Goal: Task Accomplishment & Management: Manage account settings

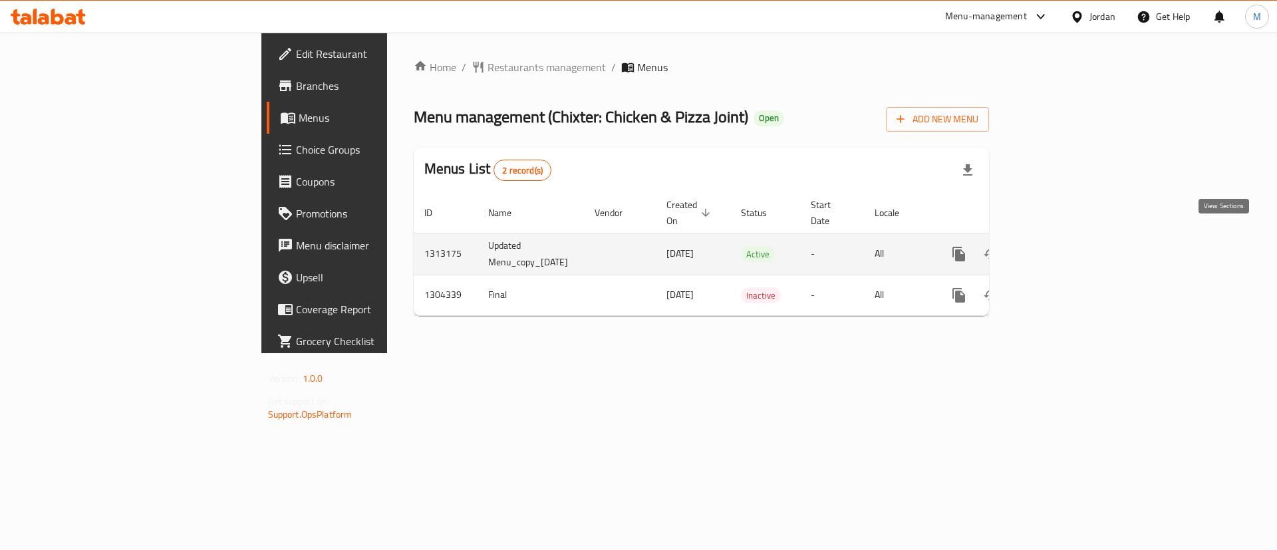
click at [1070, 238] on link "enhanced table" at bounding box center [1055, 254] width 32 height 32
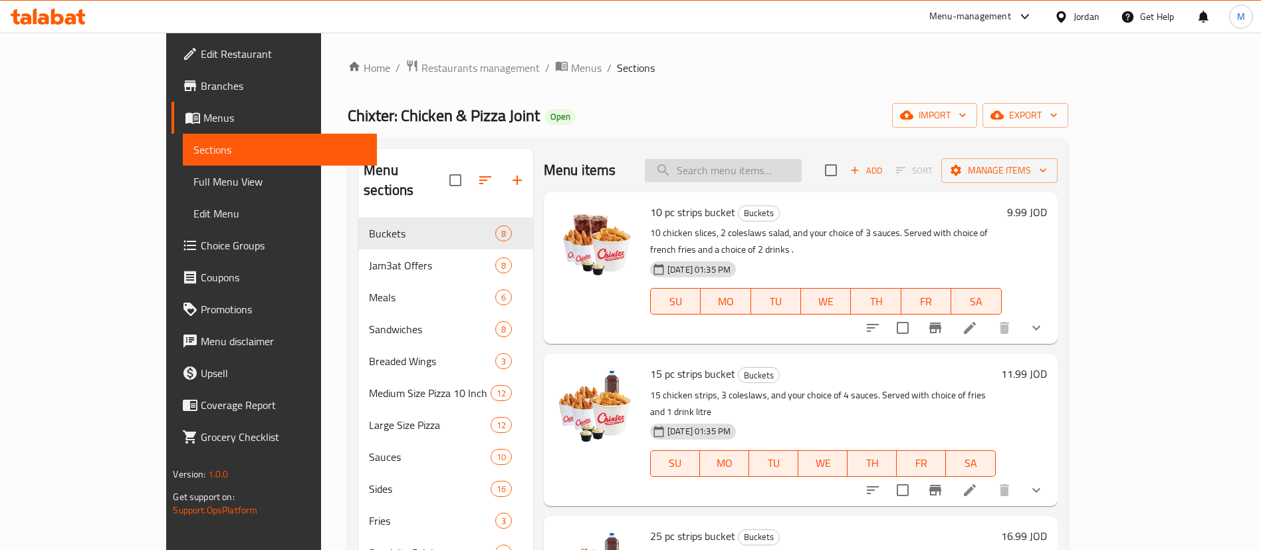
click at [771, 173] on input "search" at bounding box center [723, 170] width 157 height 23
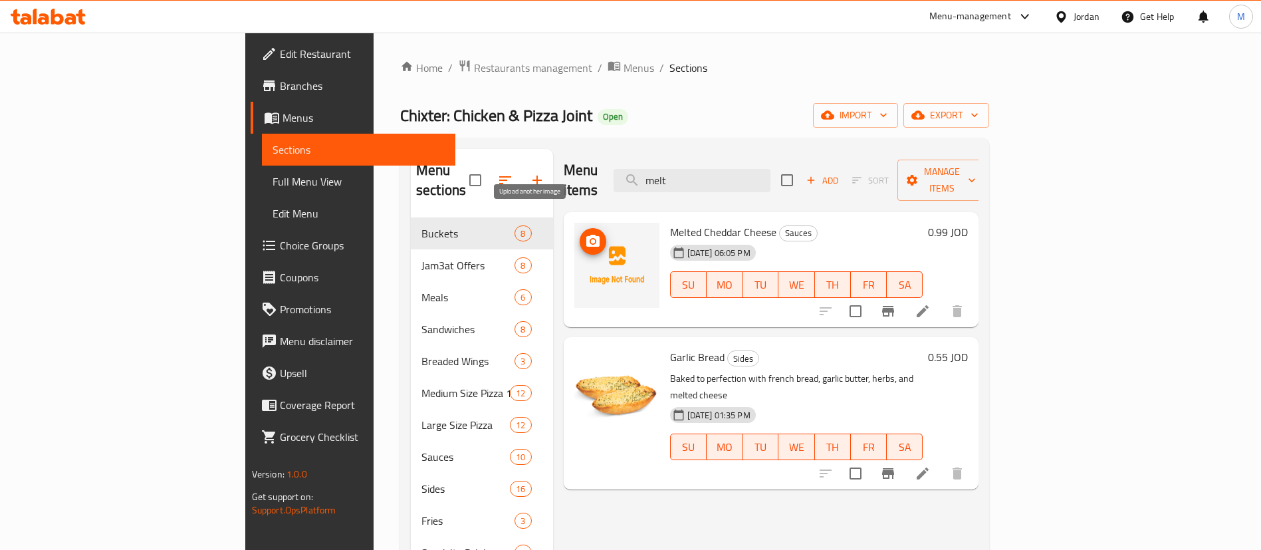
type input "melt"
click at [586, 235] on icon "upload picture" at bounding box center [592, 241] width 13 height 12
click at [646, 74] on ol "Home / Restaurants management / Menus / Sections" at bounding box center [694, 67] width 589 height 17
click at [765, 169] on input "melt" at bounding box center [692, 180] width 157 height 23
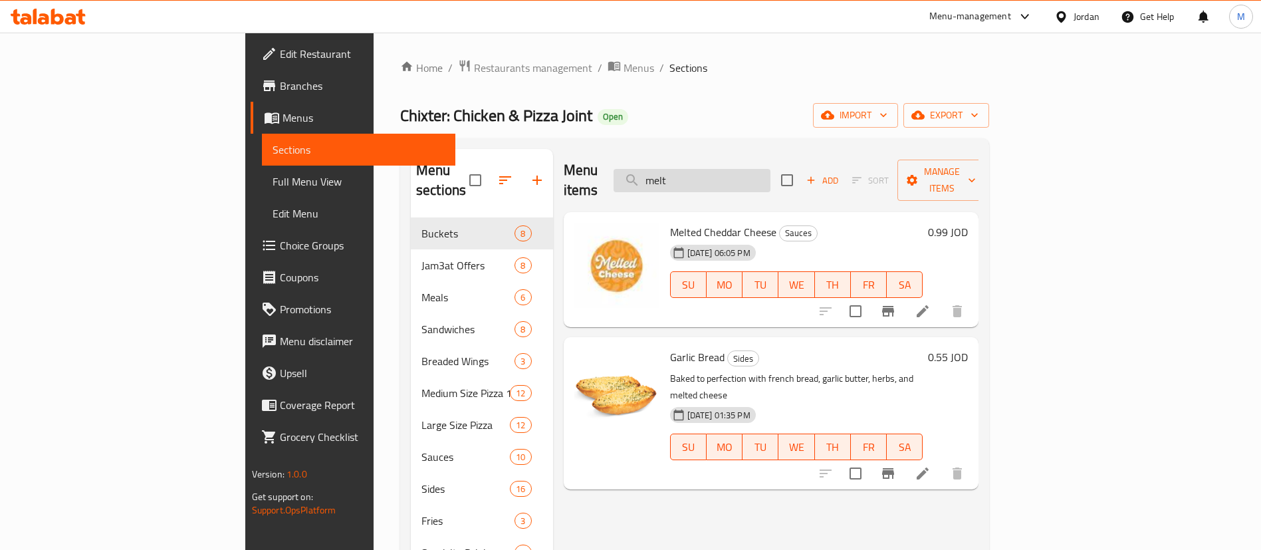
click at [765, 169] on input "melt" at bounding box center [692, 180] width 157 height 23
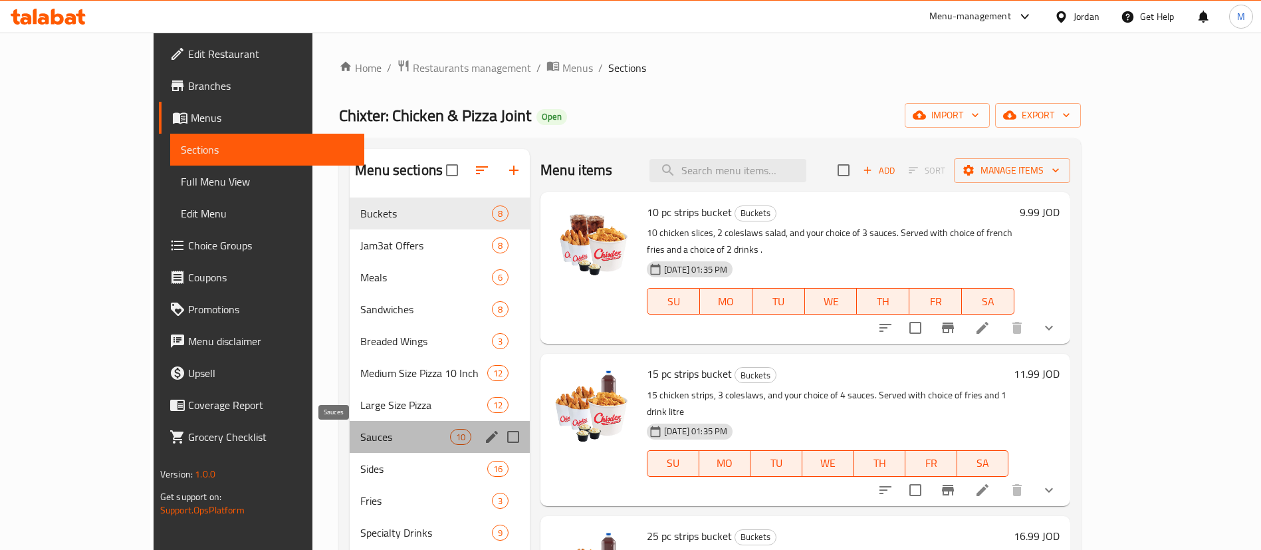
click at [378, 436] on span "Sauces" at bounding box center [405, 437] width 90 height 16
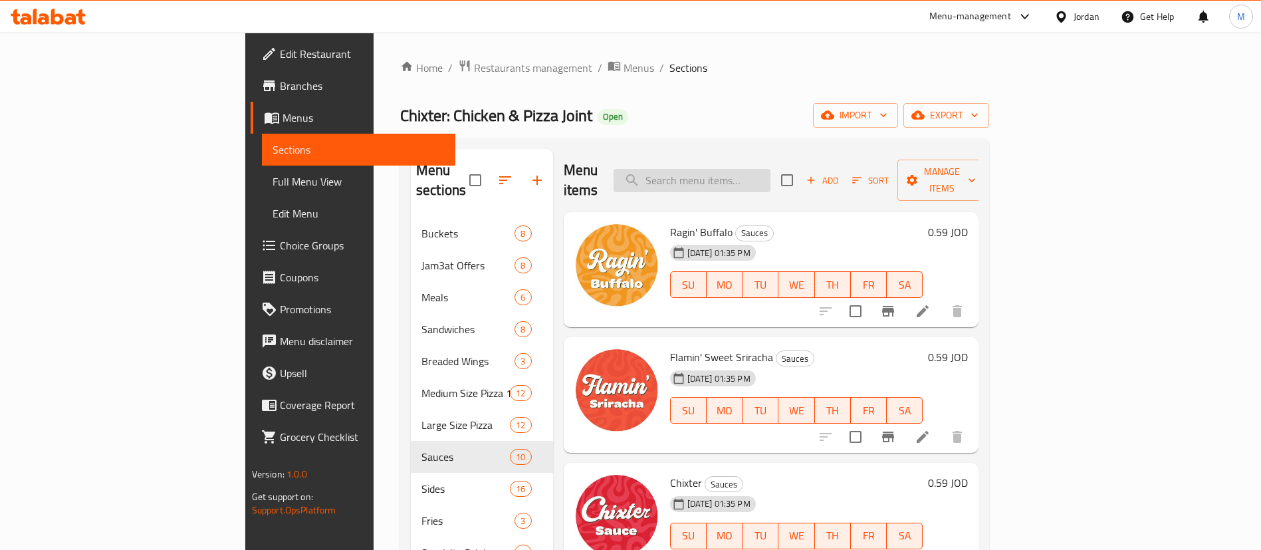
click at [758, 176] on input "search" at bounding box center [692, 180] width 157 height 23
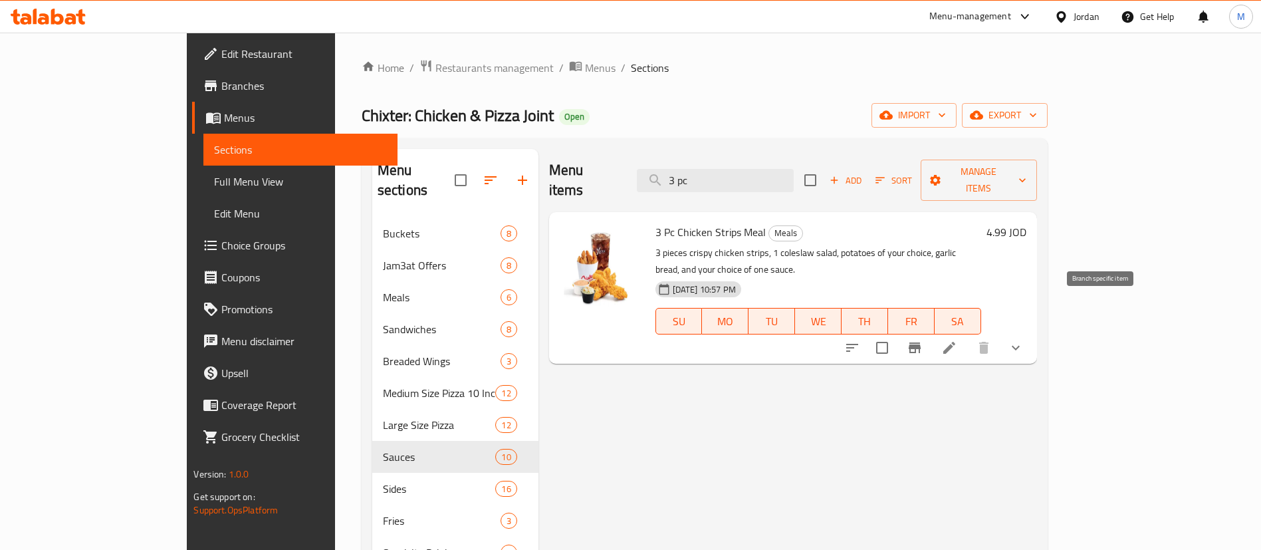
click at [923, 340] on icon "Branch-specific-item" at bounding box center [915, 348] width 16 height 16
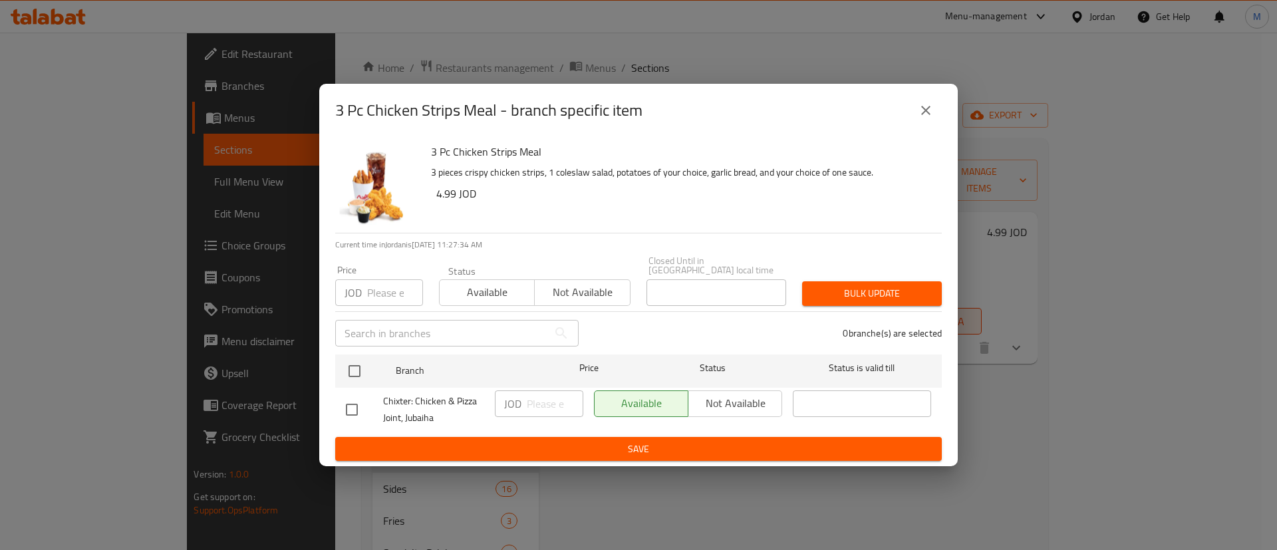
click at [925, 115] on icon "close" at bounding box center [925, 110] width 9 height 9
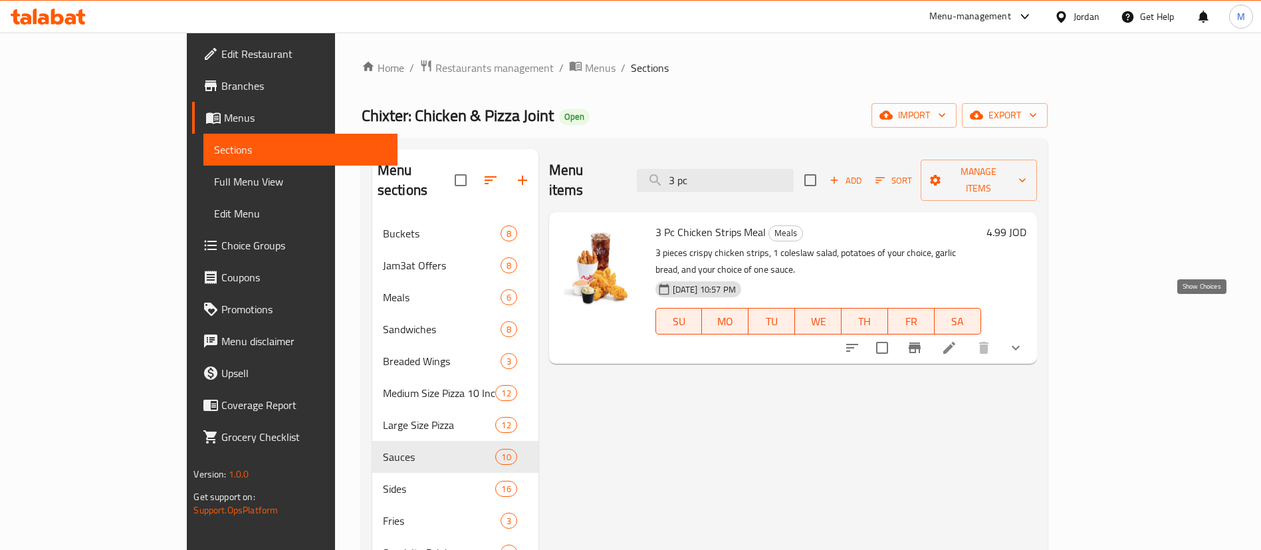
click at [1024, 340] on icon "show more" at bounding box center [1016, 348] width 16 height 16
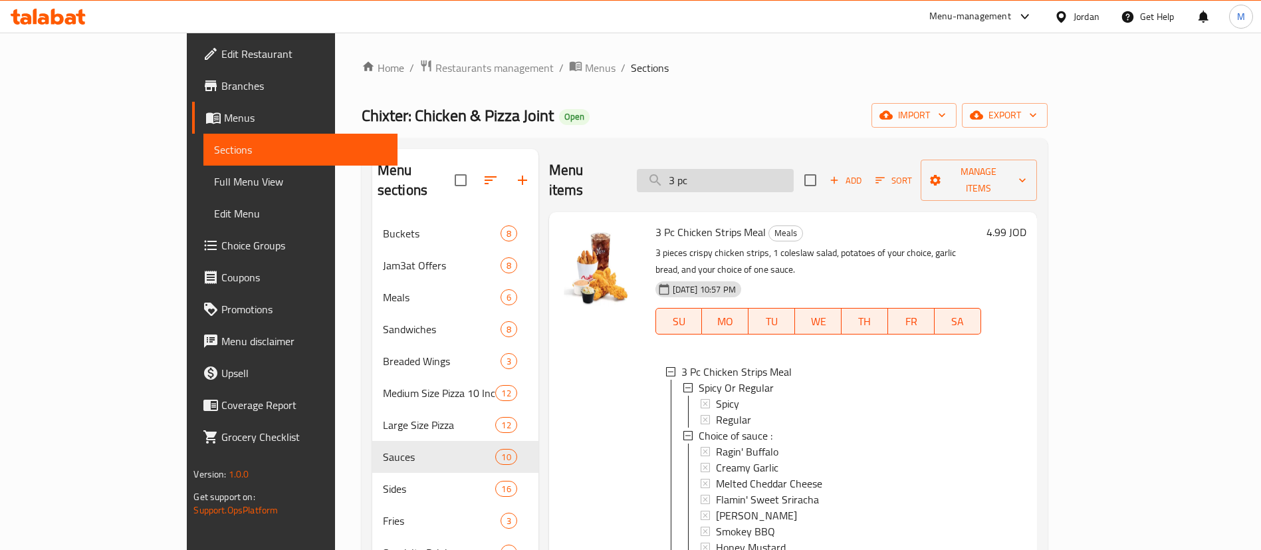
click at [763, 172] on input "3 pc" at bounding box center [715, 180] width 157 height 23
paste input "5 pc chicken stripes meal"
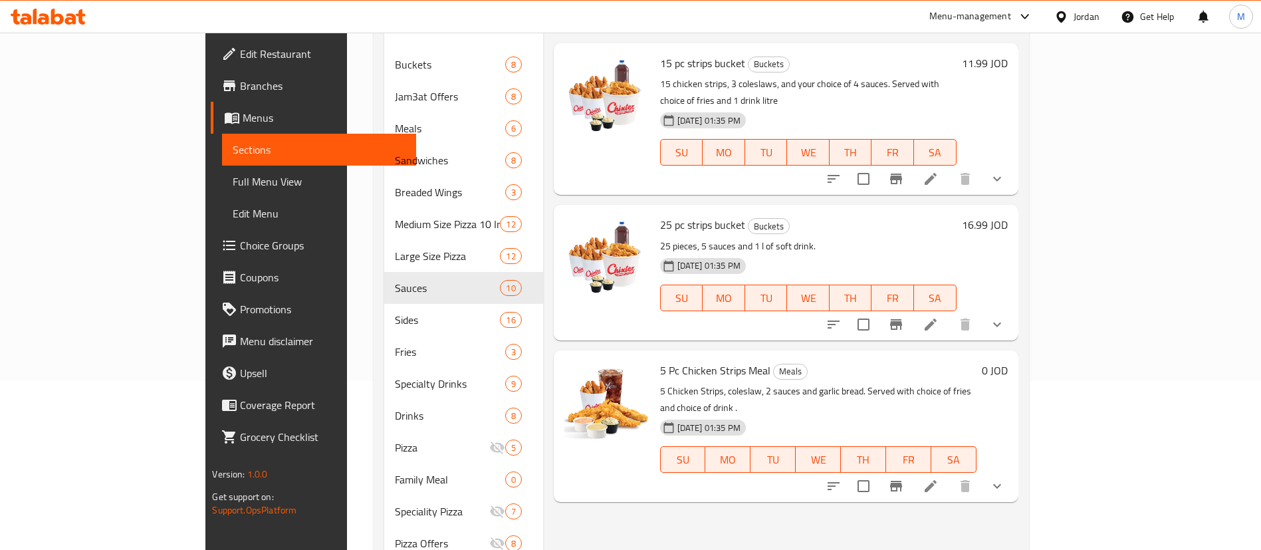
scroll to position [199, 0]
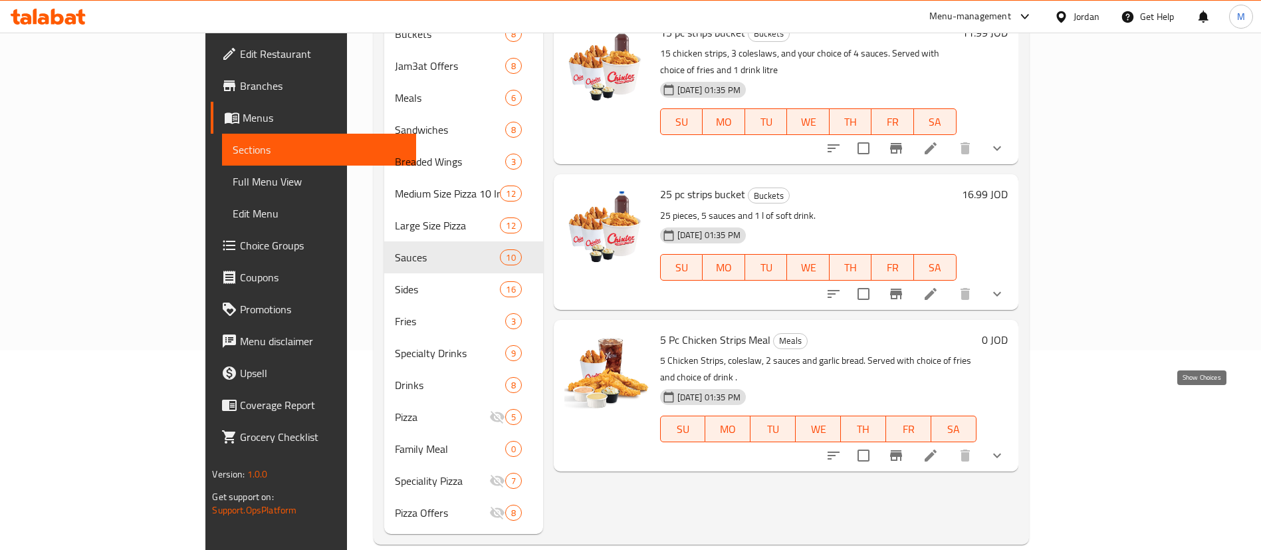
type input "5 pc"
click at [1005, 447] on icon "show more" at bounding box center [997, 455] width 16 height 16
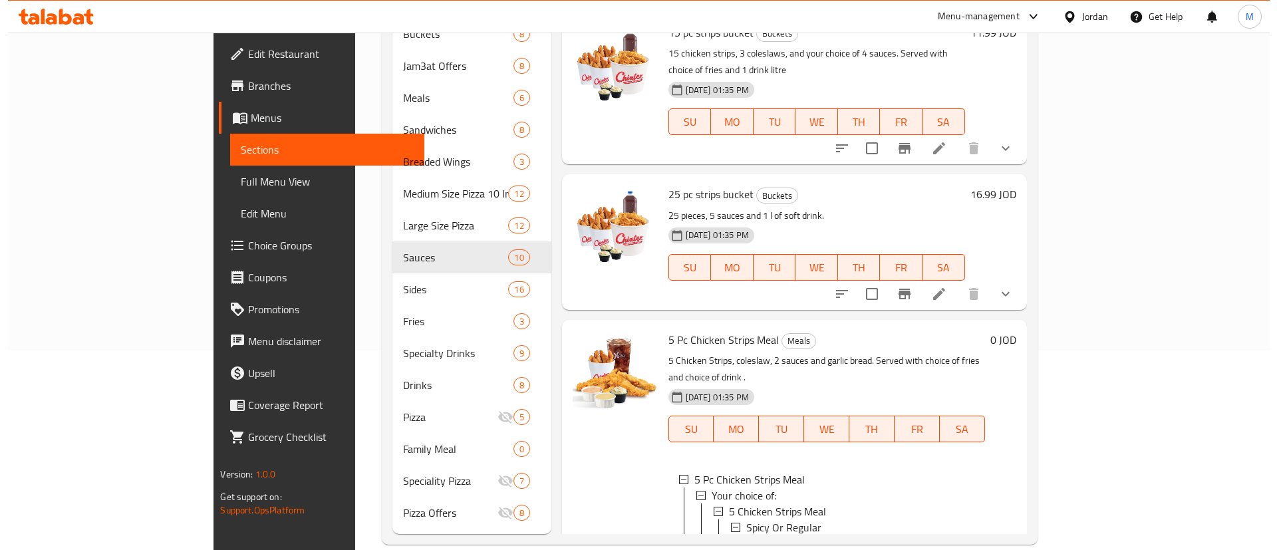
scroll to position [2, 0]
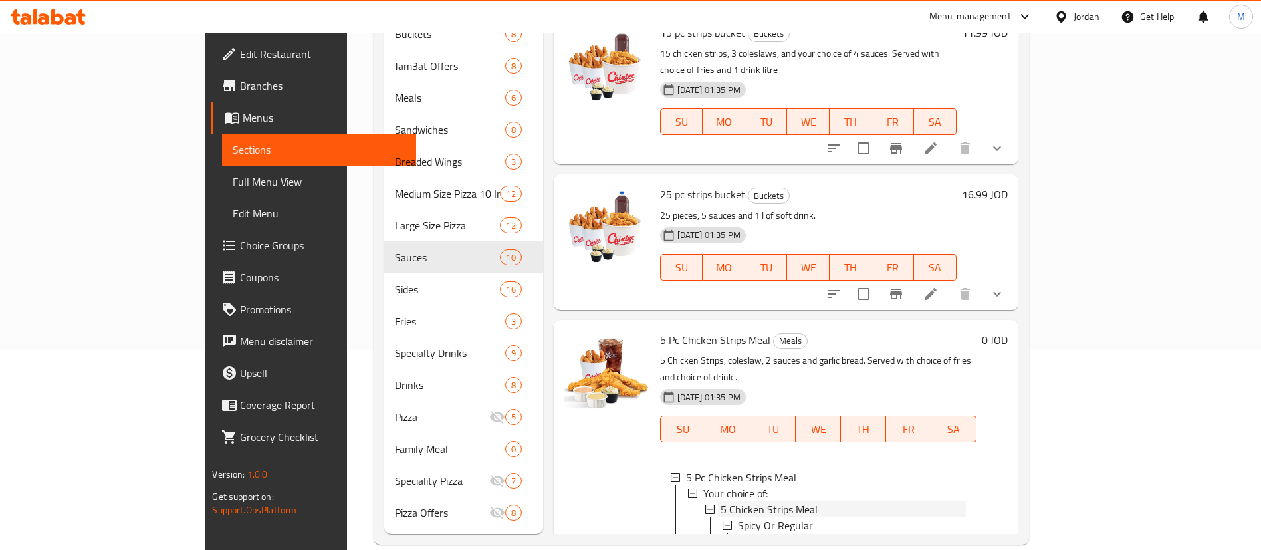
click at [925, 501] on div "5 Chicken Strips Meal" at bounding box center [843, 509] width 245 height 16
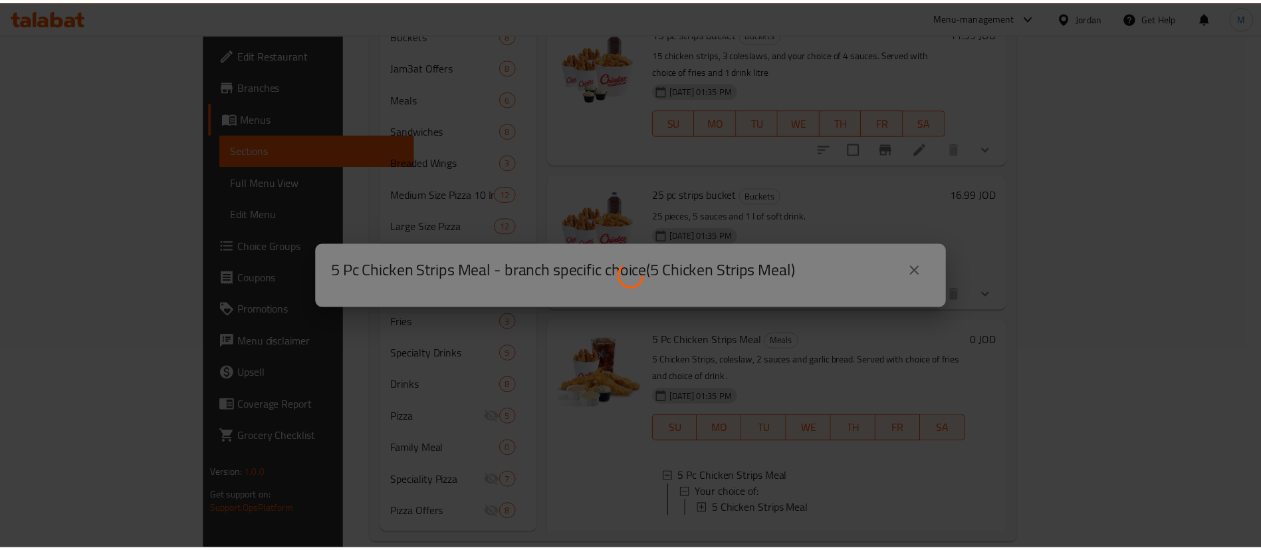
scroll to position [0, 0]
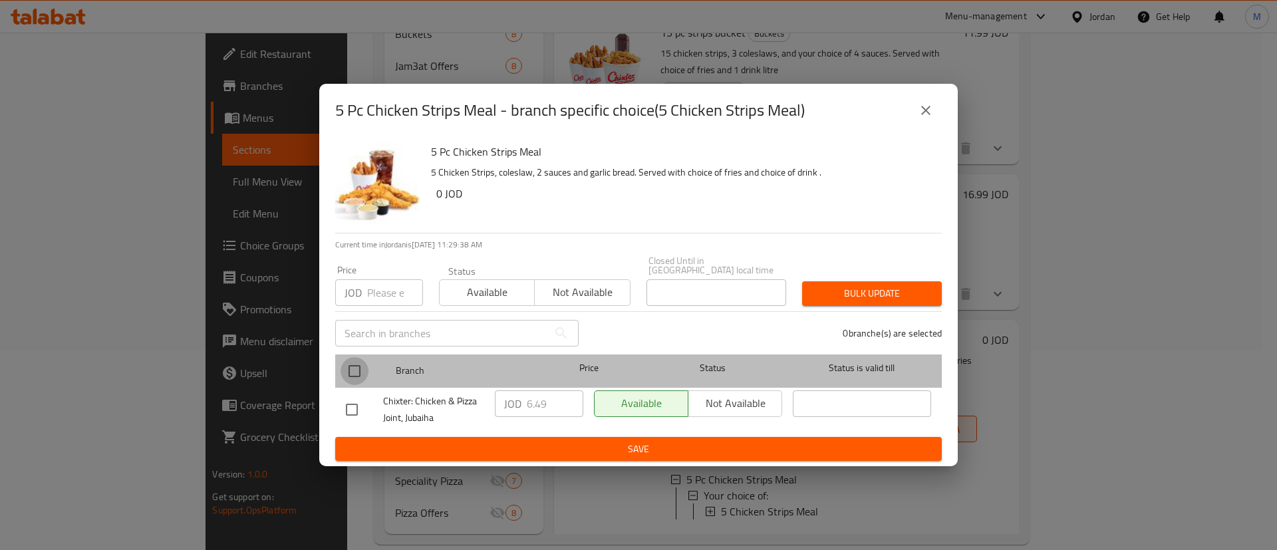
click at [355, 368] on input "checkbox" at bounding box center [354, 371] width 28 height 28
checkbox input "true"
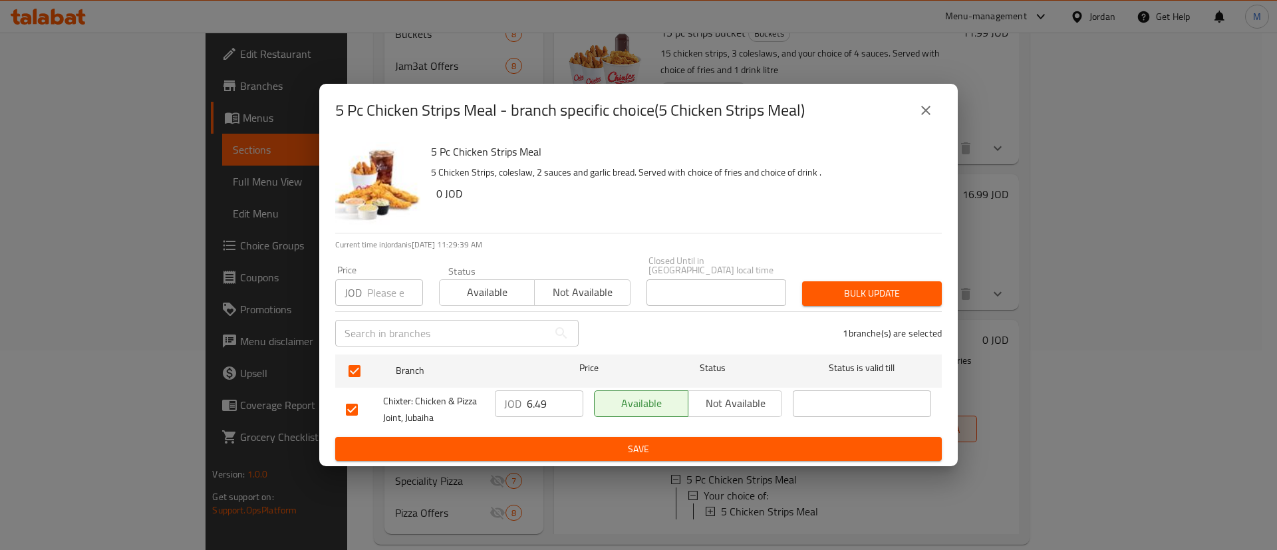
click at [547, 394] on input "6.49" at bounding box center [555, 403] width 57 height 27
click at [616, 453] on button "Save" at bounding box center [638, 449] width 606 height 25
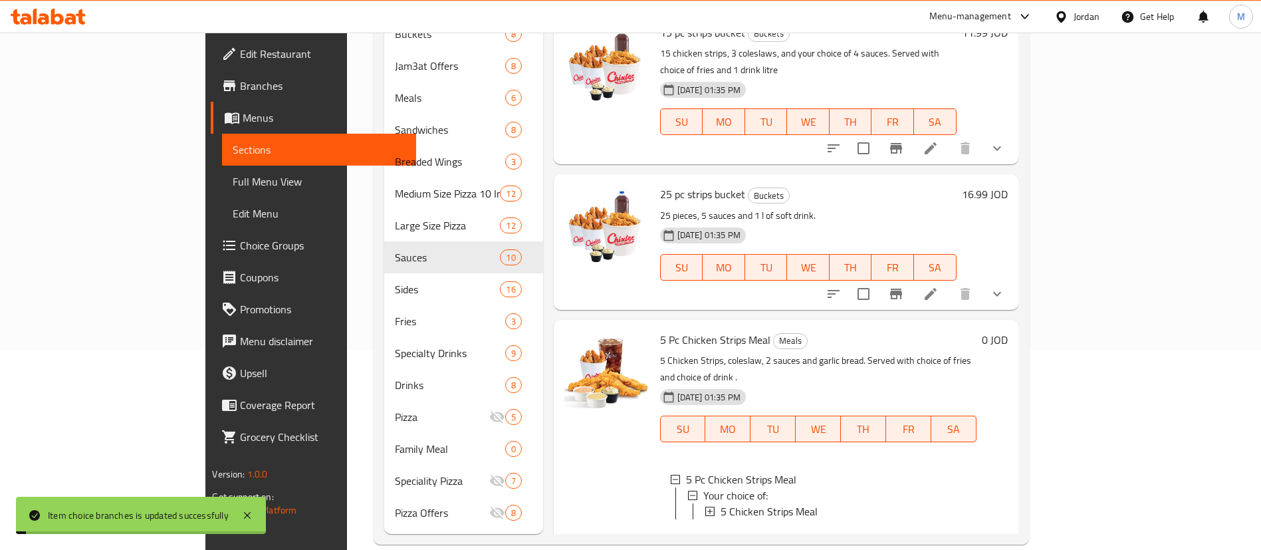
scroll to position [5, 0]
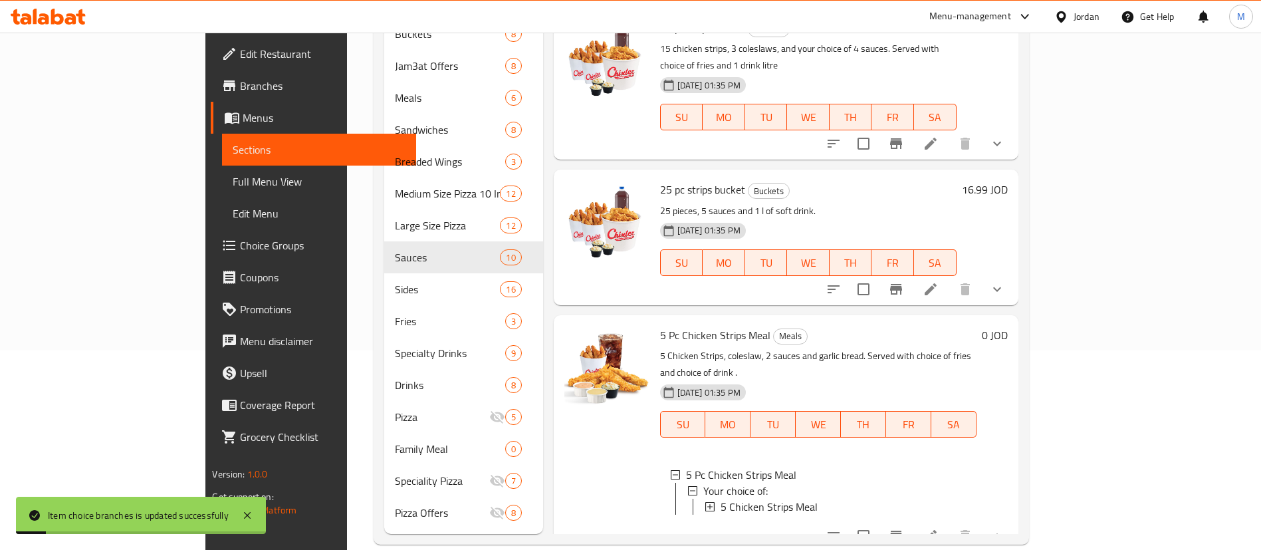
click at [937, 530] on icon at bounding box center [931, 536] width 12 height 12
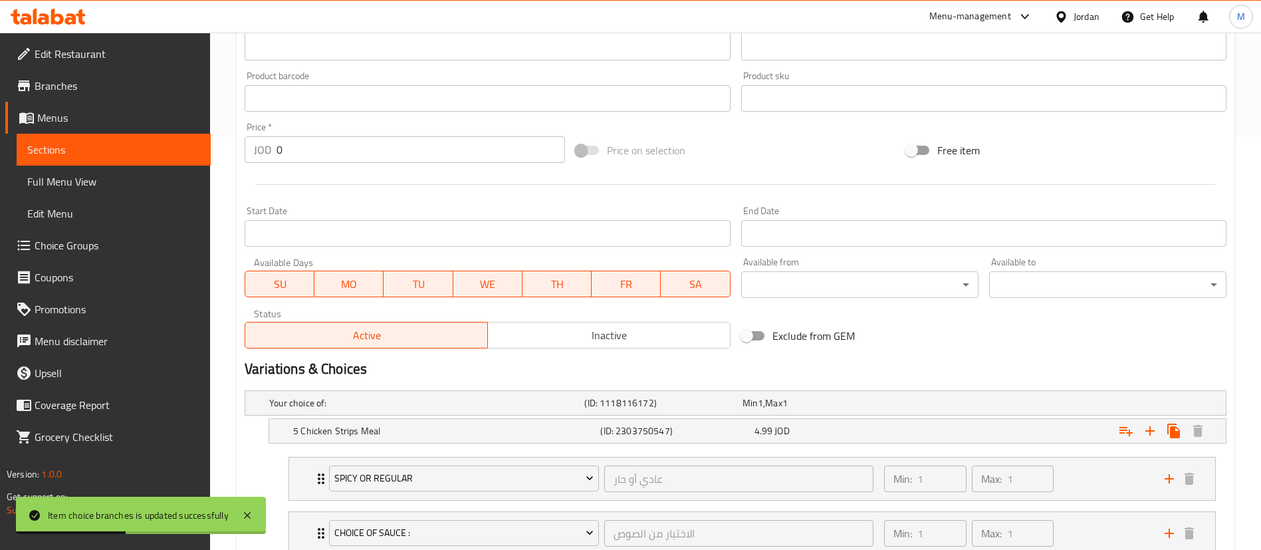
scroll to position [673, 0]
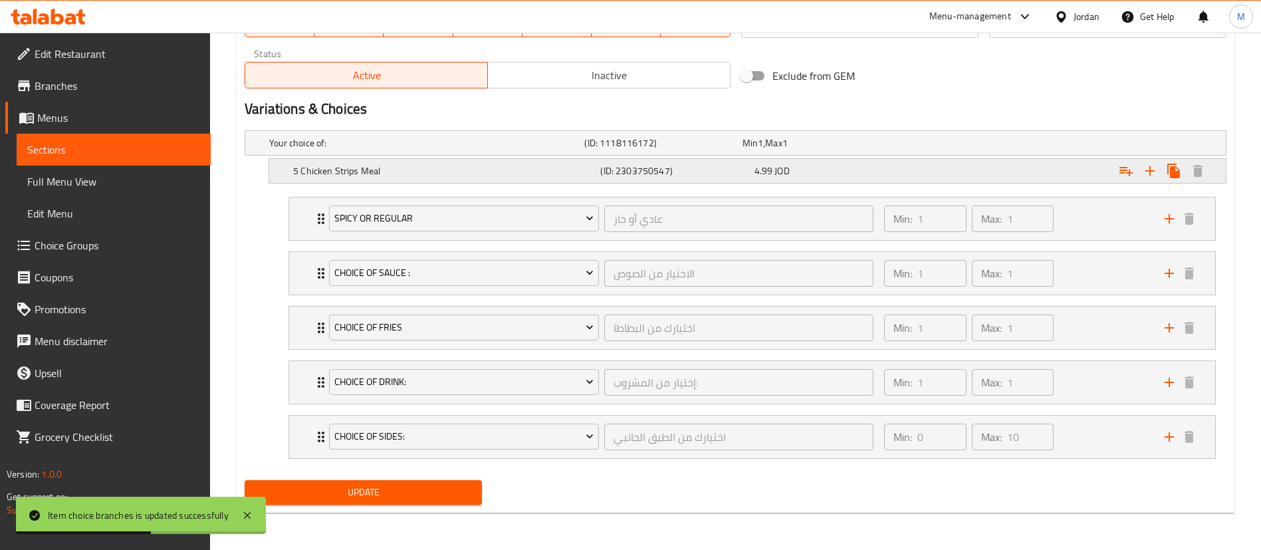
click at [850, 160] on div "5 Chicken Strips Meal (ID: 2303750547) 4.99 JOD" at bounding box center [752, 170] width 922 height 29
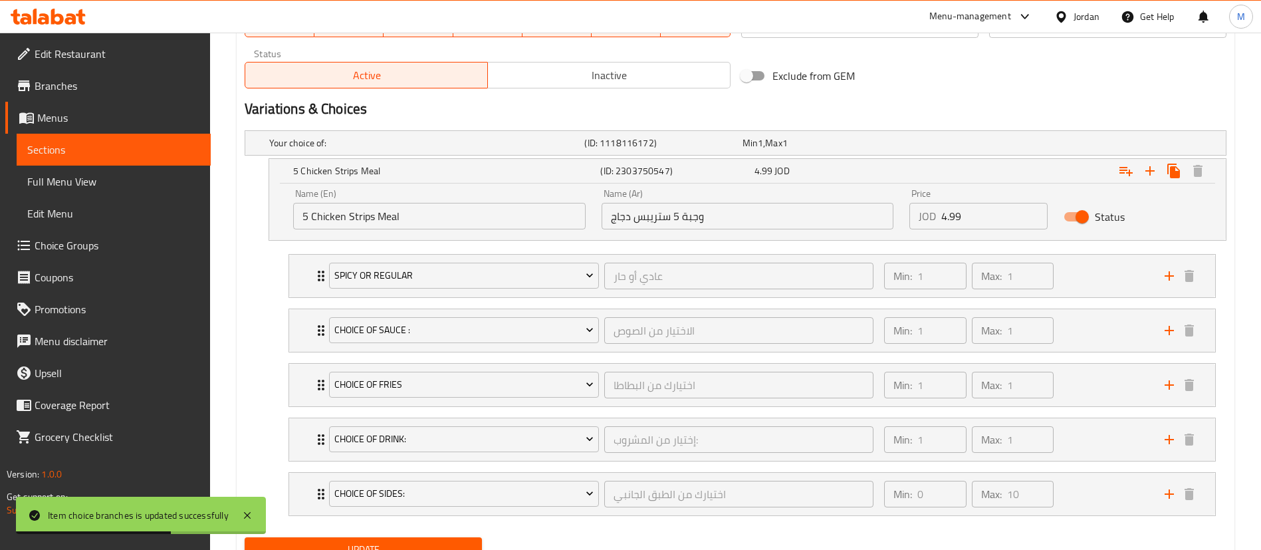
click at [969, 214] on input "4.99" at bounding box center [994, 216] width 106 height 27
paste input "6.4"
type input "6.49"
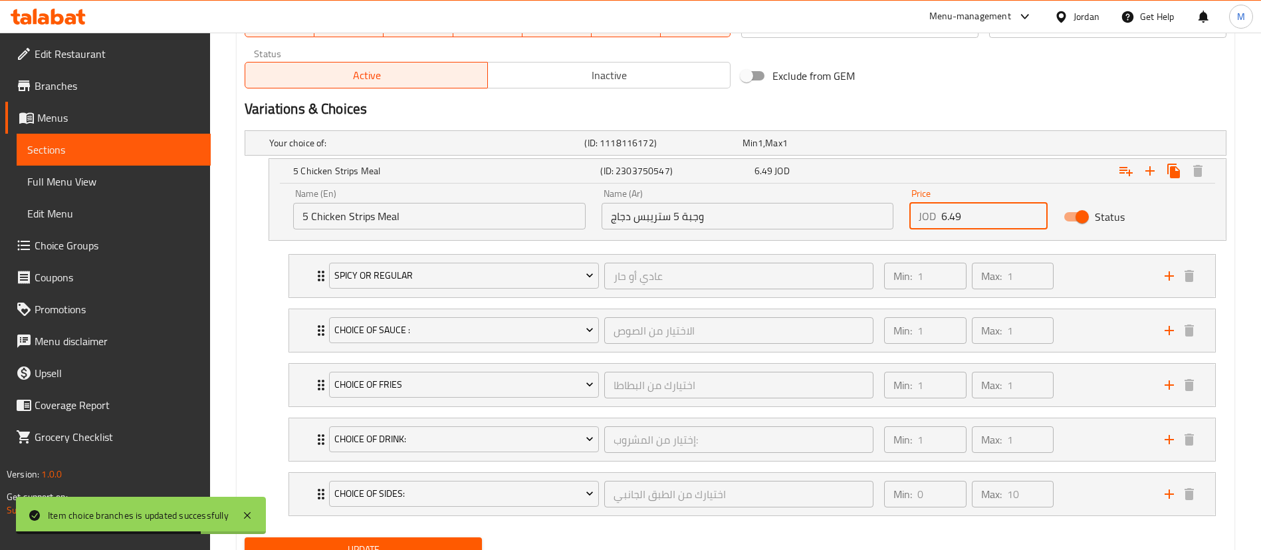
click at [983, 81] on div "Exclude from GEM" at bounding box center [901, 76] width 331 height 36
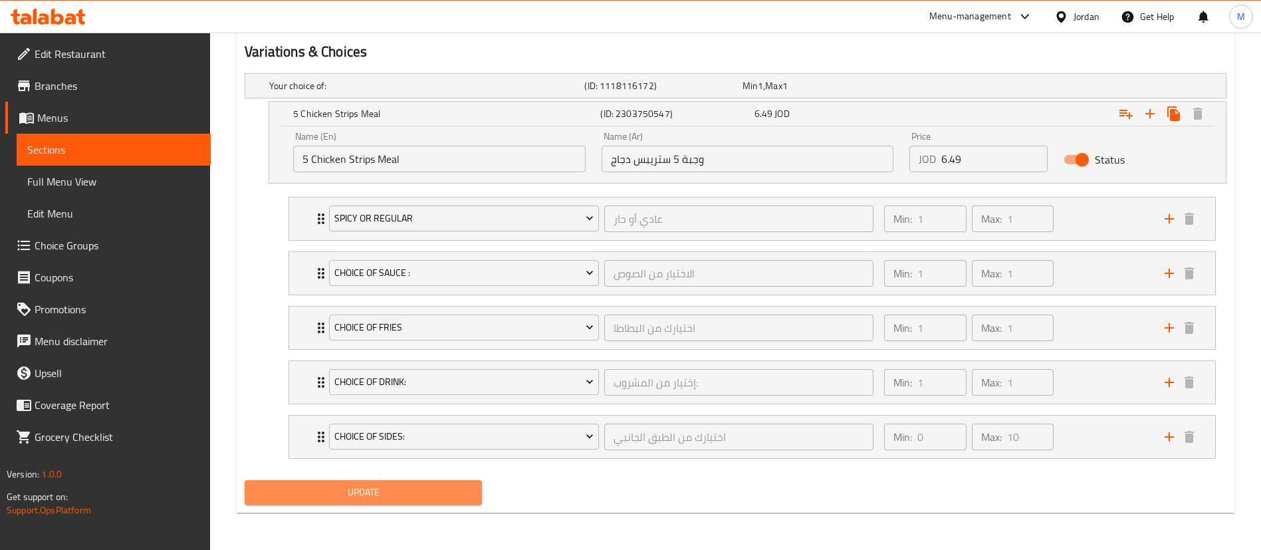
click at [431, 500] on button "Update" at bounding box center [363, 492] width 237 height 25
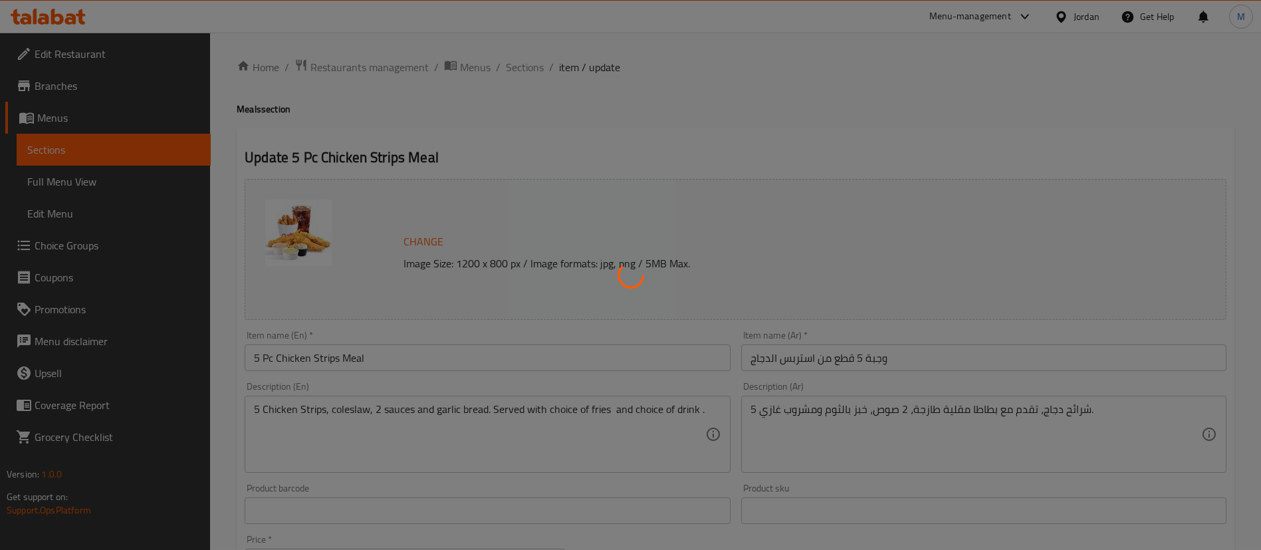
scroll to position [0, 0]
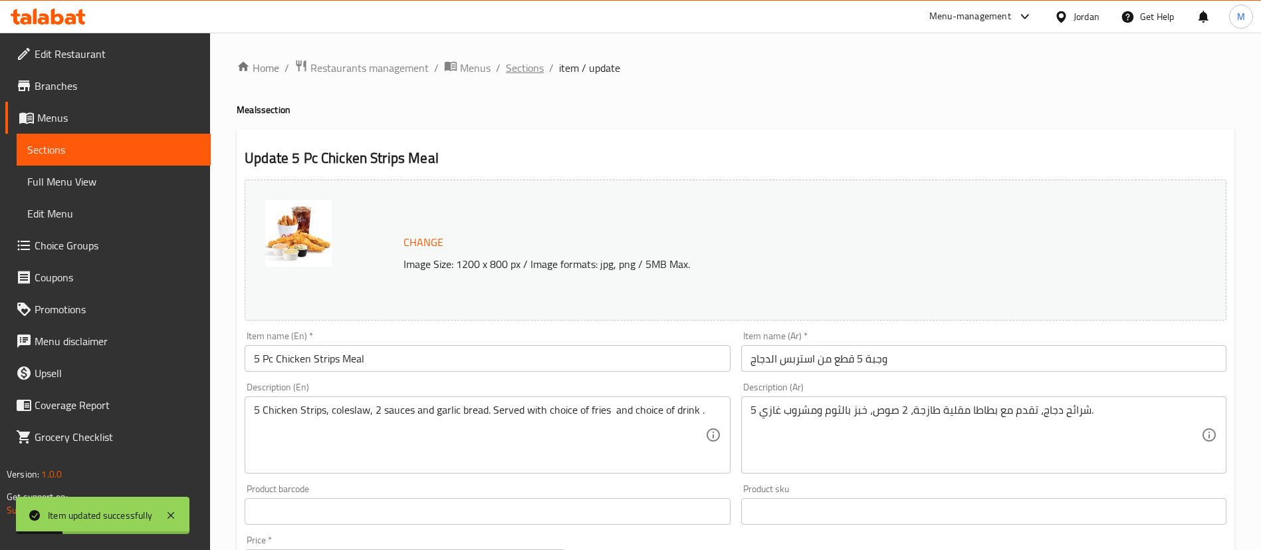
click at [535, 72] on span "Sections" at bounding box center [525, 68] width 38 height 16
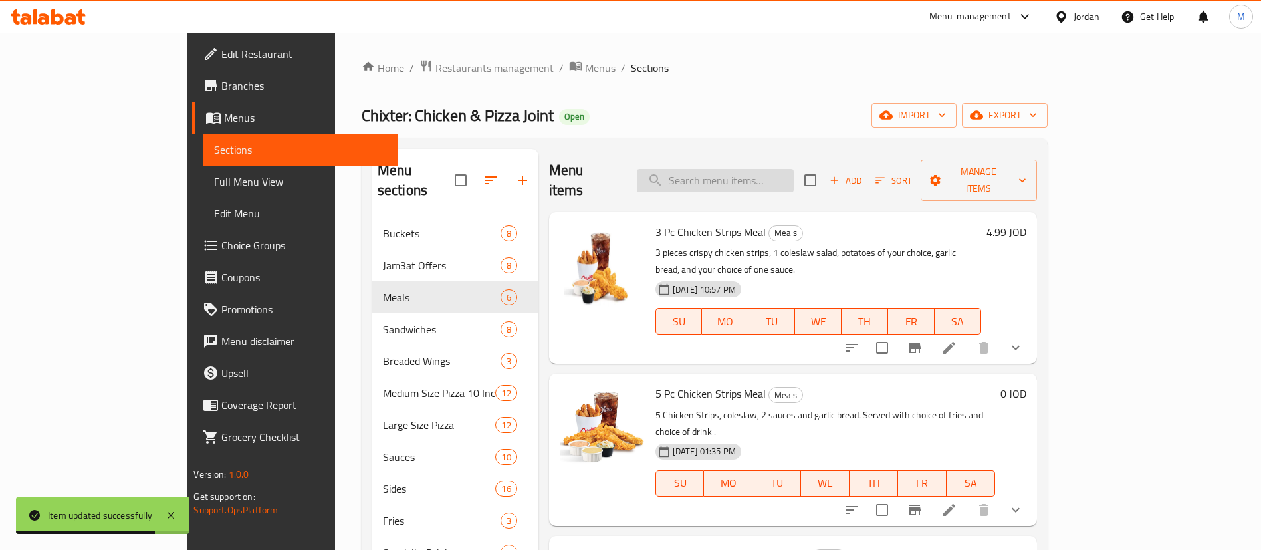
click at [761, 169] on input "search" at bounding box center [715, 180] width 157 height 23
paste input "grilled - zilla sandwich and meal"
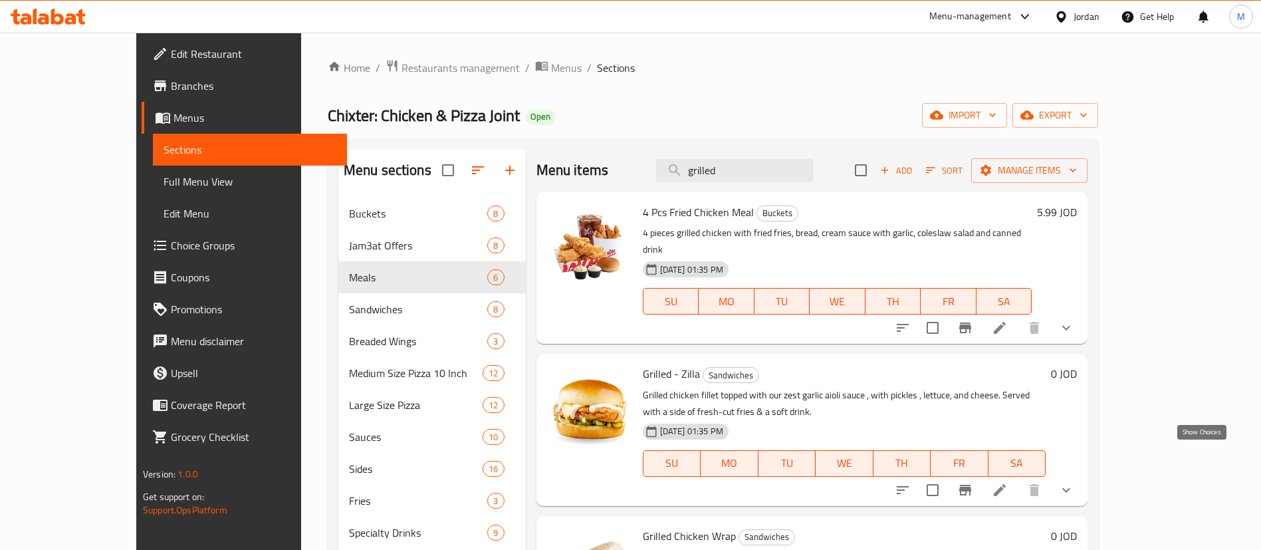
type input "grilled"
click at [1074, 482] on icon "show more" at bounding box center [1066, 490] width 16 height 16
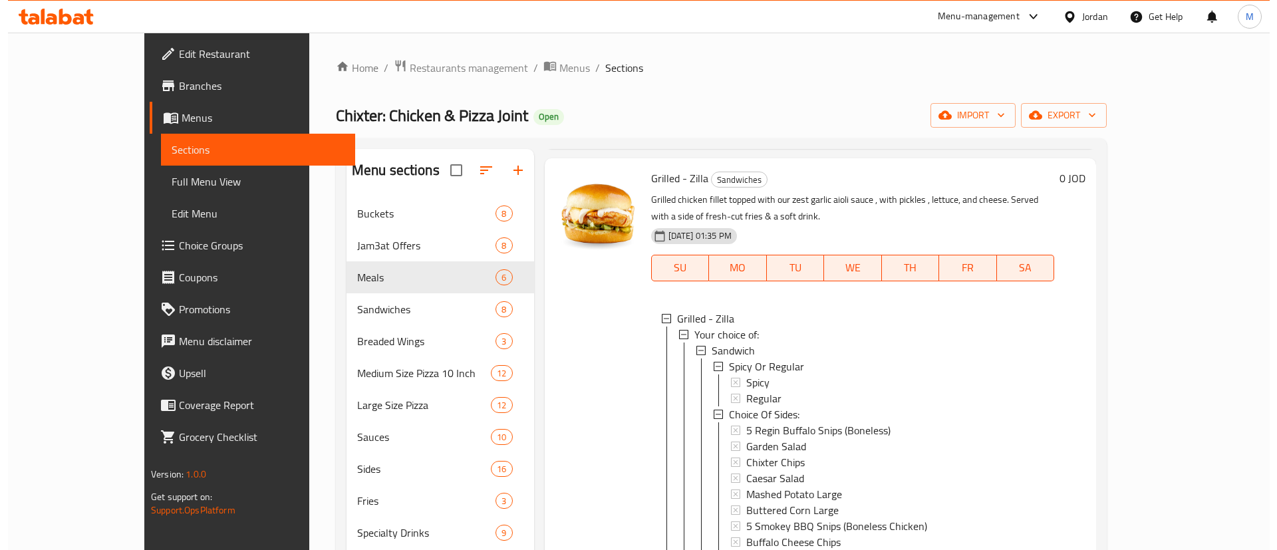
scroll to position [199, 0]
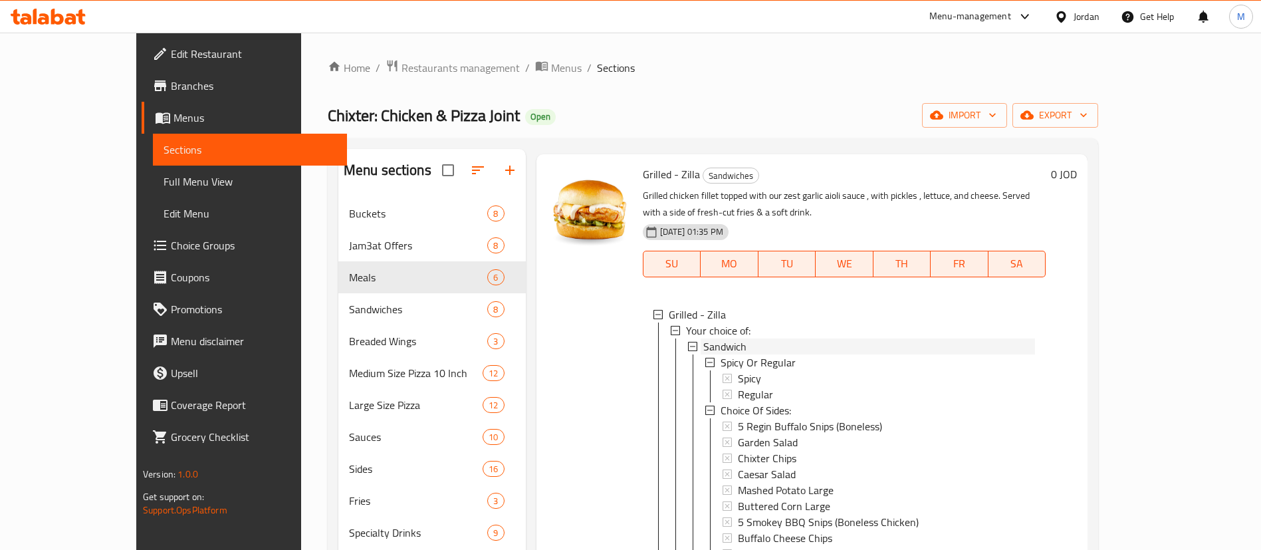
click at [842, 338] on div "Sandwich" at bounding box center [869, 346] width 332 height 16
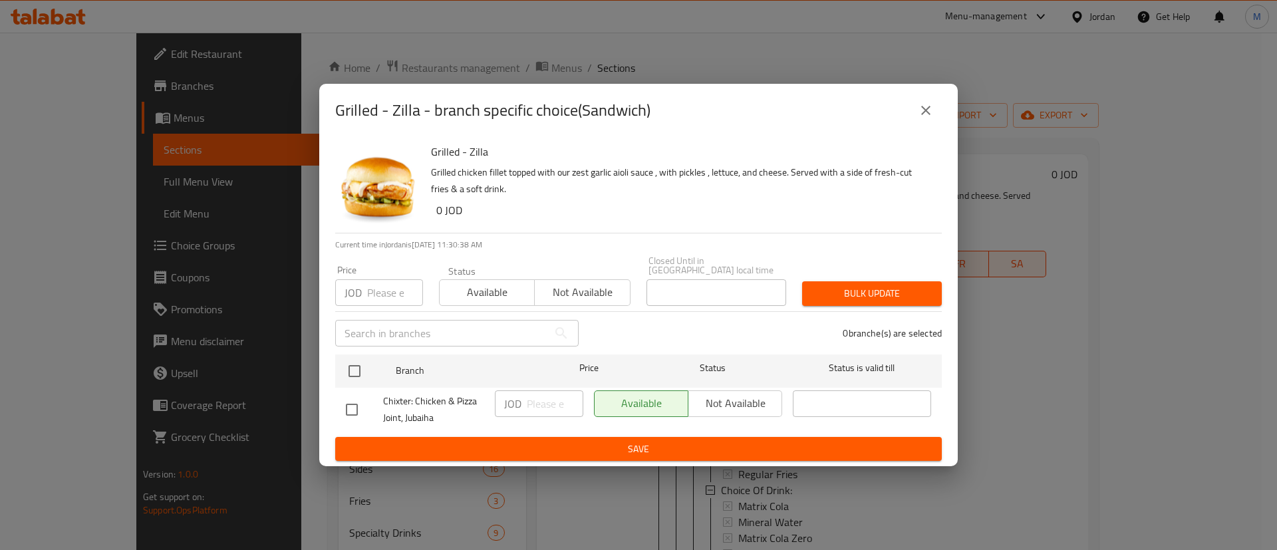
click at [919, 115] on icon "close" at bounding box center [926, 110] width 16 height 16
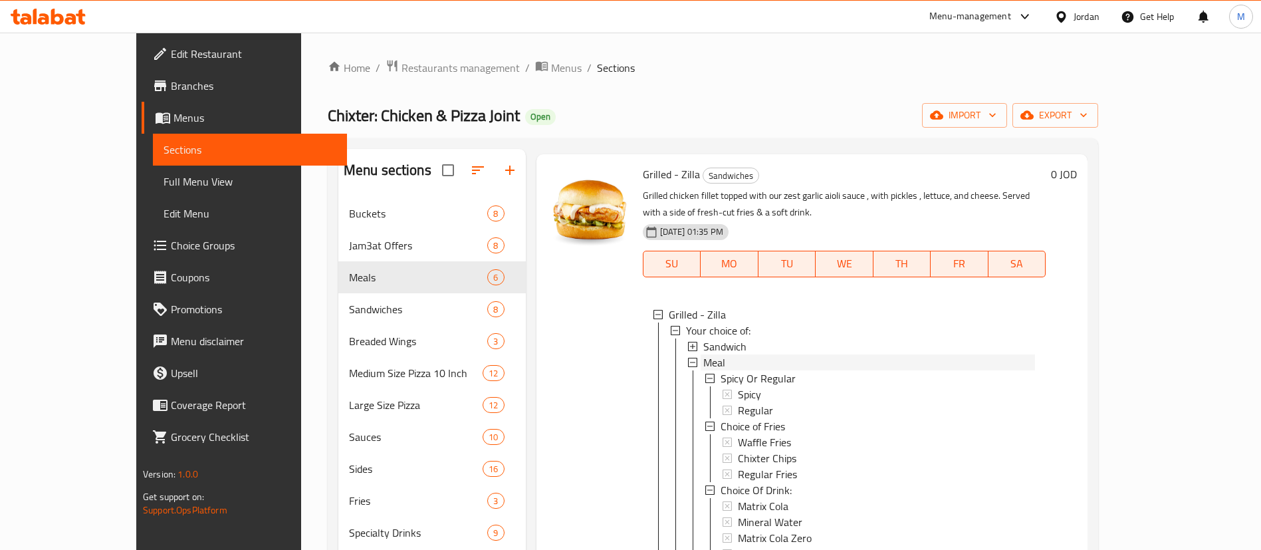
click at [906, 354] on div "Meal" at bounding box center [869, 362] width 332 height 16
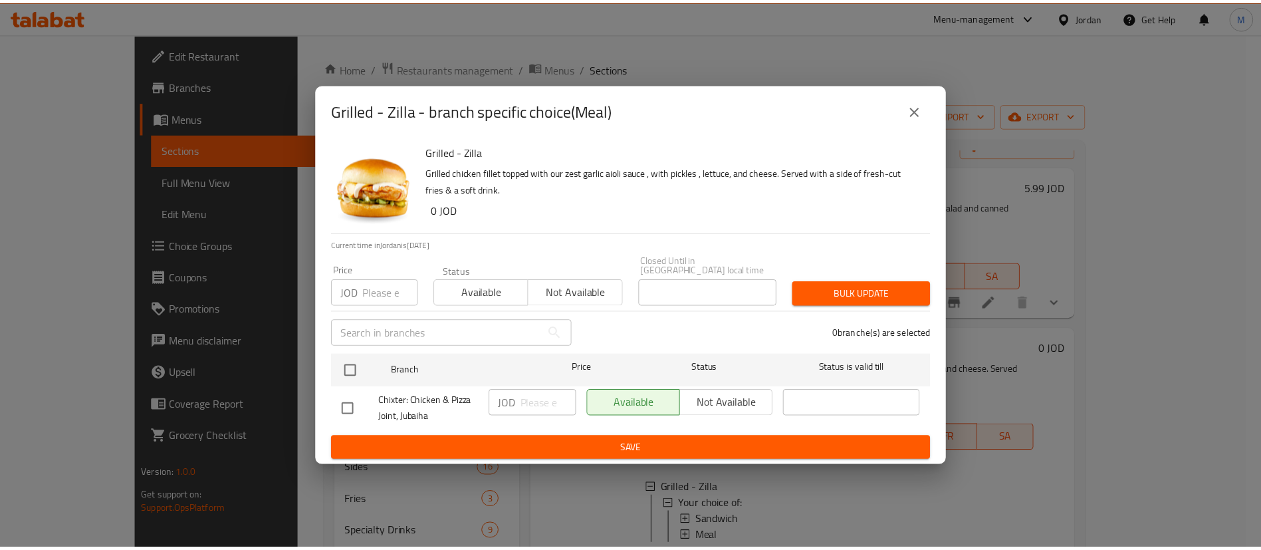
scroll to position [21, 0]
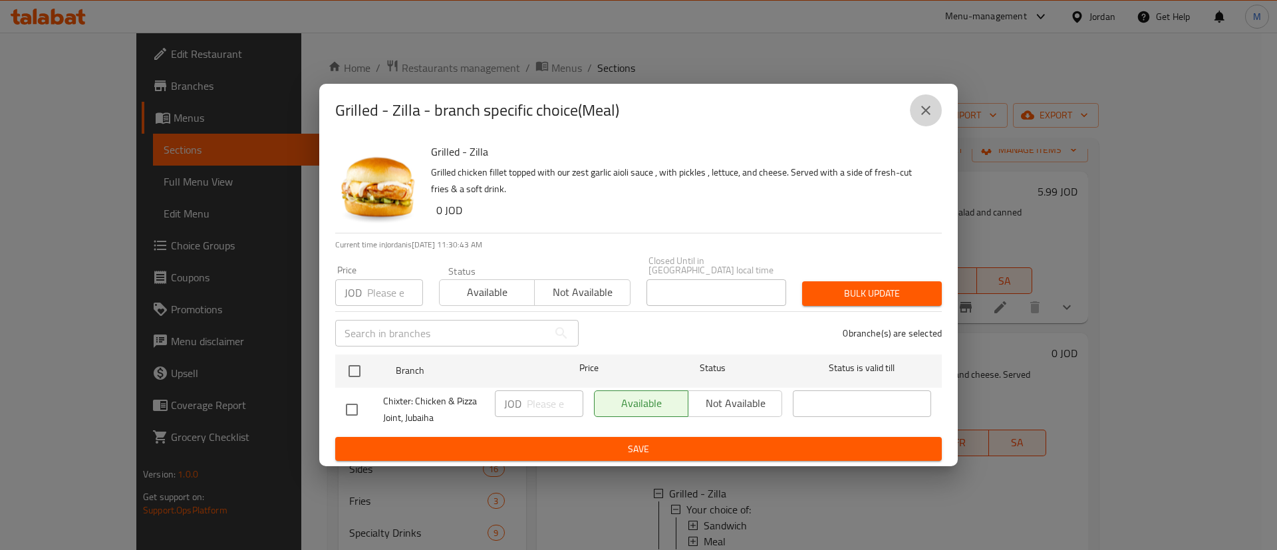
click at [923, 118] on icon "close" at bounding box center [926, 110] width 16 height 16
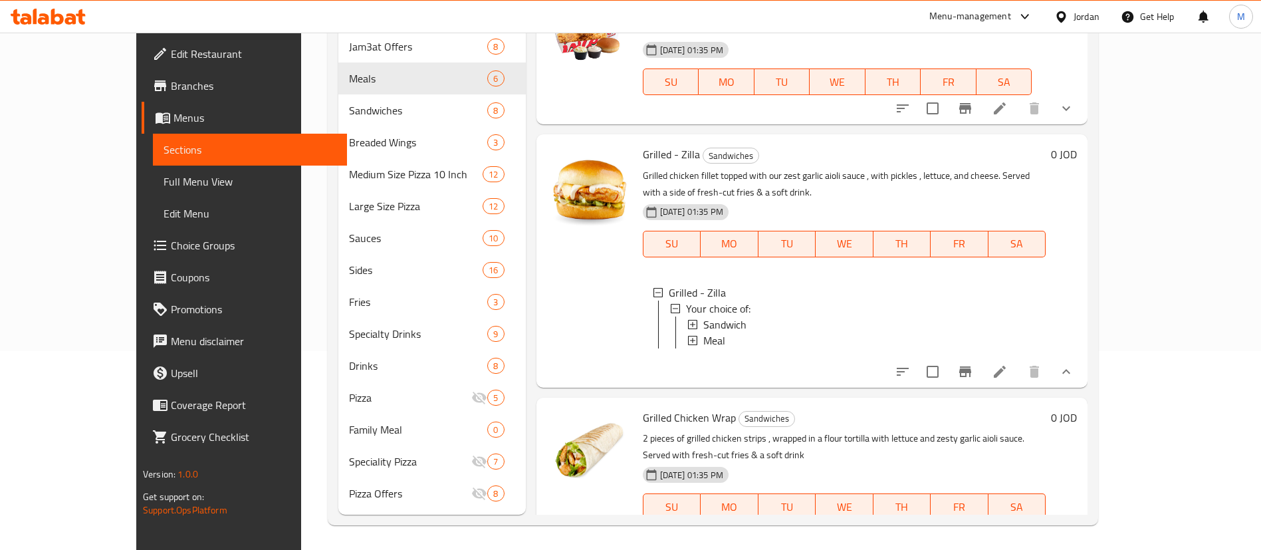
scroll to position [199, 0]
click at [1006, 365] on icon at bounding box center [1000, 371] width 12 height 12
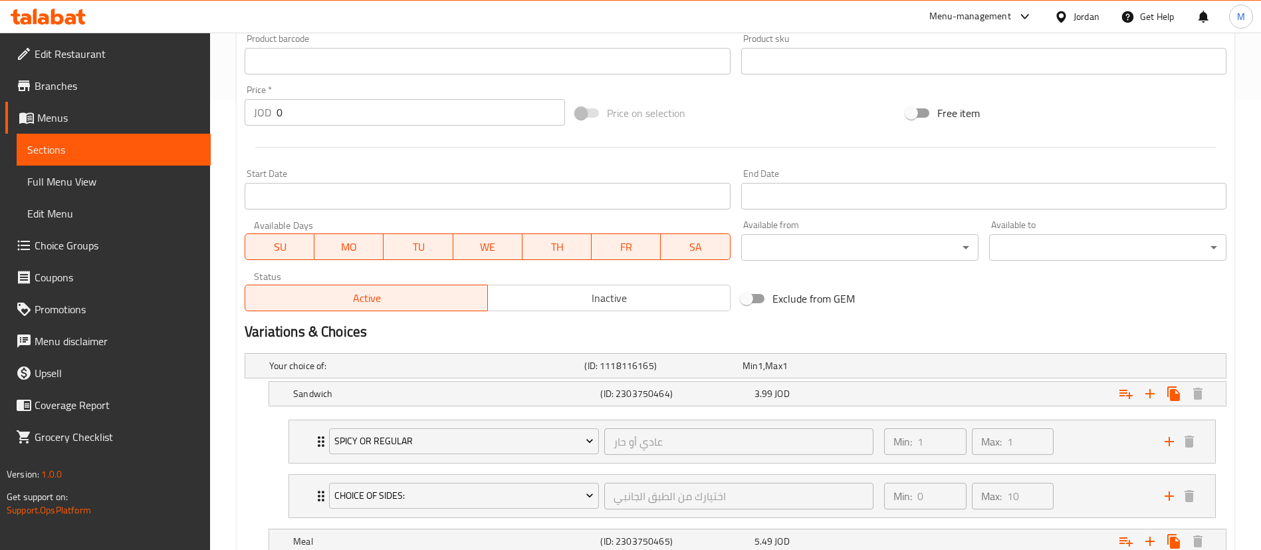
scroll to position [598, 0]
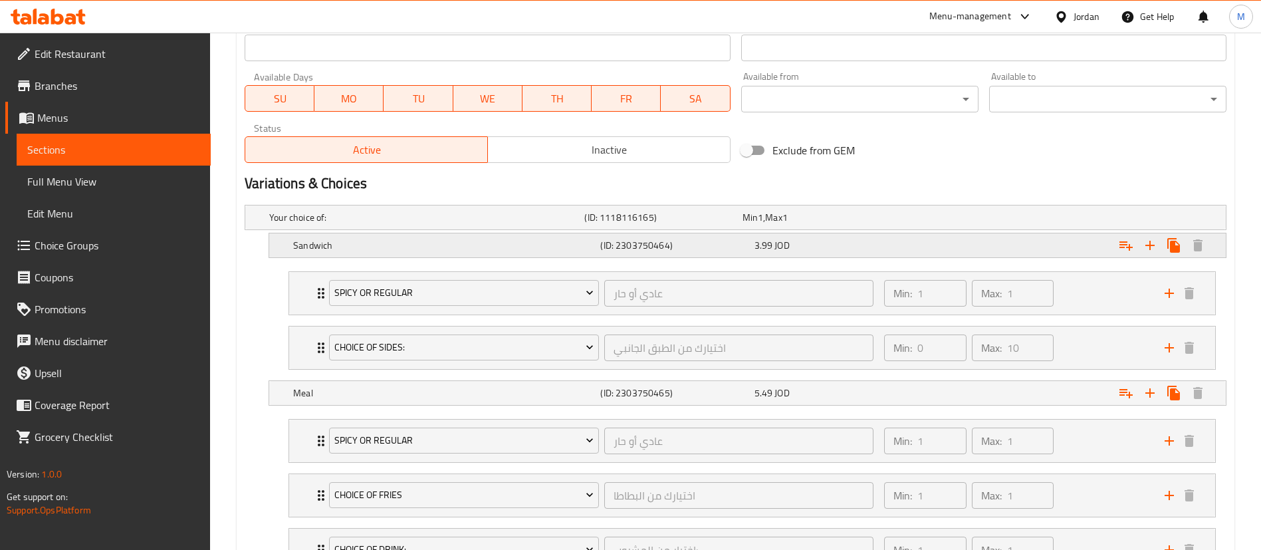
click at [890, 251] on div "3.99 JOD" at bounding box center [829, 245] width 148 height 13
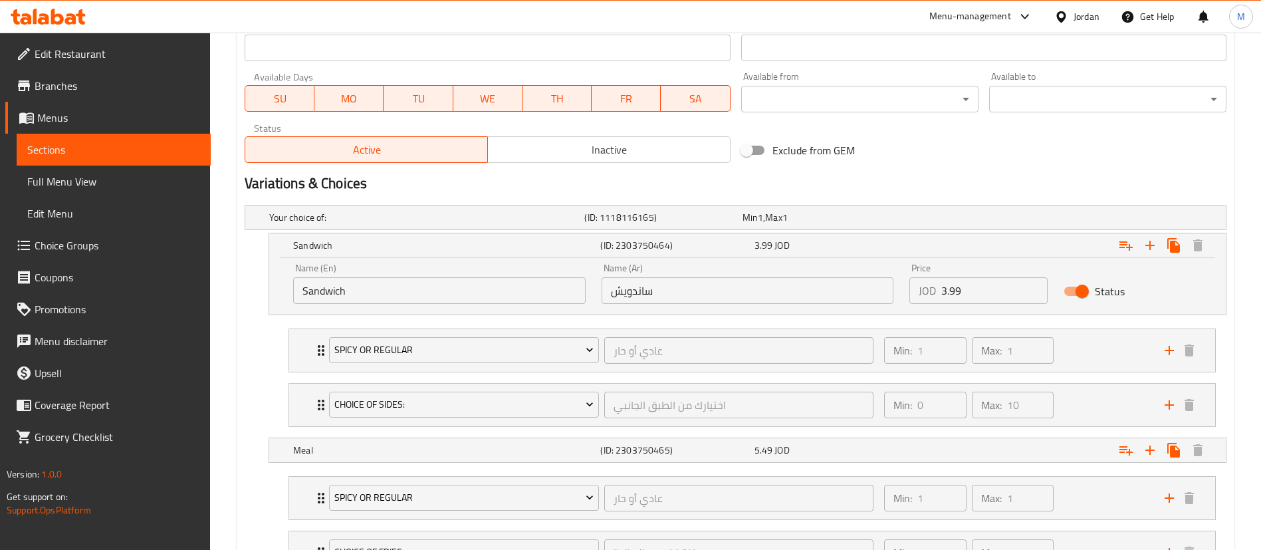
click at [993, 284] on input "3.99" at bounding box center [994, 290] width 106 height 27
click at [873, 174] on h2 "Variations & Choices" at bounding box center [736, 184] width 982 height 20
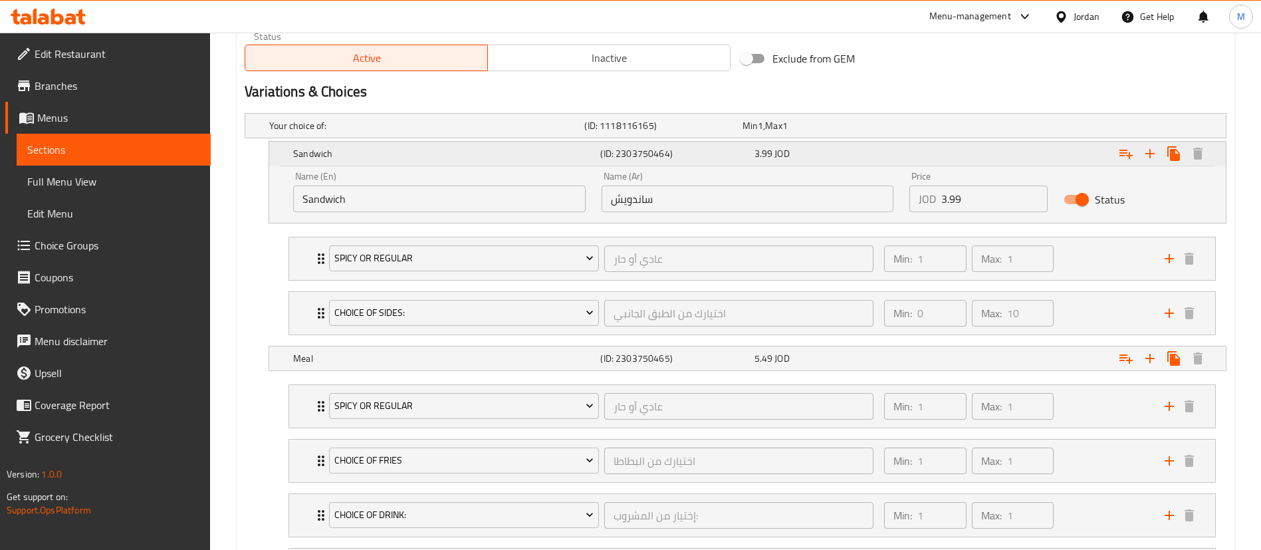
scroll to position [798, 0]
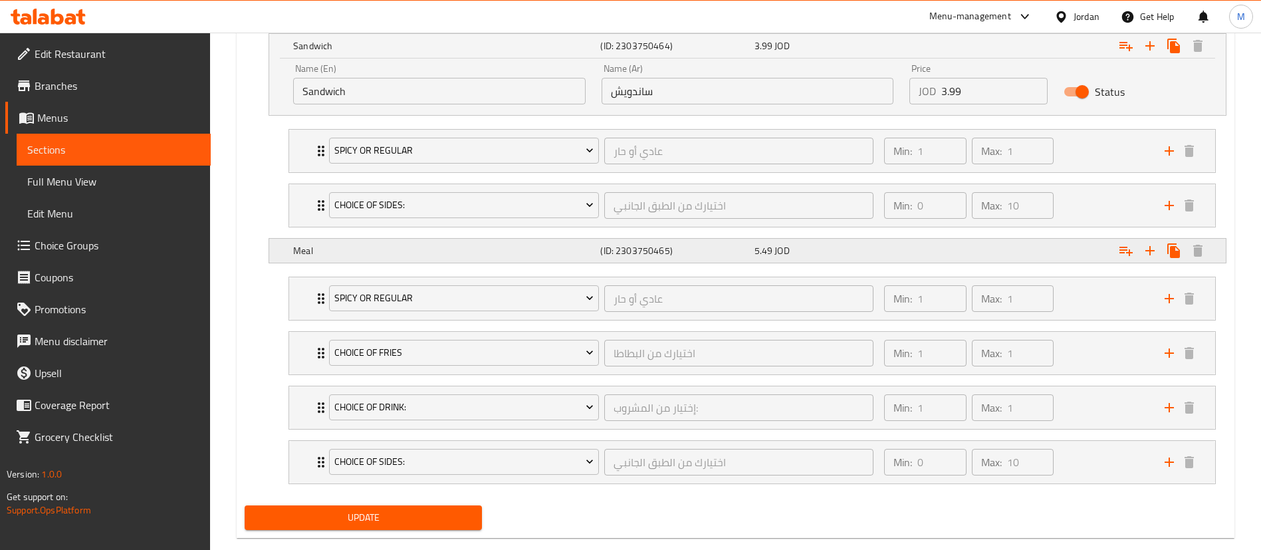
click at [963, 247] on div "Expand" at bounding box center [1059, 250] width 307 height 29
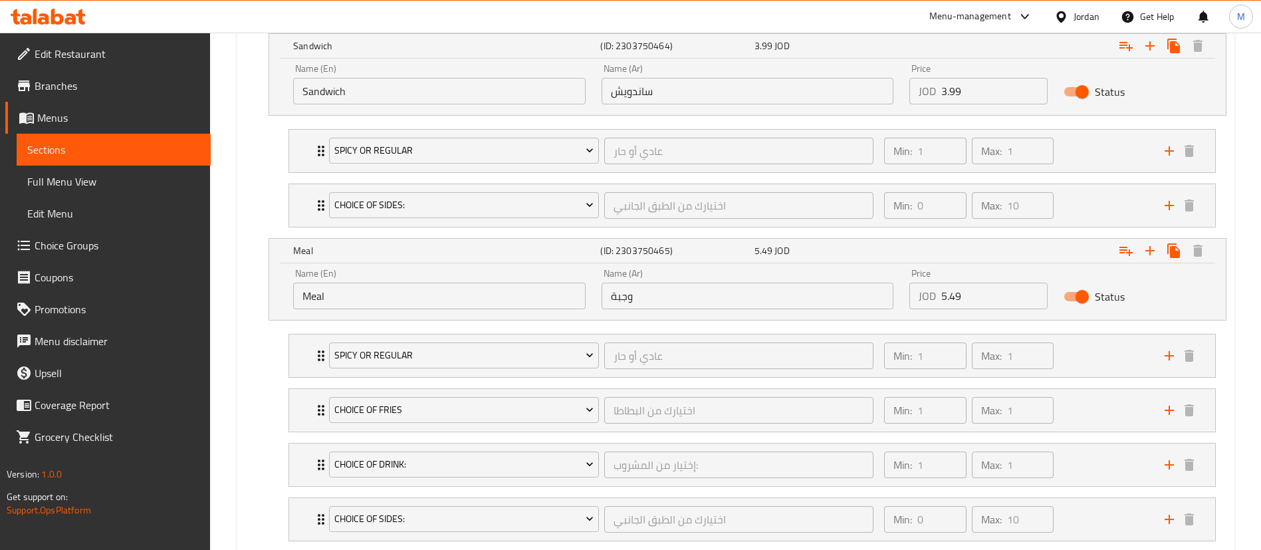
click at [986, 309] on div "Price JOD 5.49 Price" at bounding box center [979, 289] width 154 height 57
click at [980, 296] on input "5.49" at bounding box center [994, 296] width 106 height 27
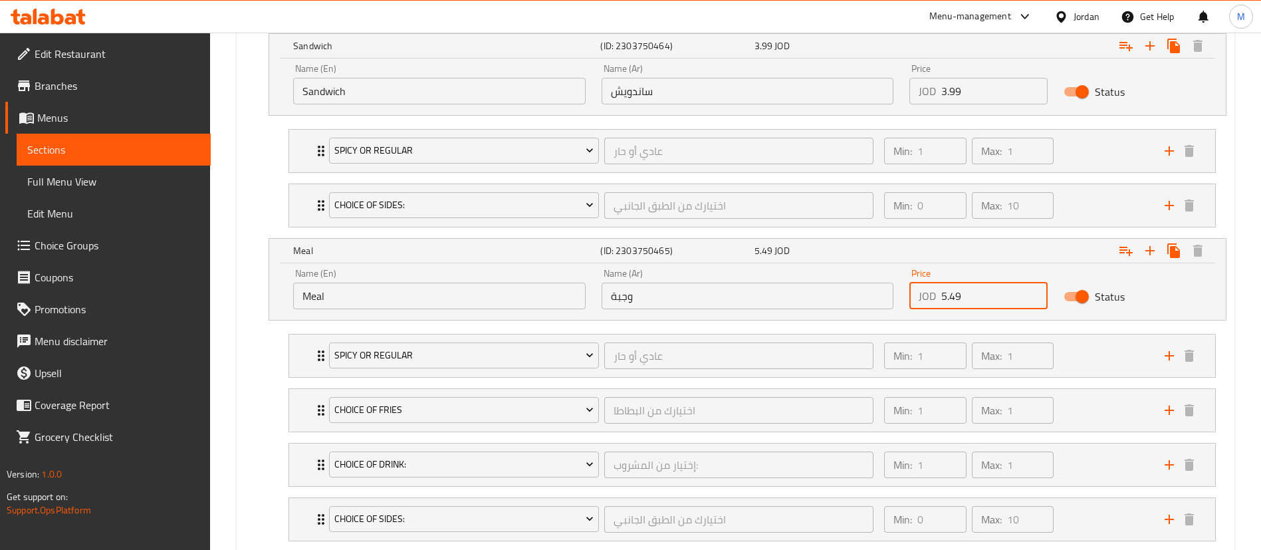
click at [1140, 286] on div "Status" at bounding box center [1133, 296] width 154 height 41
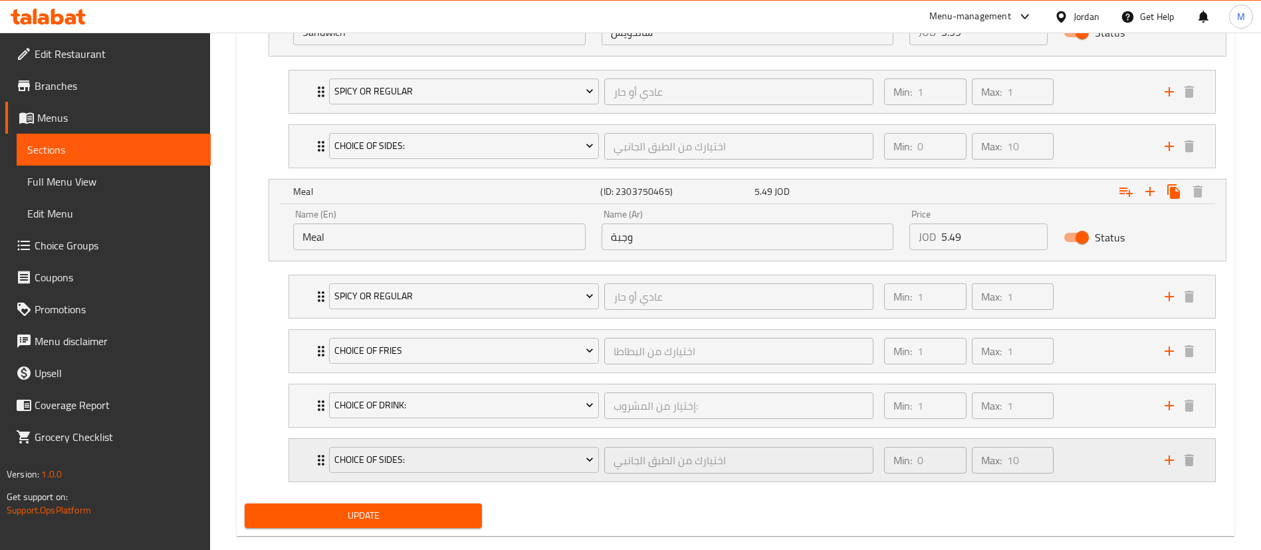
scroll to position [880, 0]
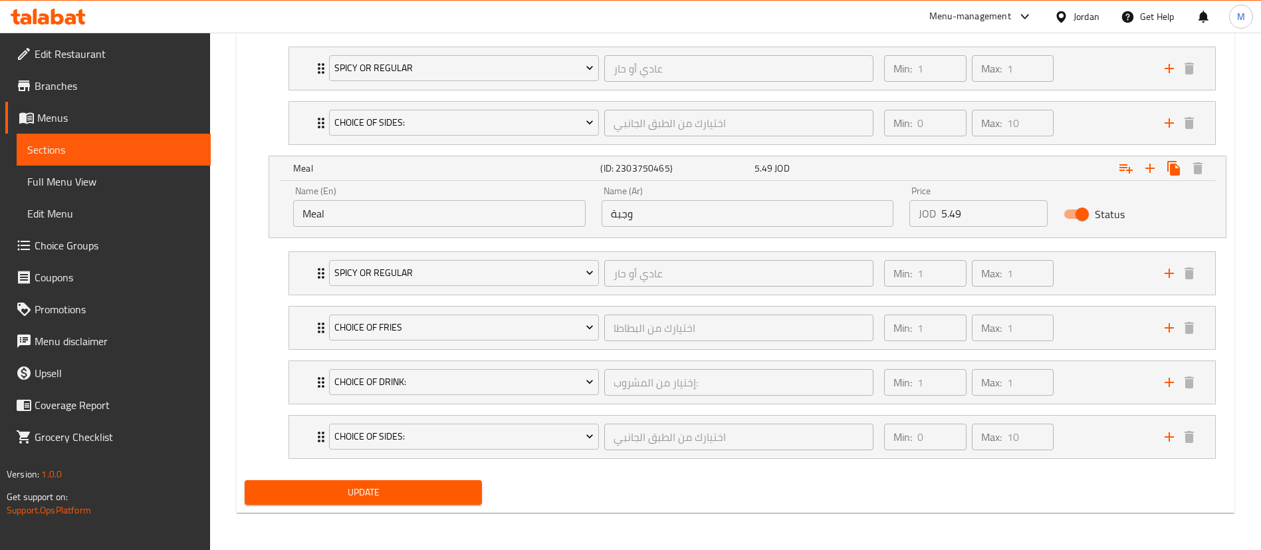
click at [448, 494] on span "Update" at bounding box center [363, 492] width 216 height 17
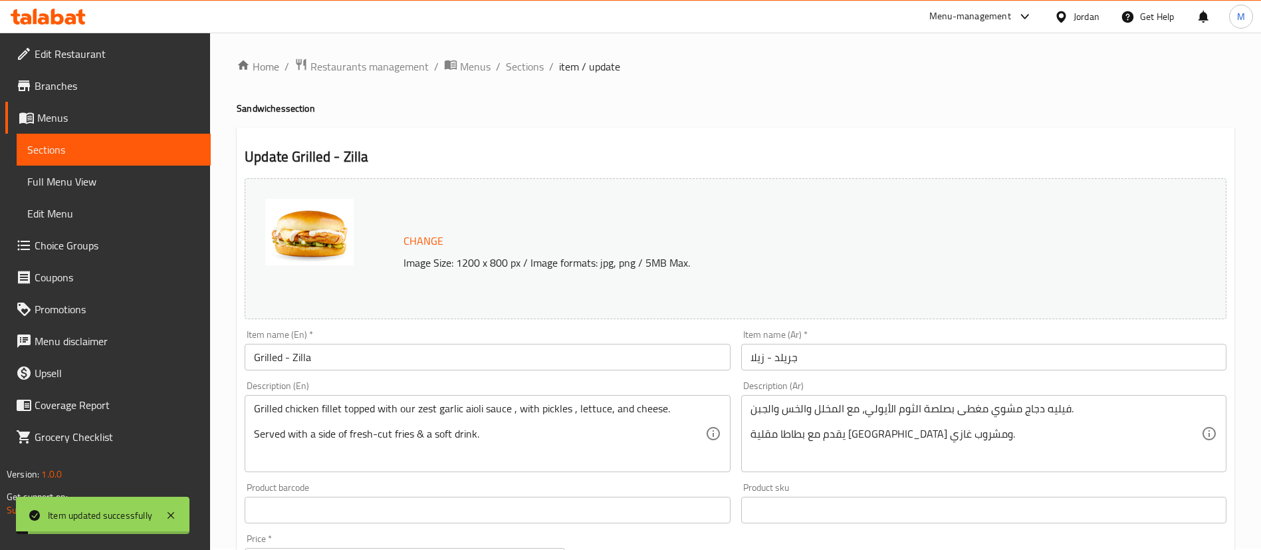
scroll to position [0, 0]
drag, startPoint x: 532, startPoint y: 70, endPoint x: 565, endPoint y: 86, distance: 36.6
click at [532, 70] on span "Sections" at bounding box center [525, 68] width 38 height 16
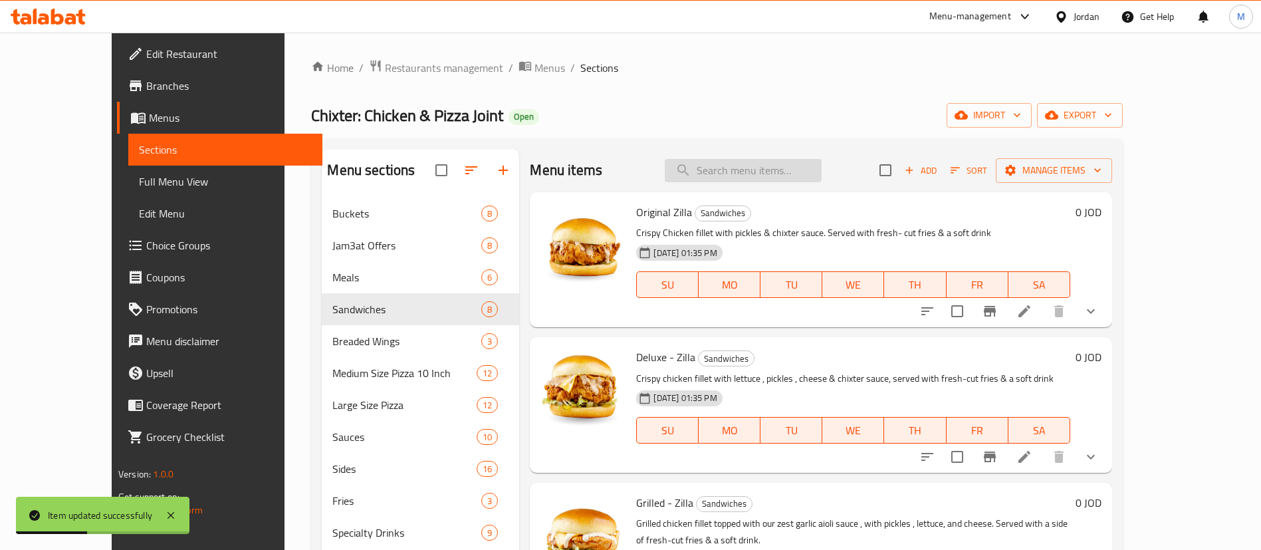
click at [751, 170] on input "search" at bounding box center [743, 170] width 157 height 23
type input "gri"
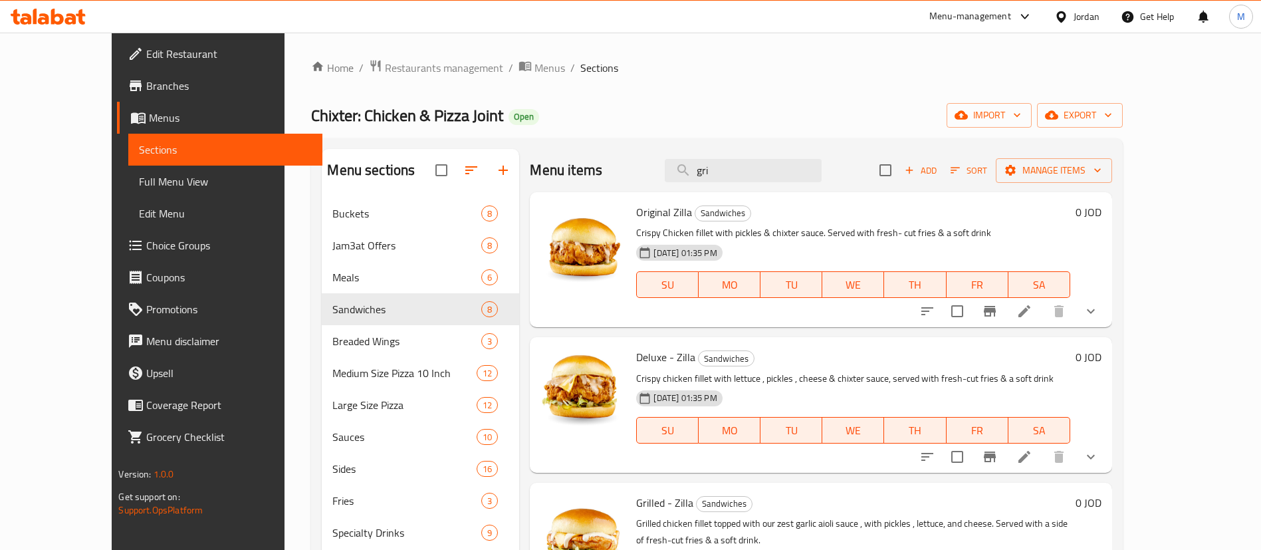
click at [727, 75] on ol "Home / Restaurants management / Menus / Sections" at bounding box center [716, 67] width 811 height 17
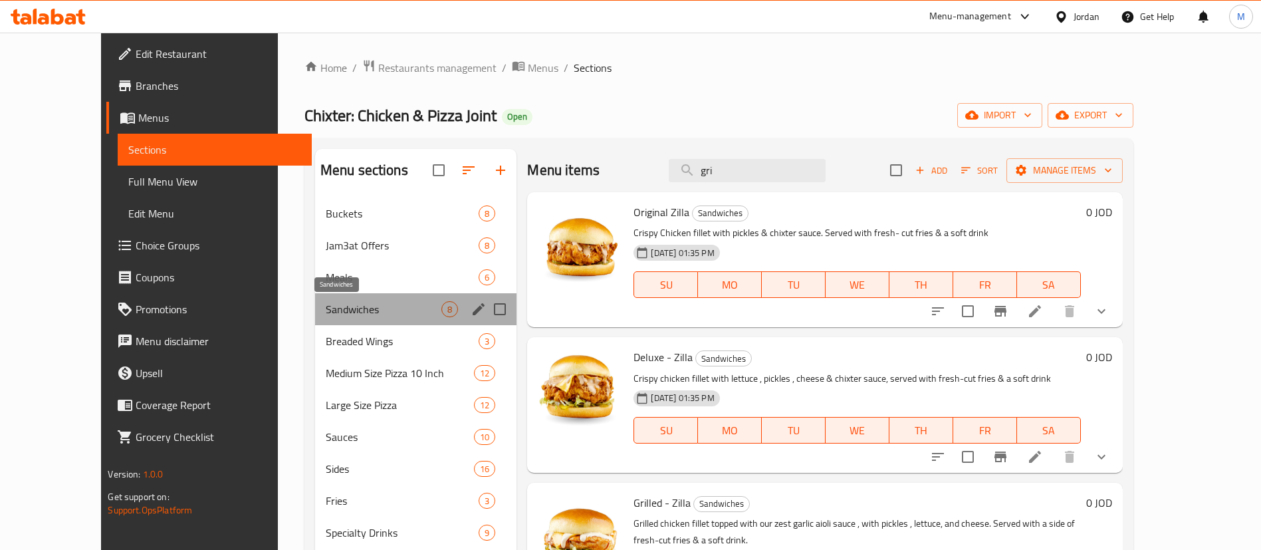
click at [414, 302] on span "Sandwiches" at bounding box center [384, 309] width 116 height 16
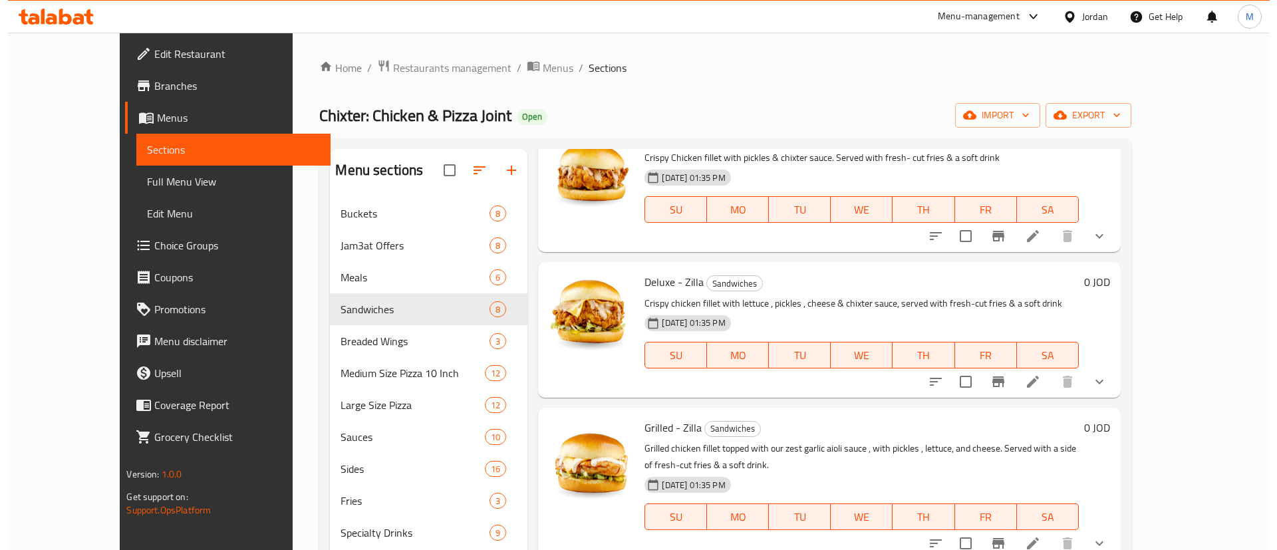
scroll to position [100, 0]
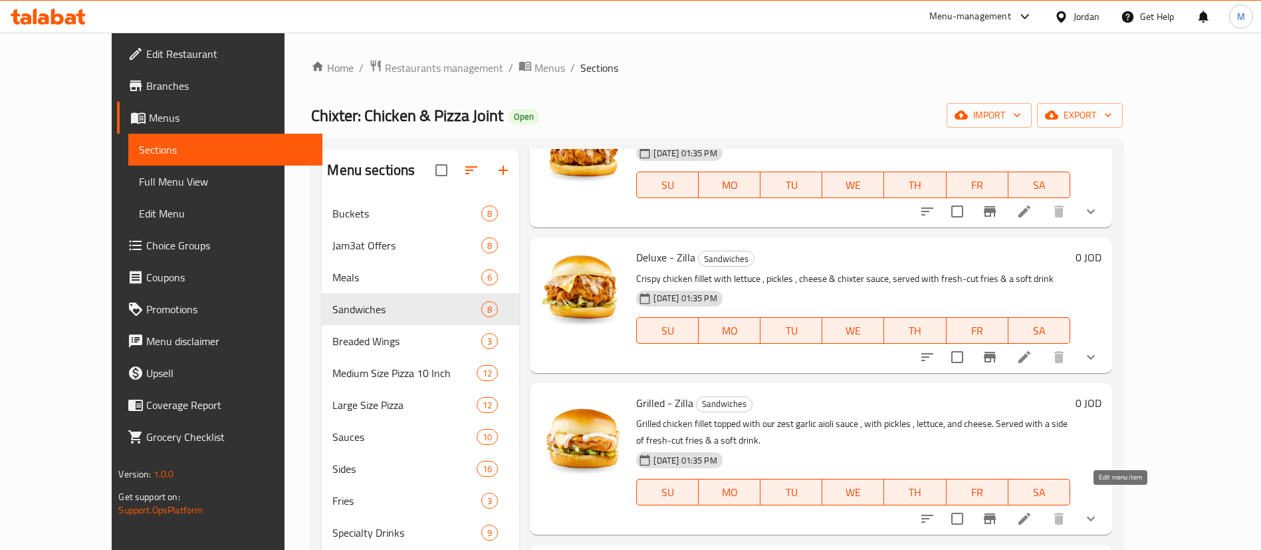
click at [1033, 511] on icon at bounding box center [1025, 519] width 16 height 16
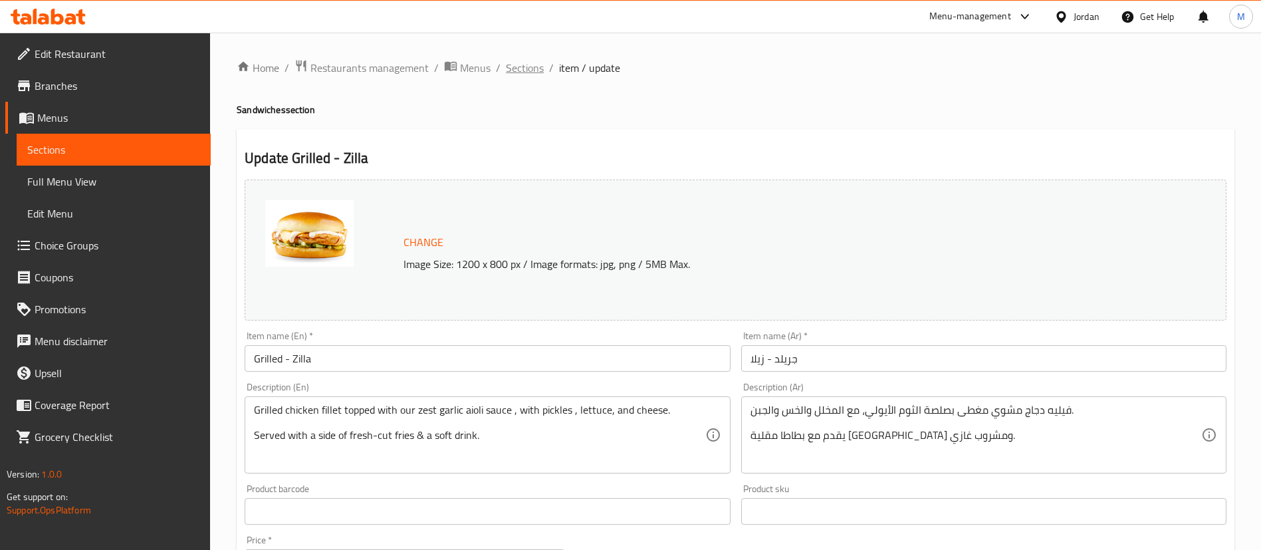
click at [528, 64] on span "Sections" at bounding box center [525, 68] width 38 height 16
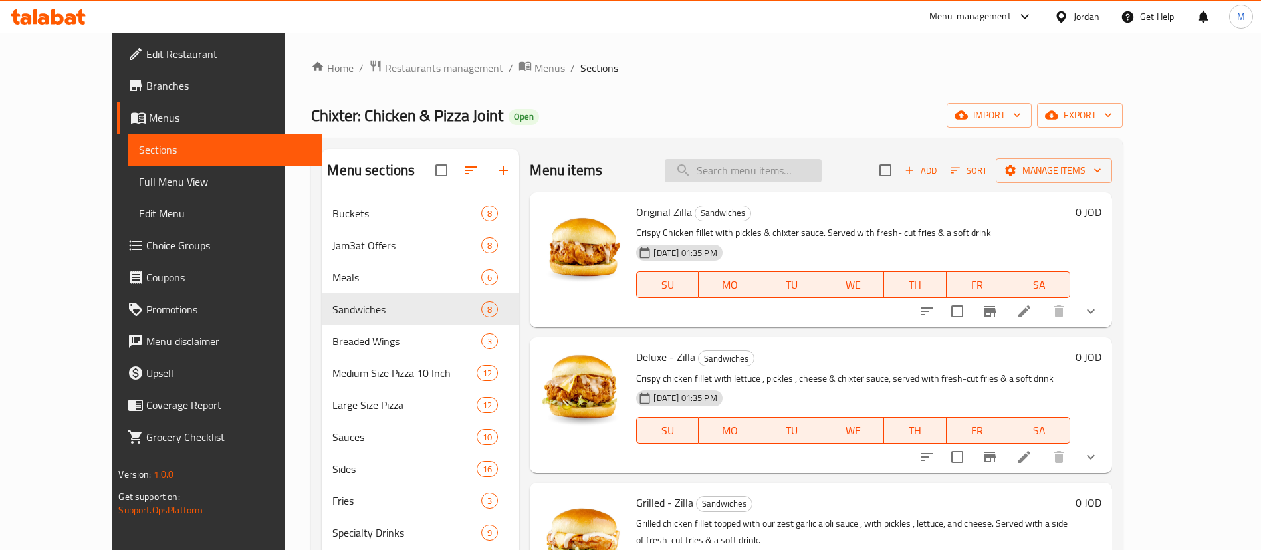
click at [800, 174] on input "search" at bounding box center [743, 170] width 157 height 23
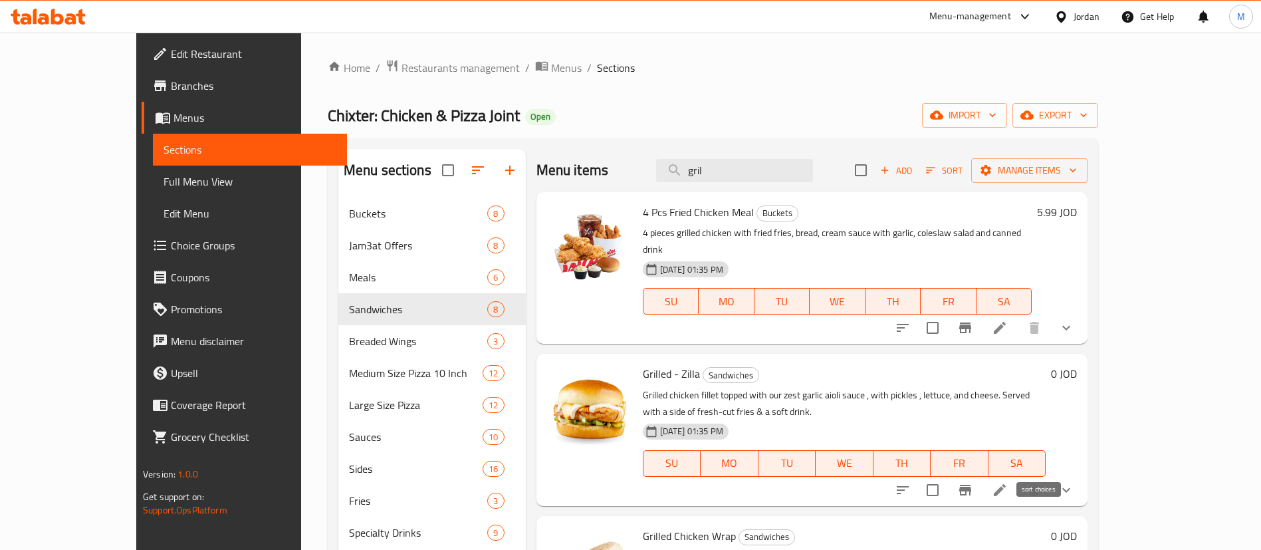
type input "gril"
click at [911, 482] on icon "sort-choices" at bounding box center [903, 490] width 16 height 16
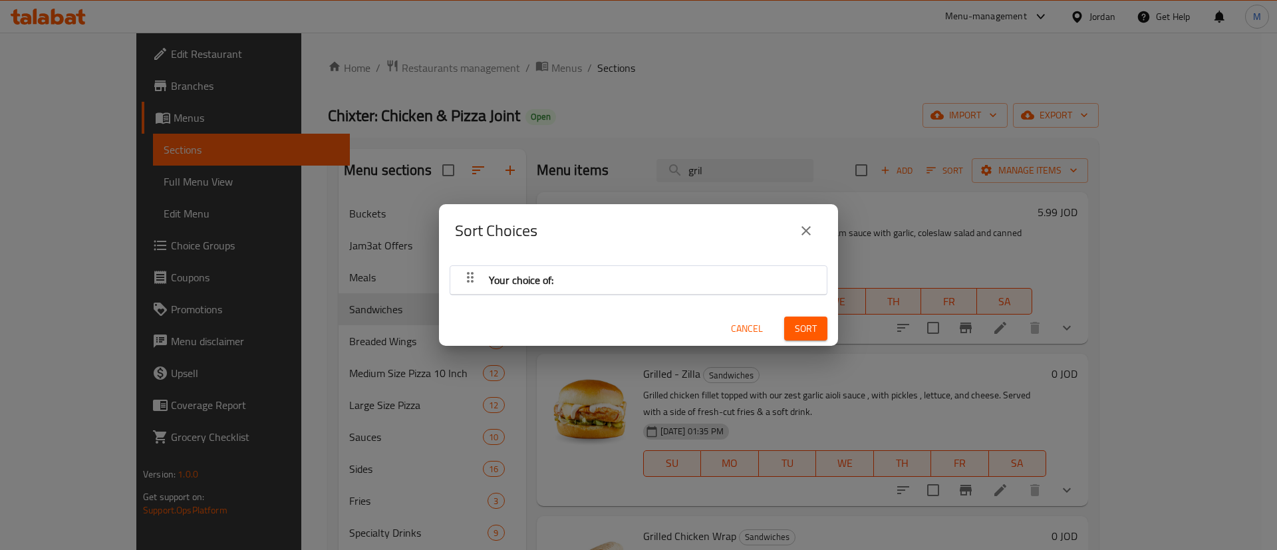
click at [803, 229] on icon "close" at bounding box center [806, 231] width 16 height 16
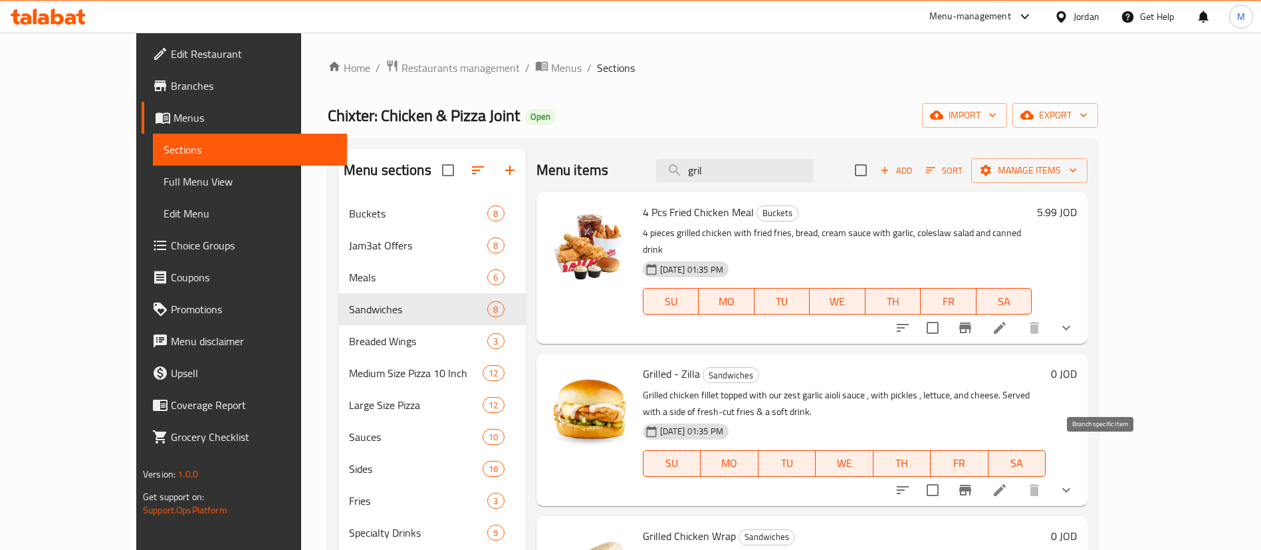
click at [971, 485] on icon "Branch-specific-item" at bounding box center [965, 490] width 12 height 11
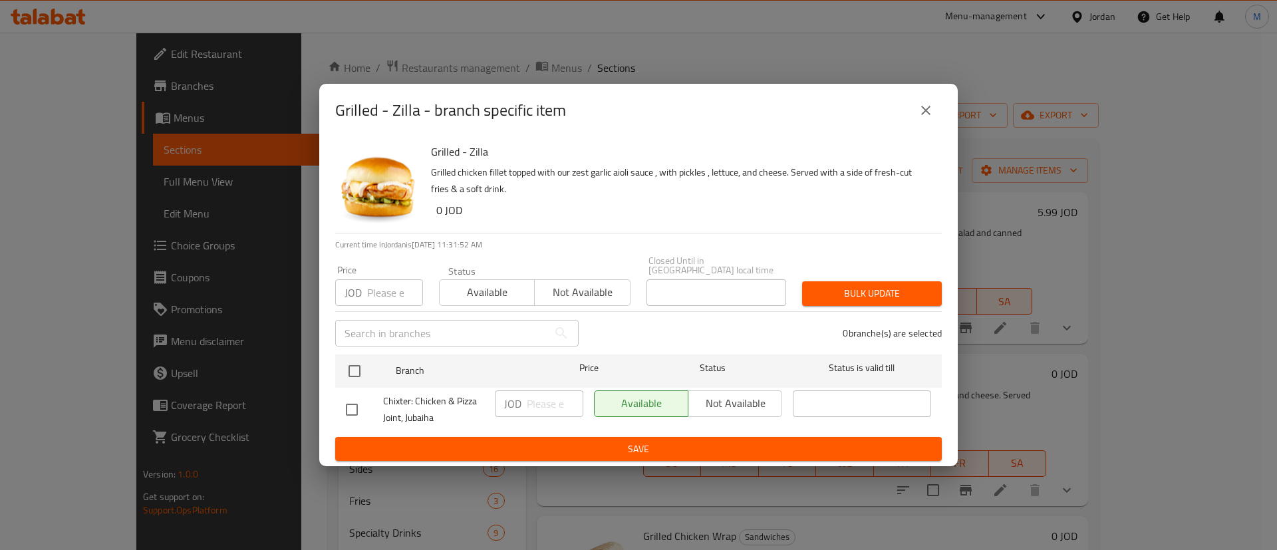
click at [920, 116] on icon "close" at bounding box center [926, 110] width 16 height 16
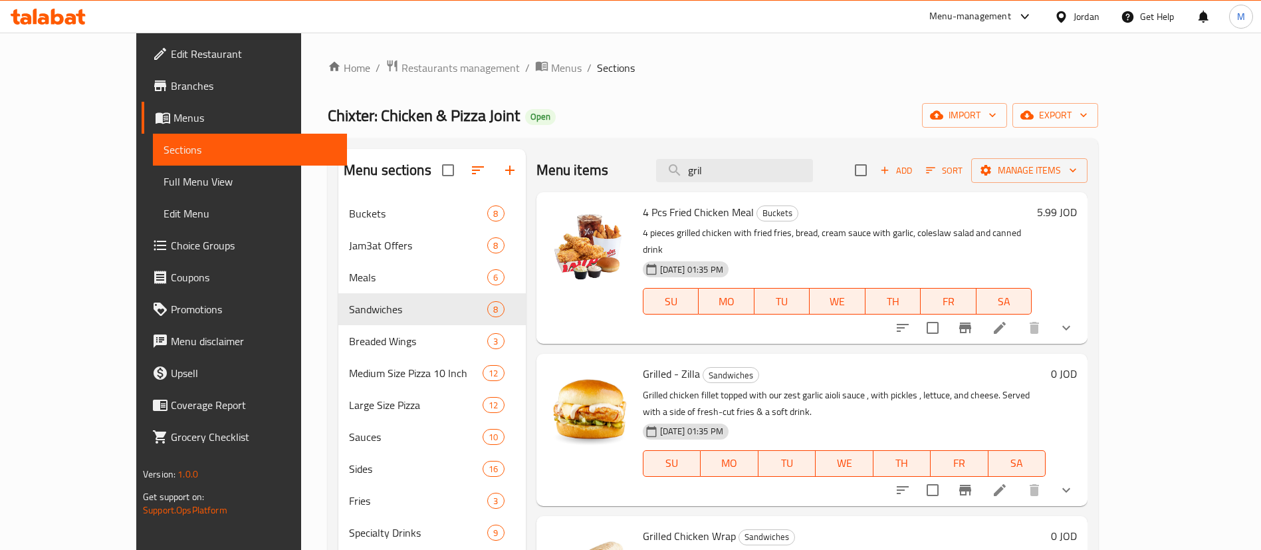
click at [1074, 482] on icon "show more" at bounding box center [1066, 490] width 16 height 16
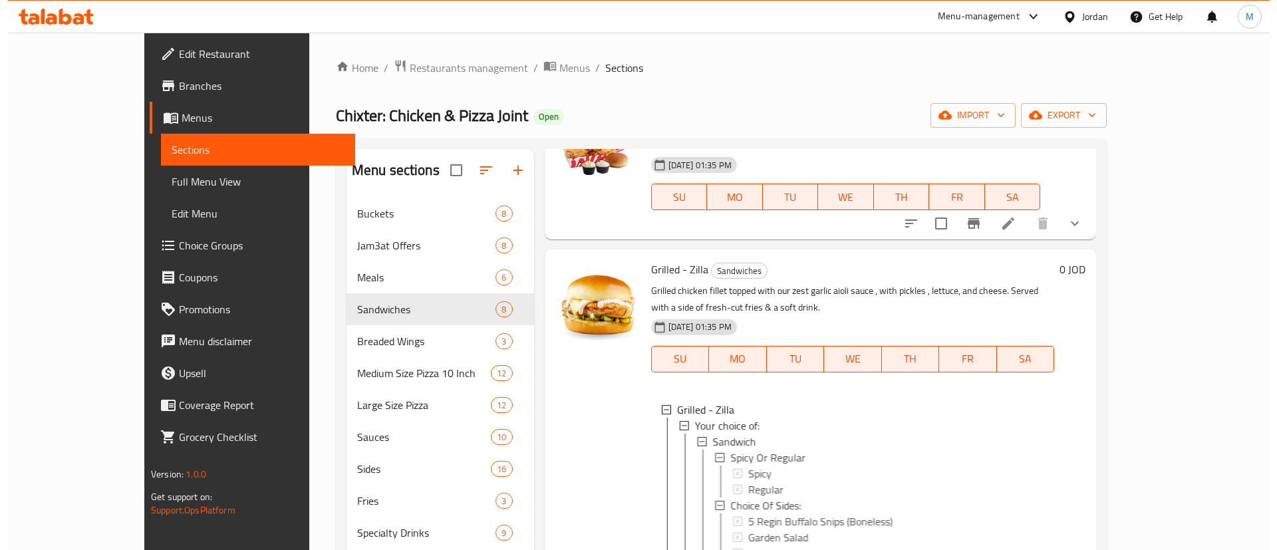
scroll to position [199, 0]
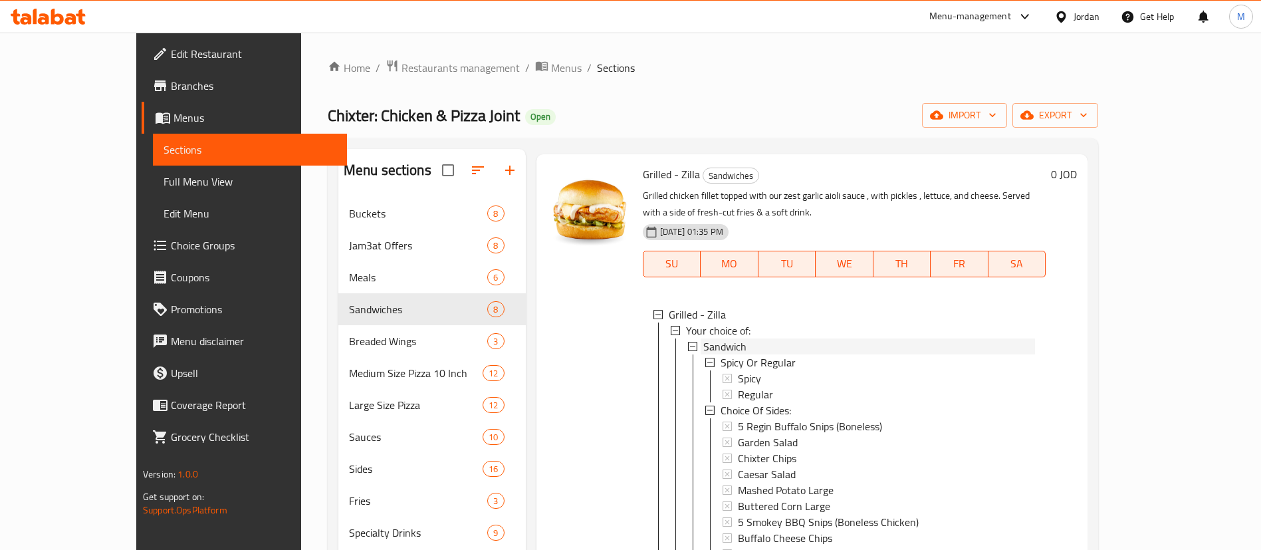
click at [795, 338] on div "Sandwich" at bounding box center [869, 346] width 332 height 16
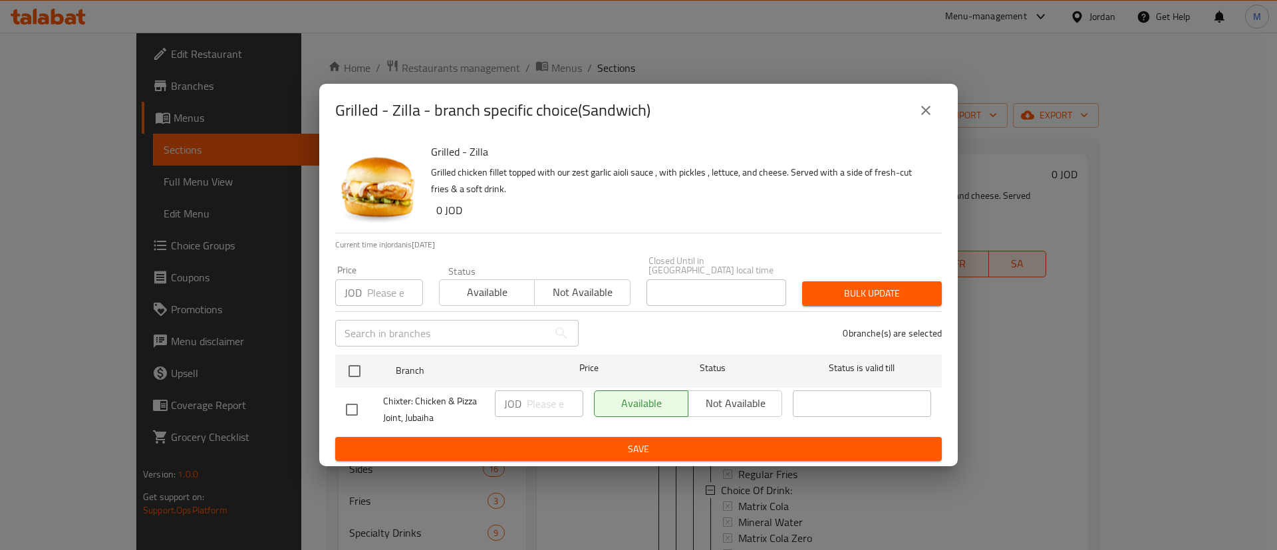
click at [923, 123] on button "close" at bounding box center [926, 110] width 32 height 32
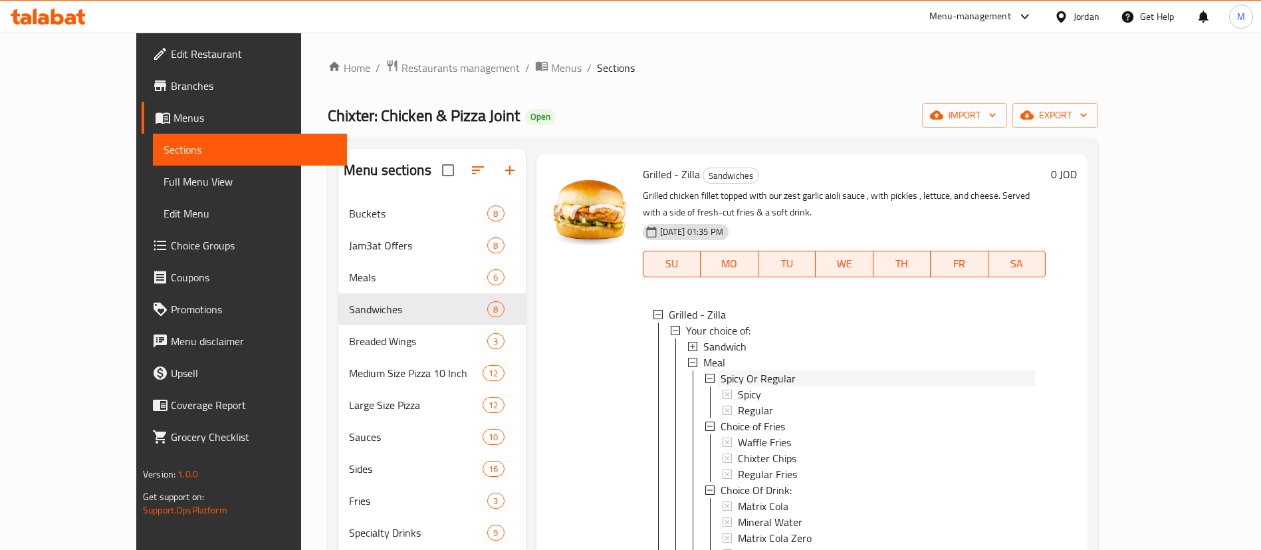
click at [826, 370] on div "Spicy Or Regular" at bounding box center [878, 378] width 314 height 16
click at [818, 354] on div "Meal" at bounding box center [869, 362] width 332 height 16
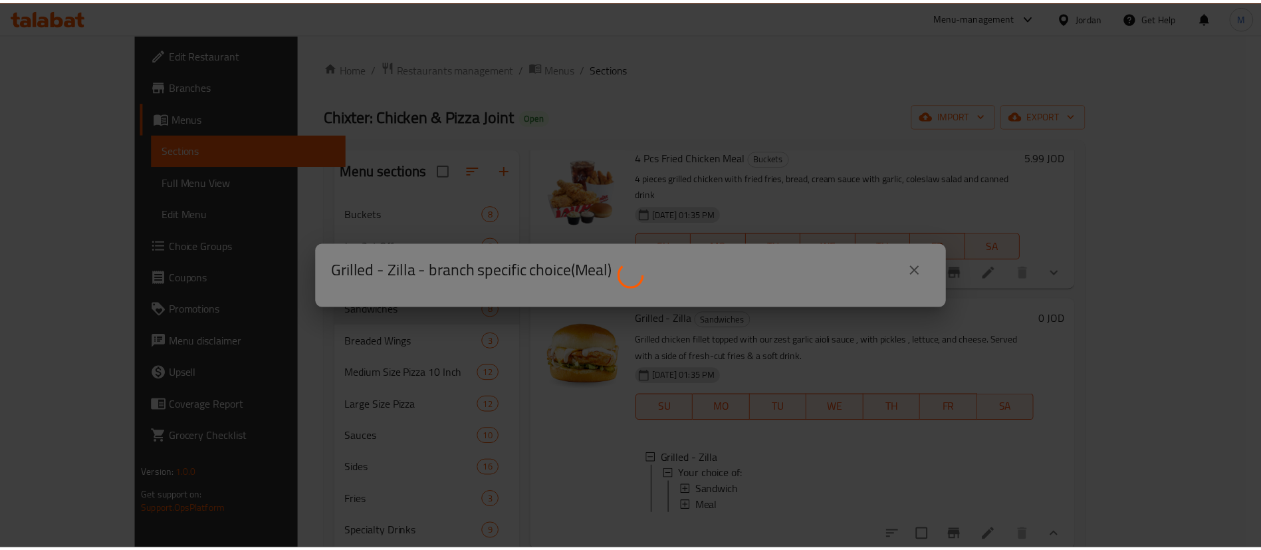
scroll to position [21, 0]
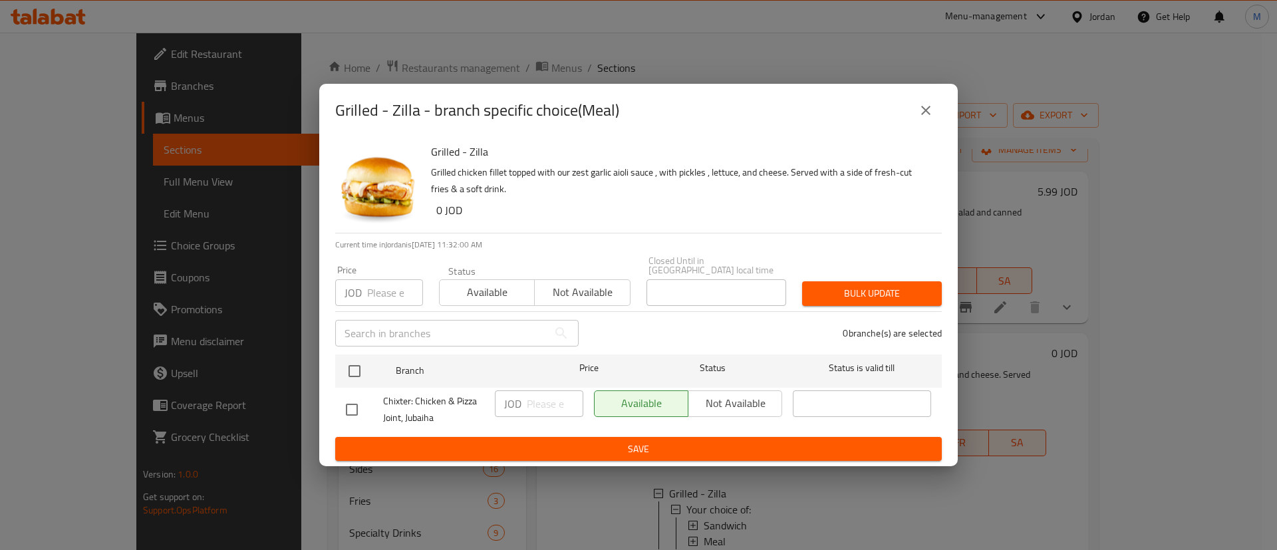
click at [919, 112] on icon "close" at bounding box center [926, 110] width 16 height 16
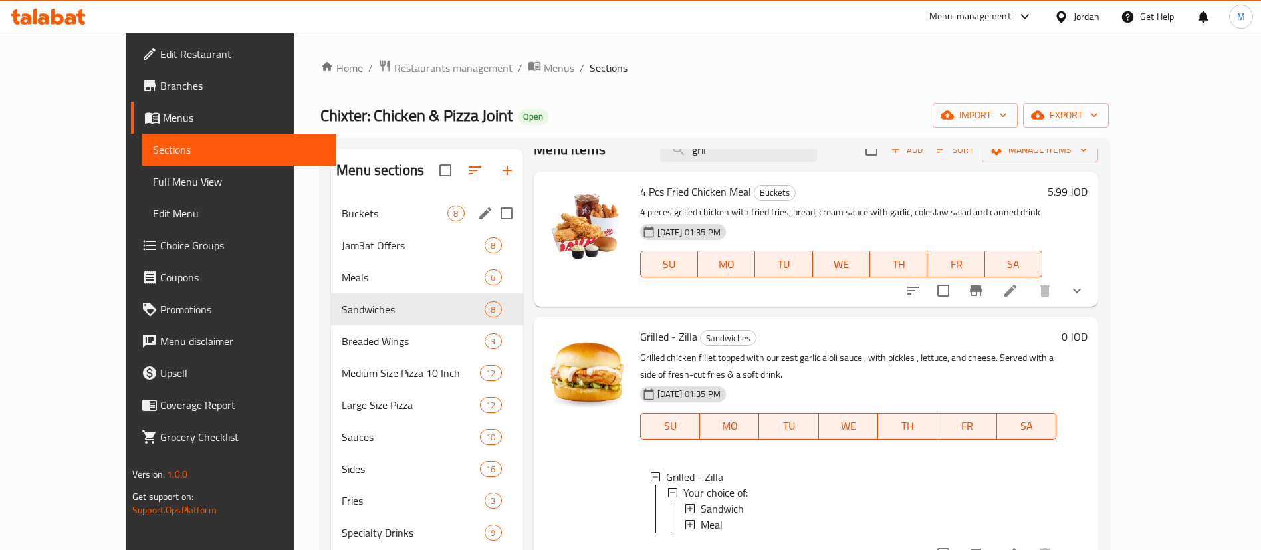
click at [342, 219] on span "Buckets" at bounding box center [395, 213] width 106 height 16
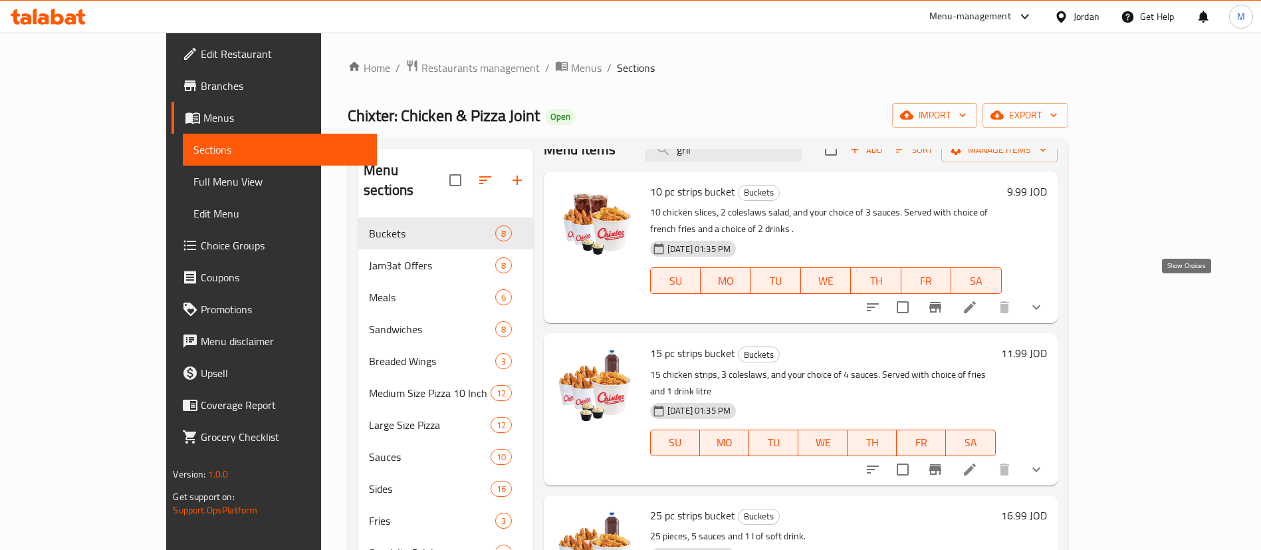
click at [1044, 299] on icon "show more" at bounding box center [1037, 307] width 16 height 16
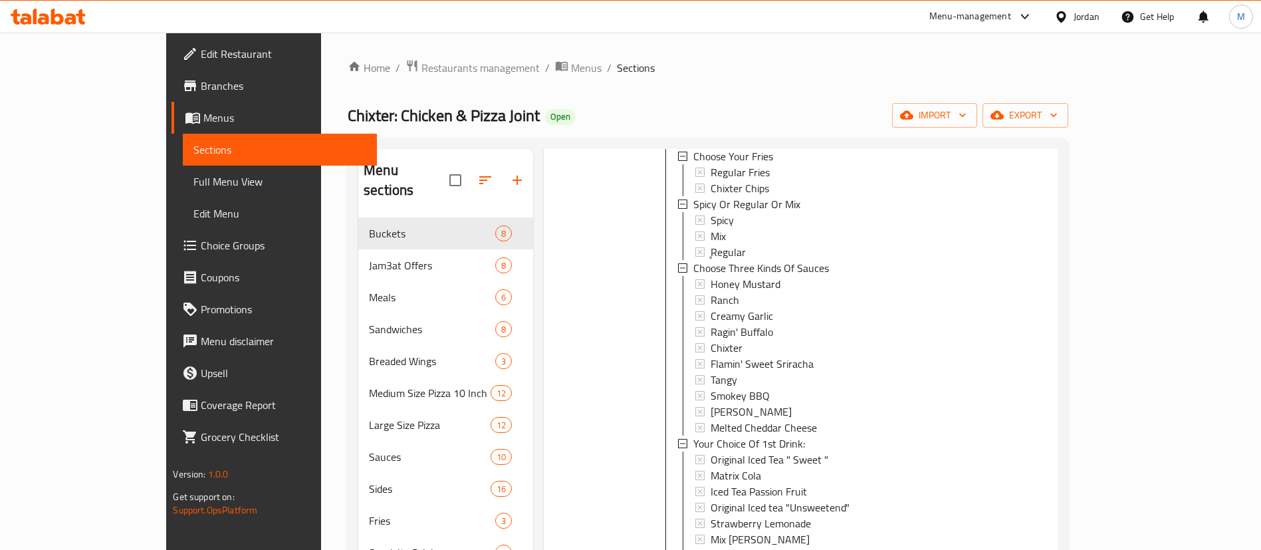
scroll to position [120, 0]
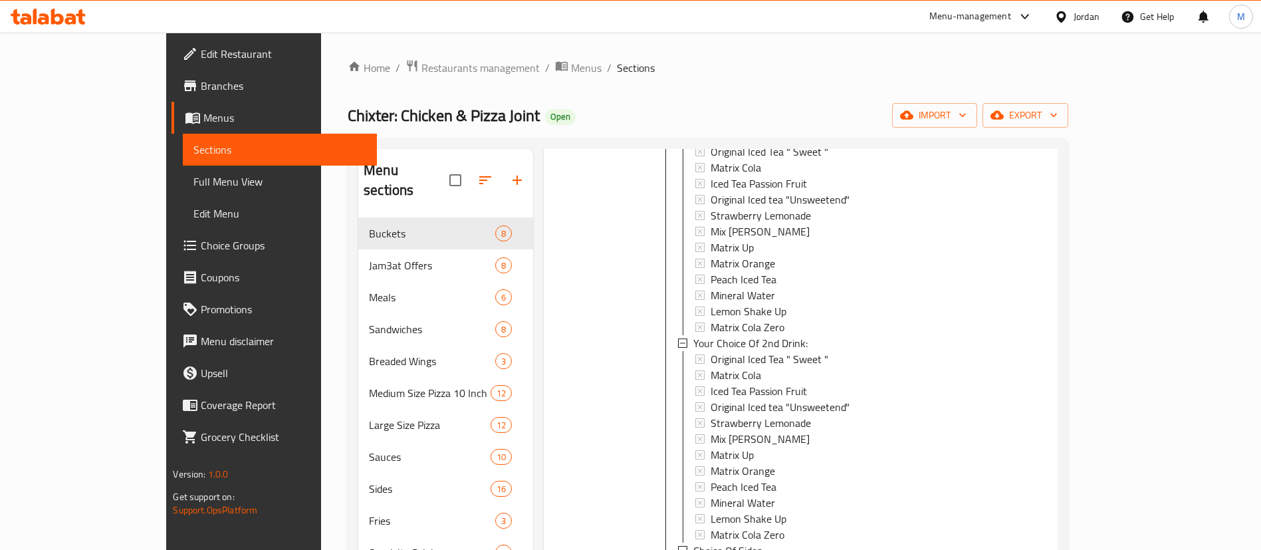
scroll to position [918, 0]
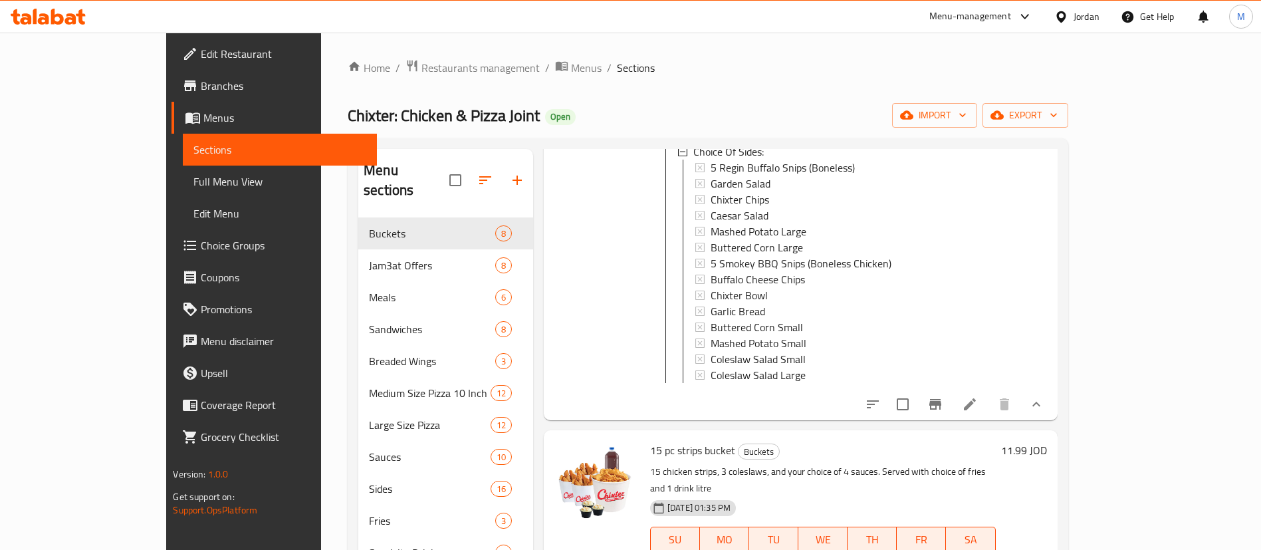
click at [1044, 403] on icon "show more" at bounding box center [1037, 404] width 16 height 16
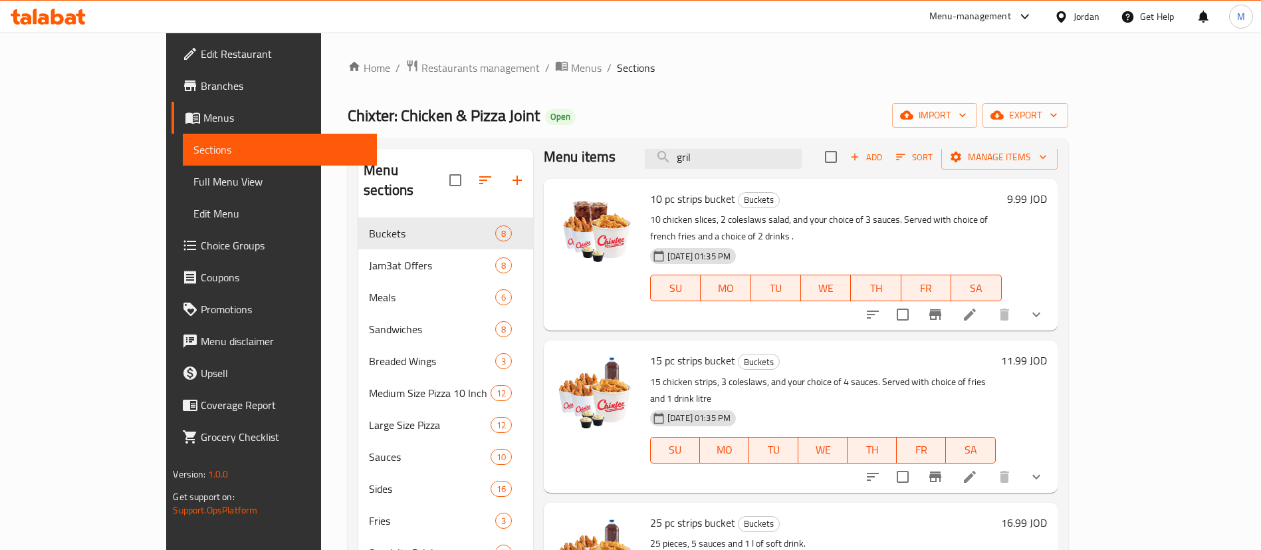
scroll to position [0, 0]
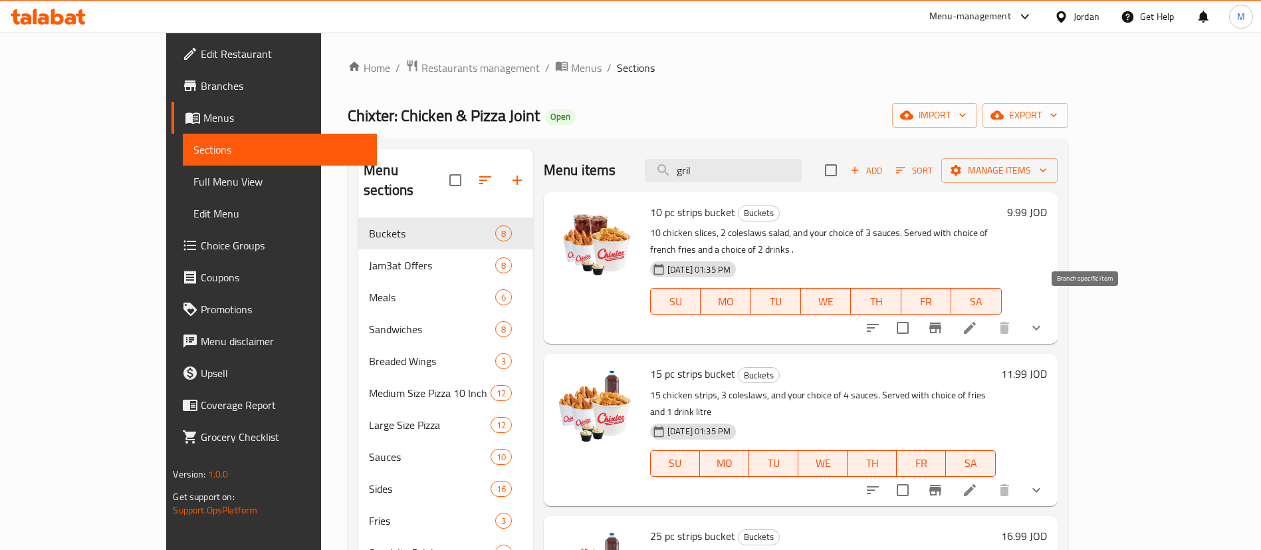
click at [941, 322] on icon "Branch-specific-item" at bounding box center [935, 327] width 12 height 11
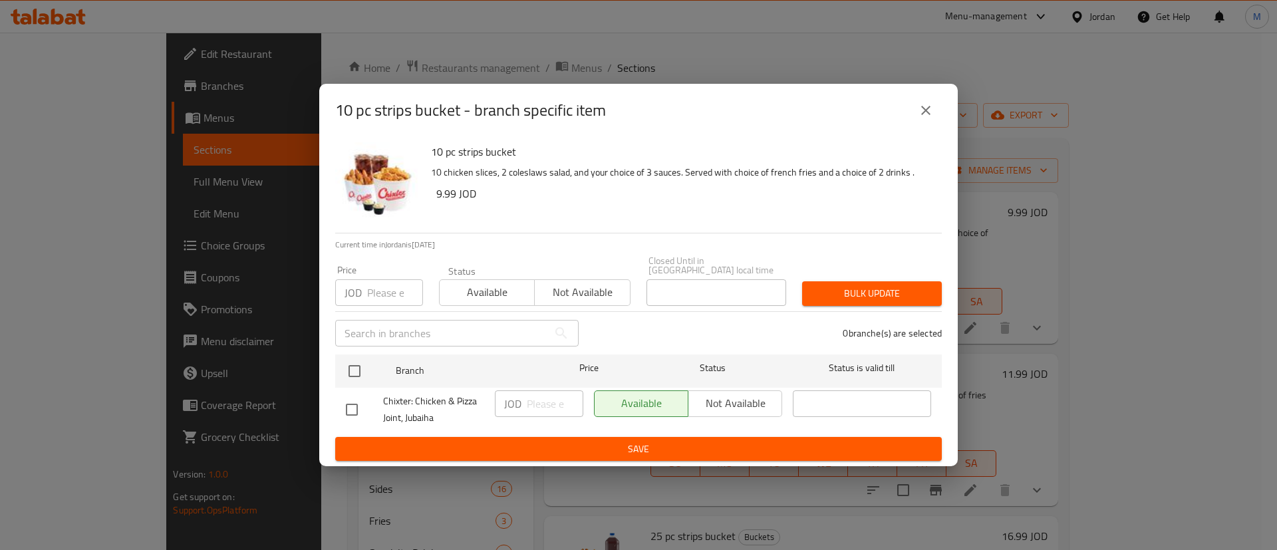
click at [928, 110] on icon "close" at bounding box center [926, 110] width 16 height 16
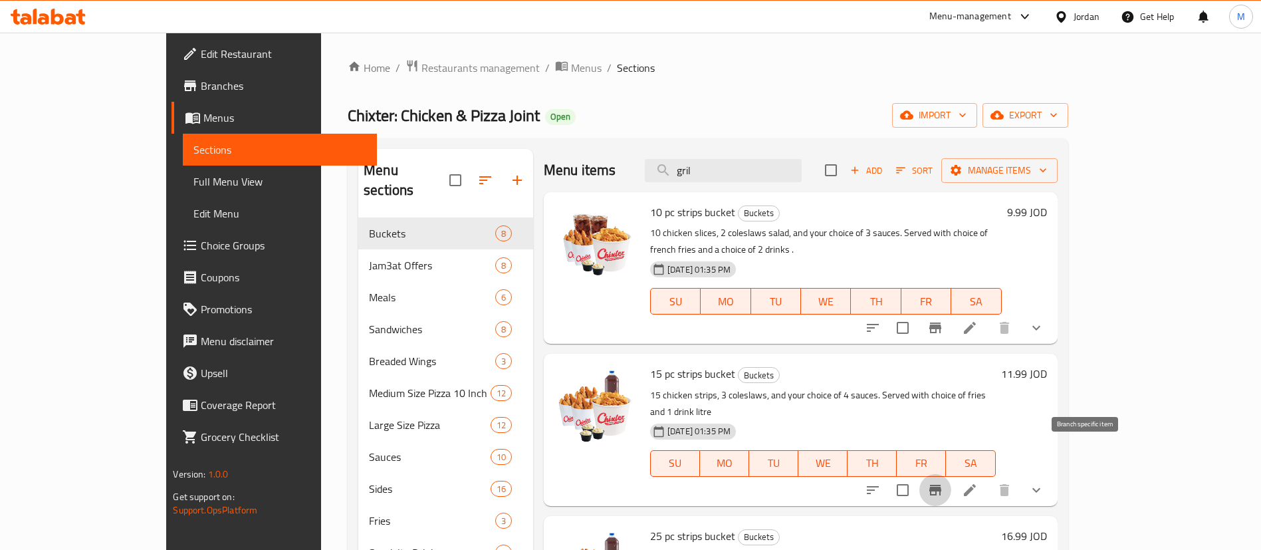
click at [941, 485] on icon "Branch-specific-item" at bounding box center [935, 490] width 12 height 11
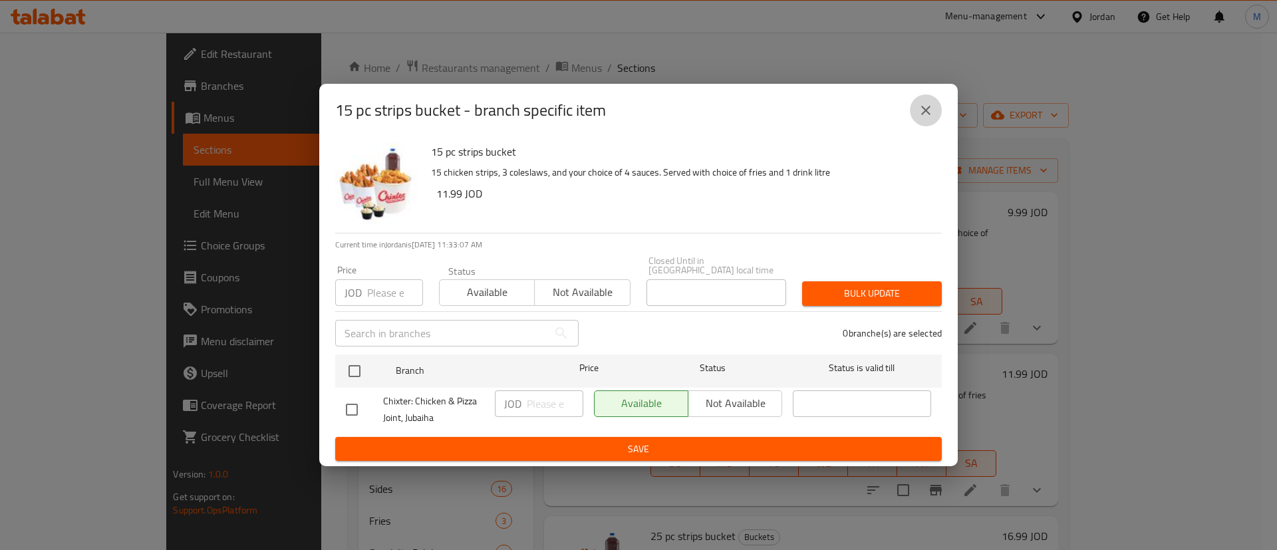
click at [923, 106] on icon "close" at bounding box center [926, 110] width 16 height 16
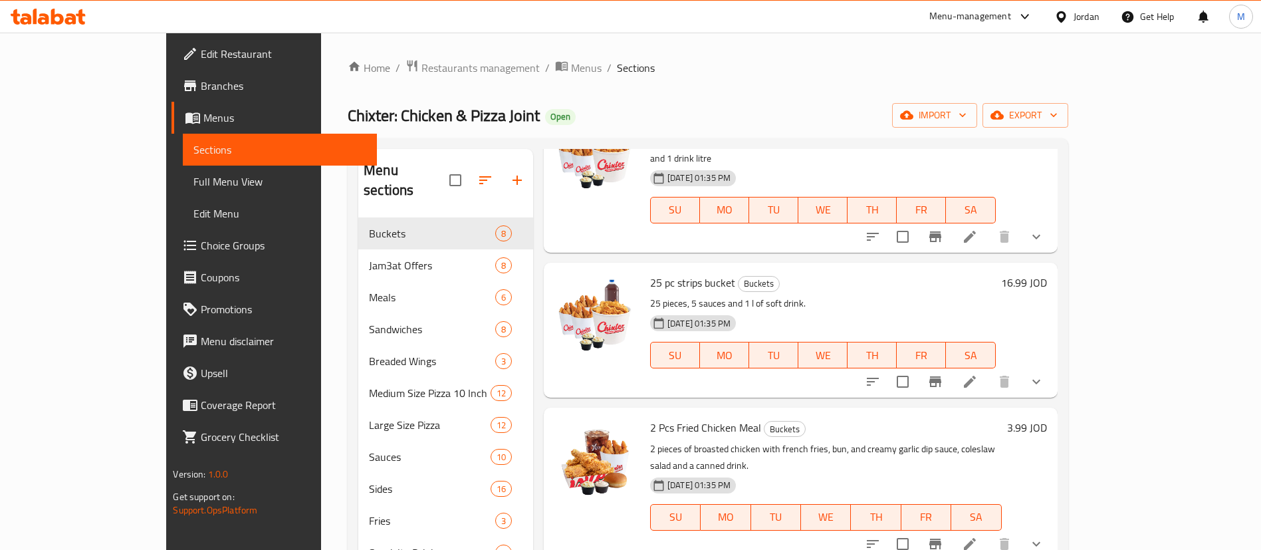
scroll to position [299, 0]
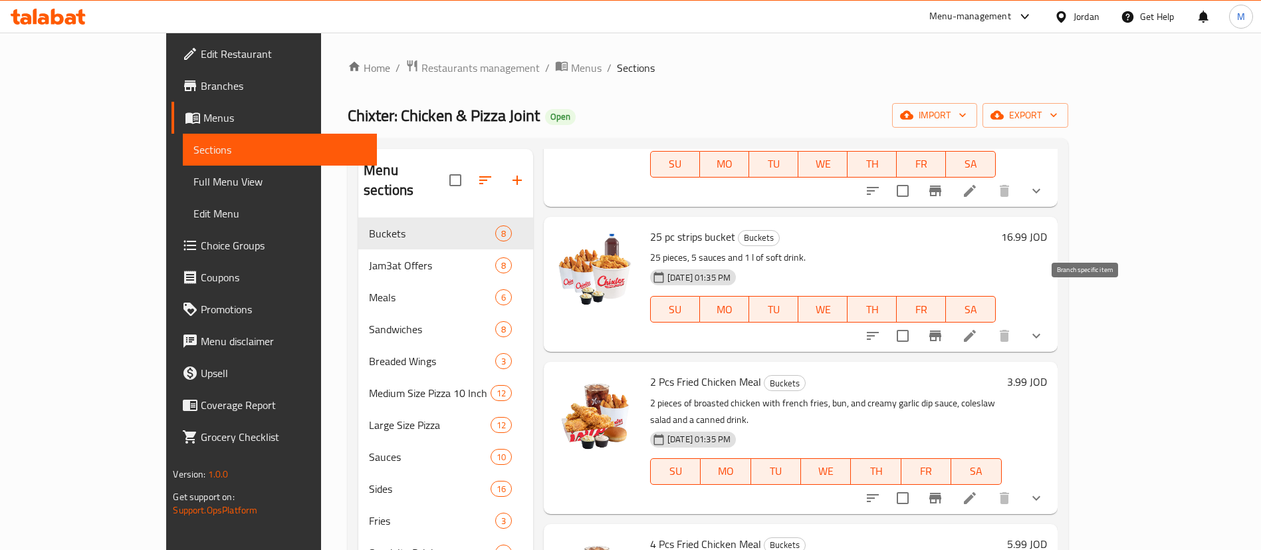
click at [941, 330] on icon "Branch-specific-item" at bounding box center [935, 335] width 12 height 11
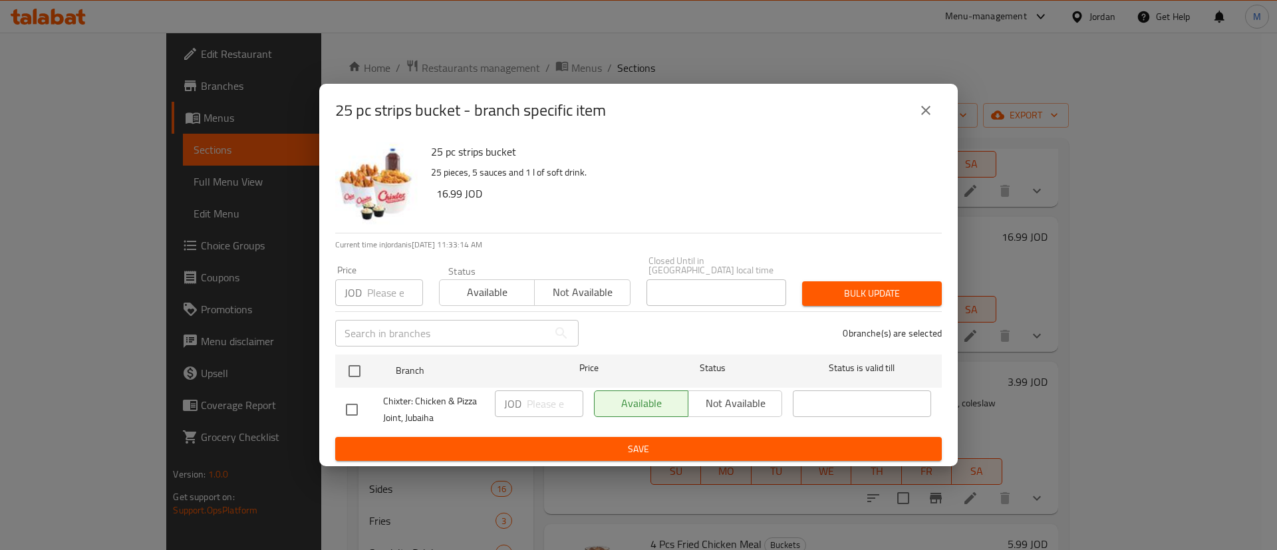
click at [925, 124] on button "close" at bounding box center [926, 110] width 32 height 32
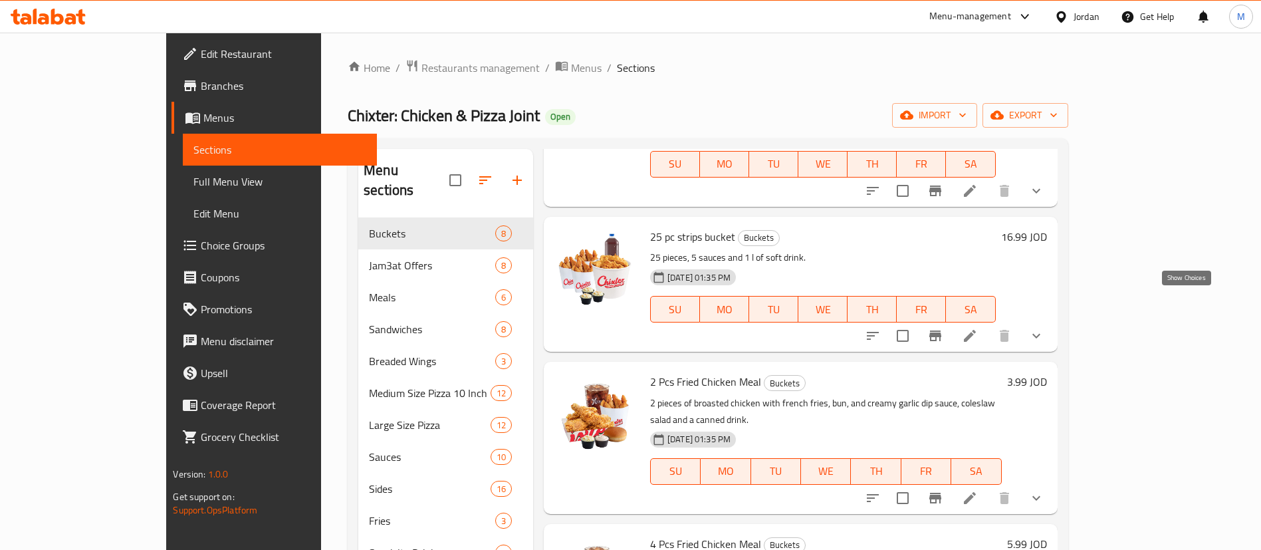
click at [1044, 328] on icon "show more" at bounding box center [1037, 336] width 16 height 16
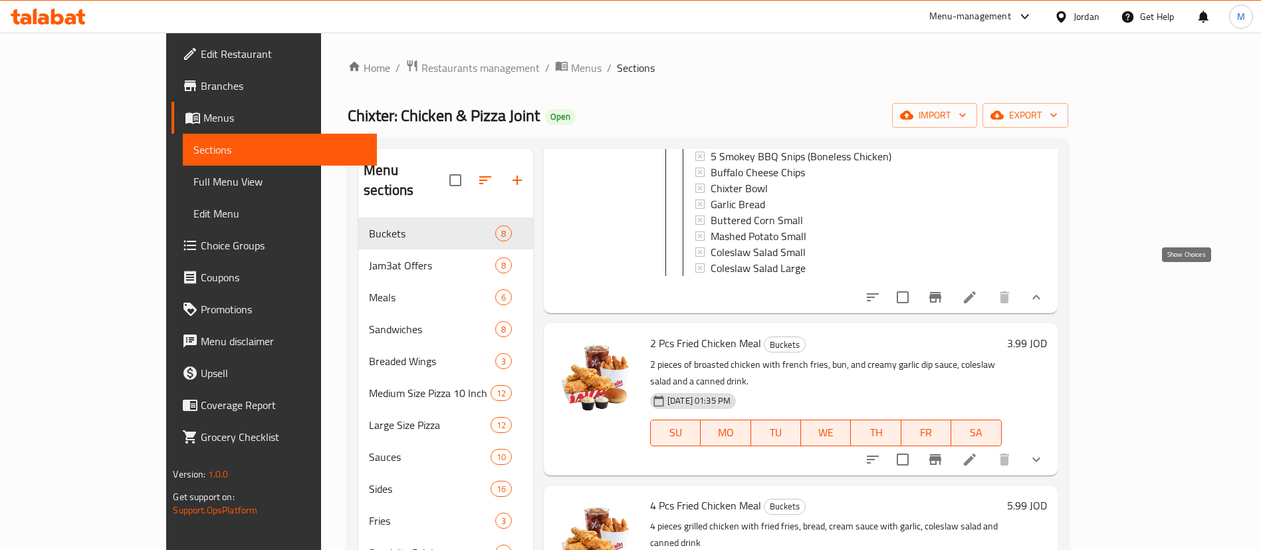
click at [1044, 289] on icon "show more" at bounding box center [1037, 297] width 16 height 16
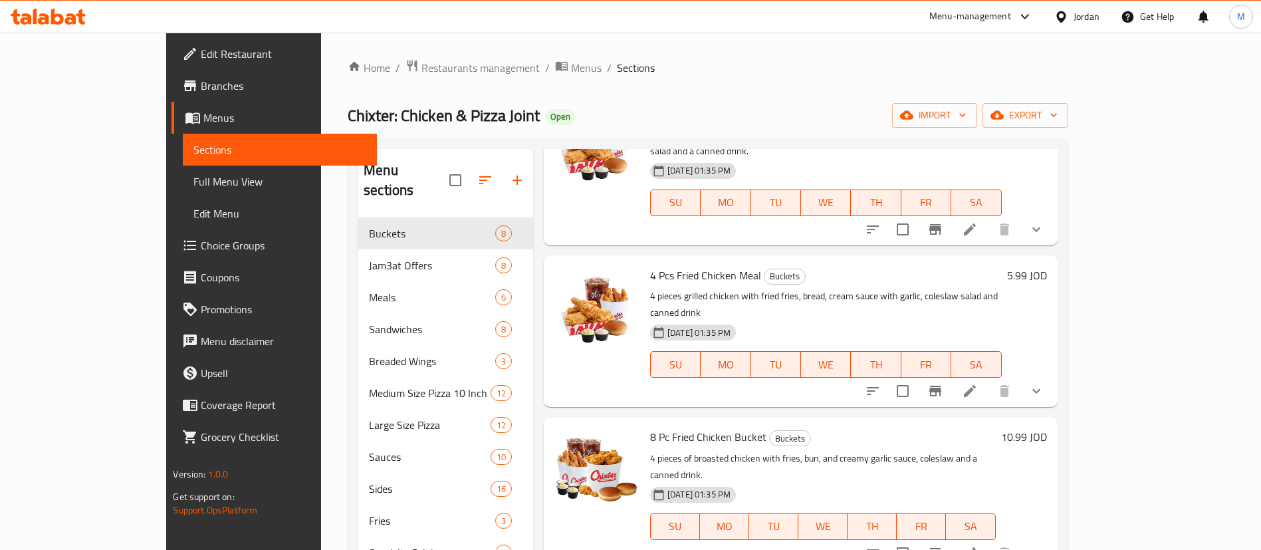
scroll to position [531, 0]
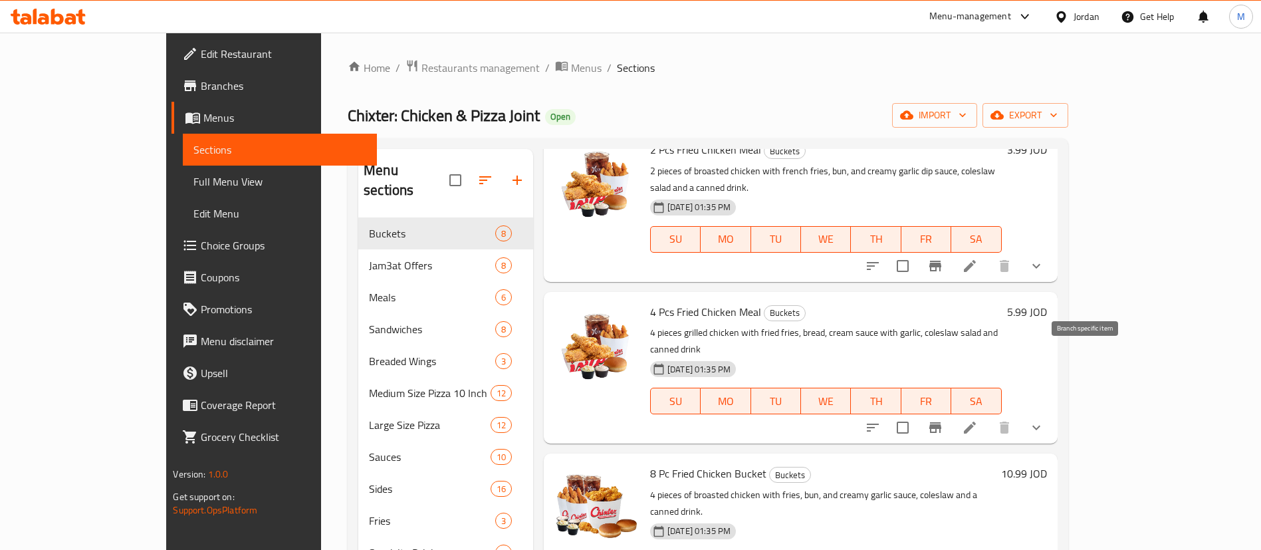
click at [941, 422] on icon "Branch-specific-item" at bounding box center [935, 427] width 12 height 11
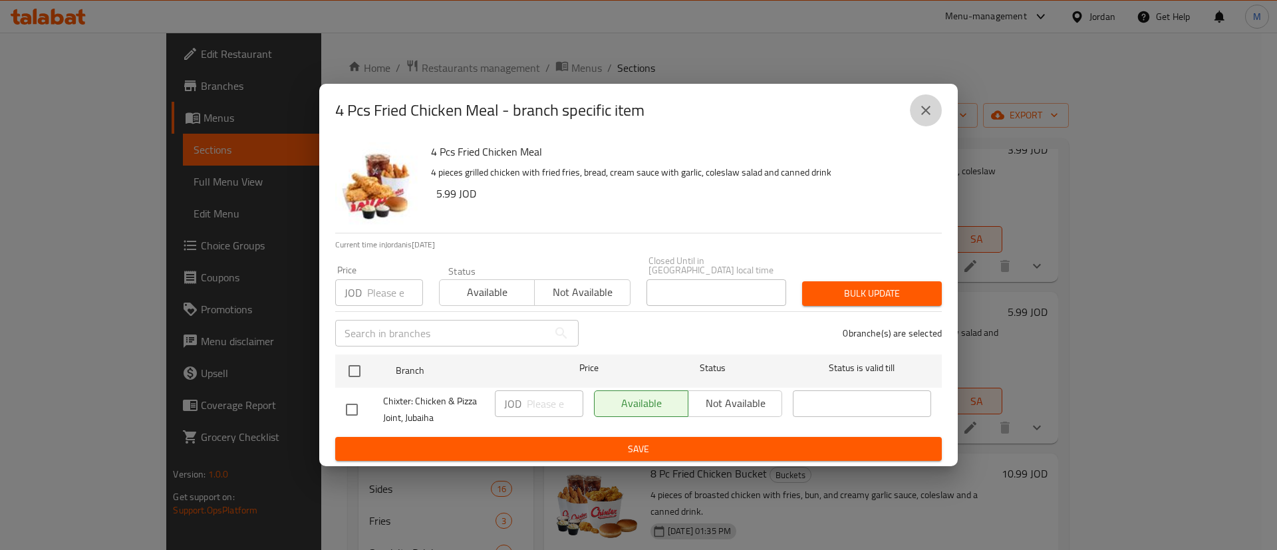
click at [925, 113] on icon "close" at bounding box center [925, 110] width 9 height 9
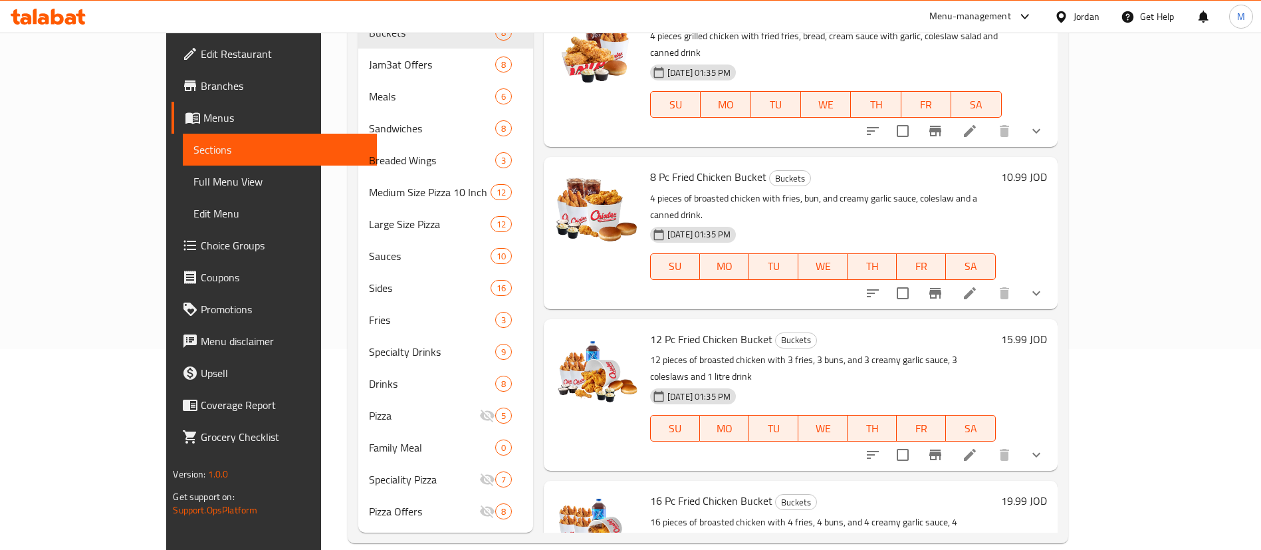
scroll to position [631, 0]
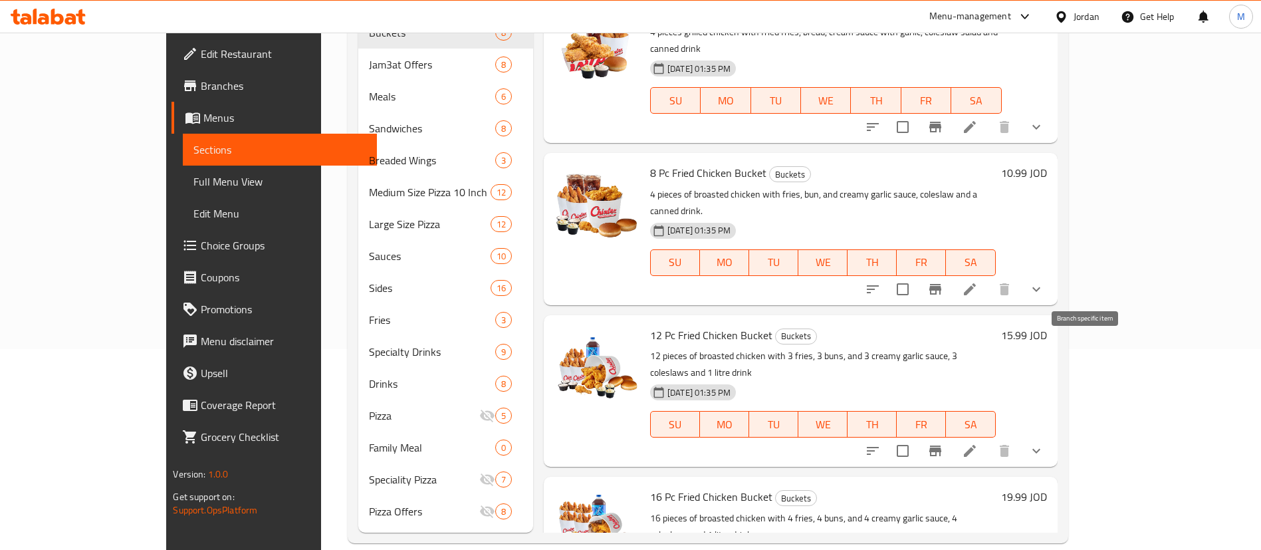
click at [943, 443] on icon "Branch-specific-item" at bounding box center [935, 451] width 16 height 16
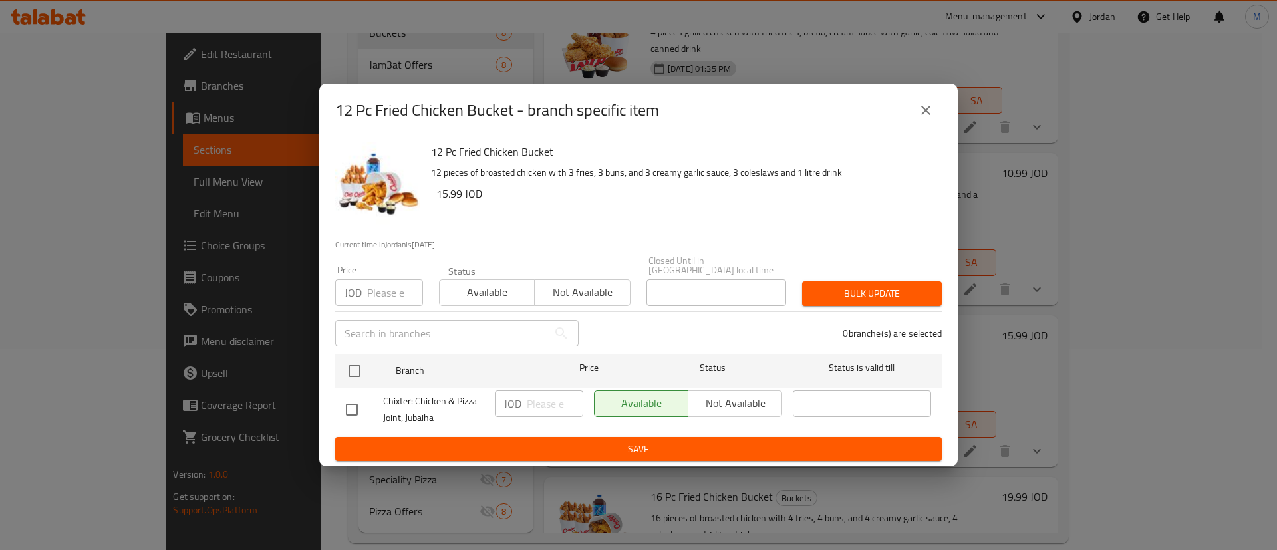
click at [929, 118] on icon "close" at bounding box center [926, 110] width 16 height 16
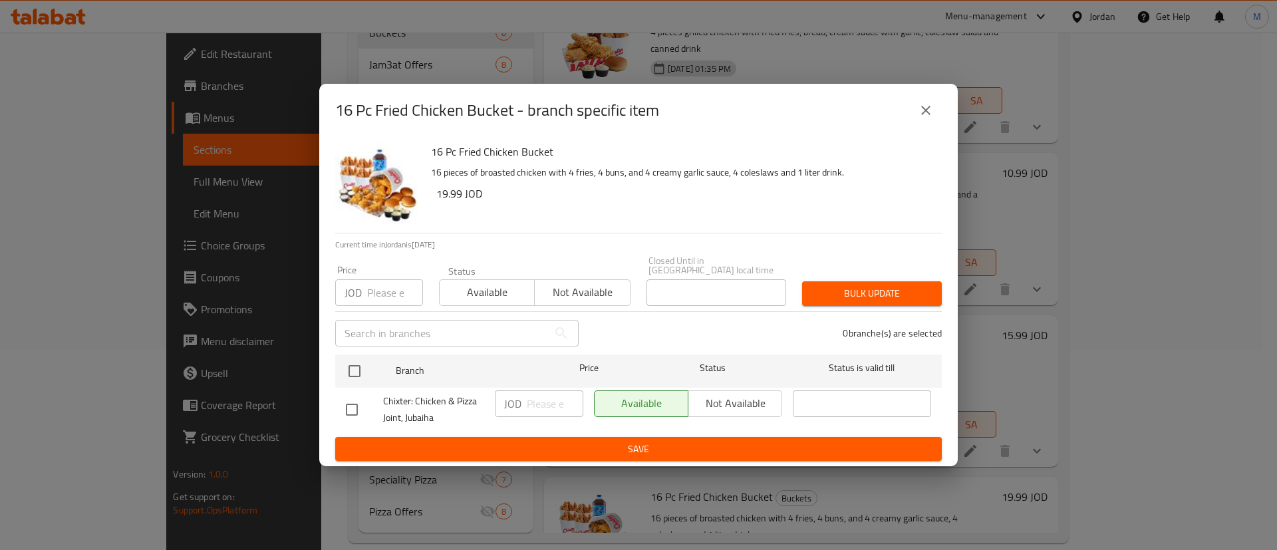
click at [927, 118] on icon "close" at bounding box center [926, 110] width 16 height 16
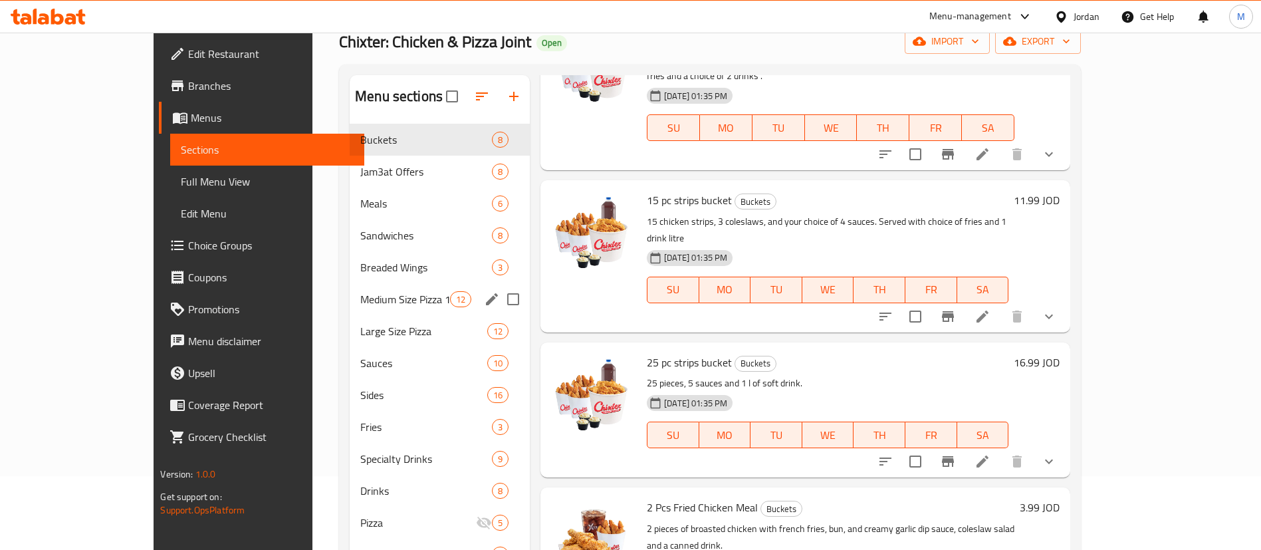
scroll to position [1, 0]
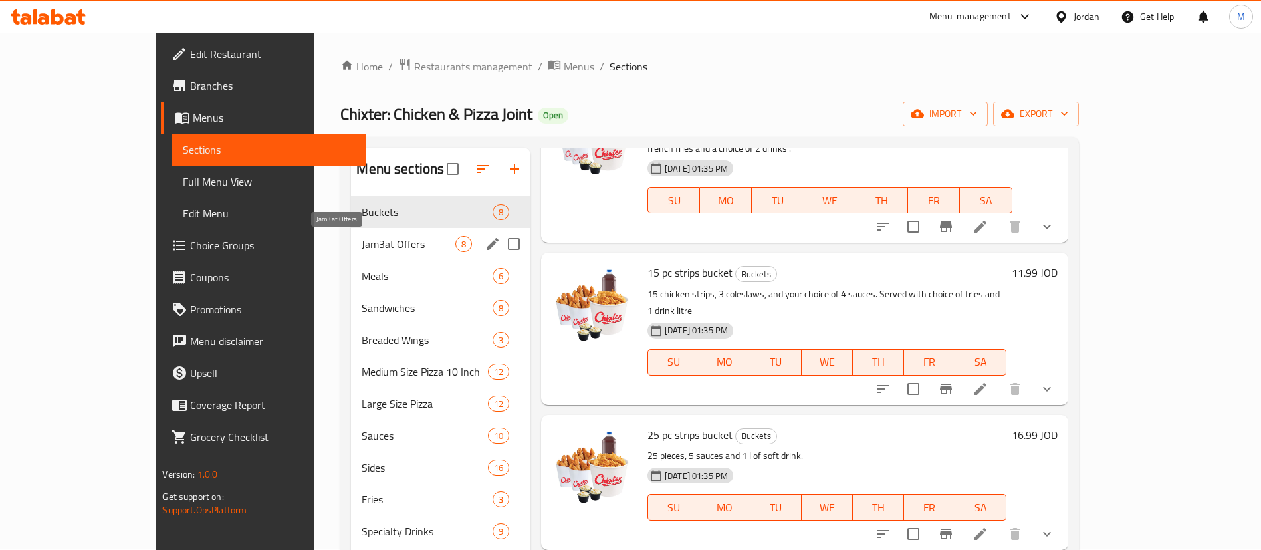
click at [362, 251] on span "Jam3at Offers" at bounding box center [408, 244] width 93 height 16
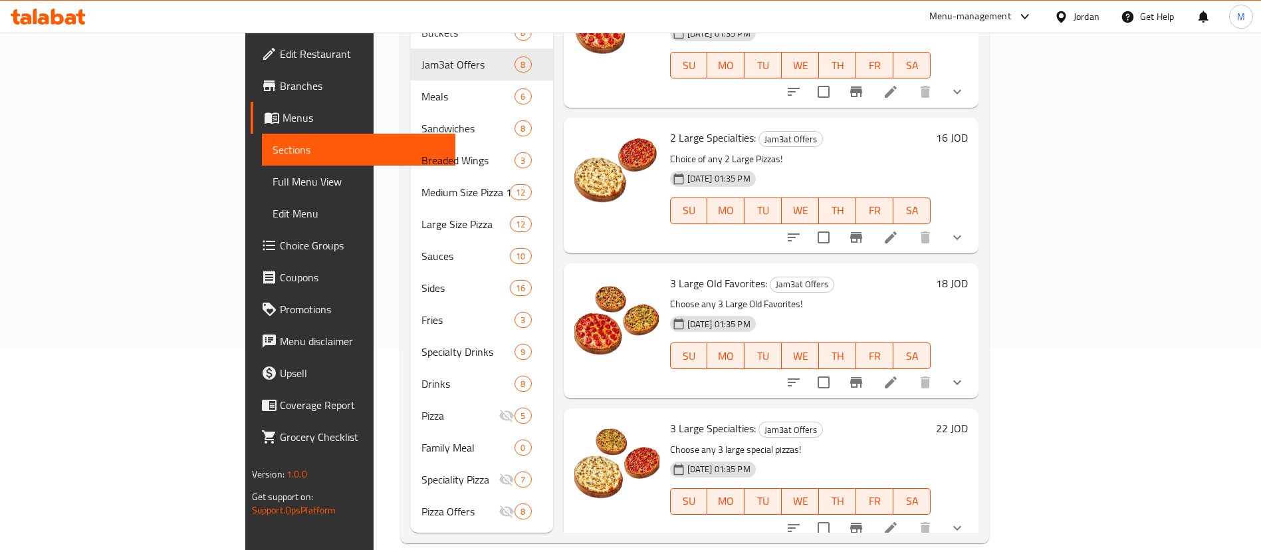
scroll to position [631, 0]
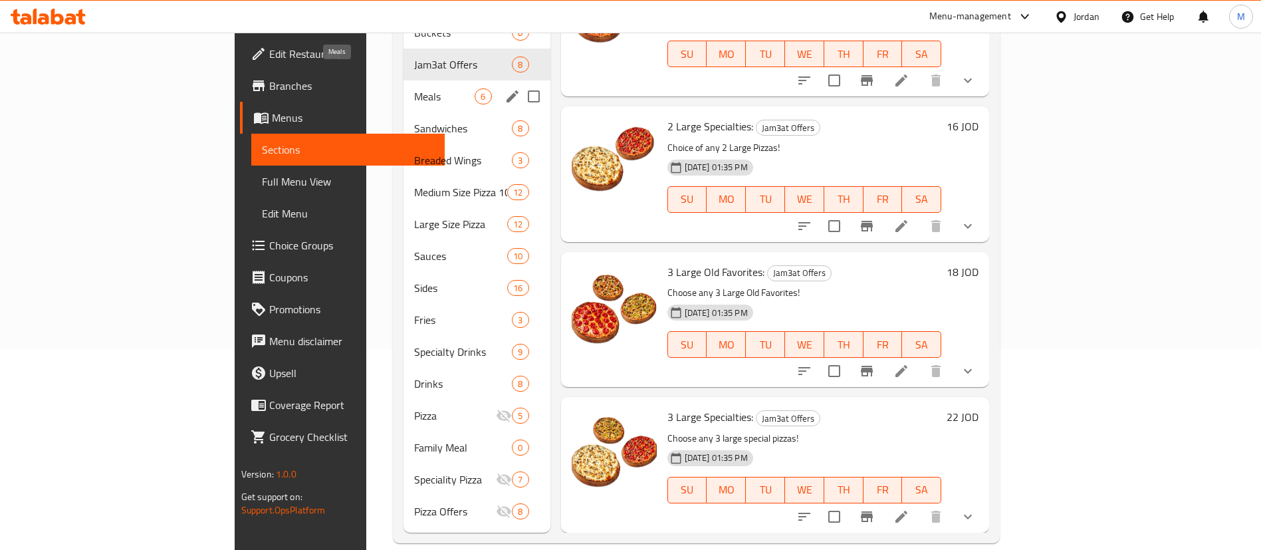
click at [414, 88] on span "Meals" at bounding box center [444, 96] width 61 height 16
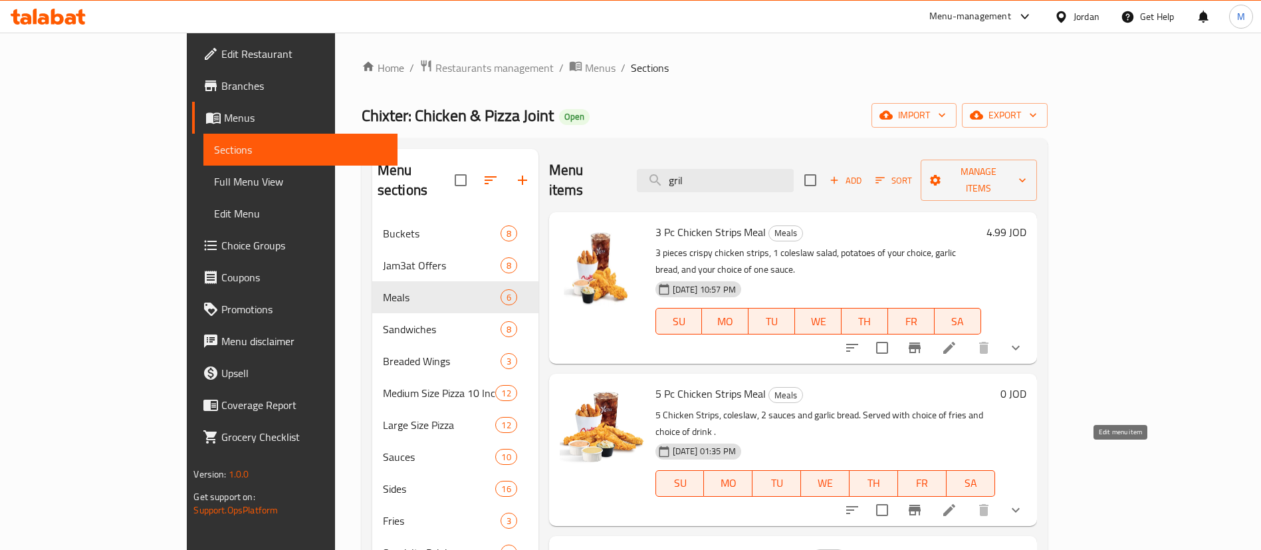
click at [957, 502] on icon at bounding box center [949, 510] width 16 height 16
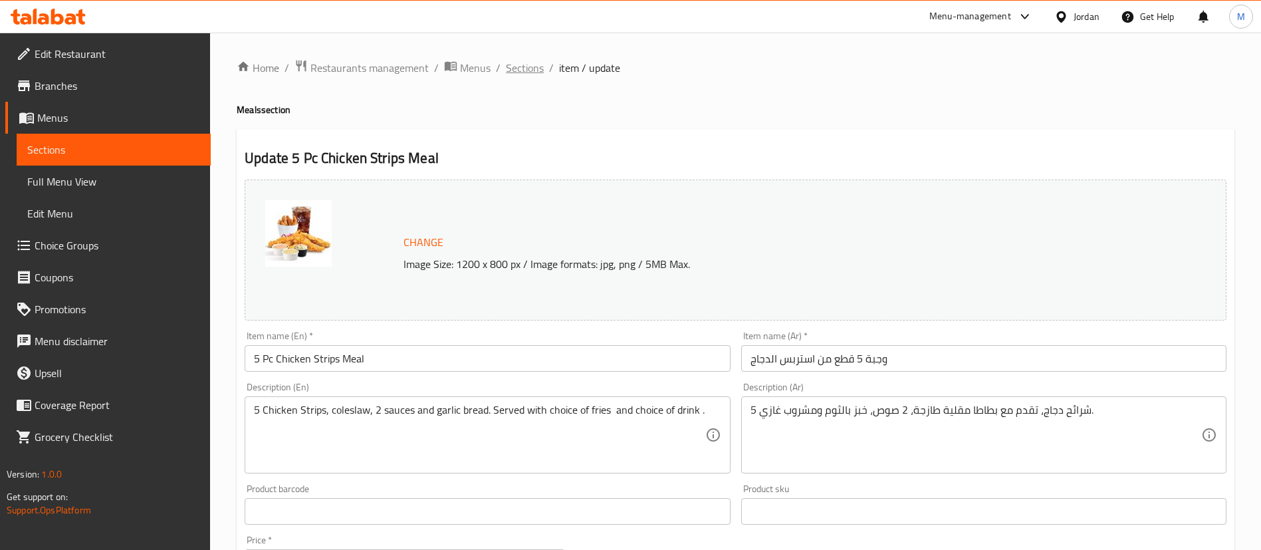
click at [521, 75] on span "Sections" at bounding box center [525, 68] width 38 height 16
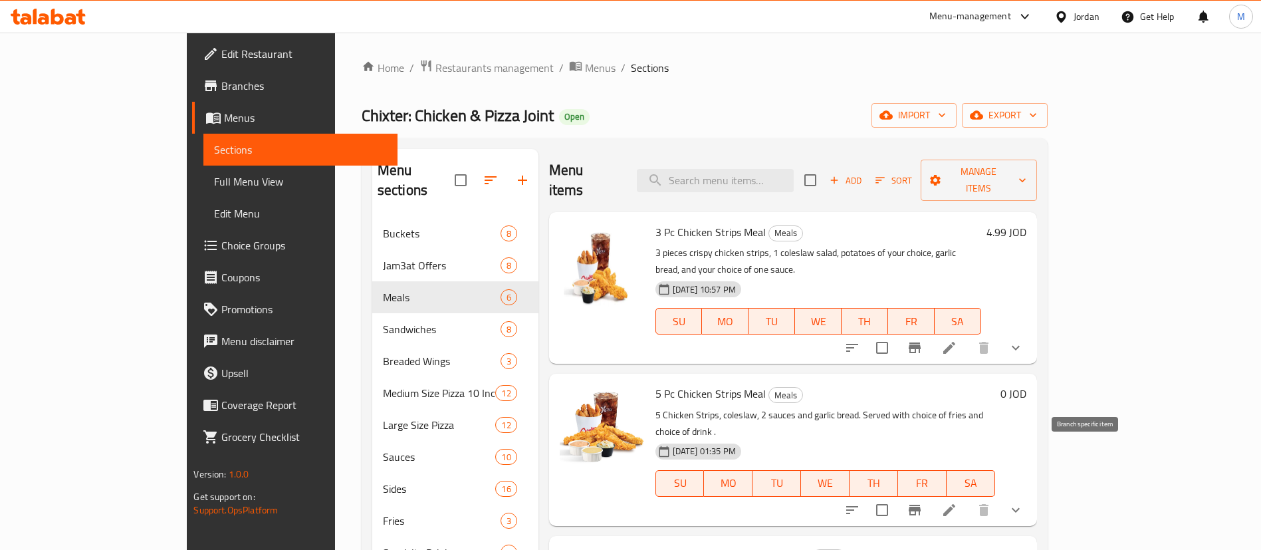
click at [921, 505] on icon "Branch-specific-item" at bounding box center [915, 510] width 12 height 11
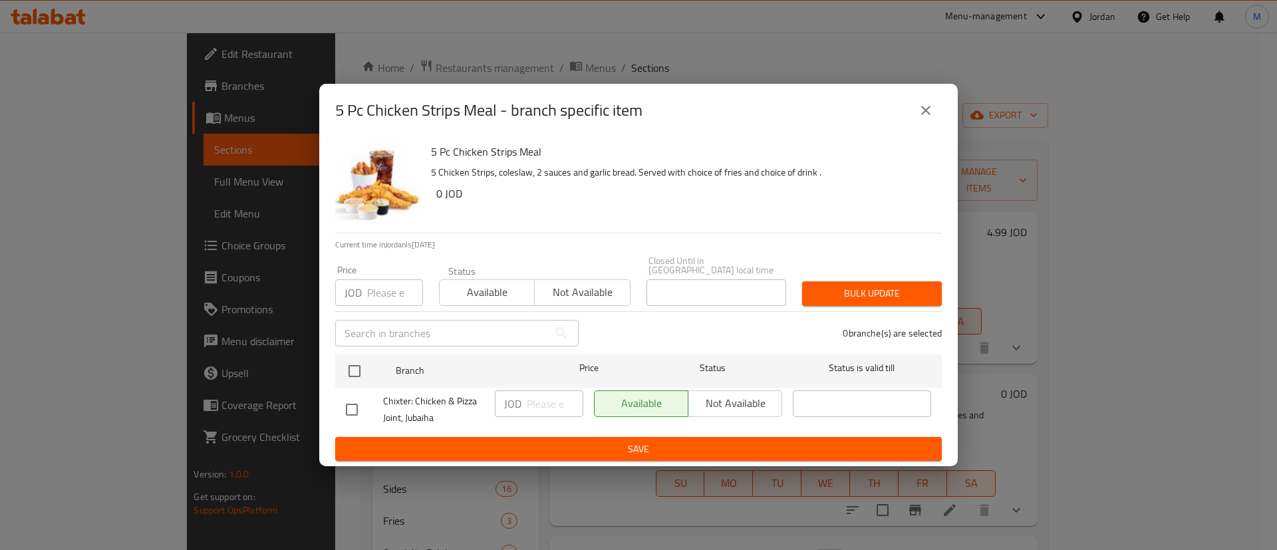
drag, startPoint x: 918, startPoint y: 111, endPoint x: 939, endPoint y: 146, distance: 41.2
click at [919, 111] on icon "close" at bounding box center [926, 110] width 16 height 16
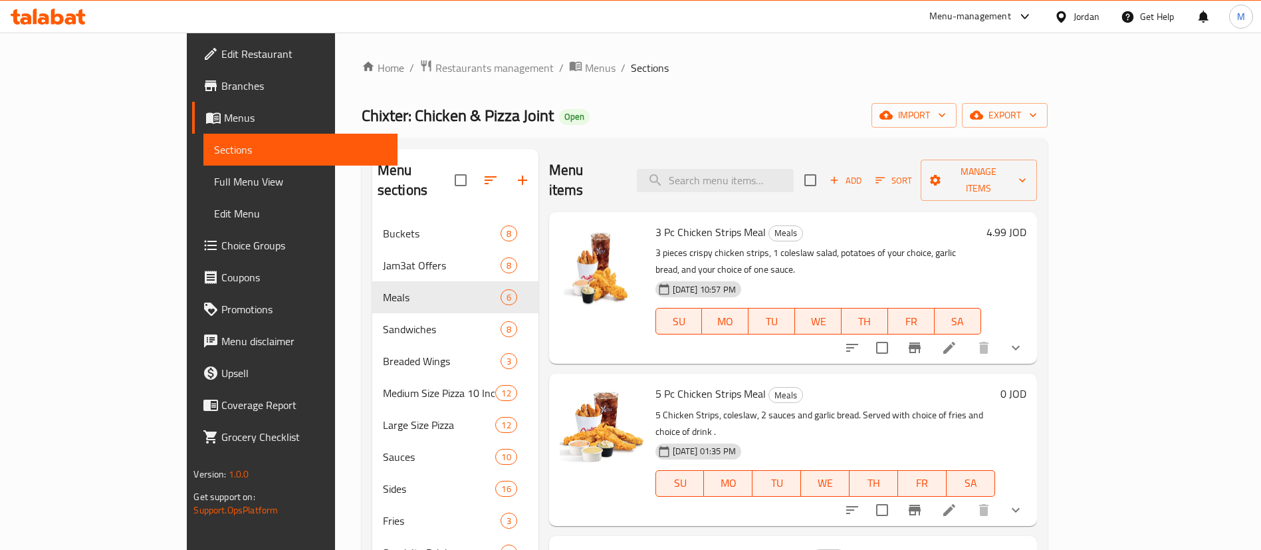
click at [1024, 502] on icon "show more" at bounding box center [1016, 510] width 16 height 16
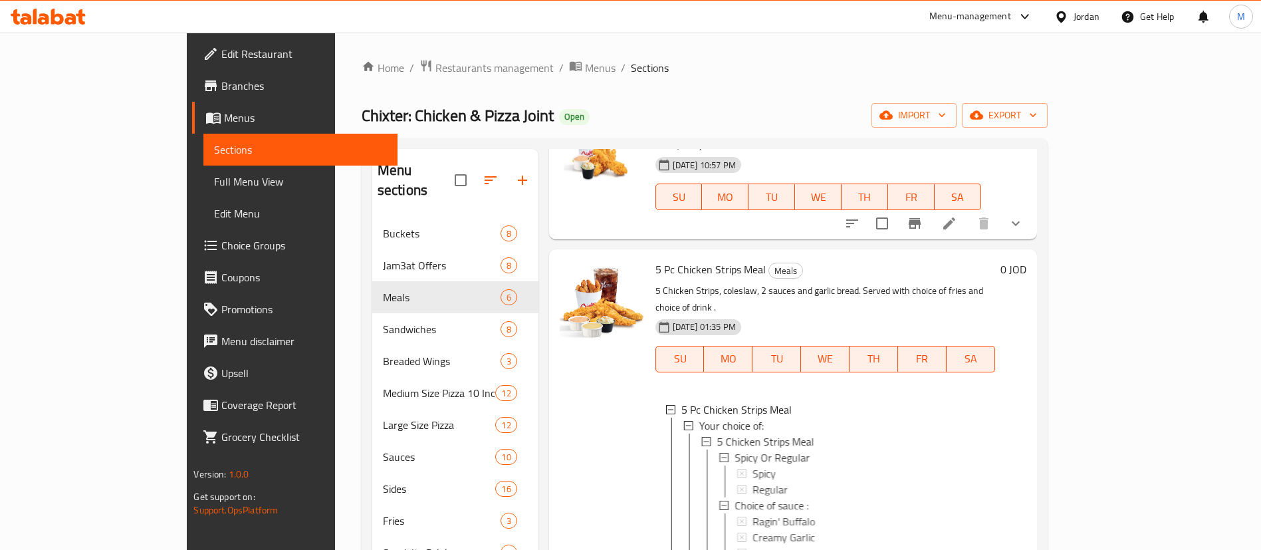
scroll to position [299, 0]
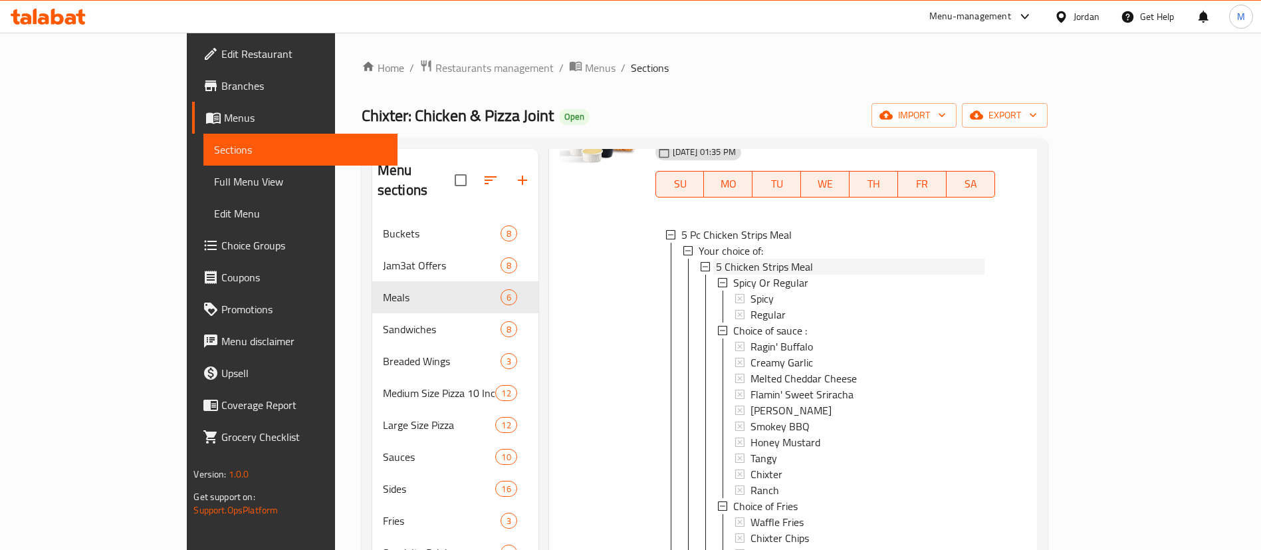
click at [738, 259] on span "5 Chicken Strips Meal" at bounding box center [764, 267] width 97 height 16
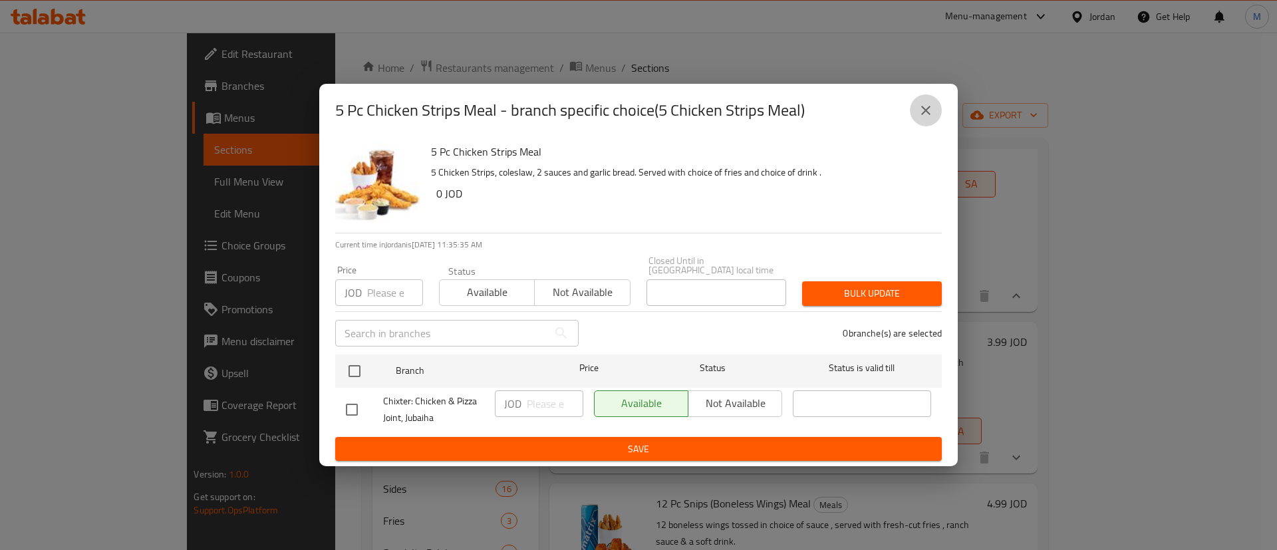
click at [927, 115] on icon "close" at bounding box center [925, 110] width 9 height 9
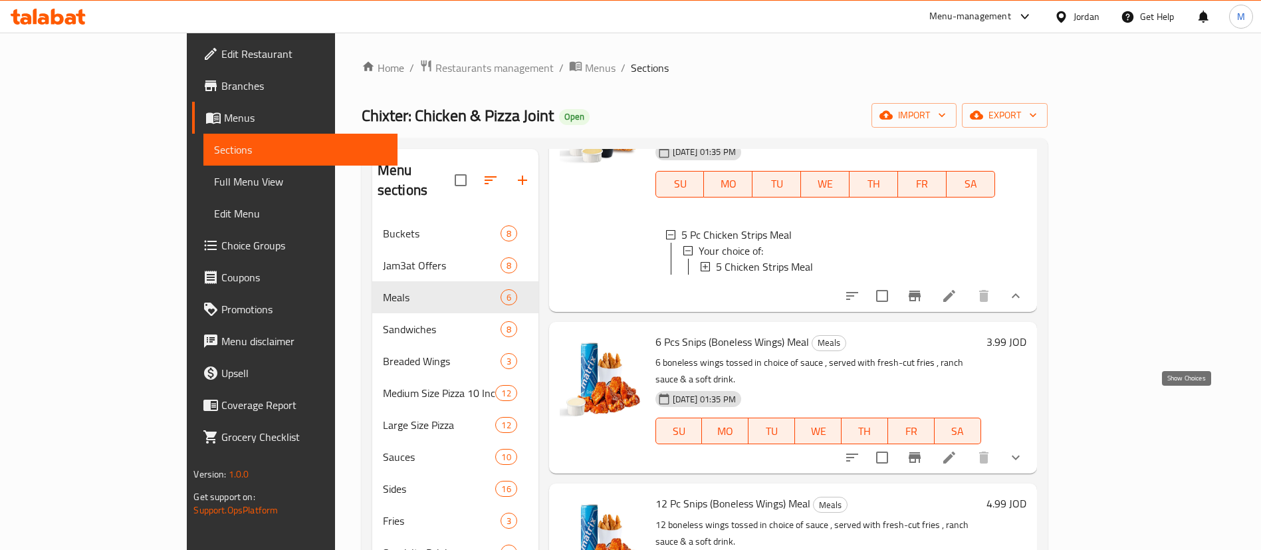
click at [1024, 449] on icon "show more" at bounding box center [1016, 457] width 16 height 16
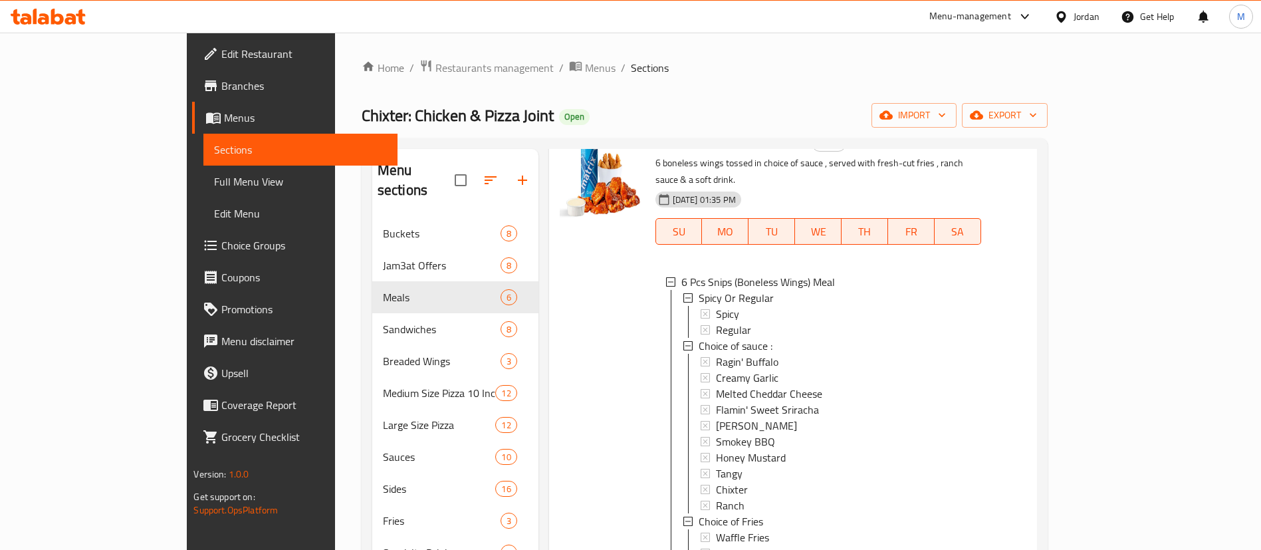
scroll to position [997, 0]
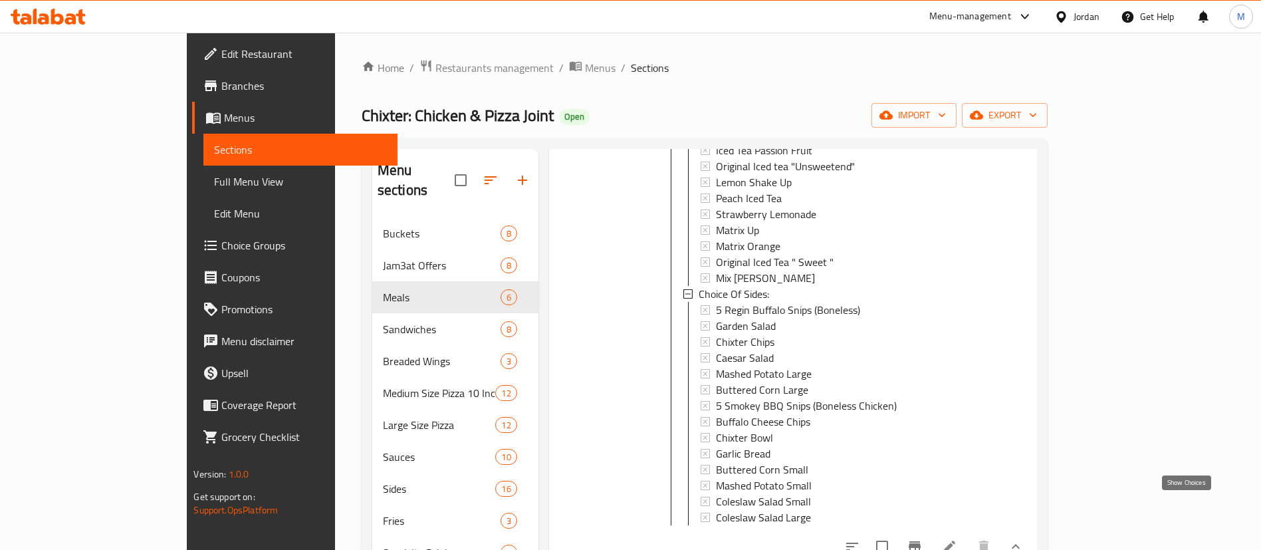
click at [1020, 544] on icon "show more" at bounding box center [1016, 546] width 8 height 5
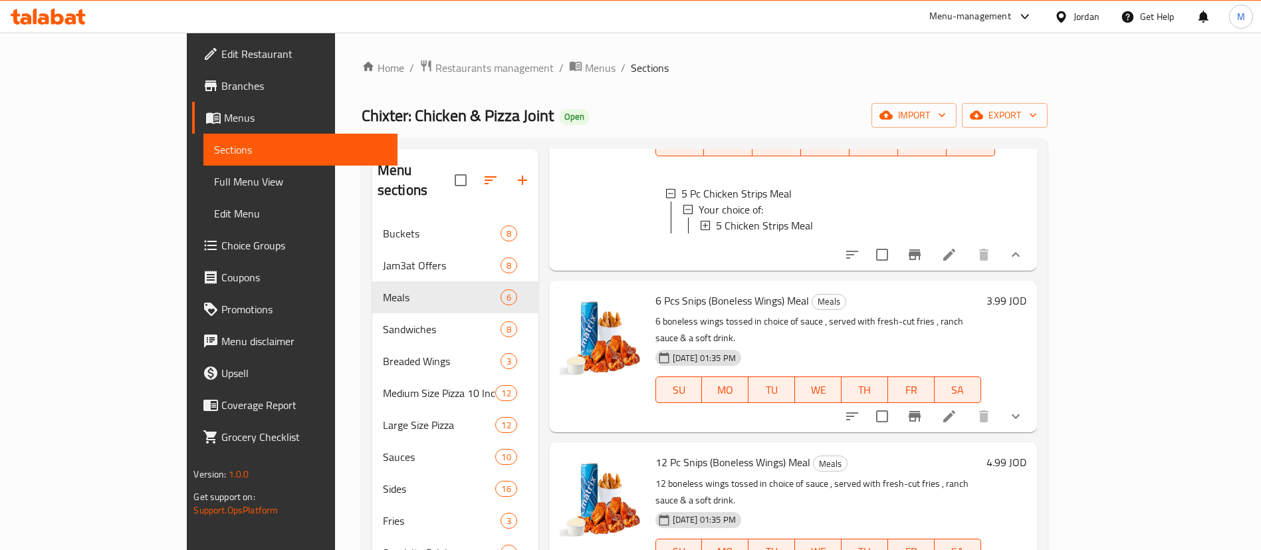
scroll to position [241, 0]
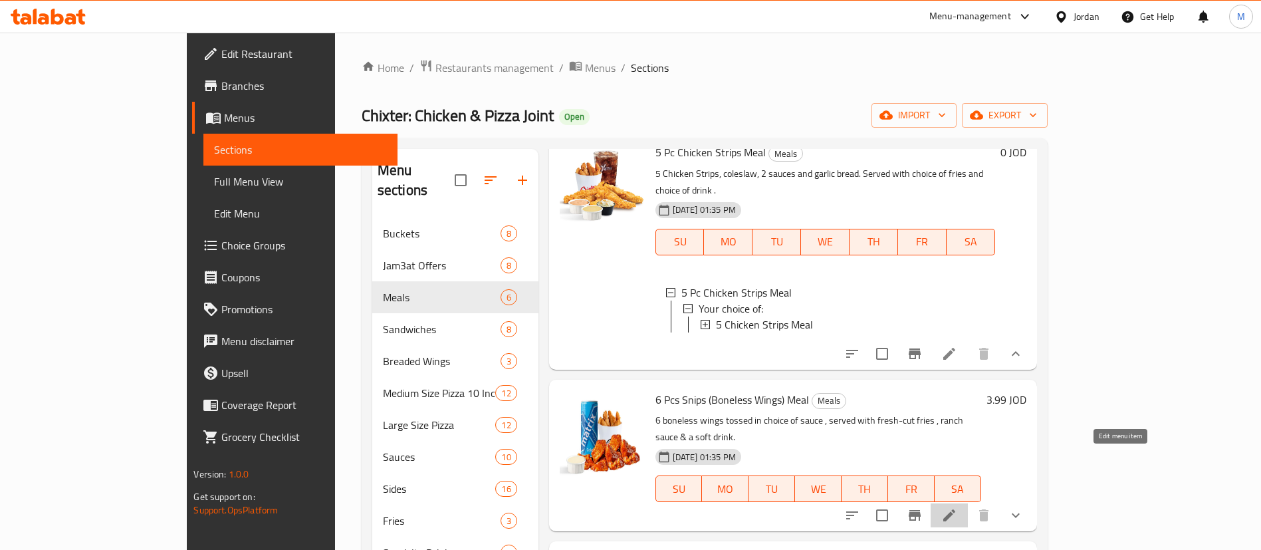
click at [955, 509] on icon at bounding box center [949, 515] width 12 height 12
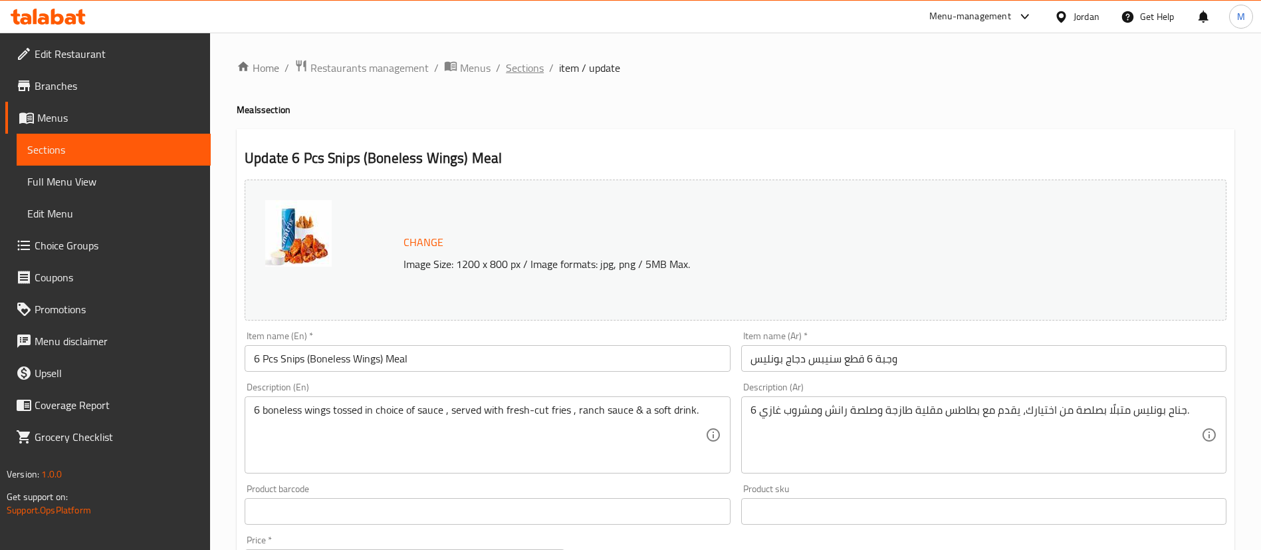
click at [537, 71] on span "Sections" at bounding box center [525, 68] width 38 height 16
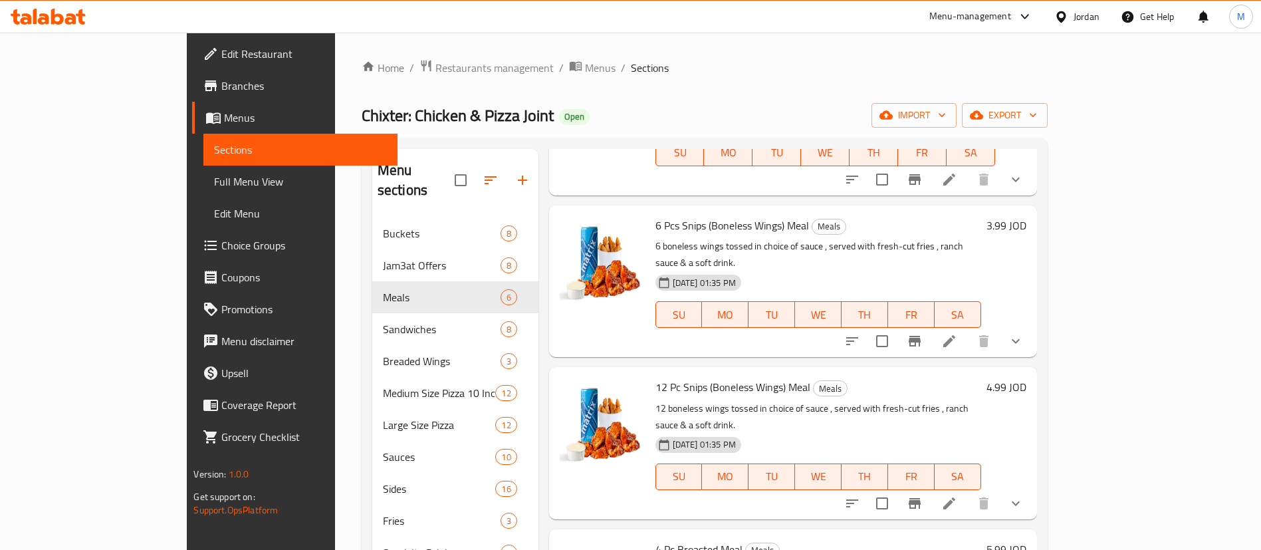
scroll to position [340, 0]
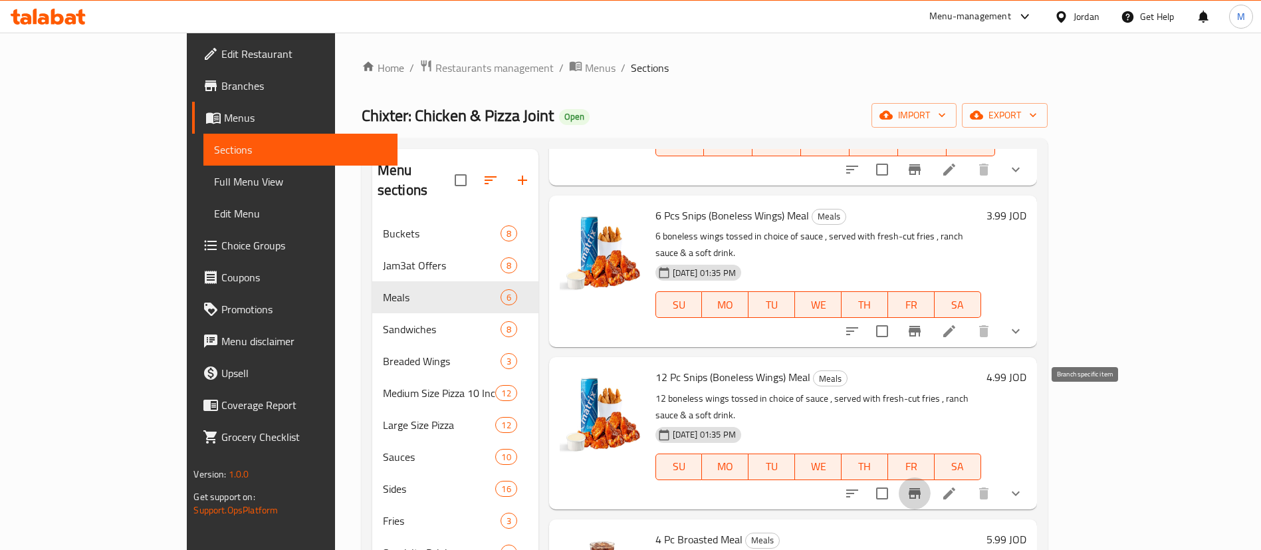
click at [923, 485] on icon "Branch-specific-item" at bounding box center [915, 493] width 16 height 16
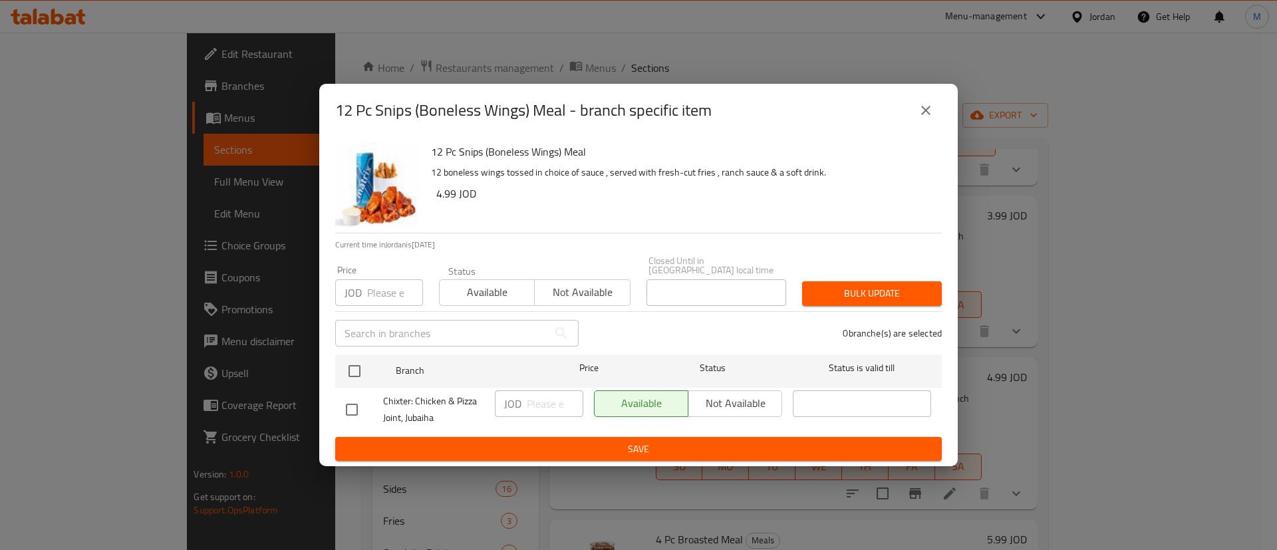
click at [925, 118] on icon "close" at bounding box center [926, 110] width 16 height 16
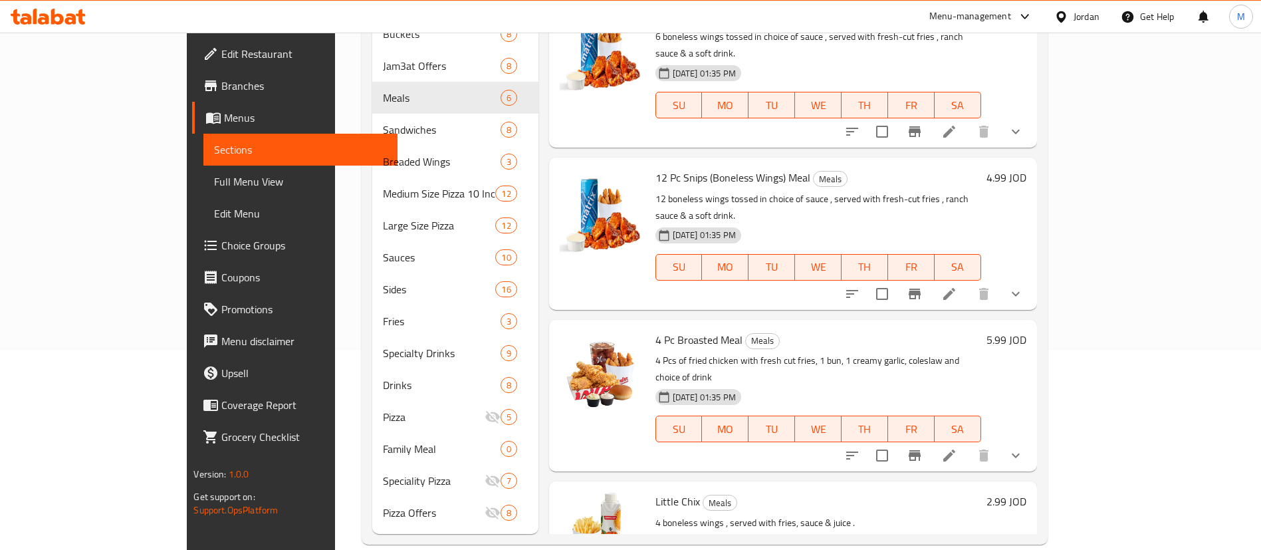
scroll to position [201, 0]
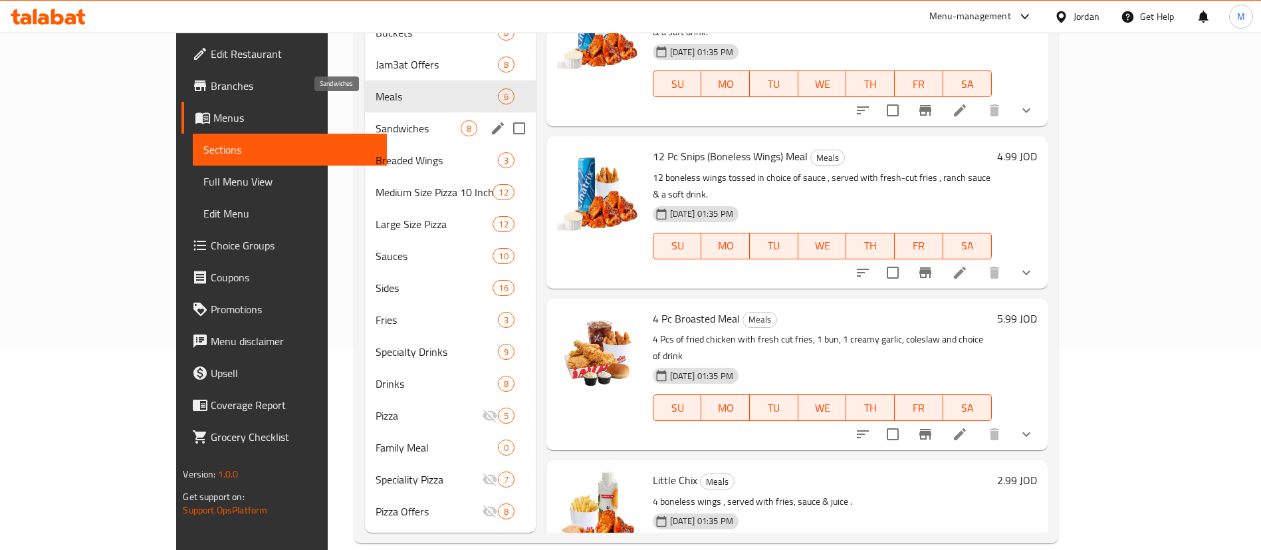
click at [376, 120] on span "Sandwiches" at bounding box center [418, 128] width 84 height 16
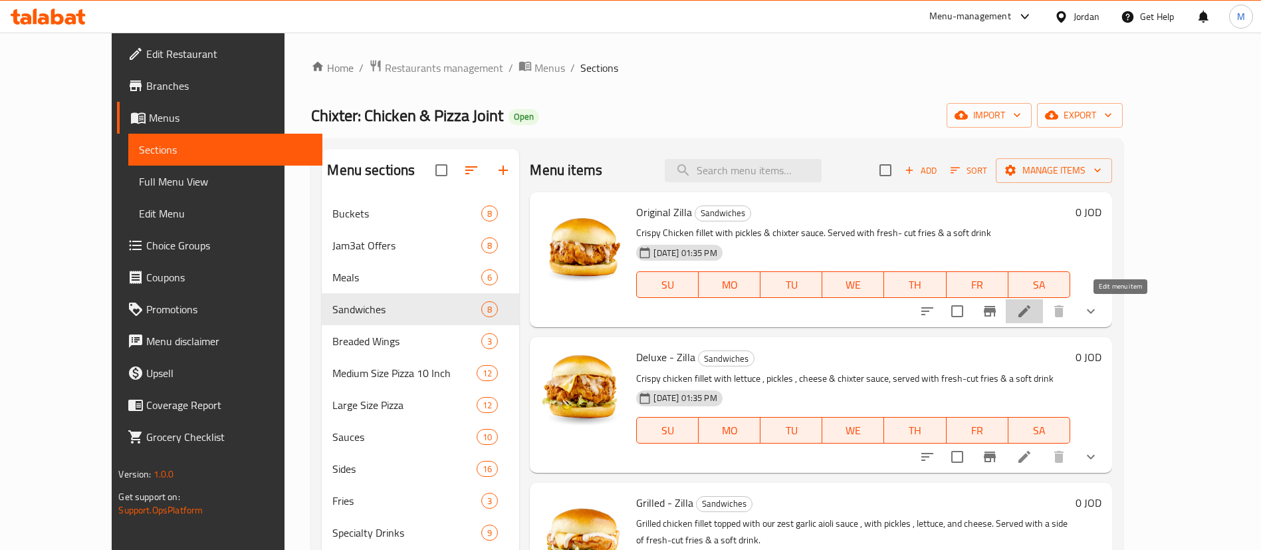
click at [1031, 312] on icon at bounding box center [1025, 311] width 12 height 12
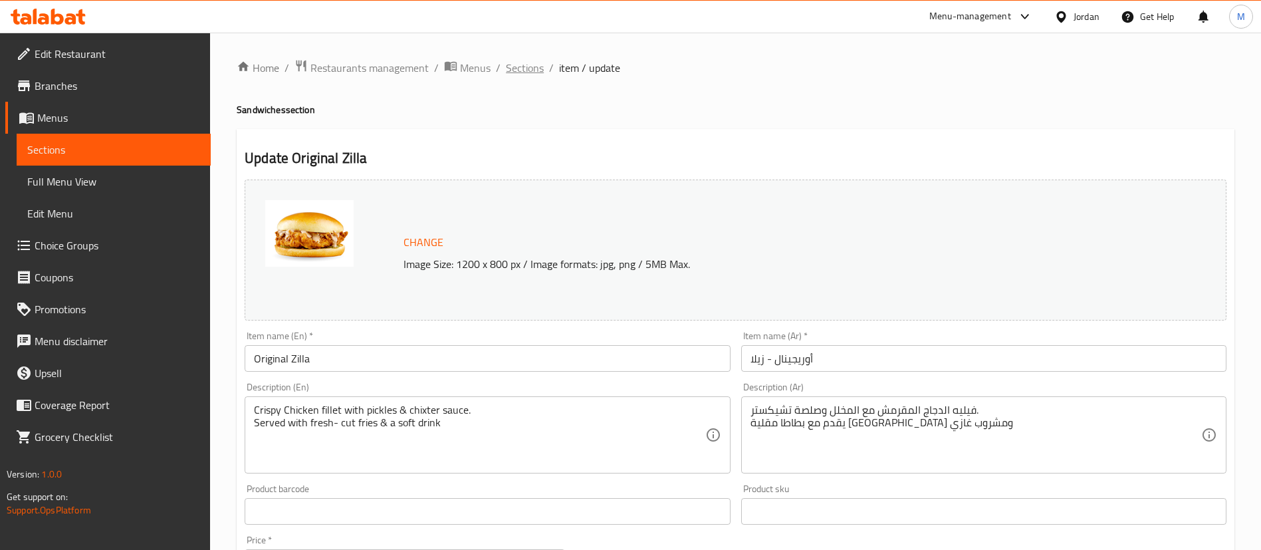
click at [535, 68] on span "Sections" at bounding box center [525, 68] width 38 height 16
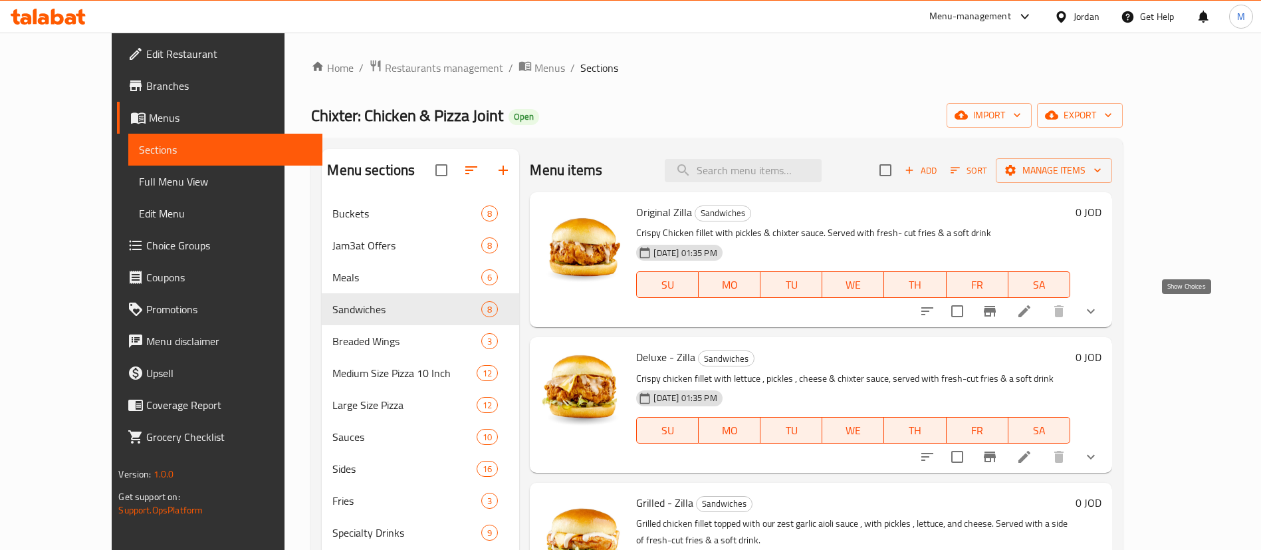
click at [1099, 316] on icon "show more" at bounding box center [1091, 311] width 16 height 16
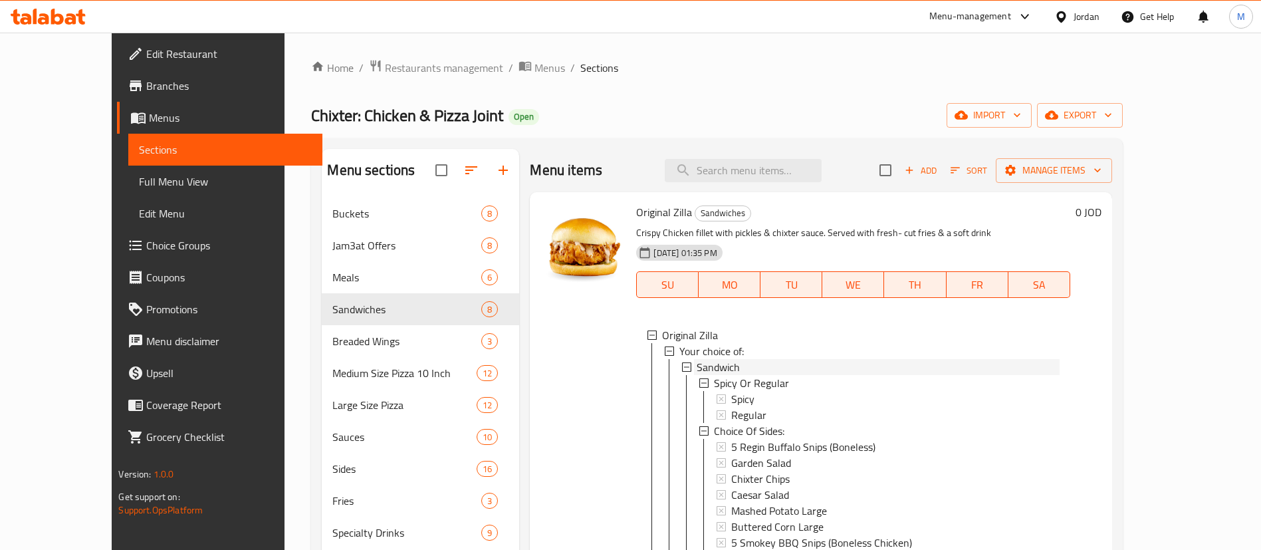
click at [825, 368] on div "Sandwich" at bounding box center [878, 367] width 362 height 16
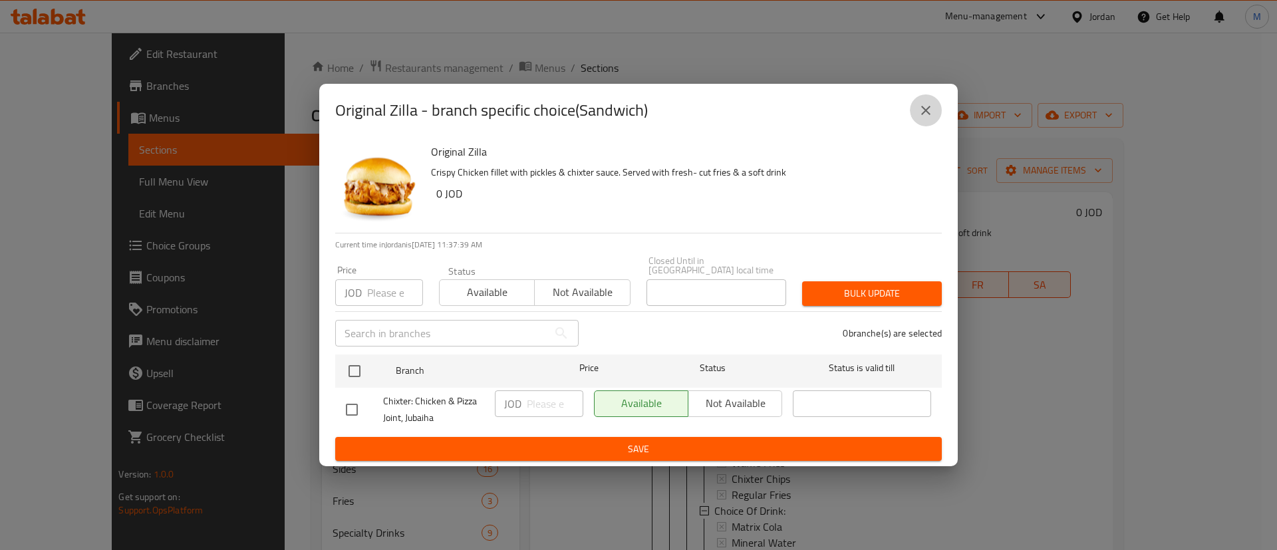
click at [927, 115] on icon "close" at bounding box center [925, 110] width 9 height 9
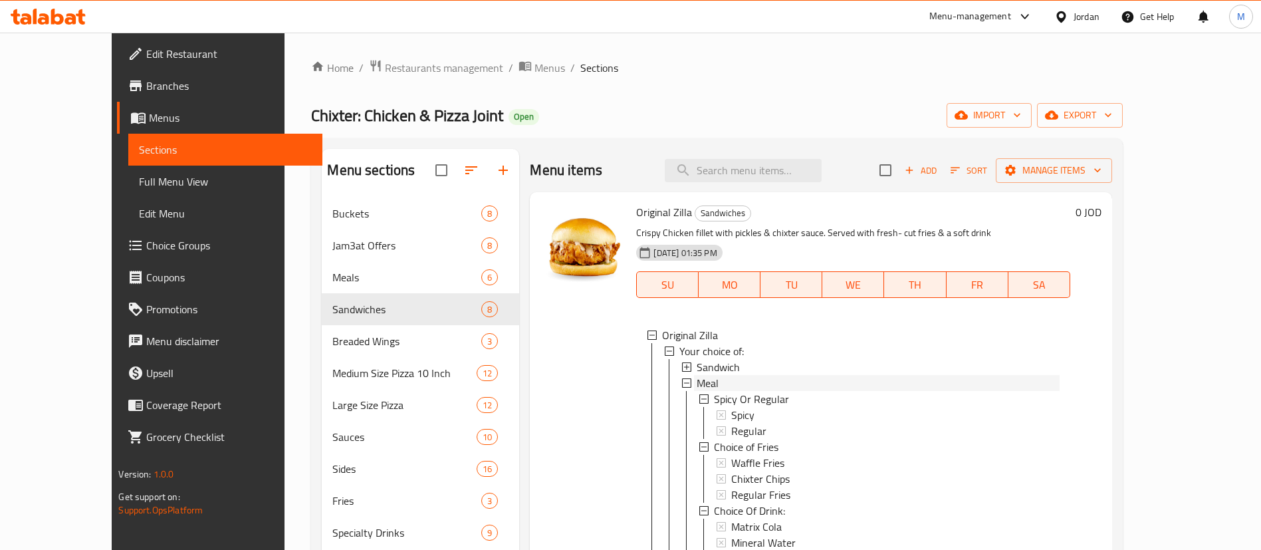
click at [817, 384] on div "Meal" at bounding box center [878, 383] width 362 height 16
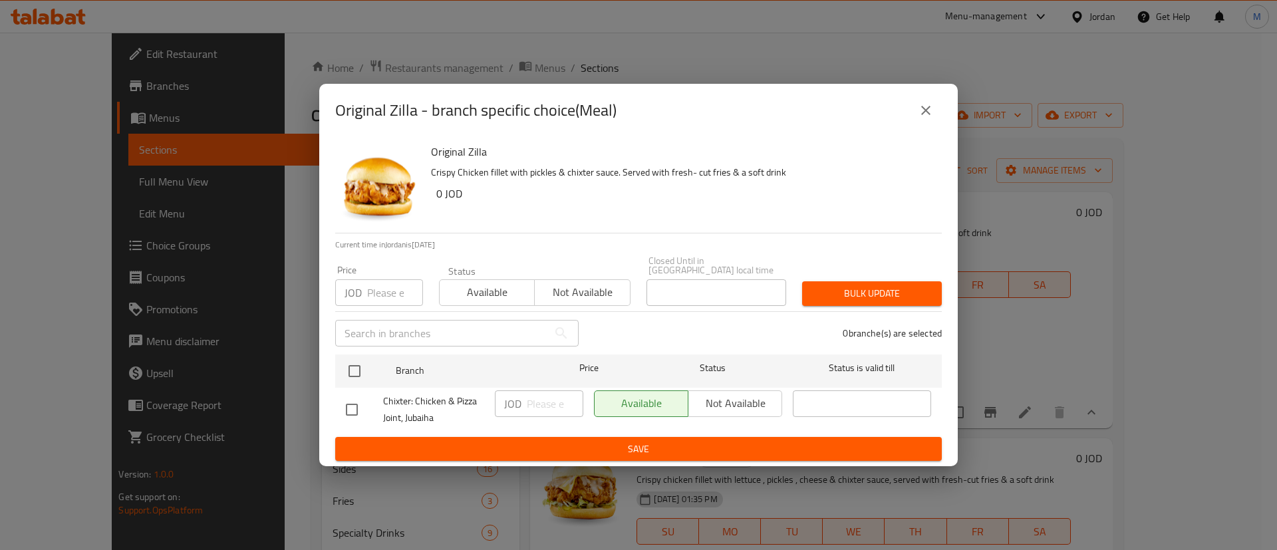
click at [923, 112] on icon "close" at bounding box center [925, 110] width 9 height 9
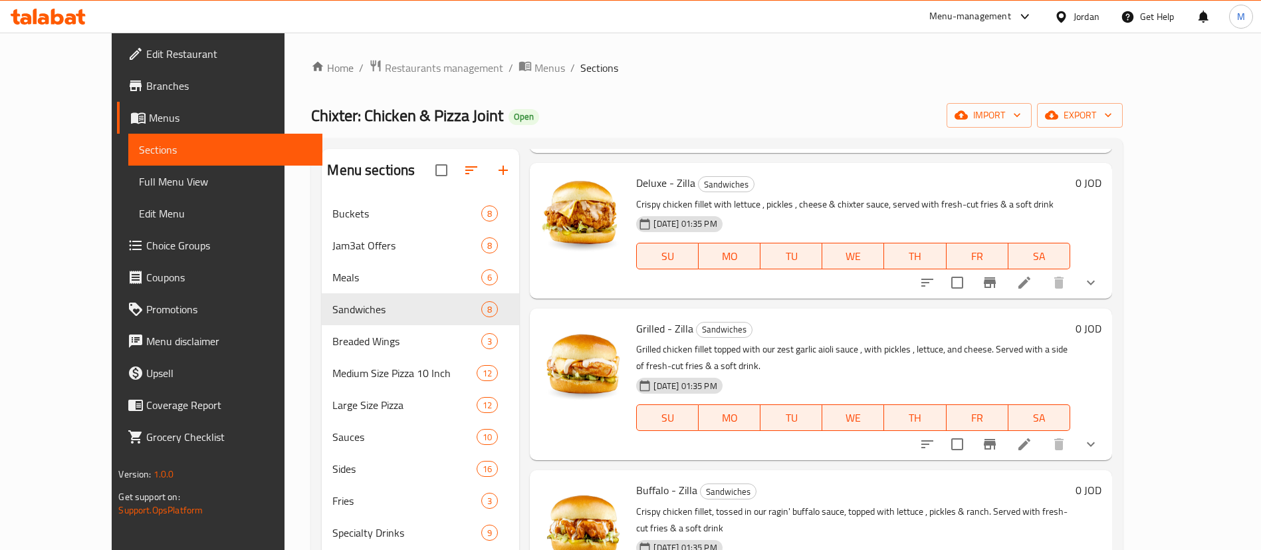
scroll to position [299, 0]
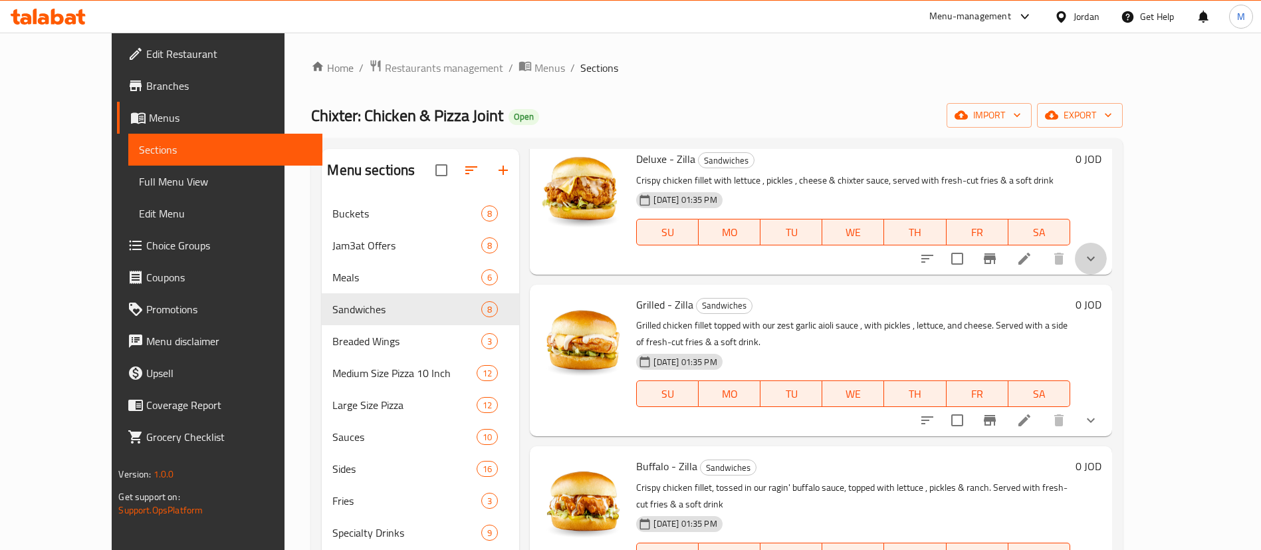
click at [1107, 275] on button "show more" at bounding box center [1091, 259] width 32 height 32
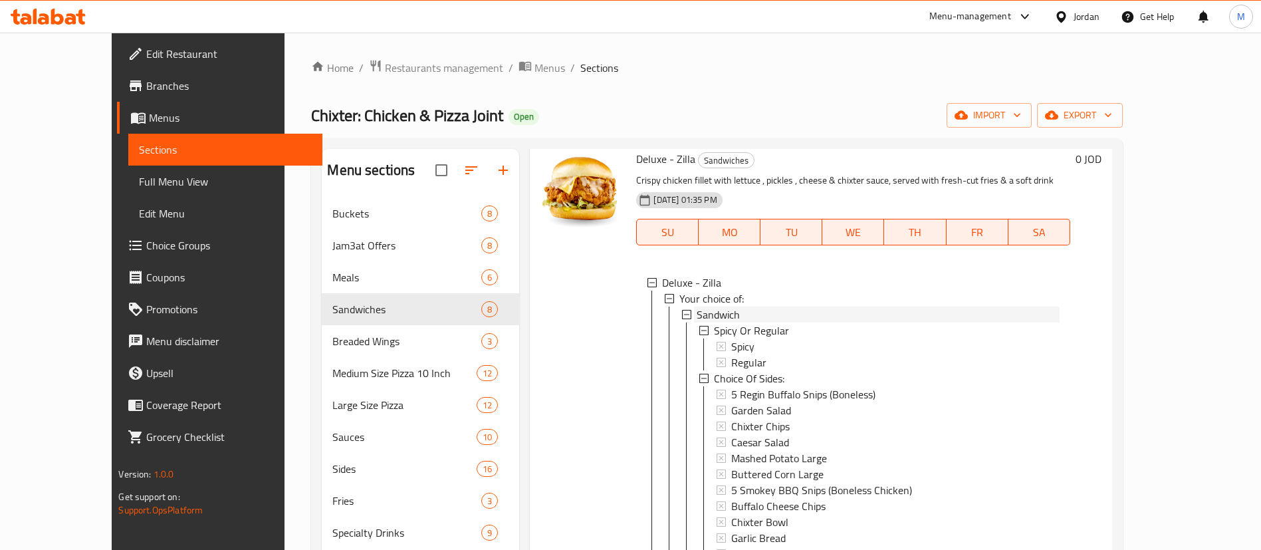
click at [931, 322] on div "Sandwich" at bounding box center [878, 314] width 362 height 16
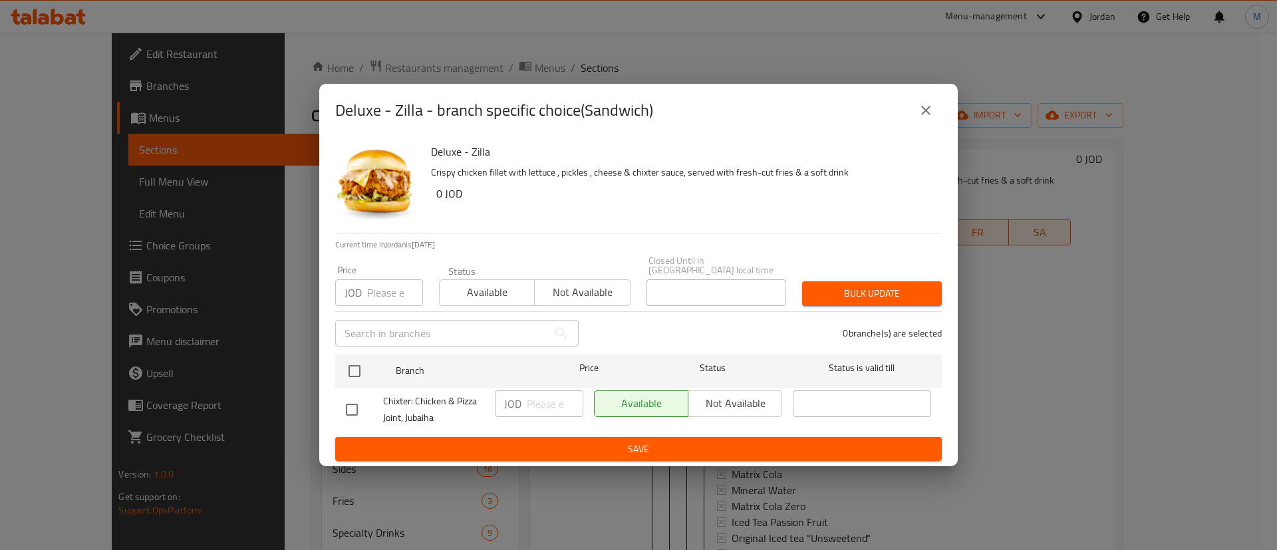
click at [923, 118] on icon "close" at bounding box center [926, 110] width 16 height 16
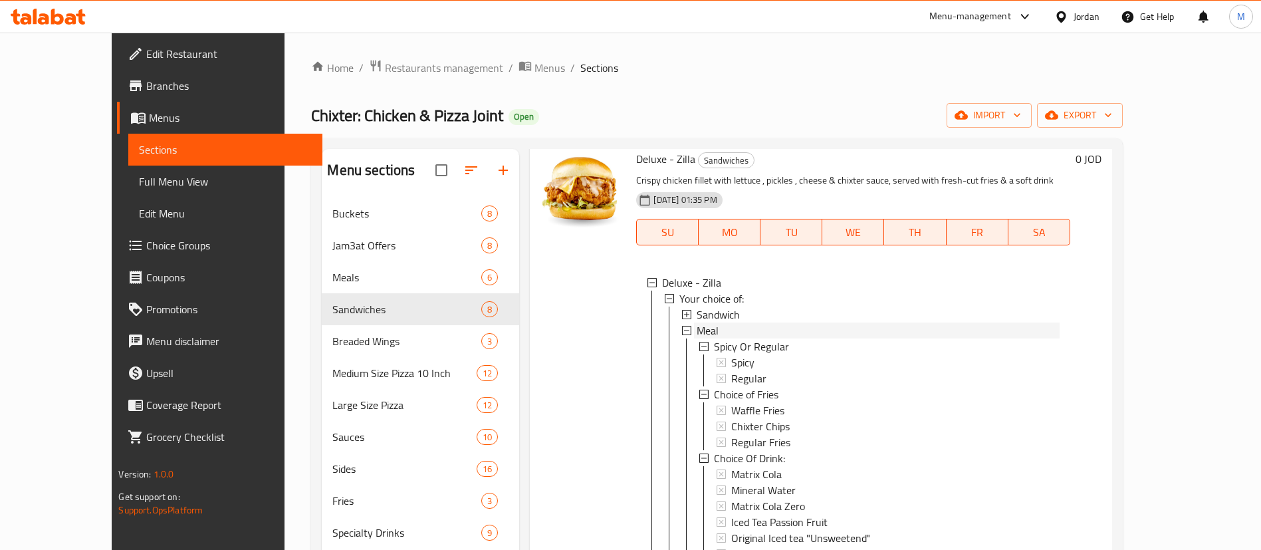
click at [763, 338] on div "Meal" at bounding box center [878, 330] width 362 height 16
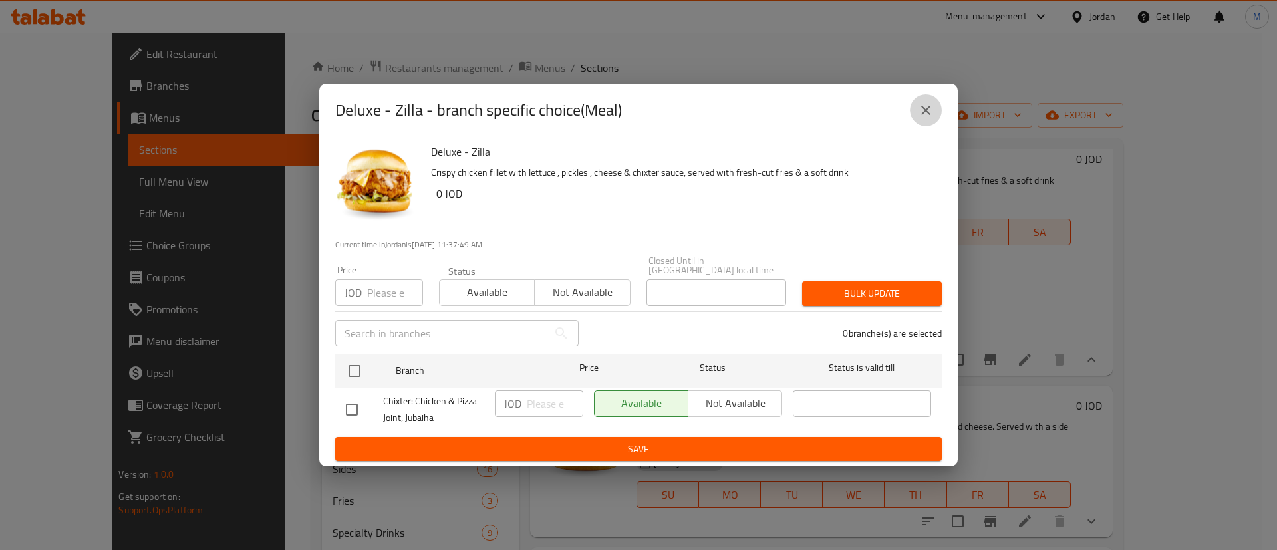
click at [928, 115] on icon "close" at bounding box center [926, 110] width 16 height 16
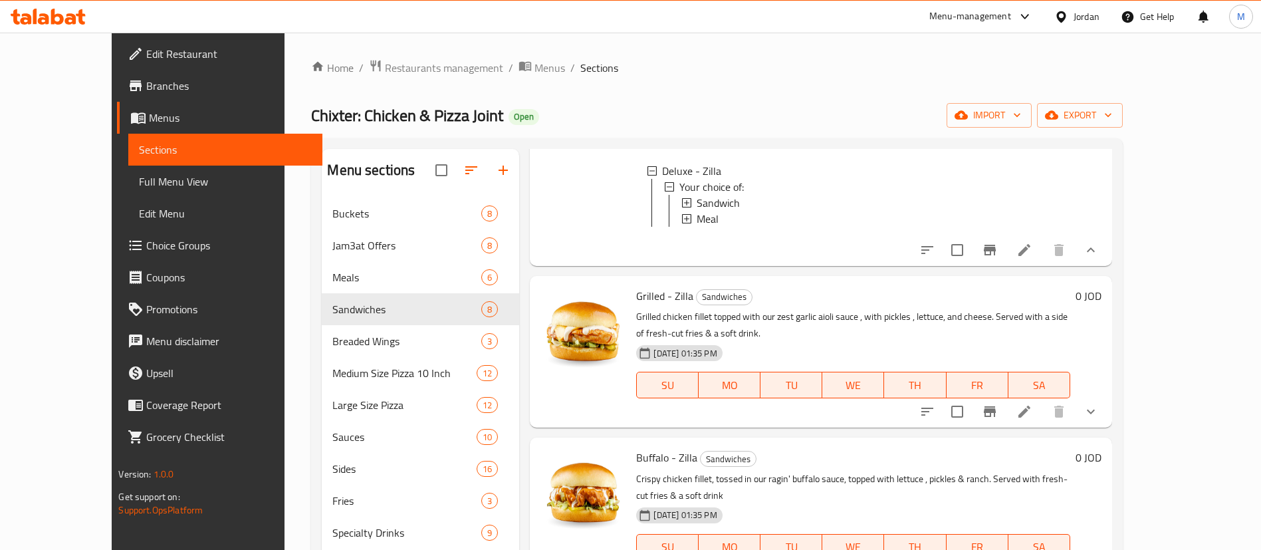
scroll to position [399, 0]
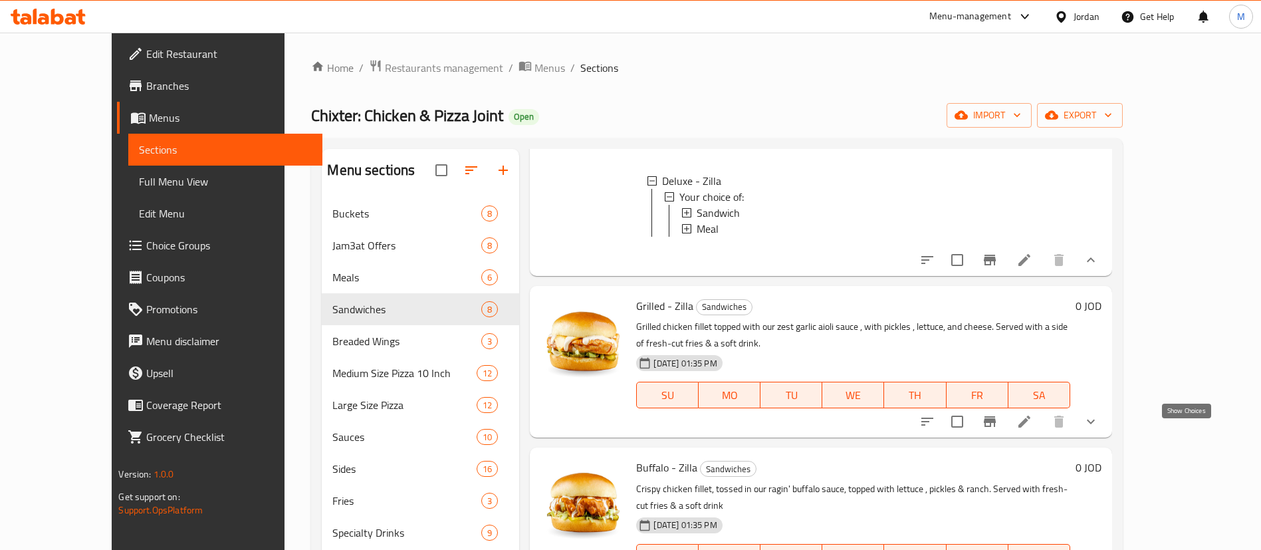
click at [1099, 429] on icon "show more" at bounding box center [1091, 422] width 16 height 16
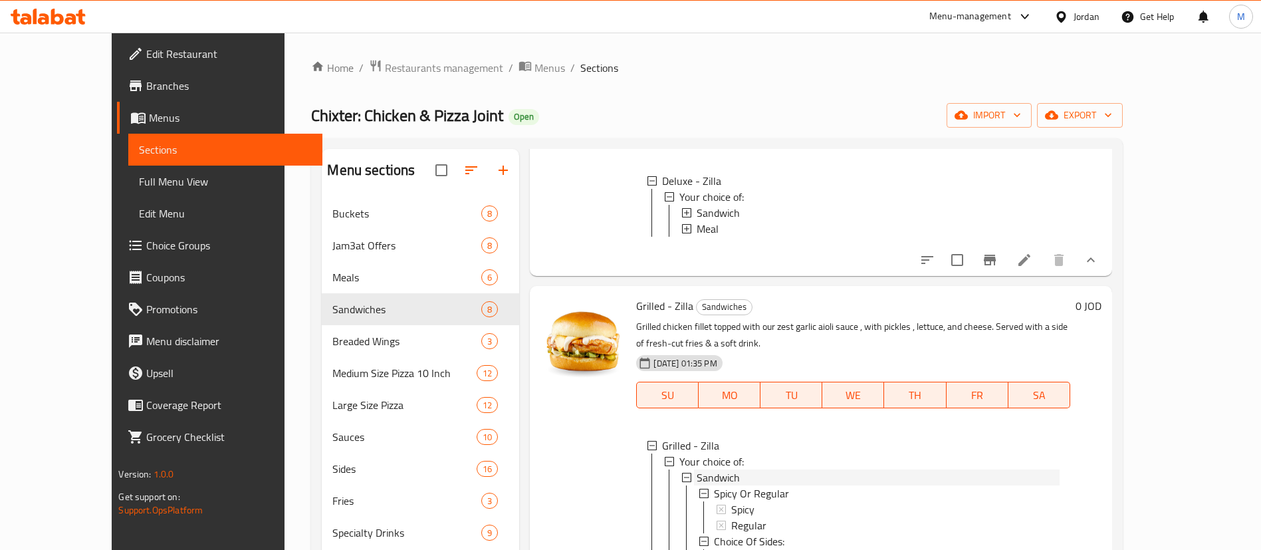
click at [832, 485] on div "Sandwich" at bounding box center [878, 477] width 362 height 16
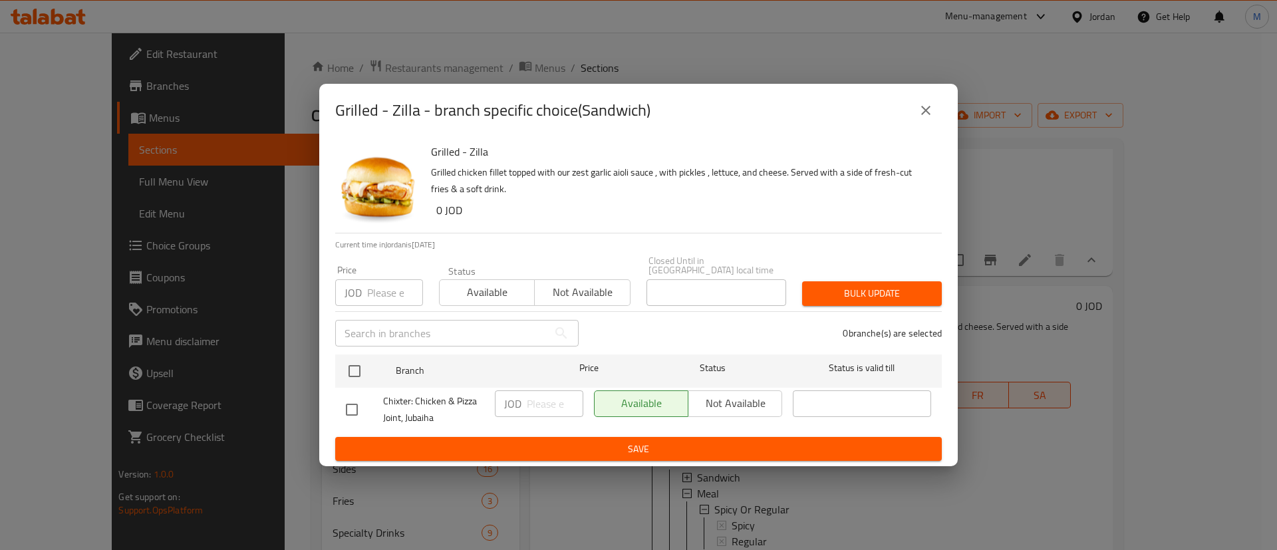
click at [927, 118] on icon "close" at bounding box center [926, 110] width 16 height 16
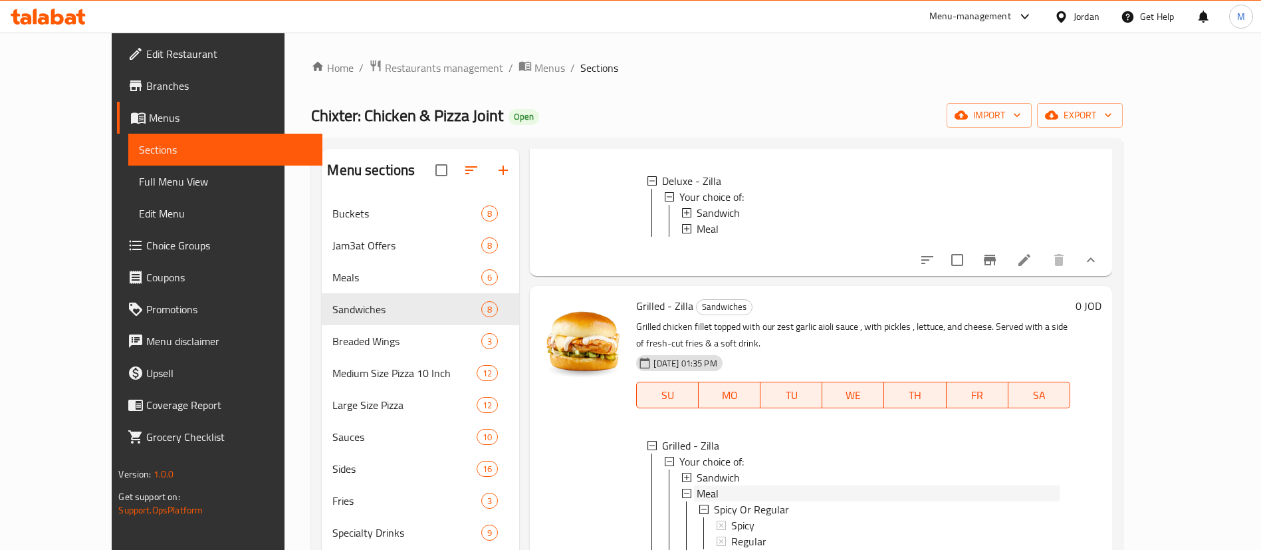
click at [812, 501] on div "Meal" at bounding box center [878, 493] width 362 height 16
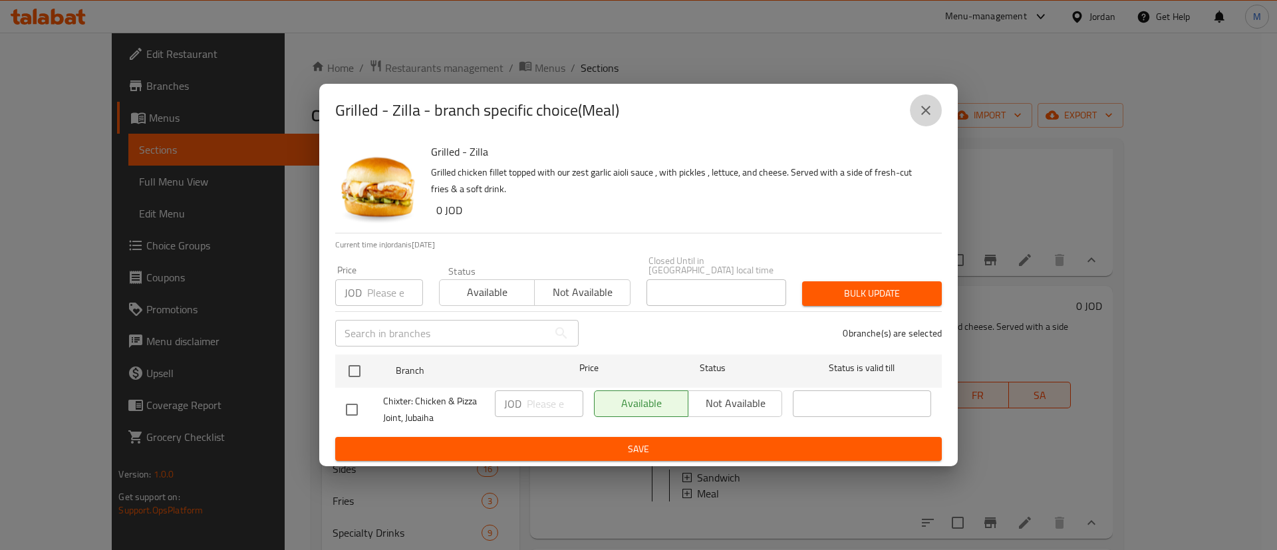
click at [923, 112] on icon "close" at bounding box center [925, 110] width 9 height 9
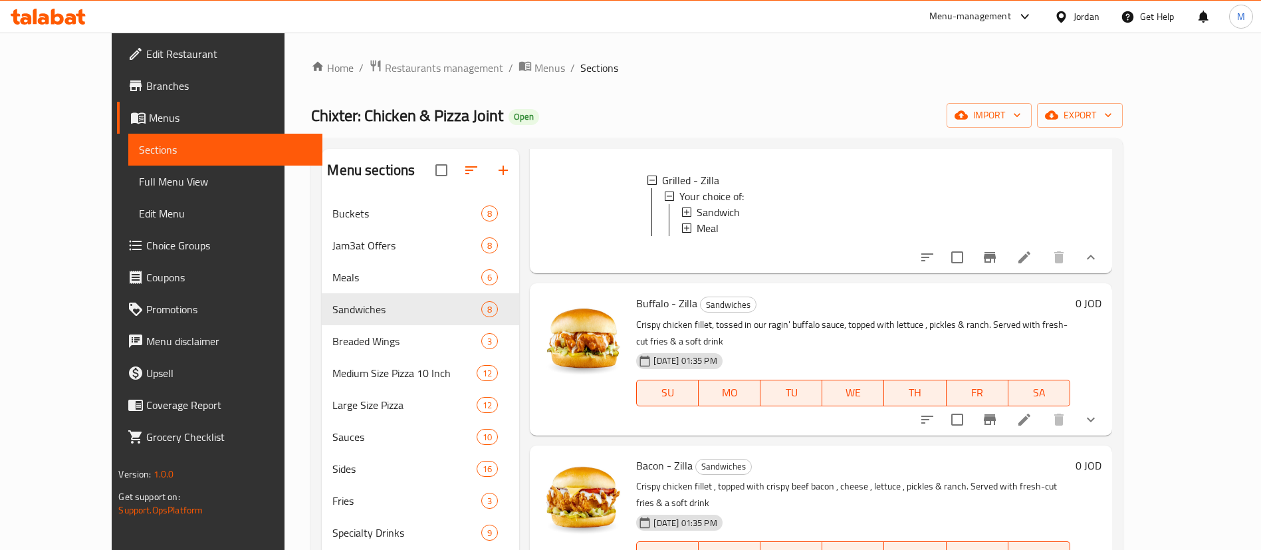
scroll to position [698, 0]
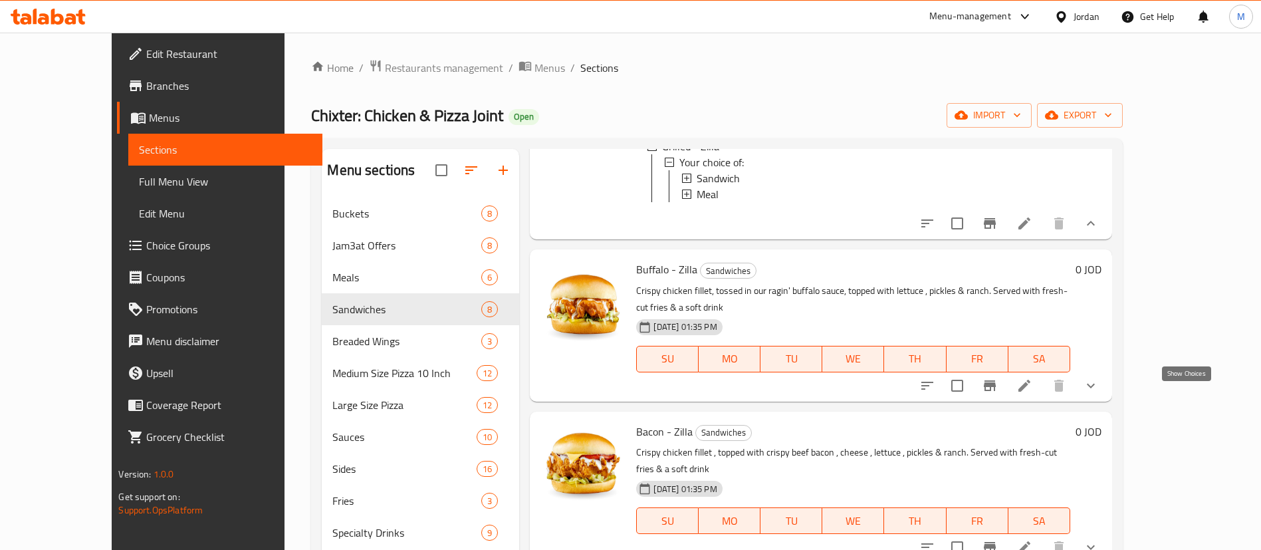
click at [1099, 392] on icon "show more" at bounding box center [1091, 386] width 16 height 16
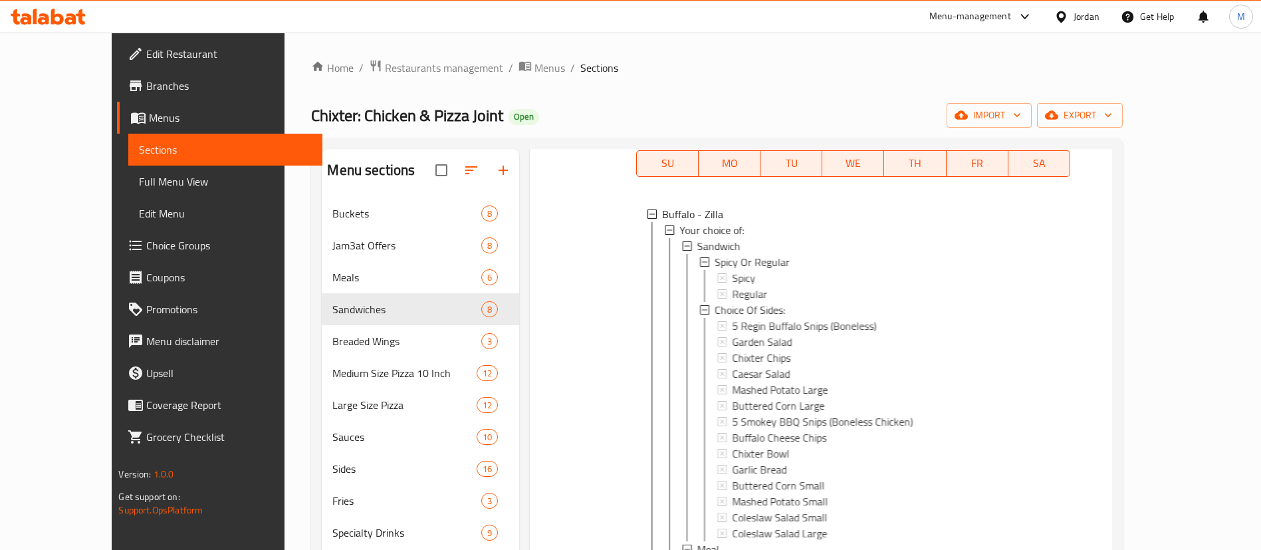
scroll to position [898, 0]
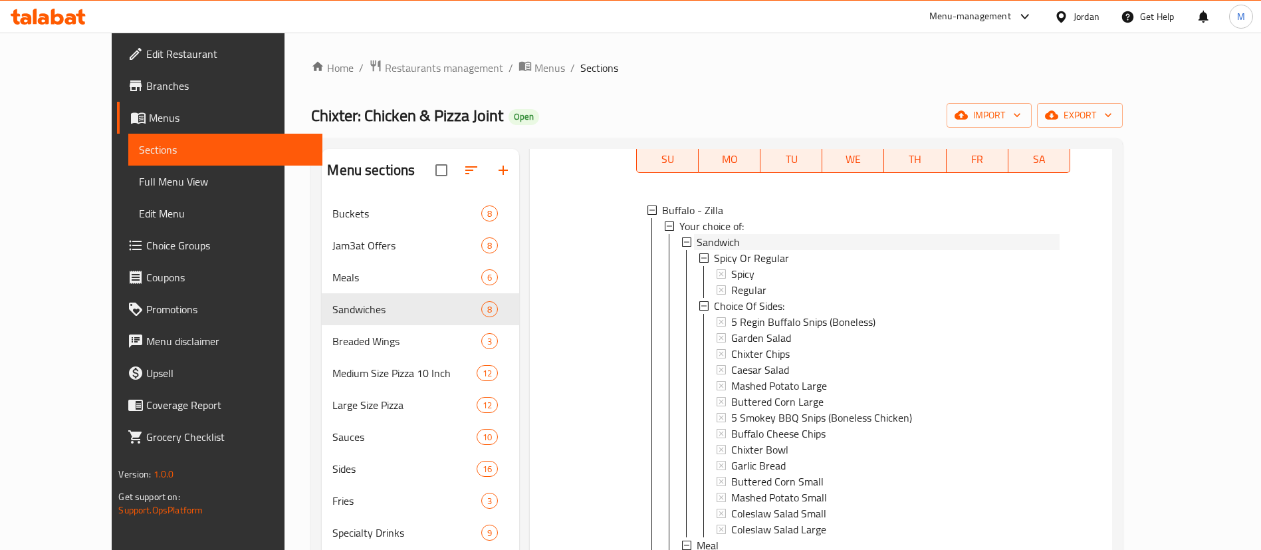
click at [800, 249] on div "Sandwich" at bounding box center [878, 242] width 362 height 16
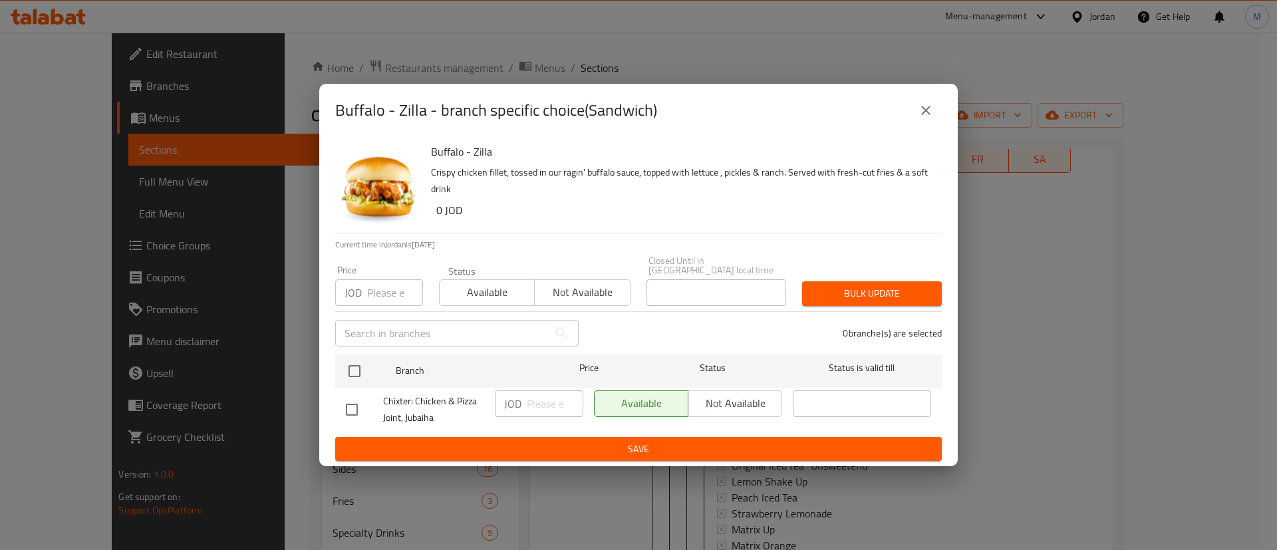
click at [929, 114] on icon "close" at bounding box center [926, 110] width 16 height 16
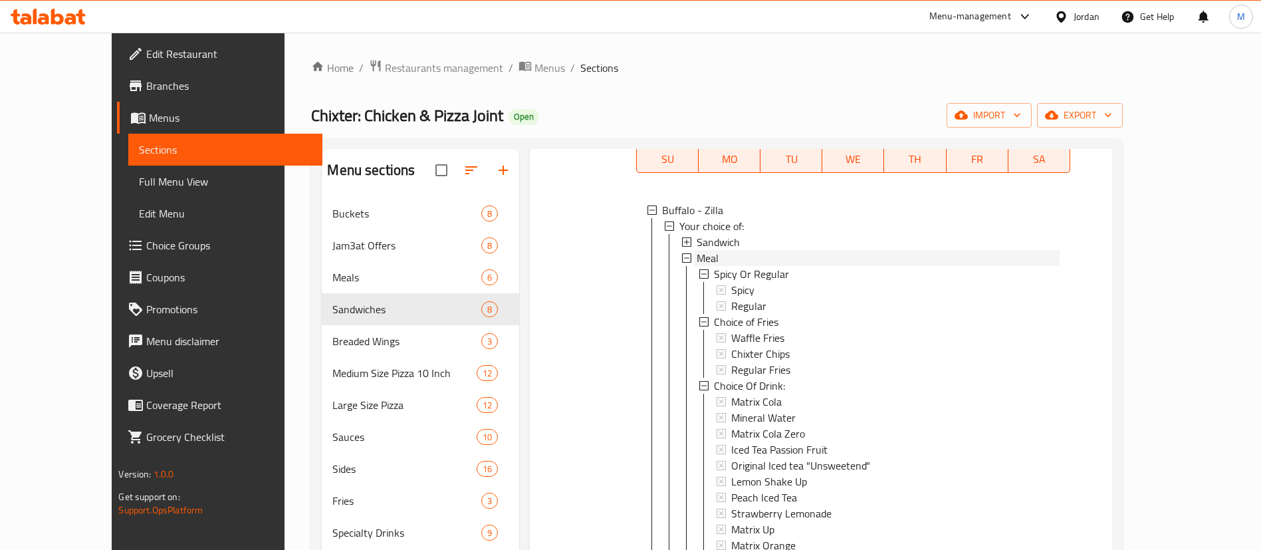
click at [802, 266] on div "Meal" at bounding box center [878, 258] width 362 height 16
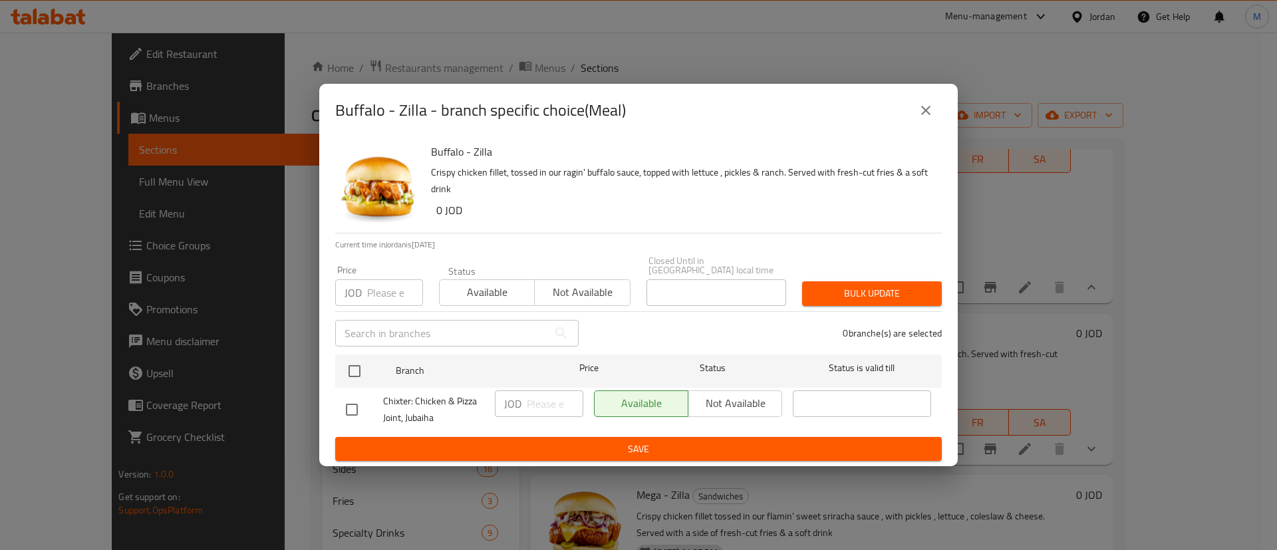
click at [925, 124] on button "close" at bounding box center [926, 110] width 32 height 32
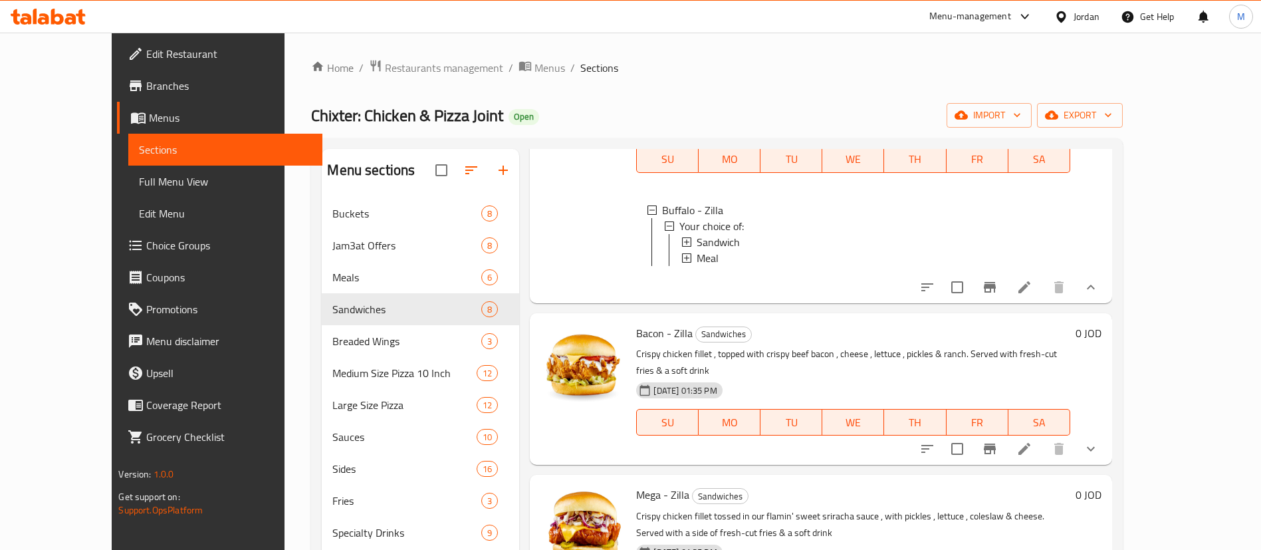
scroll to position [2, 0]
click at [1099, 453] on icon "show more" at bounding box center [1091, 449] width 16 height 16
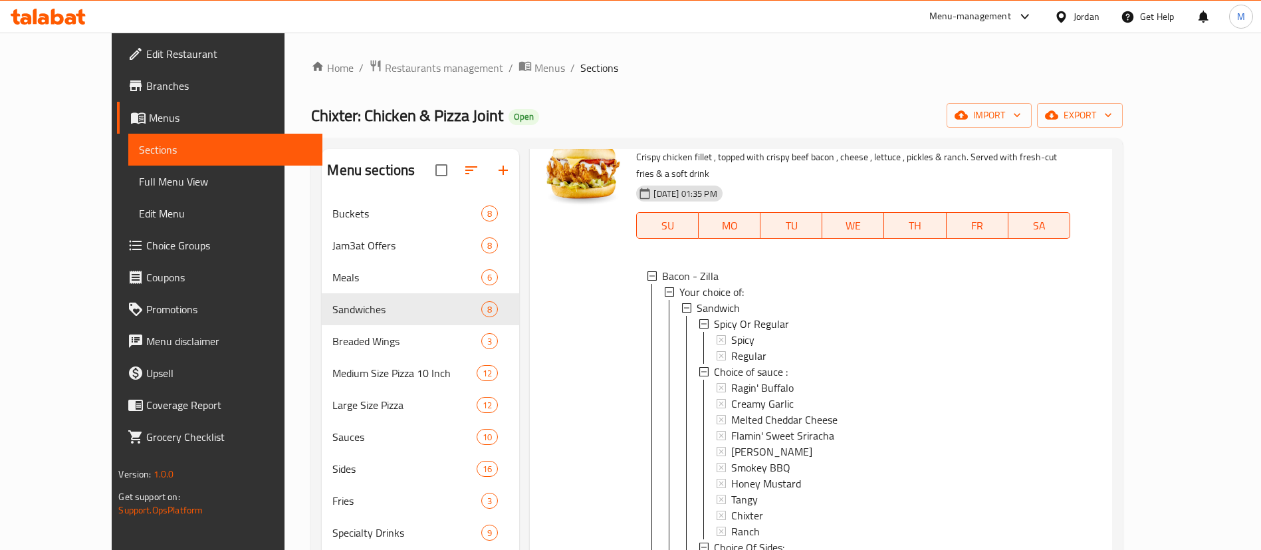
scroll to position [1097, 0]
click at [840, 308] on div "Sandwich" at bounding box center [878, 305] width 362 height 16
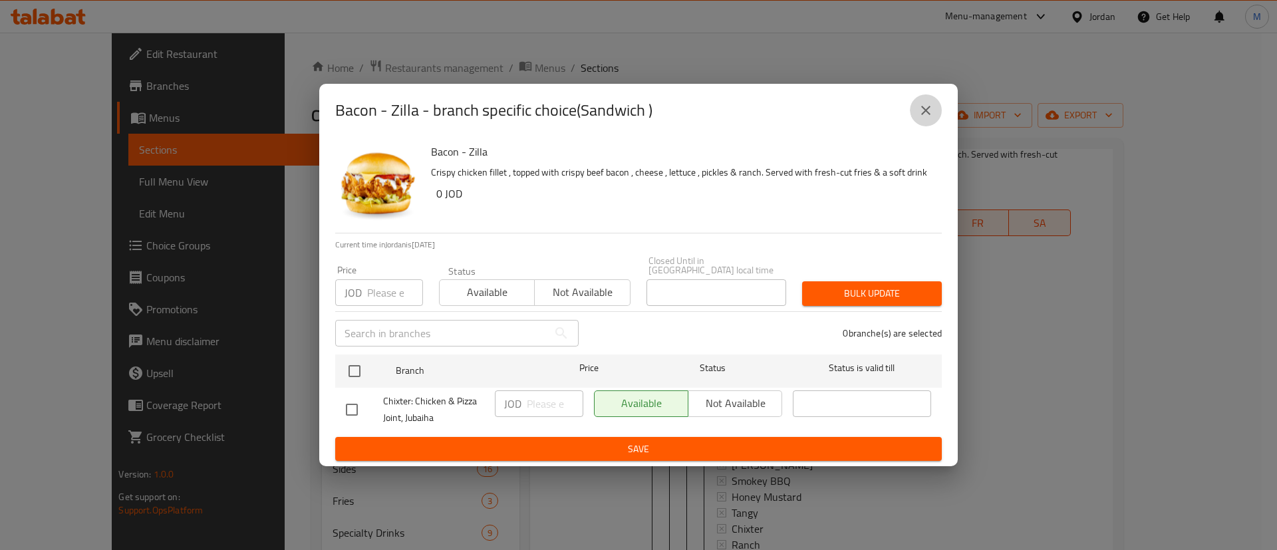
drag, startPoint x: 933, startPoint y: 113, endPoint x: 923, endPoint y: 128, distance: 18.1
click at [933, 112] on button "close" at bounding box center [926, 110] width 32 height 32
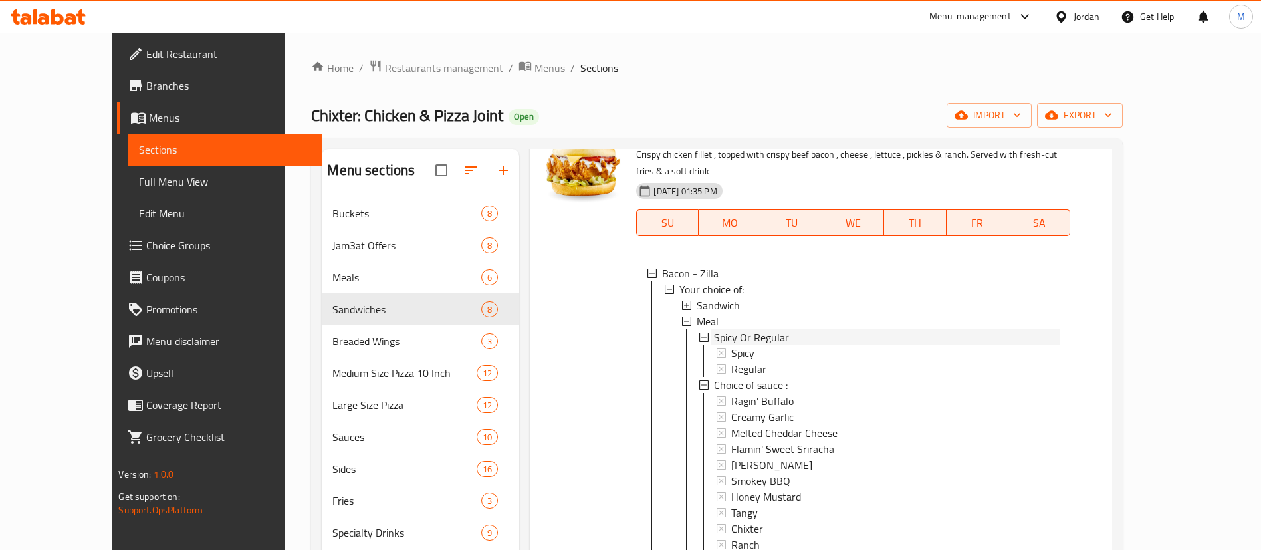
click at [806, 342] on div "Spicy Or Regular" at bounding box center [886, 337] width 345 height 16
click at [804, 326] on div "Meal" at bounding box center [878, 321] width 362 height 16
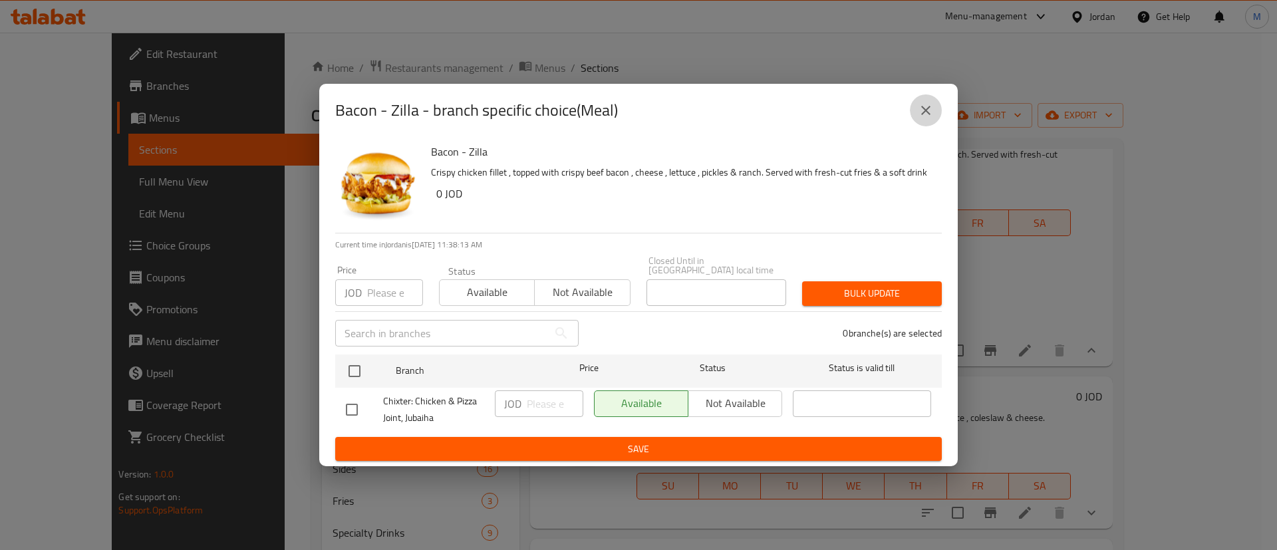
click at [923, 115] on icon "close" at bounding box center [925, 110] width 9 height 9
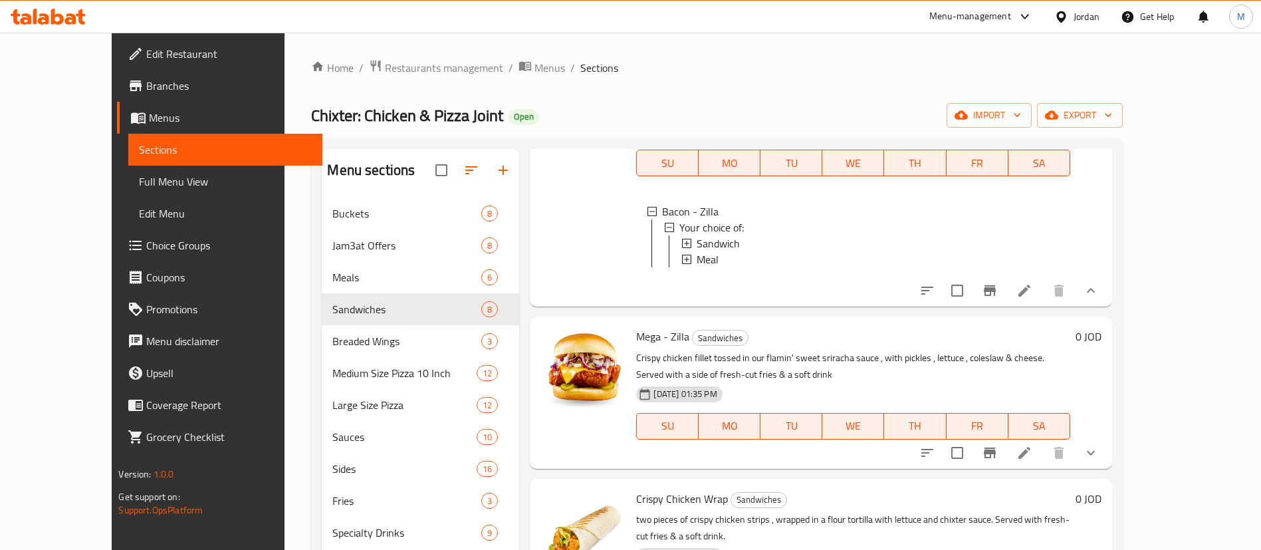
scroll to position [1229, 0]
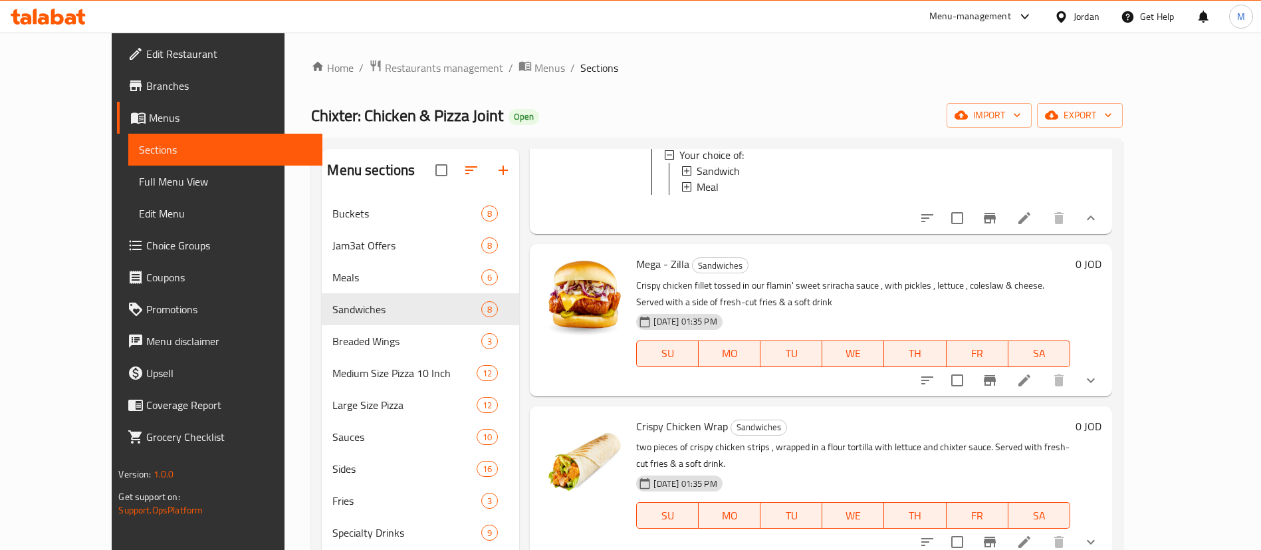
click at [1099, 388] on icon "show more" at bounding box center [1091, 380] width 16 height 16
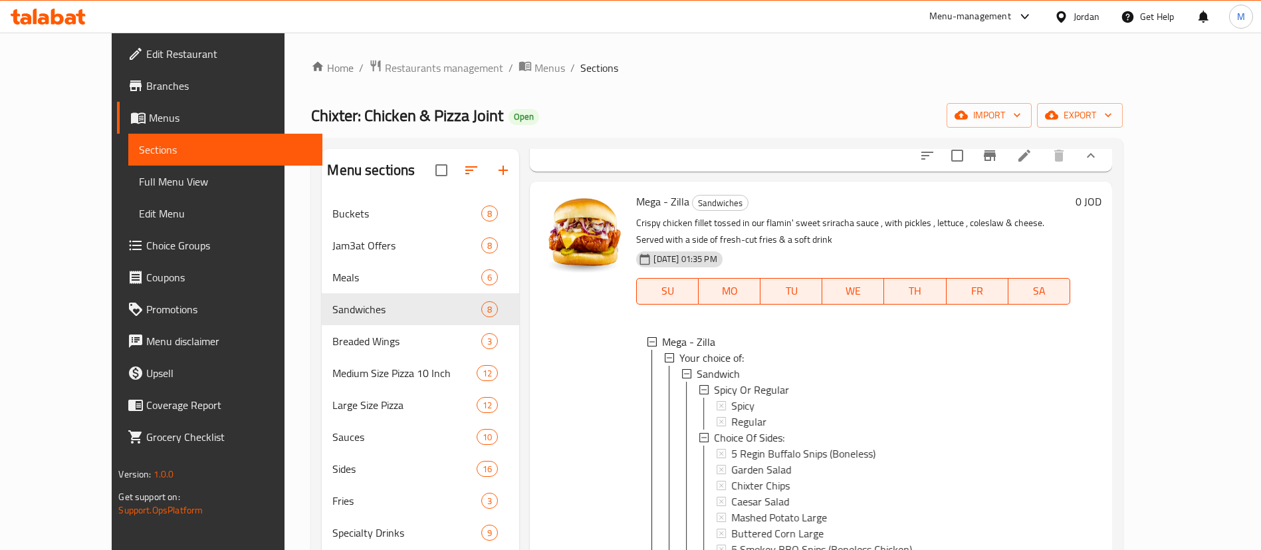
scroll to position [1329, 0]
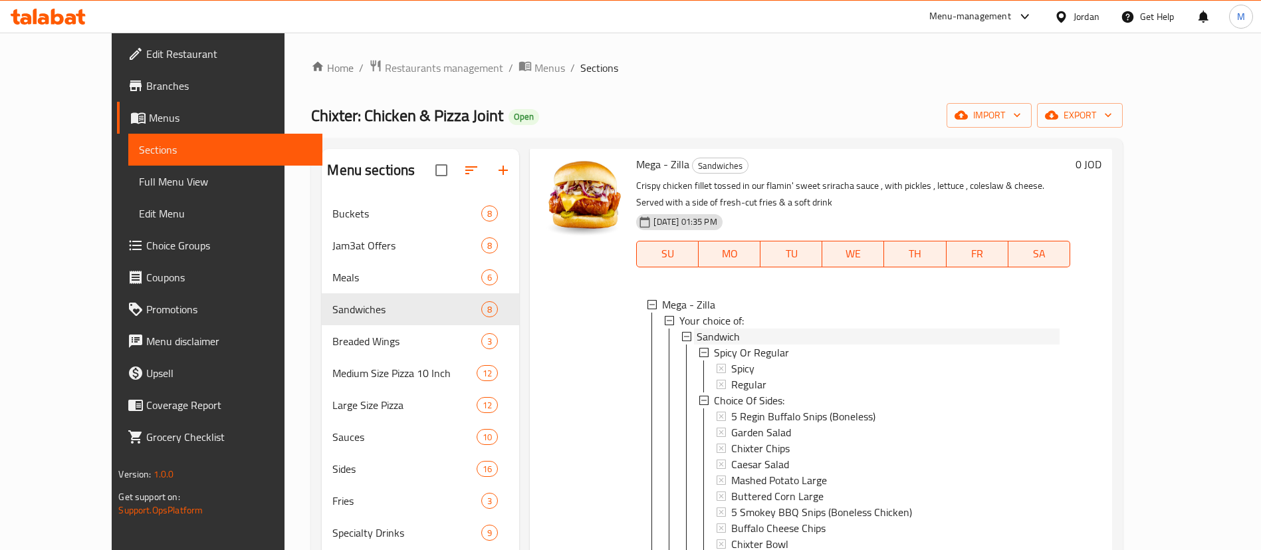
click at [806, 344] on div "Sandwich" at bounding box center [878, 336] width 362 height 16
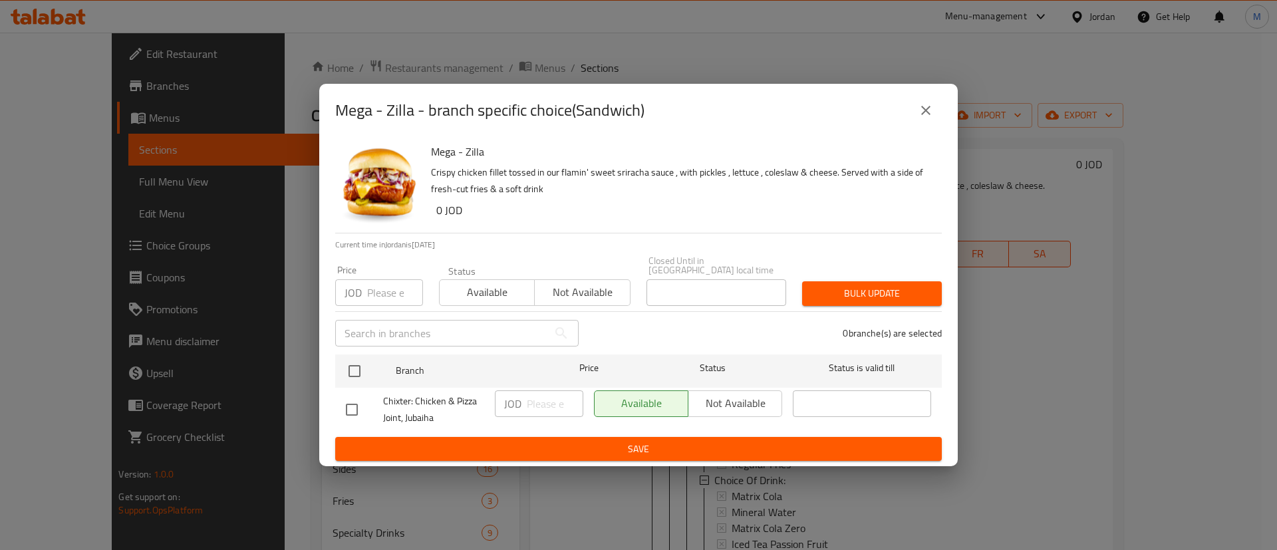
click at [932, 104] on button "close" at bounding box center [926, 110] width 32 height 32
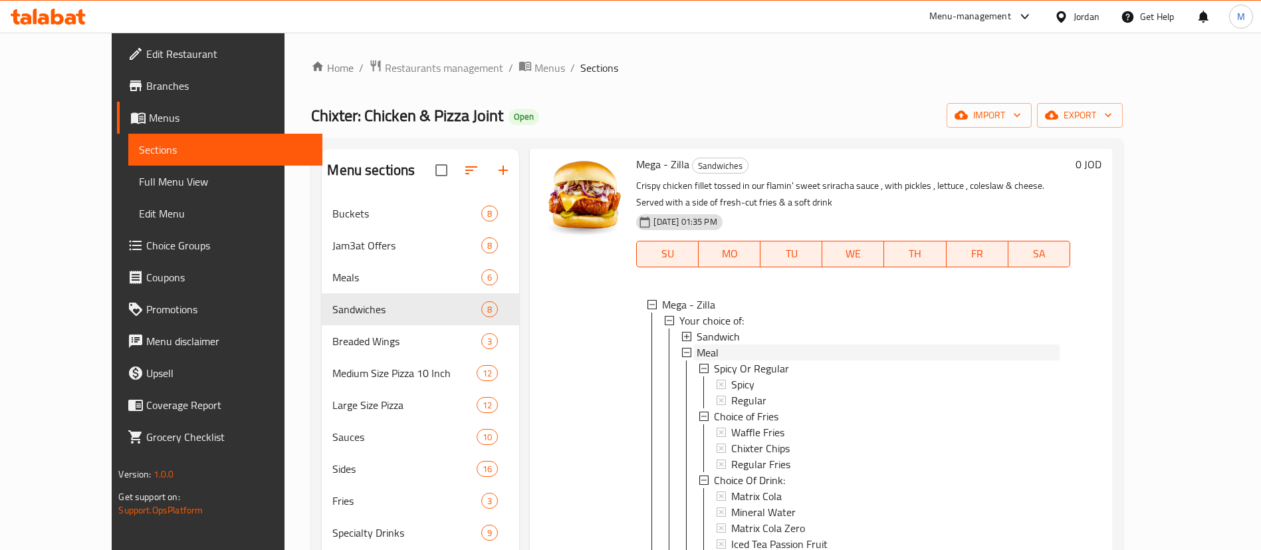
click at [806, 360] on div "Meal" at bounding box center [878, 352] width 362 height 16
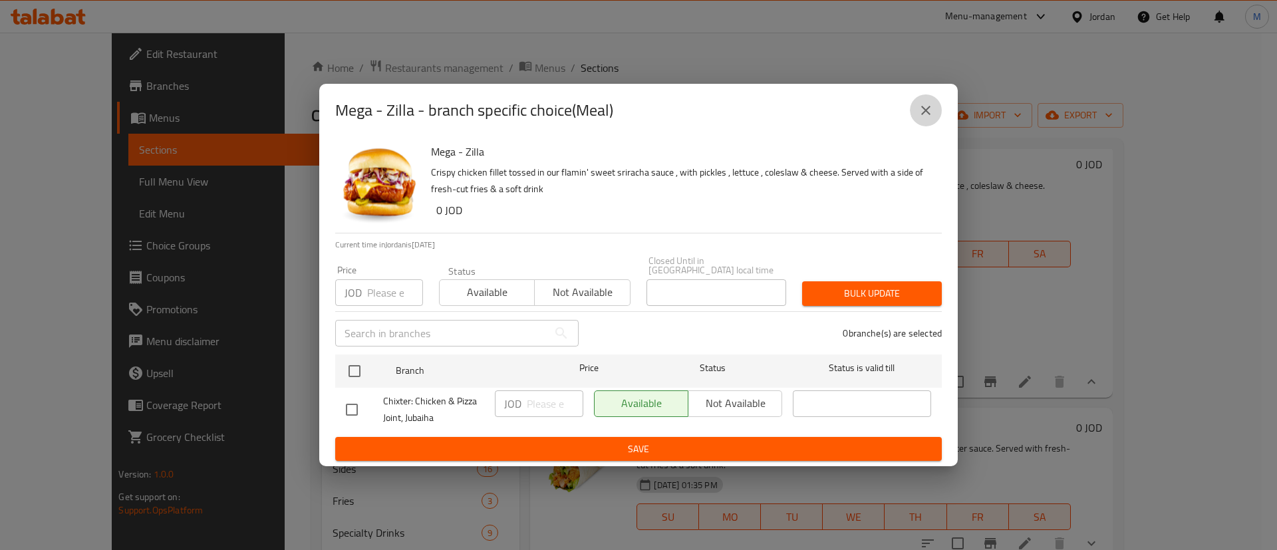
click at [931, 118] on icon "close" at bounding box center [926, 110] width 16 height 16
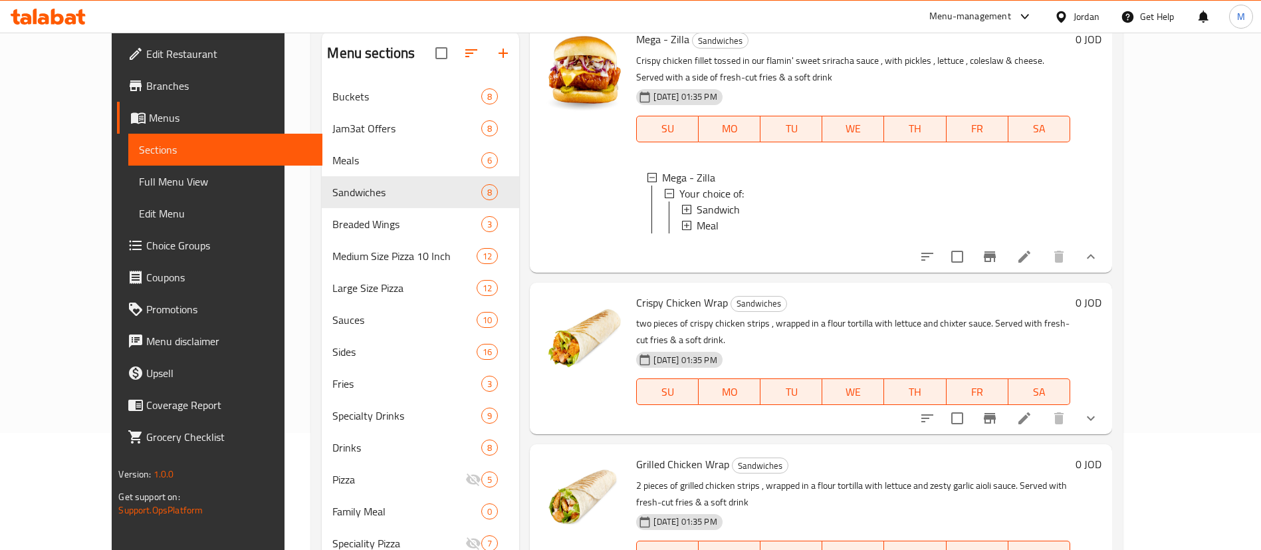
scroll to position [201, 0]
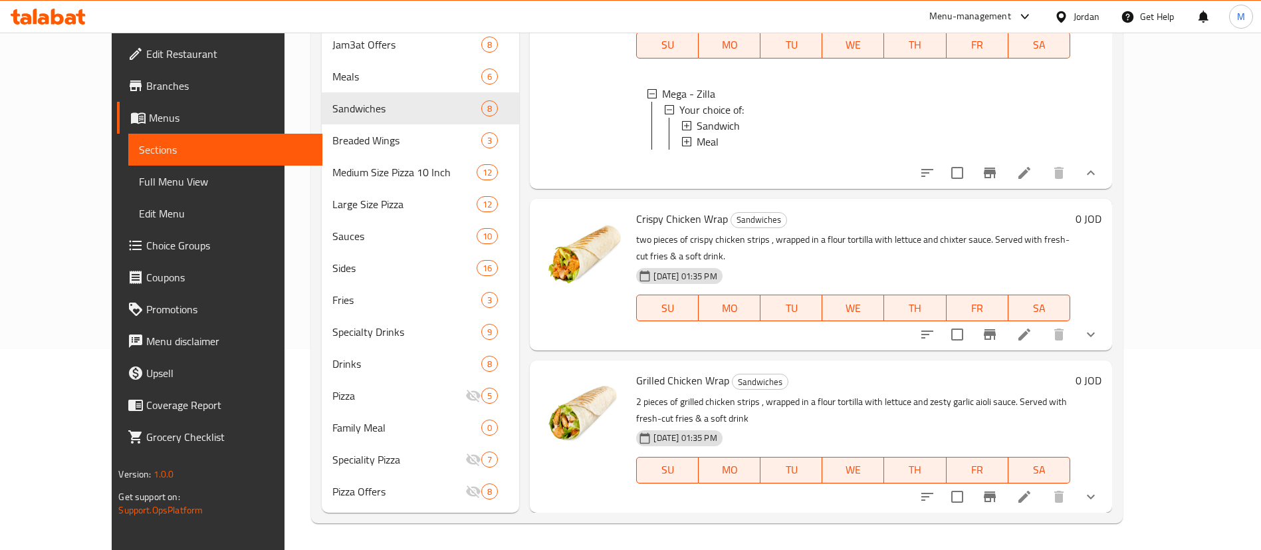
click at [1099, 342] on icon "show more" at bounding box center [1091, 334] width 16 height 16
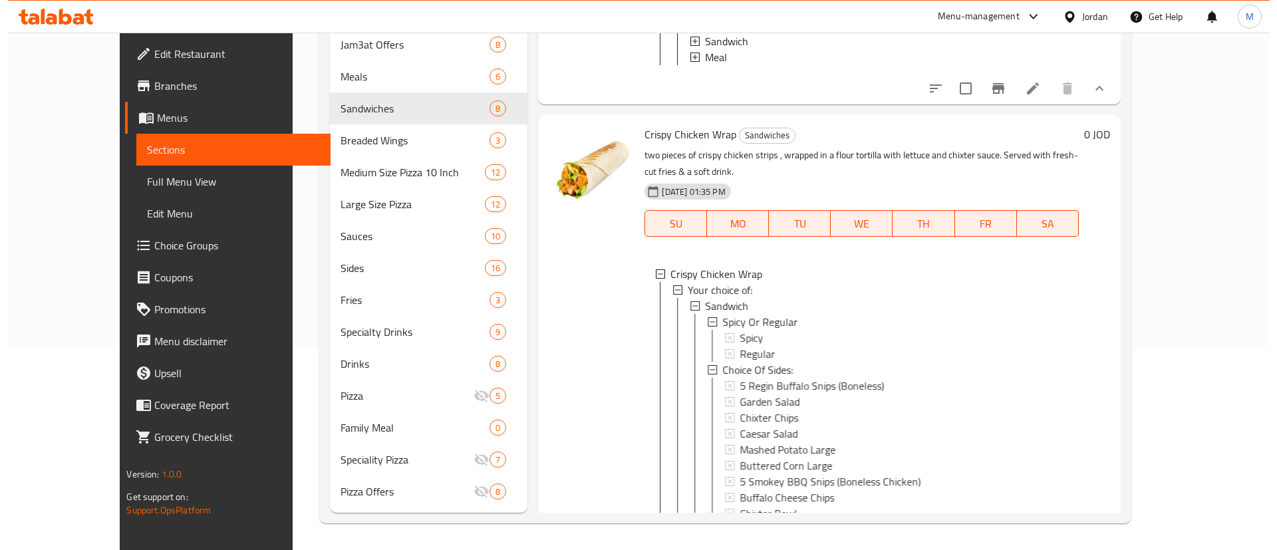
scroll to position [1545, 0]
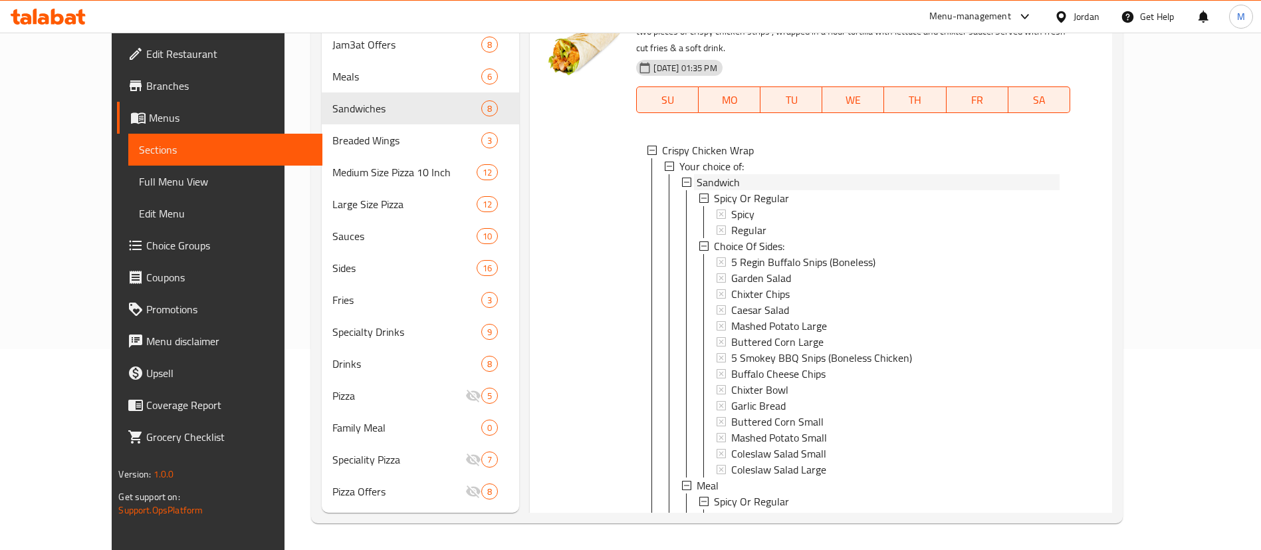
click at [803, 190] on div "Sandwich" at bounding box center [878, 182] width 362 height 16
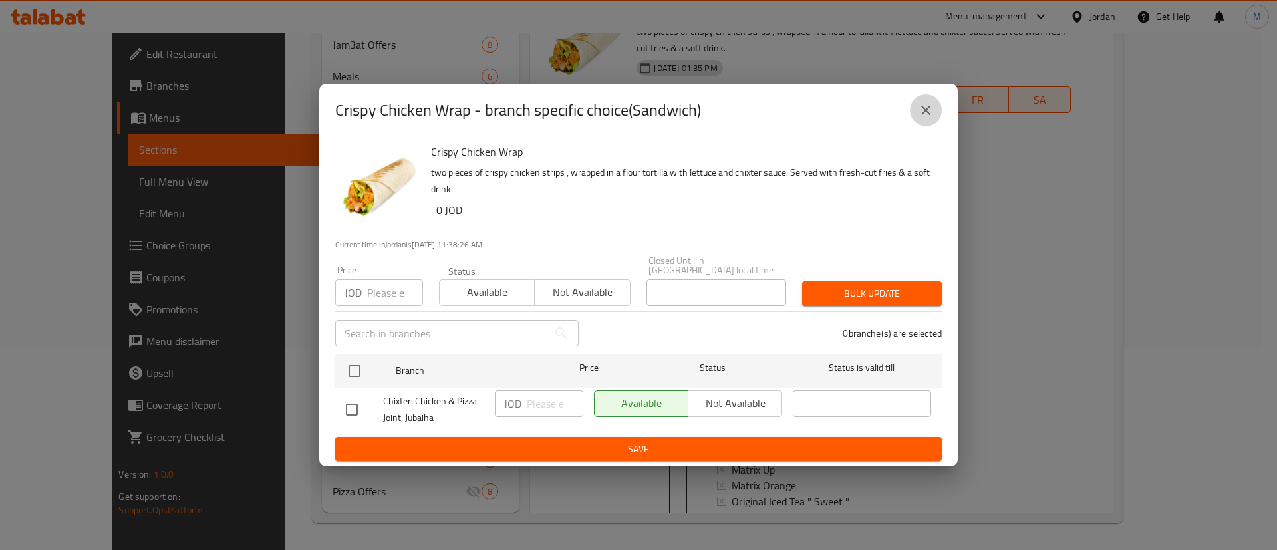
click at [931, 117] on icon "close" at bounding box center [926, 110] width 16 height 16
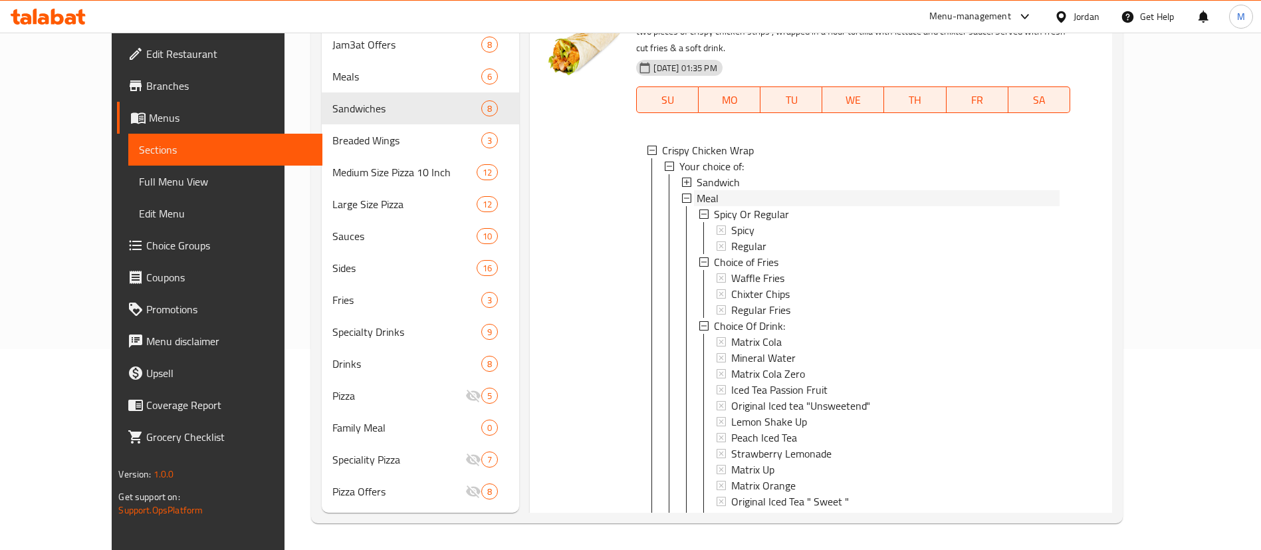
click at [767, 206] on div "Meal" at bounding box center [878, 198] width 362 height 16
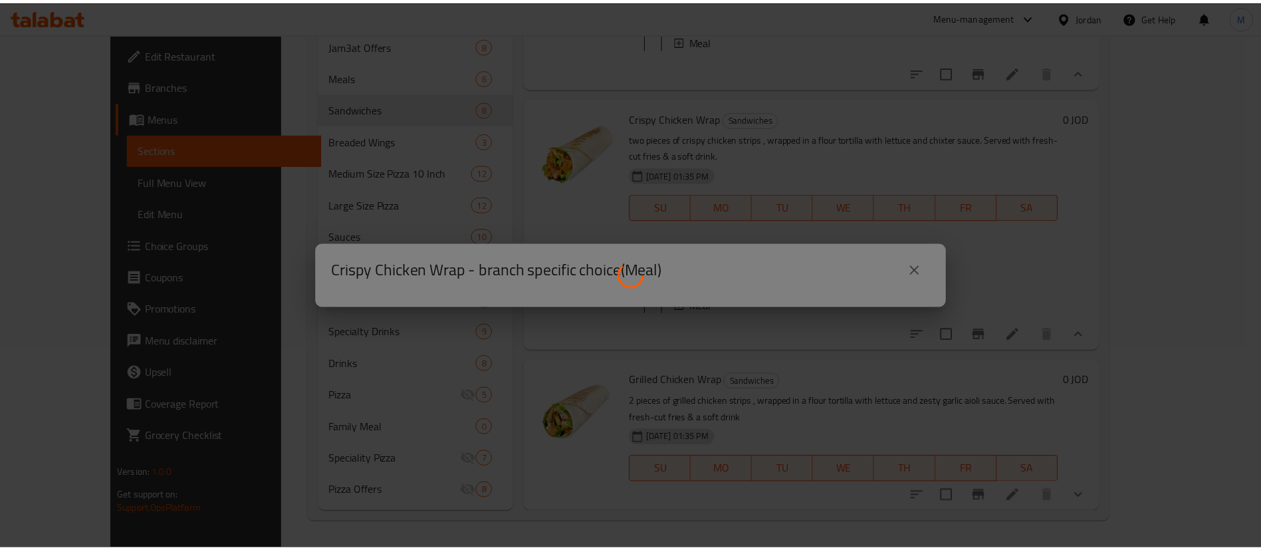
scroll to position [1462, 0]
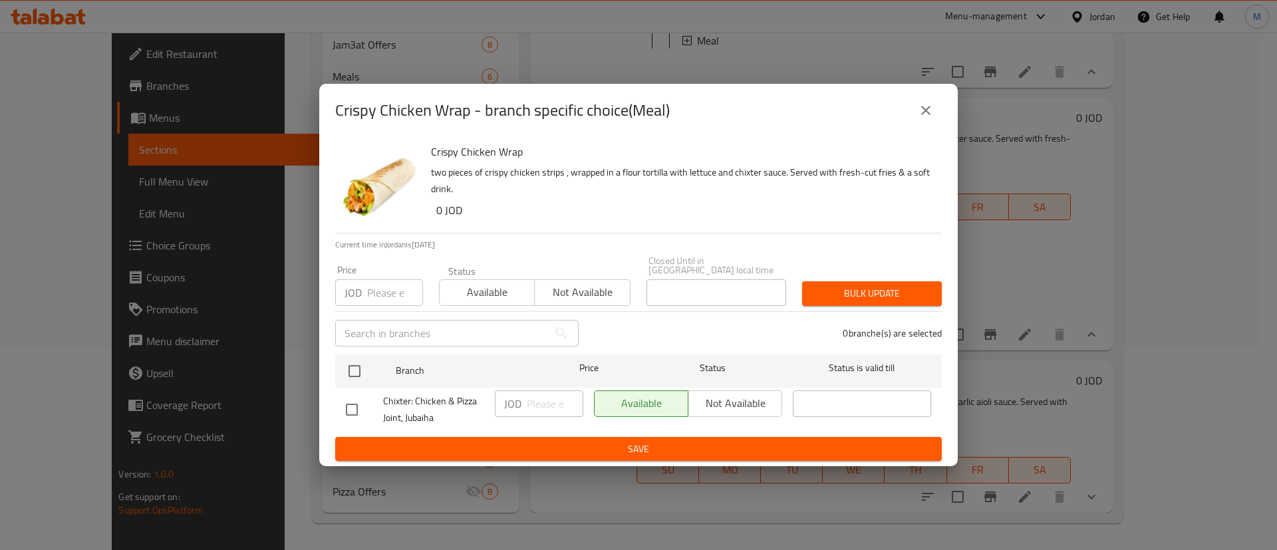
click at [925, 108] on icon "close" at bounding box center [926, 110] width 16 height 16
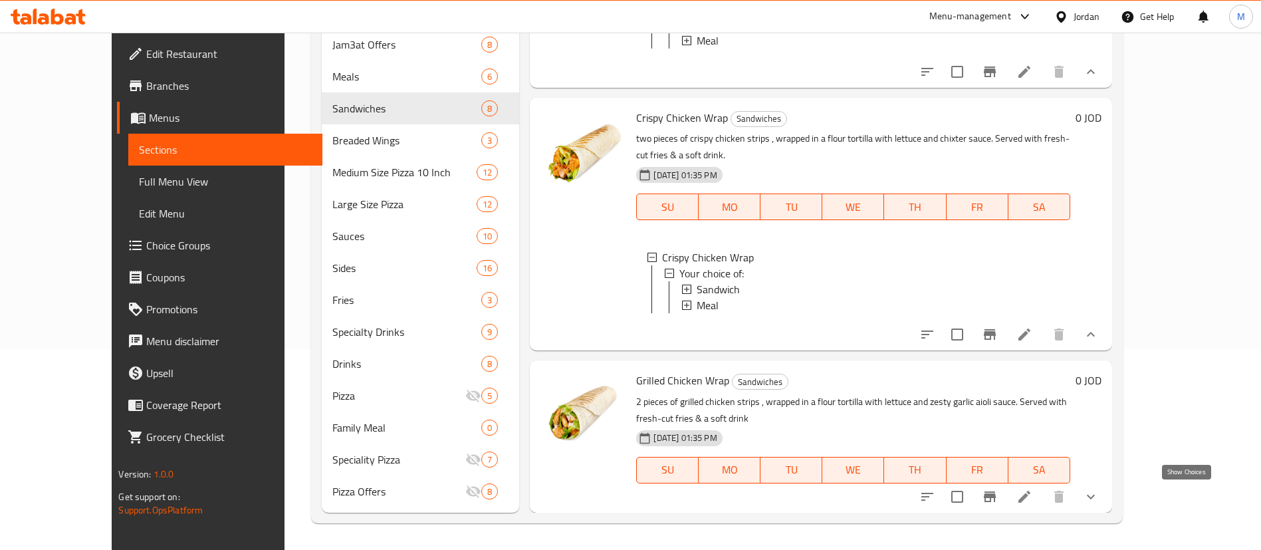
click at [1095, 497] on icon "show more" at bounding box center [1091, 496] width 8 height 5
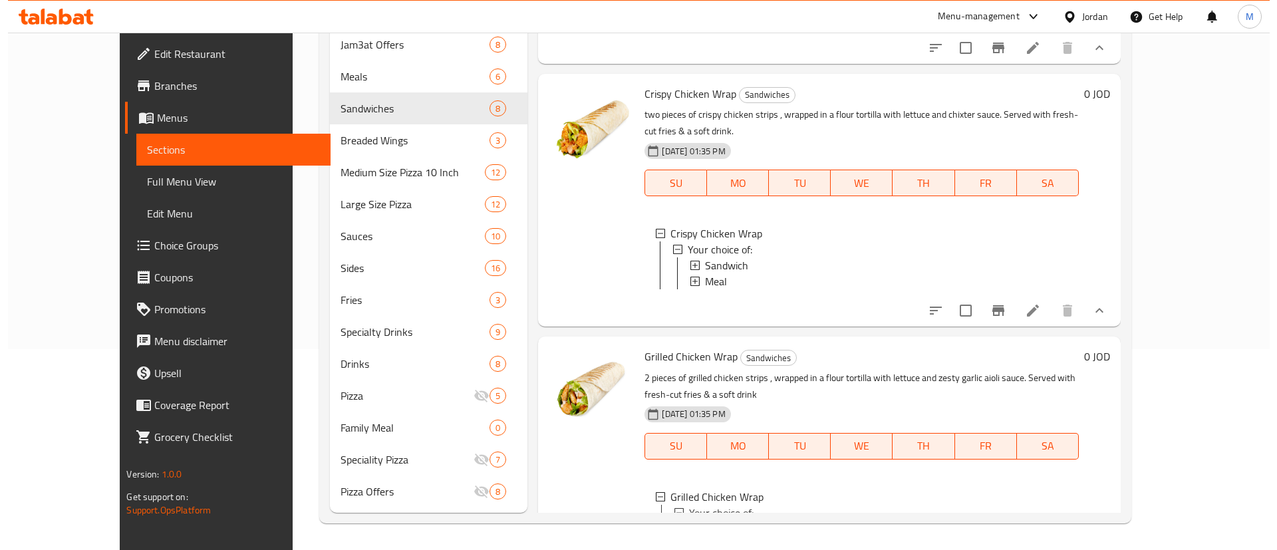
scroll to position [1661, 0]
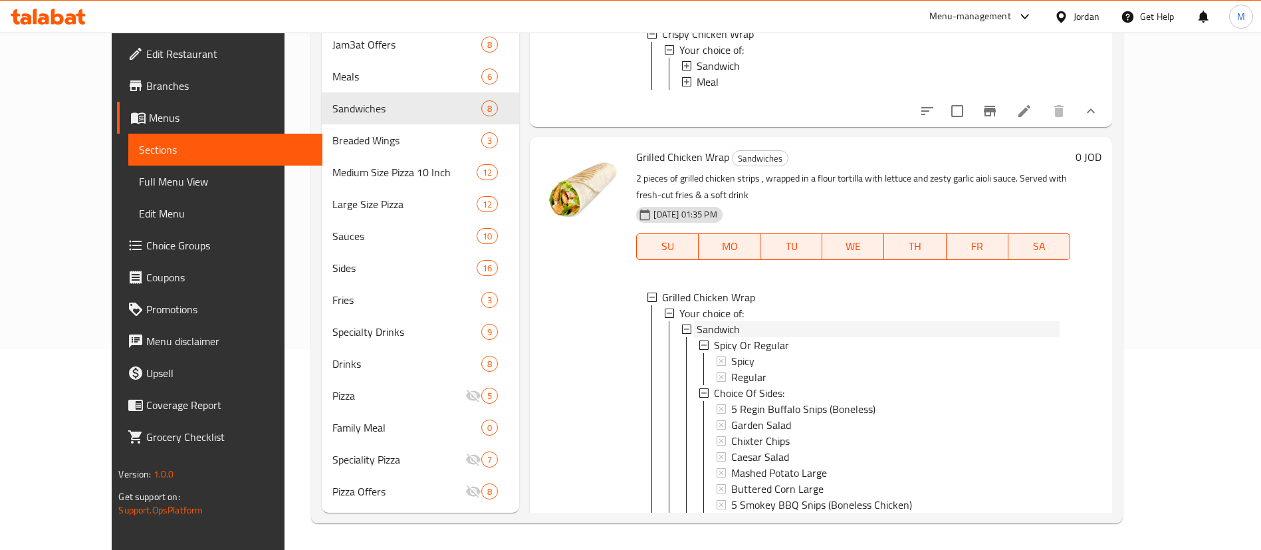
click at [800, 337] on div "Sandwich" at bounding box center [878, 329] width 362 height 16
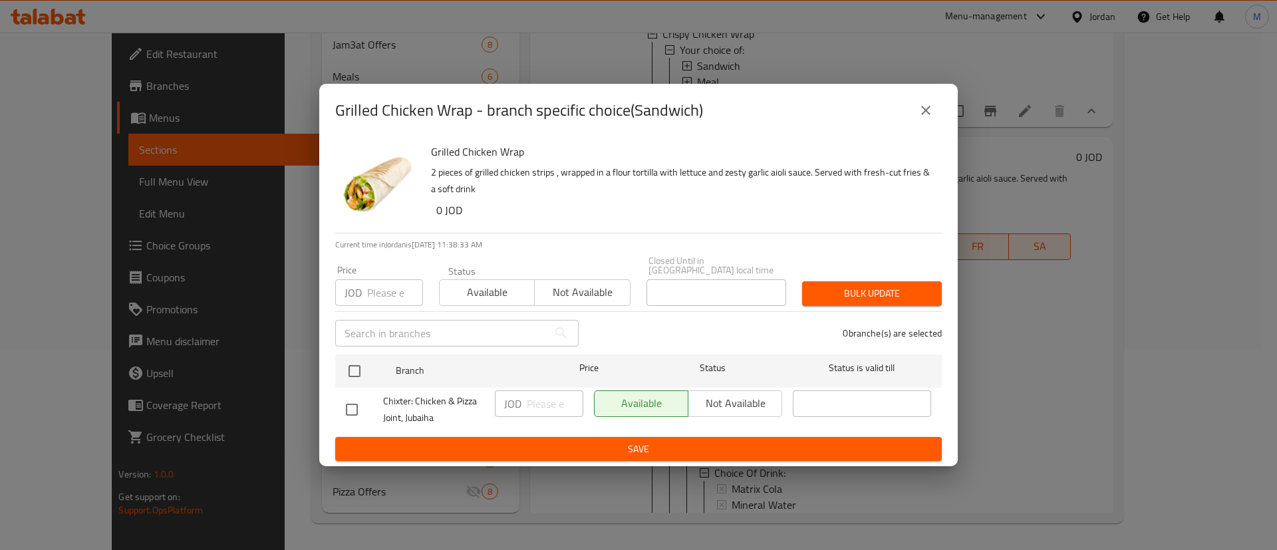
click at [930, 113] on icon "close" at bounding box center [926, 110] width 16 height 16
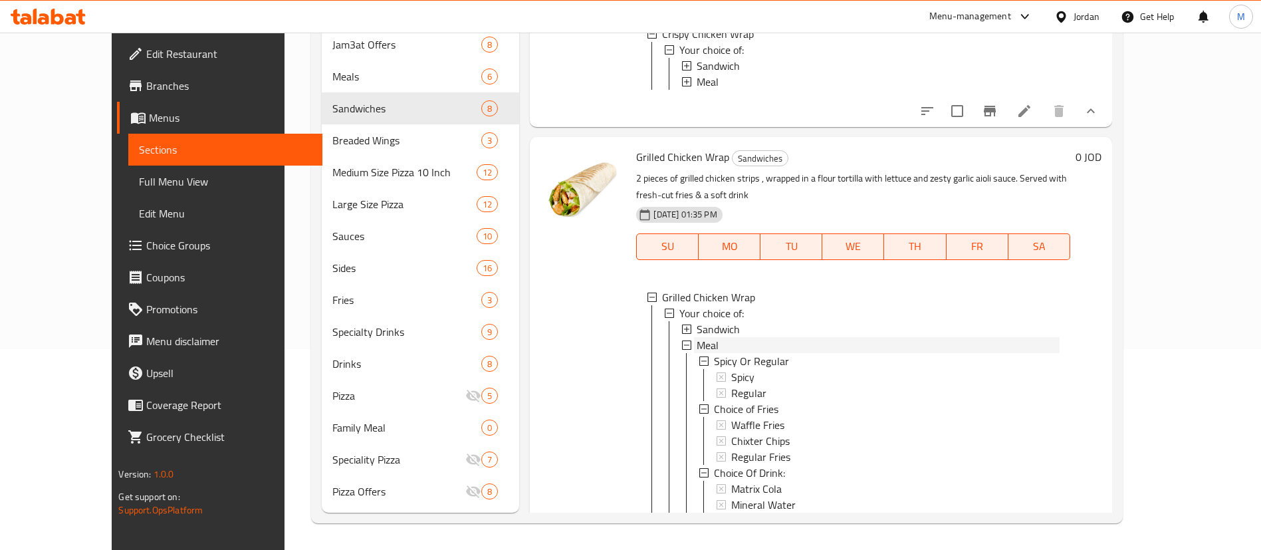
click at [755, 353] on div "Meal" at bounding box center [878, 345] width 362 height 16
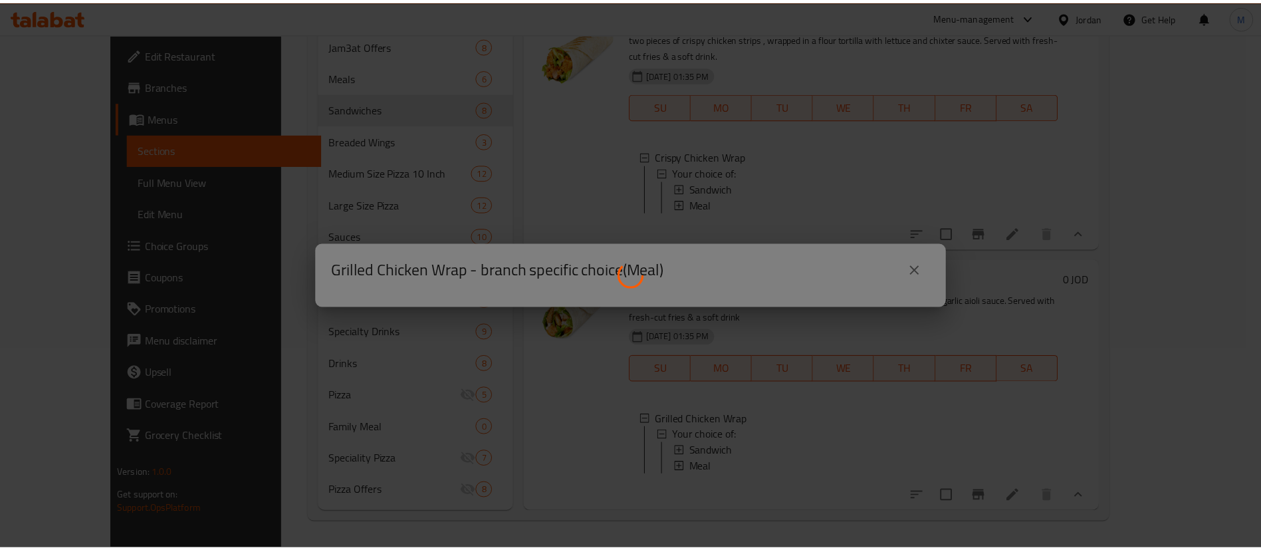
scroll to position [1578, 0]
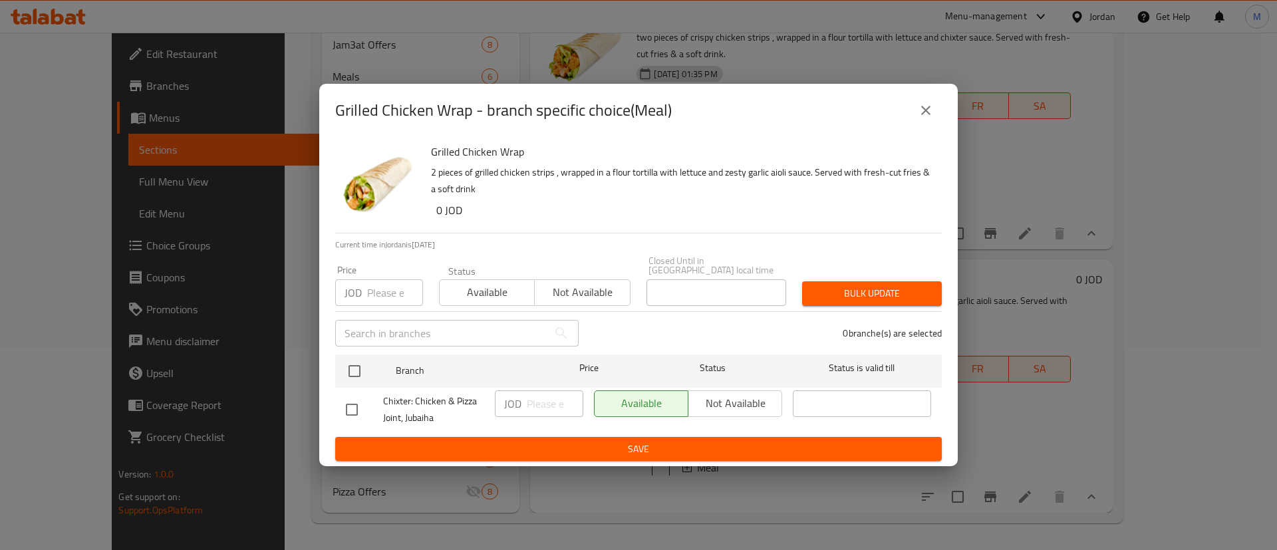
click at [928, 115] on icon "close" at bounding box center [926, 110] width 16 height 16
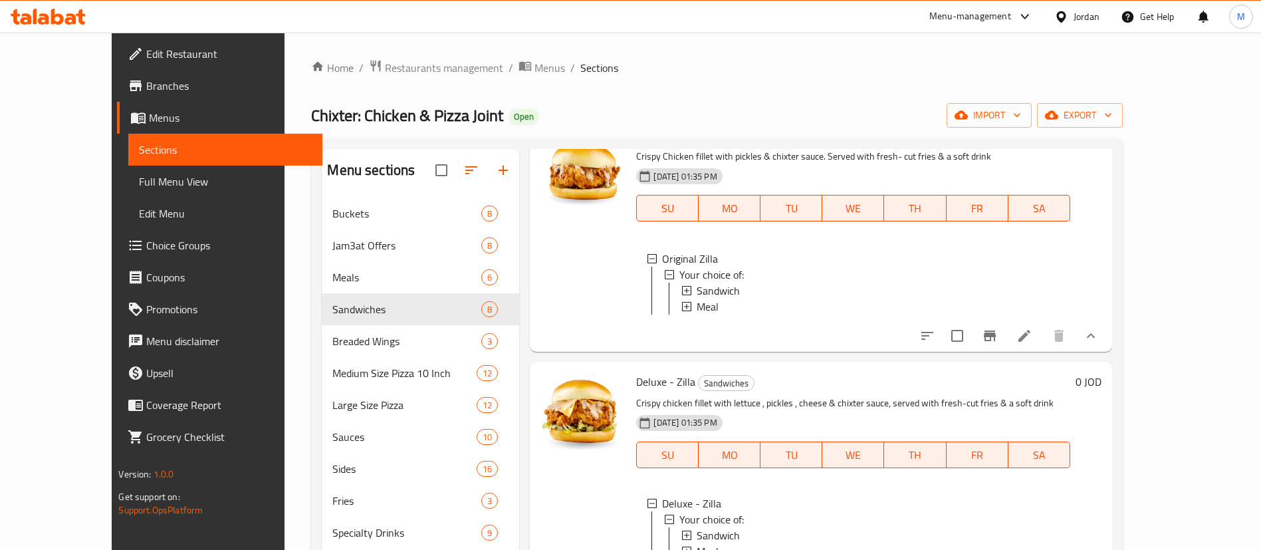
scroll to position [199, 0]
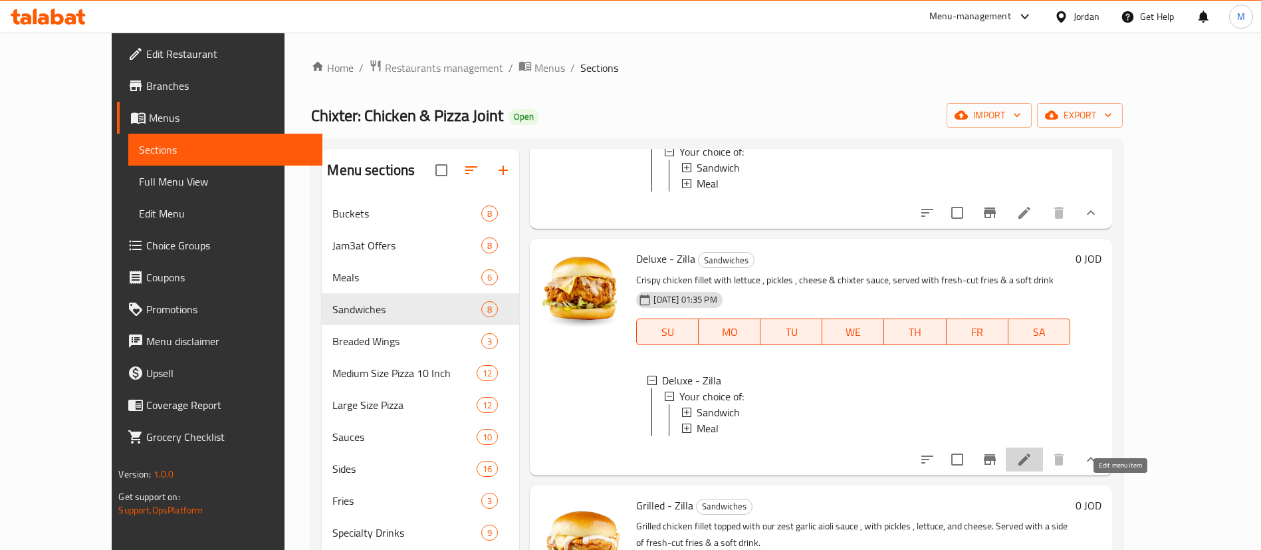
click at [1031, 465] on icon at bounding box center [1025, 459] width 12 height 12
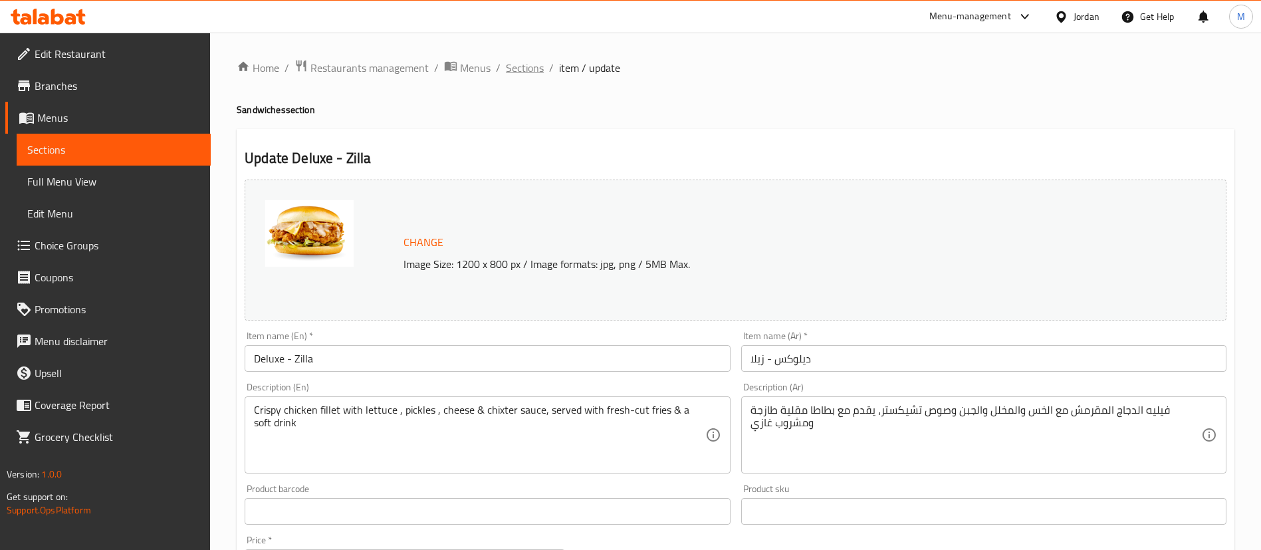
click at [522, 73] on span "Sections" at bounding box center [525, 68] width 38 height 16
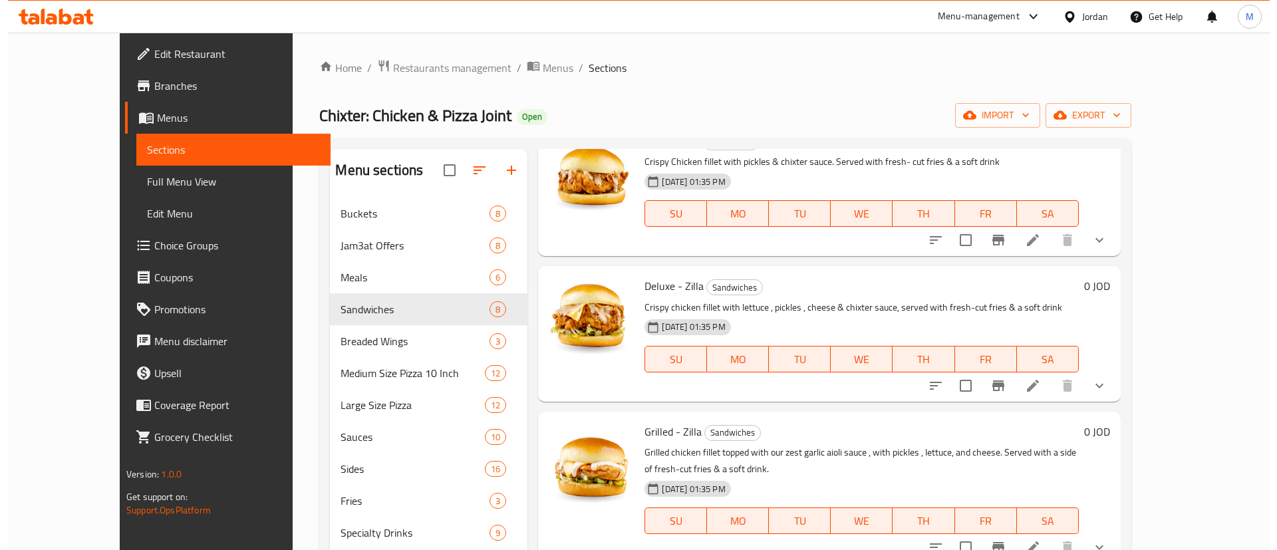
scroll to position [199, 0]
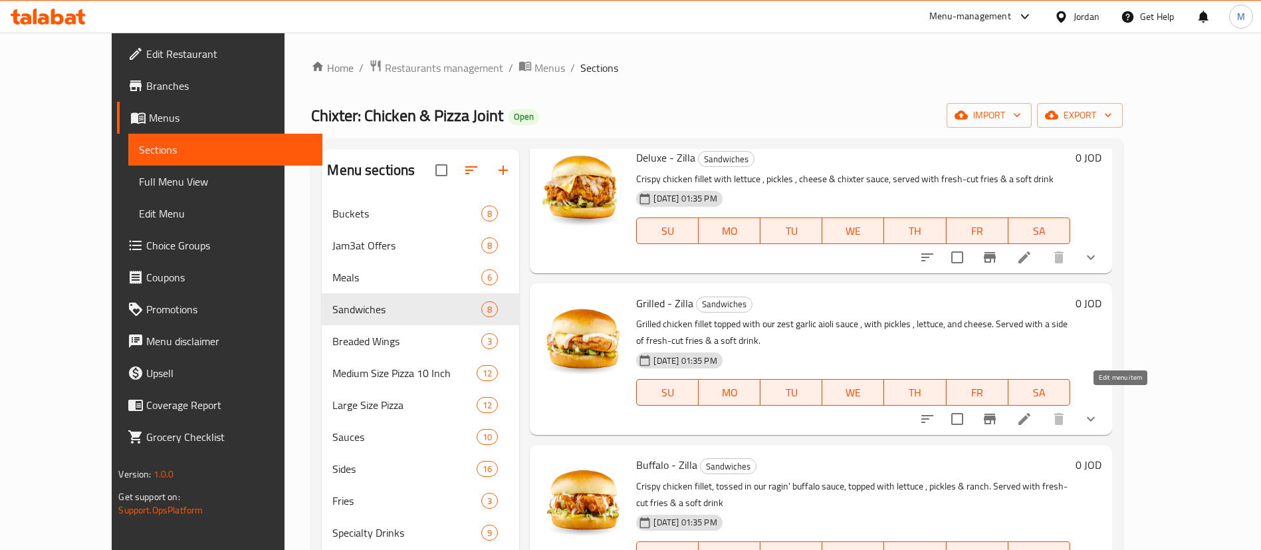
click at [1033, 411] on icon at bounding box center [1025, 419] width 16 height 16
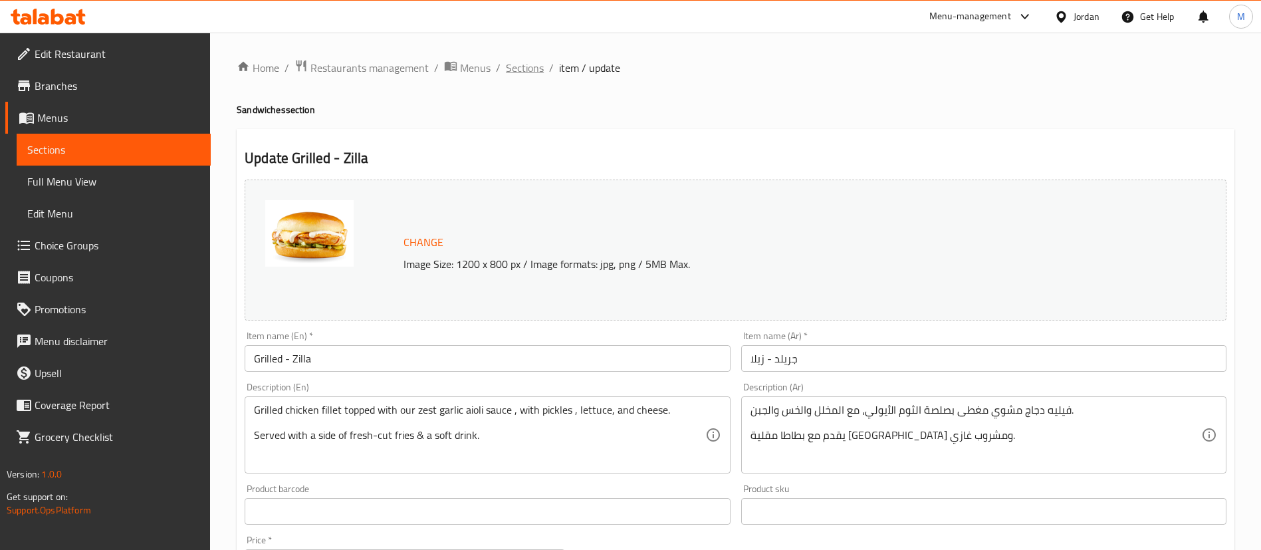
click at [512, 69] on span "Sections" at bounding box center [525, 68] width 38 height 16
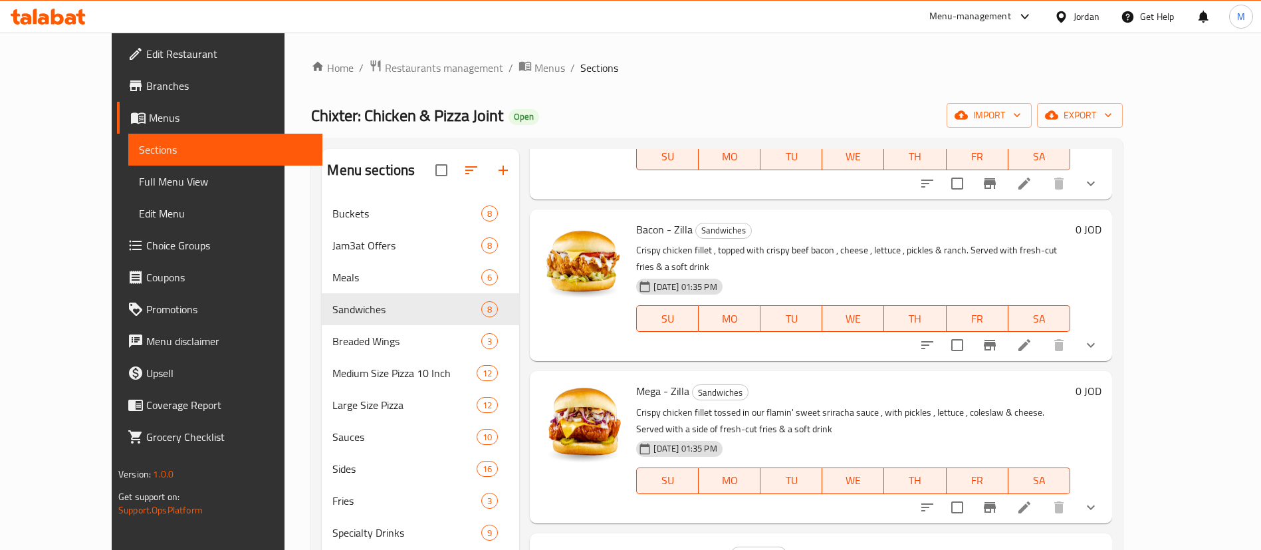
scroll to position [598, 0]
click at [1033, 336] on icon at bounding box center [1025, 344] width 16 height 16
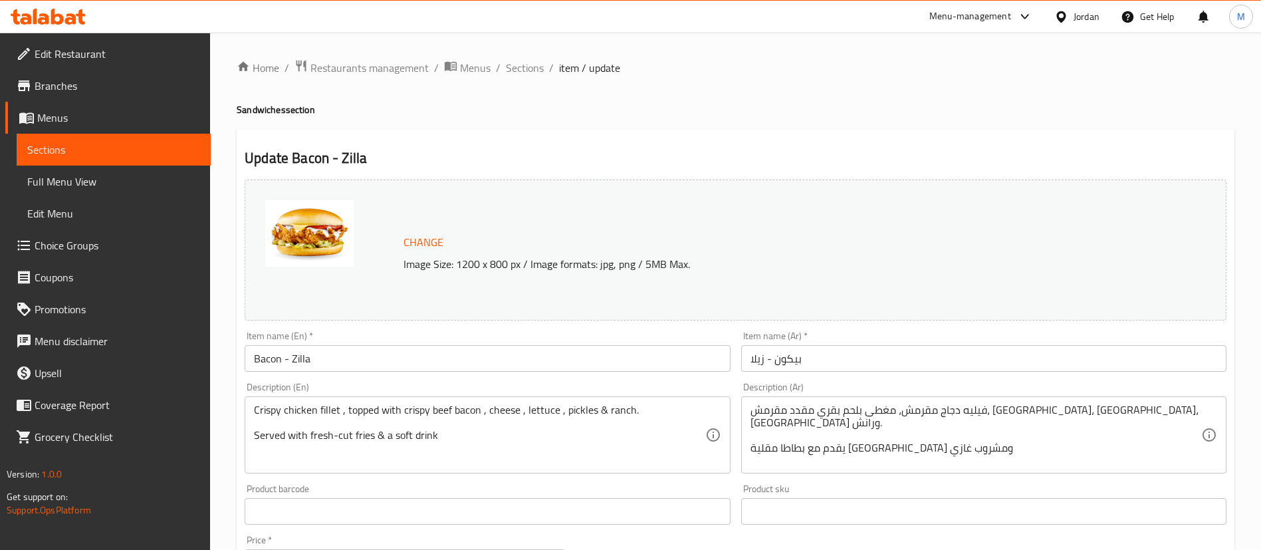
drag, startPoint x: 531, startPoint y: 68, endPoint x: 580, endPoint y: 81, distance: 51.4
click at [531, 68] on span "Sections" at bounding box center [525, 68] width 38 height 16
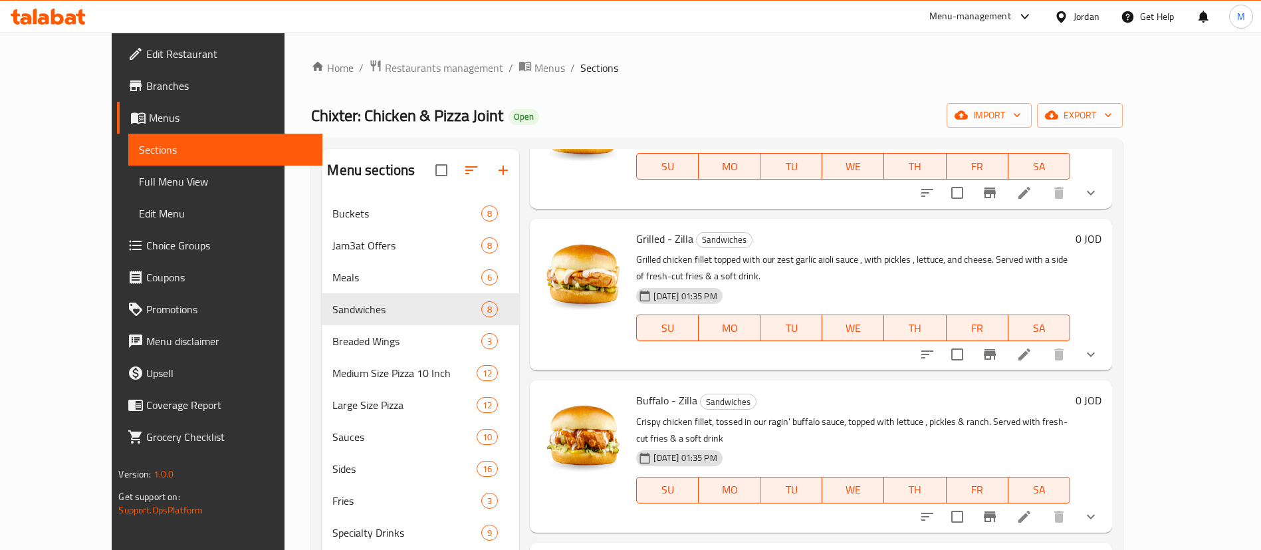
scroll to position [299, 0]
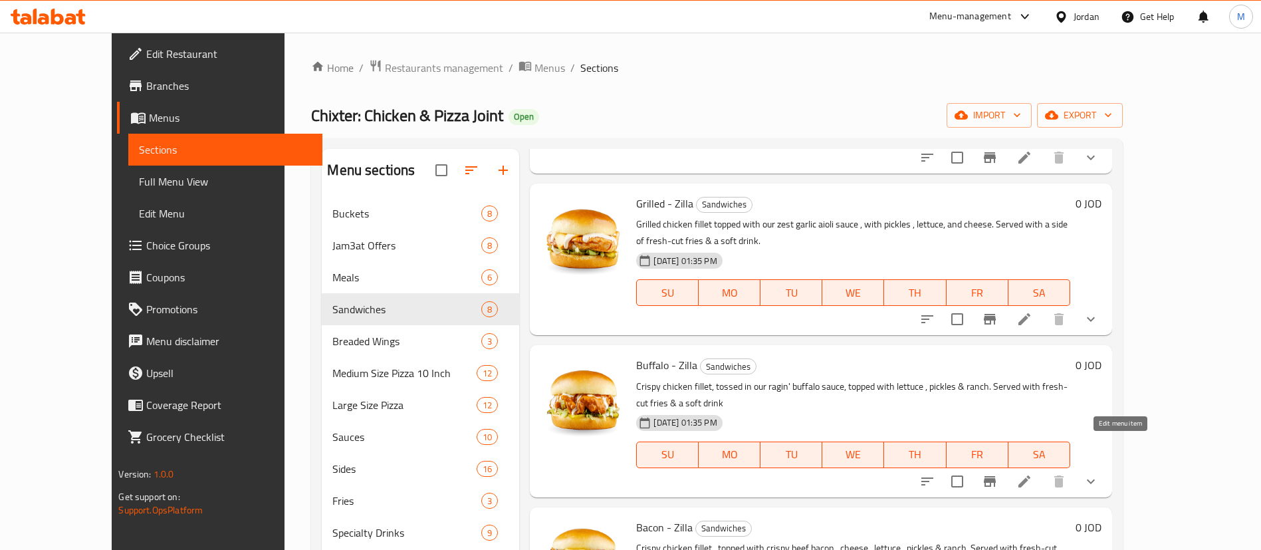
click at [1033, 473] on icon at bounding box center [1025, 481] width 16 height 16
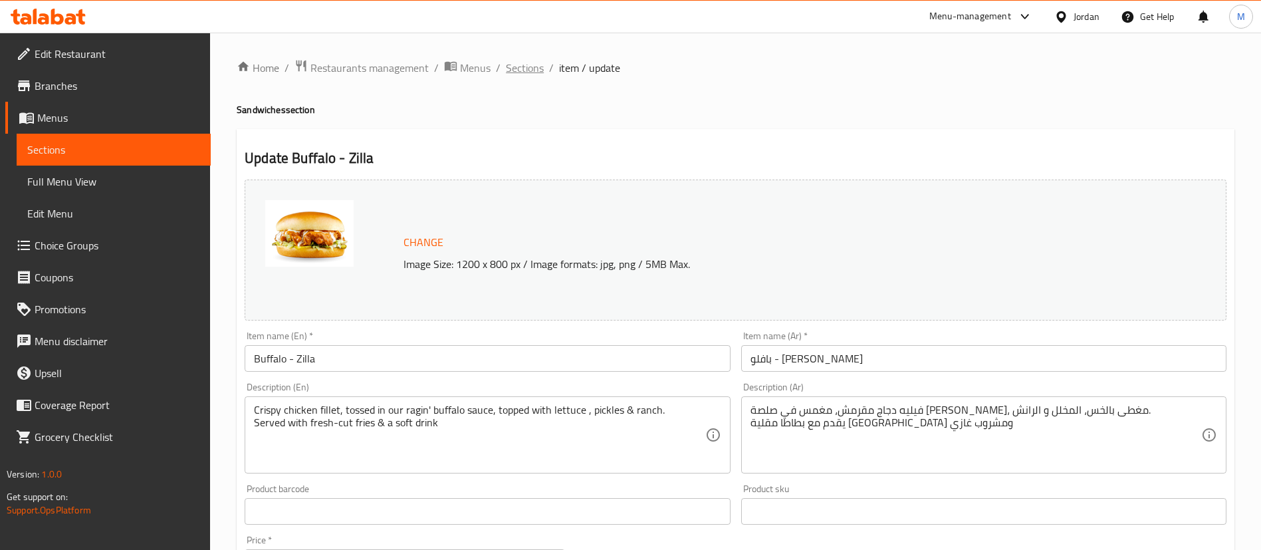
click at [526, 70] on span "Sections" at bounding box center [525, 68] width 38 height 16
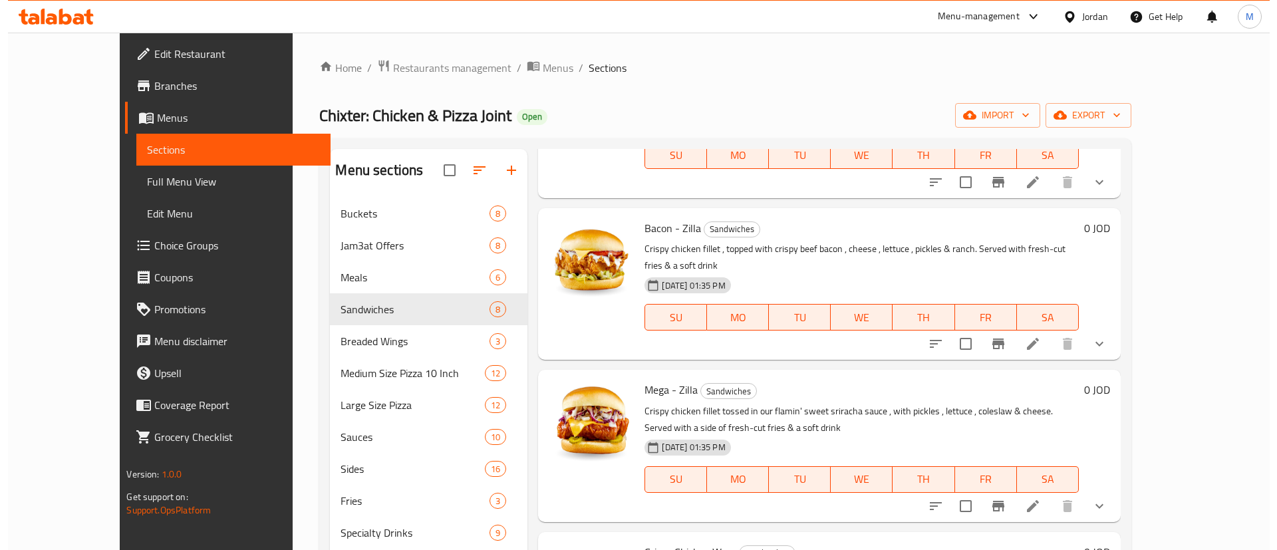
scroll to position [648, 0]
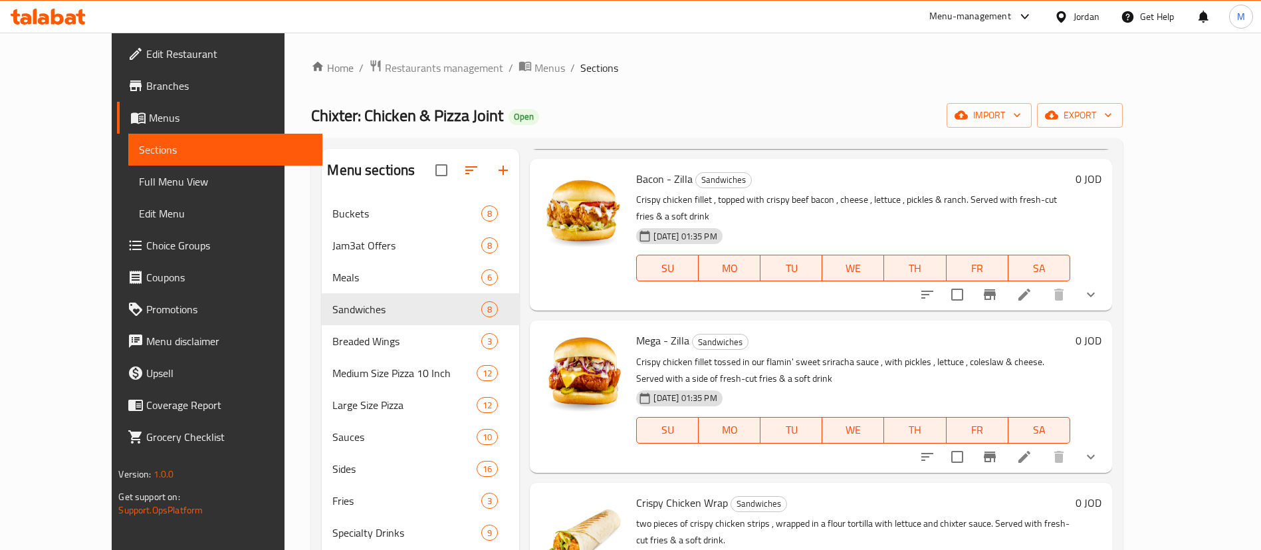
click at [1033, 449] on icon at bounding box center [1025, 457] width 16 height 16
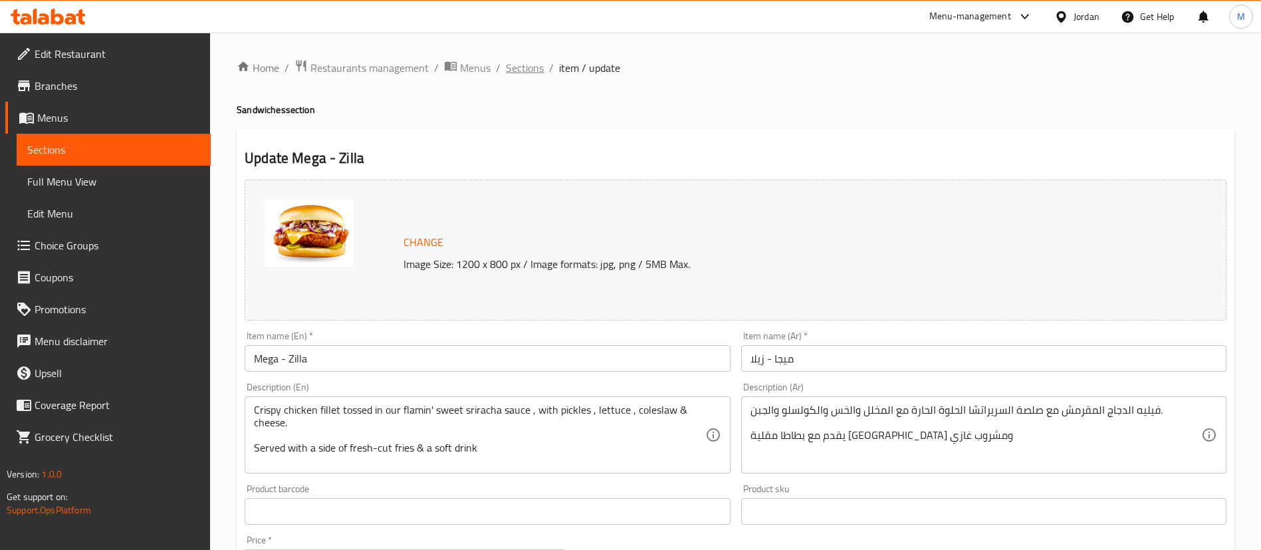
click at [519, 70] on span "Sections" at bounding box center [525, 68] width 38 height 16
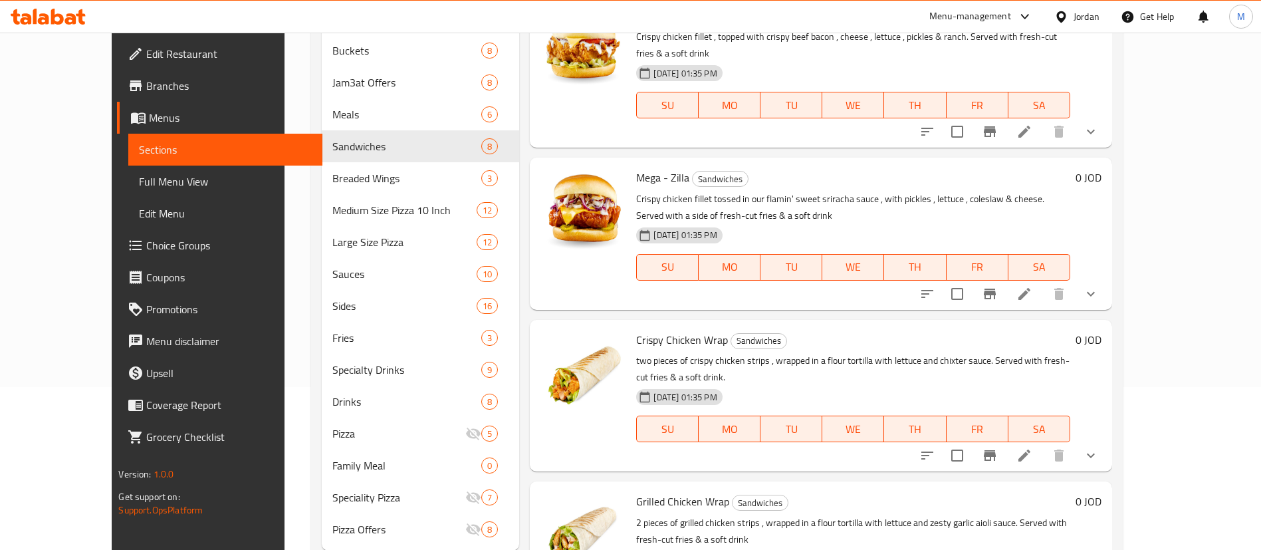
scroll to position [201, 0]
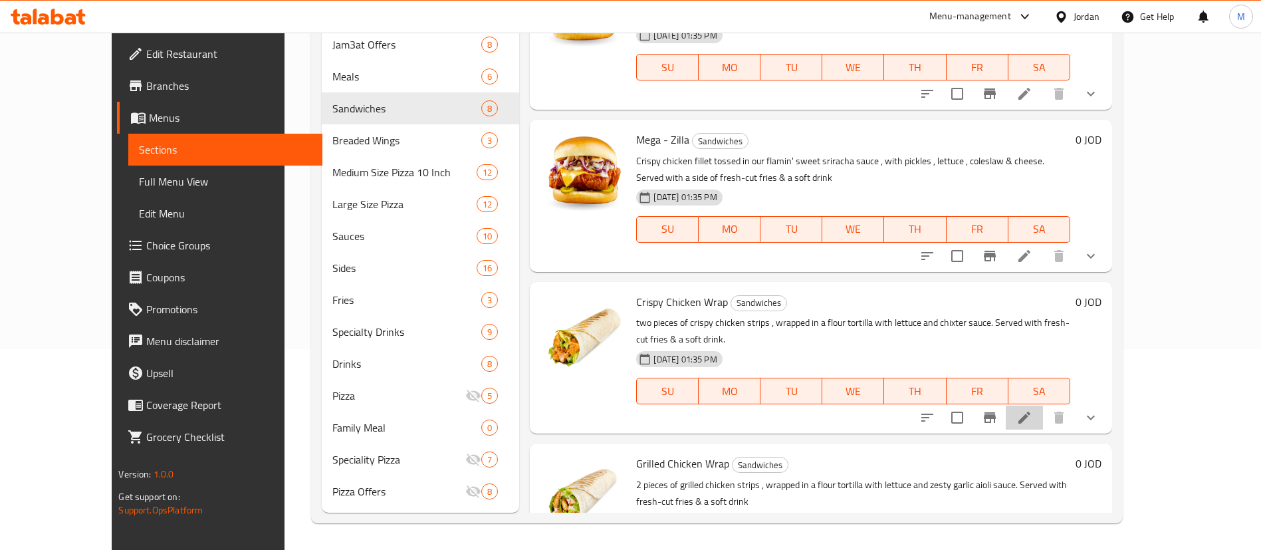
click at [1043, 406] on li at bounding box center [1024, 418] width 37 height 24
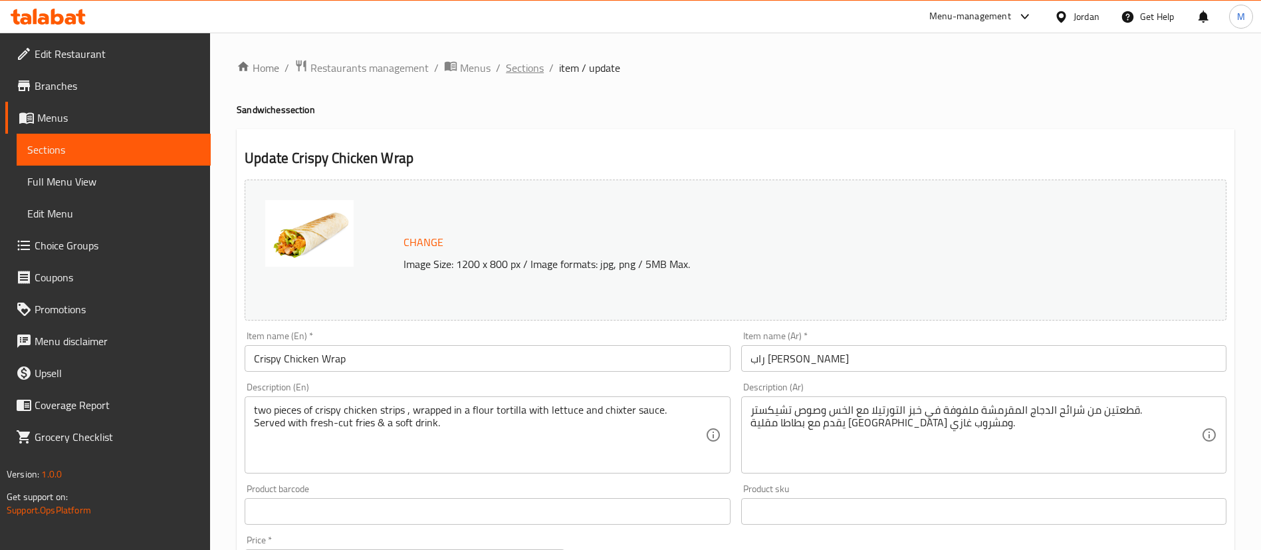
click at [519, 68] on span "Sections" at bounding box center [525, 68] width 38 height 16
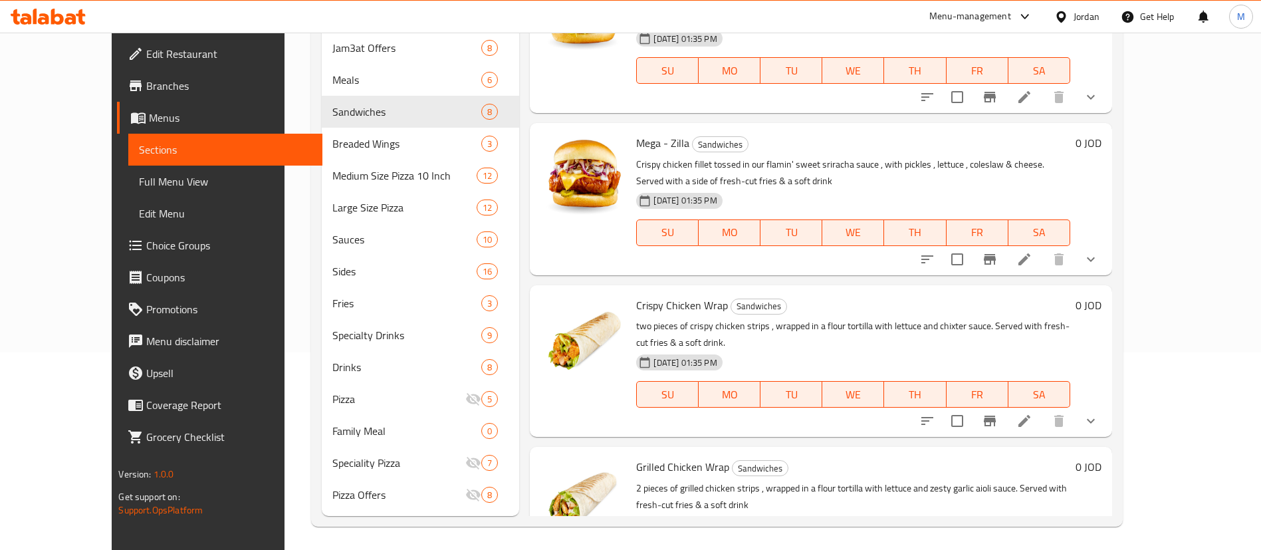
scroll to position [201, 0]
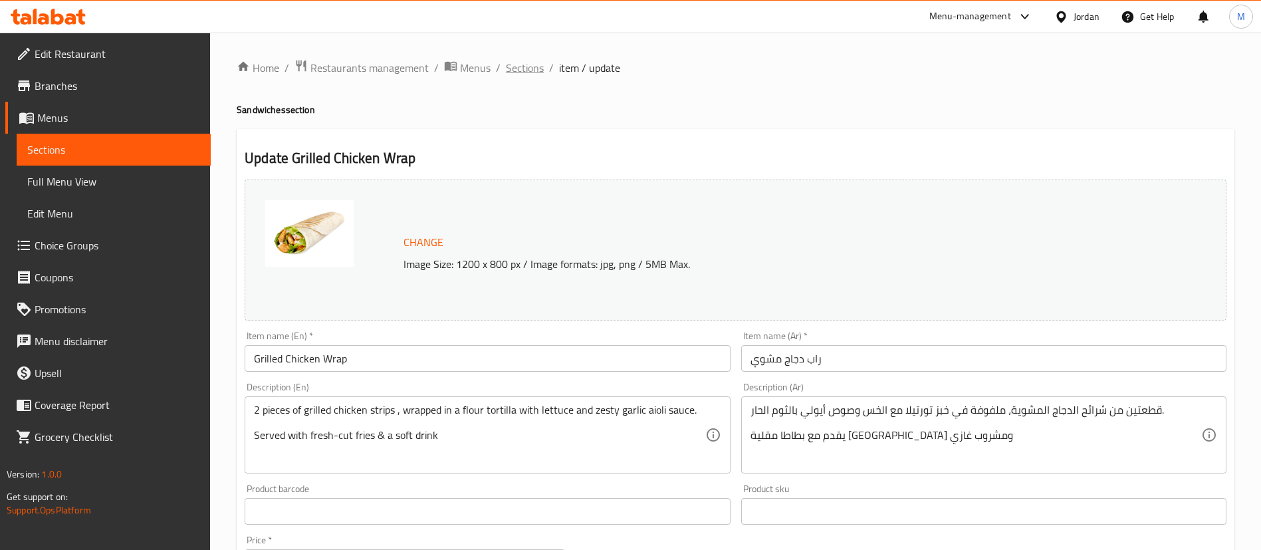
click at [527, 66] on span "Sections" at bounding box center [525, 68] width 38 height 16
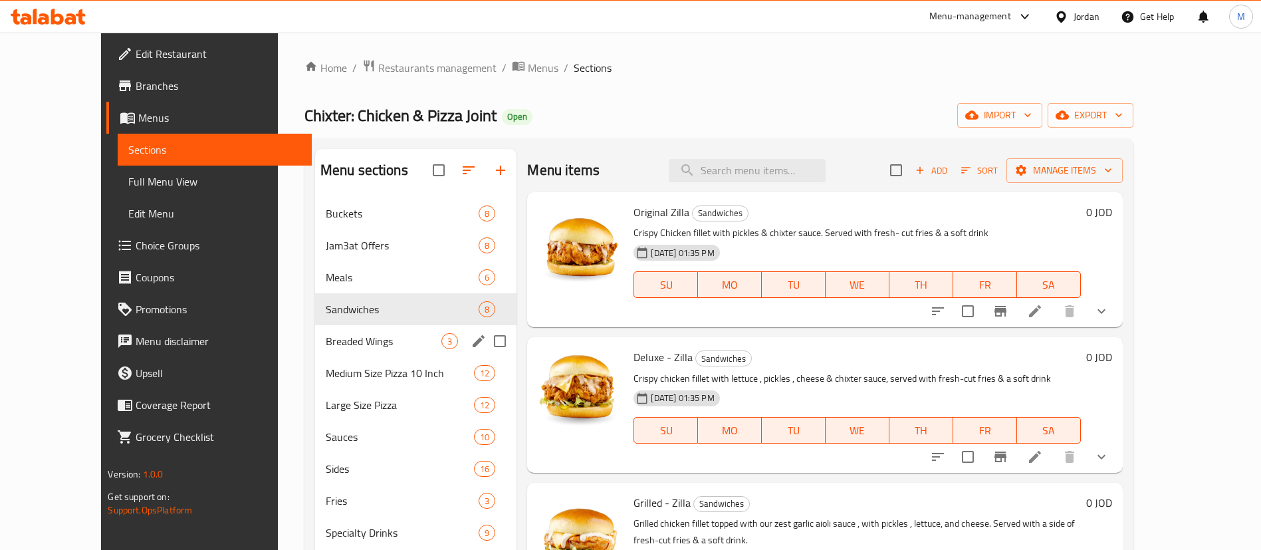
click at [317, 350] on div "Breaded Wings 3" at bounding box center [416, 341] width 202 height 32
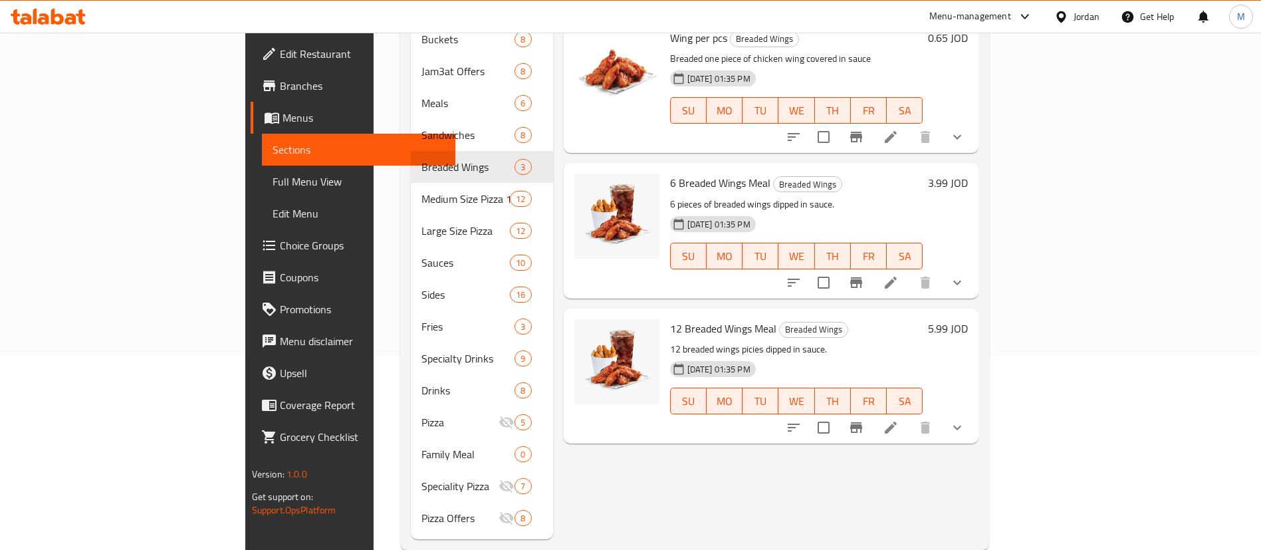
scroll to position [199, 0]
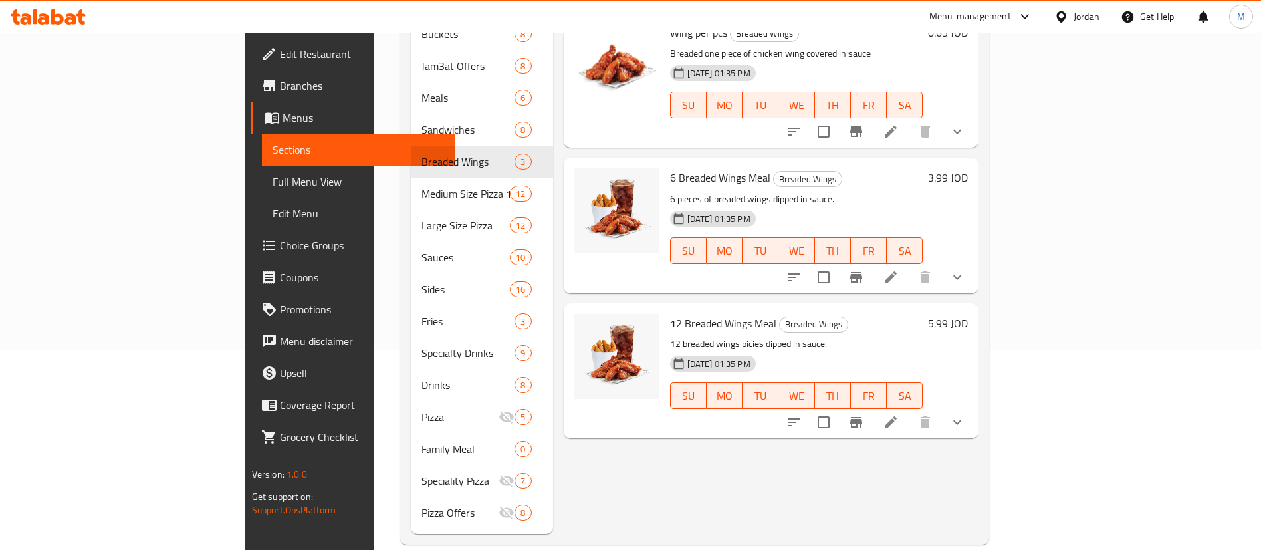
click at [864, 269] on icon "Branch-specific-item" at bounding box center [856, 277] width 16 height 16
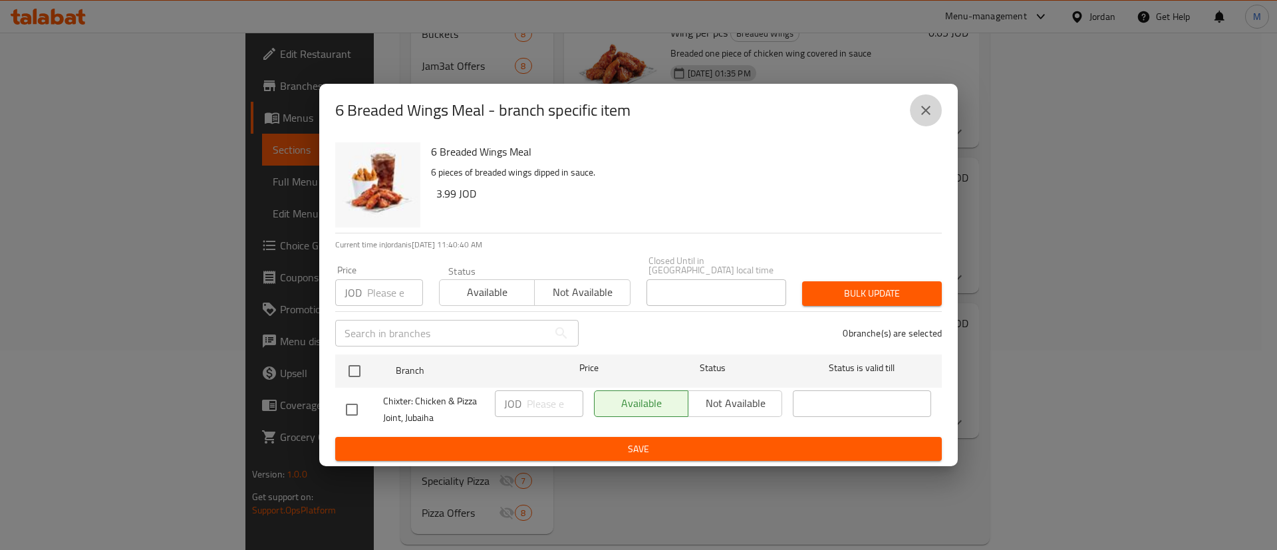
click at [929, 116] on icon "close" at bounding box center [926, 110] width 16 height 16
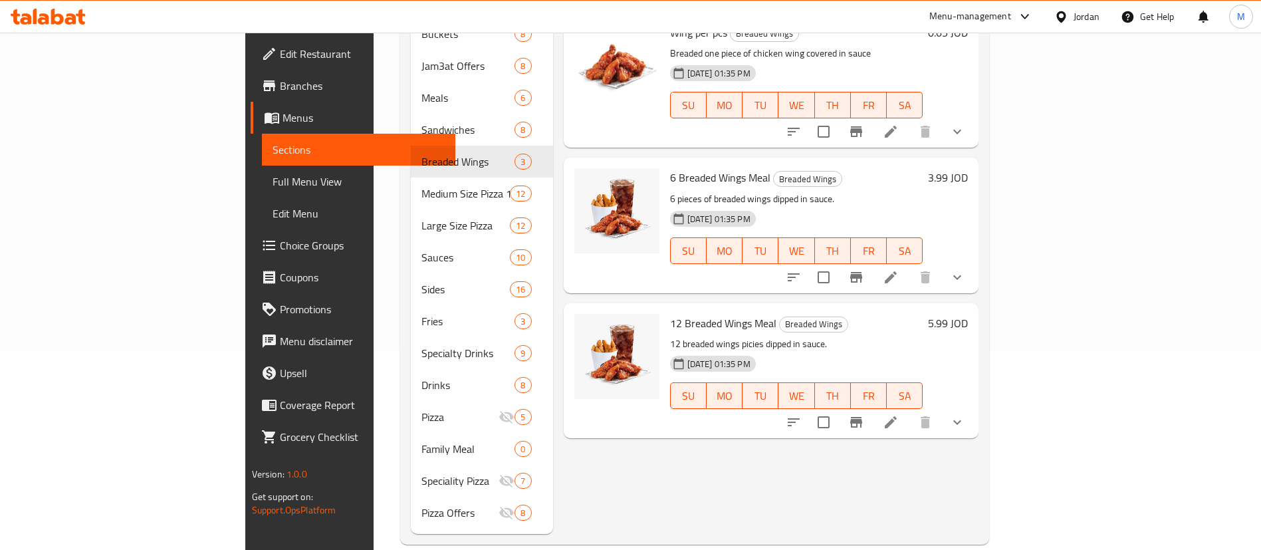
click at [862, 417] on icon "Branch-specific-item" at bounding box center [856, 422] width 12 height 11
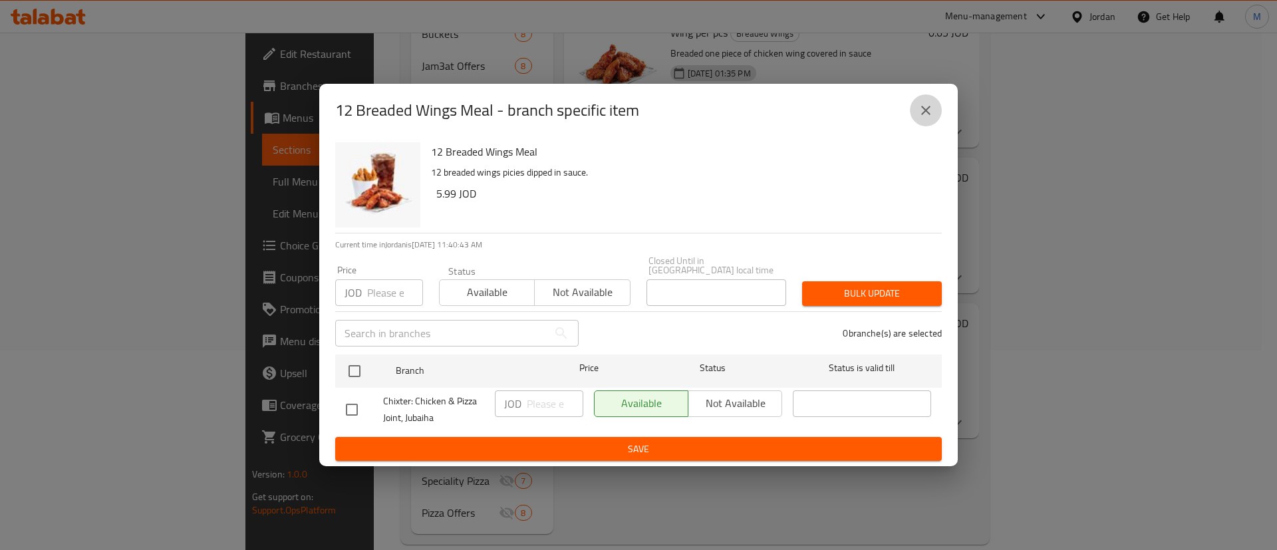
click at [933, 116] on button "close" at bounding box center [926, 110] width 32 height 32
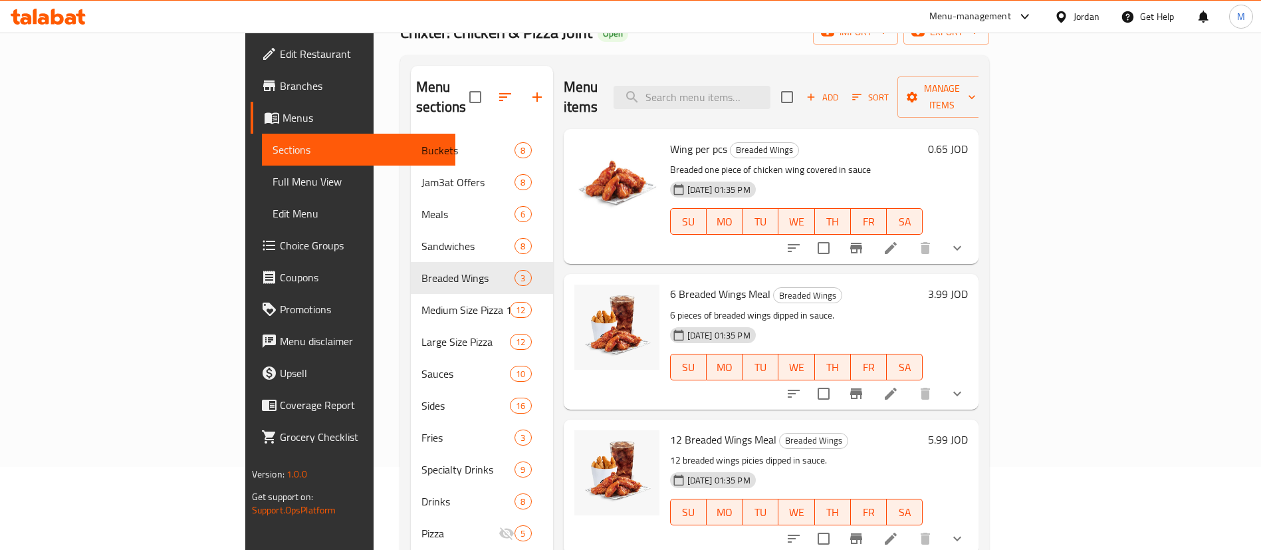
scroll to position [0, 0]
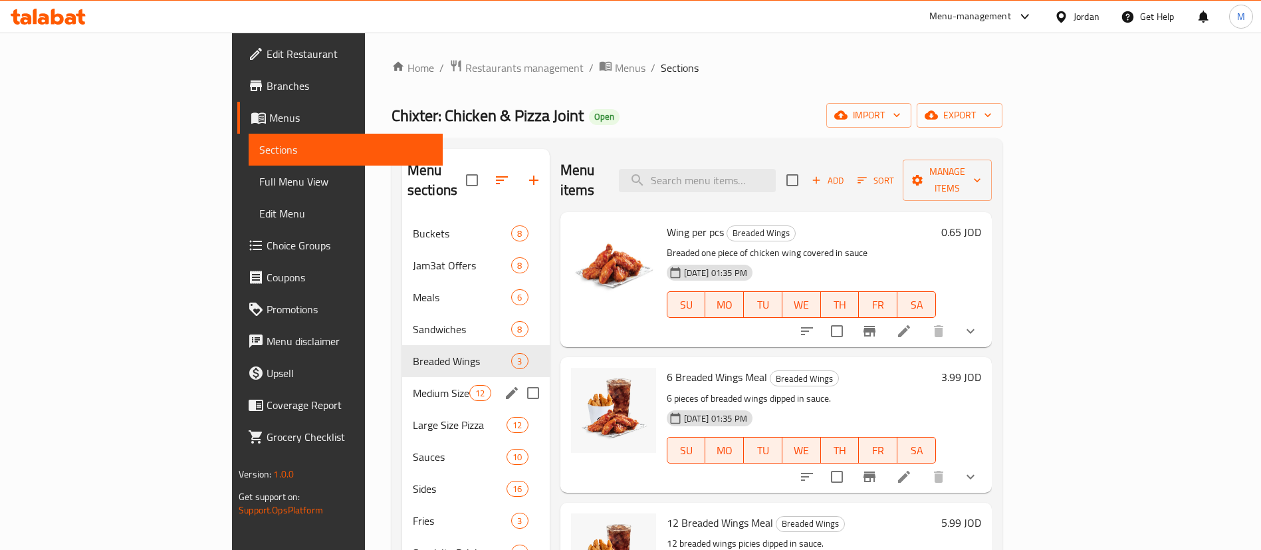
click at [402, 382] on div "Medium Size Pizza 10 Inch 12" at bounding box center [476, 393] width 148 height 32
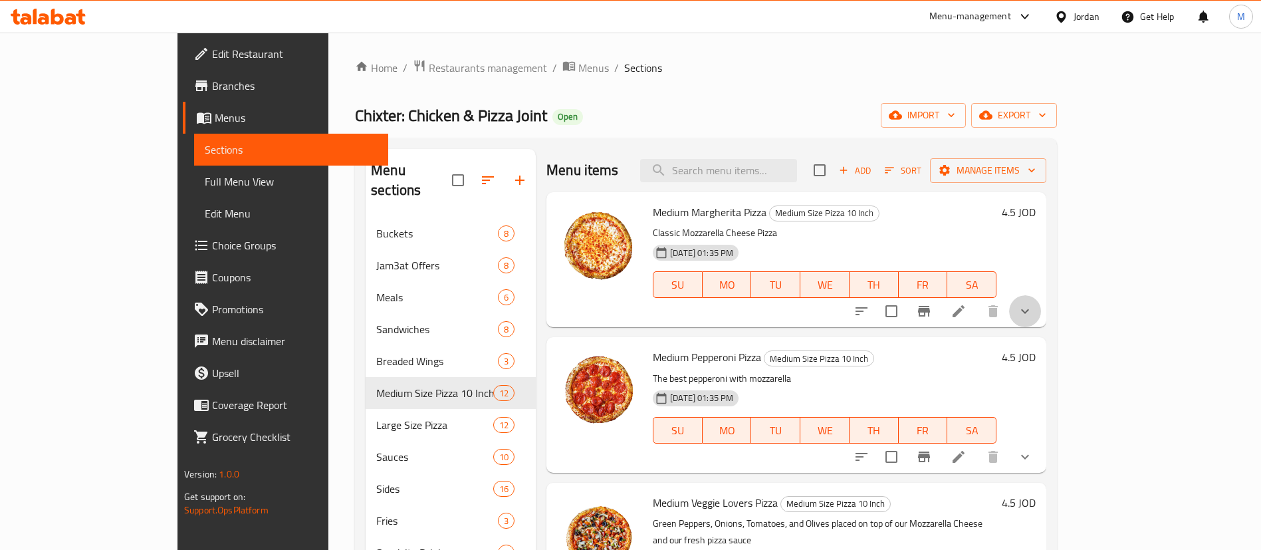
click at [1029, 310] on icon "show more" at bounding box center [1025, 311] width 8 height 5
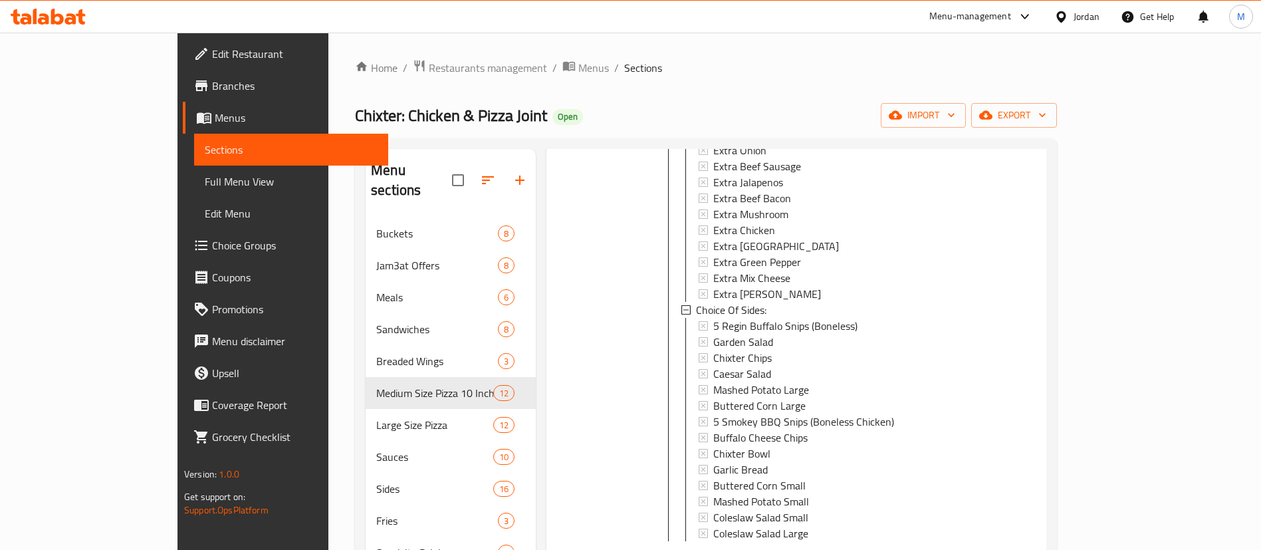
scroll to position [499, 0]
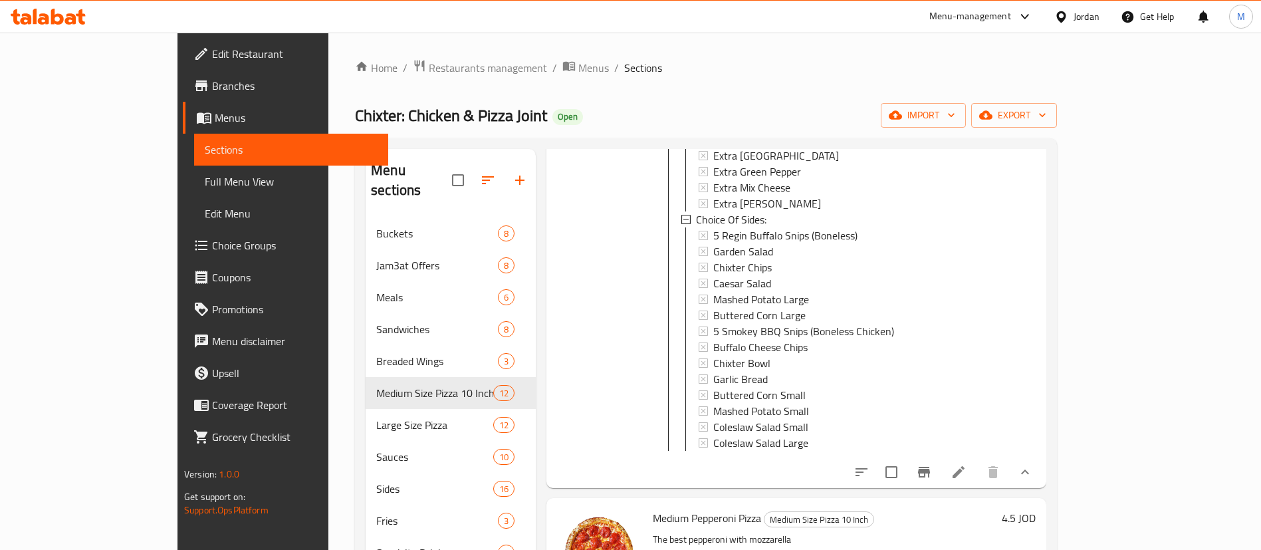
click at [1033, 480] on icon "show more" at bounding box center [1025, 472] width 16 height 16
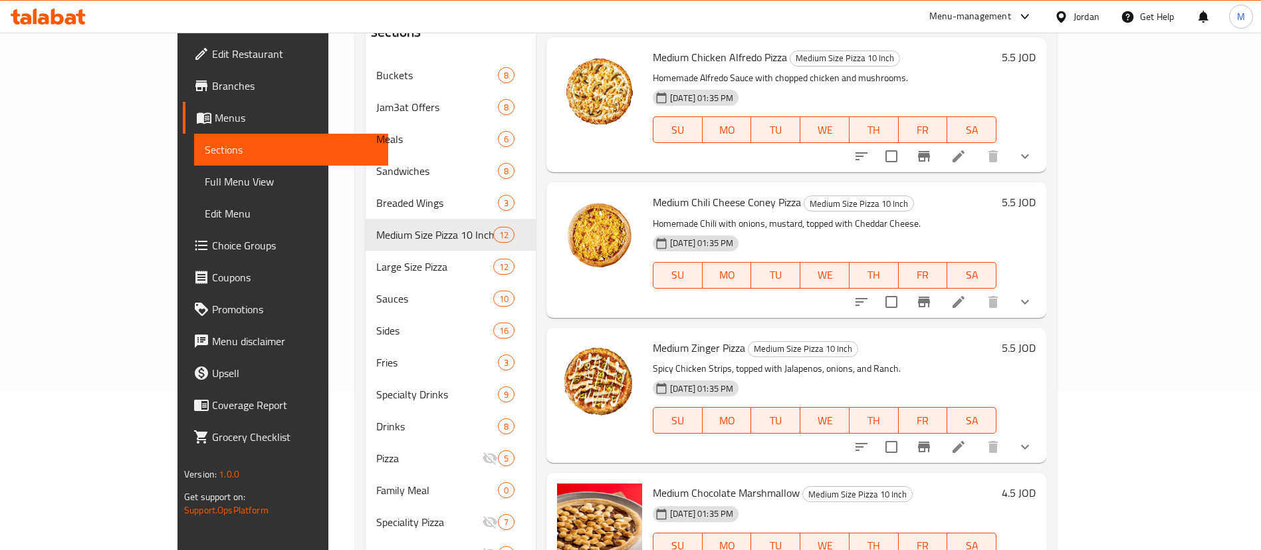
scroll to position [101, 0]
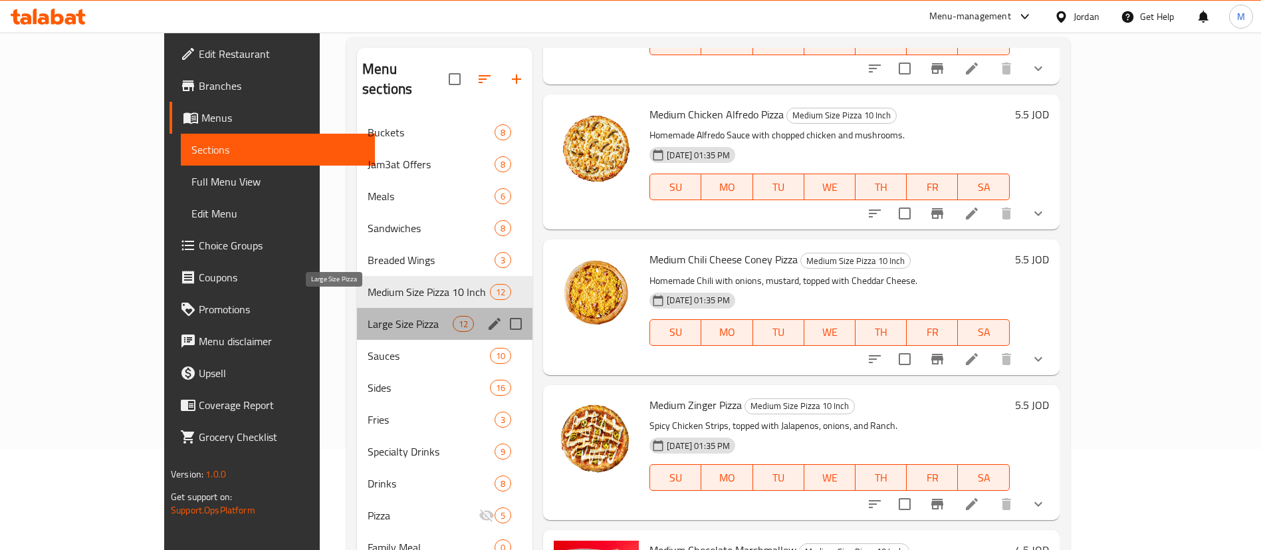
click at [368, 316] on span "Large Size Pizza" at bounding box center [410, 324] width 85 height 16
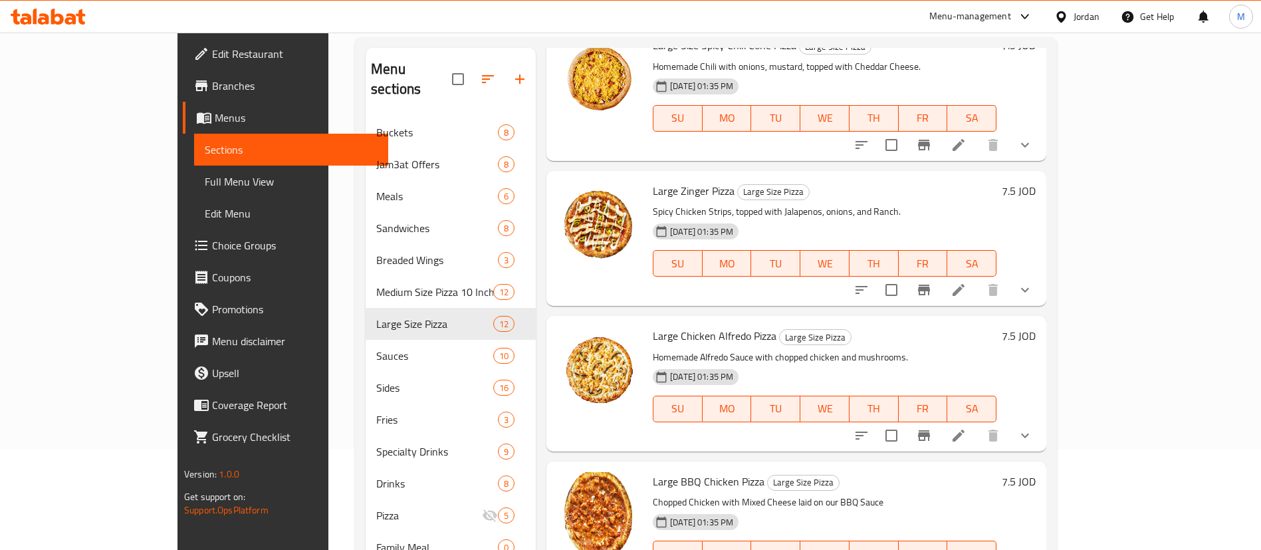
scroll to position [1192, 0]
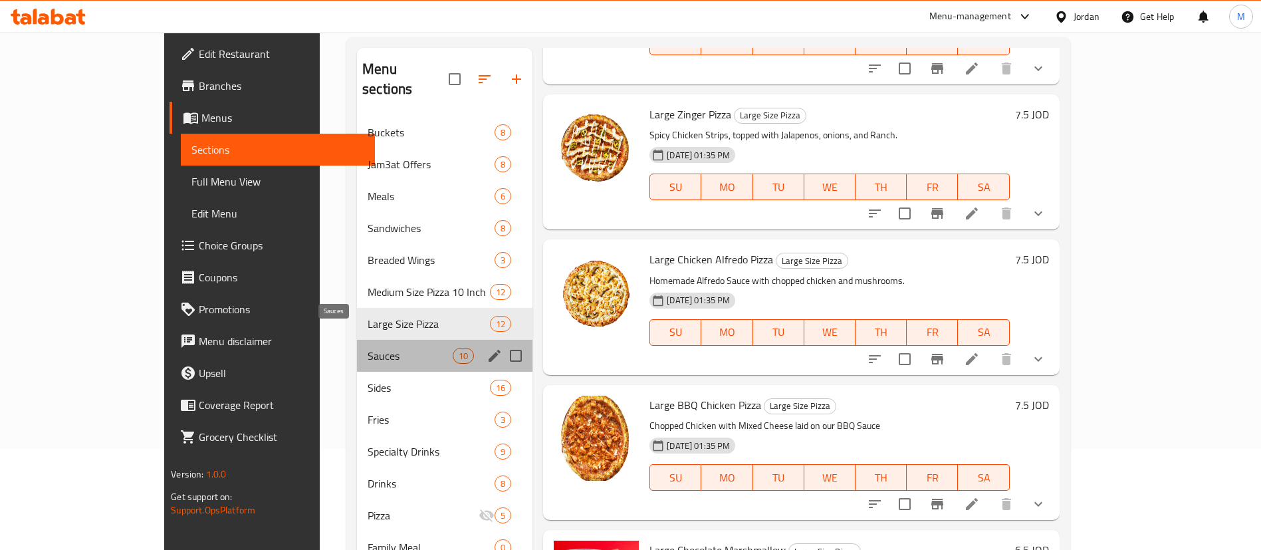
click at [368, 348] on span "Sauces" at bounding box center [410, 356] width 85 height 16
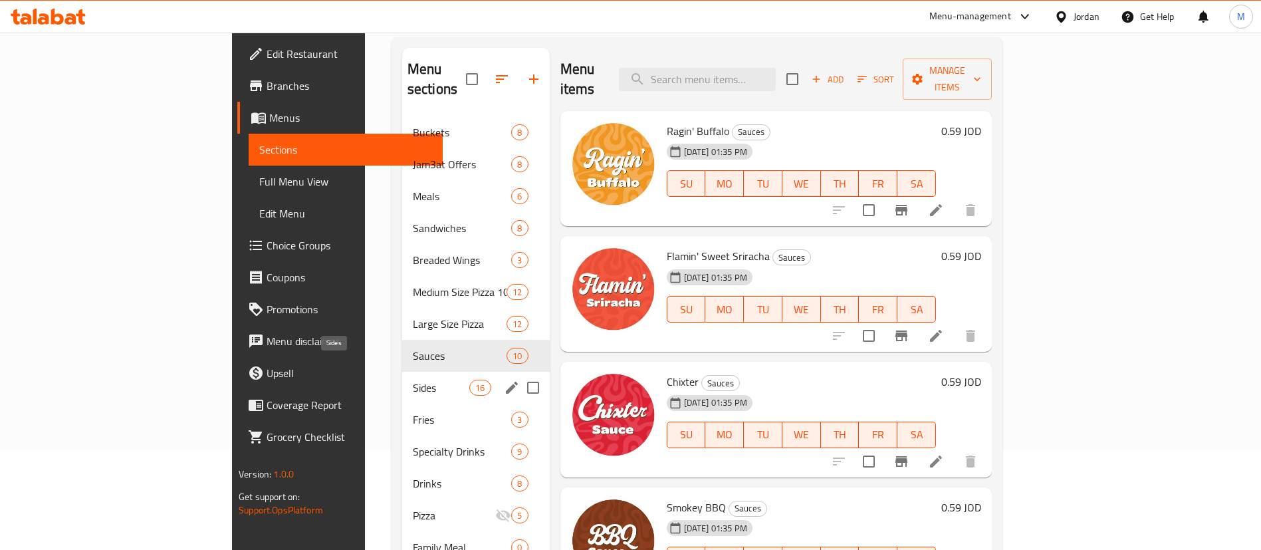
click at [413, 380] on span "Sides" at bounding box center [441, 388] width 57 height 16
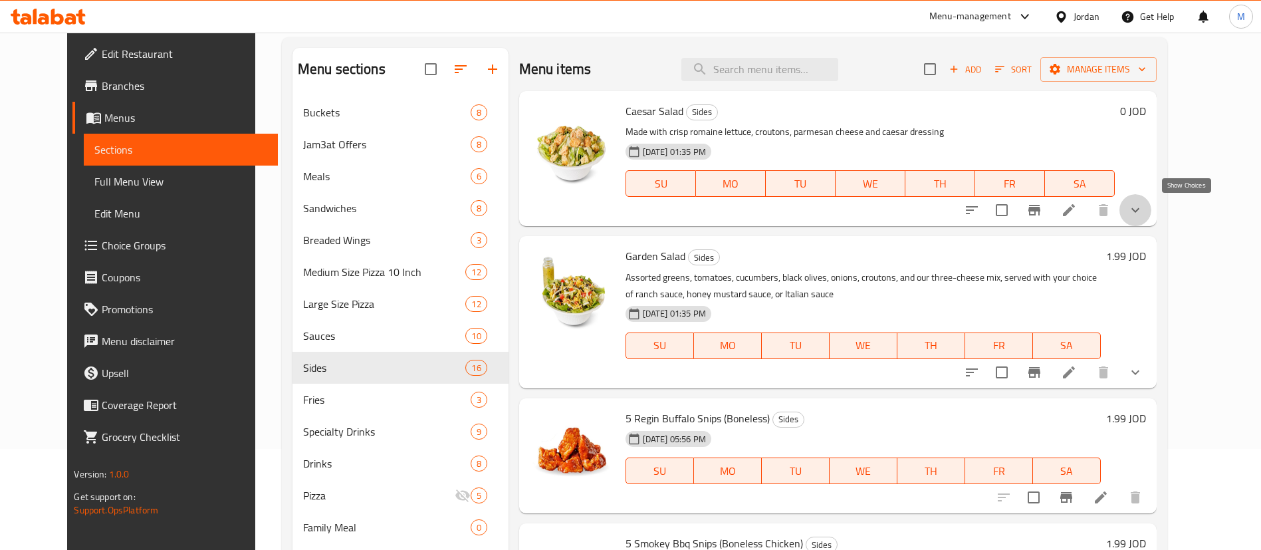
click at [1144, 214] on icon "show more" at bounding box center [1136, 210] width 16 height 16
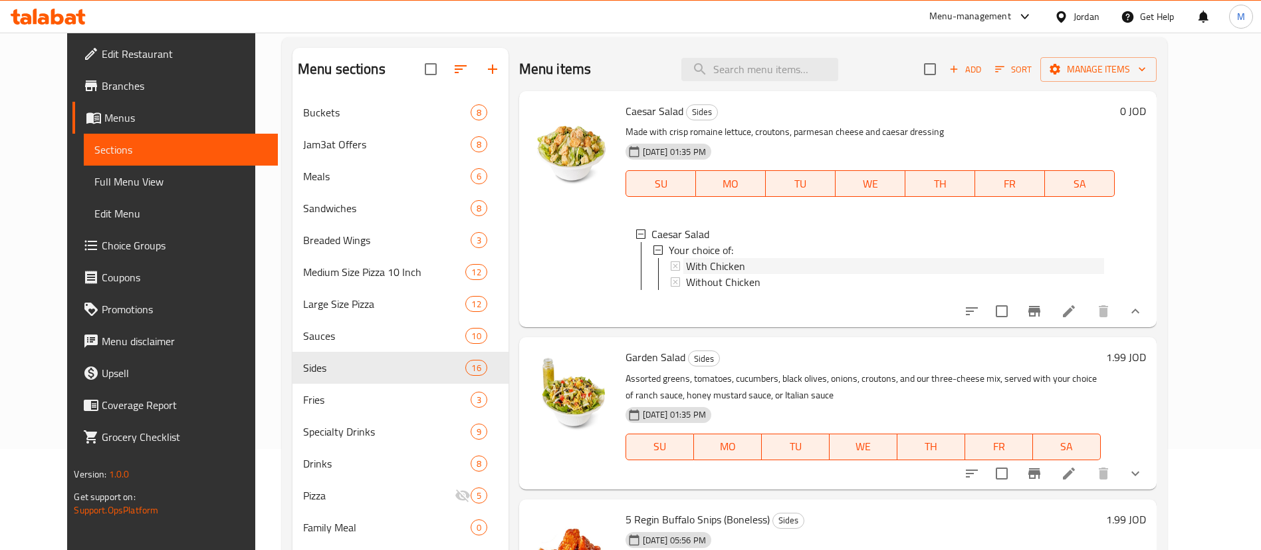
click at [769, 270] on div "With Chicken" at bounding box center [895, 266] width 418 height 16
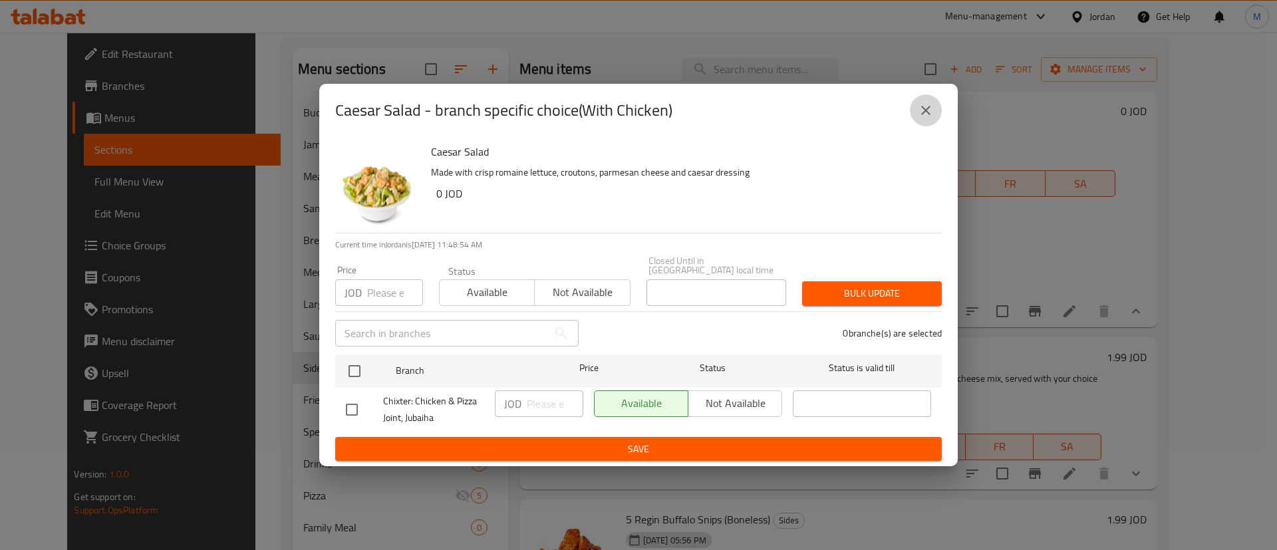
drag, startPoint x: 919, startPoint y: 120, endPoint x: 910, endPoint y: 136, distance: 19.4
click at [919, 118] on icon "close" at bounding box center [926, 110] width 16 height 16
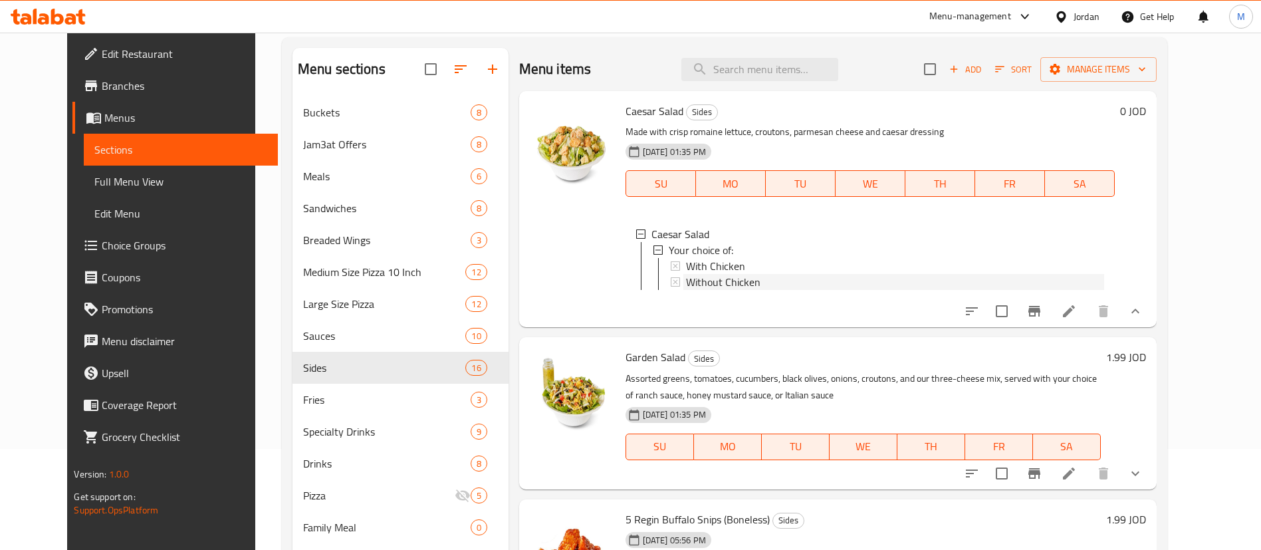
click at [819, 280] on div "Without Chicken" at bounding box center [895, 282] width 418 height 16
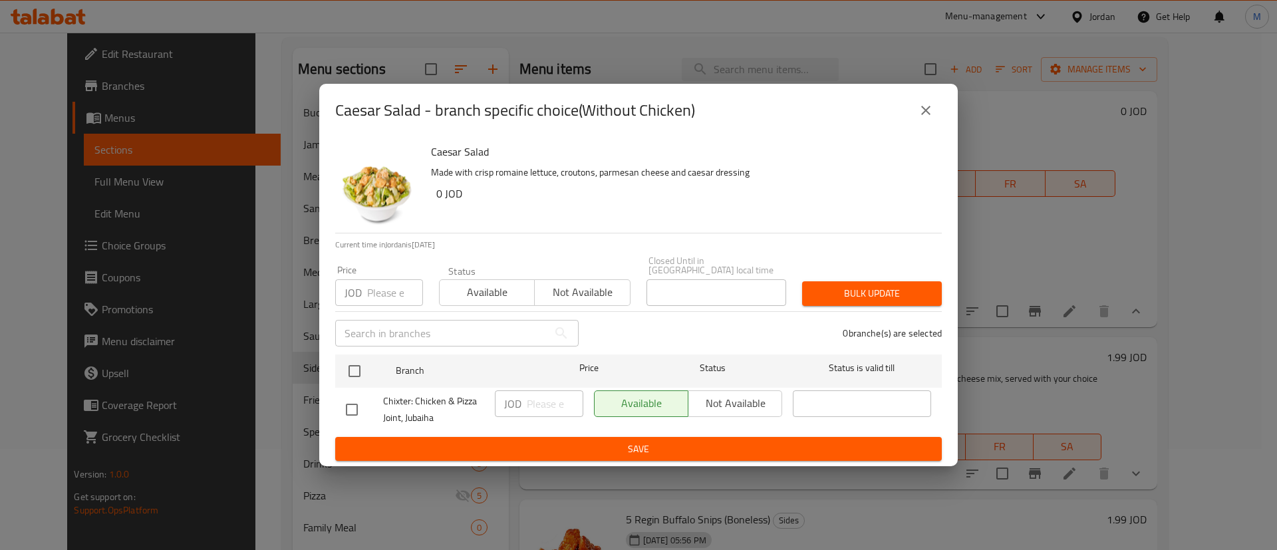
click at [919, 118] on icon "close" at bounding box center [926, 110] width 16 height 16
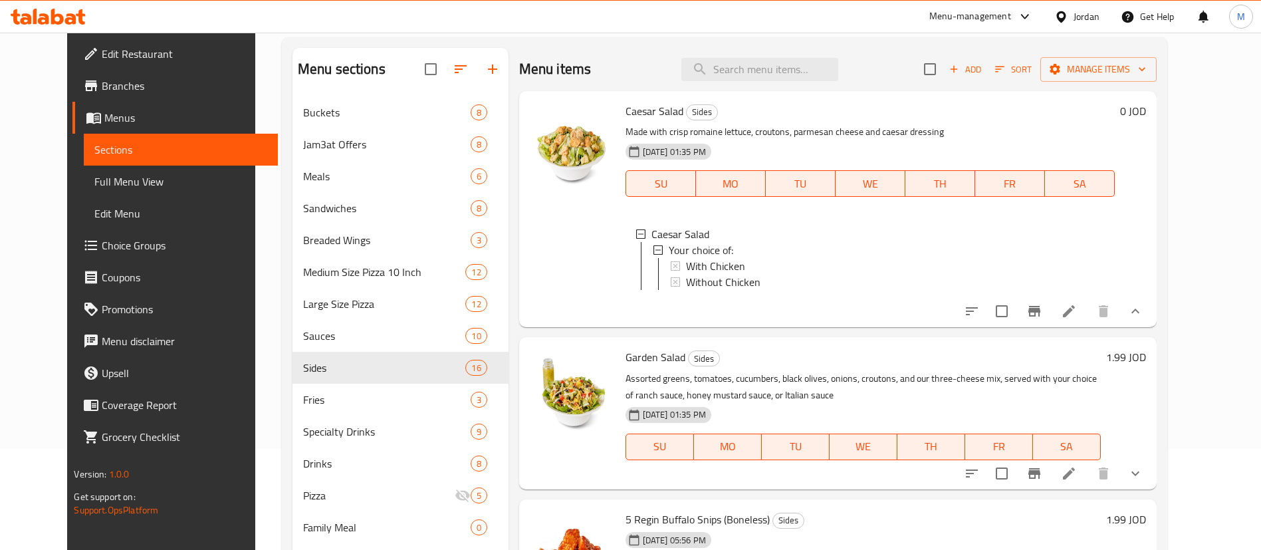
click at [1077, 319] on icon at bounding box center [1069, 311] width 16 height 16
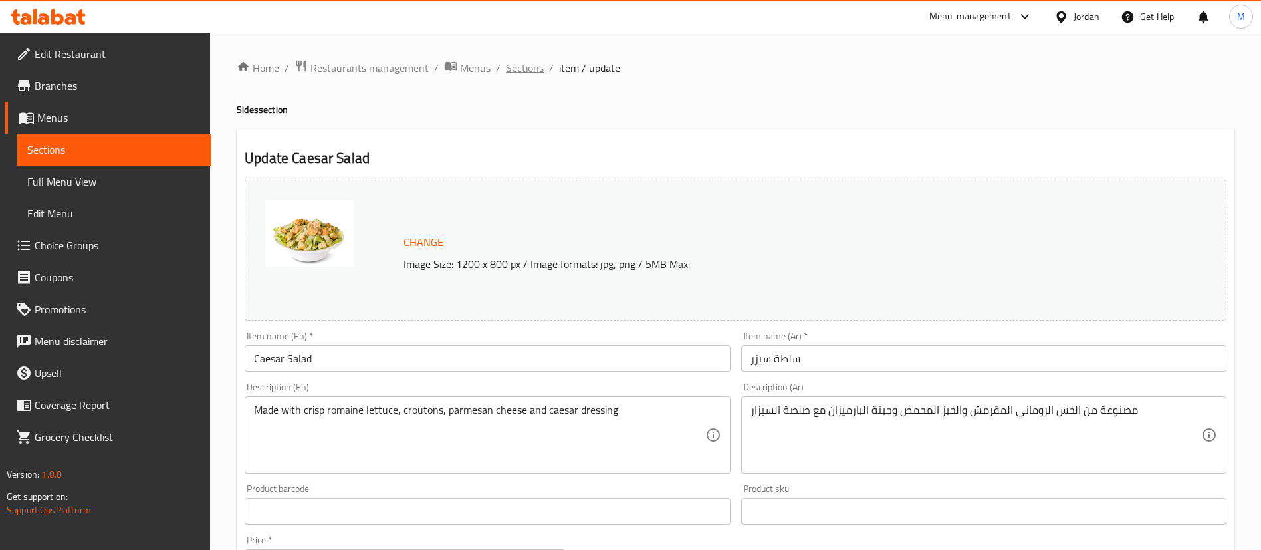
click at [532, 68] on span "Sections" at bounding box center [525, 68] width 38 height 16
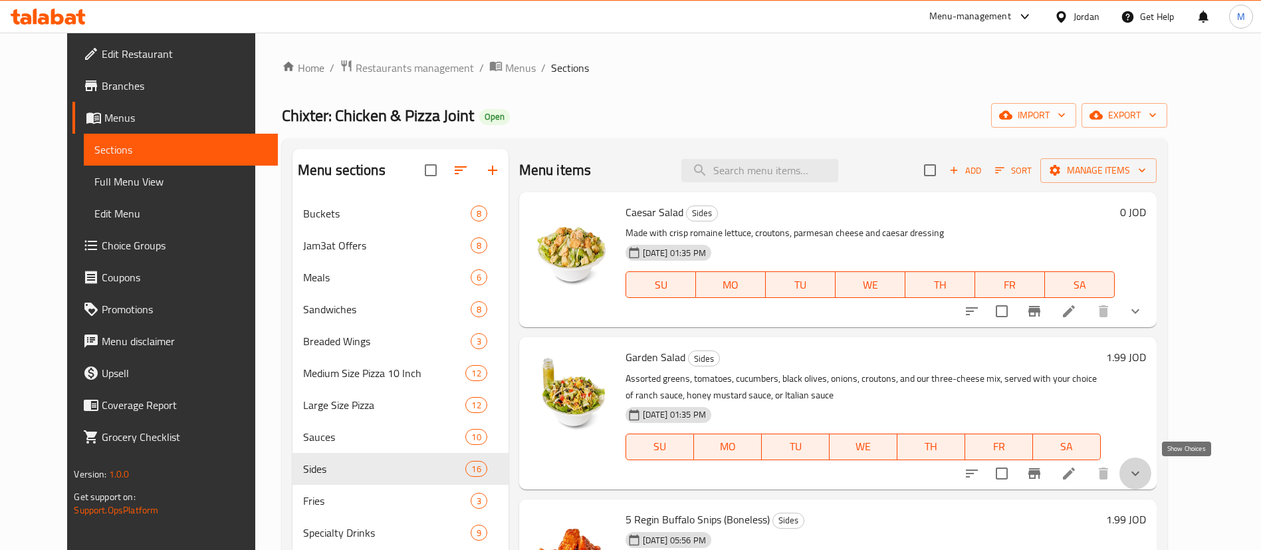
click at [1144, 477] on icon "show more" at bounding box center [1136, 473] width 16 height 16
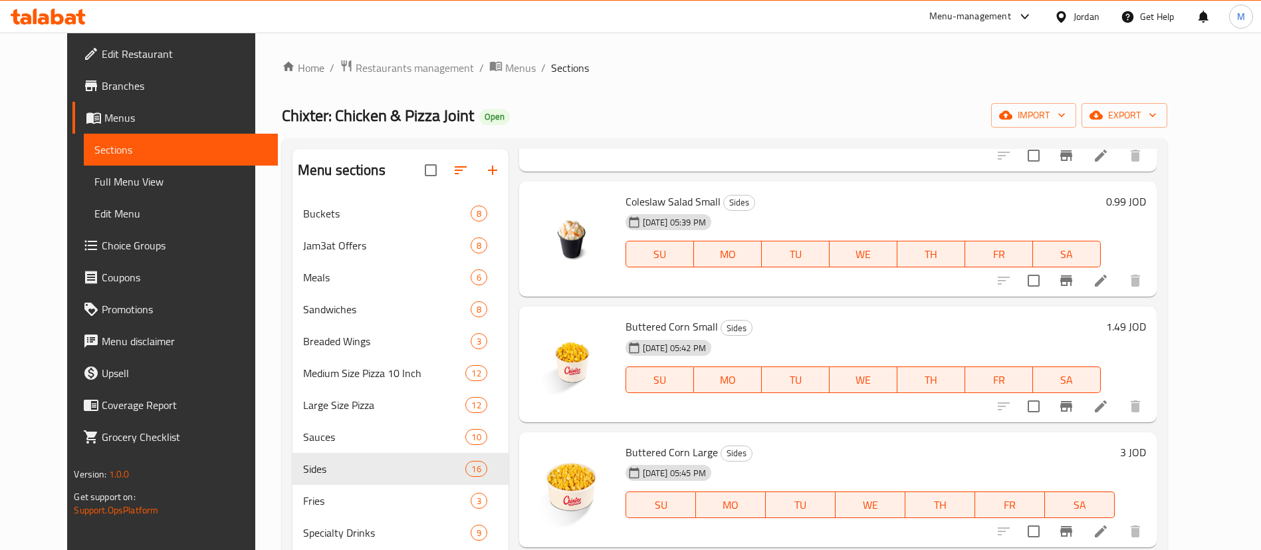
scroll to position [1197, 0]
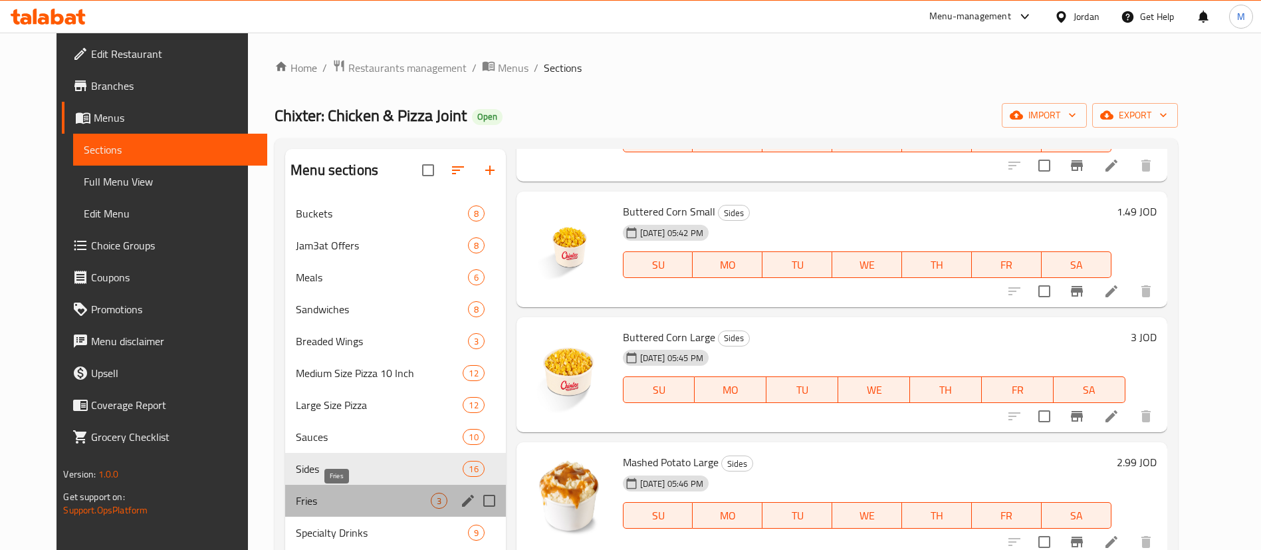
click at [386, 498] on span "Fries" at bounding box center [363, 501] width 134 height 16
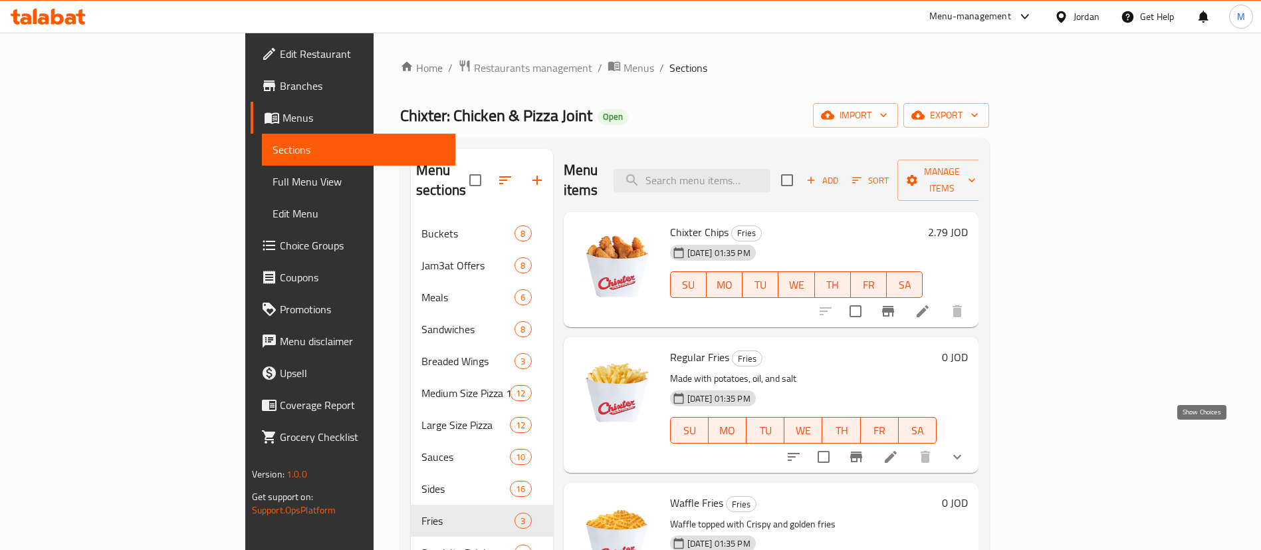
drag, startPoint x: 1197, startPoint y: 436, endPoint x: 1162, endPoint y: 435, distance: 35.2
click at [965, 449] on icon "show more" at bounding box center [957, 457] width 16 height 16
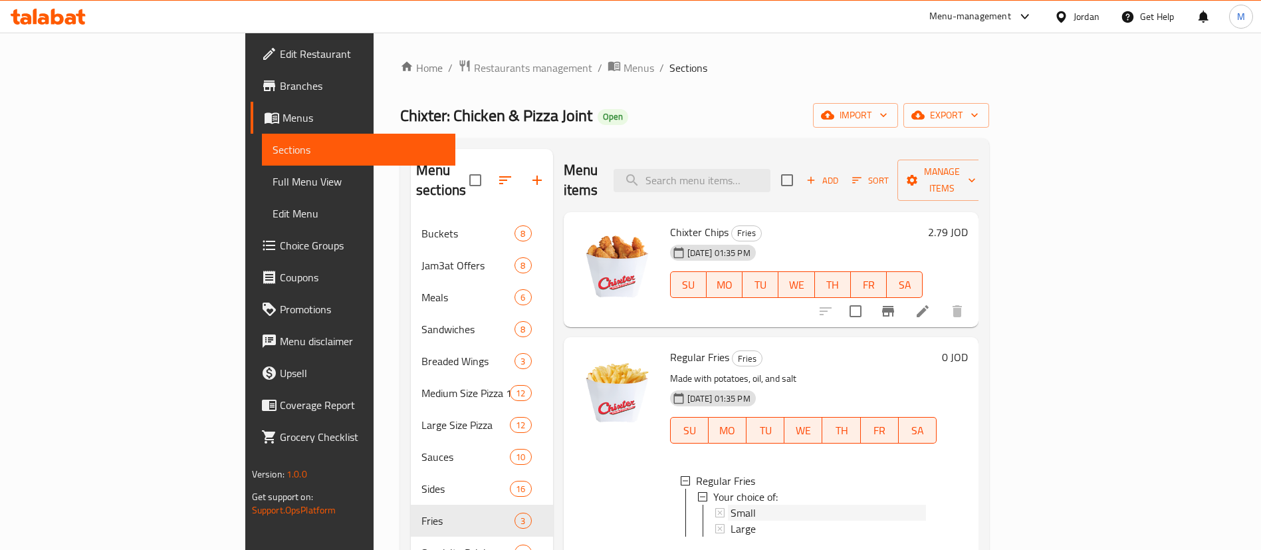
click at [774, 505] on div "Small" at bounding box center [829, 513] width 196 height 16
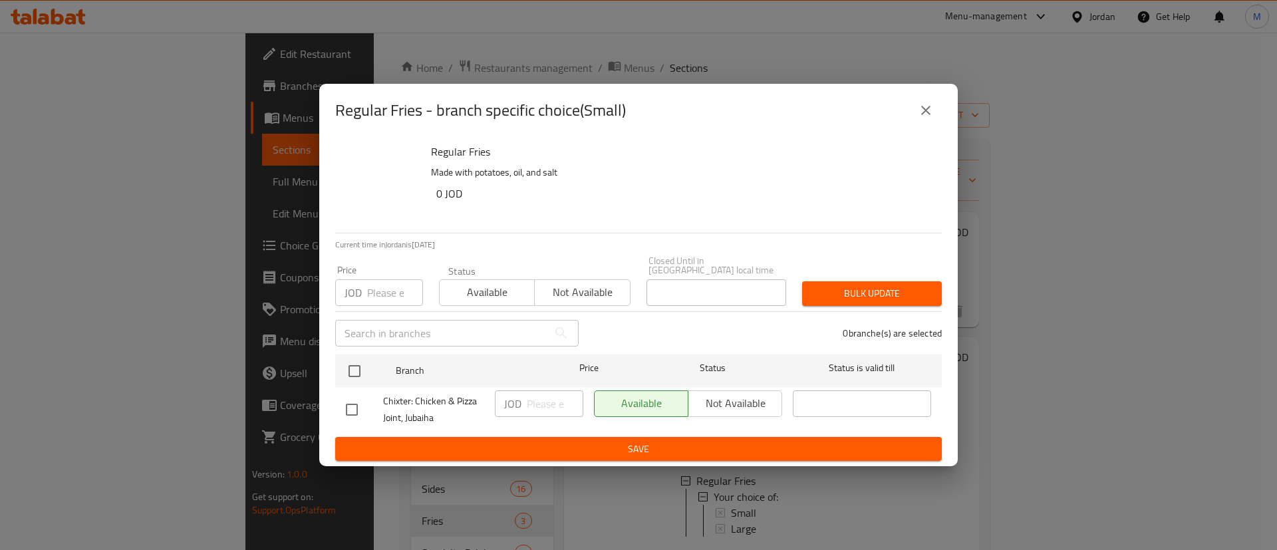
click at [918, 116] on icon "close" at bounding box center [926, 110] width 16 height 16
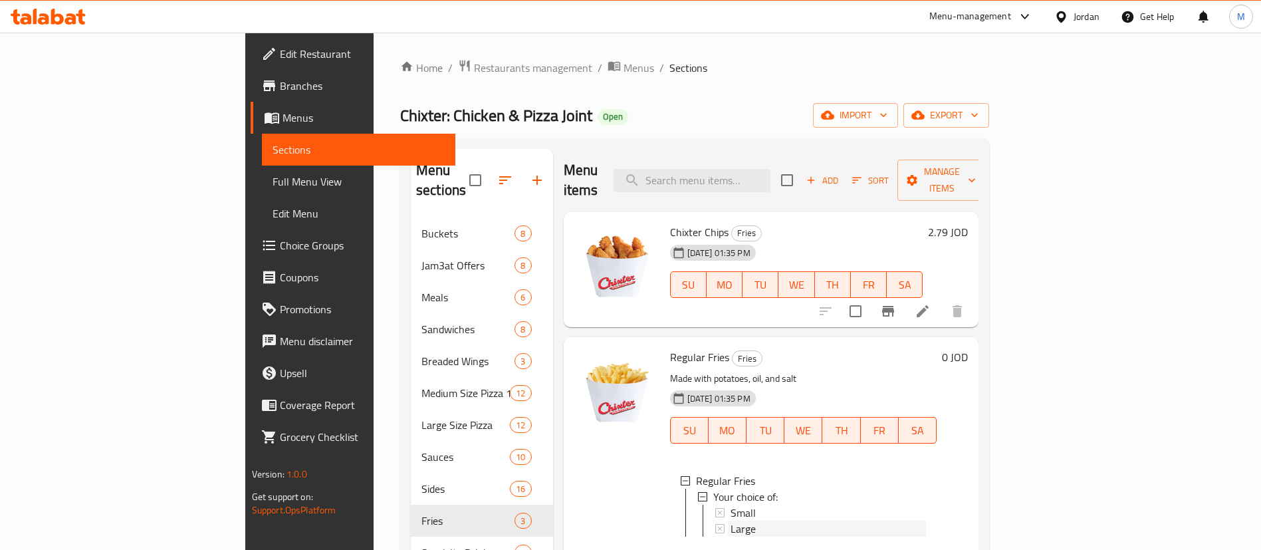
click at [731, 521] on div "Large" at bounding box center [829, 529] width 196 height 16
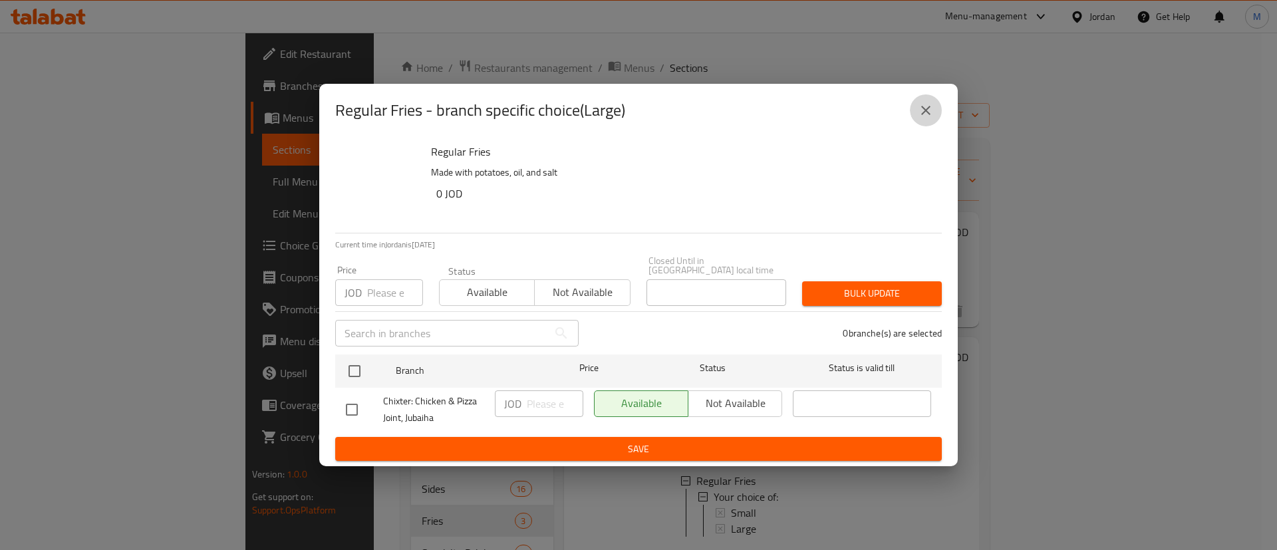
click at [932, 110] on icon "close" at bounding box center [926, 110] width 16 height 16
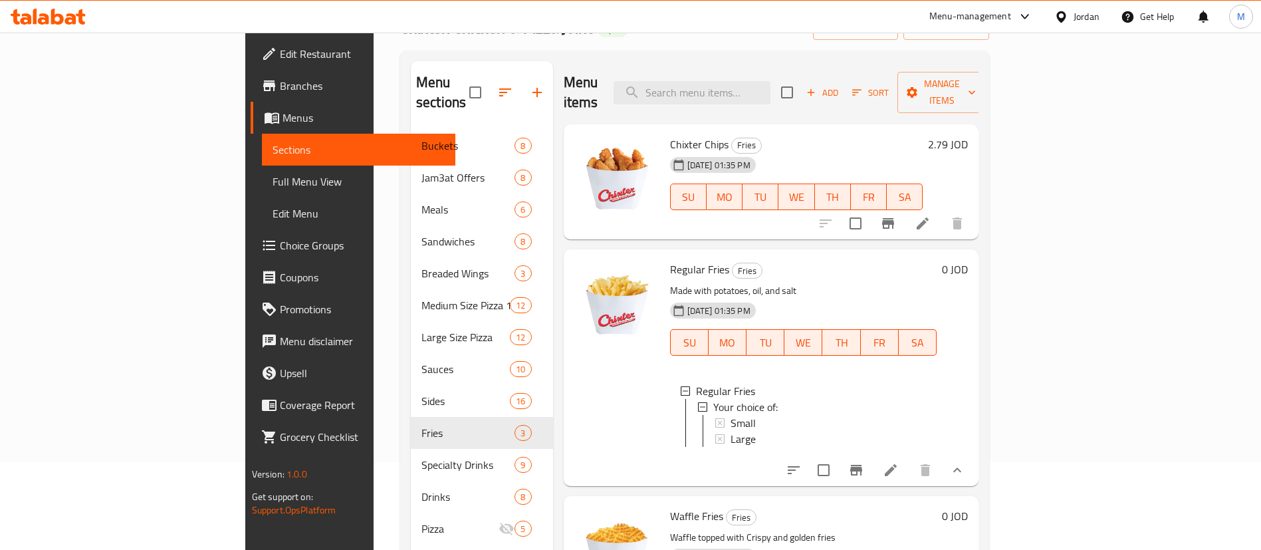
scroll to position [199, 0]
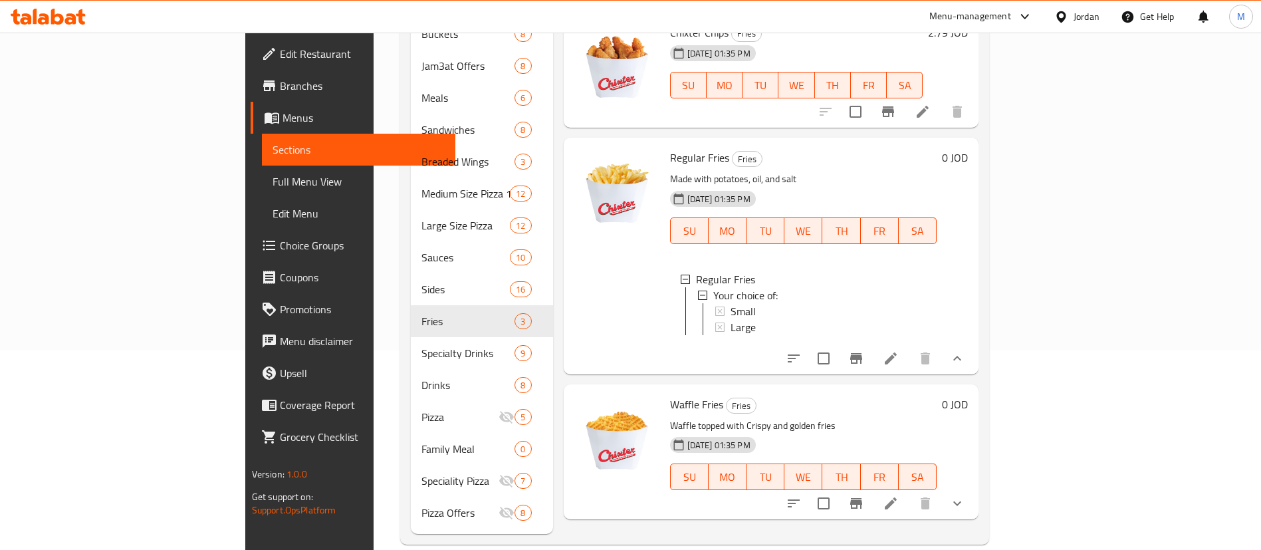
click at [899, 355] on icon at bounding box center [891, 358] width 16 height 16
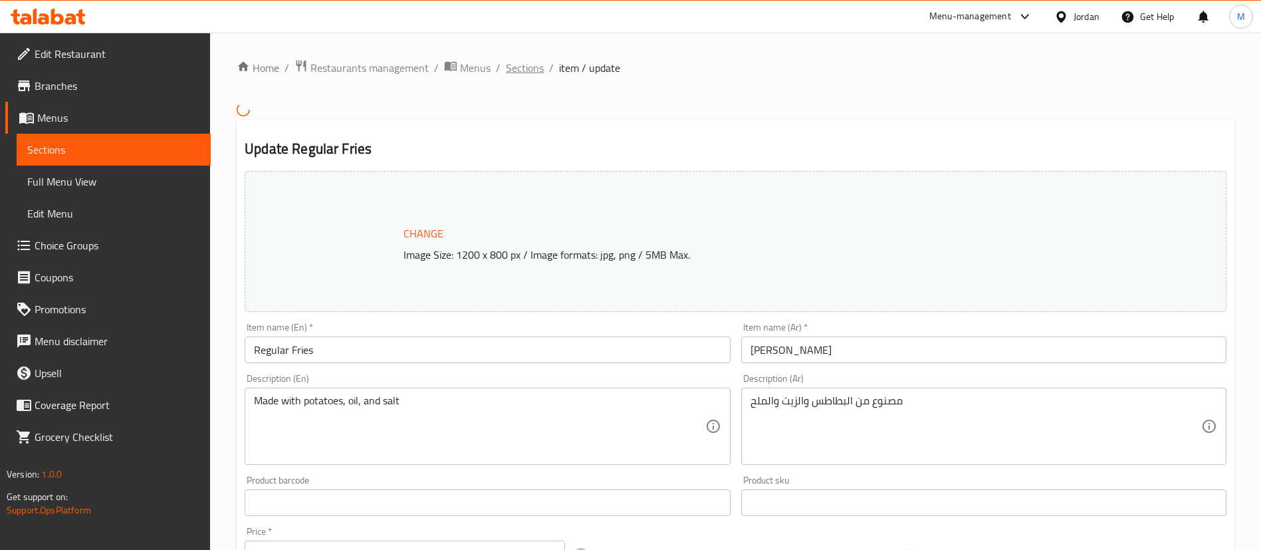
click at [531, 67] on span "Sections" at bounding box center [525, 68] width 38 height 16
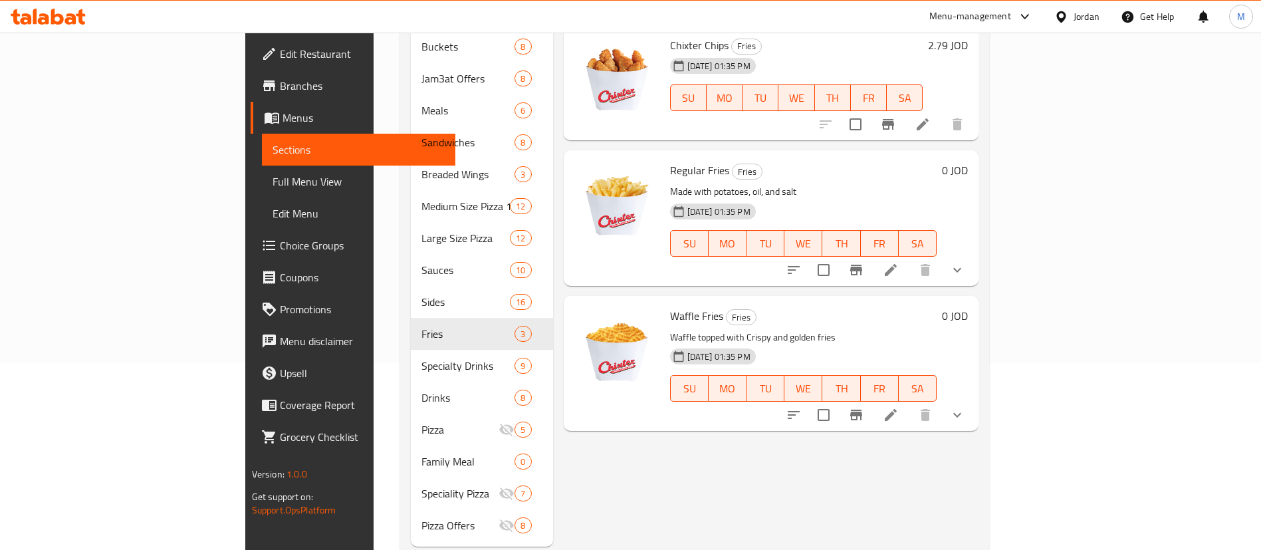
scroll to position [201, 0]
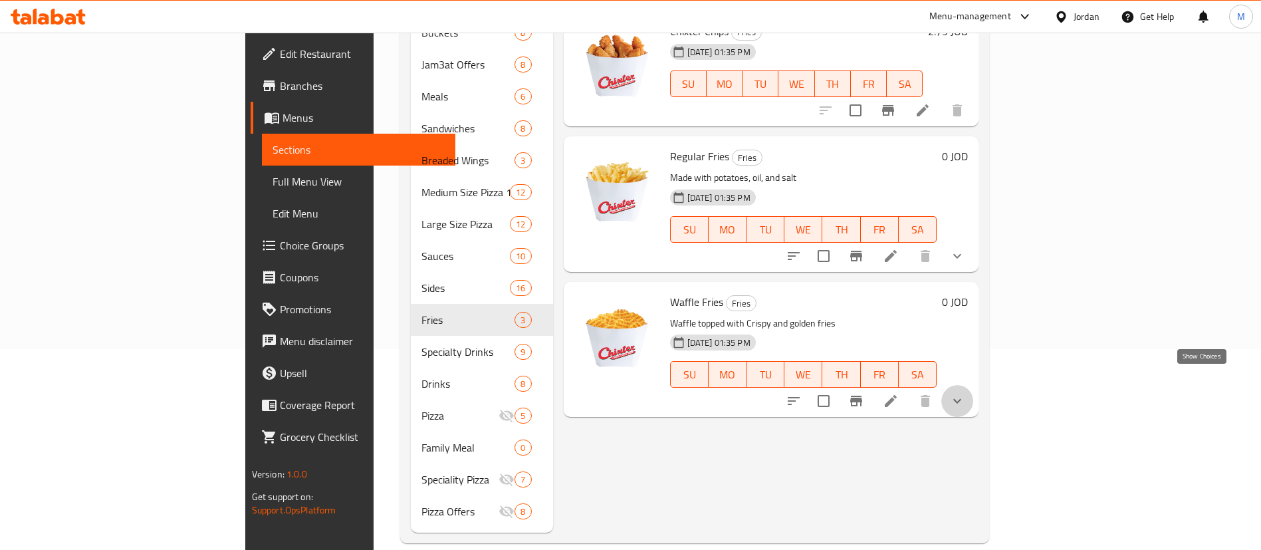
click at [965, 393] on icon "show more" at bounding box center [957, 401] width 16 height 16
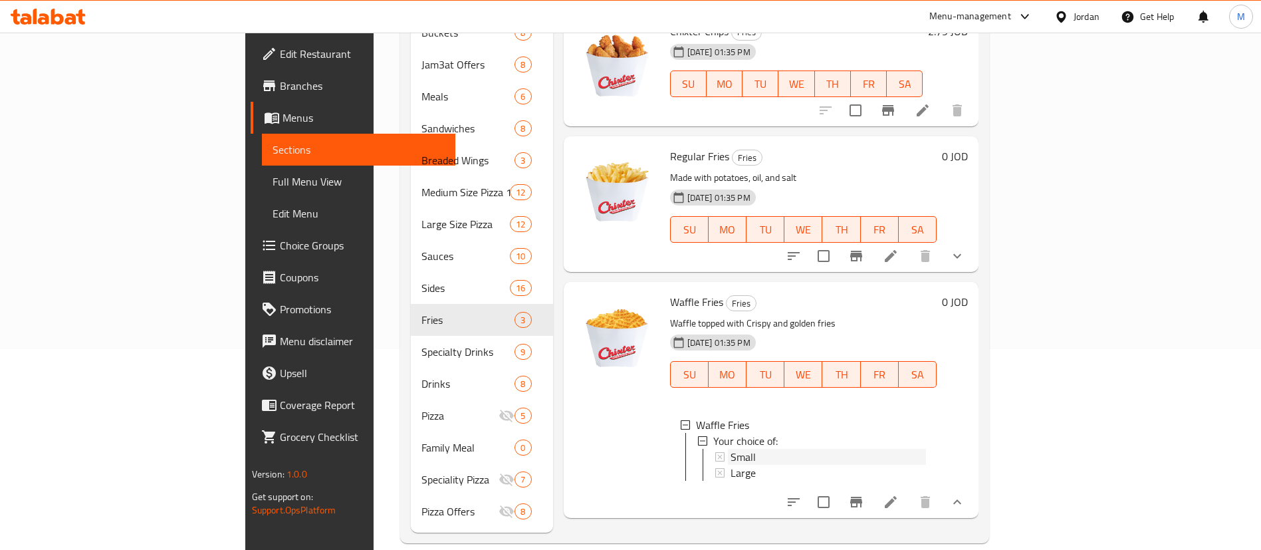
click at [809, 449] on div "Small" at bounding box center [829, 457] width 196 height 16
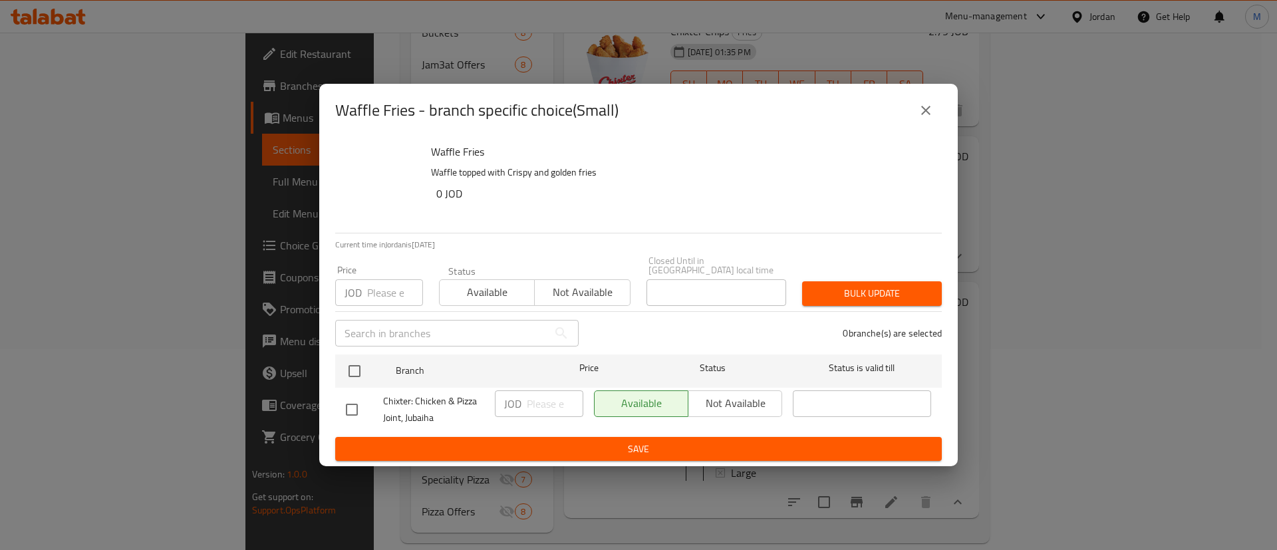
click at [931, 112] on icon "close" at bounding box center [926, 110] width 16 height 16
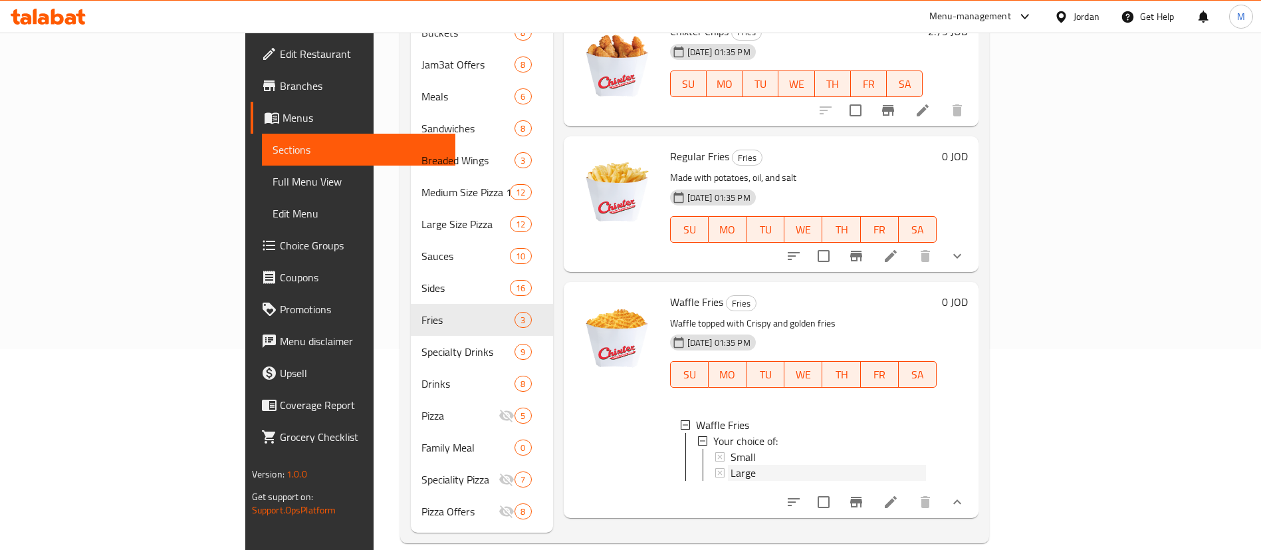
click at [743, 465] on div "Large" at bounding box center [829, 473] width 196 height 16
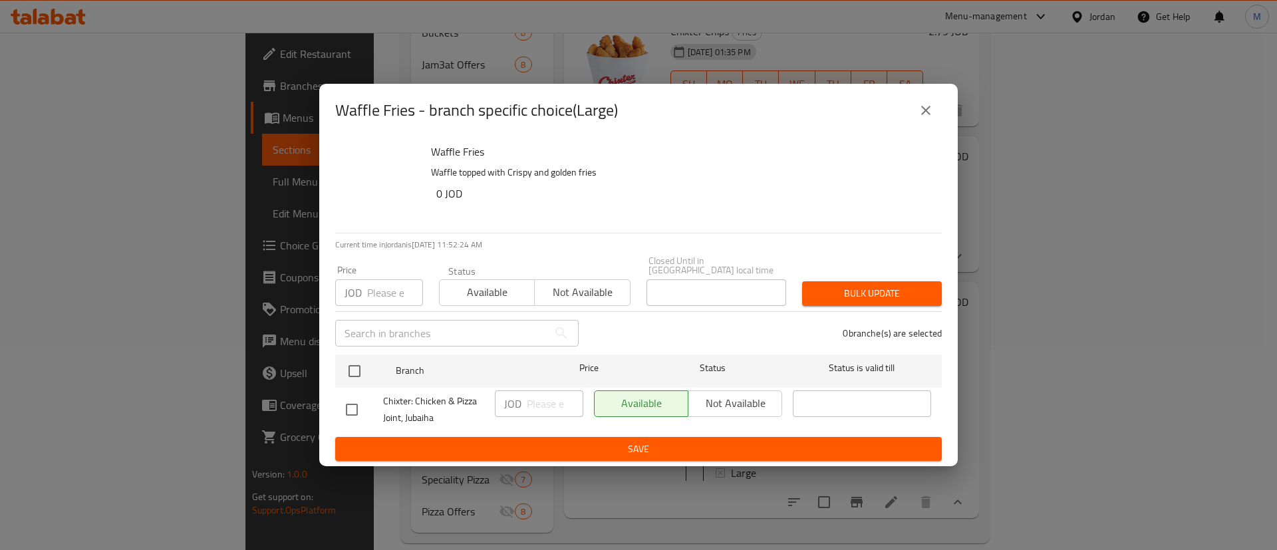
click at [921, 118] on icon "close" at bounding box center [926, 110] width 16 height 16
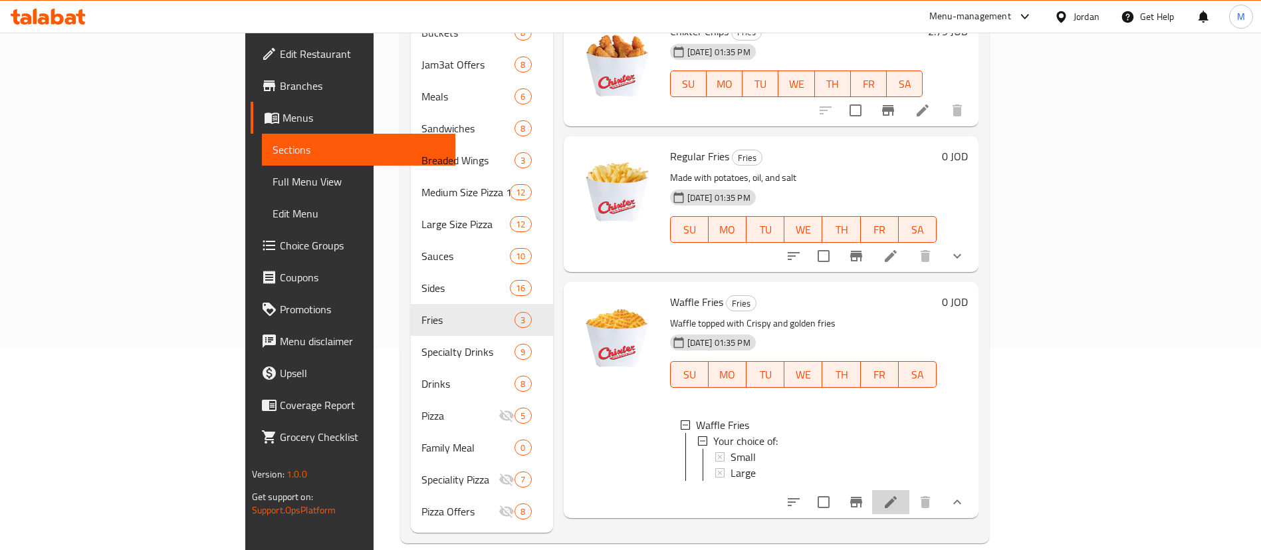
click at [910, 497] on li at bounding box center [890, 502] width 37 height 24
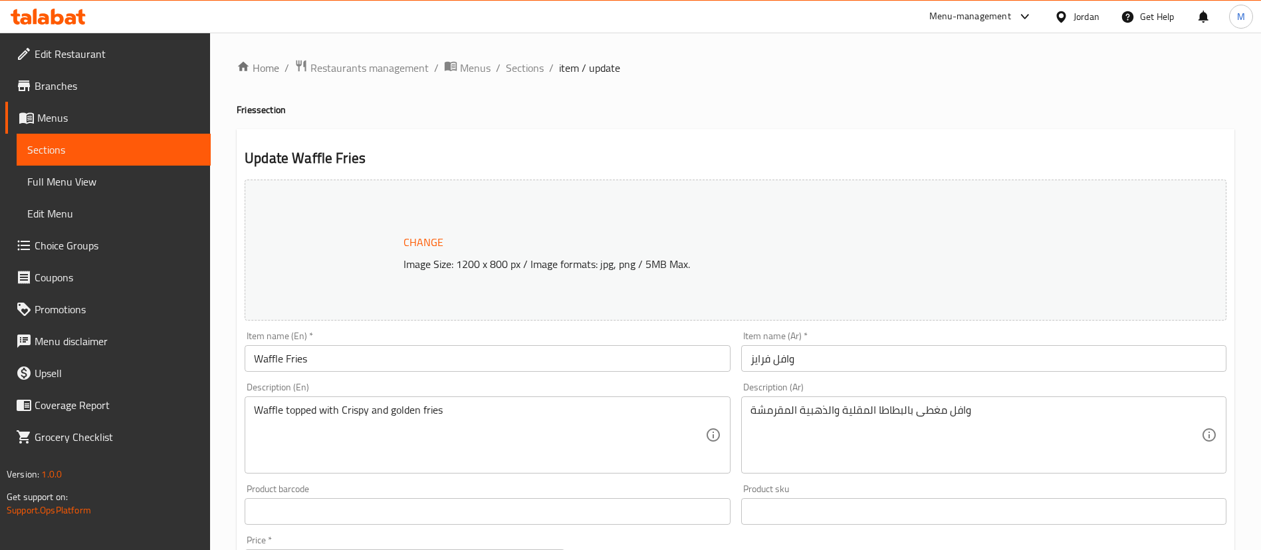
click at [533, 72] on span "Sections" at bounding box center [525, 68] width 38 height 16
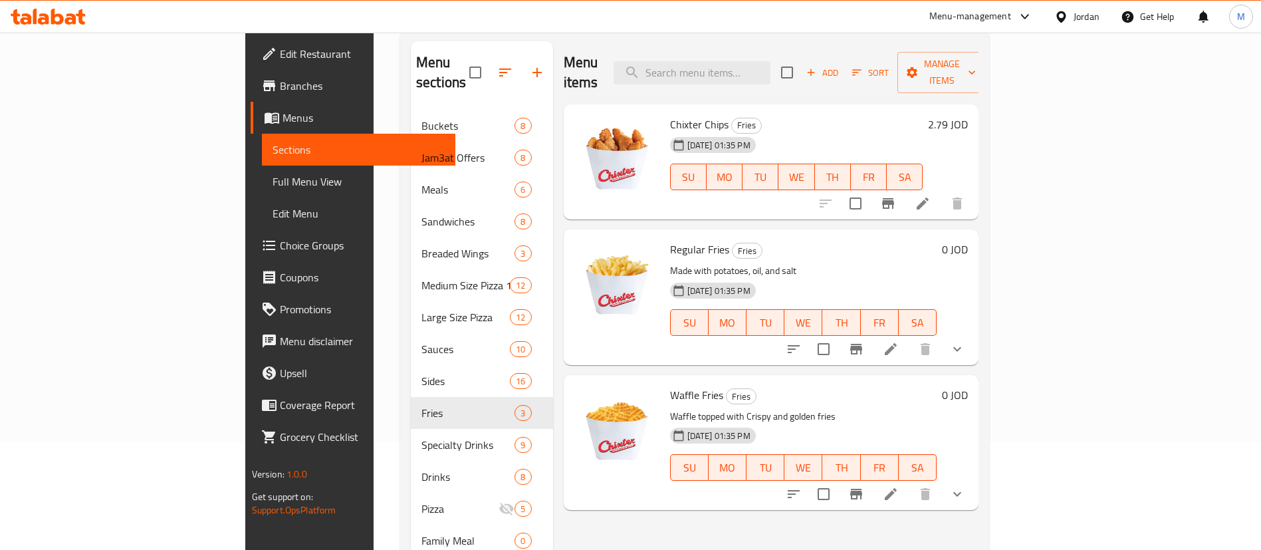
scroll to position [101, 0]
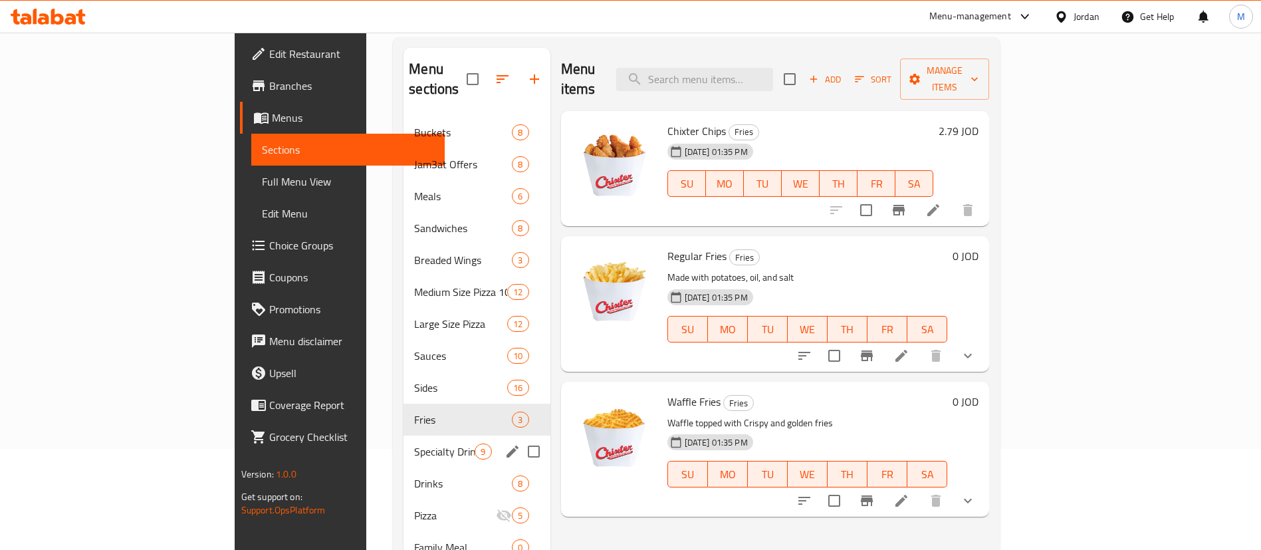
click at [414, 443] on span "Specialty Drinks" at bounding box center [444, 451] width 61 height 16
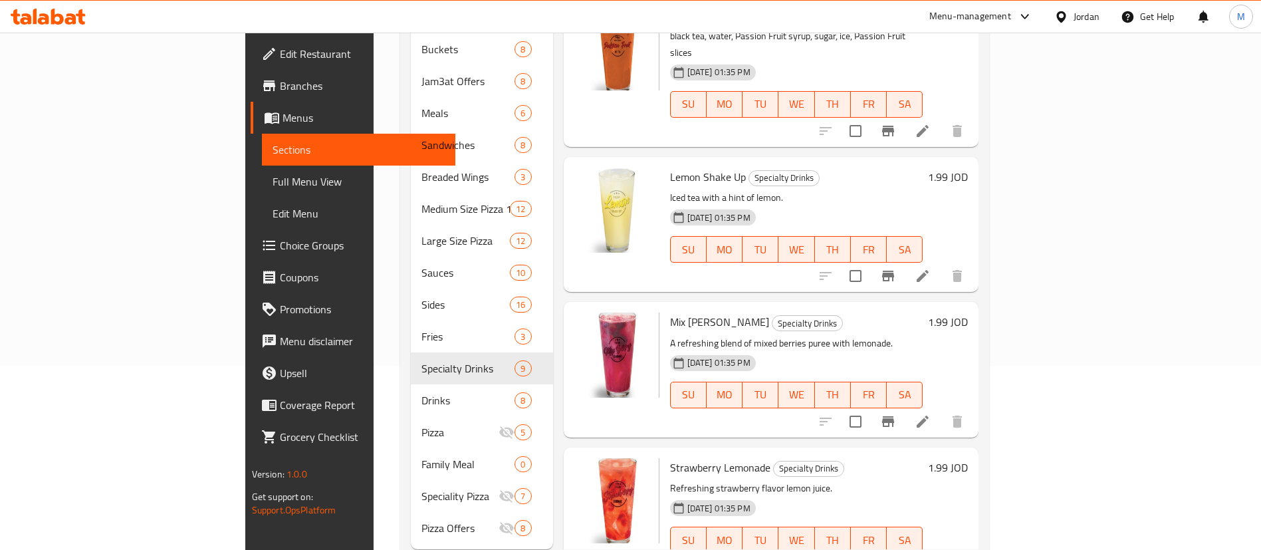
scroll to position [201, 0]
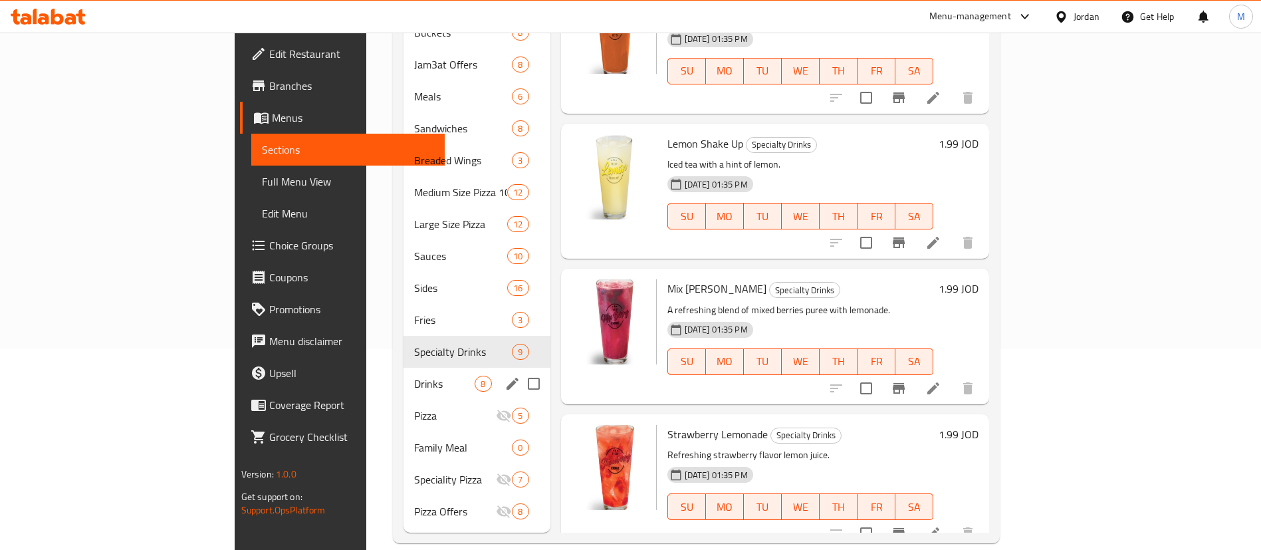
click at [414, 376] on span "Drinks" at bounding box center [444, 384] width 61 height 16
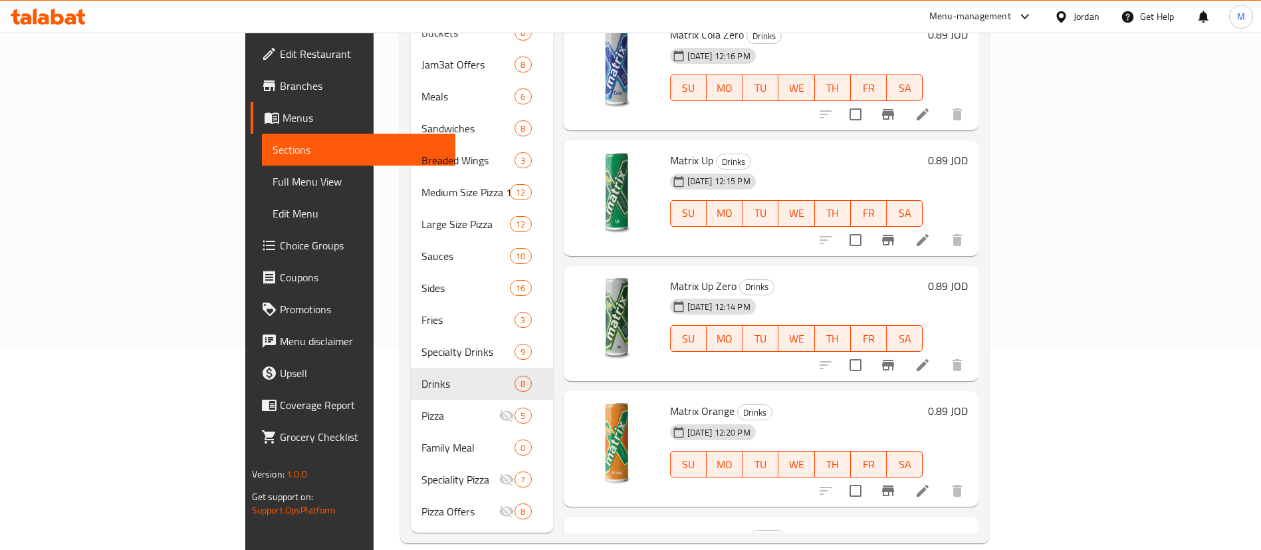
scroll to position [511, 0]
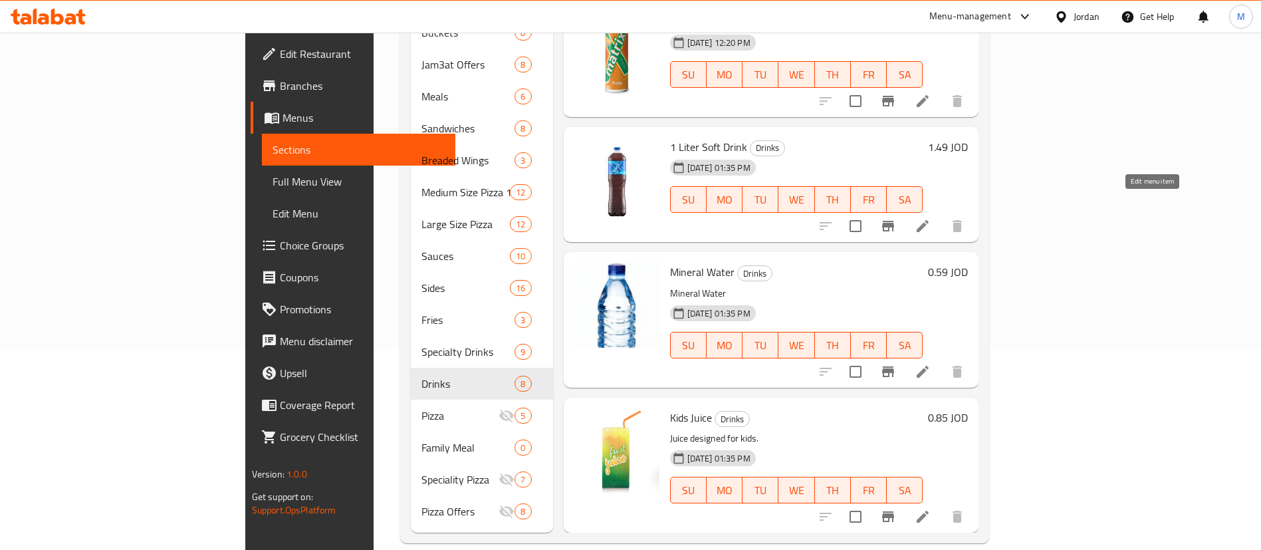
click at [931, 218] on icon at bounding box center [923, 226] width 16 height 16
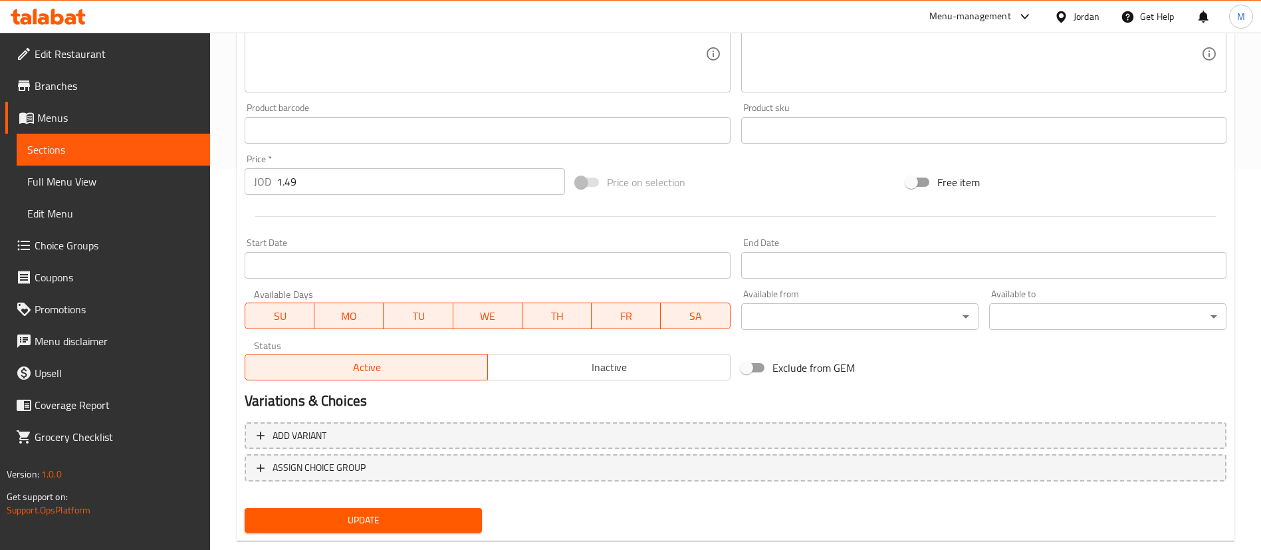
scroll to position [399, 0]
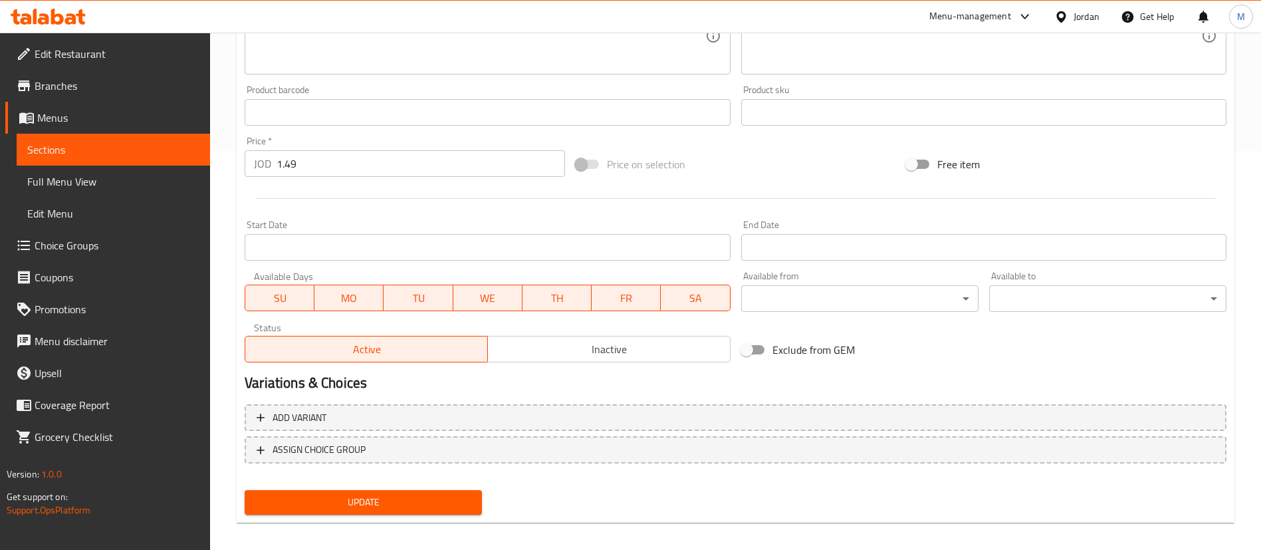
click at [358, 176] on input "1.49" at bounding box center [421, 163] width 289 height 27
type input "1.5"
click at [366, 215] on div "Start Date Start Date" at bounding box center [487, 240] width 496 height 51
click at [447, 494] on span "Update" at bounding box center [363, 502] width 216 height 17
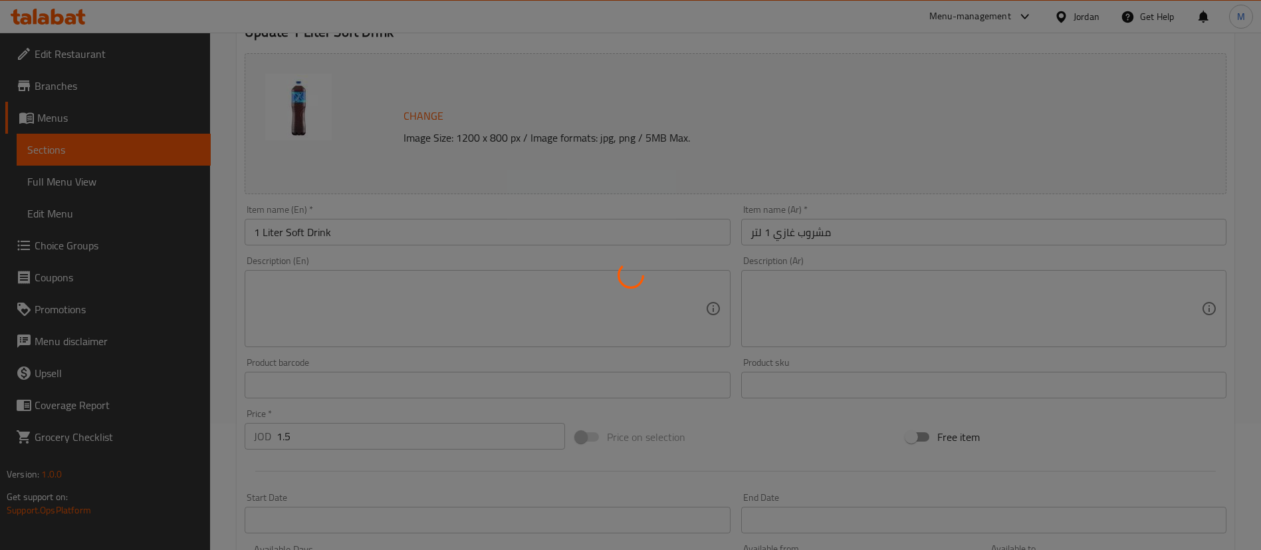
scroll to position [0, 0]
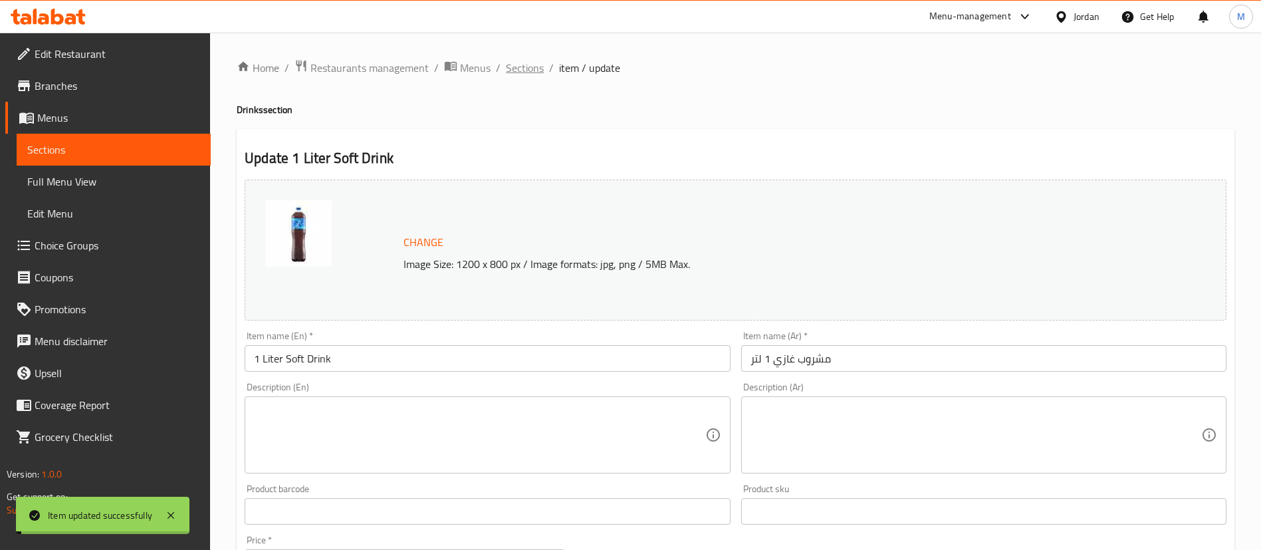
click at [524, 70] on span "Sections" at bounding box center [525, 68] width 38 height 16
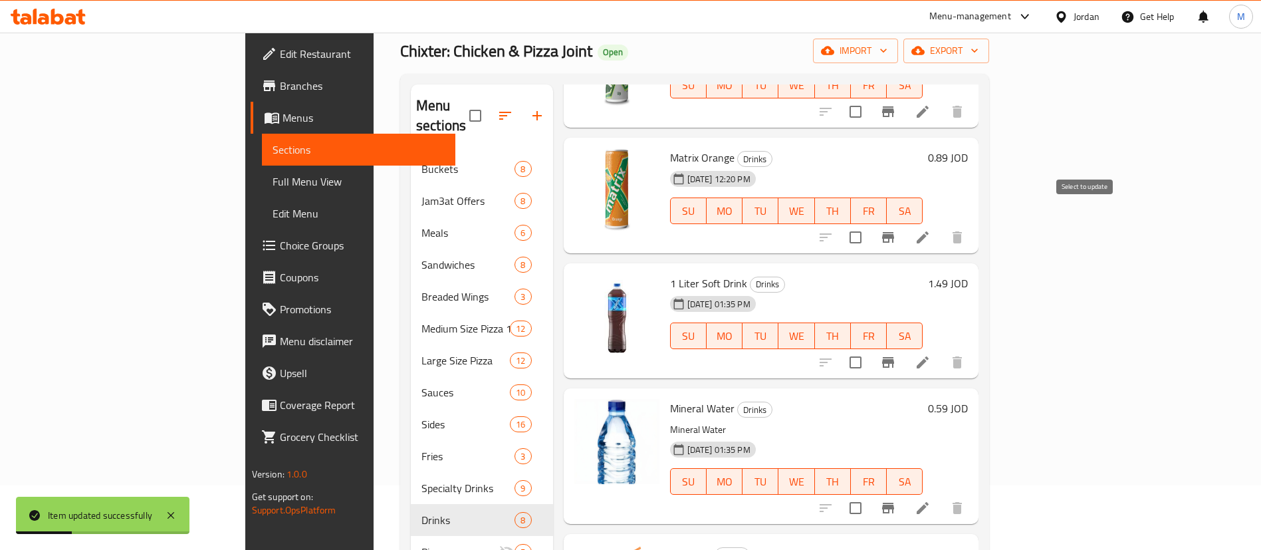
scroll to position [201, 0]
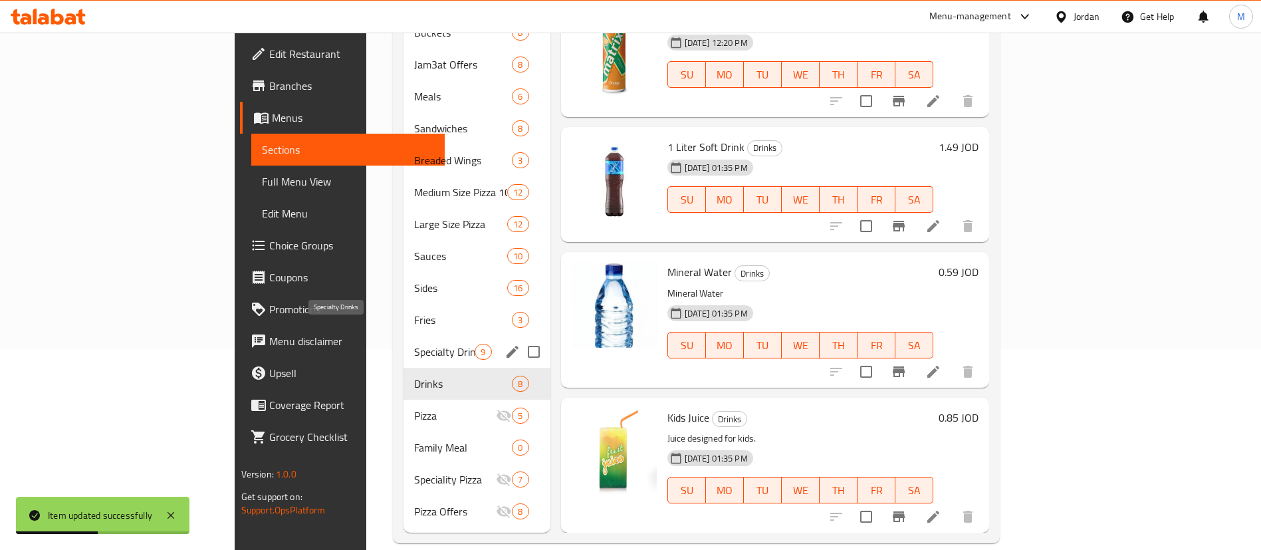
click at [414, 344] on span "Specialty Drinks" at bounding box center [444, 352] width 61 height 16
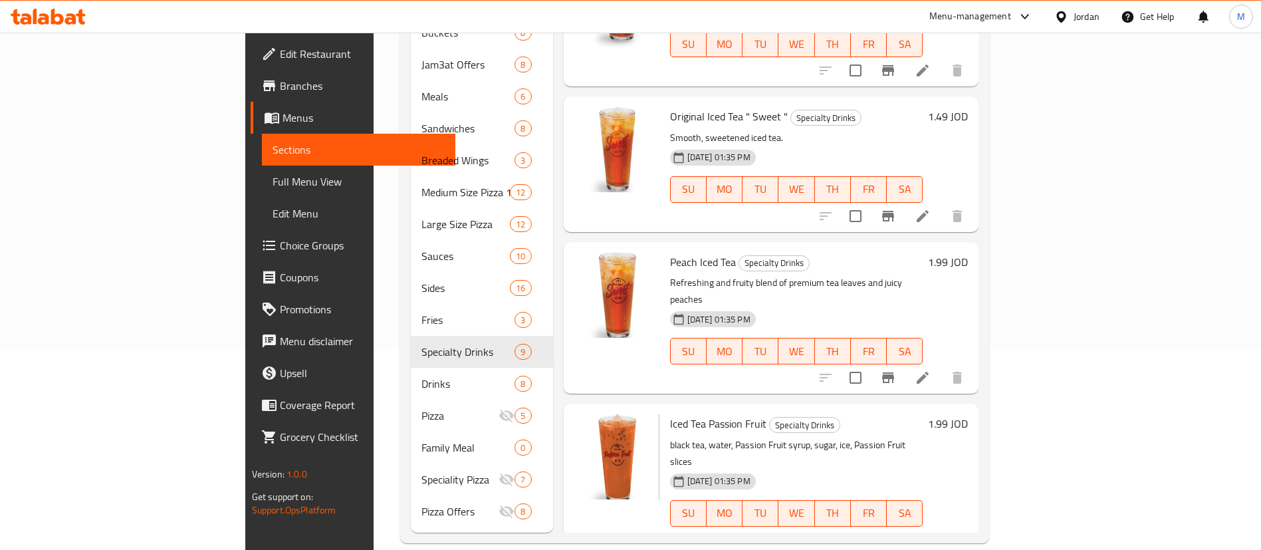
scroll to position [399, 0]
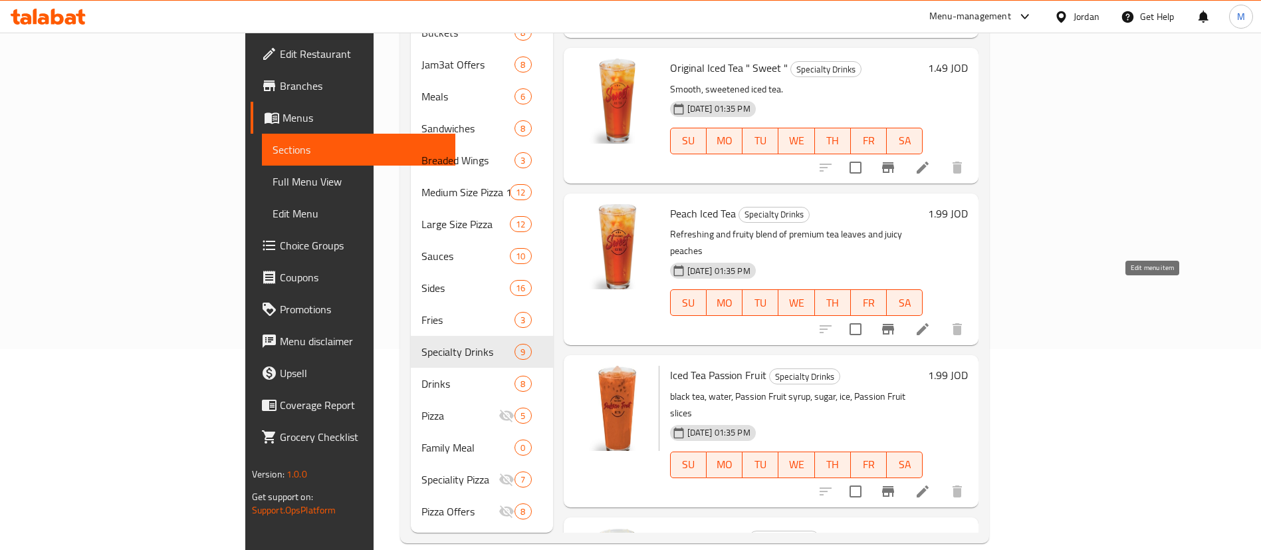
click at [931, 321] on icon at bounding box center [923, 329] width 16 height 16
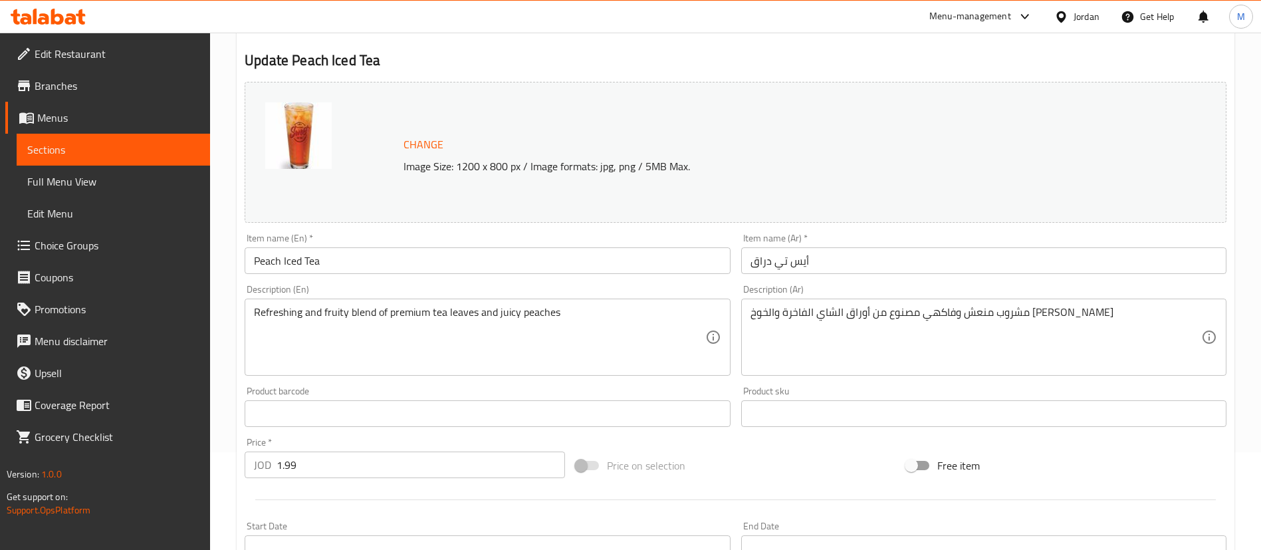
scroll to position [199, 0]
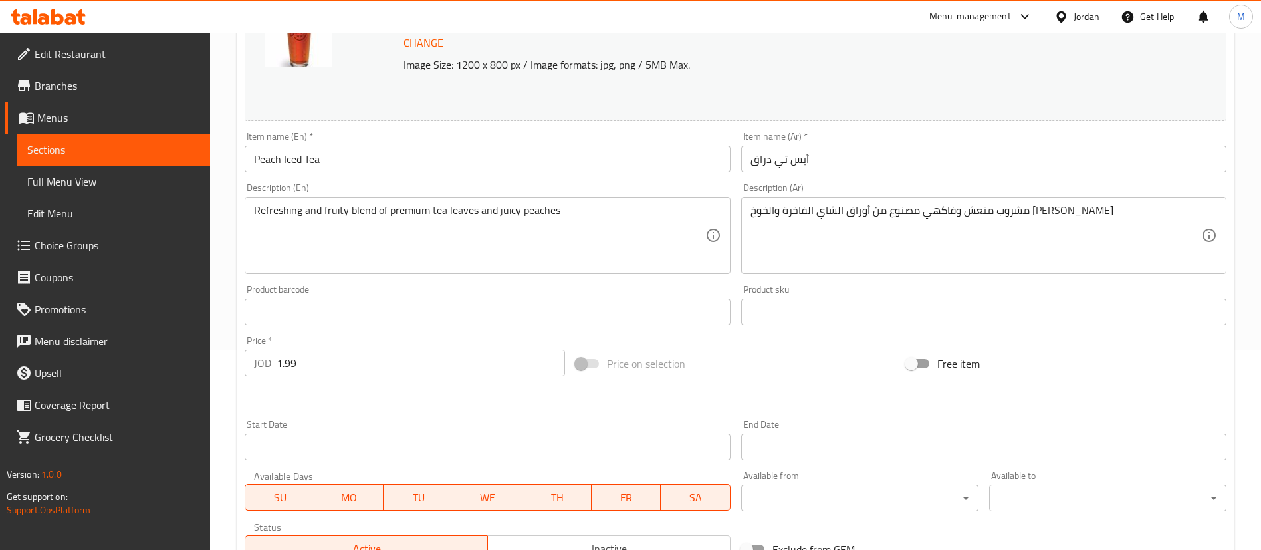
click at [374, 372] on input "1.99" at bounding box center [421, 363] width 289 height 27
type input "1.49"
click at [394, 404] on div at bounding box center [735, 398] width 993 height 33
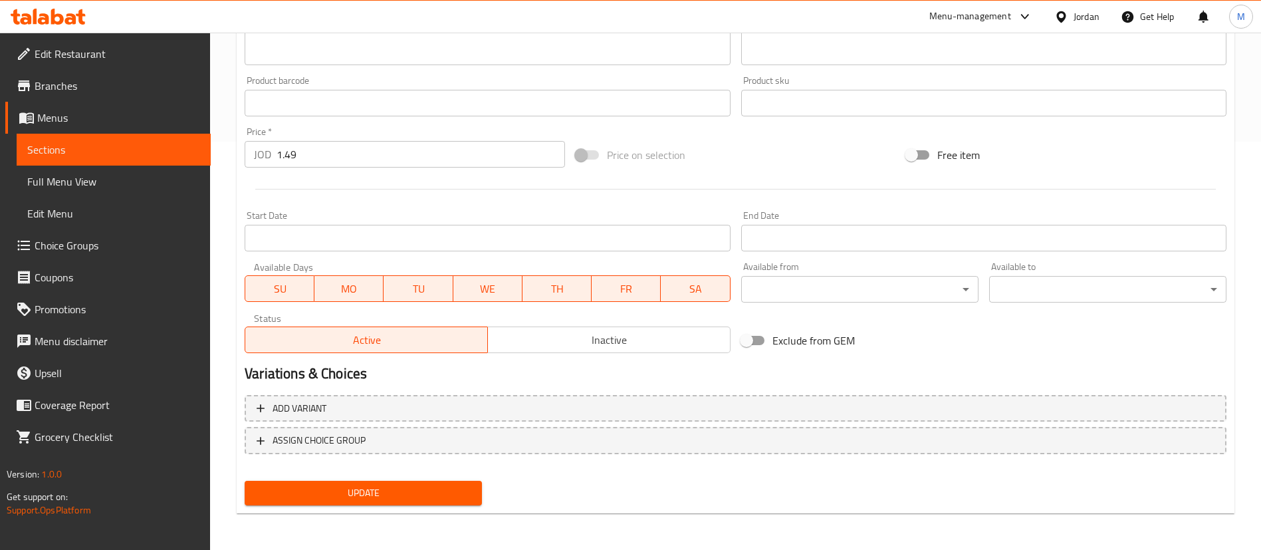
scroll to position [409, 0]
click at [475, 484] on button "Update" at bounding box center [363, 492] width 237 height 25
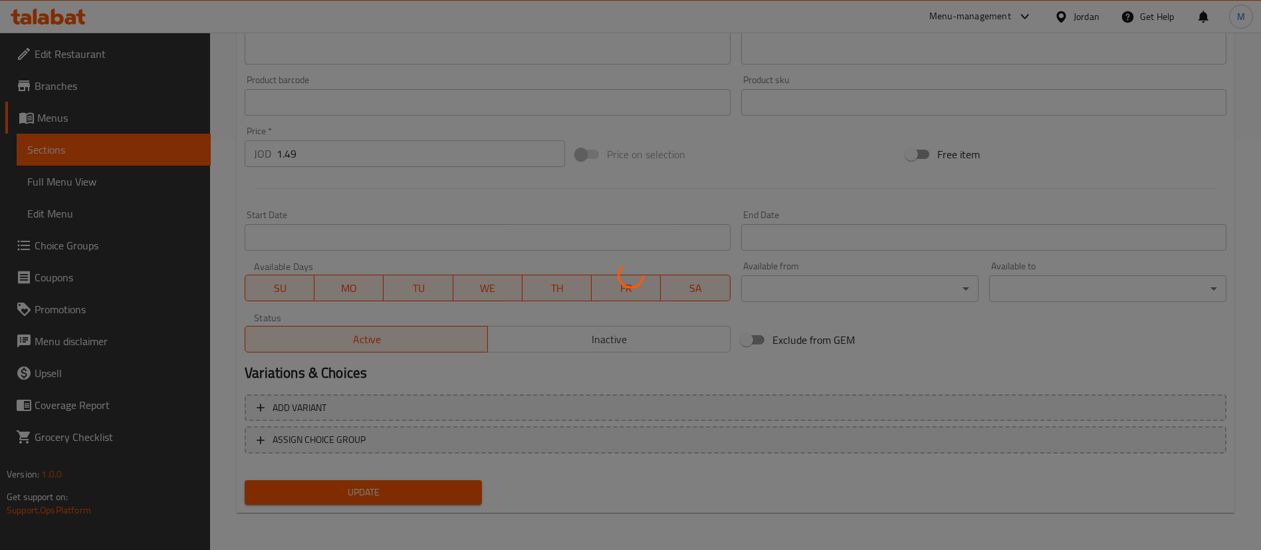
scroll to position [0, 0]
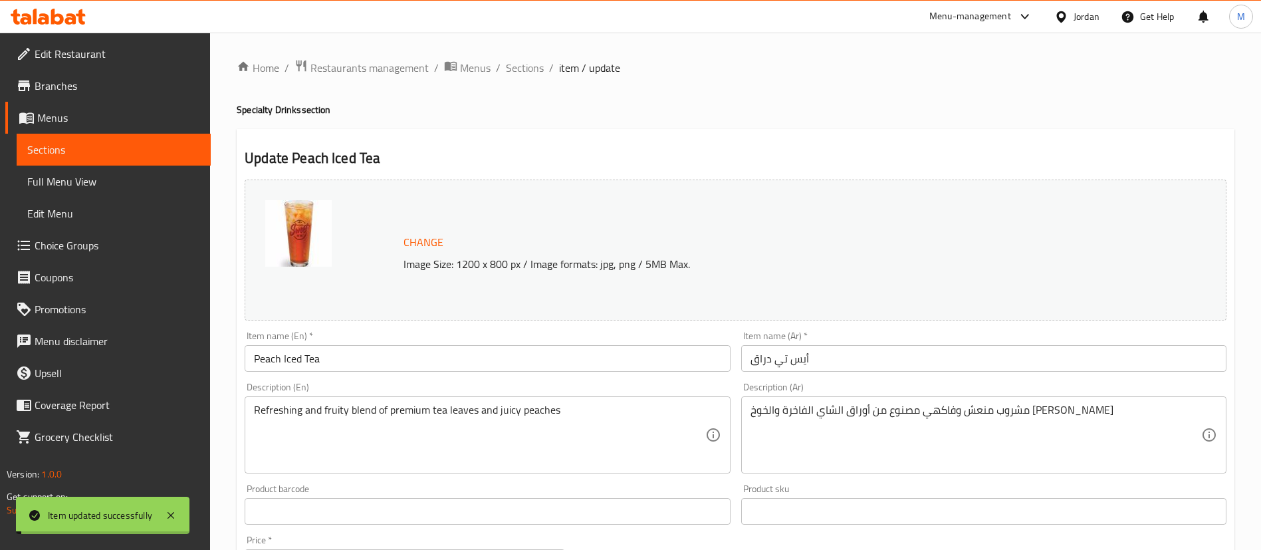
click at [533, 72] on span "Sections" at bounding box center [525, 68] width 38 height 16
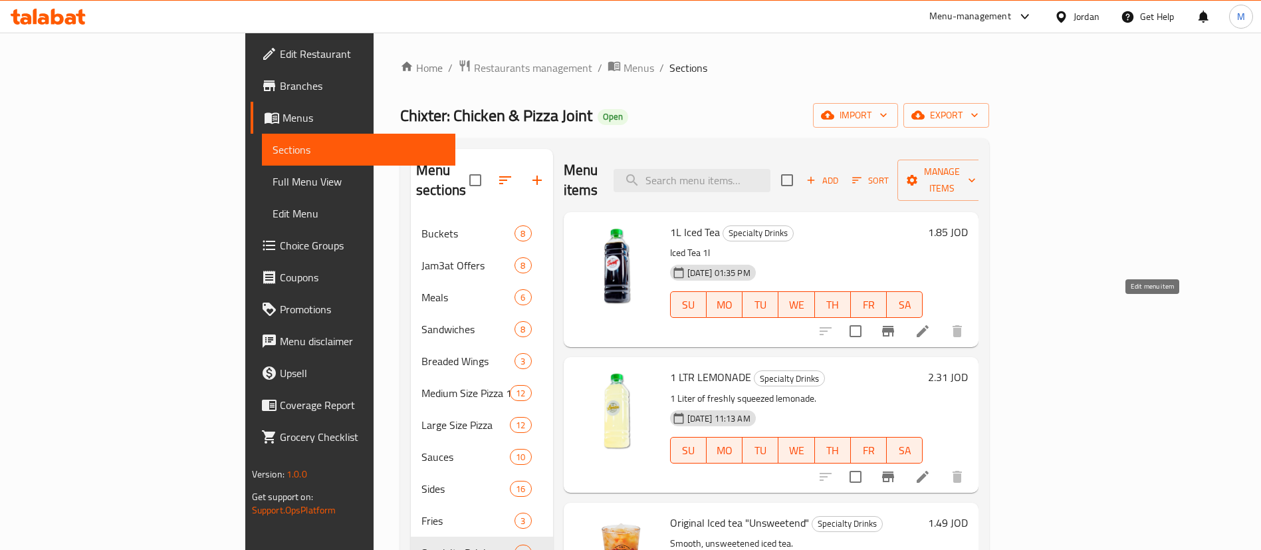
click at [931, 323] on icon at bounding box center [923, 331] width 16 height 16
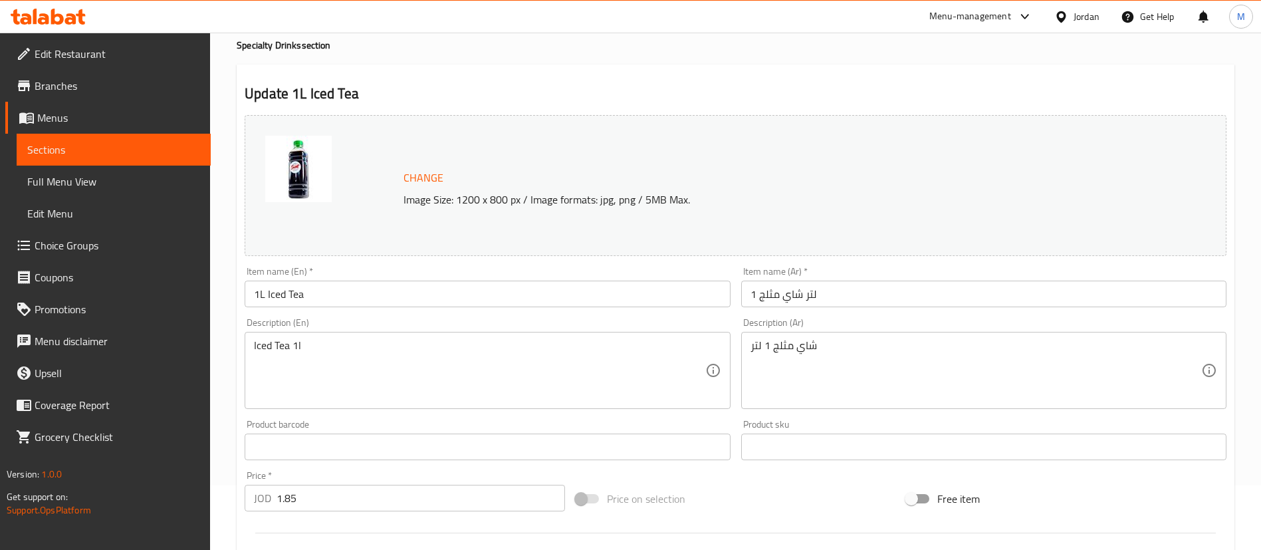
scroll to position [100, 0]
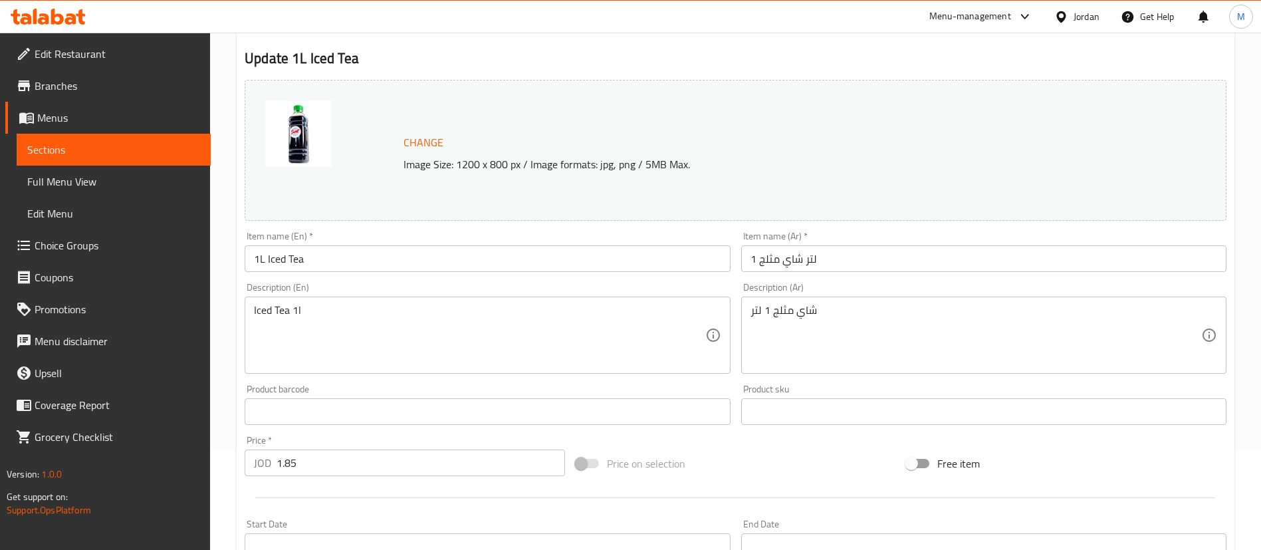
click at [412, 460] on input "1.85" at bounding box center [421, 462] width 289 height 27
type input "3"
click at [430, 506] on div at bounding box center [735, 497] width 993 height 33
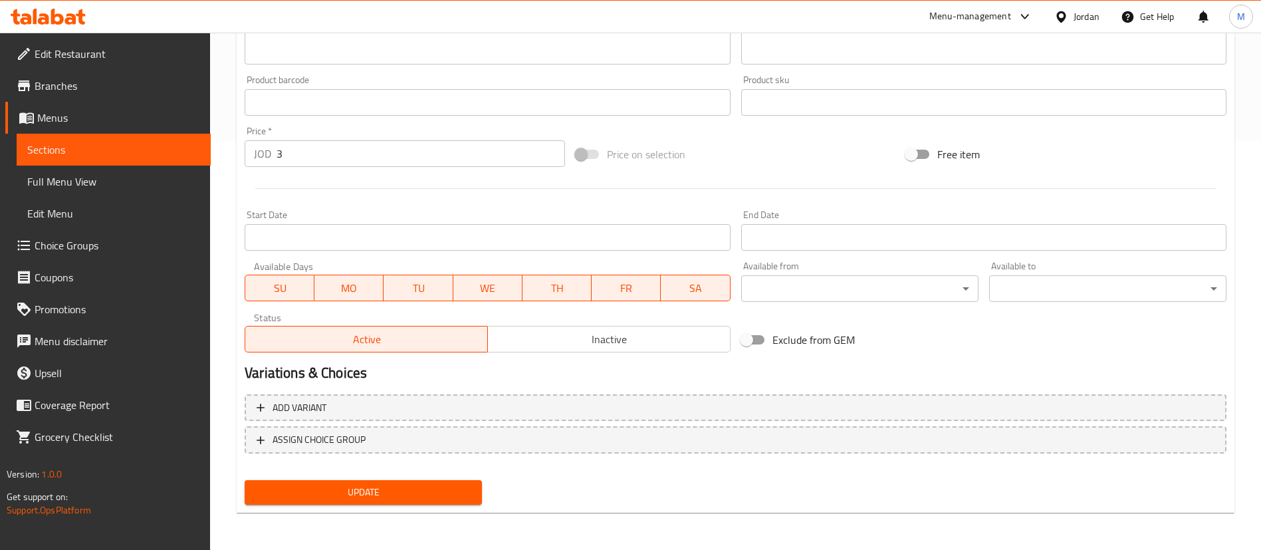
click at [438, 501] on button "Update" at bounding box center [363, 492] width 237 height 25
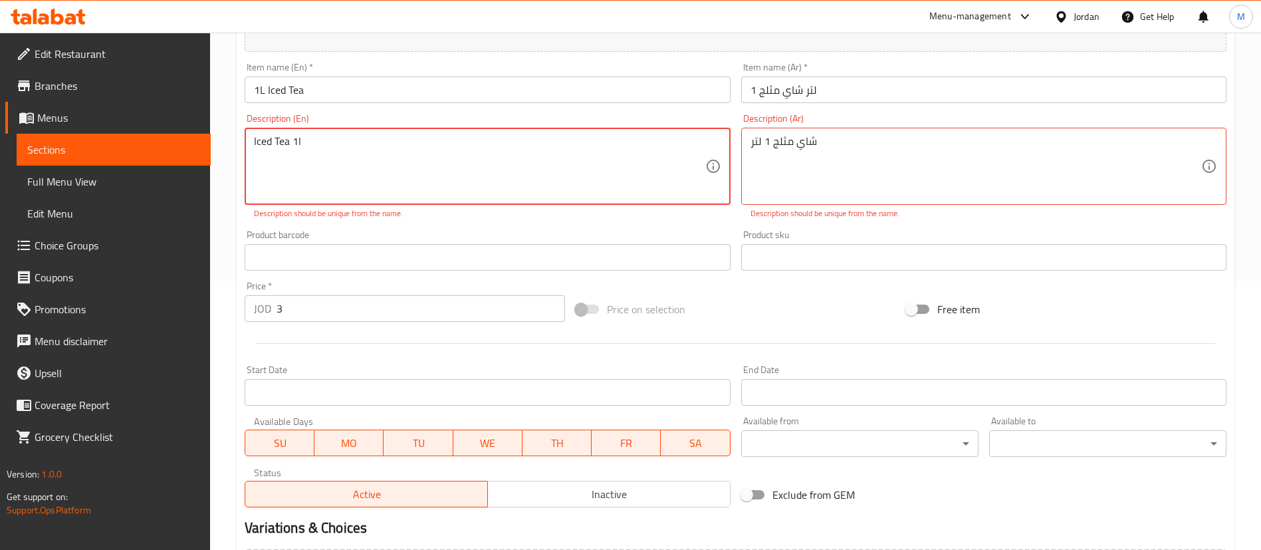
scroll to position [204, 0]
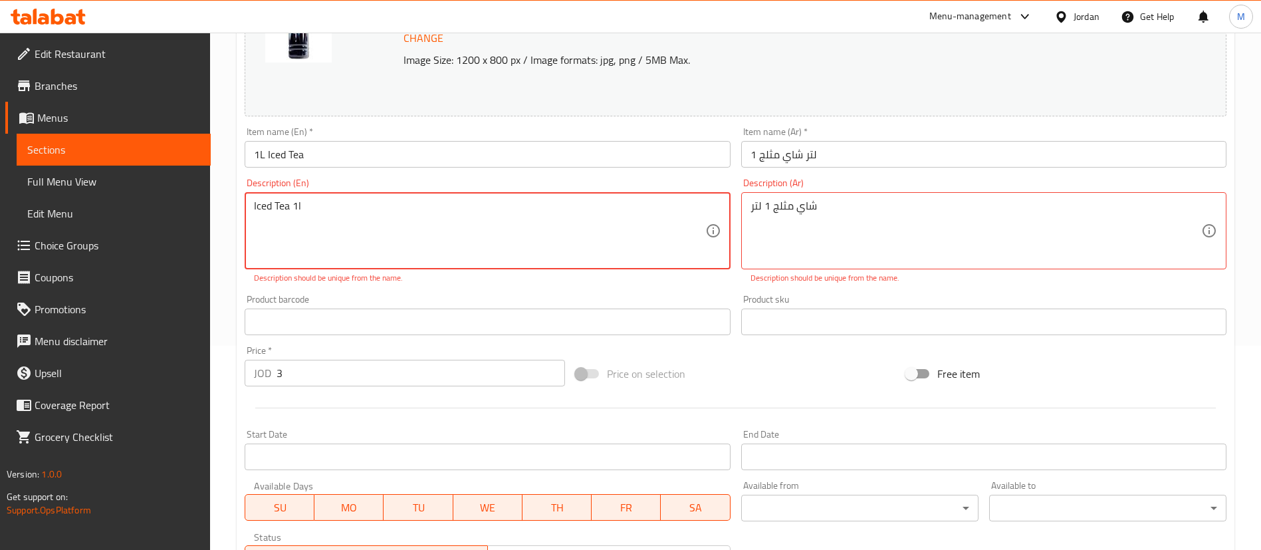
click at [260, 203] on textarea "Iced Tea 1l" at bounding box center [479, 230] width 451 height 63
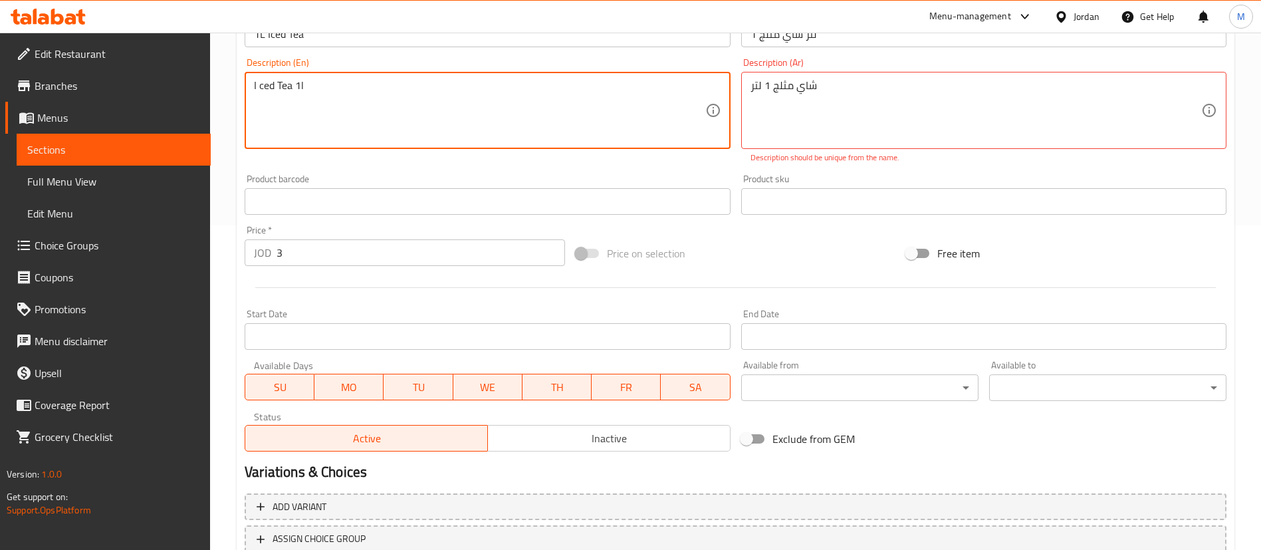
scroll to position [324, 0]
type textarea "I ced Tea 1l"
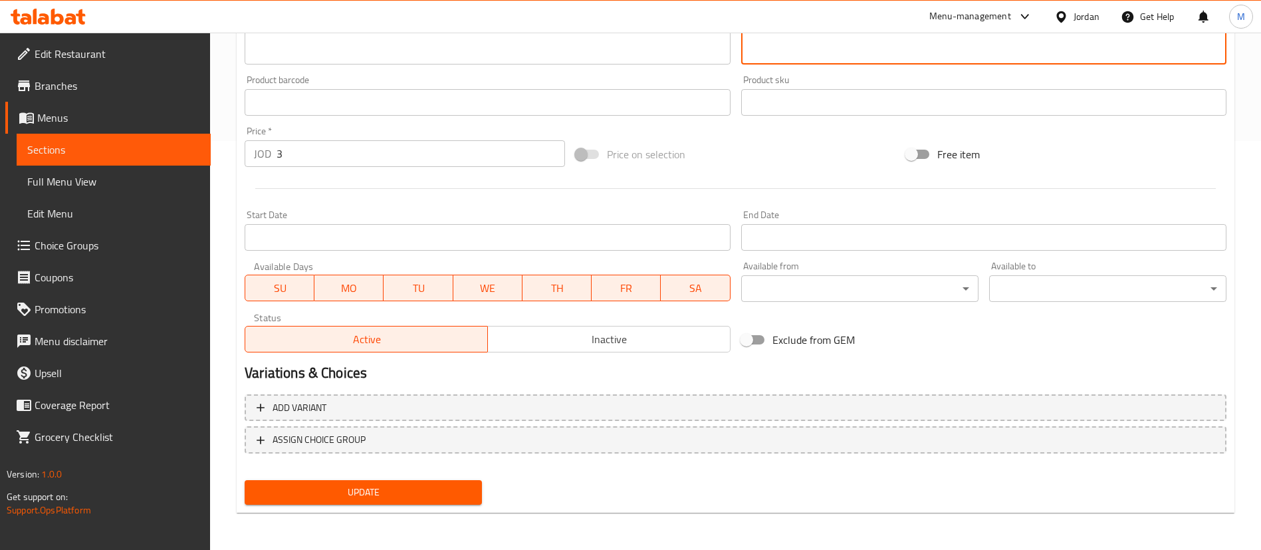
type textarea "شاي م ثلج 1 لتر"
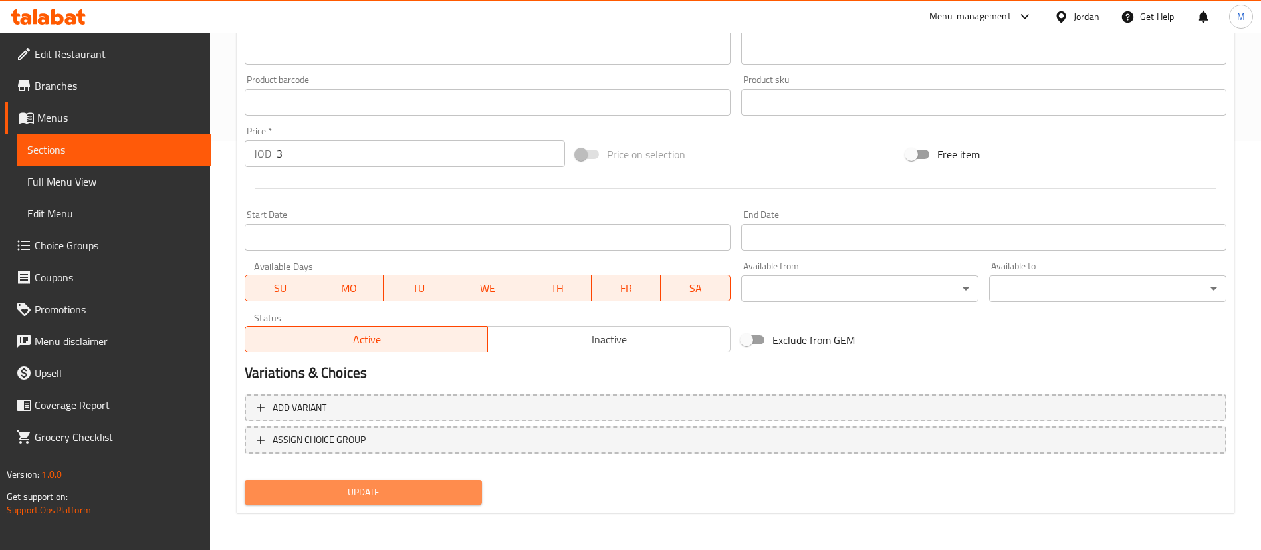
click at [392, 490] on span "Update" at bounding box center [363, 492] width 216 height 17
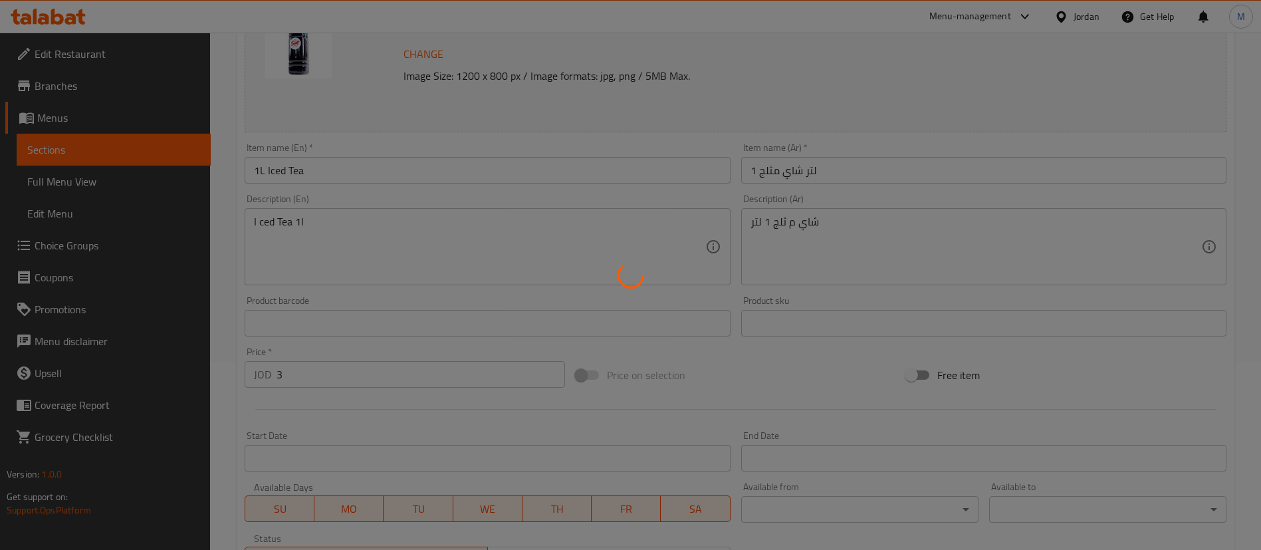
scroll to position [0, 0]
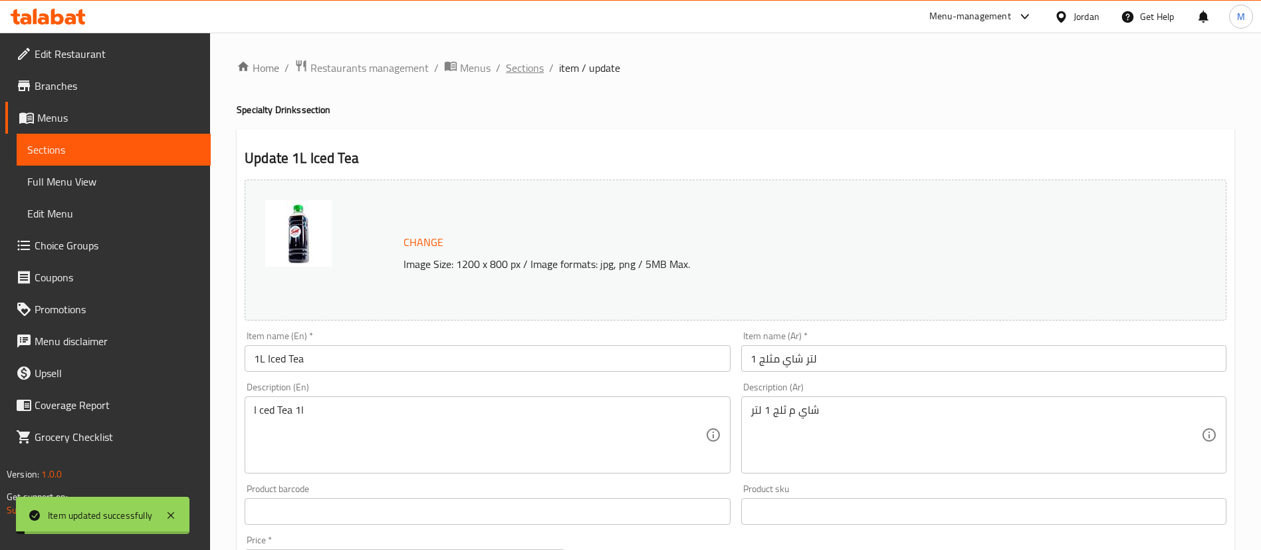
click at [529, 69] on span "Sections" at bounding box center [525, 68] width 38 height 16
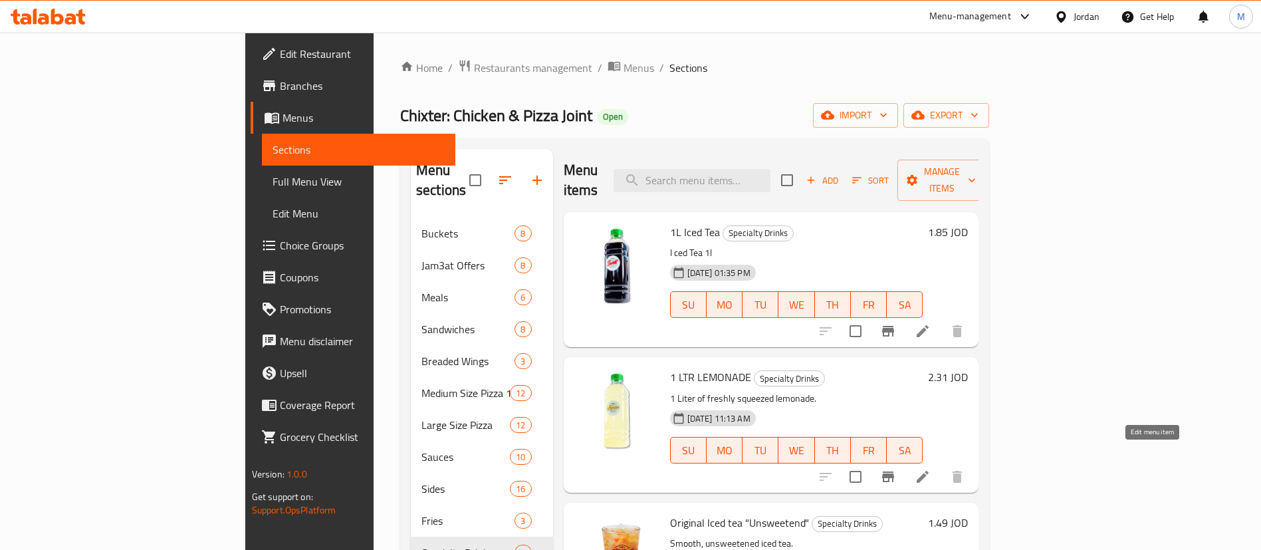
click at [931, 469] on icon at bounding box center [923, 477] width 16 height 16
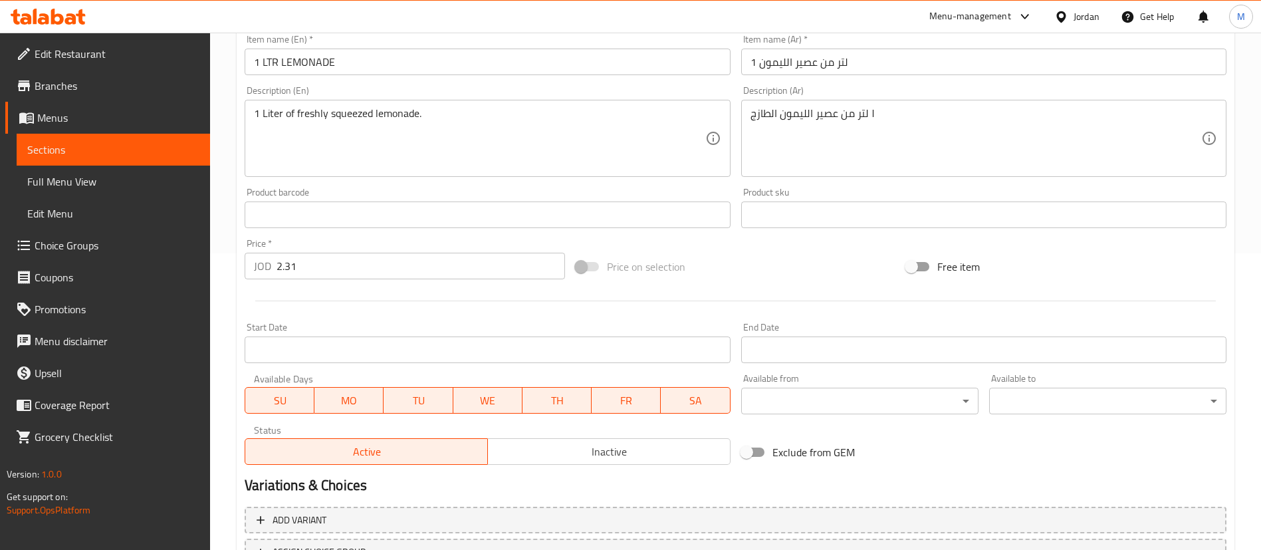
scroll to position [299, 0]
click at [336, 269] on input "2.31" at bounding box center [421, 263] width 289 height 27
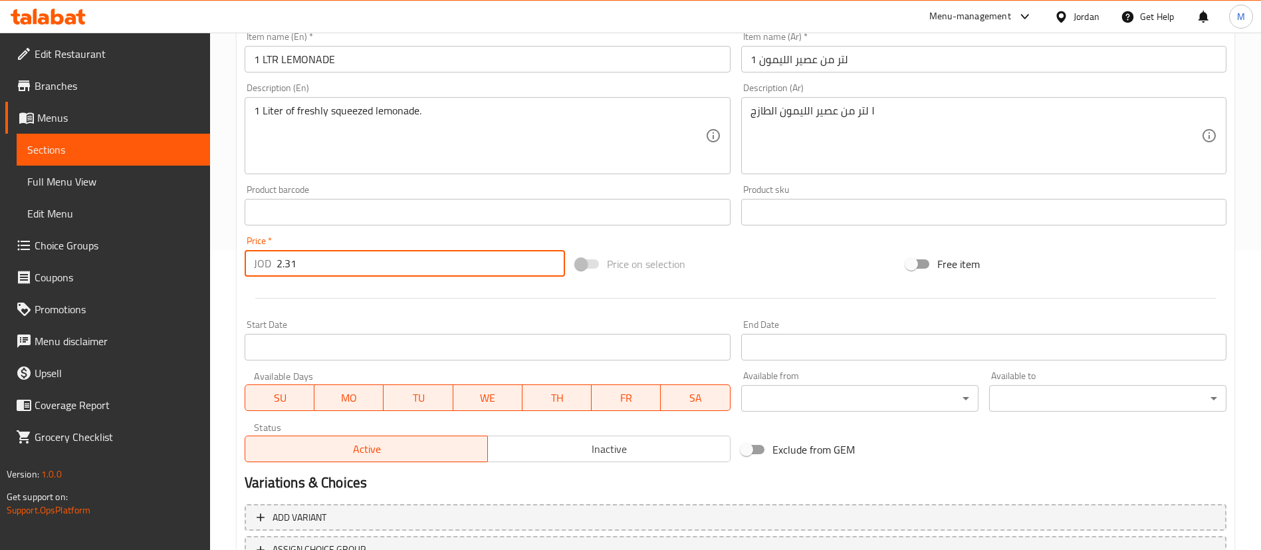
click at [336, 269] on input "2.31" at bounding box center [421, 263] width 289 height 27
type input "4"
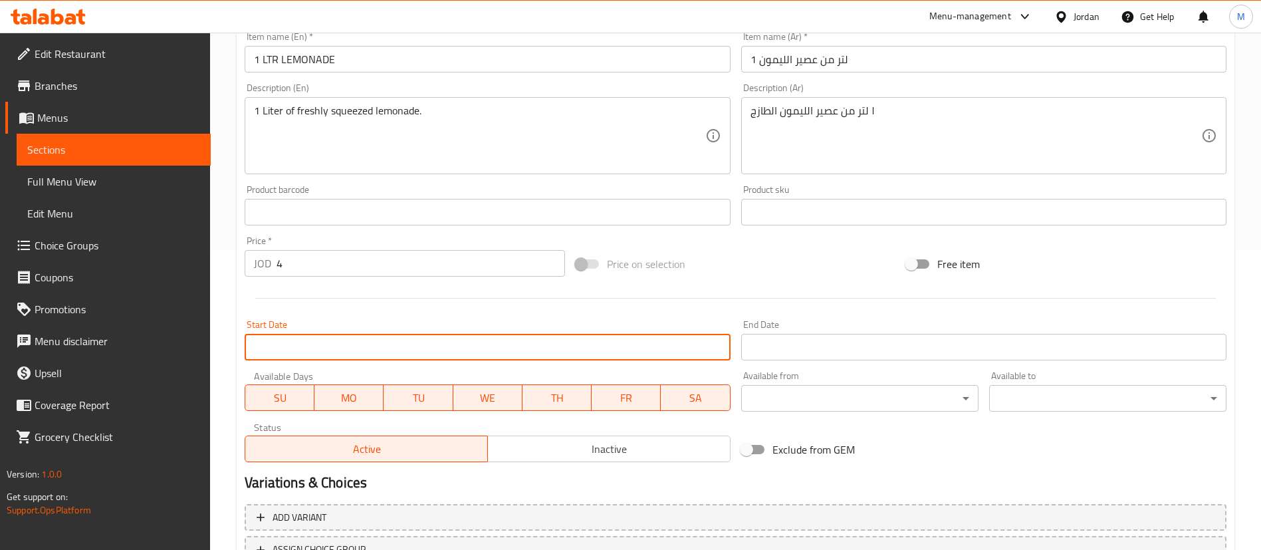
click at [436, 351] on input "Start Date" at bounding box center [487, 347] width 485 height 27
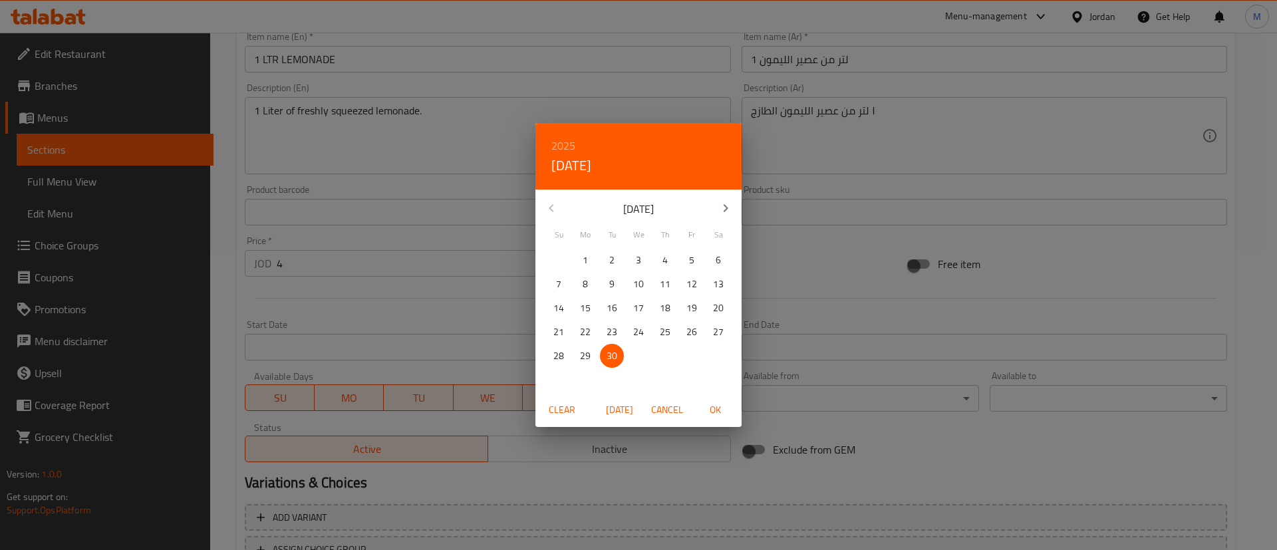
click at [436, 296] on div "2025 Tue, Sep [DATE] Mo Tu We Th Fr Sa 31 1 2 3 4 5 6 7 8 9 10 11 12 13 14 15 1…" at bounding box center [638, 275] width 1277 height 550
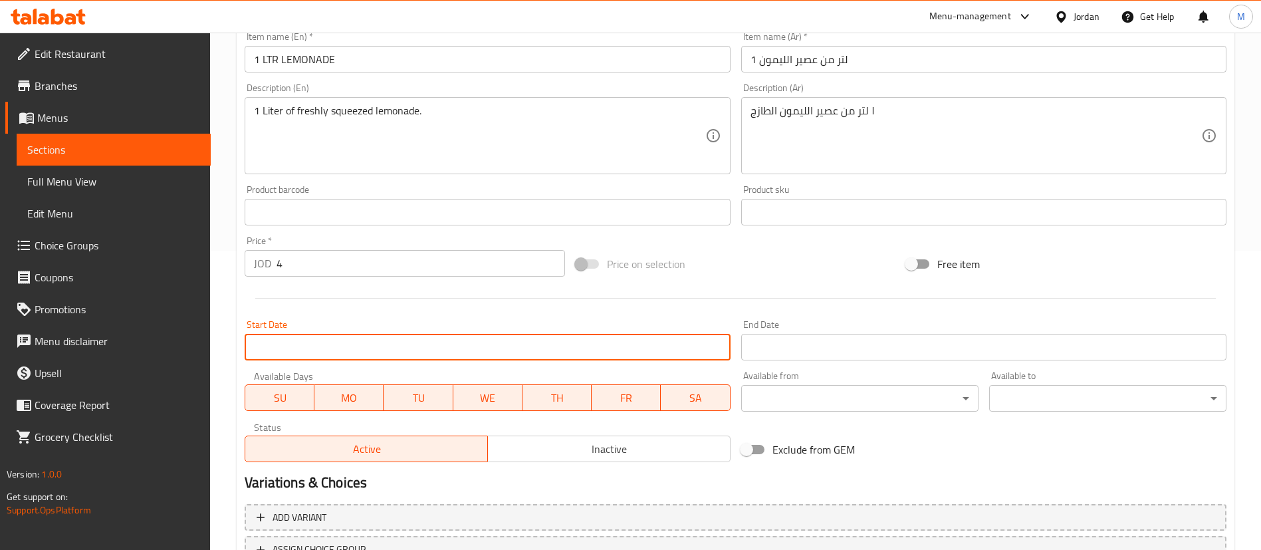
click at [435, 305] on div at bounding box center [735, 298] width 993 height 33
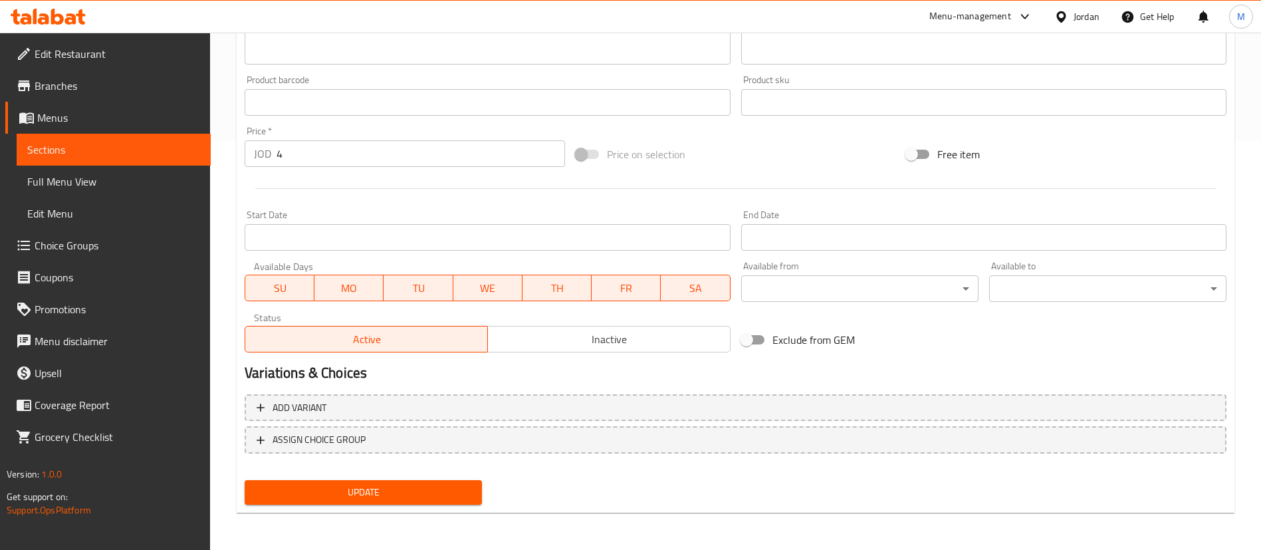
click at [448, 481] on button "Update" at bounding box center [363, 492] width 237 height 25
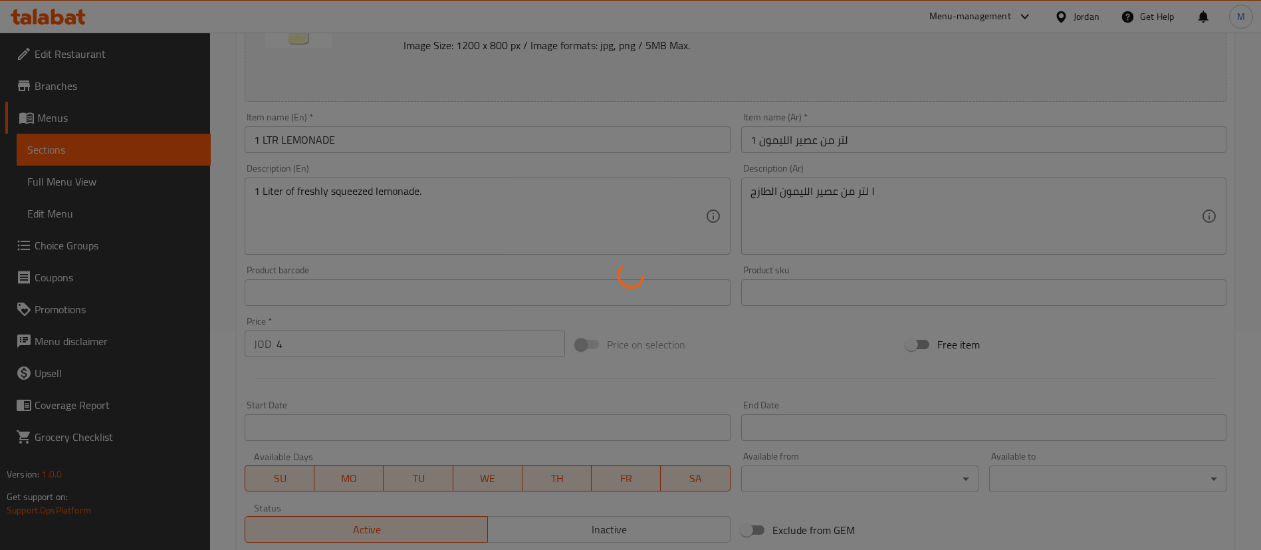
scroll to position [0, 0]
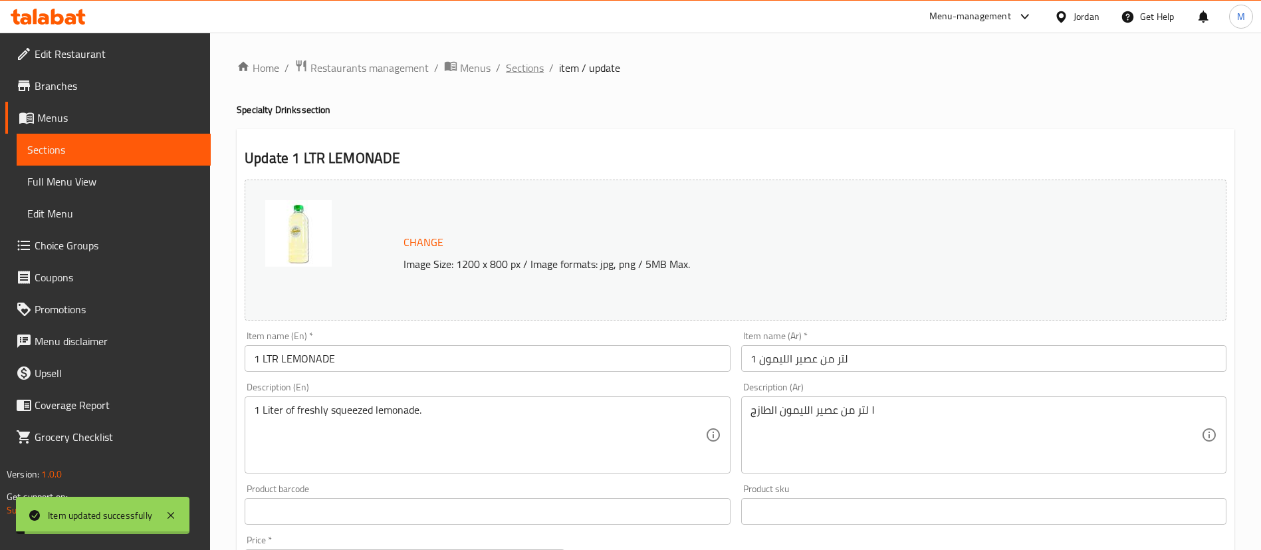
click at [526, 66] on span "Sections" at bounding box center [525, 68] width 38 height 16
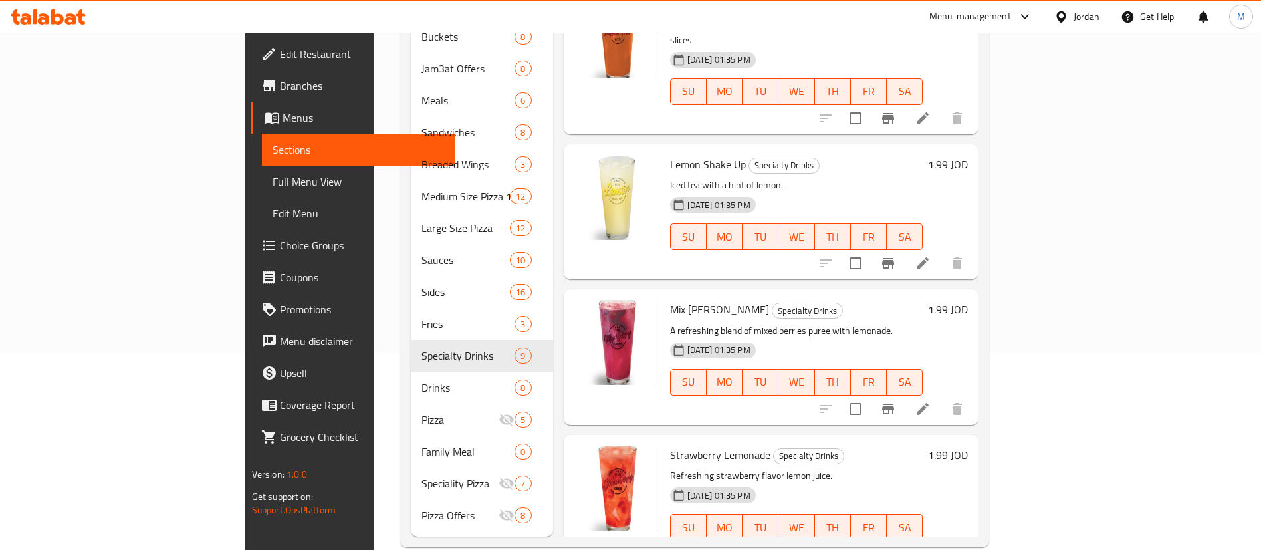
scroll to position [201, 0]
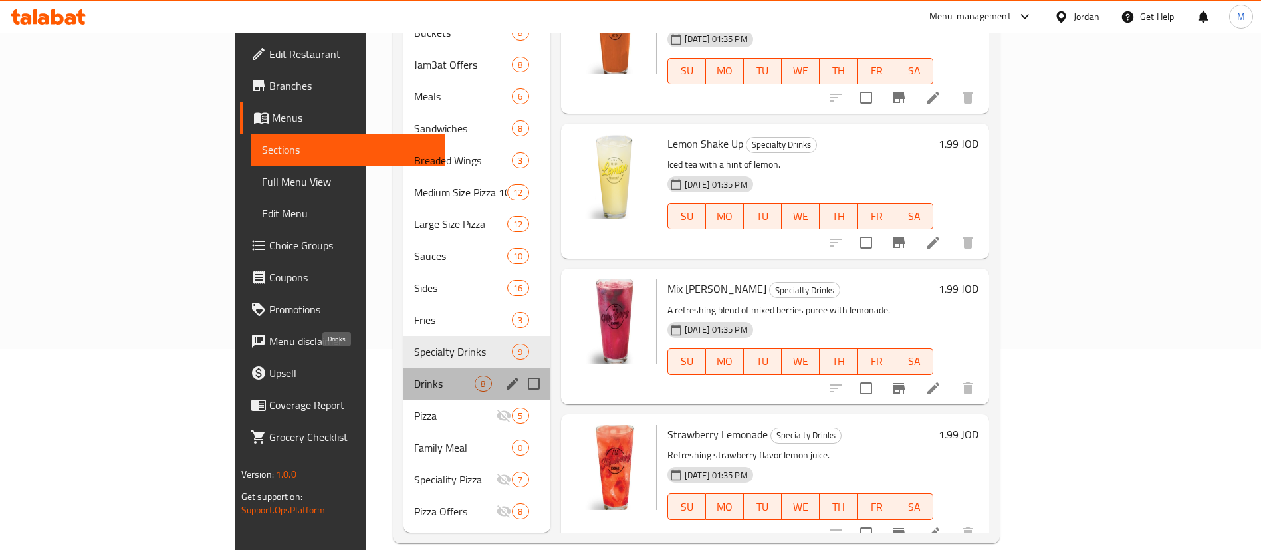
click at [414, 376] on span "Drinks" at bounding box center [444, 384] width 61 height 16
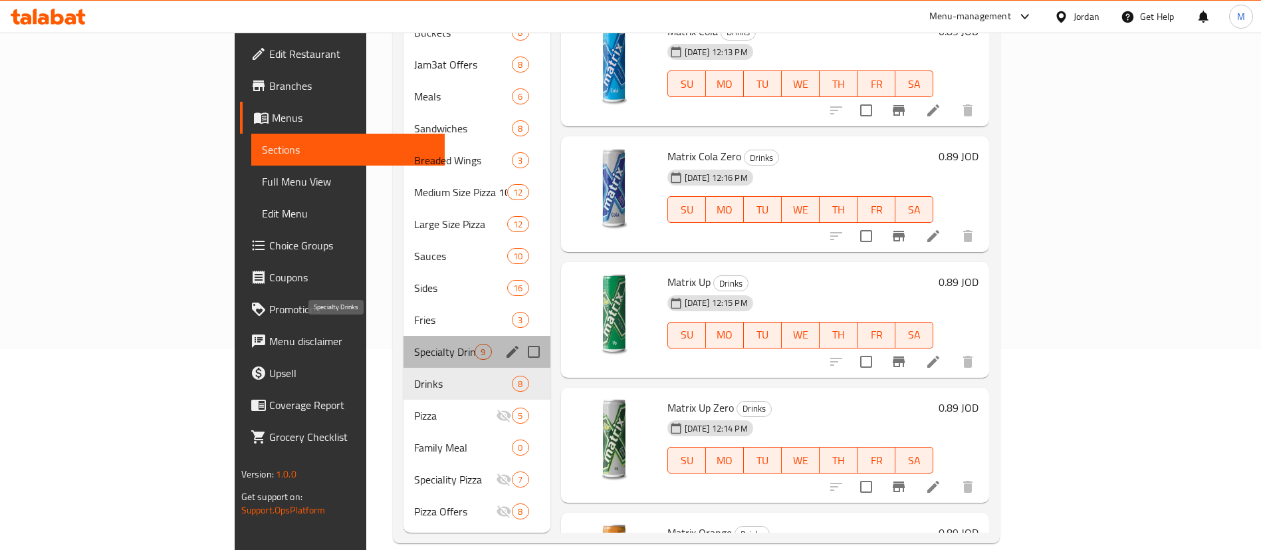
click at [414, 344] on span "Specialty Drinks" at bounding box center [444, 352] width 61 height 16
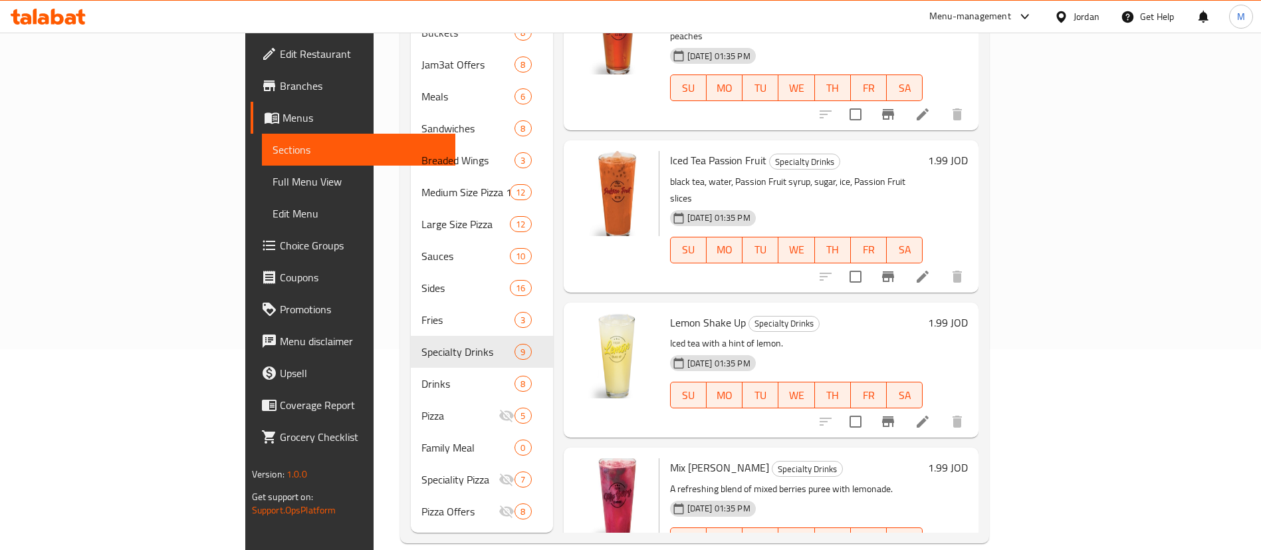
scroll to position [576, 0]
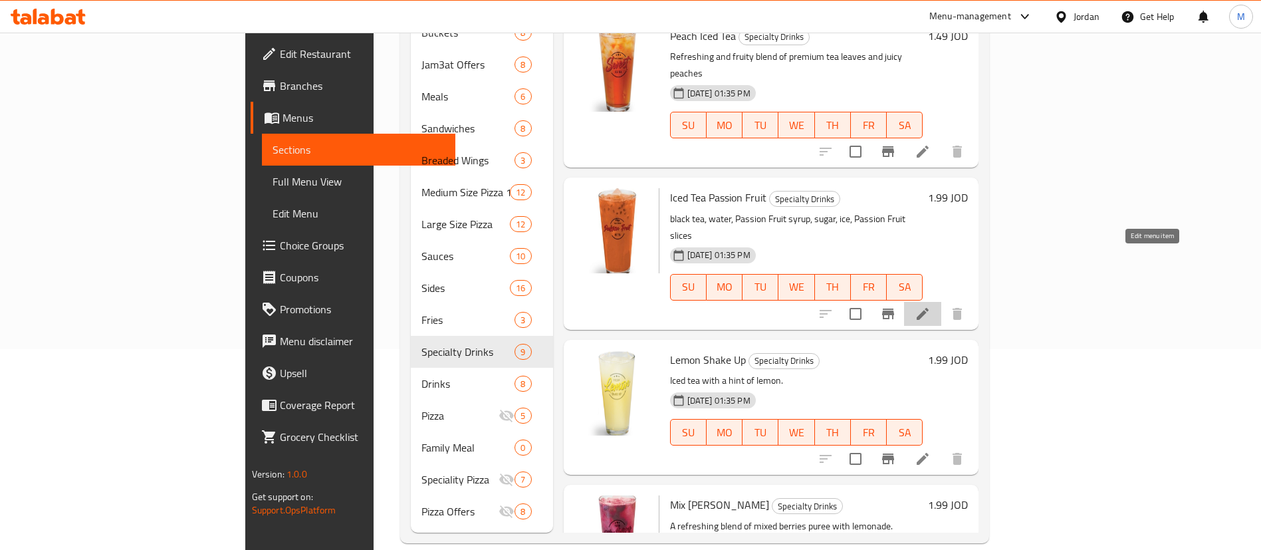
click at [931, 306] on icon at bounding box center [923, 314] width 16 height 16
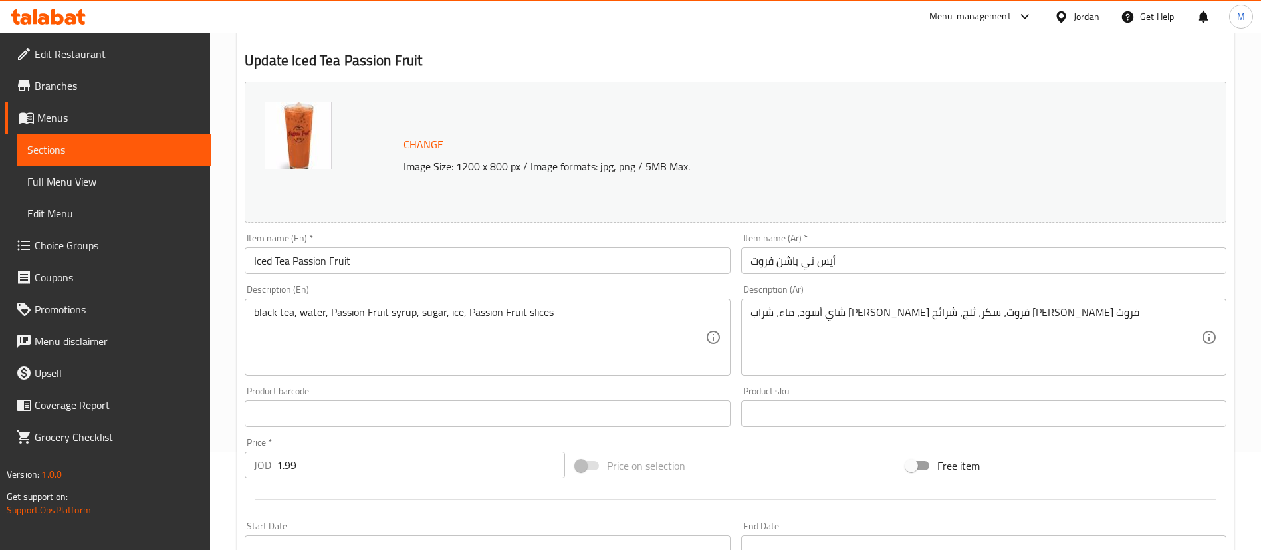
scroll to position [100, 0]
click at [424, 469] on input "1.99" at bounding box center [421, 462] width 289 height 27
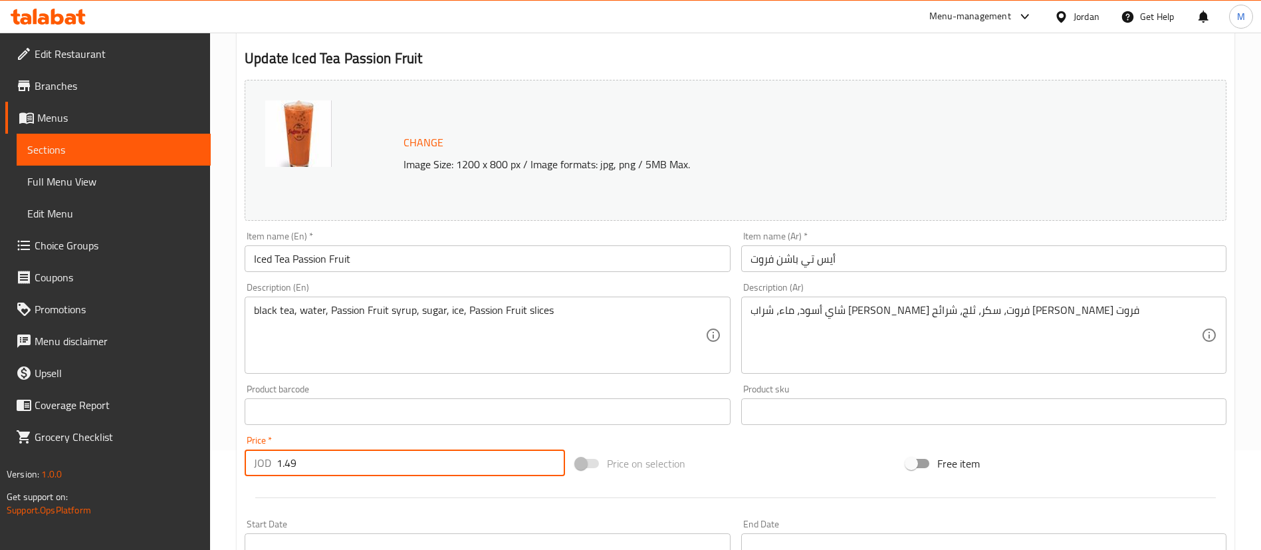
type input "1.49"
click at [449, 499] on div at bounding box center [735, 497] width 993 height 33
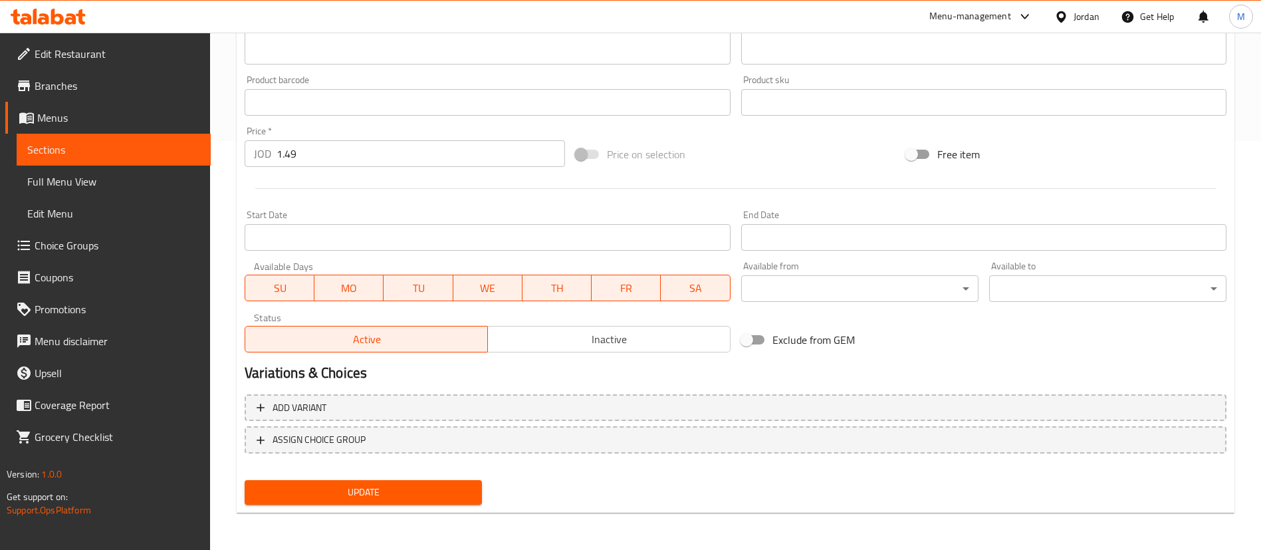
click at [459, 491] on span "Update" at bounding box center [363, 492] width 216 height 17
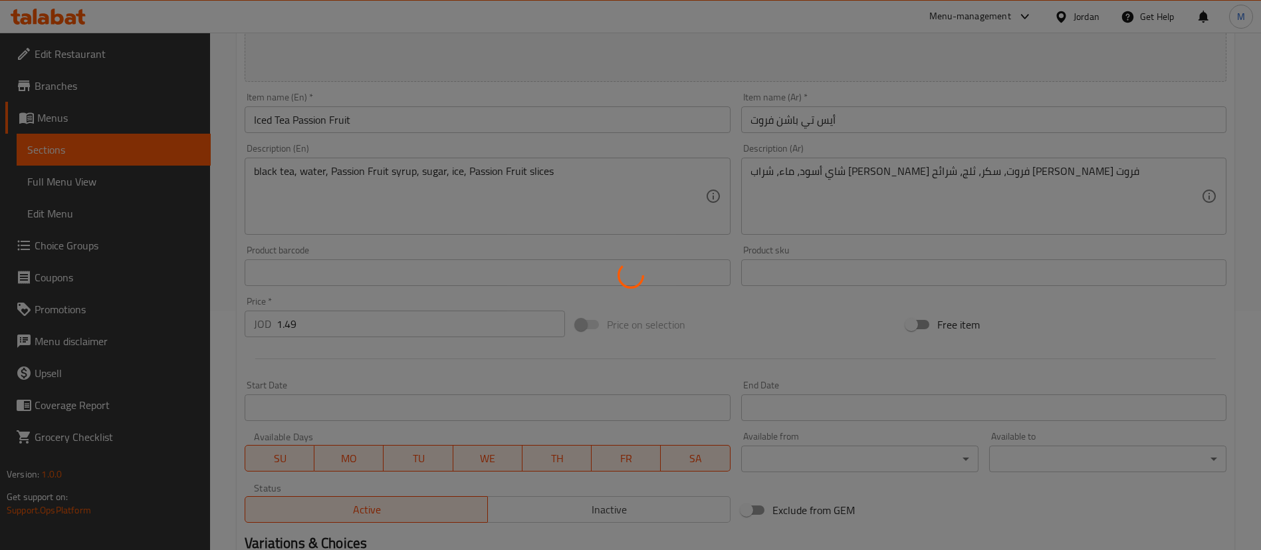
scroll to position [0, 0]
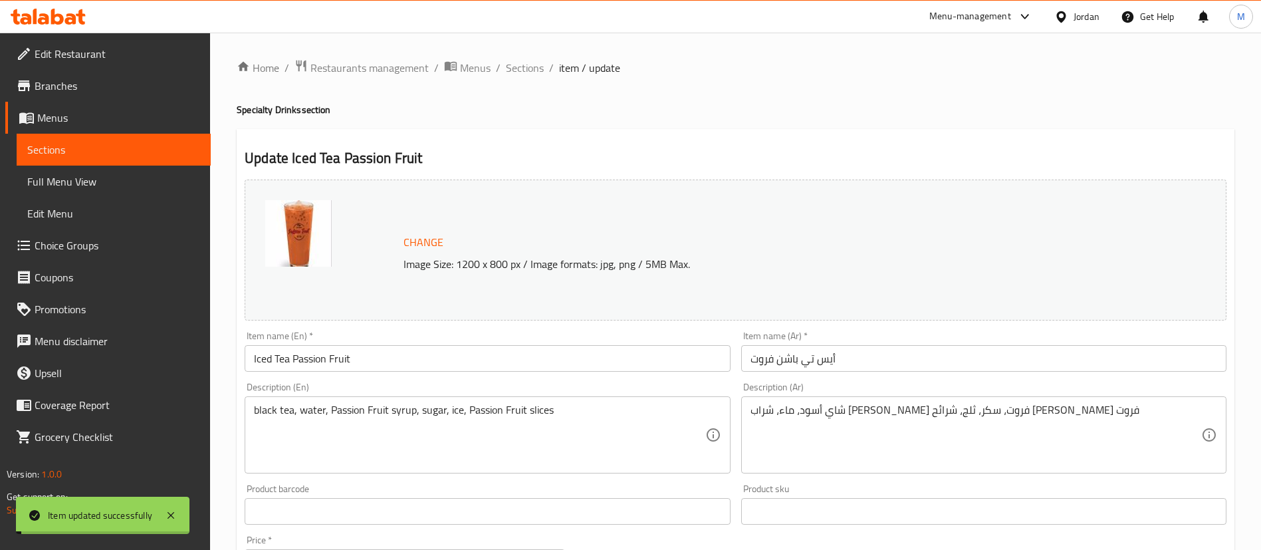
click at [529, 72] on span "Sections" at bounding box center [525, 68] width 38 height 16
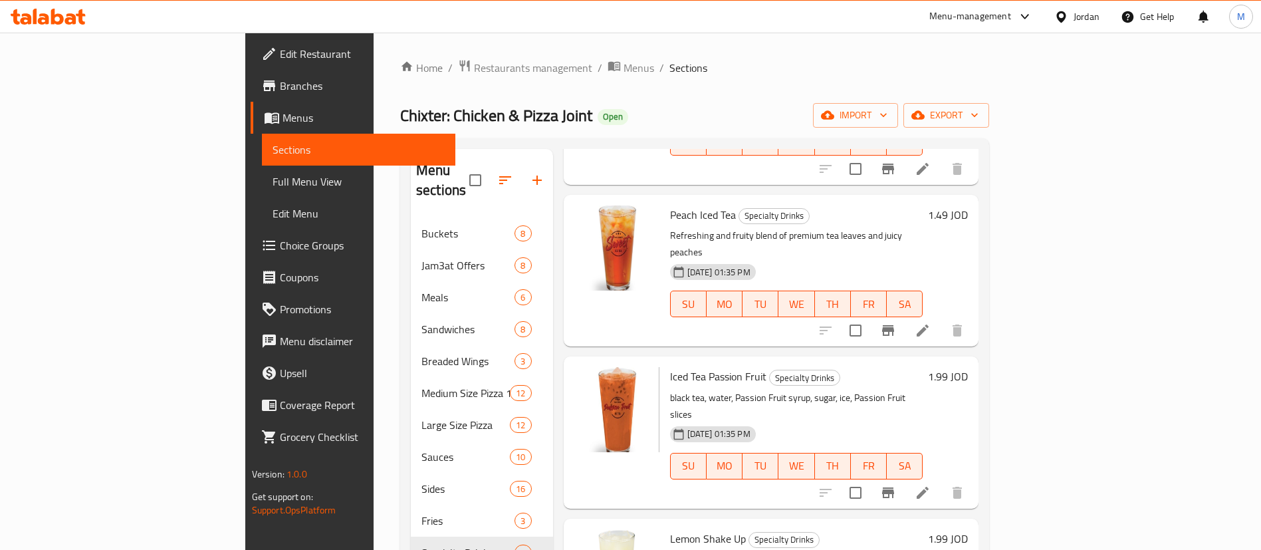
click at [614, 86] on div "Home / Restaurants management / Menus / Sections Chixter: Chicken & Pizza Joint…" at bounding box center [694, 401] width 589 height 685
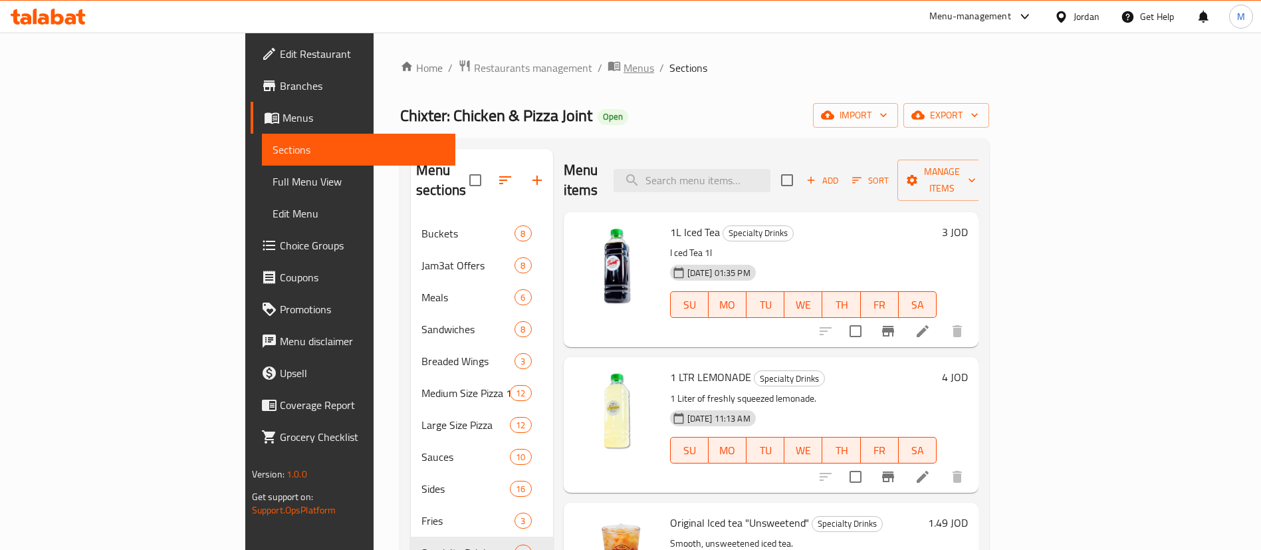
click at [624, 67] on span "Menus" at bounding box center [639, 68] width 31 height 16
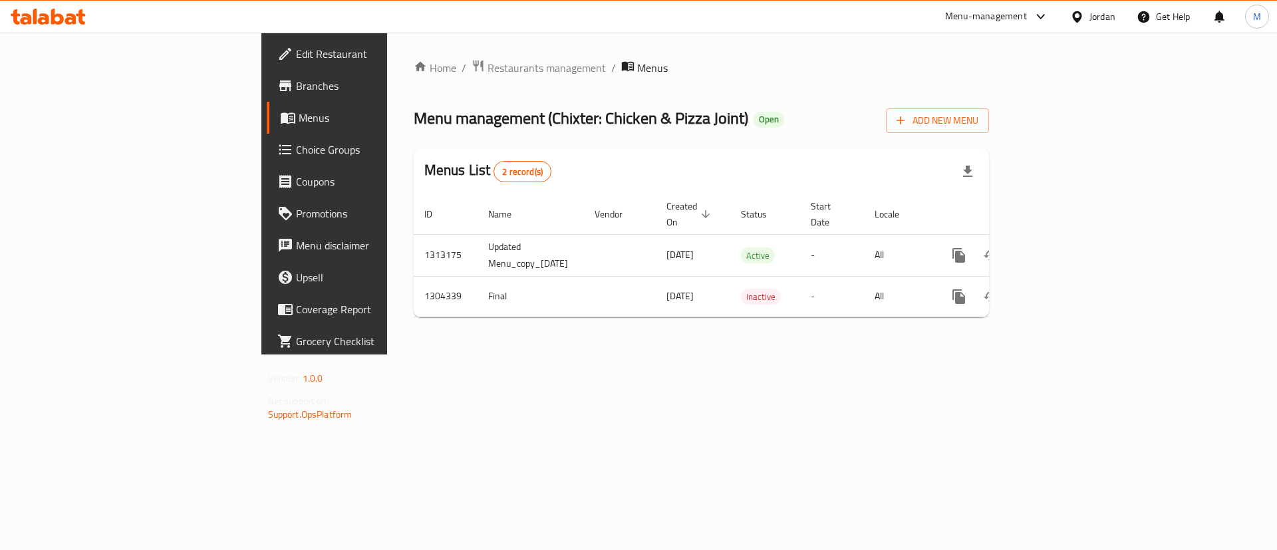
click at [1001, 15] on div "Menu-management" at bounding box center [986, 17] width 82 height 16
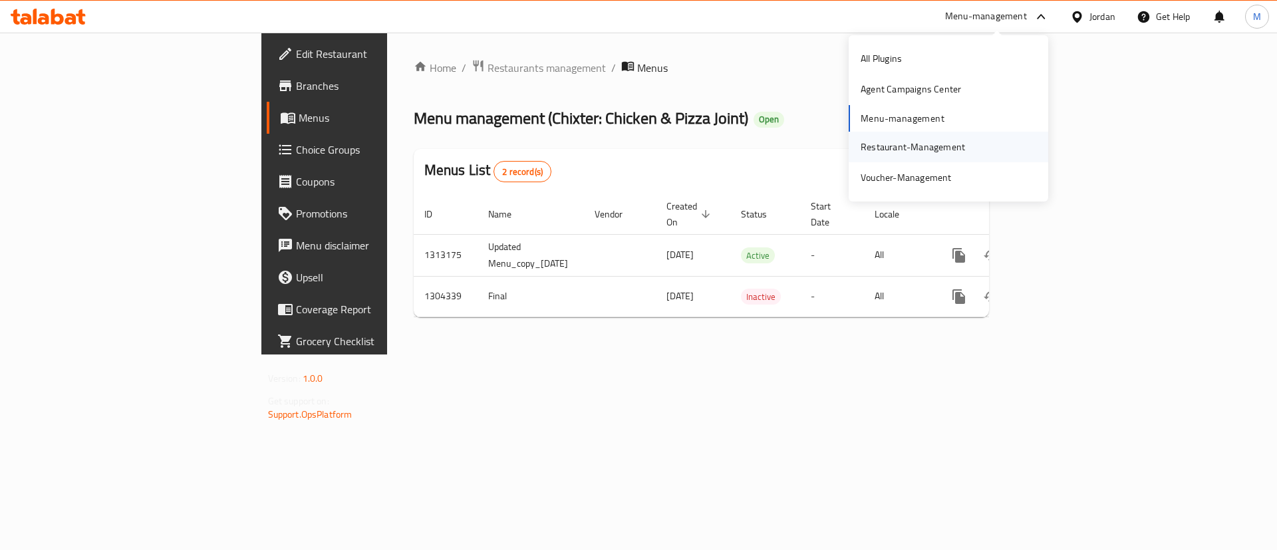
click at [947, 144] on div "Restaurant-Management" at bounding box center [912, 147] width 104 height 15
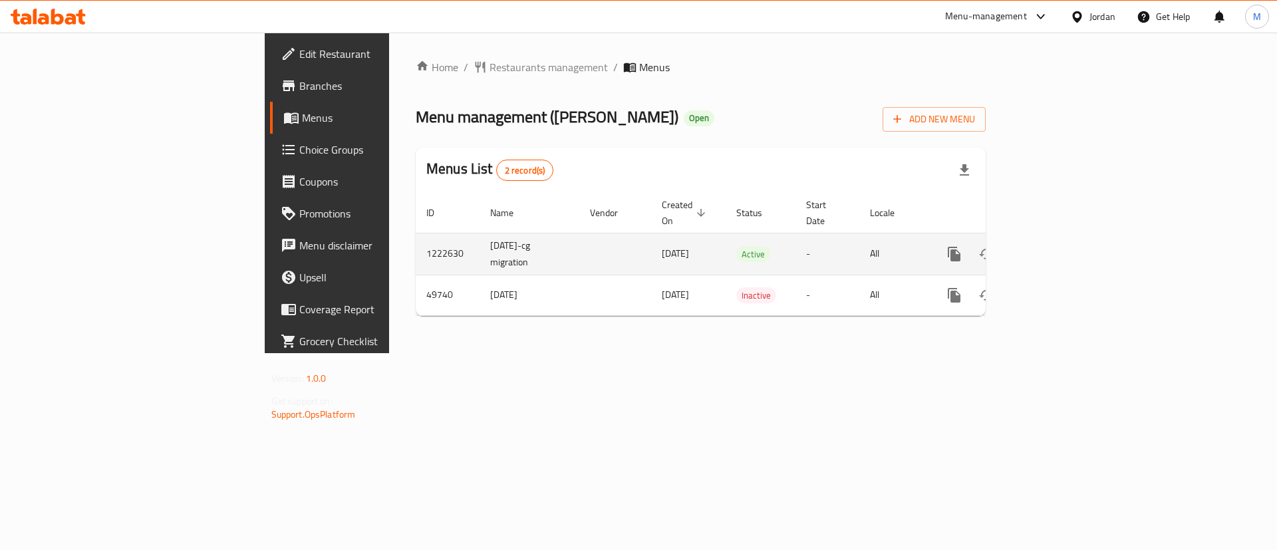
click at [1058, 246] on icon "enhanced table" at bounding box center [1050, 254] width 16 height 16
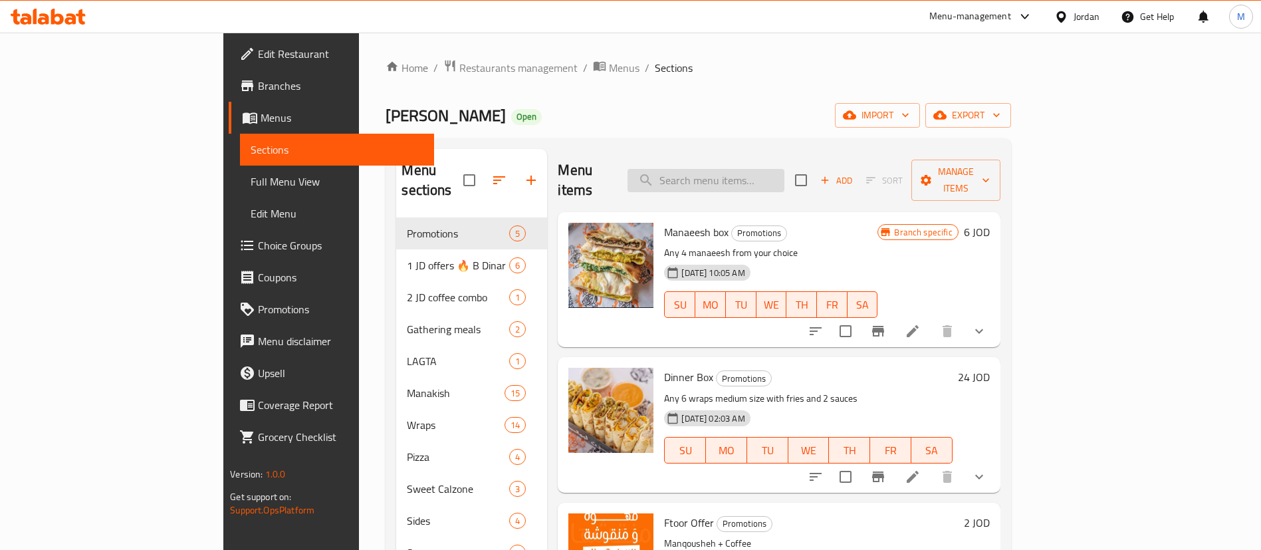
click at [776, 169] on input "search" at bounding box center [706, 180] width 157 height 23
paste input "Eggs and Cheese Manoushe"
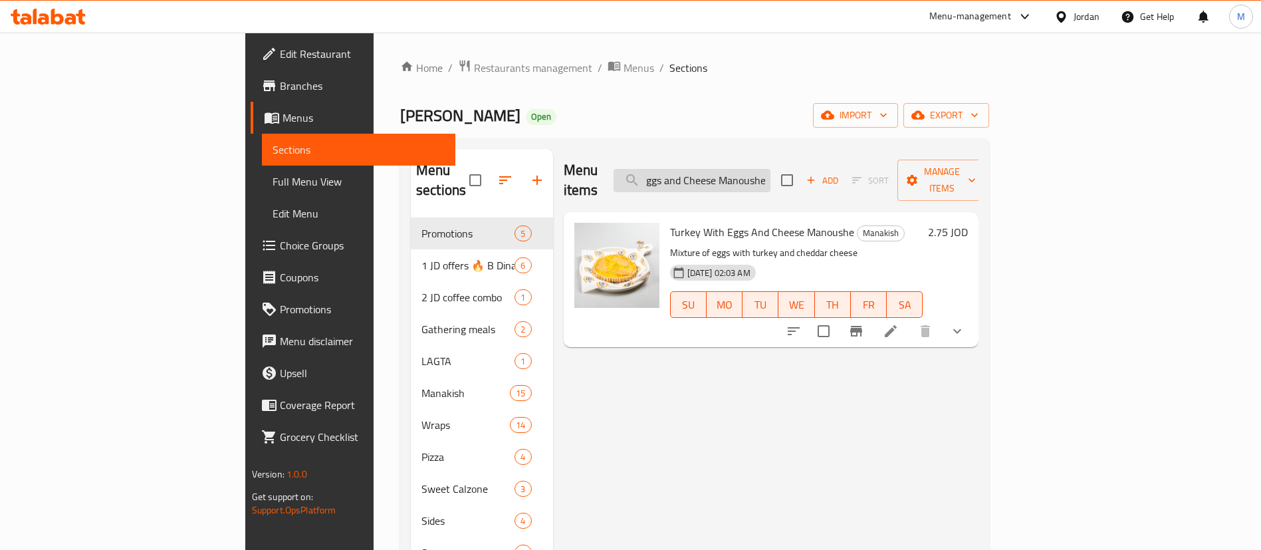
click at [771, 172] on input "Eggs and Cheese Manoushe" at bounding box center [692, 180] width 157 height 23
type input "Eggs and Cheese Manoushe"
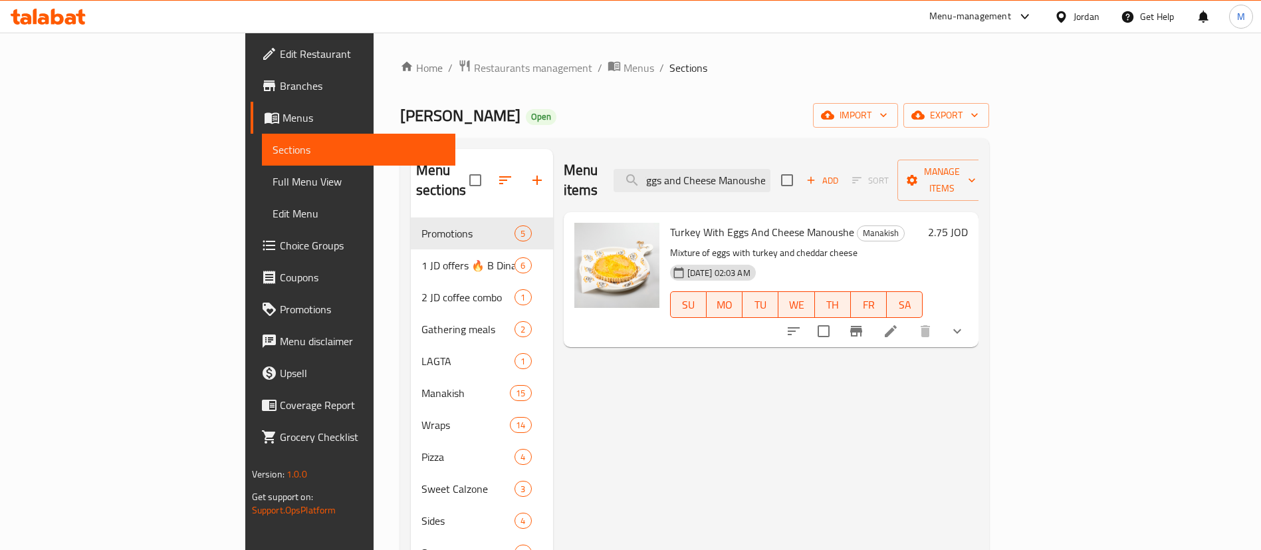
scroll to position [0, 0]
click at [767, 169] on input "Eggs and Cheese Manoushe" at bounding box center [692, 180] width 157 height 23
click at [771, 174] on input "Eggs and Cheese Manoushe" at bounding box center [692, 180] width 157 height 23
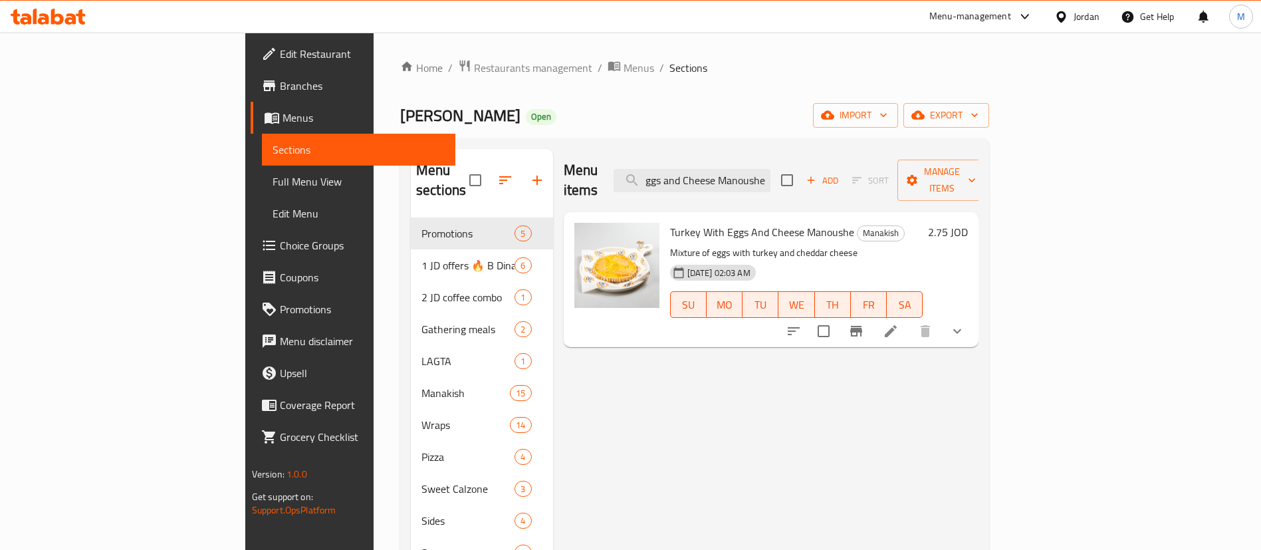
drag, startPoint x: 840, startPoint y: 174, endPoint x: 868, endPoint y: 174, distance: 27.9
click at [868, 174] on div "Menu items Eggs and Cheese Manoushe Add Sort Manage items" at bounding box center [772, 180] width 416 height 63
click at [771, 169] on input "Eggs and Cheese Manoushe" at bounding box center [692, 180] width 157 height 23
click at [771, 170] on input "Eggs and Cheese Manoushe" at bounding box center [692, 180] width 157 height 23
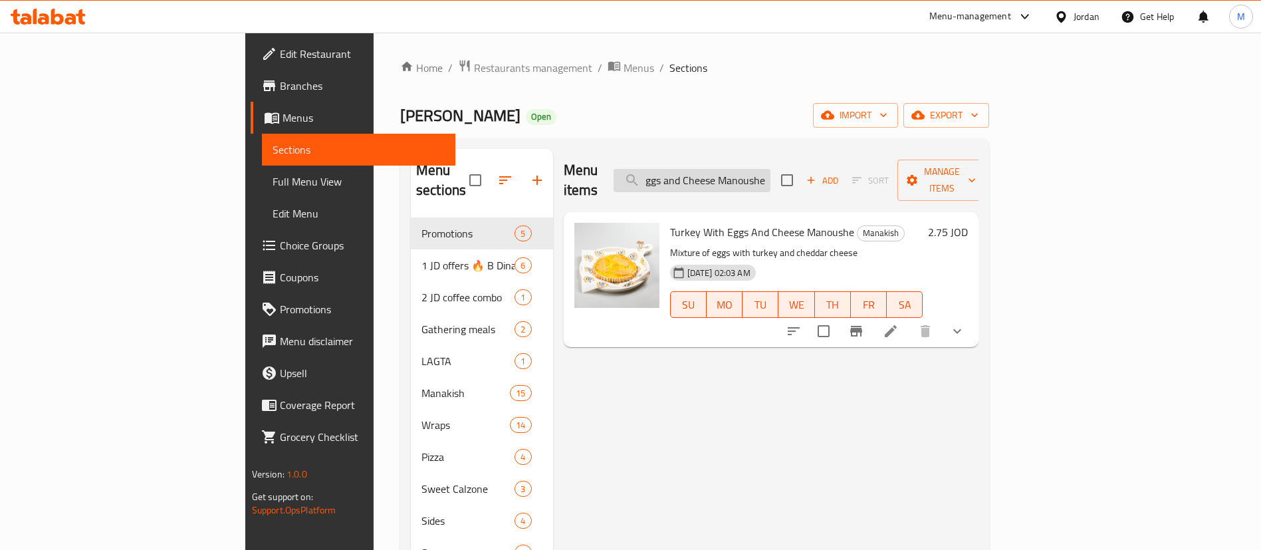
click at [771, 170] on input "Eggs and Cheese Manoushe" at bounding box center [692, 180] width 157 height 23
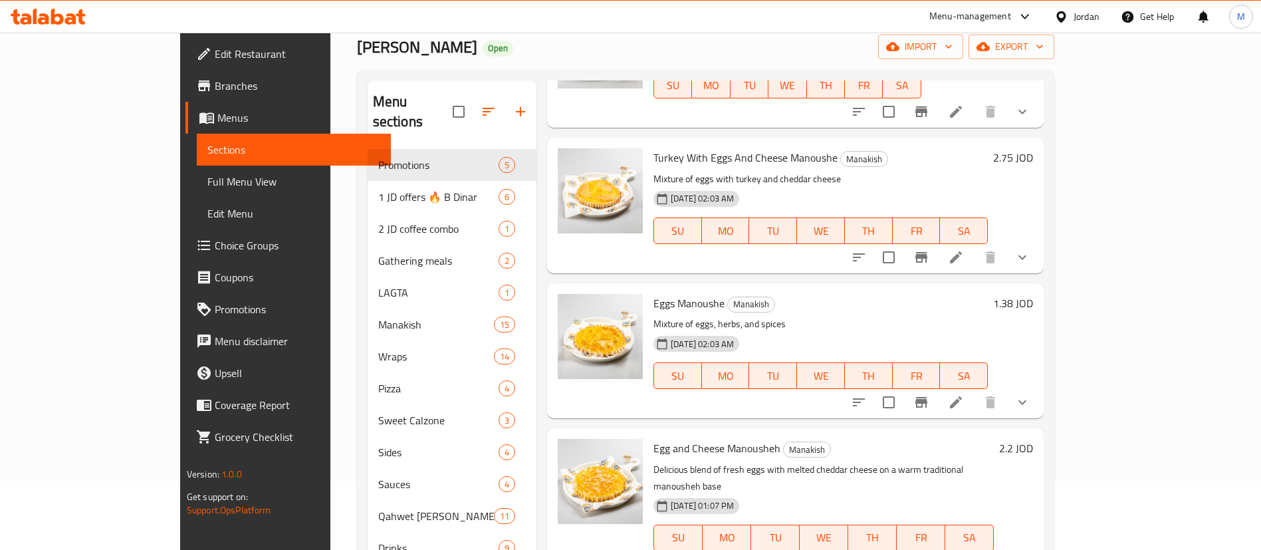
scroll to position [100, 0]
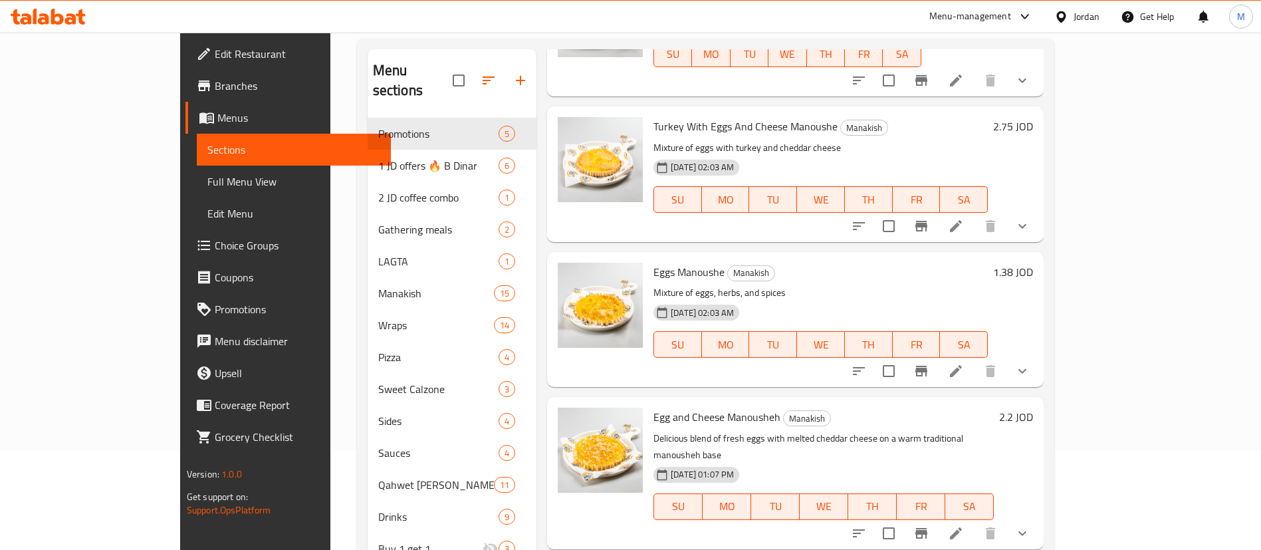
type input "egg"
click at [964, 525] on icon at bounding box center [956, 533] width 16 height 16
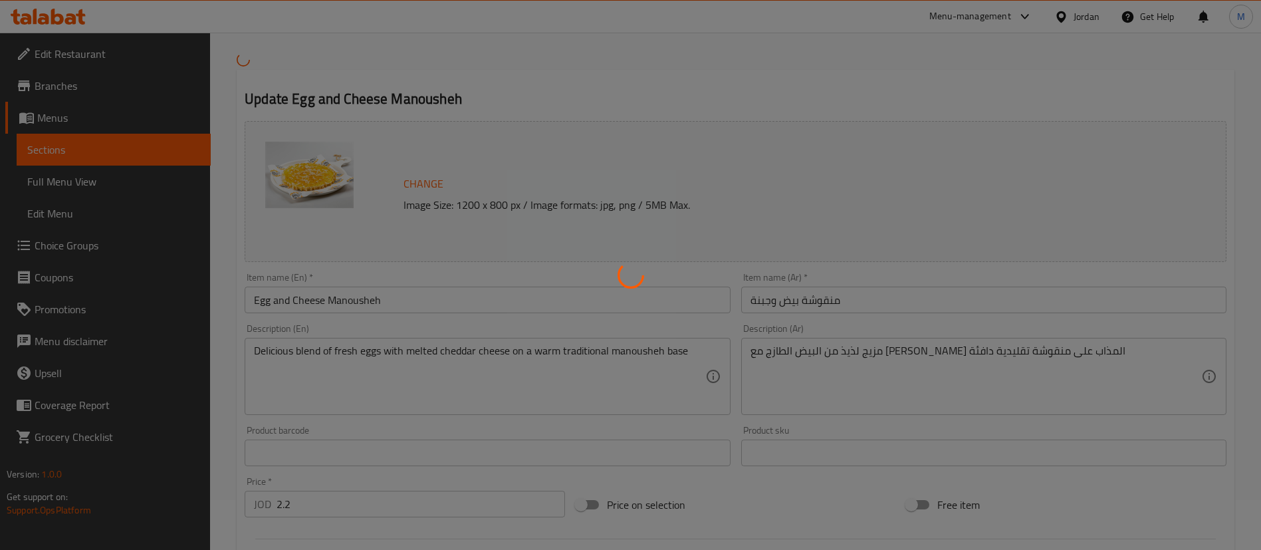
scroll to position [100, 0]
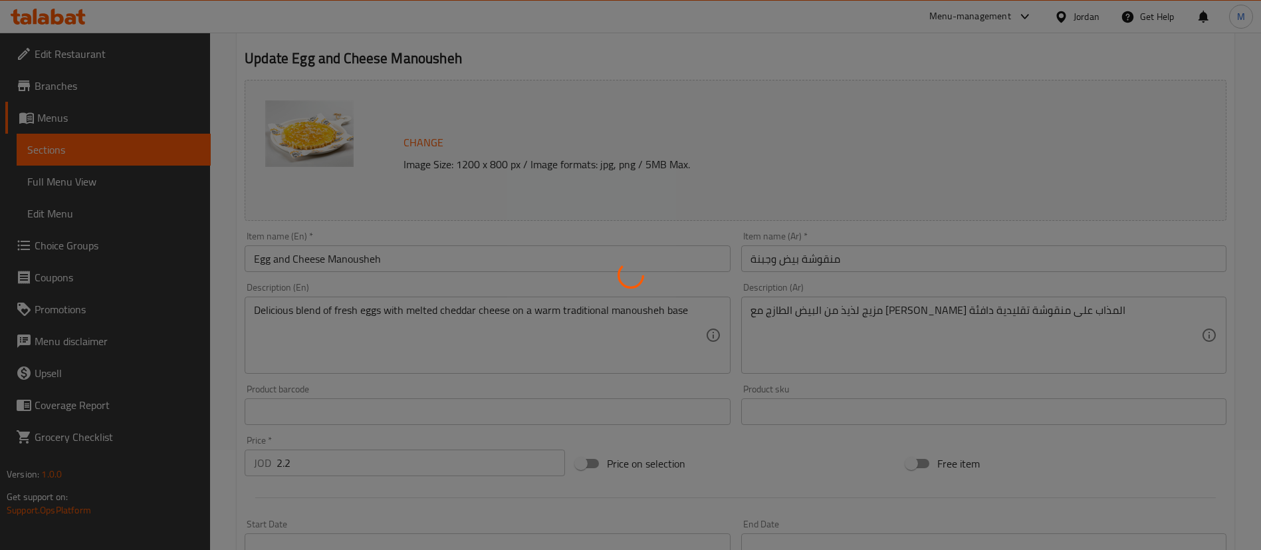
type input "اختيارك من الخبز"
type input "1"
type input "الإضافات:"
type input "0"
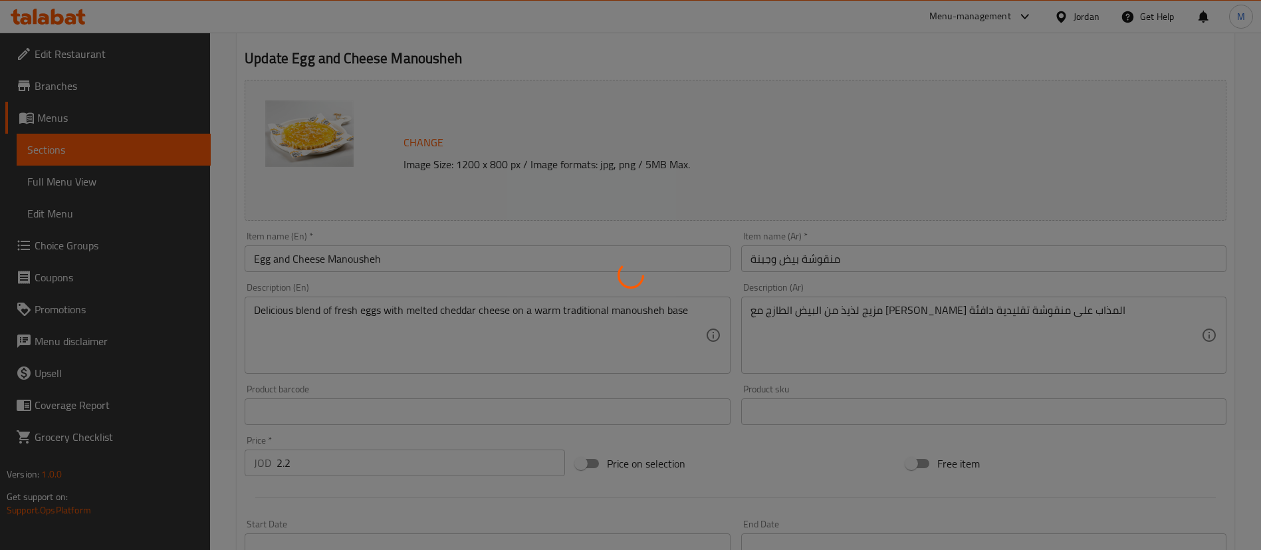
type input "5"
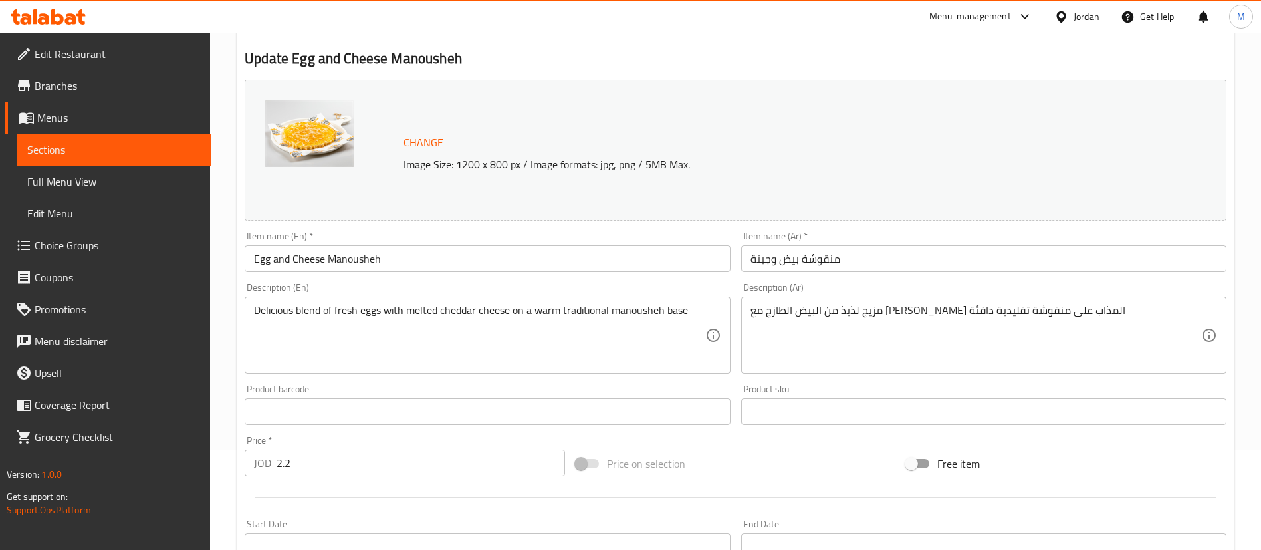
click at [460, 254] on input "Egg and Cheese Manousheh" at bounding box center [487, 258] width 485 height 27
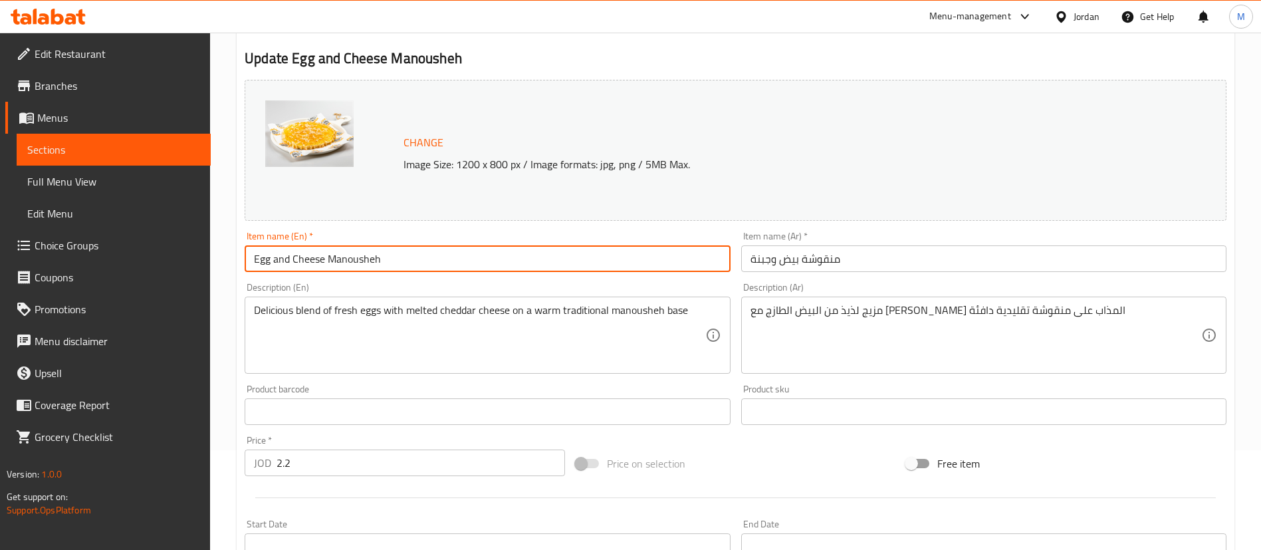
click at [460, 254] on input "Egg and Cheese Manousheh" at bounding box center [487, 258] width 485 height 27
paste input "s and Cheese Manoushe"
type input "Eggs and Cheese Manoushe"
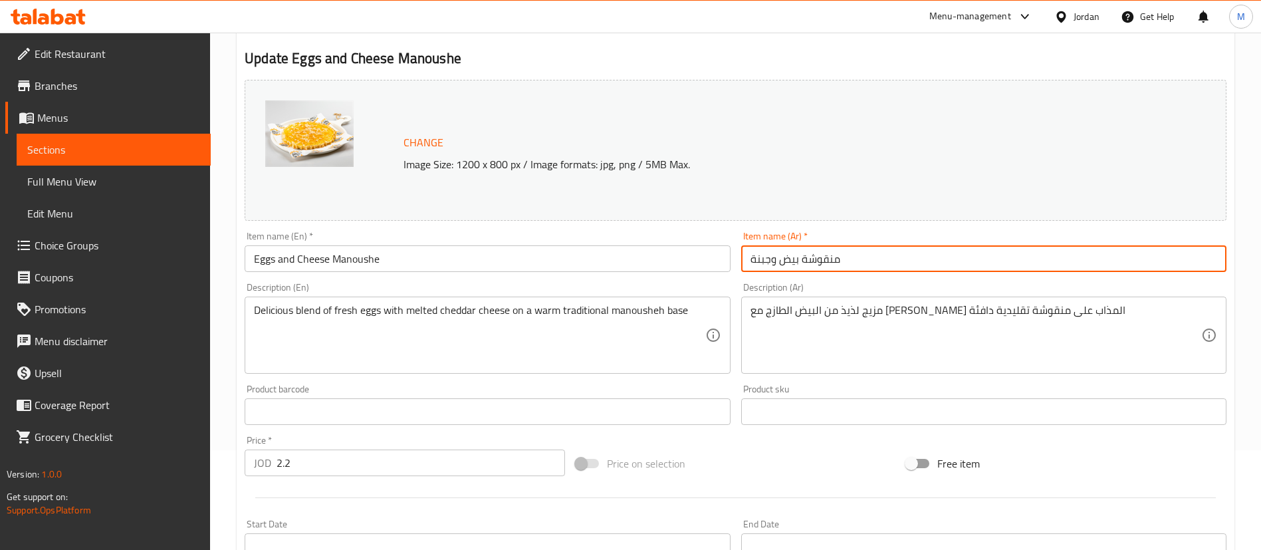
click at [858, 256] on input "منقوشة بيض وجبنة" at bounding box center [983, 258] width 485 height 27
click at [878, 256] on input "منقوشة بيض وجبنة" at bounding box center [983, 258] width 485 height 27
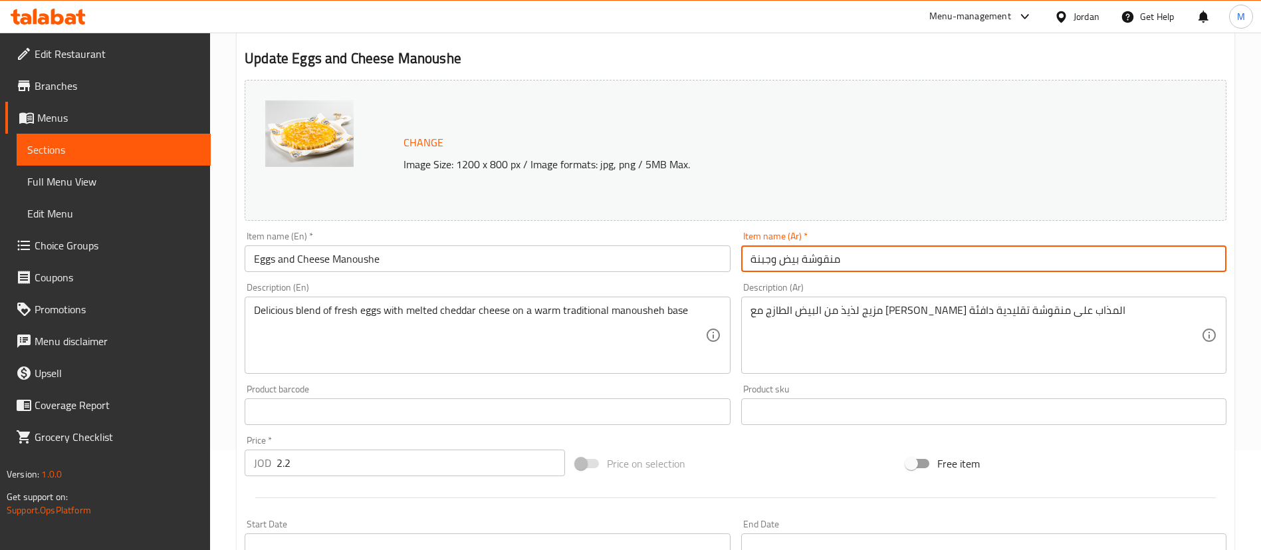
click at [878, 256] on input "منقوشة بيض وجبنة" at bounding box center [983, 258] width 485 height 27
paste input "جبنة"
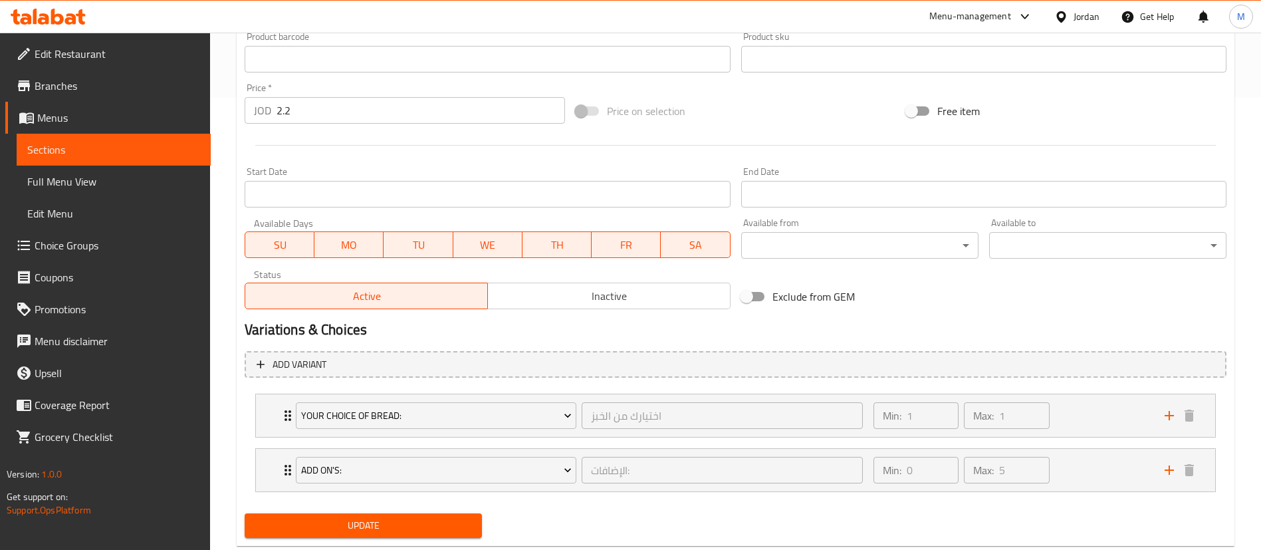
scroll to position [485, 0]
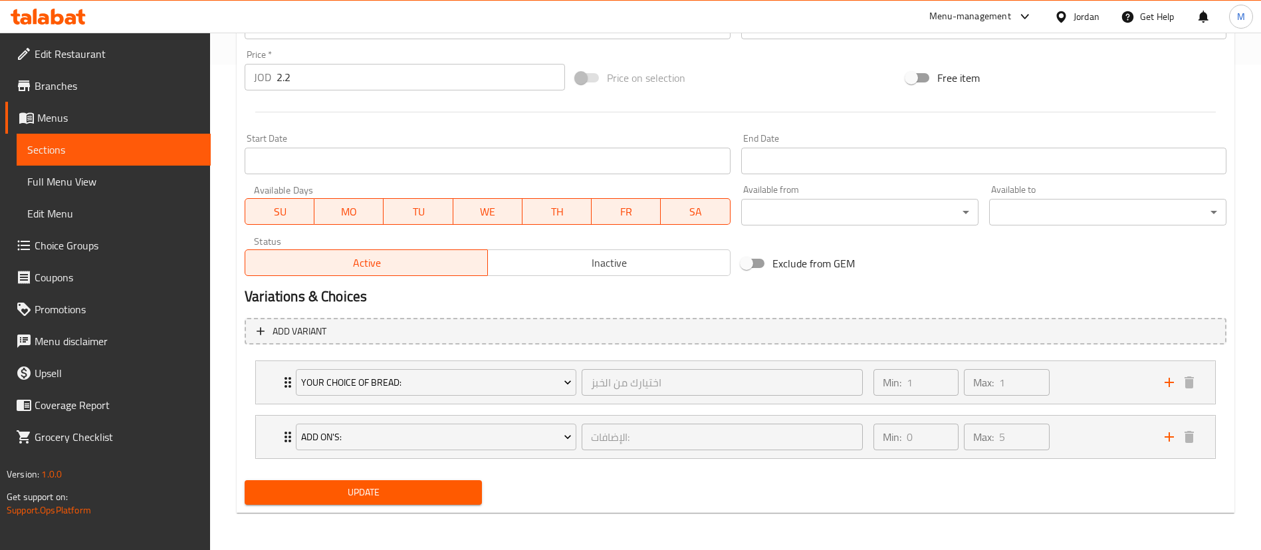
type input "منقوشة بيض و جبنة"
click at [475, 491] on button "Update" at bounding box center [363, 492] width 237 height 25
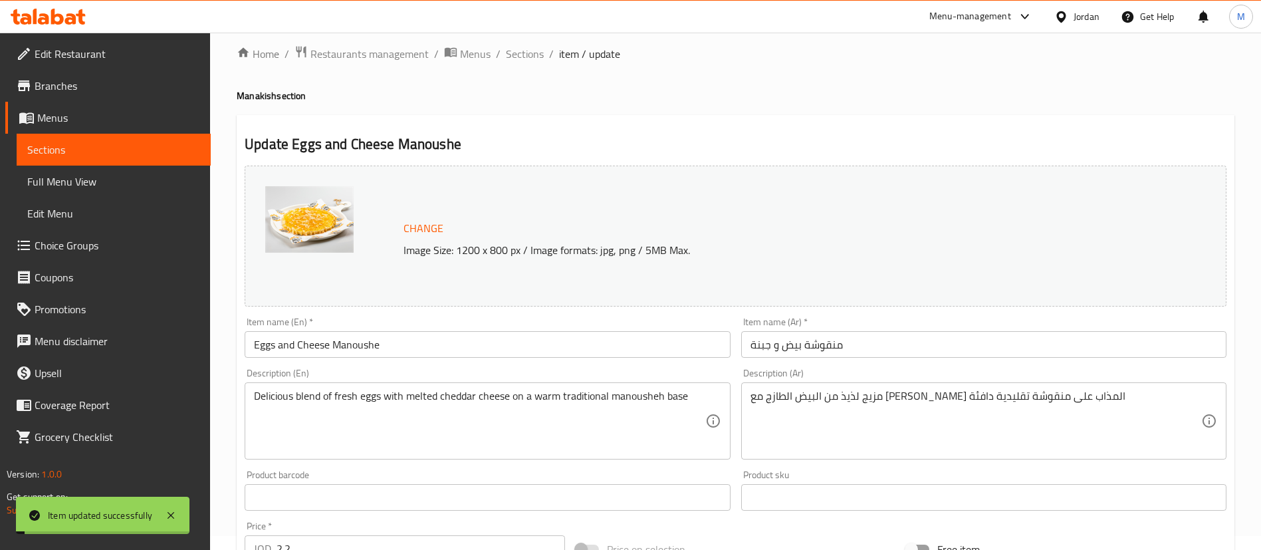
scroll to position [0, 0]
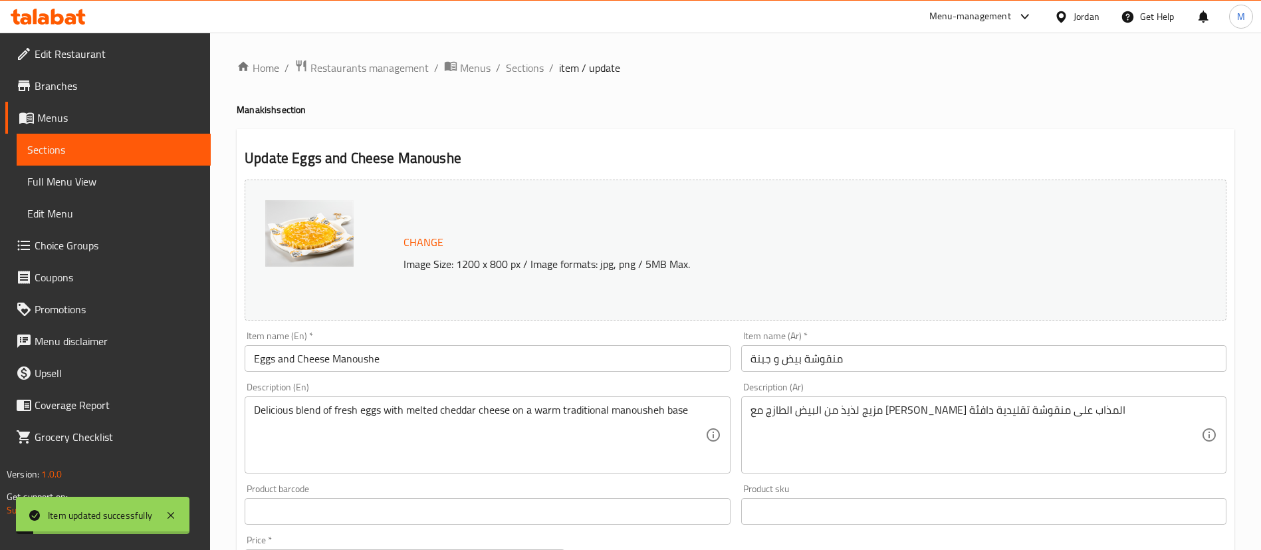
drag, startPoint x: 521, startPoint y: 74, endPoint x: 381, endPoint y: 2, distance: 157.6
click at [521, 74] on span "Sections" at bounding box center [525, 68] width 38 height 16
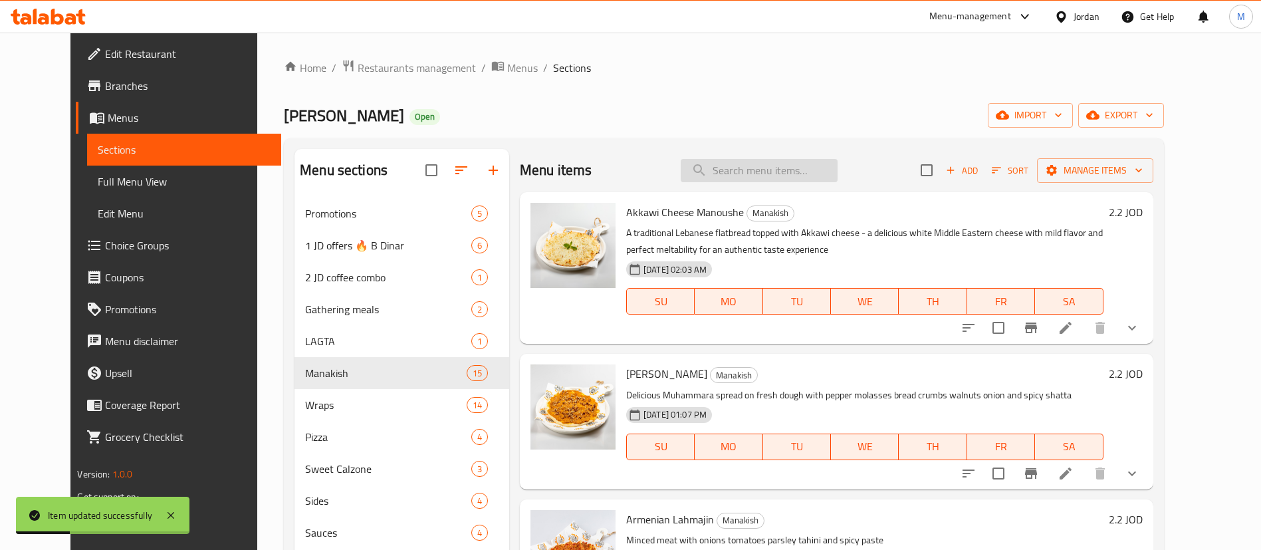
click at [783, 172] on input "search" at bounding box center [759, 170] width 157 height 23
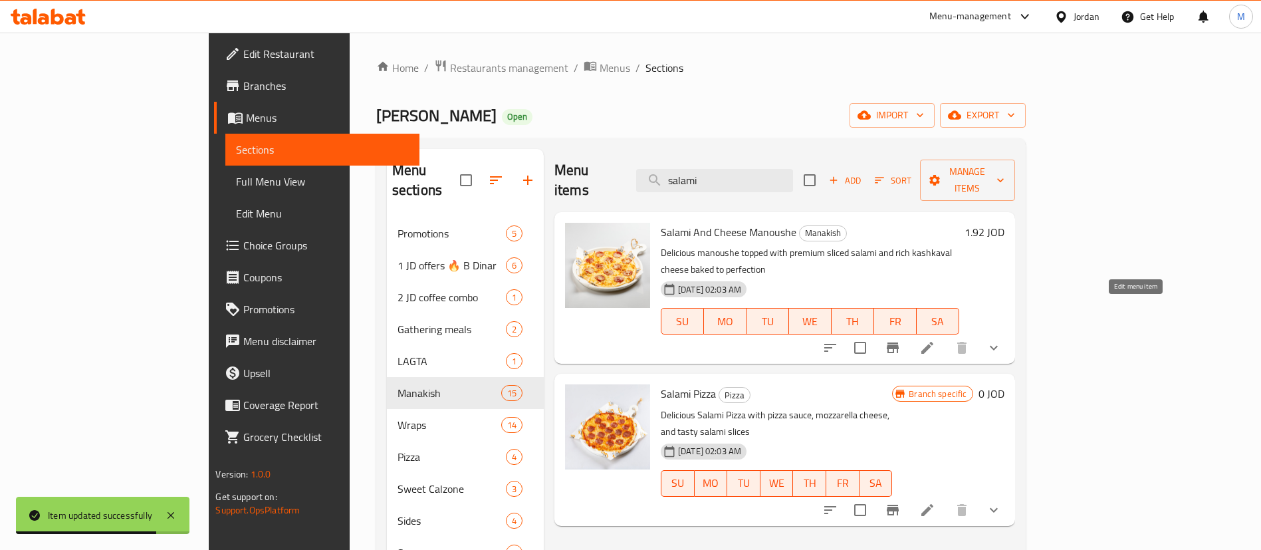
type input "salami"
click at [935, 340] on icon at bounding box center [927, 348] width 16 height 16
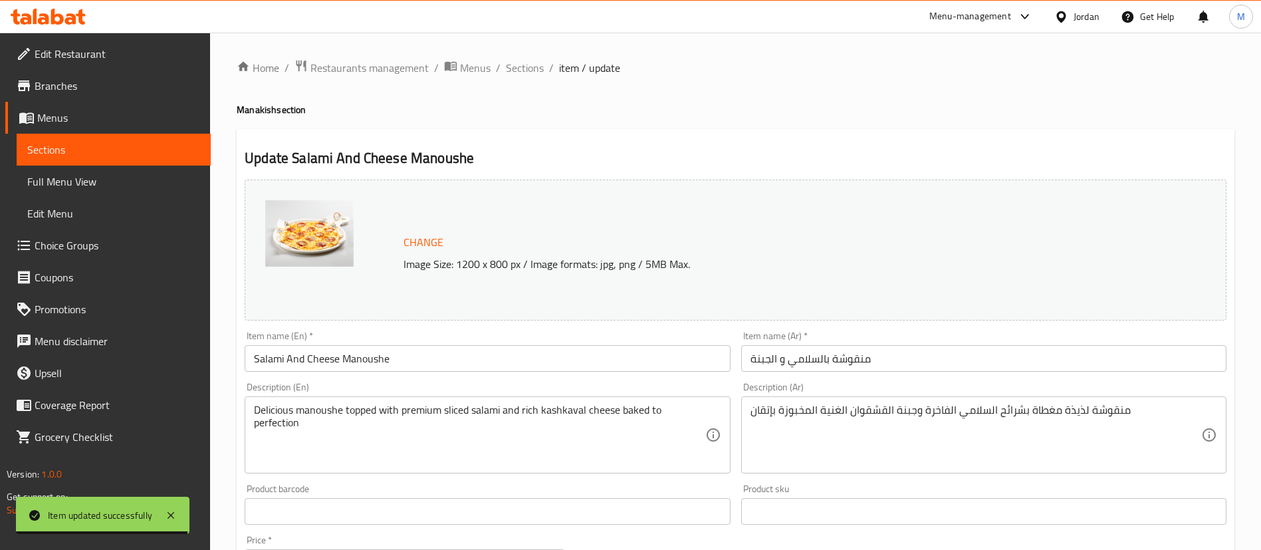
click at [472, 365] on input "Salami And Cheese Manoushe" at bounding box center [487, 358] width 485 height 27
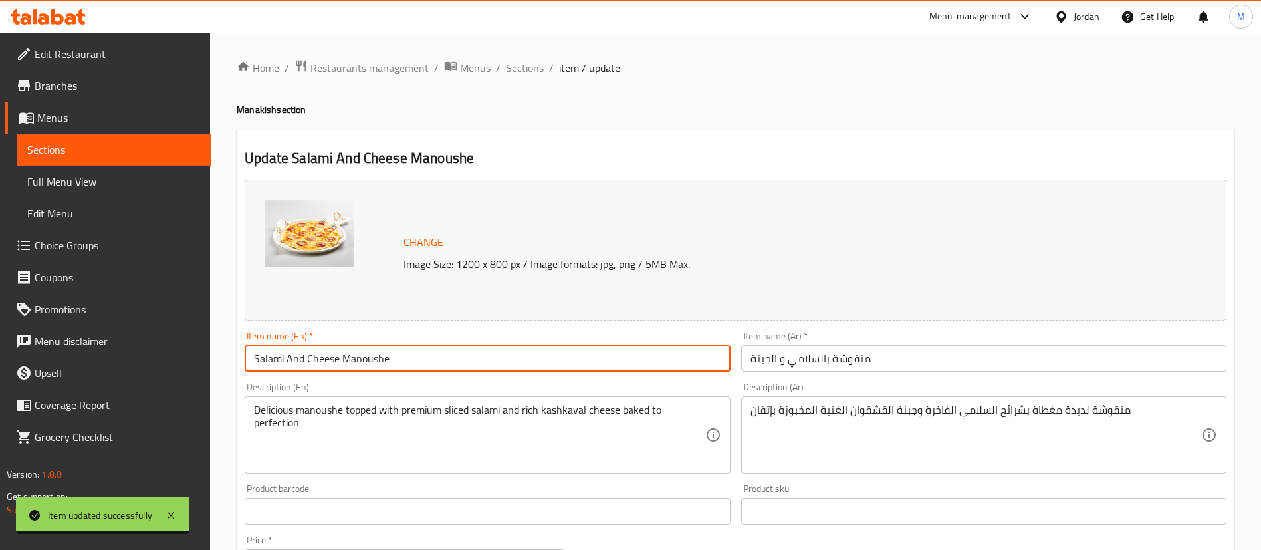
click at [472, 365] on input "Salami And Cheese Manoushe" at bounding box center [487, 358] width 485 height 27
paste input "a"
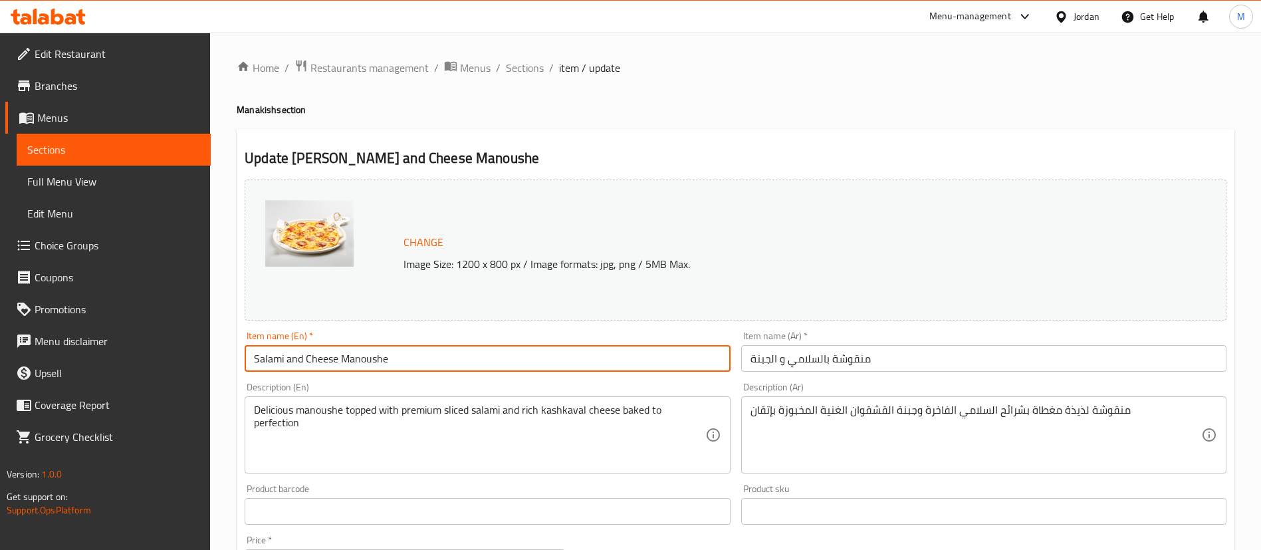
type input "Salami and Cheese Manoushe"
click at [860, 358] on input "منقوشة بالسلامي و الجبنة" at bounding box center [983, 358] width 485 height 27
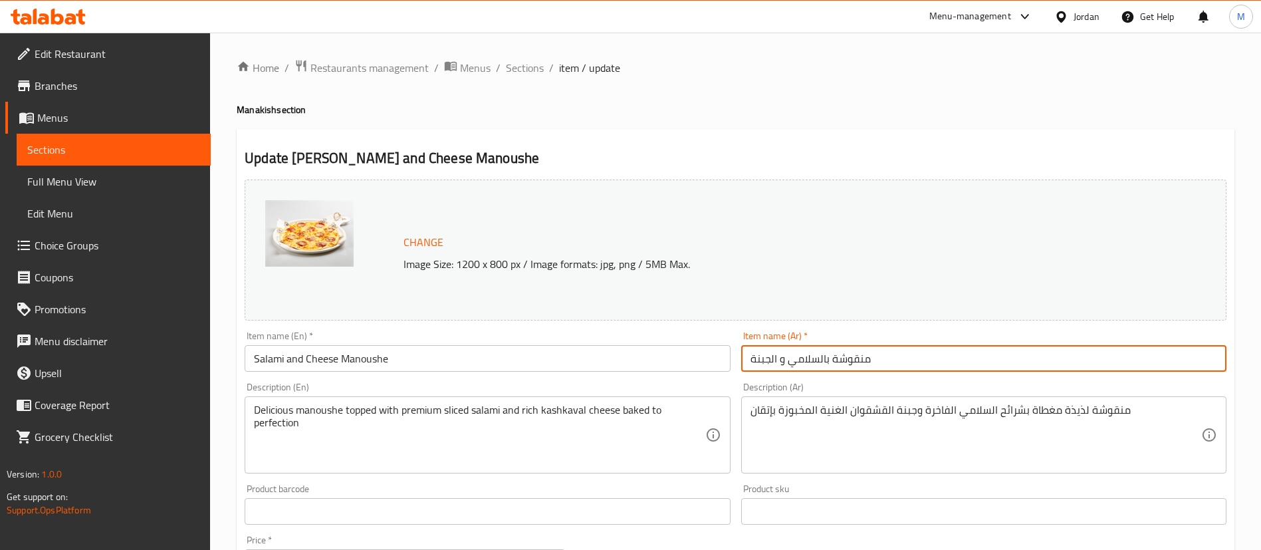
click at [860, 358] on input "منقوشة بالسلامي و الجبنة" at bounding box center [983, 358] width 485 height 27
paste input "لامي و جبنة"
type input "منقوشة سلامي و جبنة"
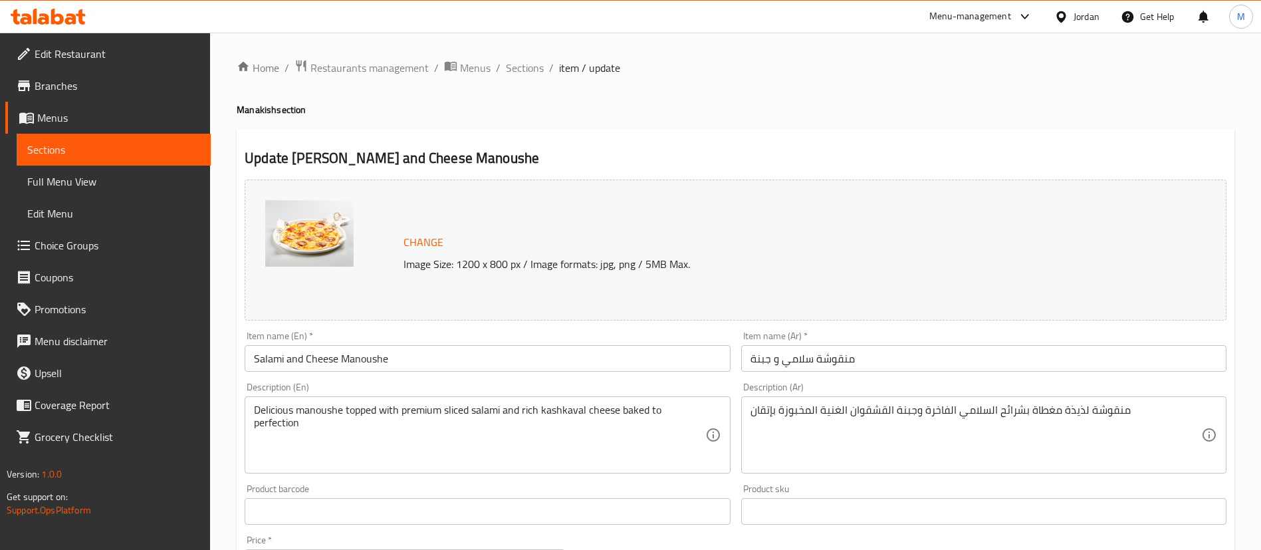
click at [662, 112] on h4 "Manakish section" at bounding box center [736, 109] width 998 height 13
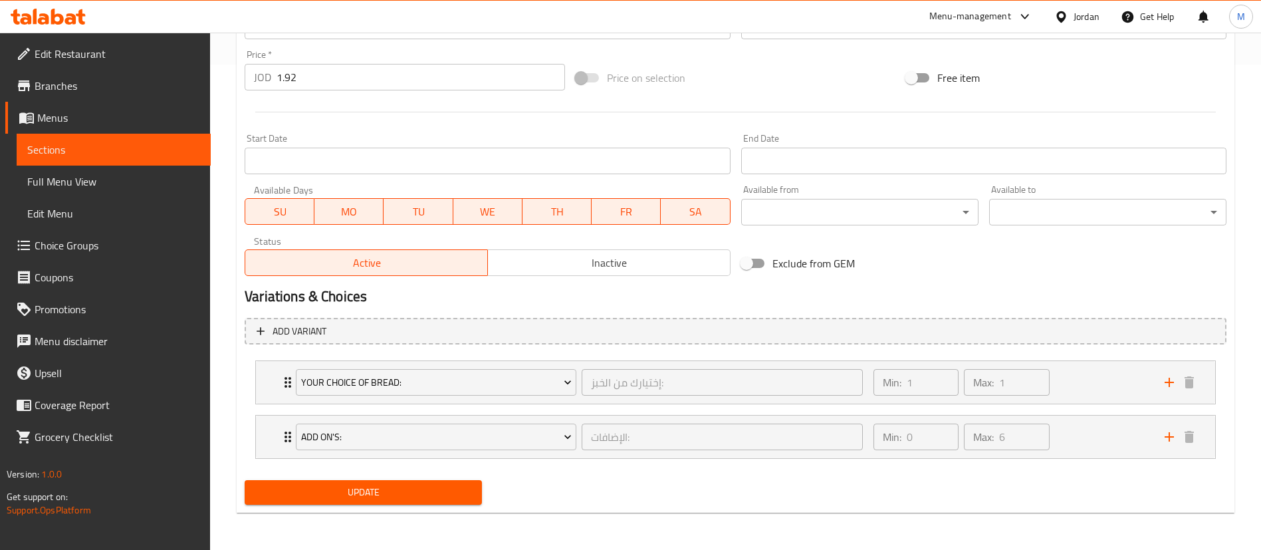
click at [439, 496] on span "Update" at bounding box center [363, 492] width 216 height 17
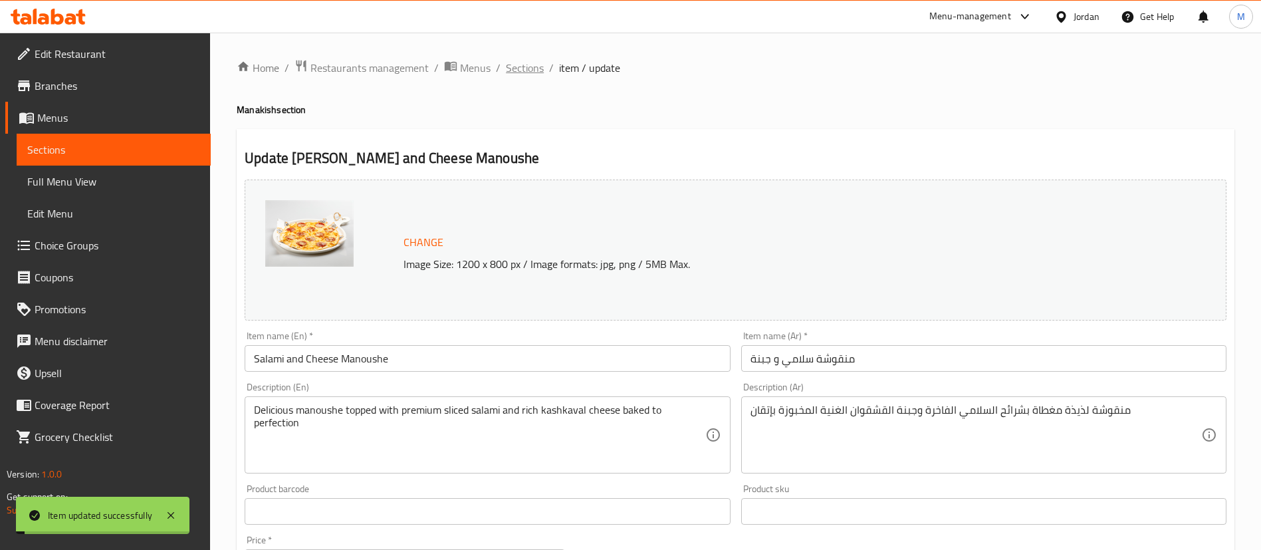
click at [525, 71] on span "Sections" at bounding box center [525, 68] width 38 height 16
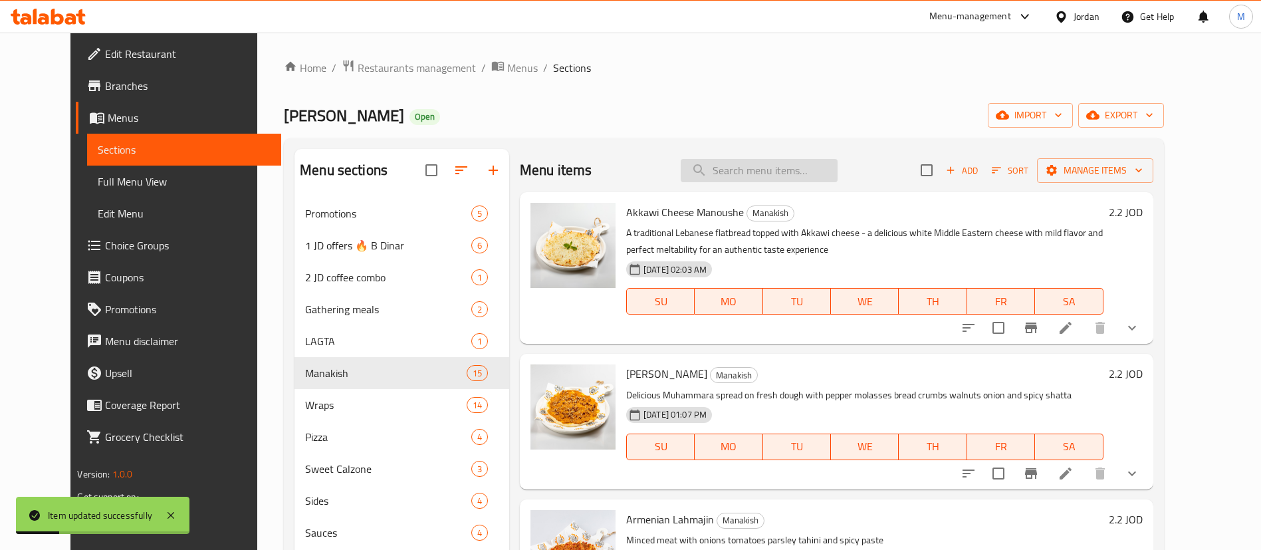
click at [744, 171] on input "search" at bounding box center [759, 170] width 157 height 23
paste input "Turkey and Cheese Manoushe"
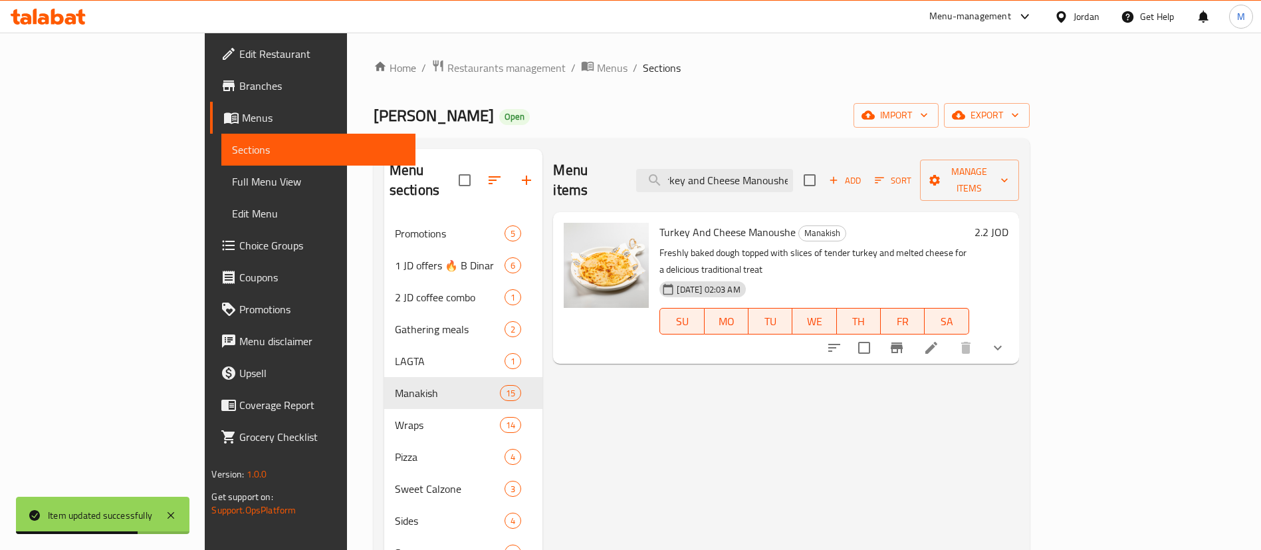
type input "Turkey and Cheese Manoushe"
click at [939, 340] on icon at bounding box center [931, 348] width 16 height 16
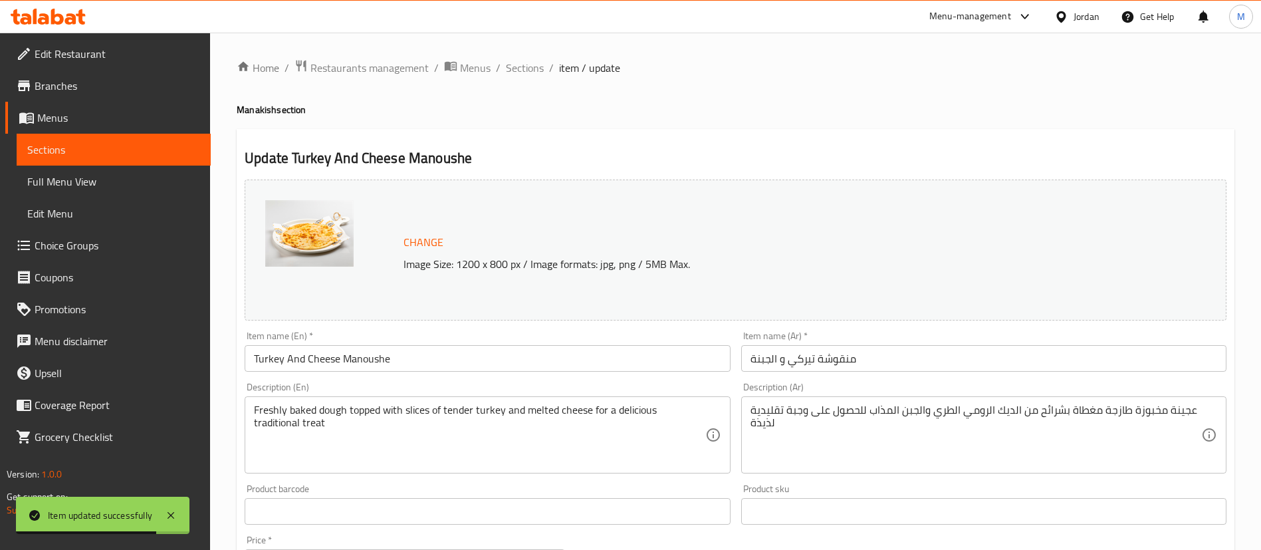
click at [535, 356] on input "Turkey And Cheese Manoushe" at bounding box center [487, 358] width 485 height 27
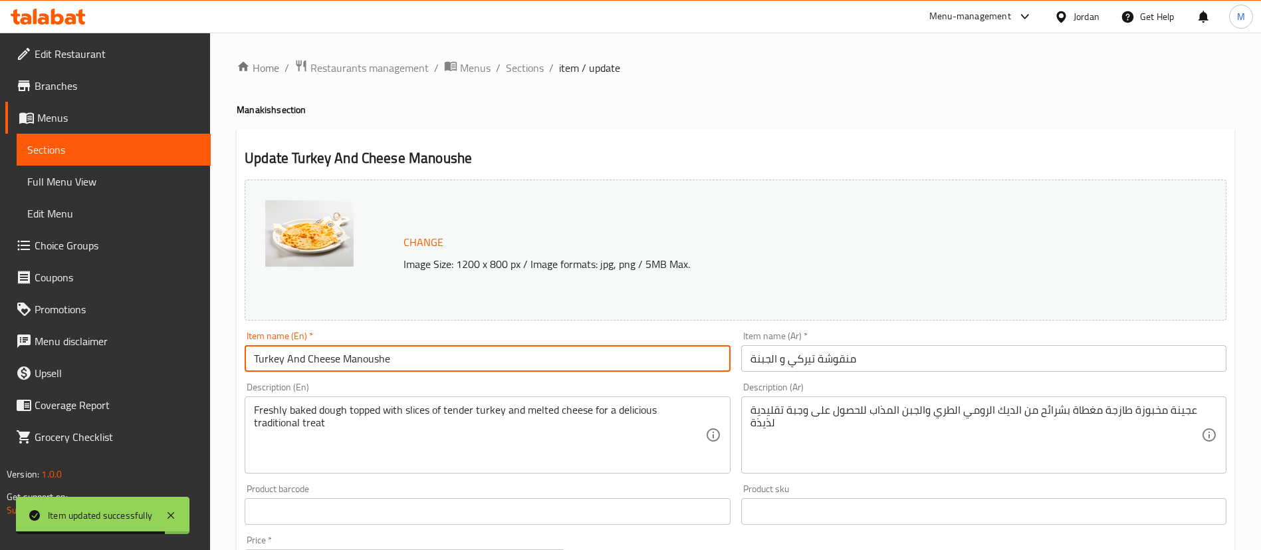
click at [535, 356] on input "Turkey And Cheese Manoushe" at bounding box center [487, 358] width 485 height 27
paste input "a"
type input "Turkey and Cheese Manoushe"
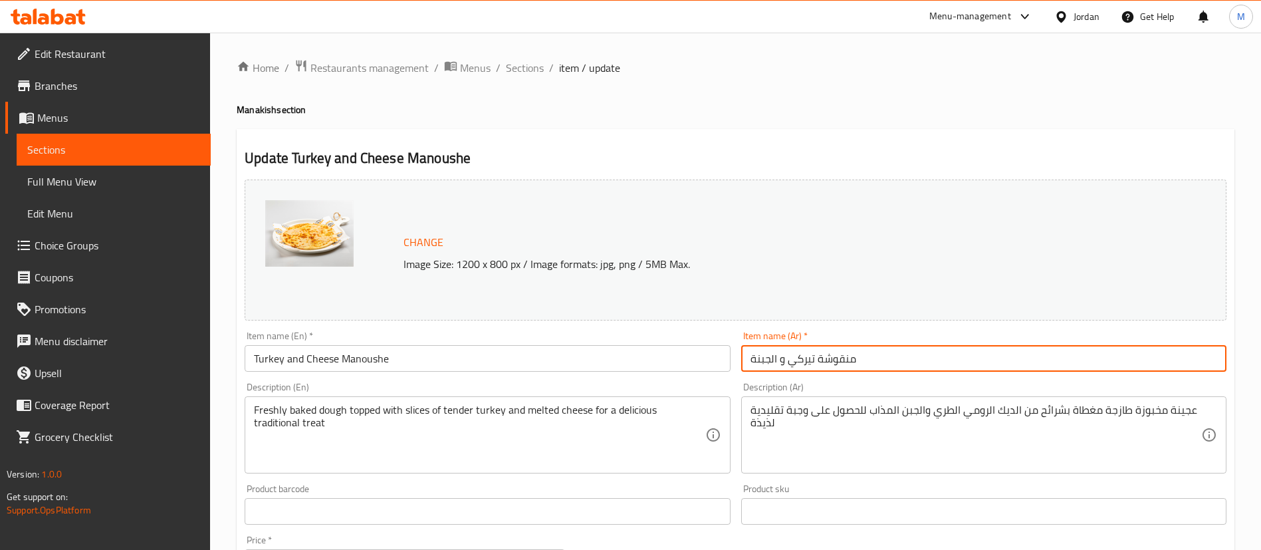
click at [859, 361] on input "منقوشة تيركي و الجبنة" at bounding box center [983, 358] width 485 height 27
paste input "بنة"
type input "منقوشة تيركي و جبنة"
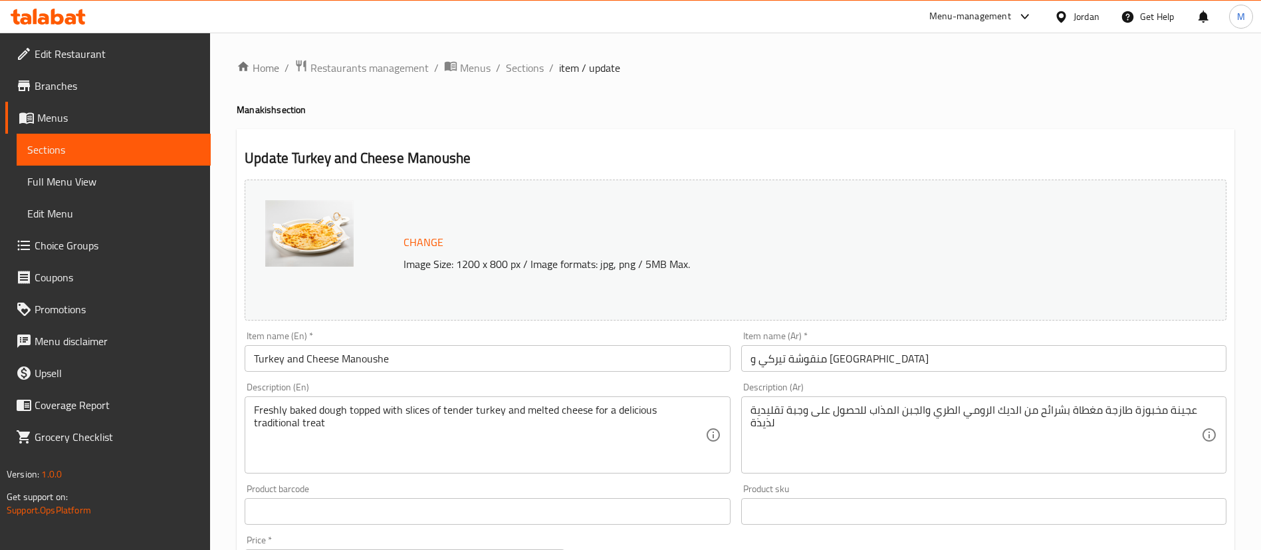
click at [614, 127] on div "Home / Restaurants management / Menus / Sections / item / update Manakish secti…" at bounding box center [736, 533] width 998 height 949
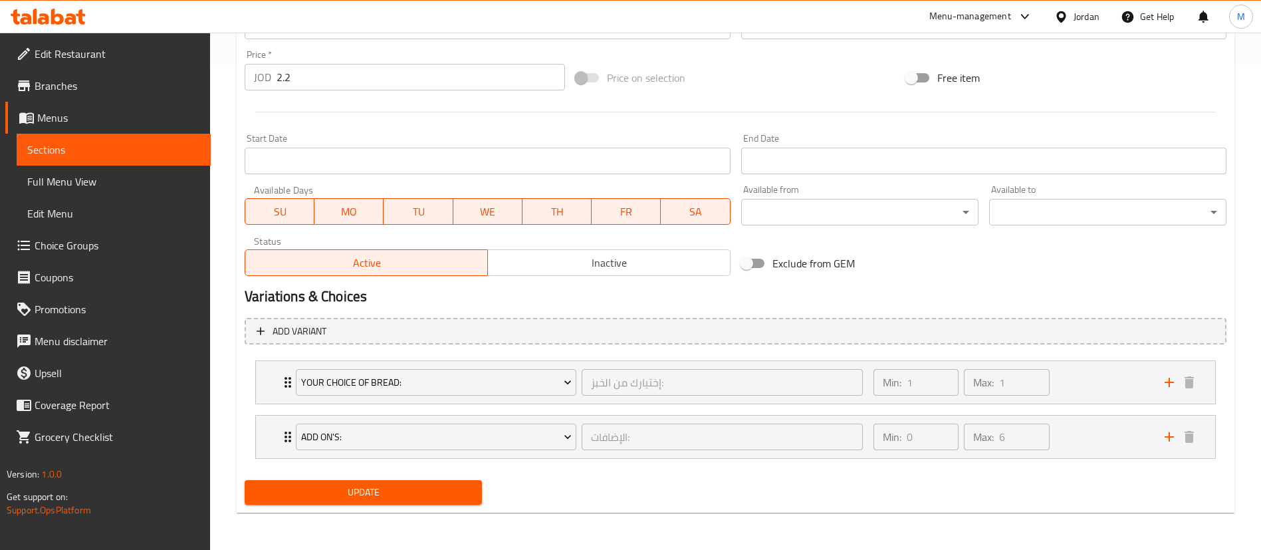
click at [400, 491] on span "Update" at bounding box center [363, 492] width 216 height 17
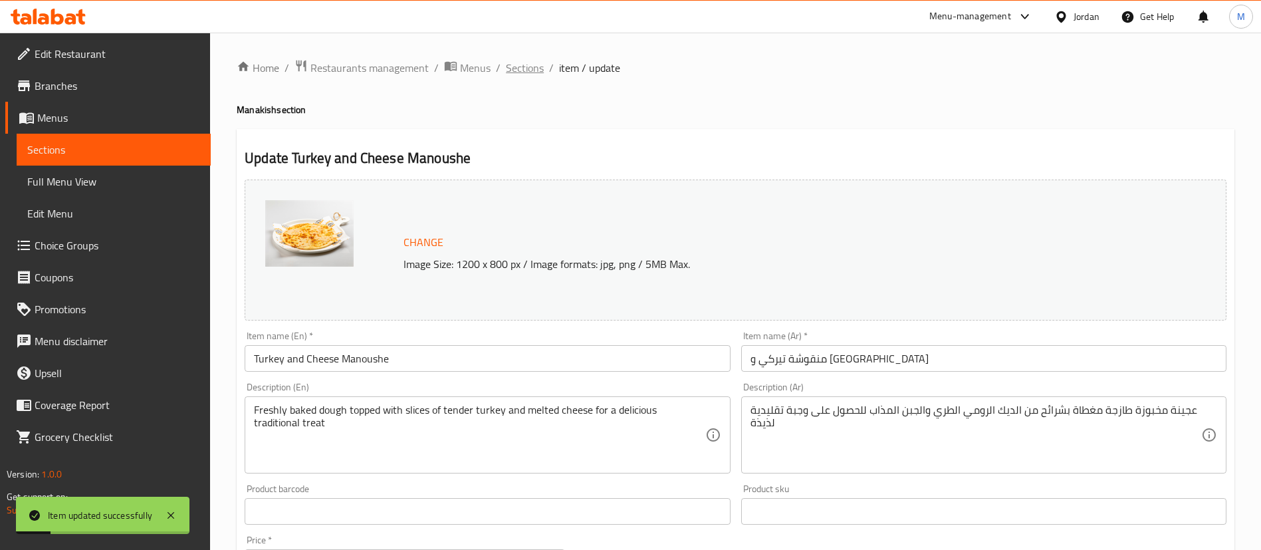
click at [527, 69] on span "Sections" at bounding box center [525, 68] width 38 height 16
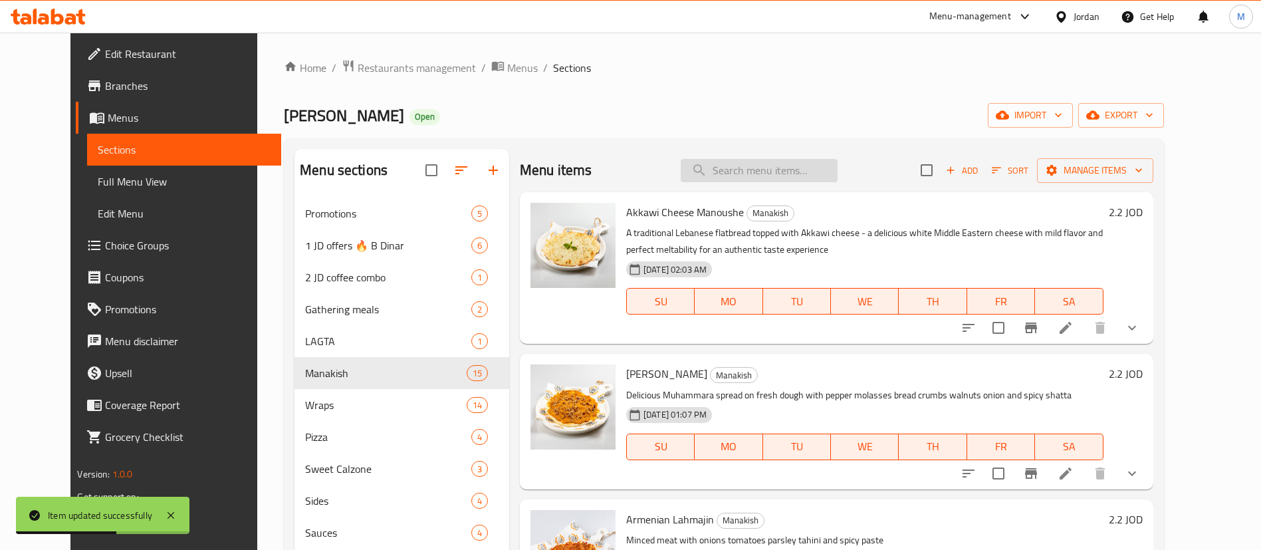
click at [768, 168] on input "search" at bounding box center [759, 170] width 157 height 23
paste input "Eggs with Turkey and Cheese Manoushe"
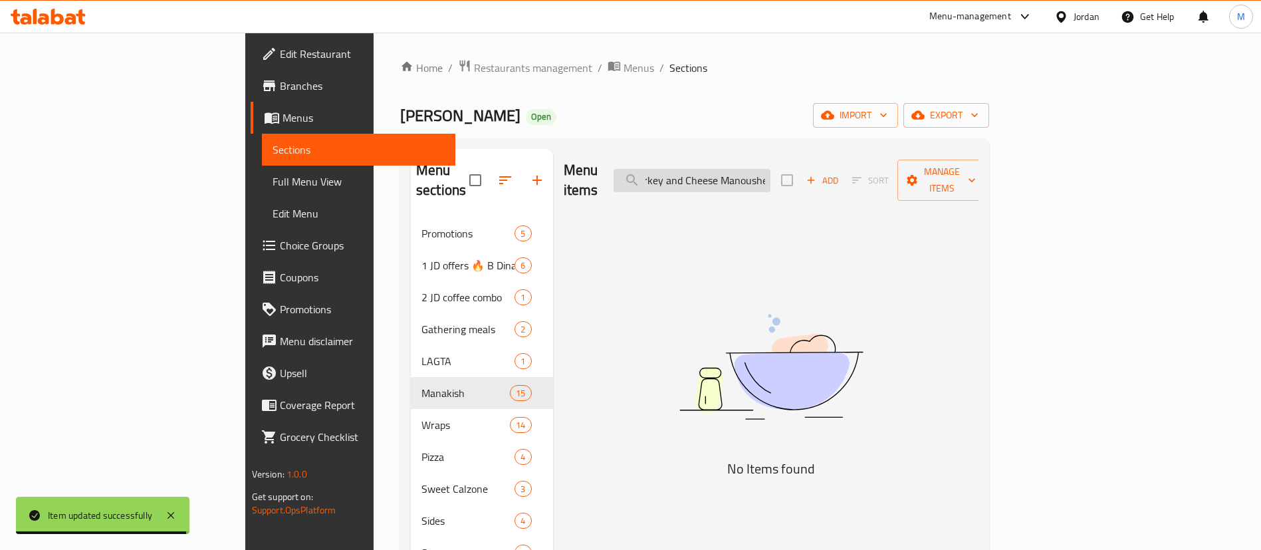
click at [771, 178] on input "Eggs with Turkey and Cheese Manoushe" at bounding box center [692, 180] width 157 height 23
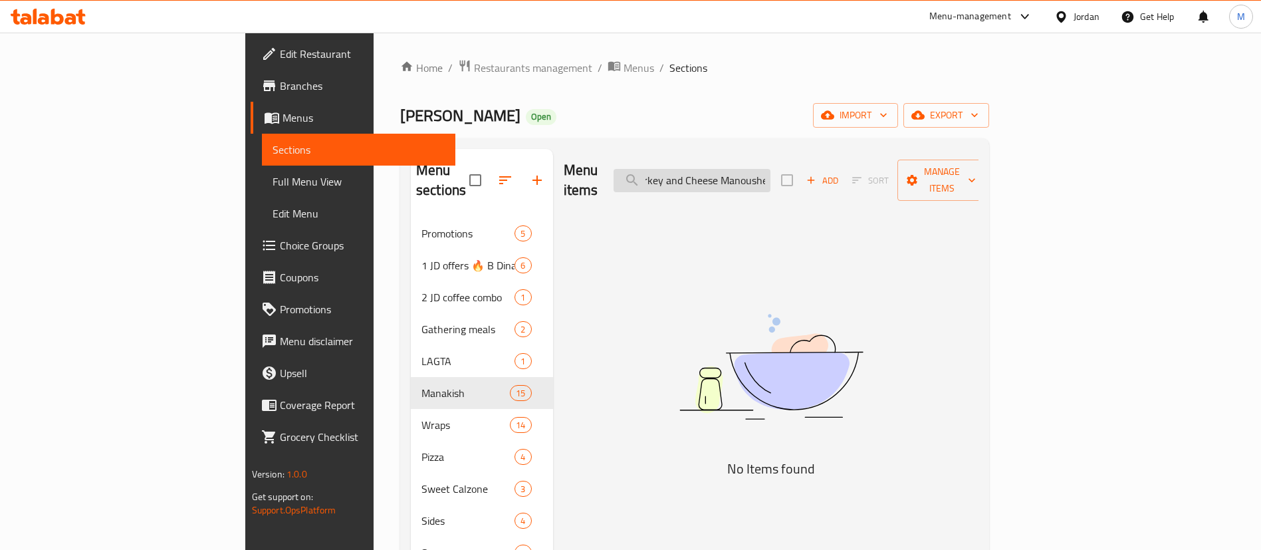
click at [771, 178] on input "Eggs with Turkey and Cheese Manoushe" at bounding box center [692, 180] width 157 height 23
click at [816, 149] on div "Menu items Eggs with Turkey and Cheese Manoushe Add Sort Manage items" at bounding box center [772, 180] width 416 height 63
click at [771, 169] on input "Eggs with Turkey and Cheese Manoushe" at bounding box center [692, 180] width 157 height 23
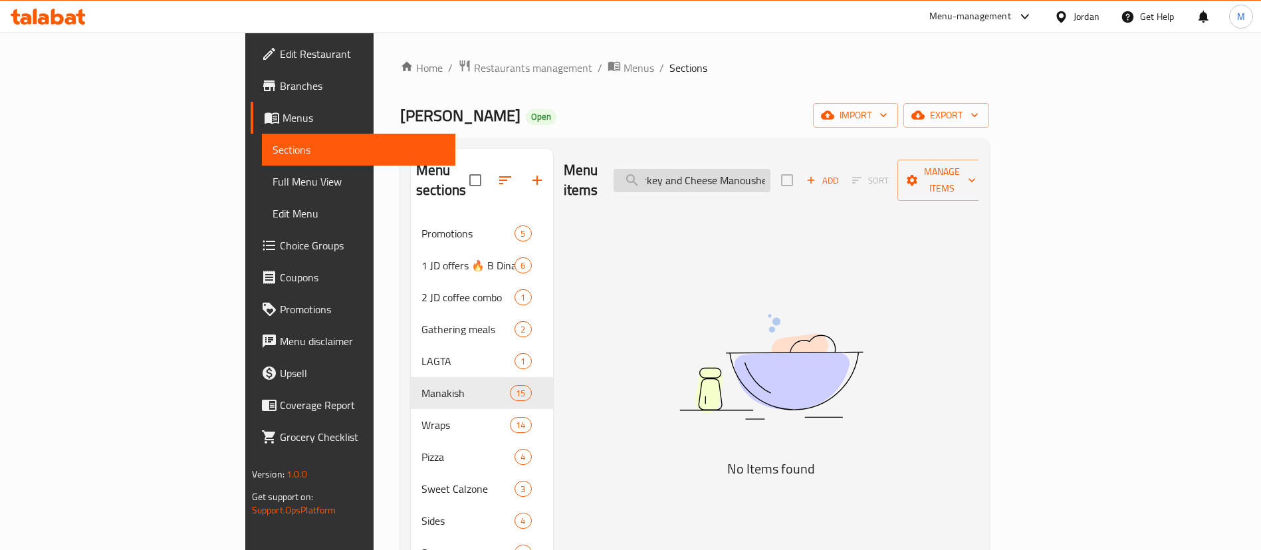
drag, startPoint x: 816, startPoint y: 168, endPoint x: 863, endPoint y: 169, distance: 47.2
click at [771, 169] on input "Eggs with Turkey and Cheese Manoushe" at bounding box center [692, 180] width 157 height 23
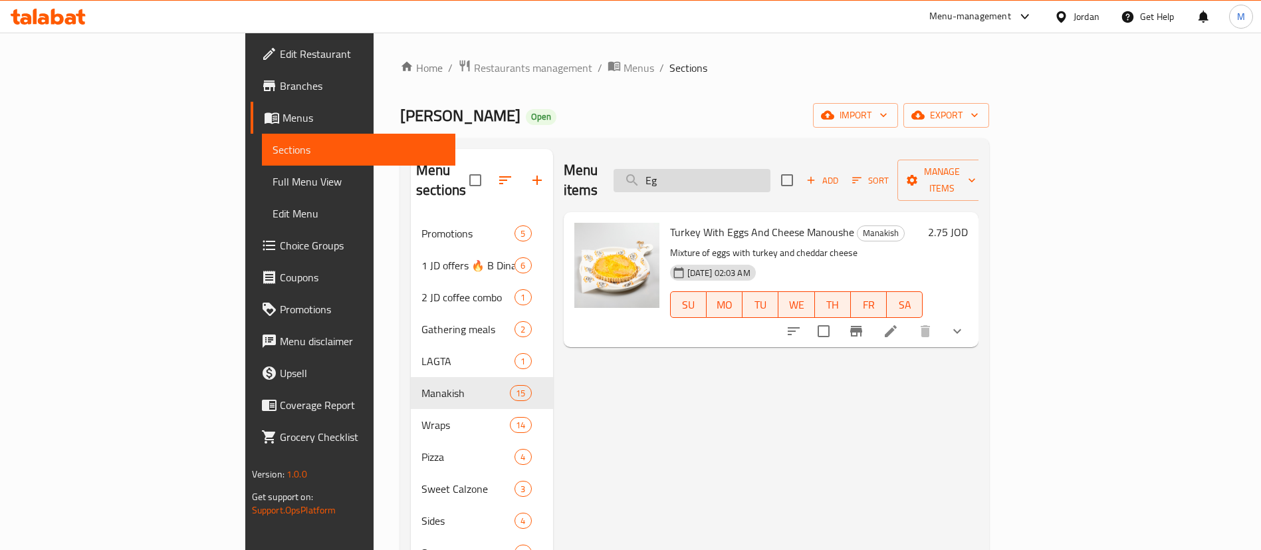
type input "E"
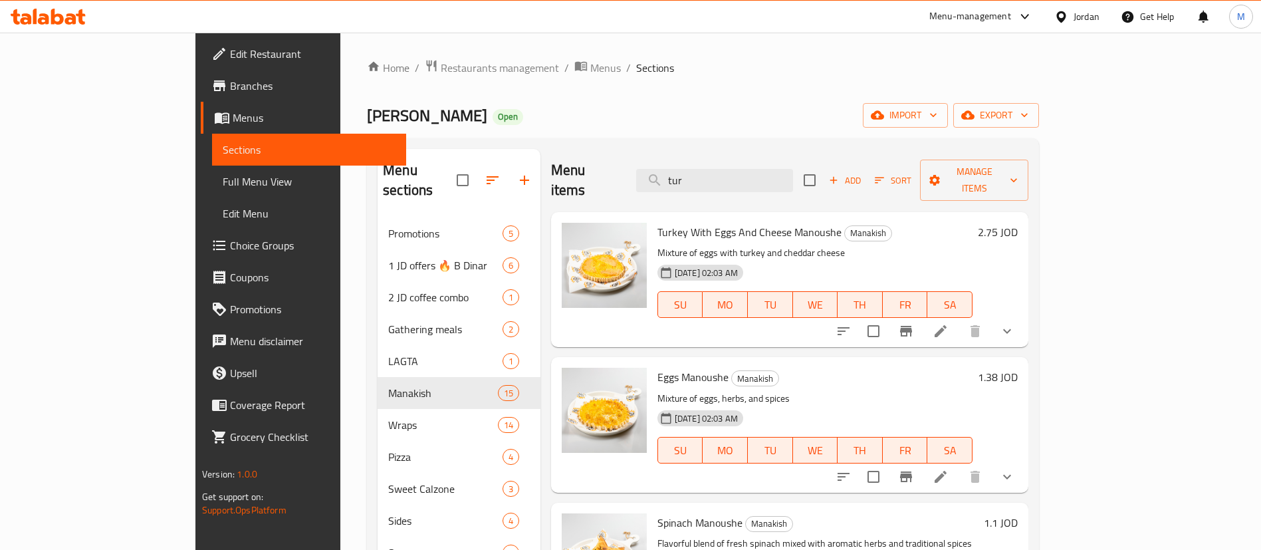
type input "tur"
click at [949, 323] on icon at bounding box center [941, 331] width 16 height 16
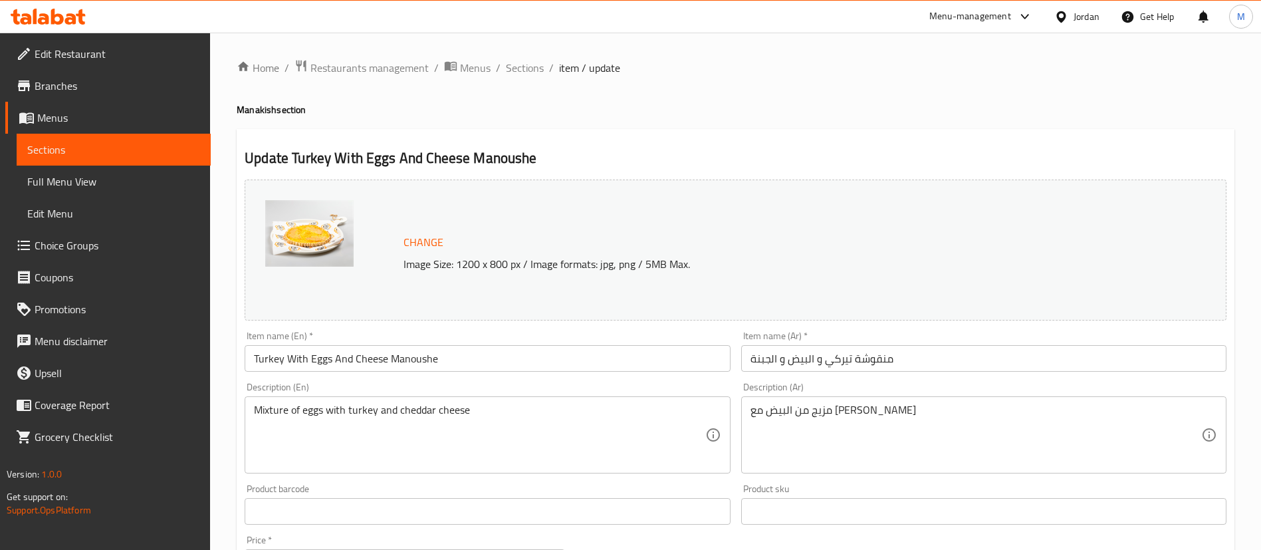
click at [546, 356] on input "Turkey With Eggs And Cheese Manoushe" at bounding box center [487, 358] width 485 height 27
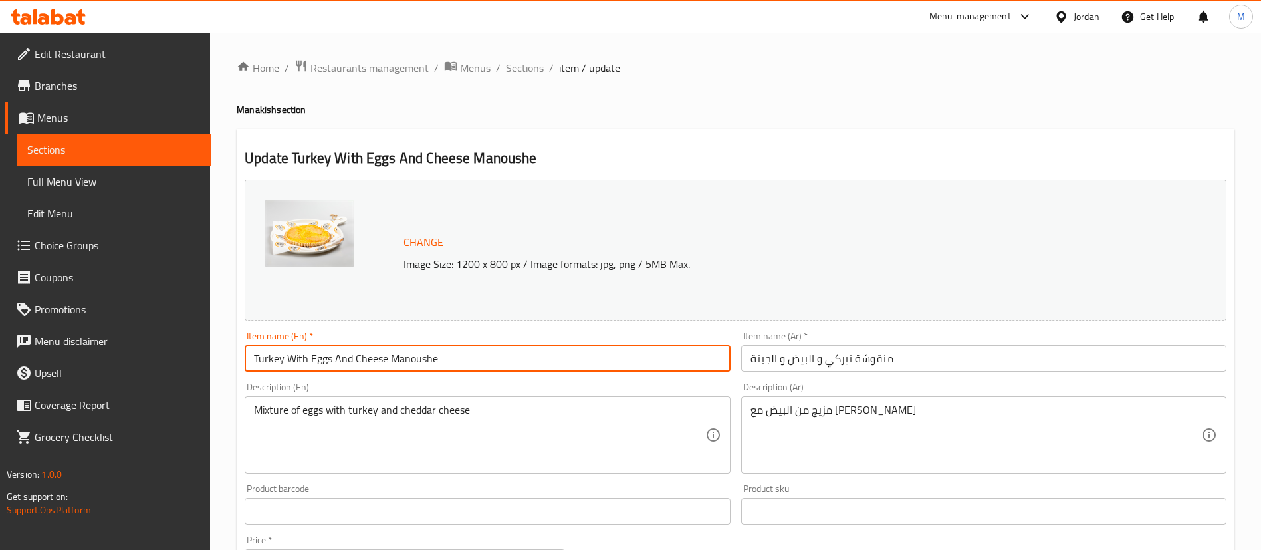
click at [546, 356] on input "Turkey With Eggs And Cheese Manoushe" at bounding box center [487, 358] width 485 height 27
paste input "Eggs with Turkey a"
type input "Eggs with Turkey and Cheese Manoushe"
click at [871, 353] on input "منقوشة تيركي و البيض و الجبنة" at bounding box center [983, 358] width 485 height 27
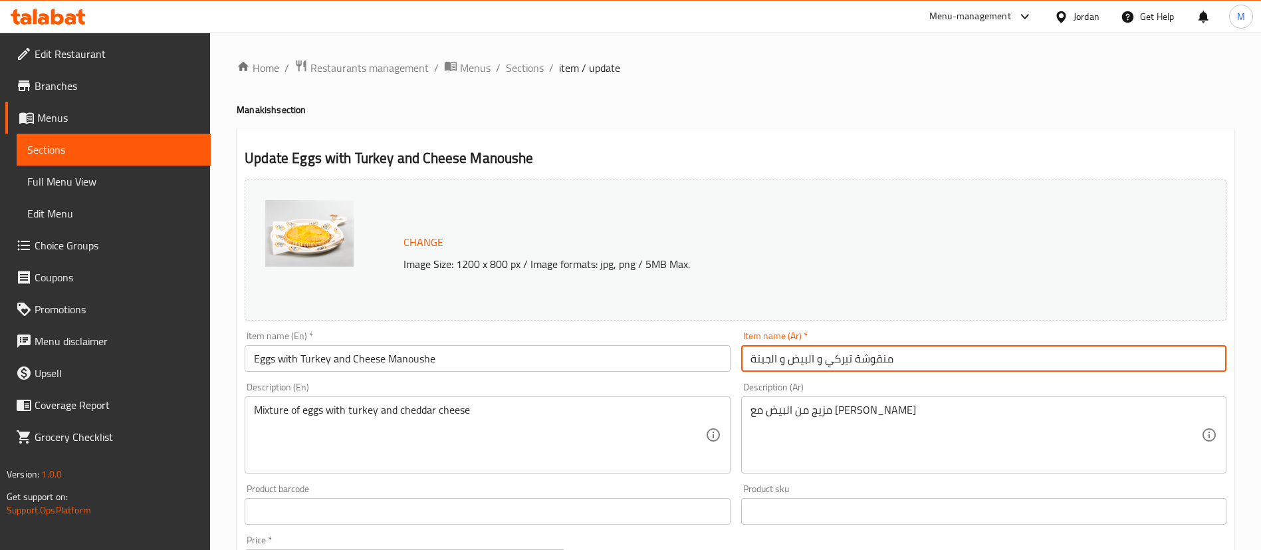
click at [871, 353] on input "منقوشة تيركي و البيض و الجبنة" at bounding box center [983, 358] width 485 height 27
click at [872, 353] on input "منقوشة تيركي و البيض و الجبنة" at bounding box center [983, 358] width 485 height 27
paste input "يض و تيركي و جبنة"
type input "منقوشة بيض و تيركي و جبنة"
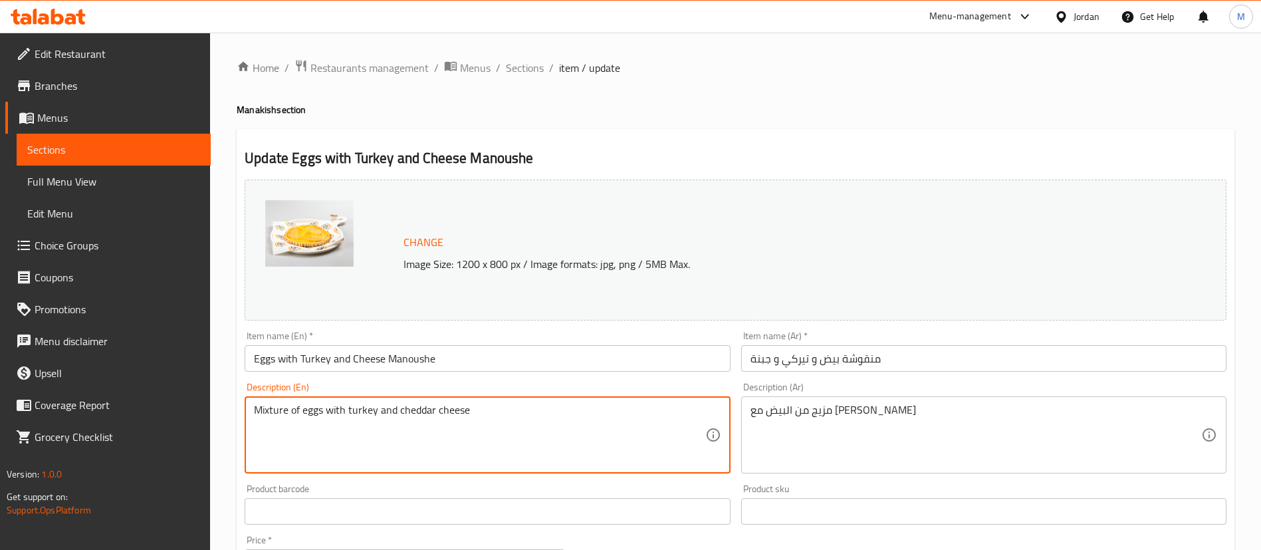
click at [622, 428] on textarea "Mixture of eggs with turkey and cheddar cheese" at bounding box center [479, 435] width 451 height 63
paste textarea "Delicious blend of scrambled eggs with tender turkey and melted cheddar cheese …"
type textarea "Delicious blend of scrambled eggs with tender turkey and melted cheddar cheese …"
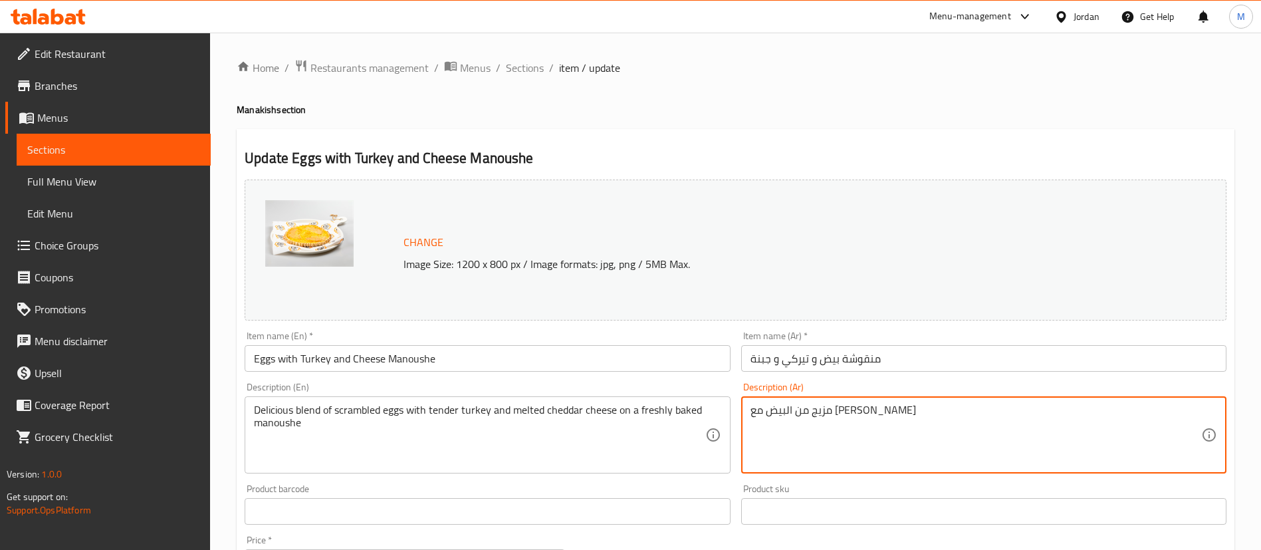
click at [862, 420] on textarea "مزيج من البيض مع الديك الرومي وجبن الشيدر" at bounding box center [976, 435] width 451 height 63
paste textarea "ذيذ من البيض المخفوق مع قطع الديك الرومي الطرية وجبن الشيدر المذاب على منقوشة ط…"
type textarea "مزيج لذيذ من البيض المخفوق مع قطع الديك الرومي الطرية وجبن الشيدر المذاب على من…"
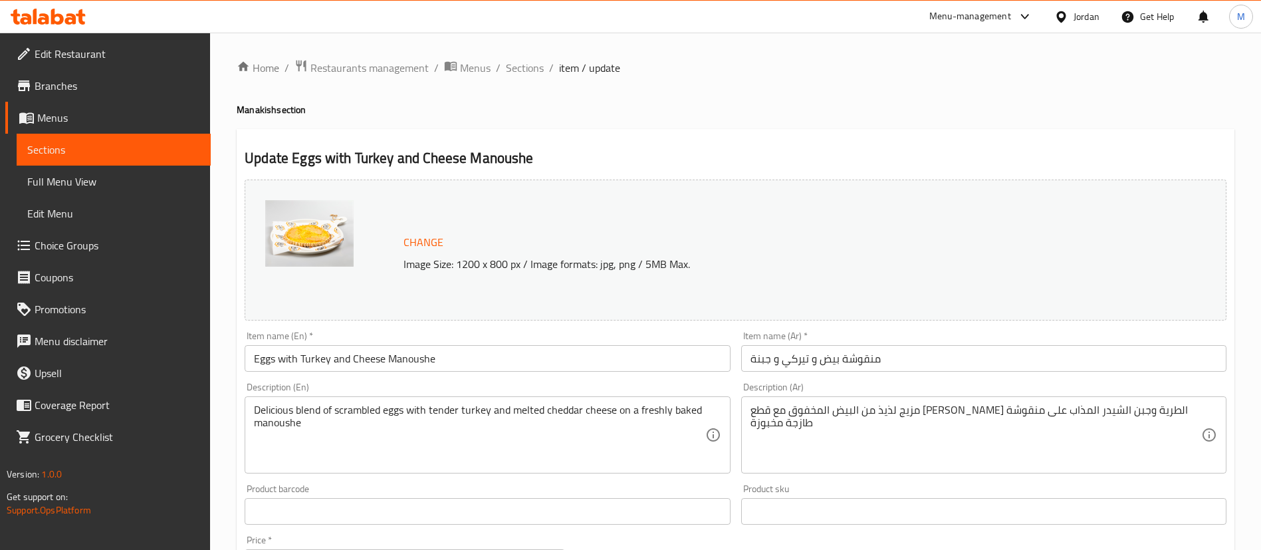
click at [662, 122] on div "Home / Restaurants management / Menus / Sections / item / update Manakish secti…" at bounding box center [736, 533] width 998 height 949
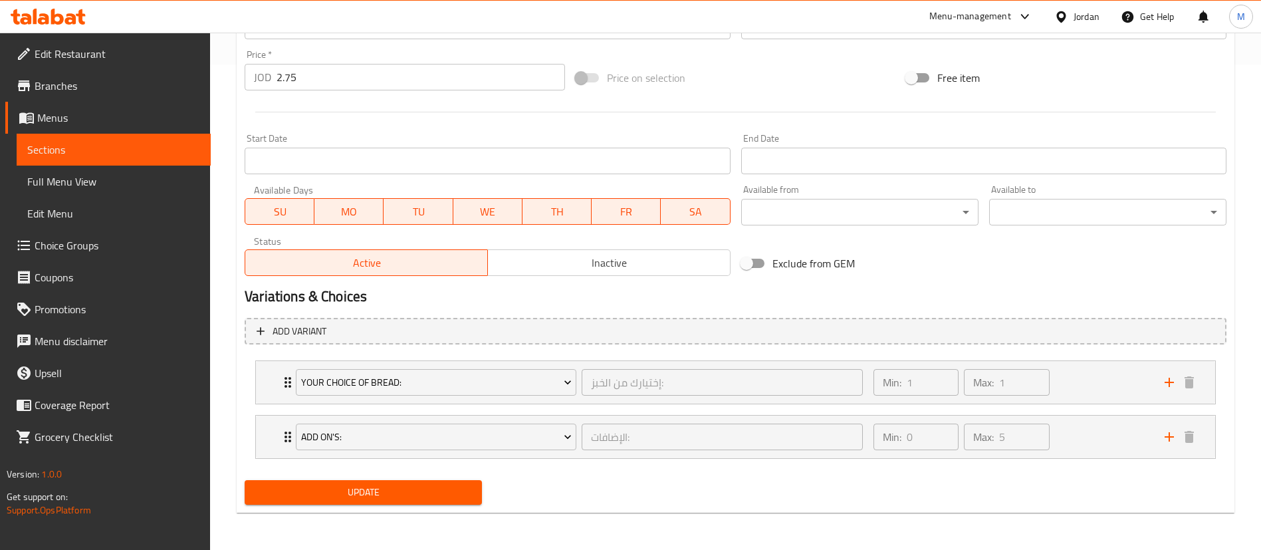
click at [479, 500] on button "Update" at bounding box center [363, 492] width 237 height 25
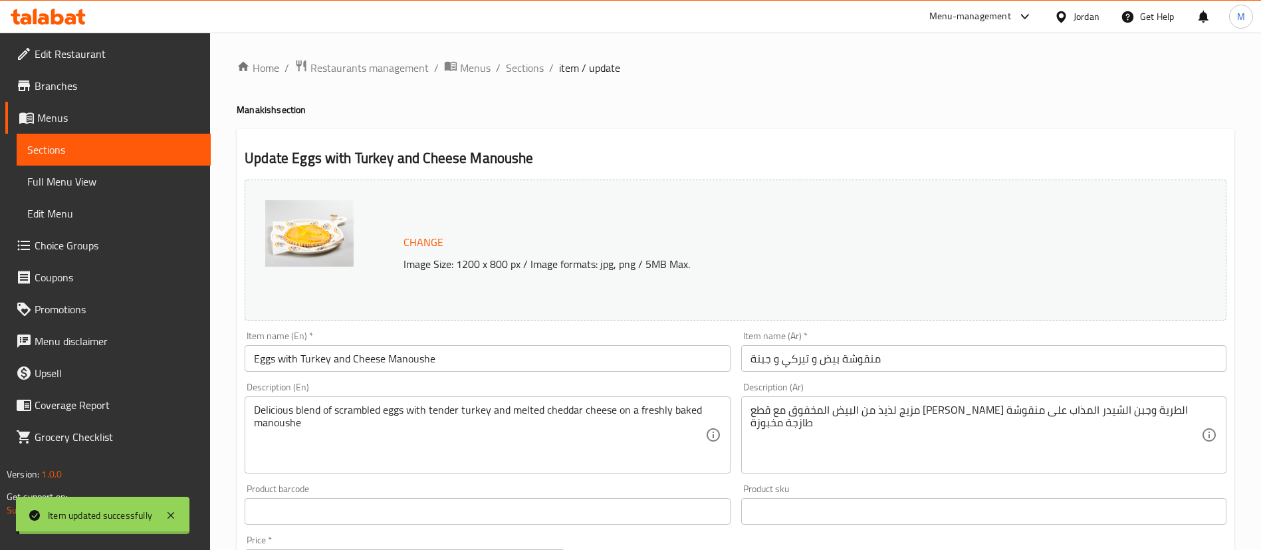
drag, startPoint x: 531, startPoint y: 70, endPoint x: 477, endPoint y: 46, distance: 58.9
click at [531, 70] on span "Sections" at bounding box center [525, 68] width 38 height 16
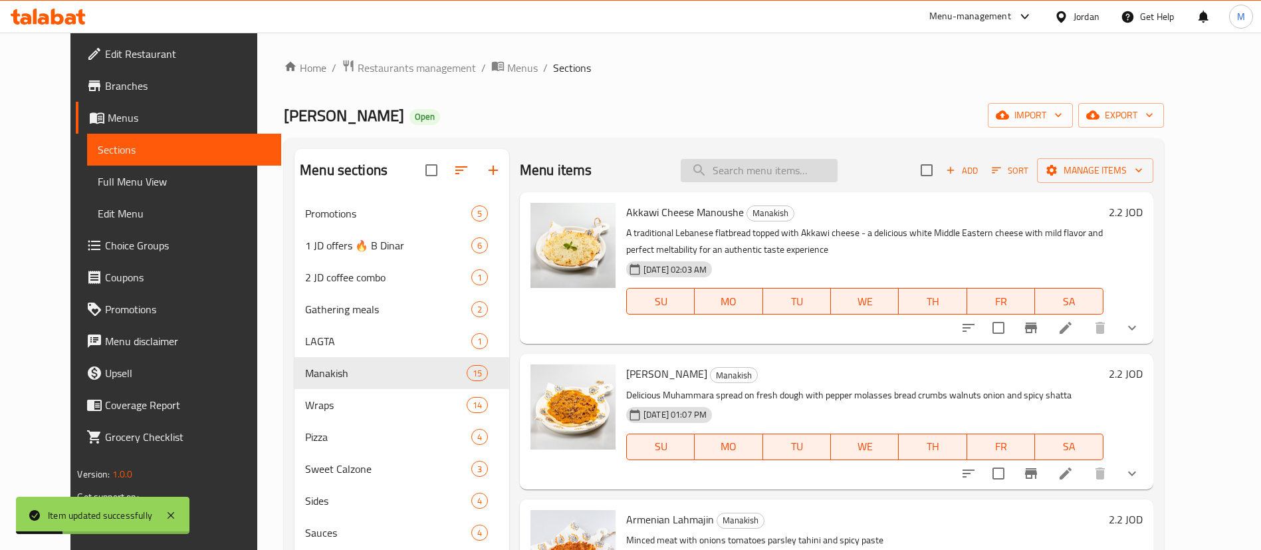
click at [756, 174] on input "search" at bounding box center [759, 170] width 157 height 23
paste input "Steak and Cheese Wrap"
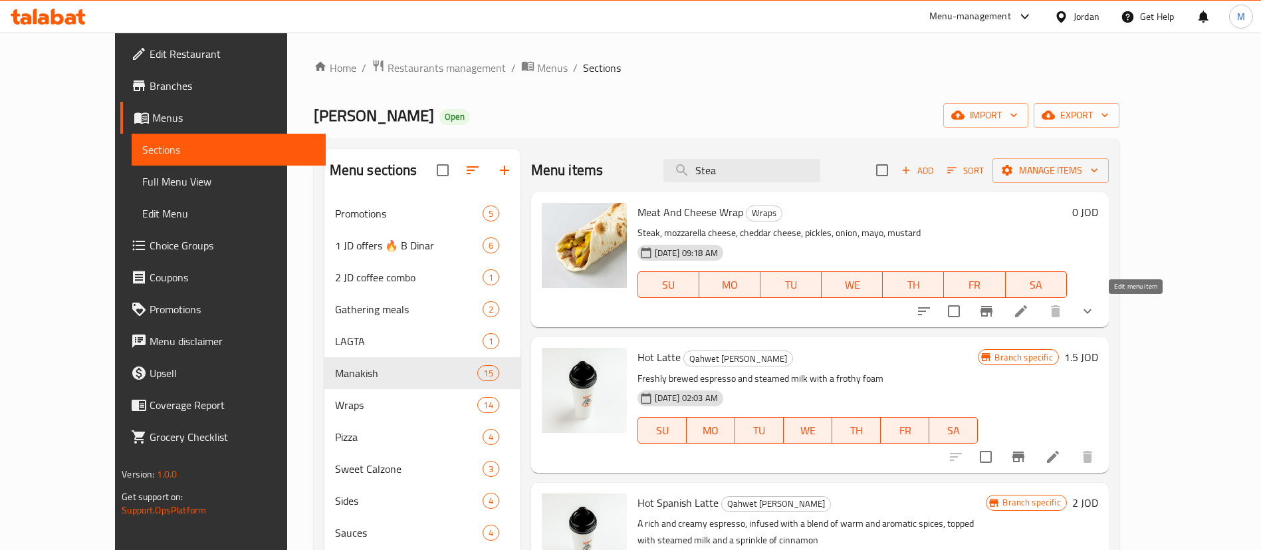
type input "Stea"
click at [1029, 307] on icon at bounding box center [1021, 311] width 16 height 16
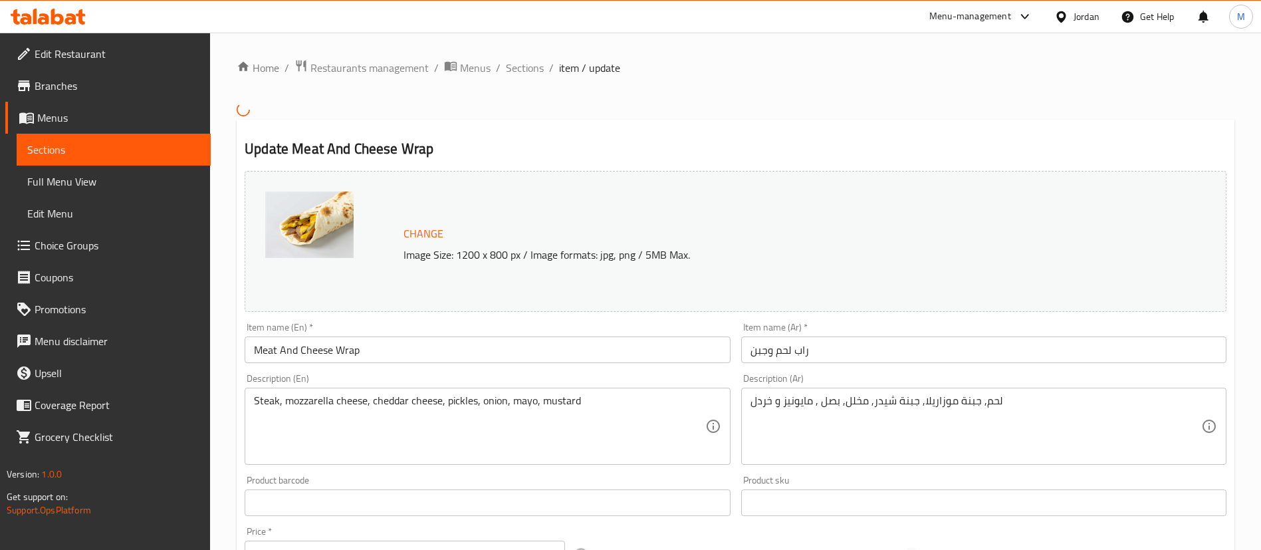
click at [500, 364] on div "Item name (En)   * Meat And Cheese Wrap Item name (En) *" at bounding box center [487, 342] width 496 height 51
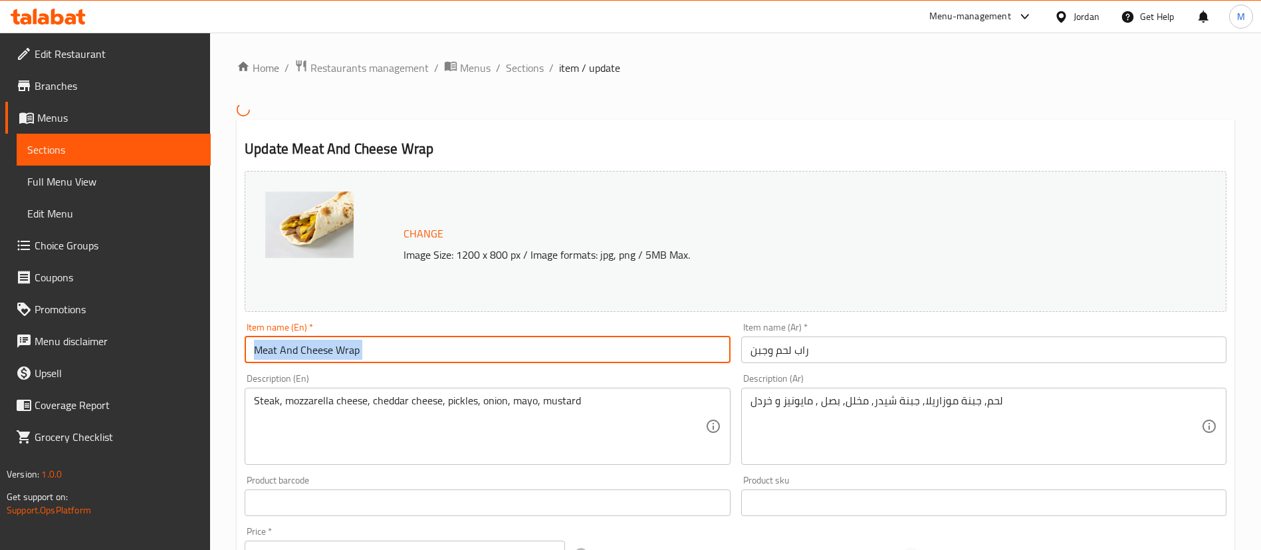
click at [500, 360] on input "Meat And Cheese Wrap" at bounding box center [487, 349] width 485 height 27
click at [494, 346] on input "Meat And Cheese Wrap" at bounding box center [487, 349] width 485 height 27
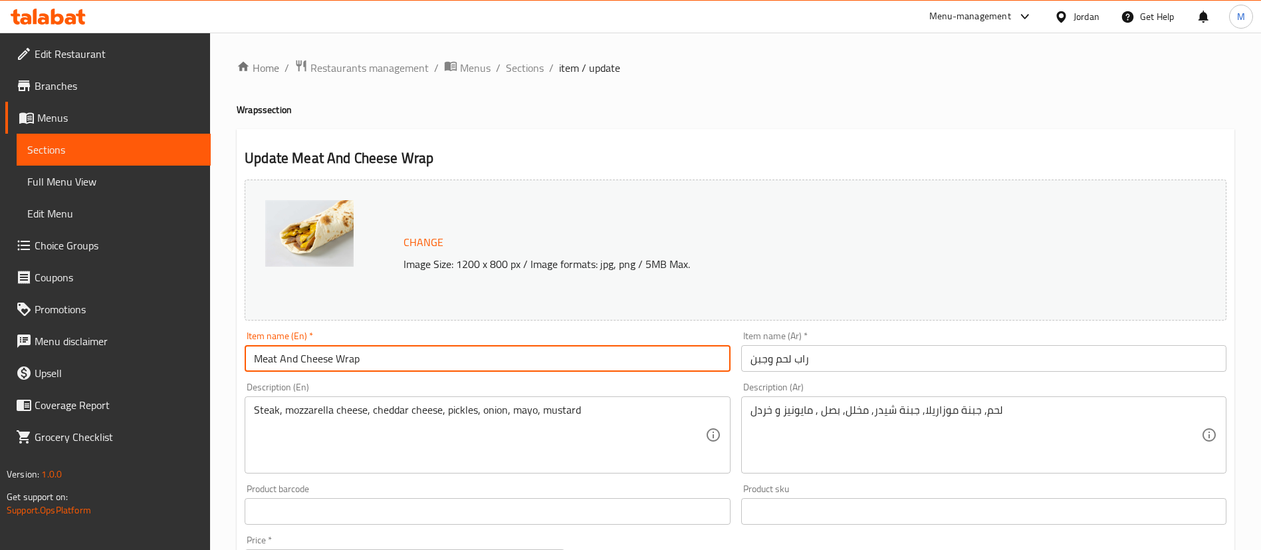
paste input "Steak and Cheese Wrap"
type input "Steak and Cheese Wrap"
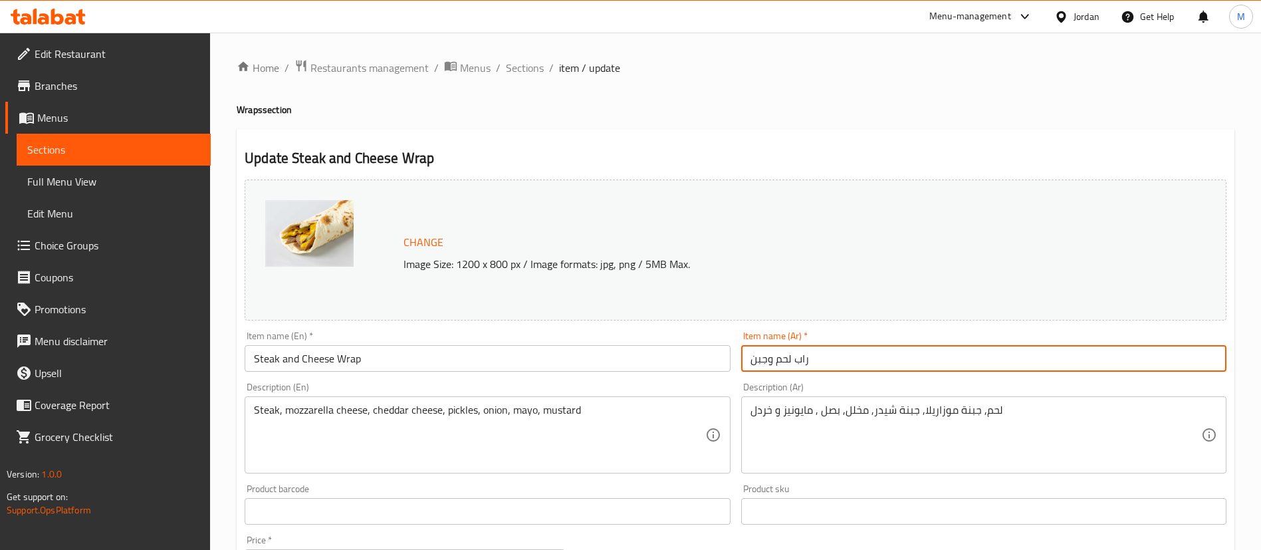
click at [862, 352] on input "راب لحم وجبن" at bounding box center [983, 358] width 485 height 27
paste input "تيك آند تشيز راب"
type input "ستيك آند تشيز راب"
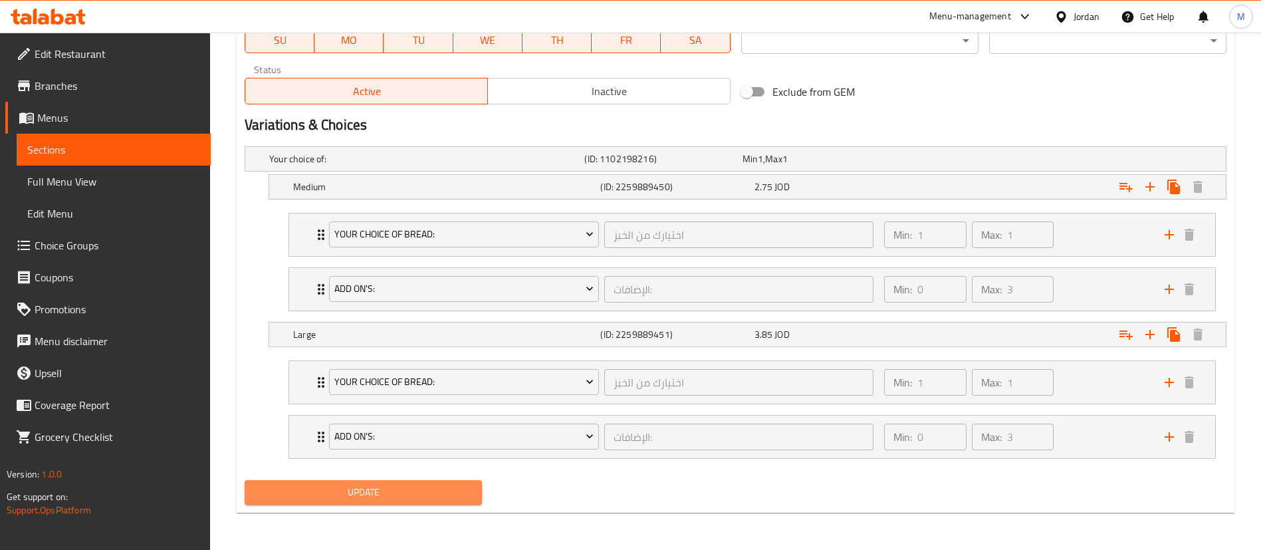
click at [467, 484] on span "Update" at bounding box center [363, 492] width 216 height 17
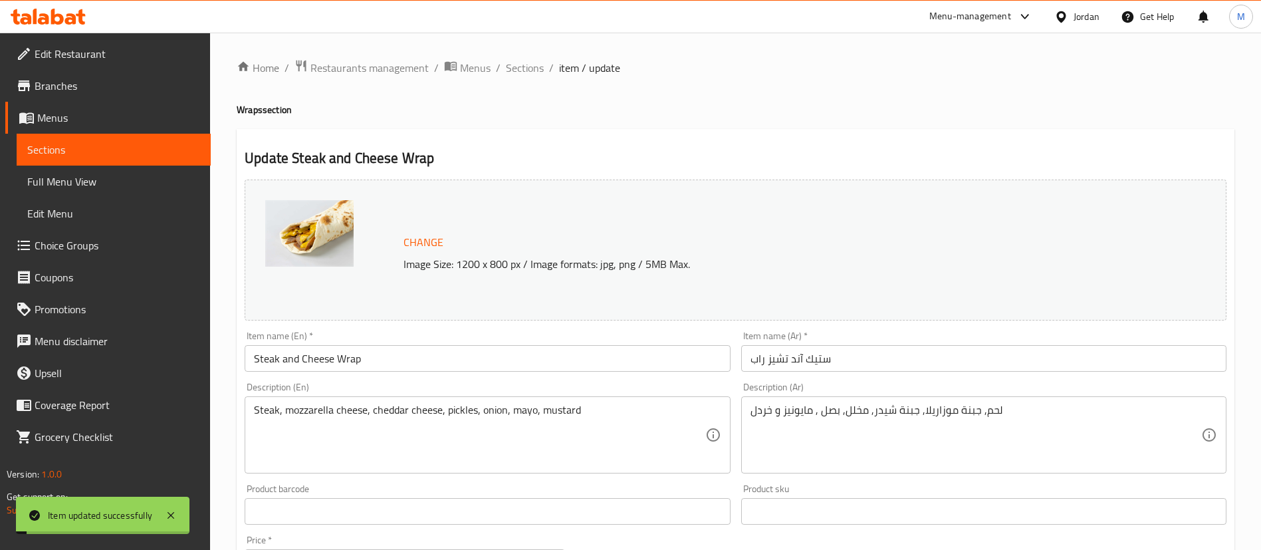
drag, startPoint x: 529, startPoint y: 68, endPoint x: 418, endPoint y: 7, distance: 126.8
click at [529, 68] on span "Sections" at bounding box center [525, 68] width 38 height 16
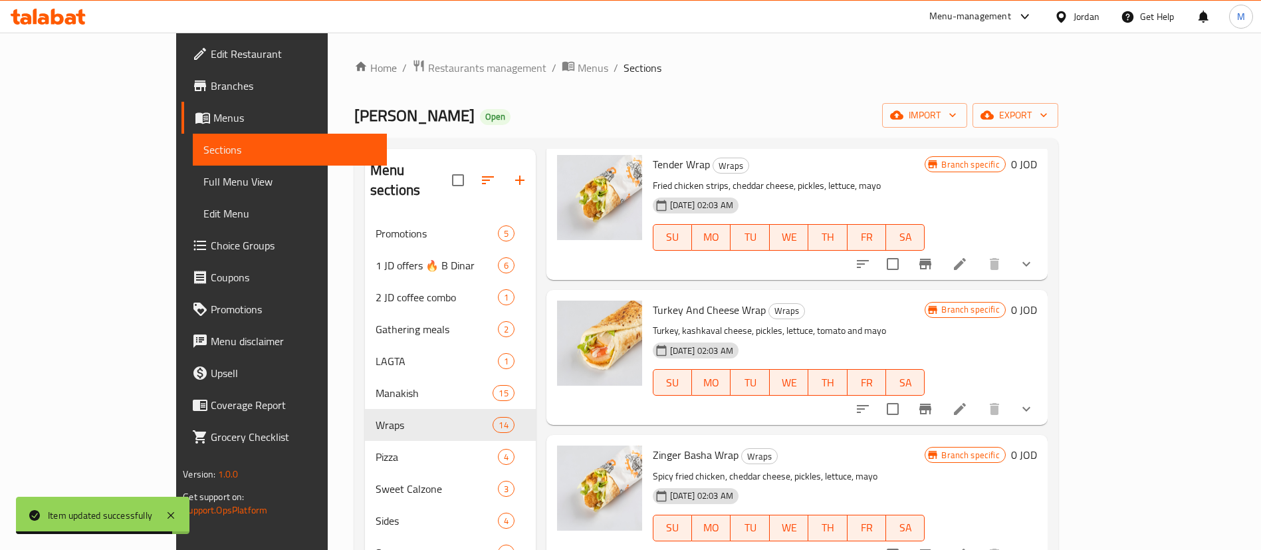
scroll to position [1097, 0]
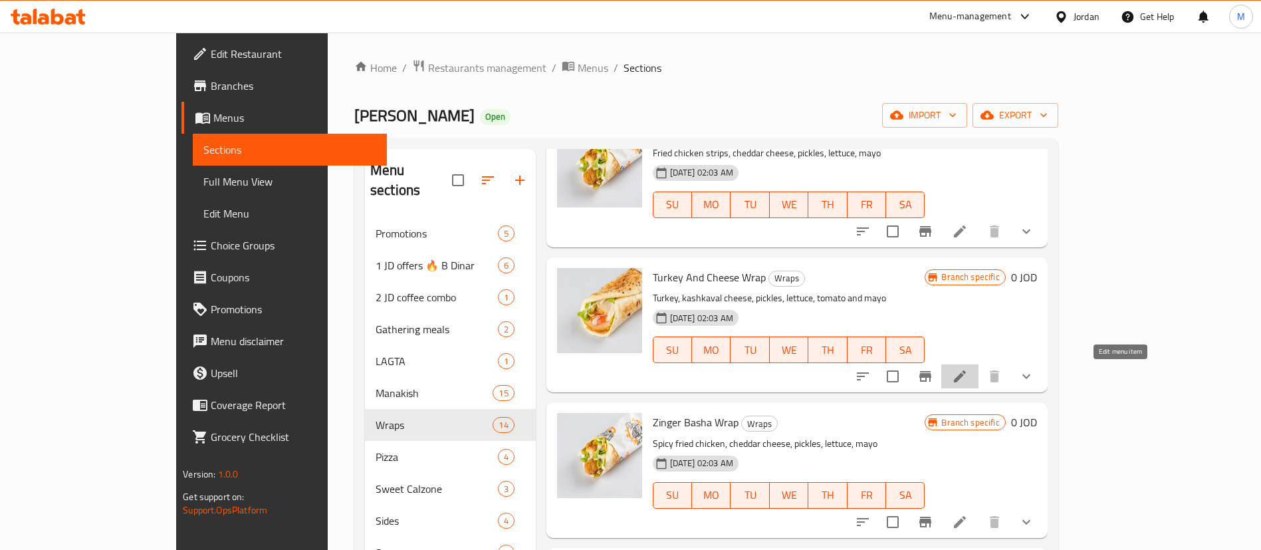
click at [966, 378] on icon at bounding box center [960, 376] width 12 height 12
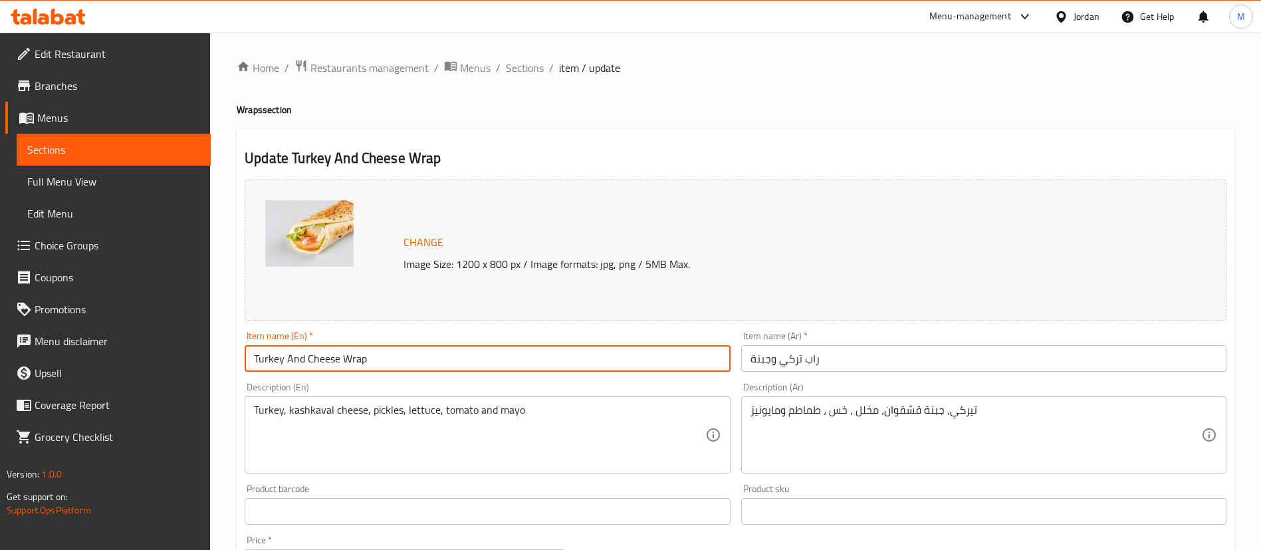
click at [428, 359] on input "Turkey And Cheese Wrap" at bounding box center [487, 358] width 485 height 27
paste input "a"
type input "Turkey and Cheese Wrap"
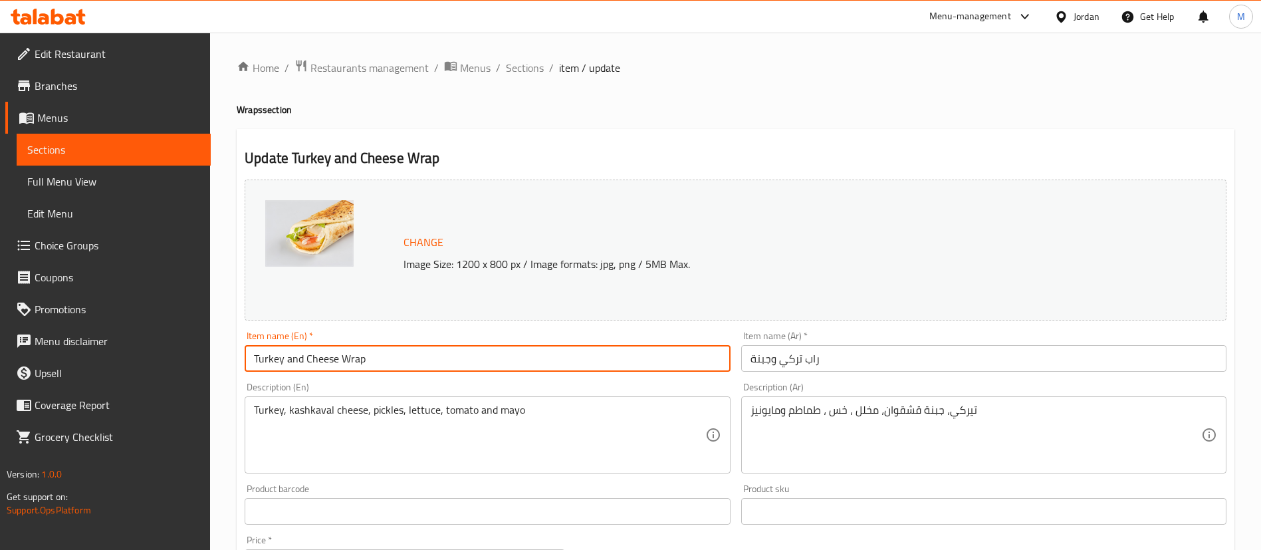
click at [887, 364] on input "راب تركي وجبنة" at bounding box center [983, 358] width 485 height 27
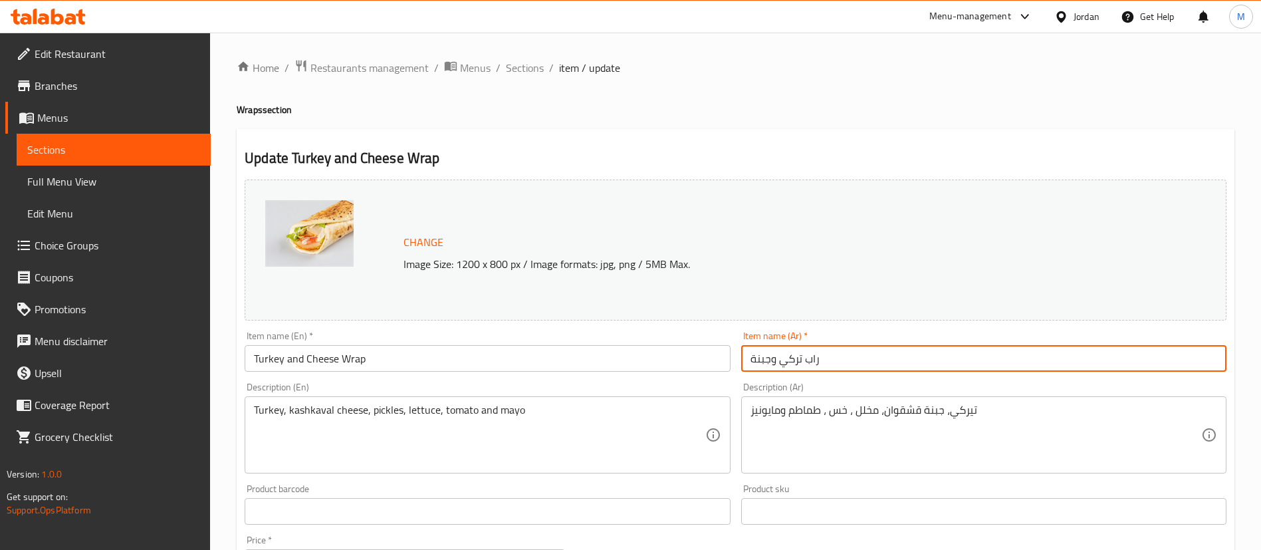
click at [887, 364] on input "راب تركي وجبنة" at bounding box center [983, 358] width 485 height 27
paste input "يركي و جبنة راب"
type input "تيركي و جبنة راب"
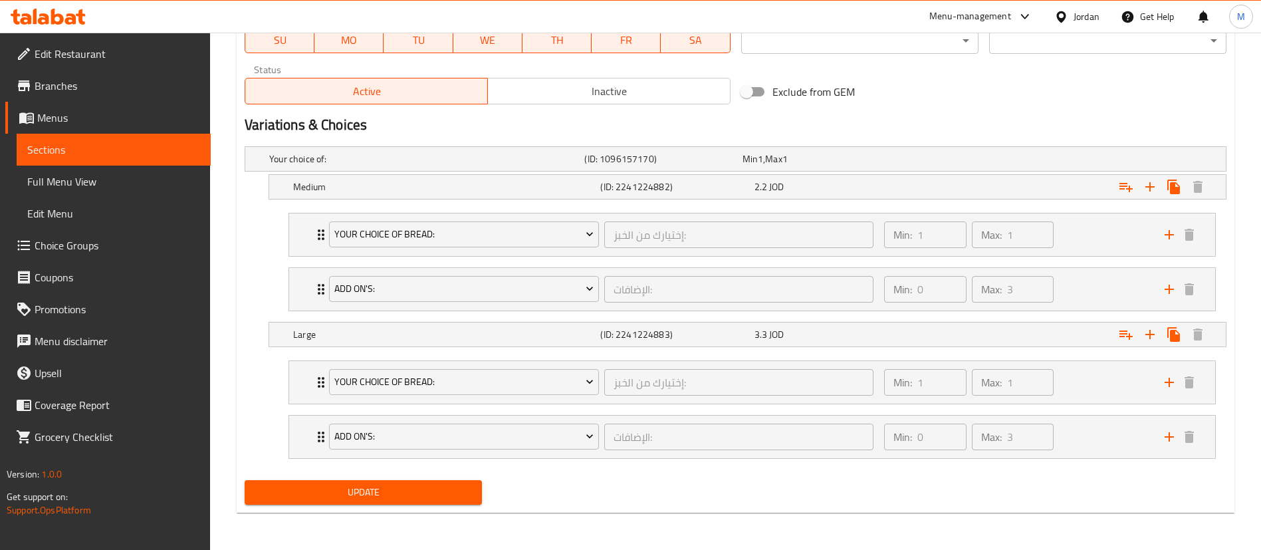
click at [452, 493] on span "Update" at bounding box center [363, 492] width 216 height 17
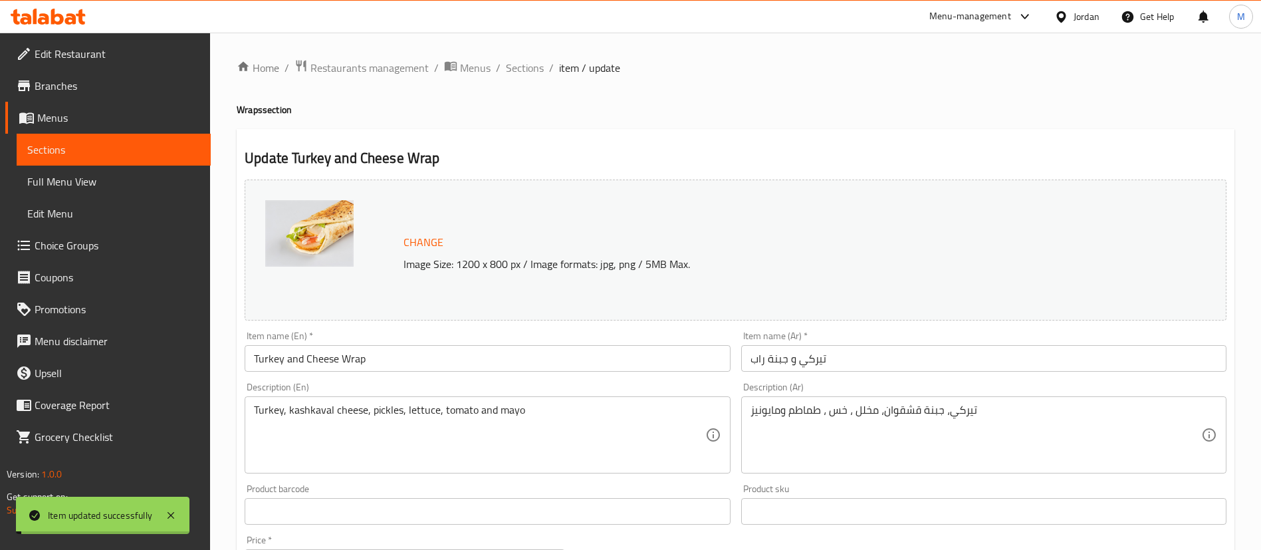
drag, startPoint x: 529, startPoint y: 73, endPoint x: 463, endPoint y: 42, distance: 72.9
click at [529, 73] on span "Sections" at bounding box center [525, 68] width 38 height 16
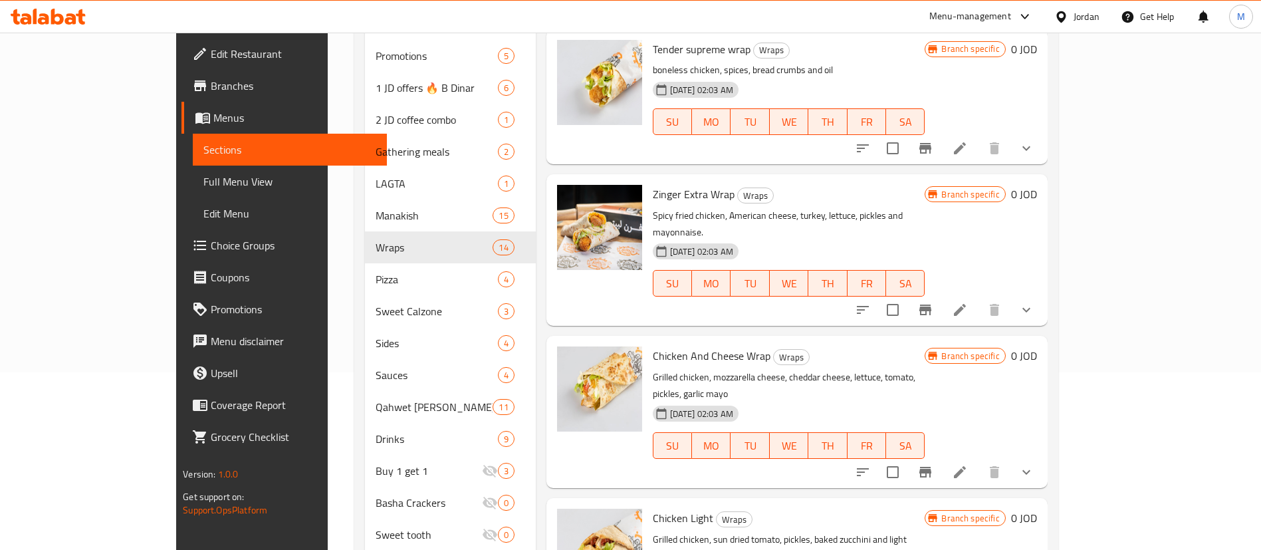
scroll to position [199, 0]
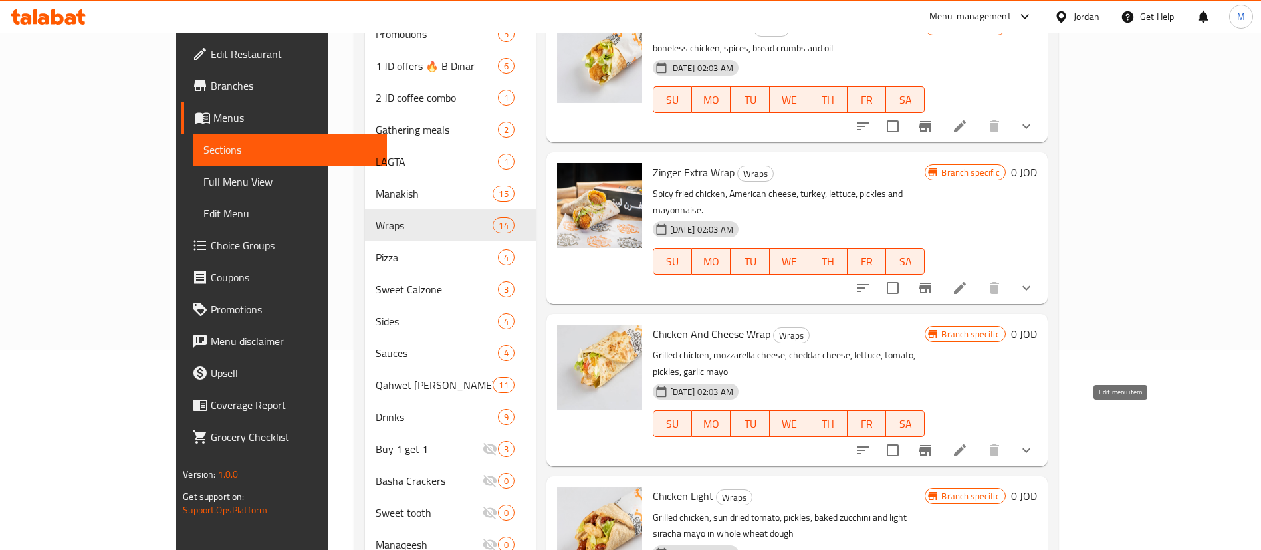
click at [968, 442] on icon at bounding box center [960, 450] width 16 height 16
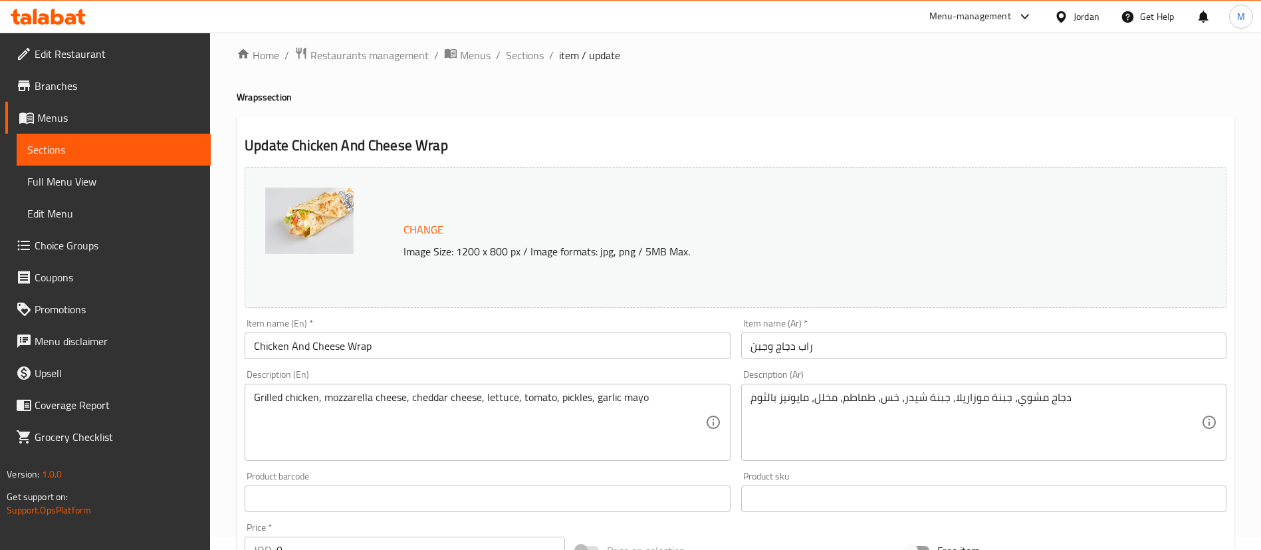
scroll to position [199, 0]
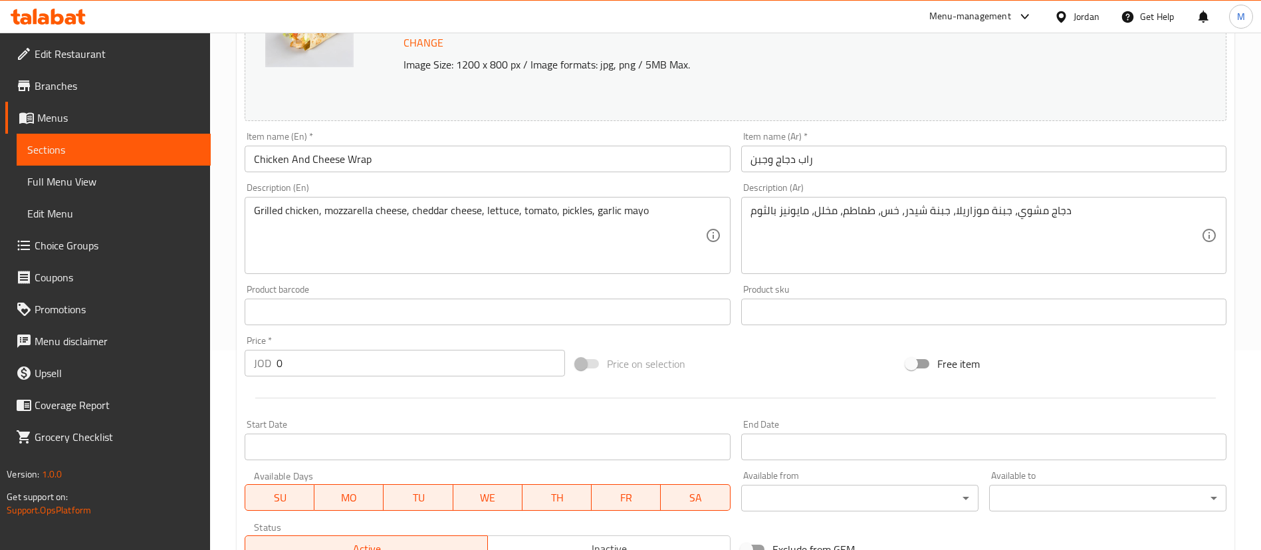
click at [440, 178] on div "Description (En) Grilled chicken, mozzarella cheese, cheddar cheese, lettuce, t…" at bounding box center [487, 229] width 496 height 102
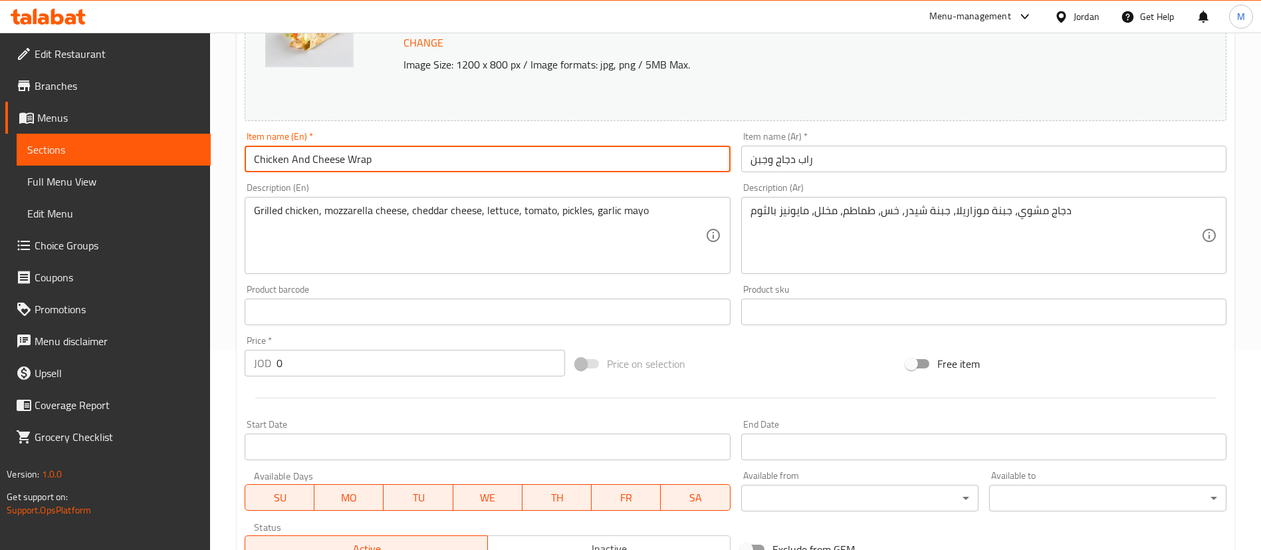
click at [436, 162] on input "Chicken And Cheese Wrap" at bounding box center [487, 159] width 485 height 27
paste input "and Cheese Wrap"
type input "Chicken and Cheese Wrap"
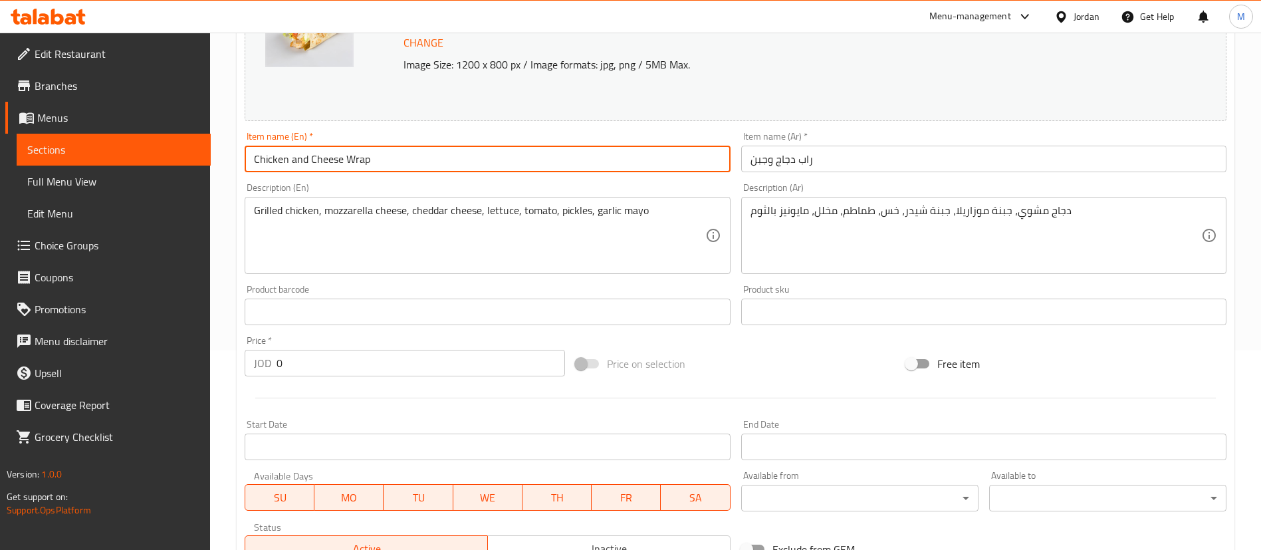
click at [823, 156] on input "راب دجاج وجبن" at bounding box center [983, 159] width 485 height 27
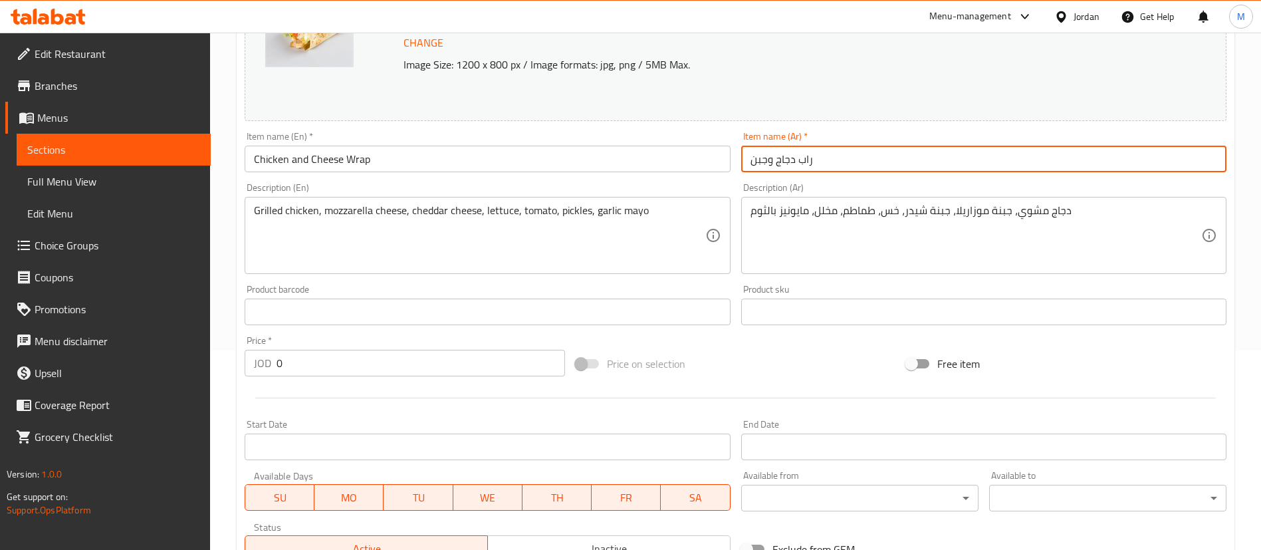
click at [823, 156] on input "راب دجاج وجبن" at bounding box center [983, 159] width 485 height 27
paste input "شيكن آند تشيز راب"
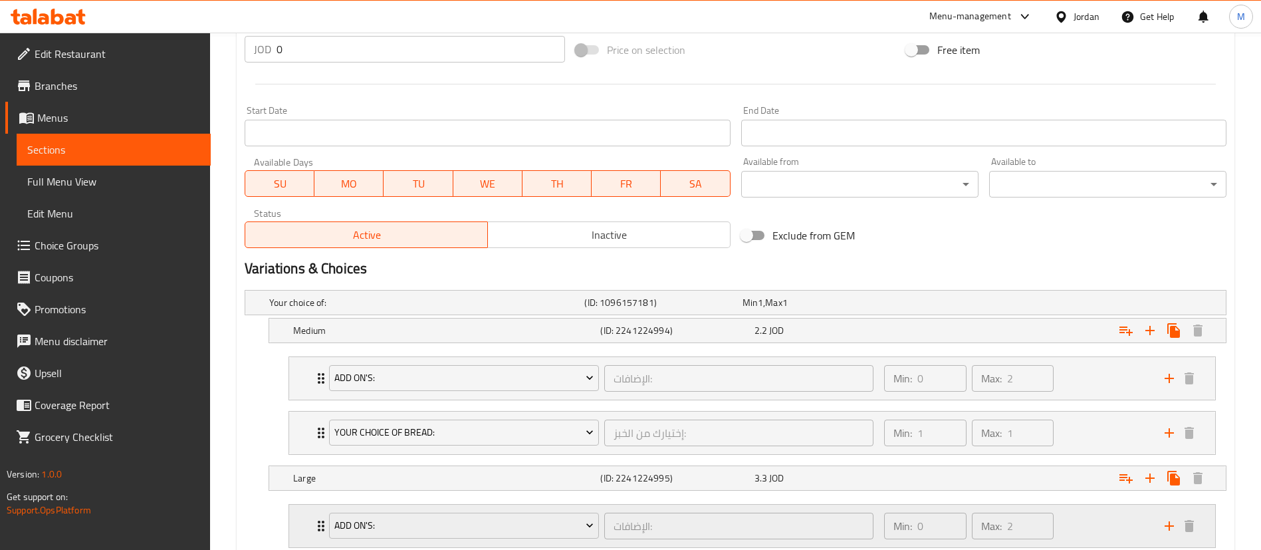
scroll to position [598, 0]
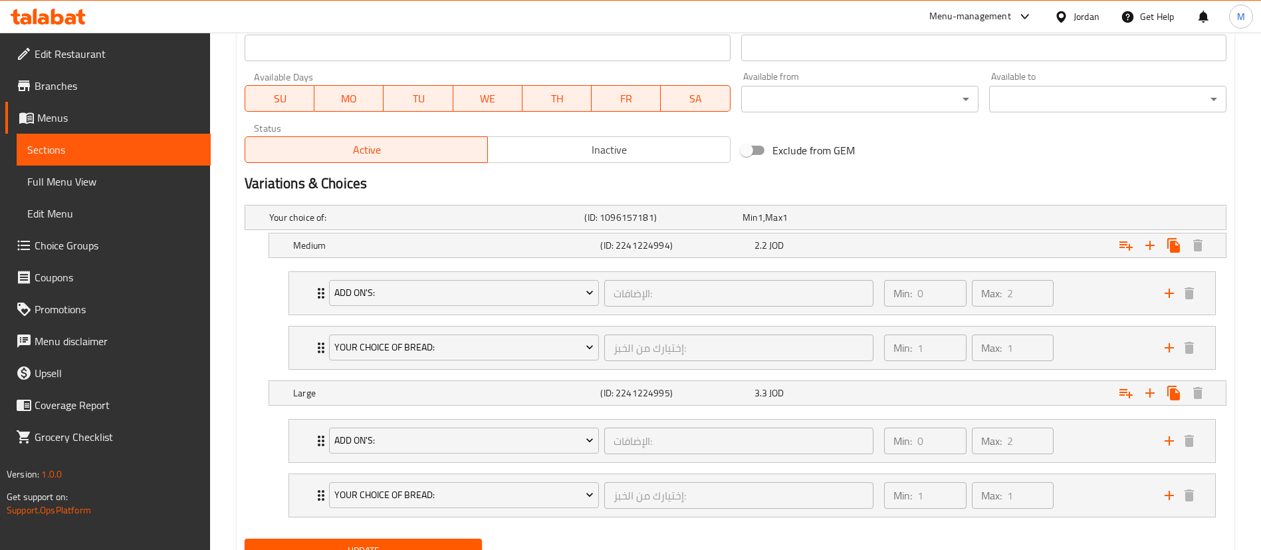
type input "تشيكن آند تشيز راب"
click at [471, 539] on button "Update" at bounding box center [363, 551] width 237 height 25
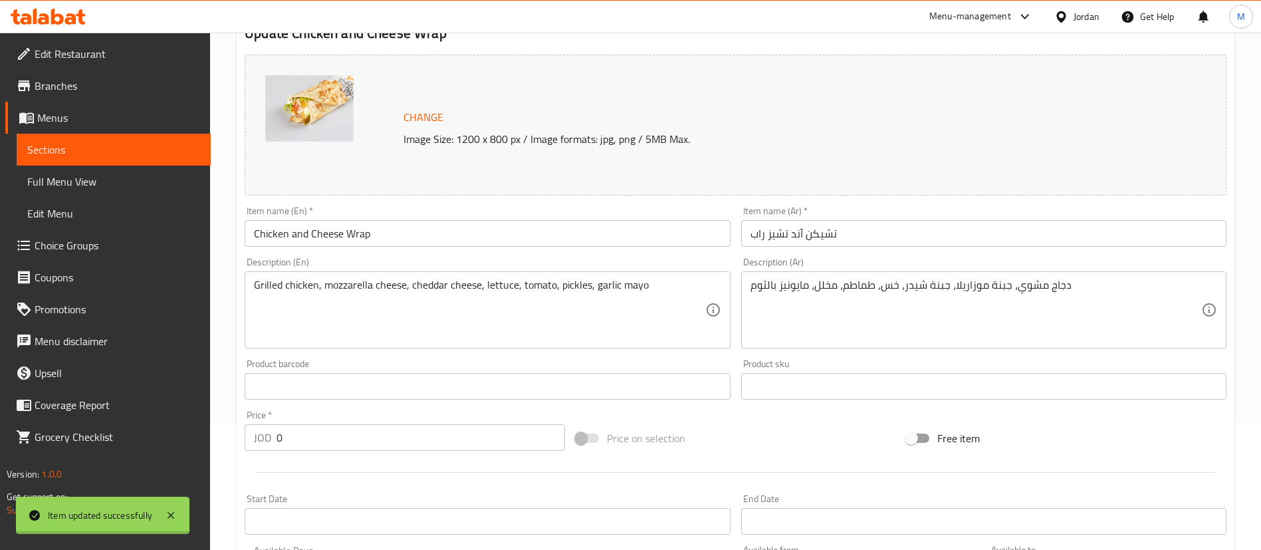
scroll to position [0, 0]
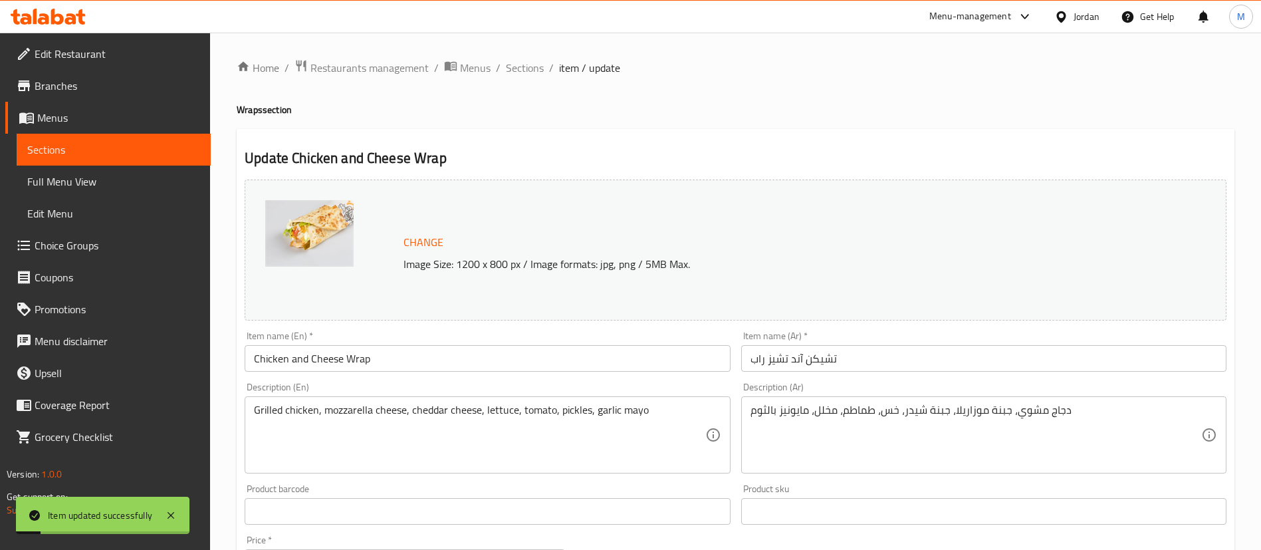
drag, startPoint x: 519, startPoint y: 65, endPoint x: 560, endPoint y: 93, distance: 50.3
click at [519, 65] on span "Sections" at bounding box center [525, 68] width 38 height 16
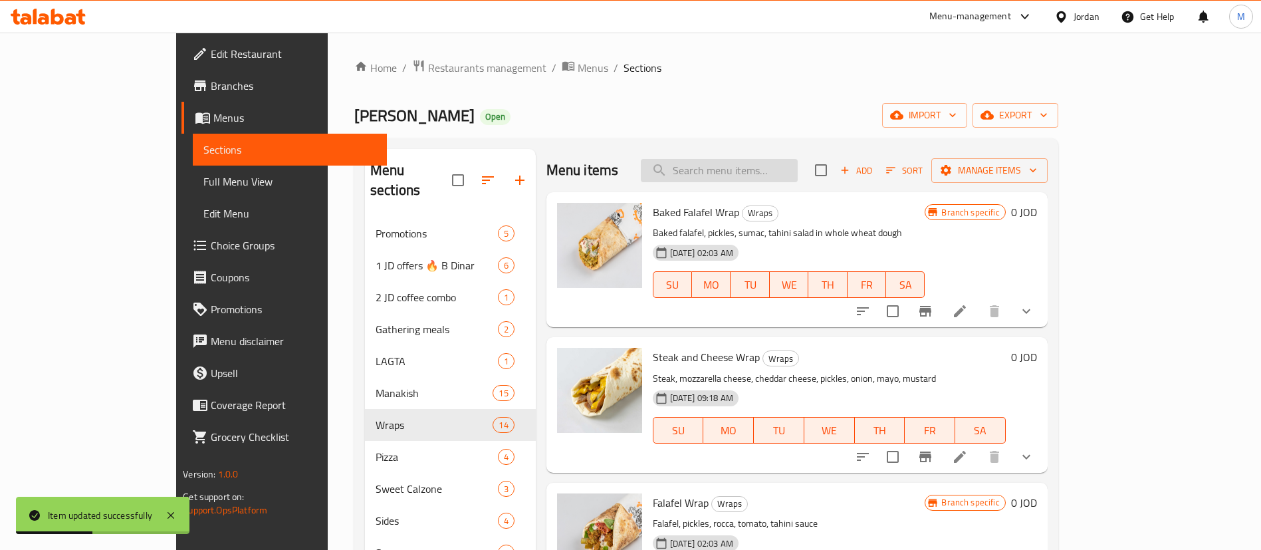
click at [764, 178] on input "search" at bounding box center [719, 170] width 157 height 23
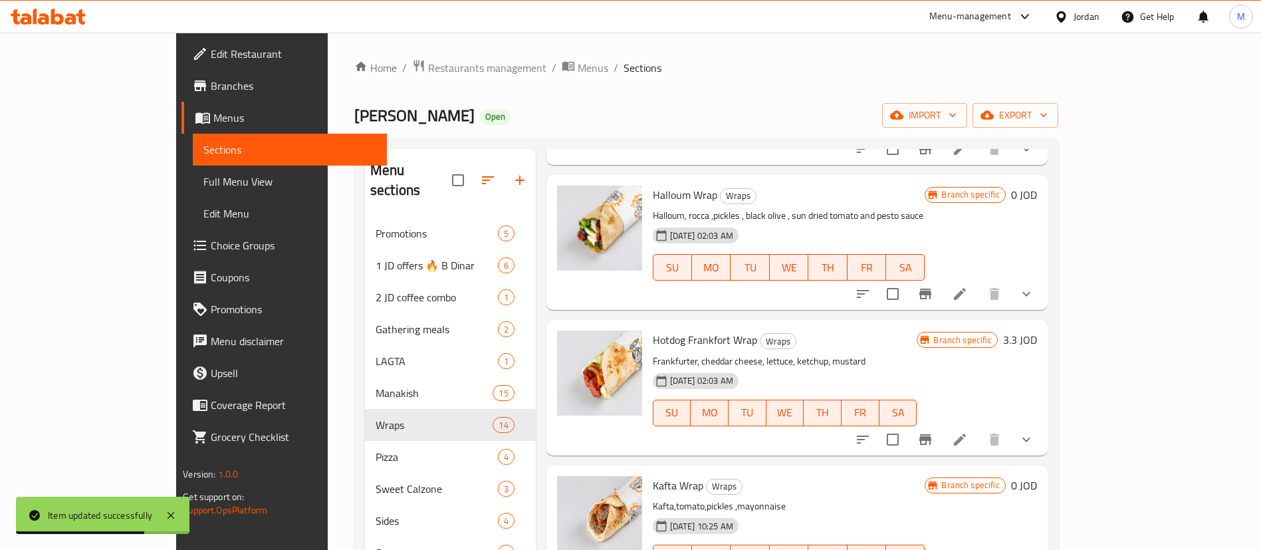
scroll to position [698, 0]
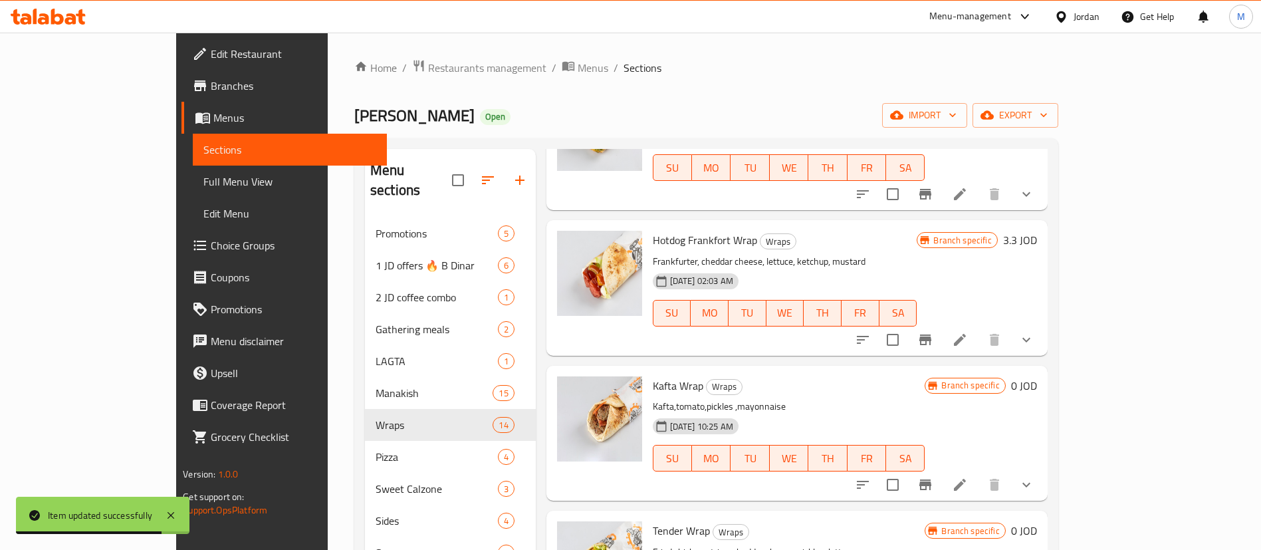
click at [968, 341] on icon at bounding box center [960, 340] width 16 height 16
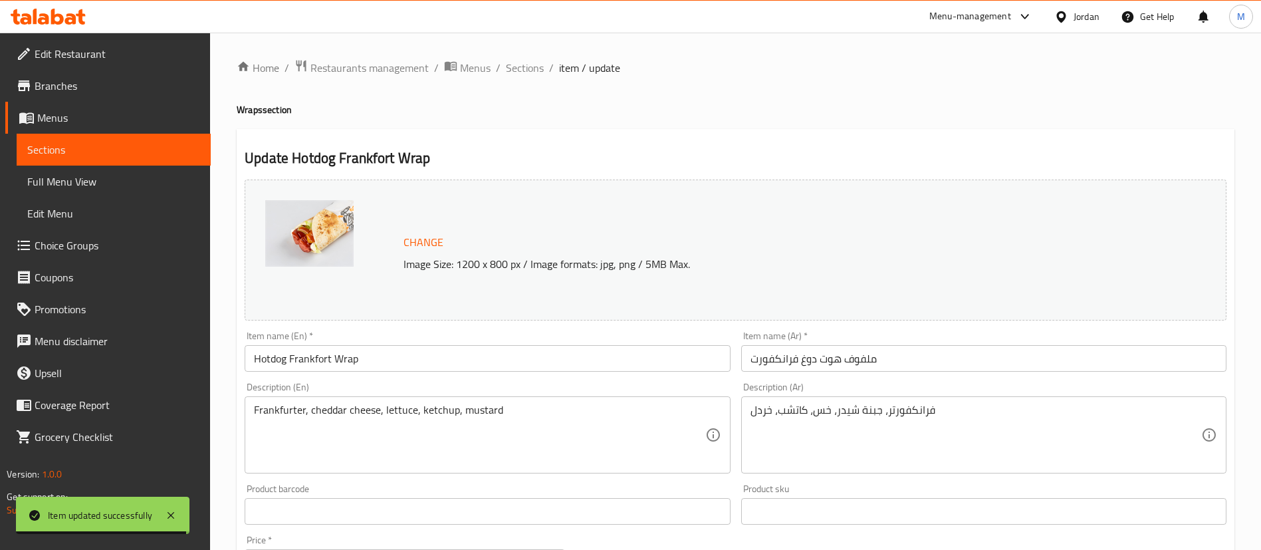
click at [476, 350] on input "Hotdog Frankfort Wrap" at bounding box center [487, 358] width 485 height 27
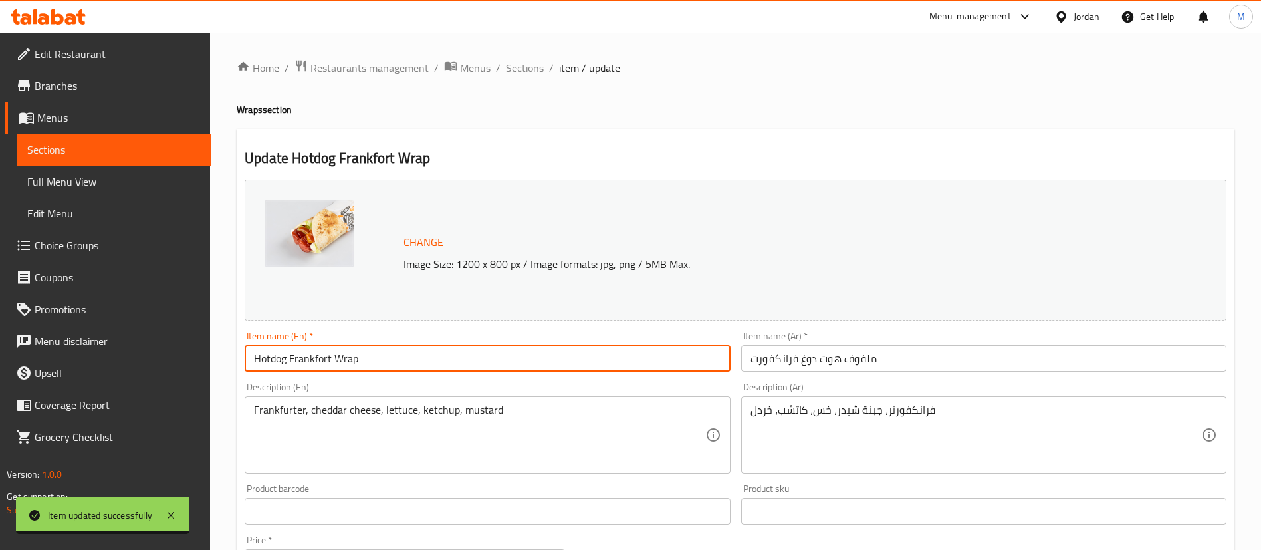
click at [476, 350] on input "Hotdog Frankfort Wrap" at bounding box center [487, 358] width 485 height 27
paste input "Dog Frankfort Wrap"
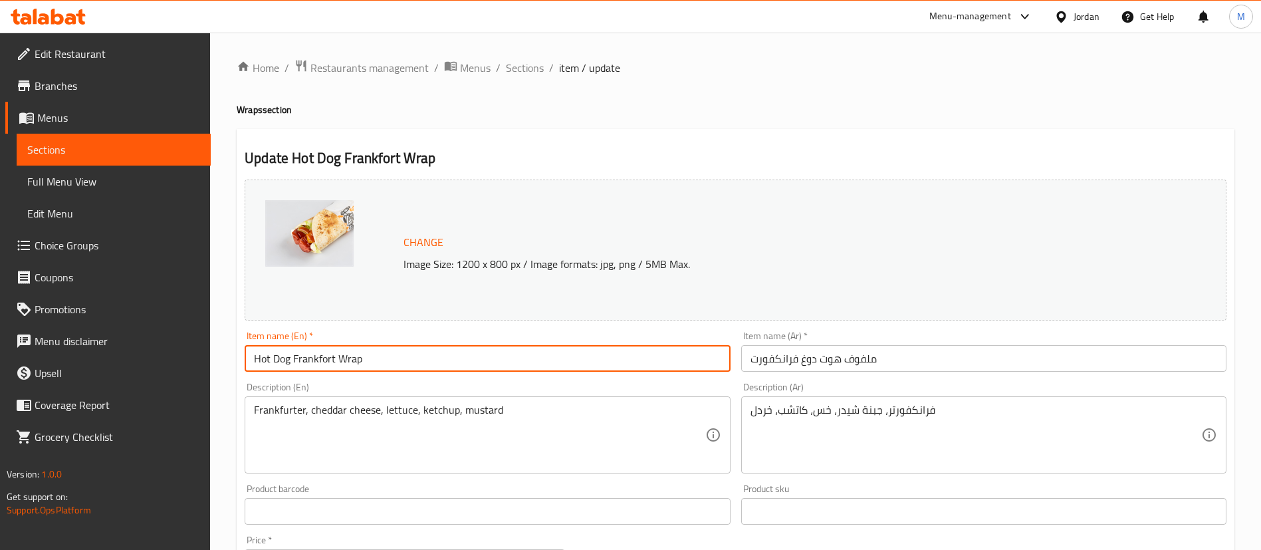
type input "Hot Dog Frankfort Wrap"
click at [871, 352] on input "ملفوف هوت دوغ فرانكفورت" at bounding box center [983, 358] width 485 height 27
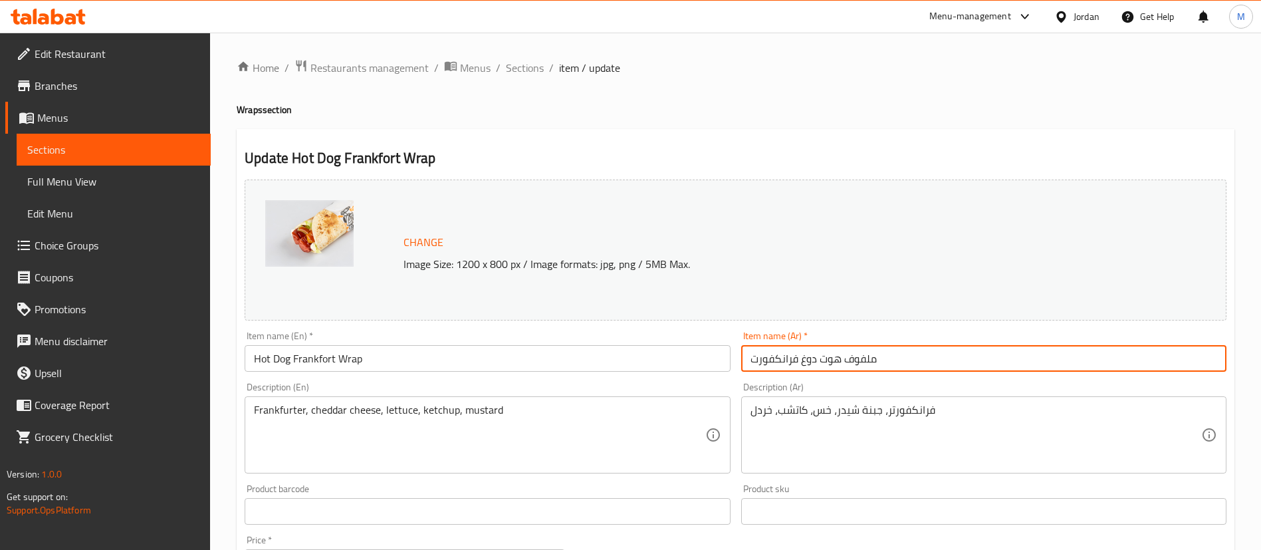
click at [871, 352] on input "ملفوف هوت دوغ فرانكفورت" at bounding box center [983, 358] width 485 height 27
paste input "وت دوغ فرانكفورت راب"
type input "هوت دوغ فرانكفورت راب"
click at [679, 116] on h4 "Wraps section" at bounding box center [736, 109] width 998 height 13
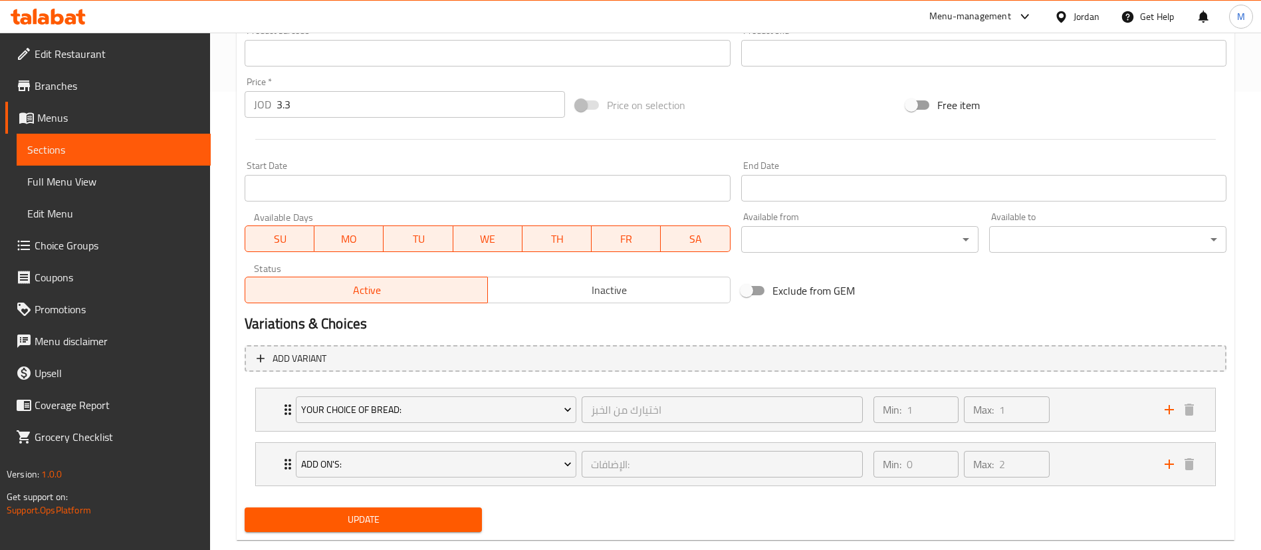
scroll to position [485, 0]
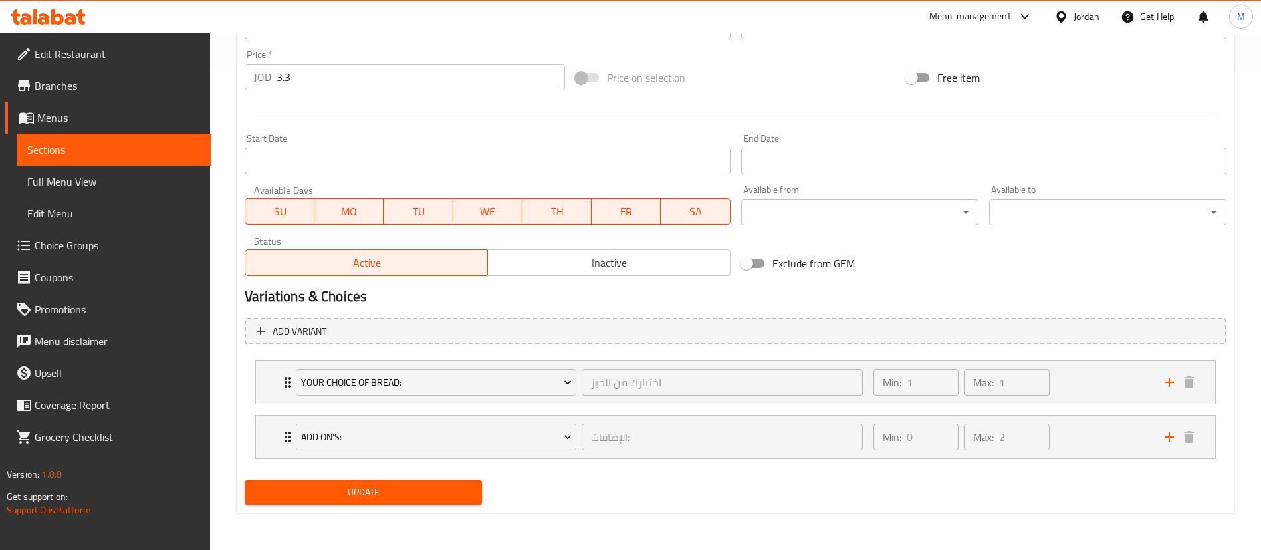
click at [465, 505] on div "Update" at bounding box center [363, 492] width 248 height 35
click at [463, 502] on div "Update" at bounding box center [363, 492] width 248 height 35
click at [461, 501] on button "Update" at bounding box center [363, 492] width 237 height 25
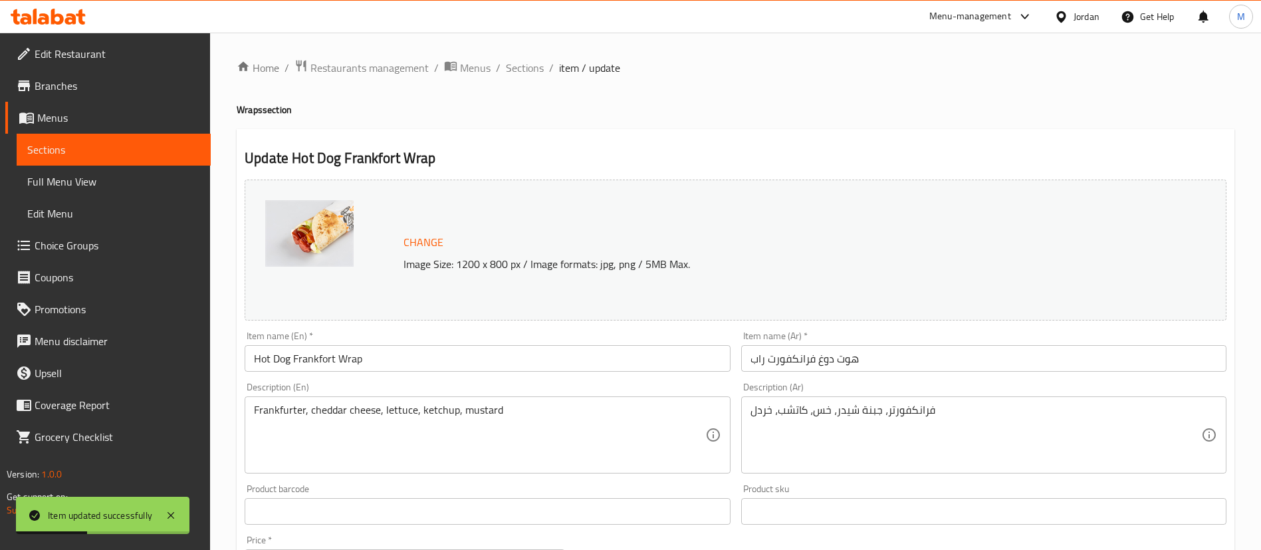
click at [520, 69] on span "Sections" at bounding box center [525, 68] width 38 height 16
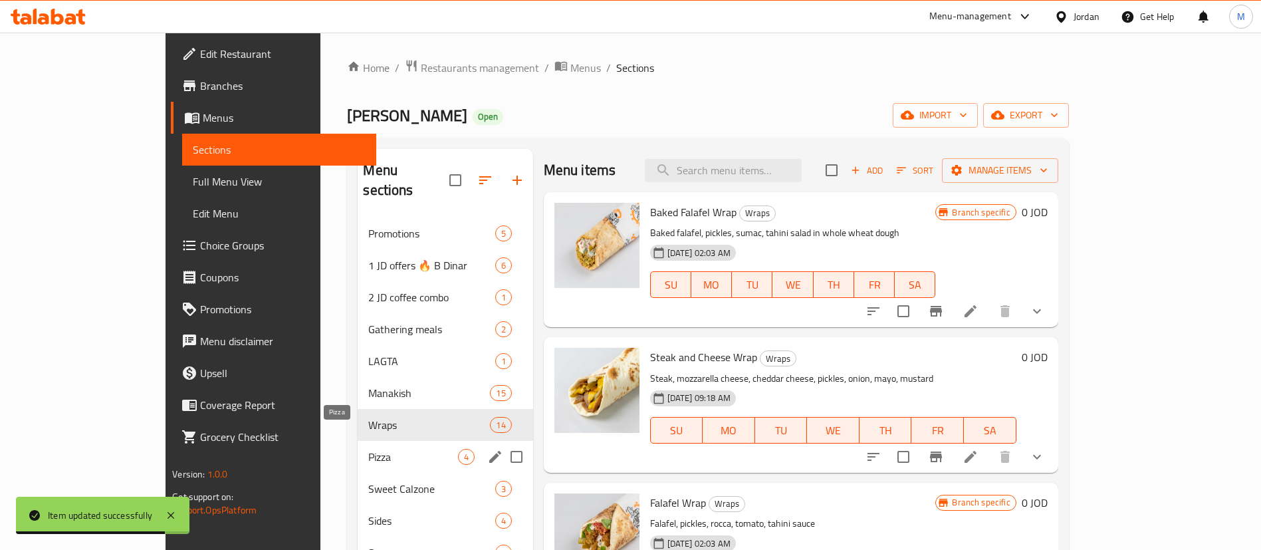
click at [368, 449] on span "Pizza" at bounding box center [412, 457] width 89 height 16
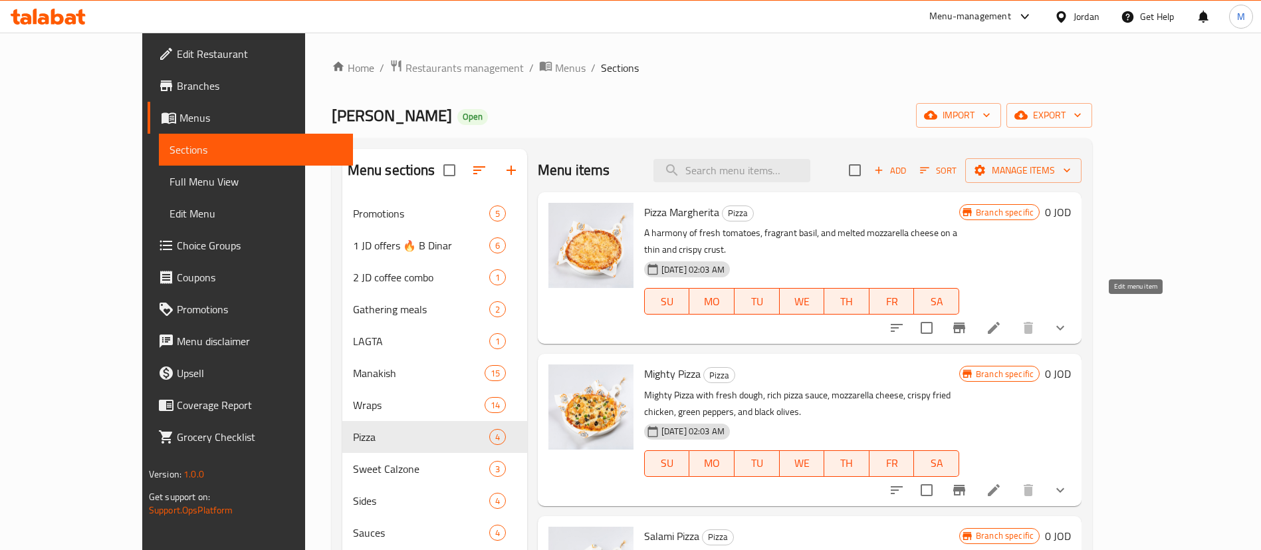
click at [1002, 320] on icon at bounding box center [994, 328] width 16 height 16
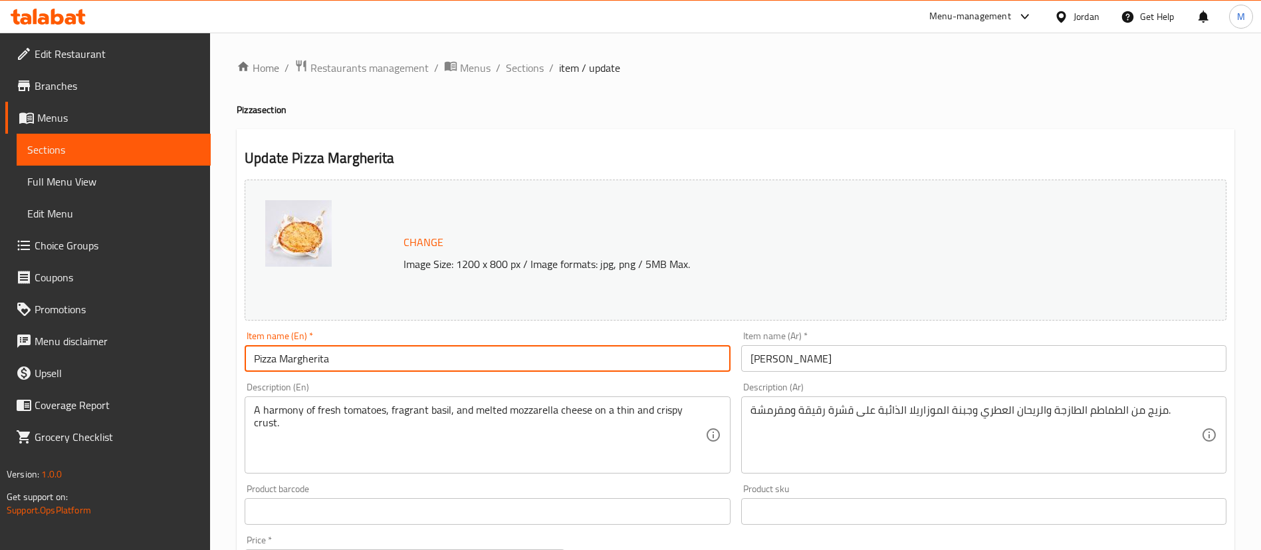
click at [423, 348] on input "Pizza Margherita" at bounding box center [487, 358] width 485 height 27
paste input "Margherita Pizza"
type input "Margherita Pizza"
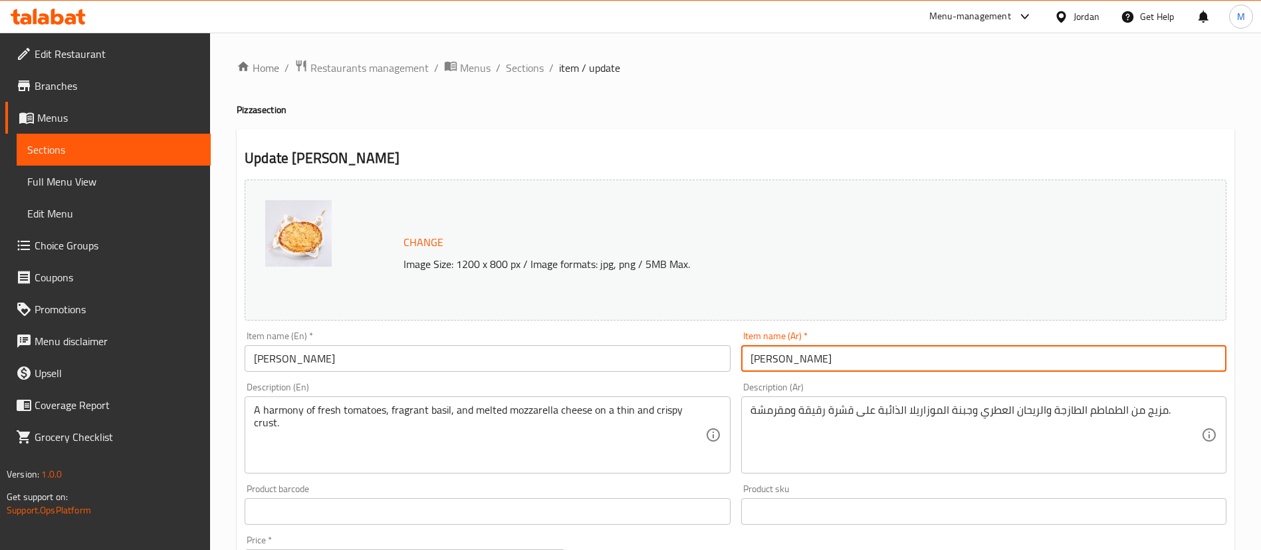
click at [837, 364] on input "بيتزا مارجريتا" at bounding box center [983, 358] width 485 height 27
paste input "مارجريتا بيتزا"
type input "مارجريتا بيتزا"
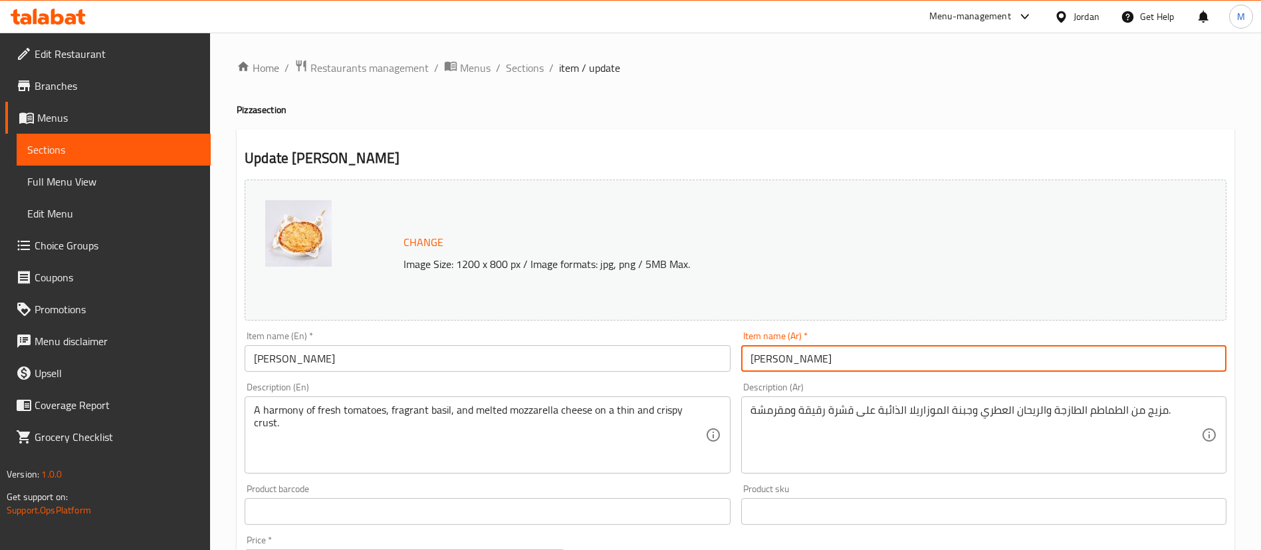
drag, startPoint x: 649, startPoint y: 146, endPoint x: 643, endPoint y: 181, distance: 35.7
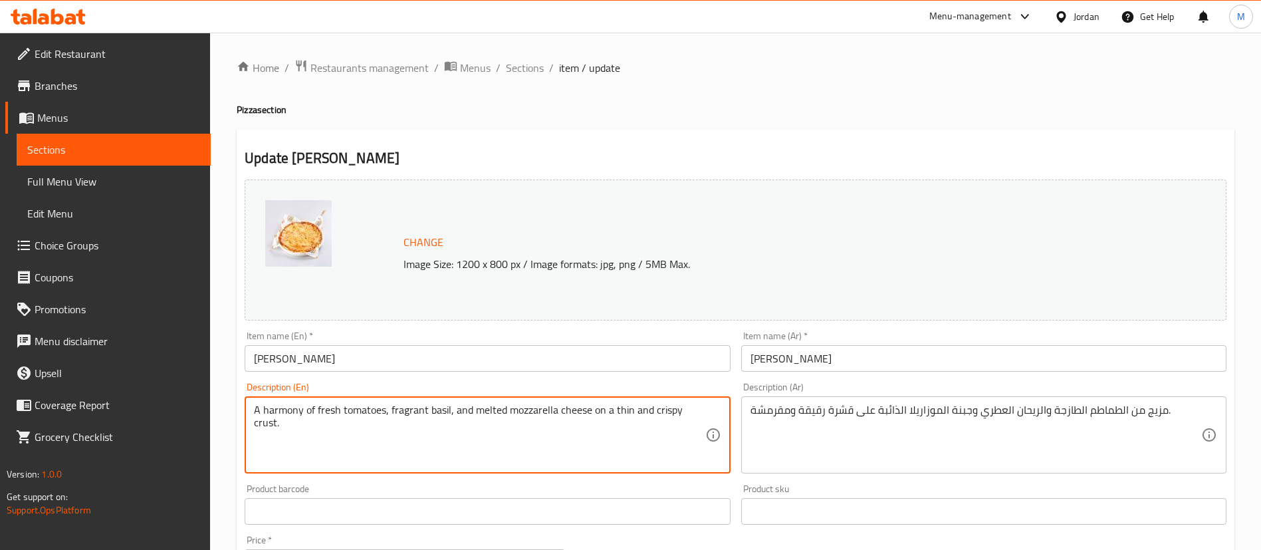
click at [619, 443] on textarea "A harmony of fresh tomatoes, fragrant basil, and melted mozzarella cheese on a …" at bounding box center [479, 435] width 451 height 63
paste textarea "Classic Margherita Pizza made with fresh dough, rich pizza sauce, and delicious…"
type textarea "Classic Margherita Pizza made with fresh dough, rich pizza sauce, and delicious…"
click at [844, 413] on textarea "مزيج من الطماطم الطازجة والريحان العطري وجبنة الموزاريلا الذائبة على قشرة رقيقة…" at bounding box center [976, 435] width 451 height 63
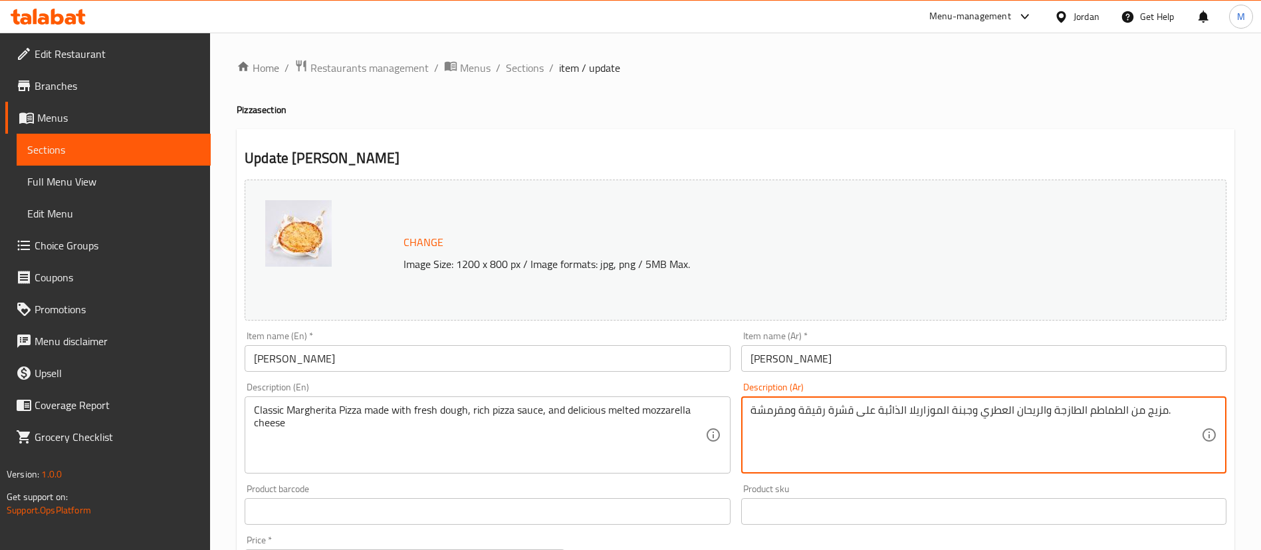
click at [844, 413] on textarea "مزيج من الطماطم الطازجة والريحان العطري وجبنة الموزاريلا الذائبة على قشرة رقيقة…" at bounding box center [976, 435] width 451 height 63
paste textarea "بيتزا مارجريتا الكلاسيكية المصنوعة من العجين الطازج وصلصة البيتزا الغنية وجبنة …"
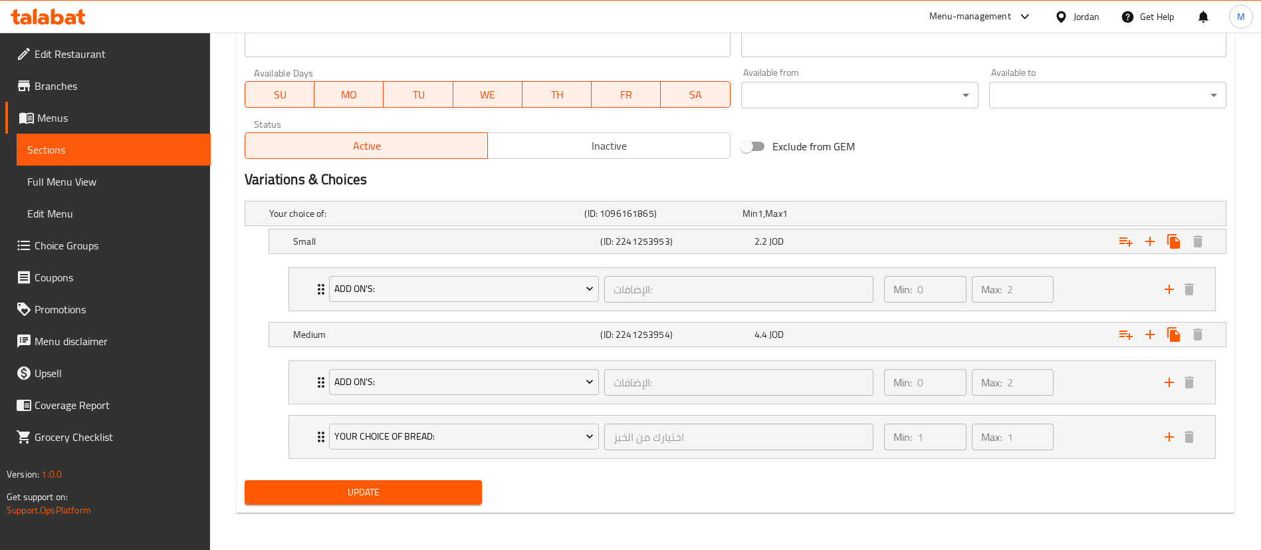
type textarea "بيتزا مارجريتا الكلاسيكية المصنوعة من العجين الطازج وصلصة البيتزا الغنية وجبنة …"
click at [450, 495] on span "Update" at bounding box center [363, 492] width 216 height 17
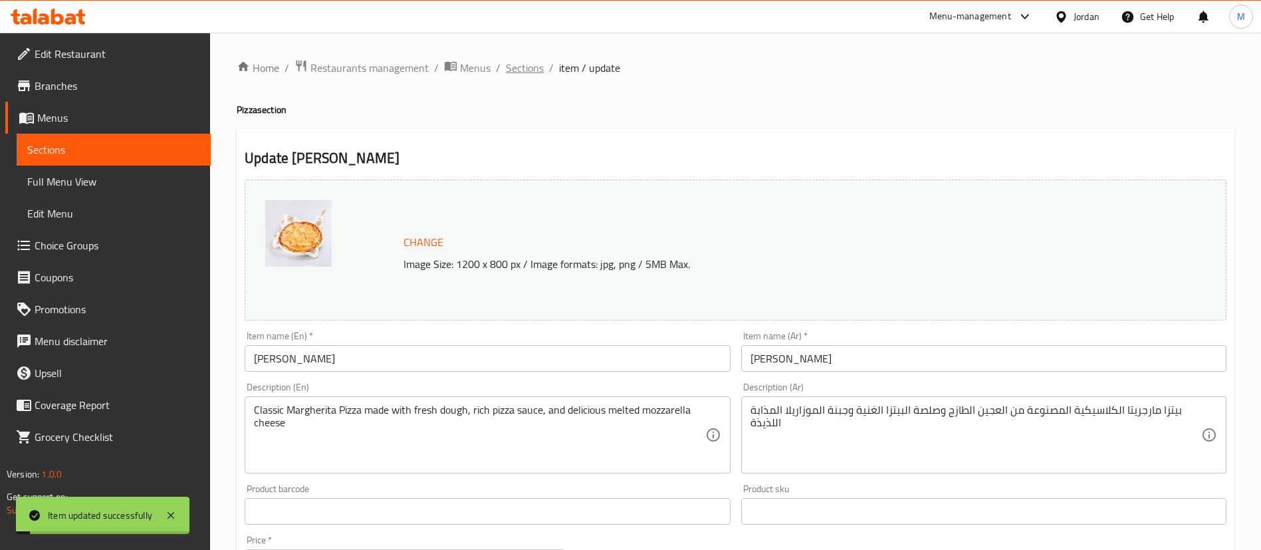
click at [533, 72] on span "Sections" at bounding box center [525, 68] width 38 height 16
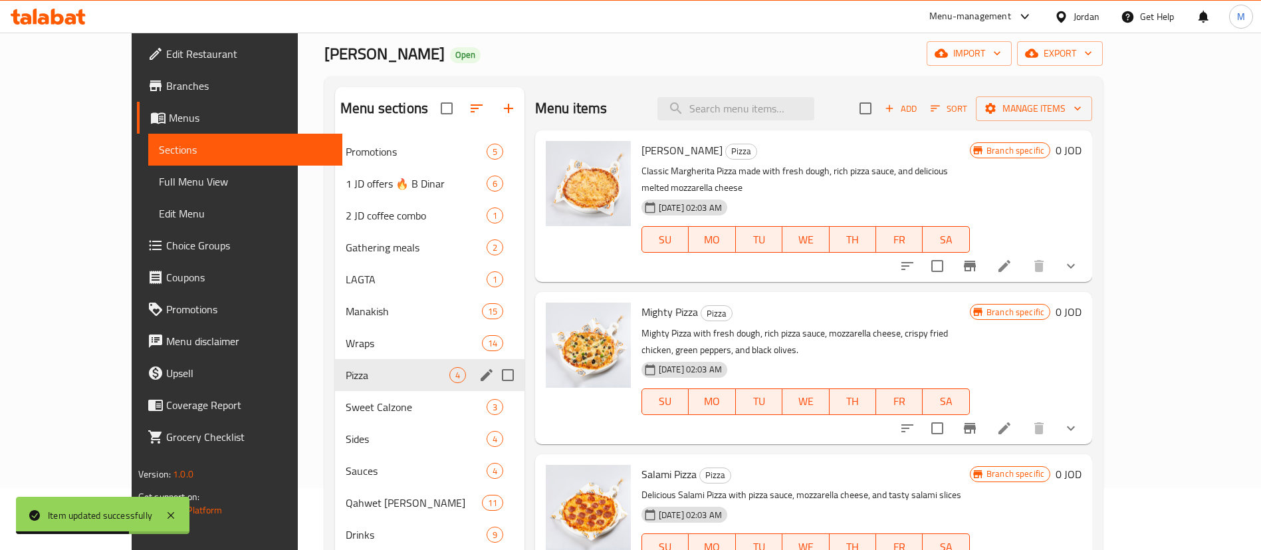
scroll to position [100, 0]
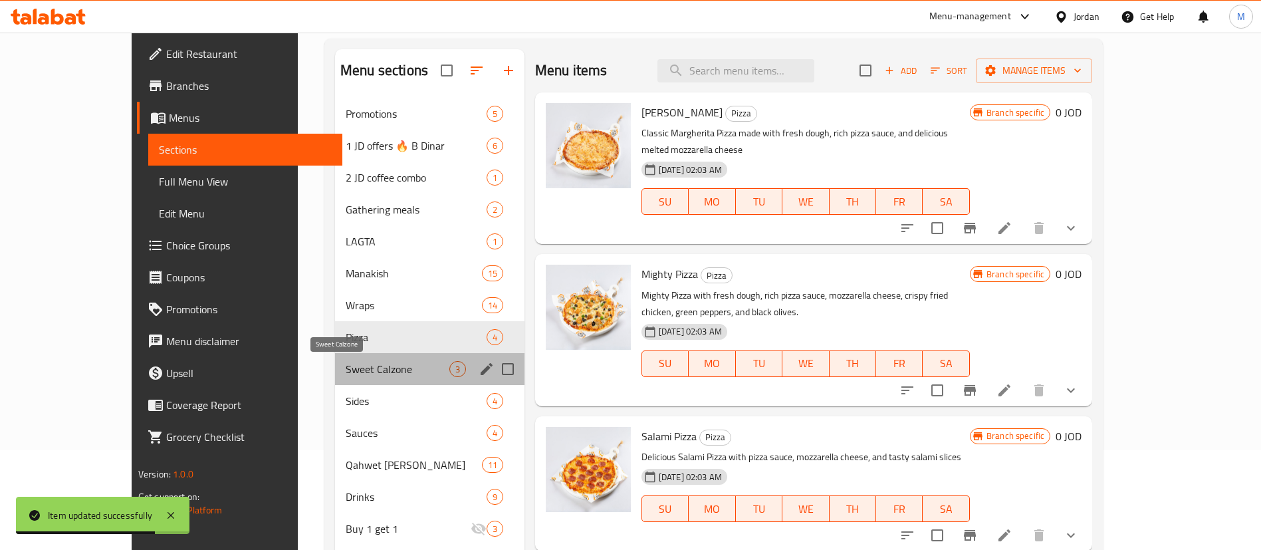
click at [346, 369] on span "Sweet Calzone" at bounding box center [398, 369] width 104 height 16
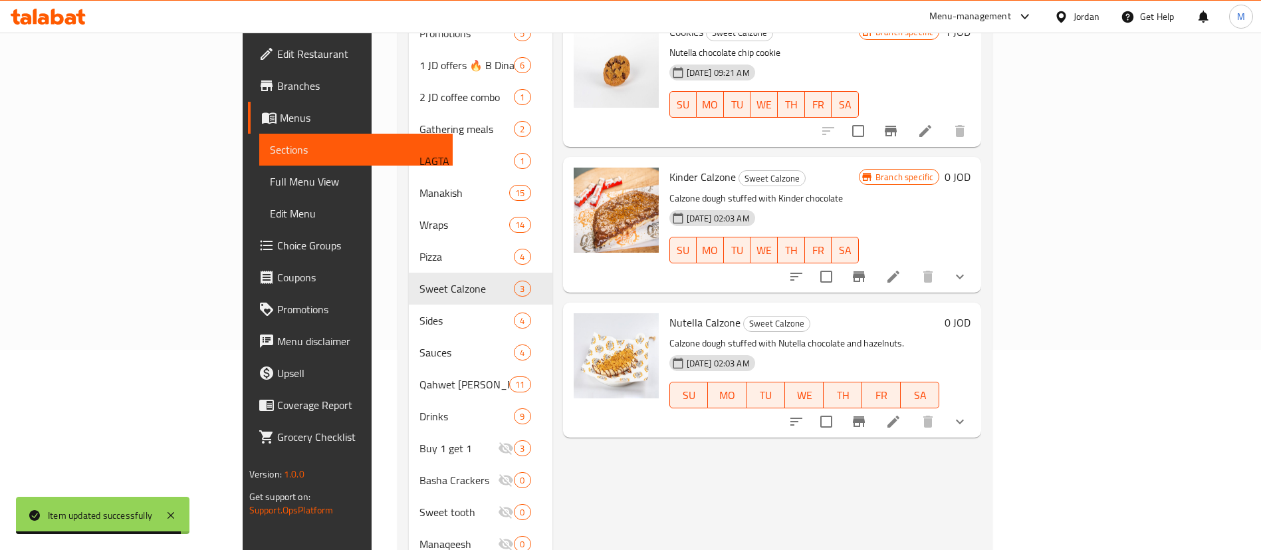
scroll to position [265, 0]
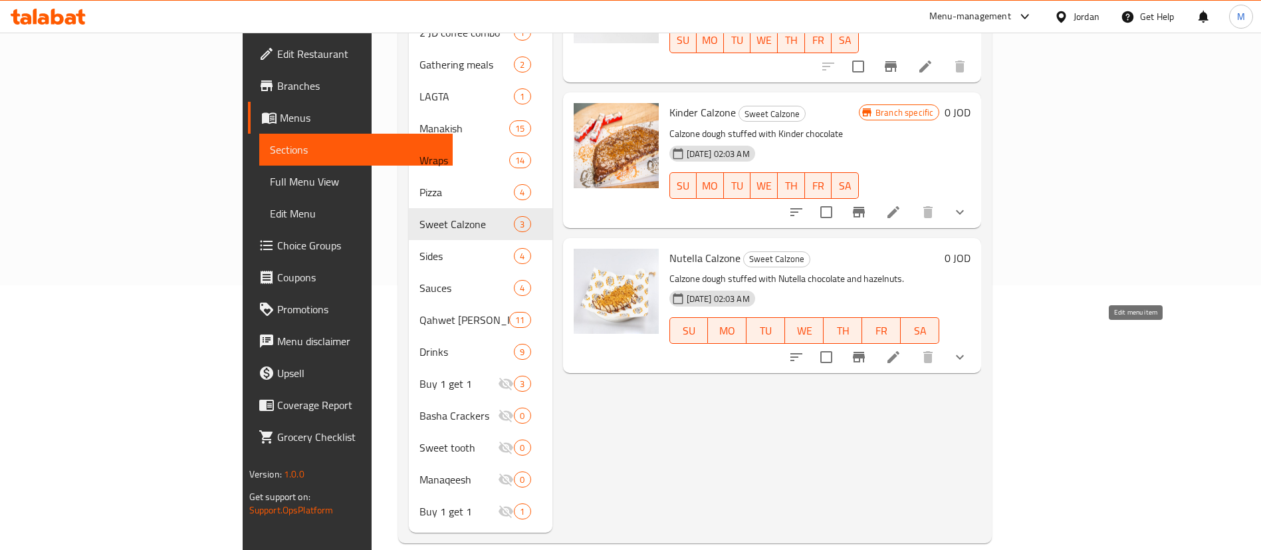
click at [900, 351] on icon at bounding box center [894, 357] width 12 height 12
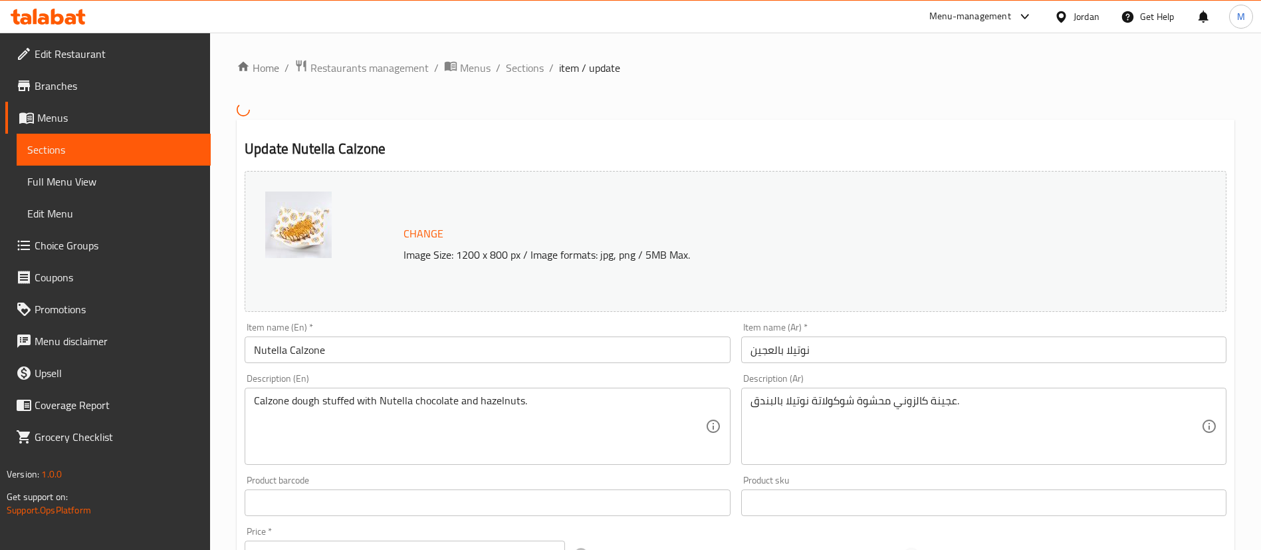
click at [500, 352] on input "Nutella Calzone" at bounding box center [487, 349] width 485 height 27
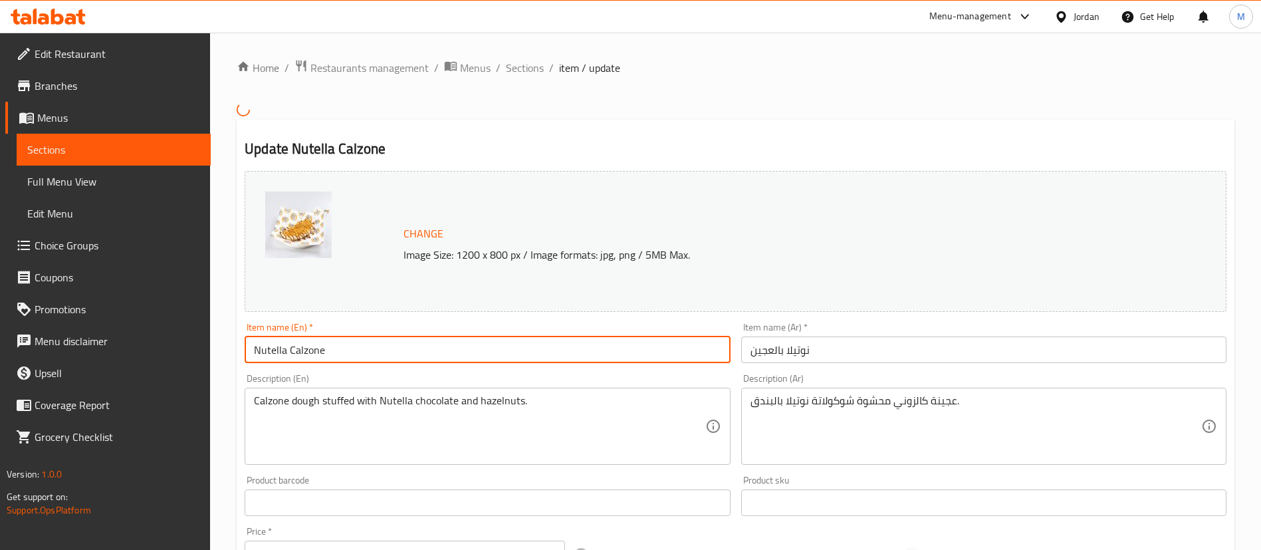
click at [500, 352] on input "Nutella Calzone" at bounding box center [487, 349] width 485 height 27
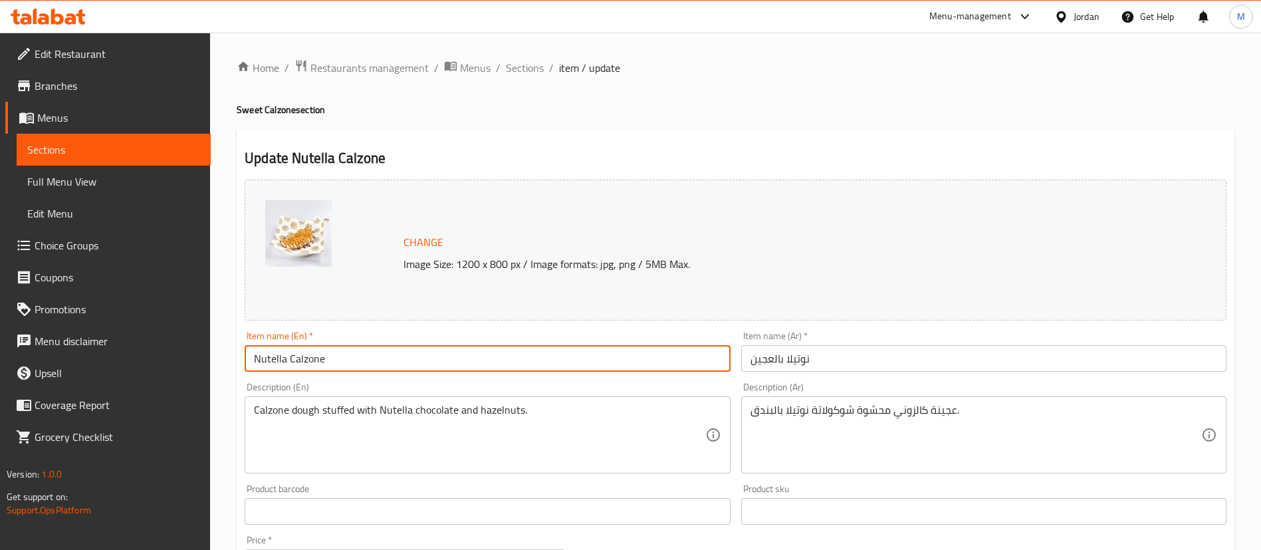
paste input "lazone"
type input "Nutella Clazone"
click at [770, 358] on input "نوتيلا بالعجين" at bounding box center [983, 358] width 485 height 27
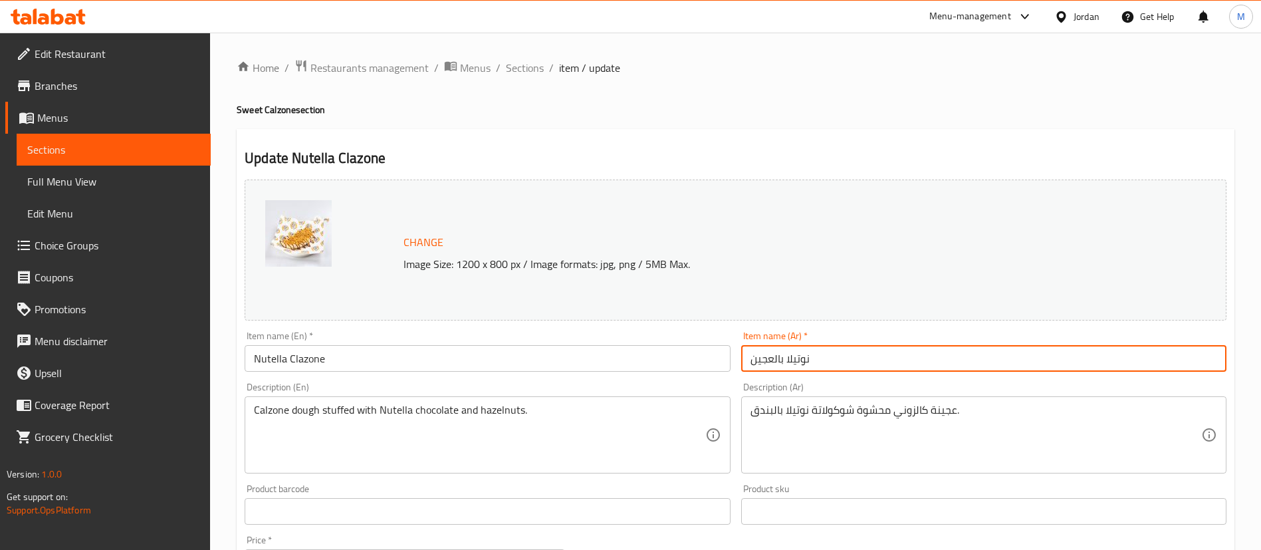
click at [770, 358] on input "نوتيلا بالعجين" at bounding box center [983, 358] width 485 height 27
paste input "كالزوني"
type input "نوتيلا كالزوني"
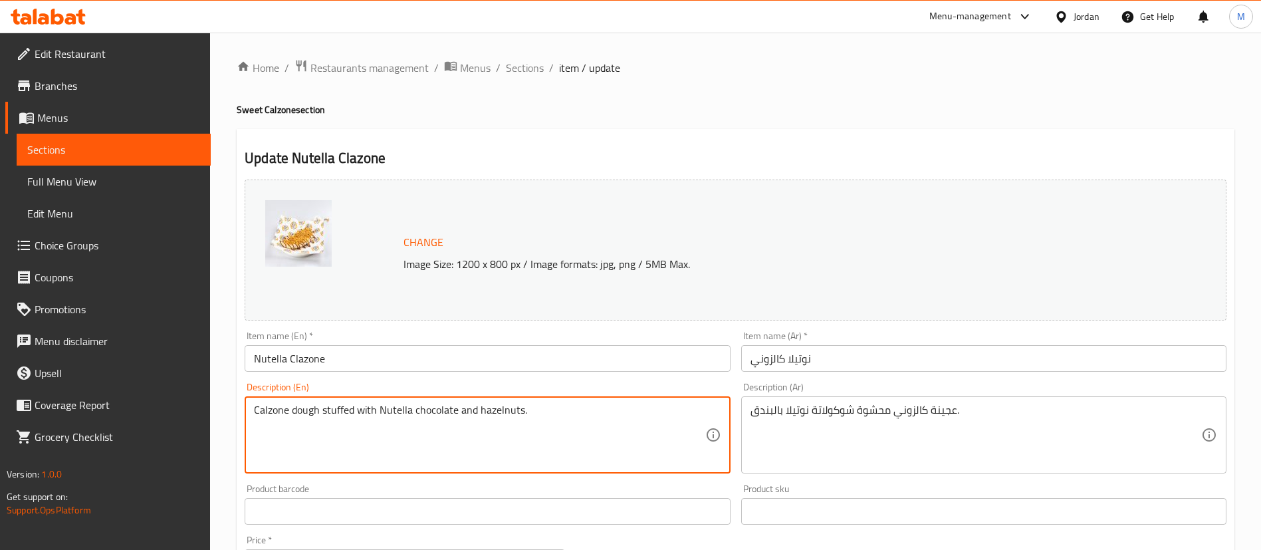
click at [653, 416] on textarea "Calzone dough stuffed with Nutella chocolate and hazelnuts." at bounding box center [479, 435] width 451 height 63
paste textarea
type textarea "Calzone dough stuffed with Nutella chocolate"
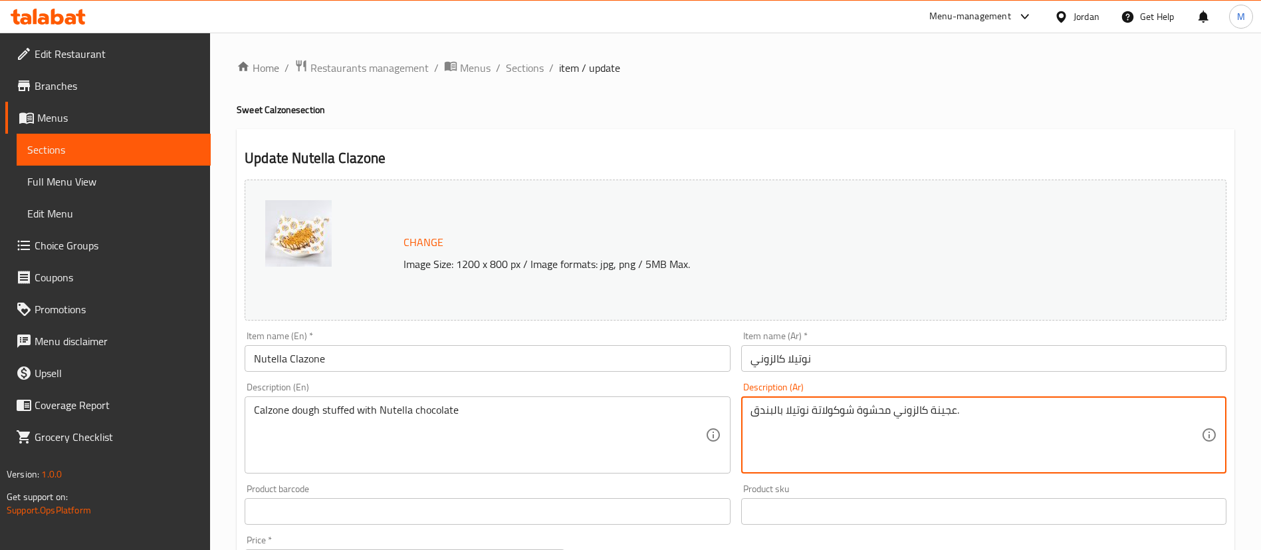
click at [905, 416] on textarea "عجينة كالزوني محشوة شوكولاتة نوتيلا بالبندق." at bounding box center [976, 435] width 451 height 63
paste textarea "ة بشوكولاتة نوتيلا"
type textarea "عجينة كالزوني محشية بشوكولاتة نوتيلا"
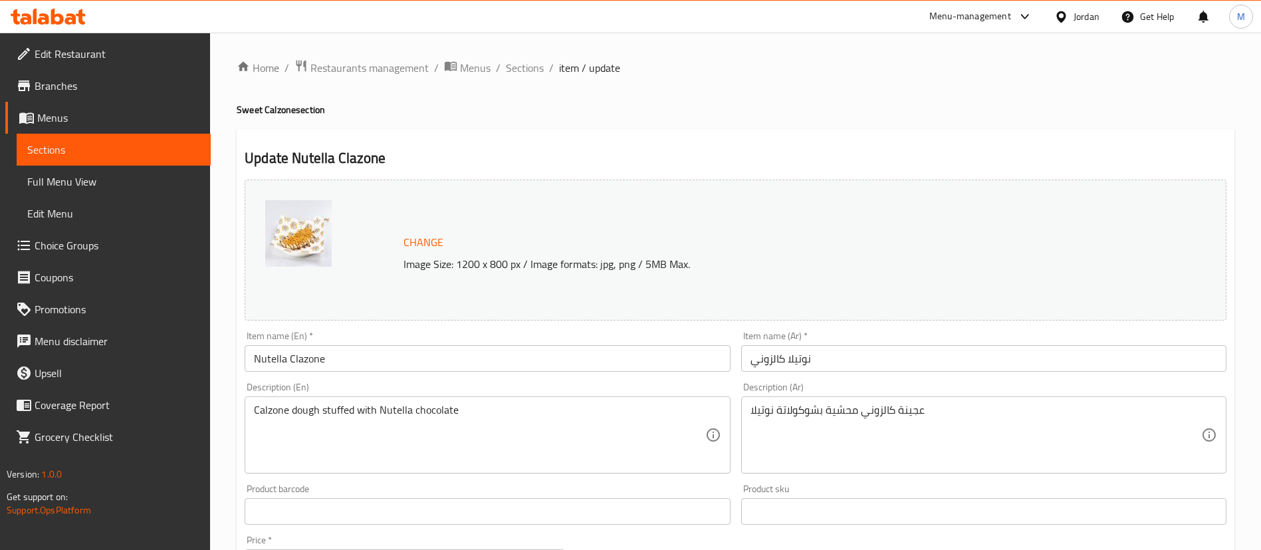
click at [607, 124] on div "Home / Restaurants management / Menus / Sections / item / update Sweet Calzone …" at bounding box center [736, 506] width 998 height 895
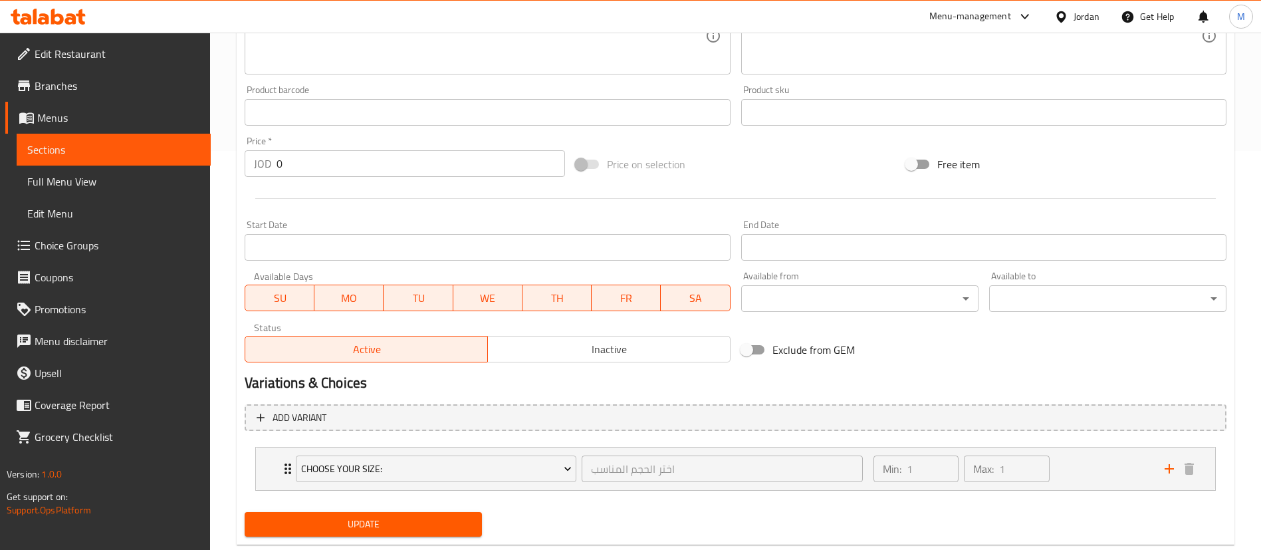
click at [465, 521] on span "Update" at bounding box center [363, 524] width 216 height 17
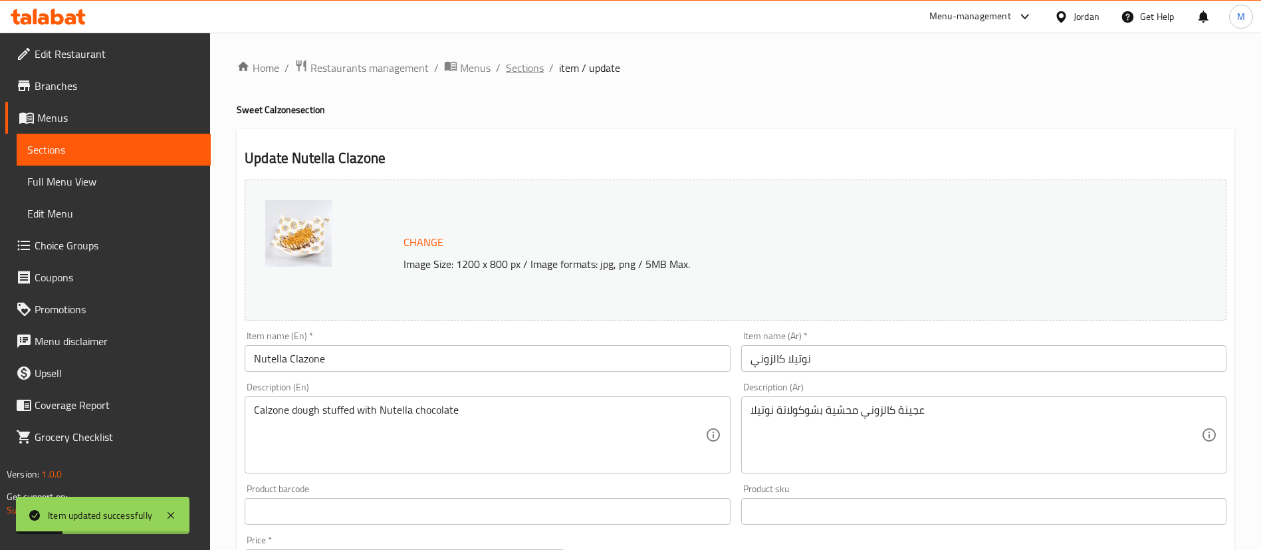
click at [532, 64] on span "Sections" at bounding box center [525, 68] width 38 height 16
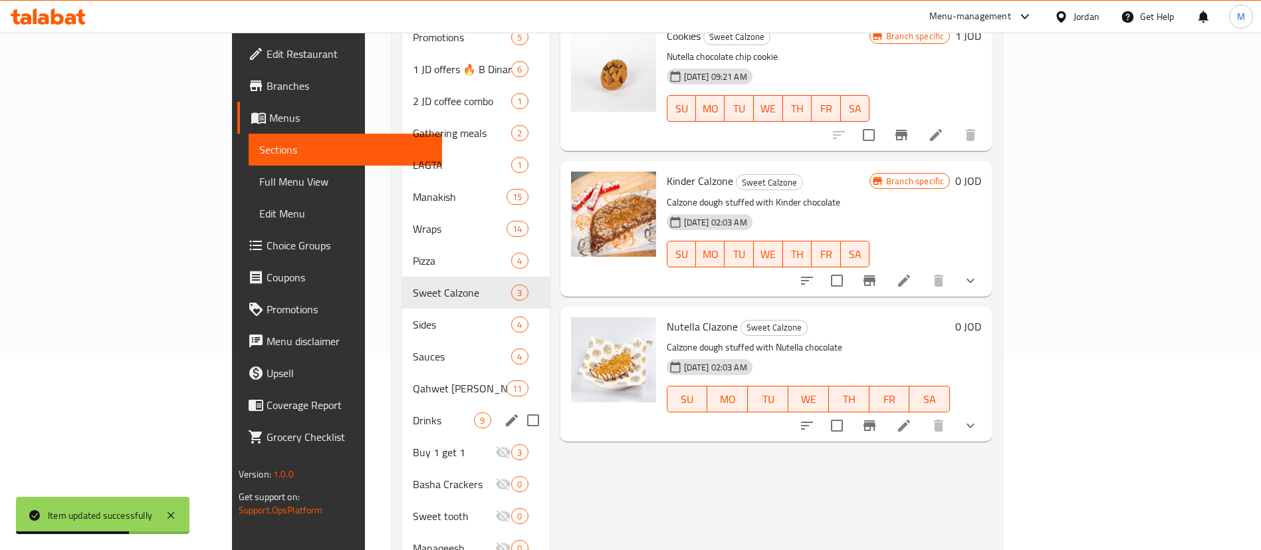
scroll to position [199, 0]
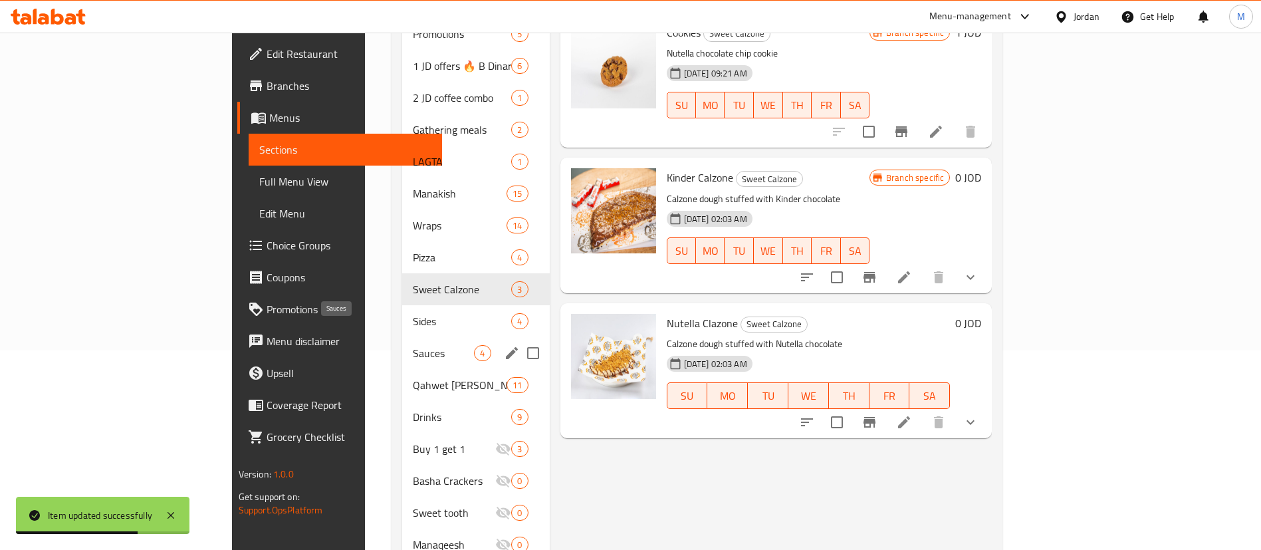
click at [413, 345] on span "Sauces" at bounding box center [444, 353] width 62 height 16
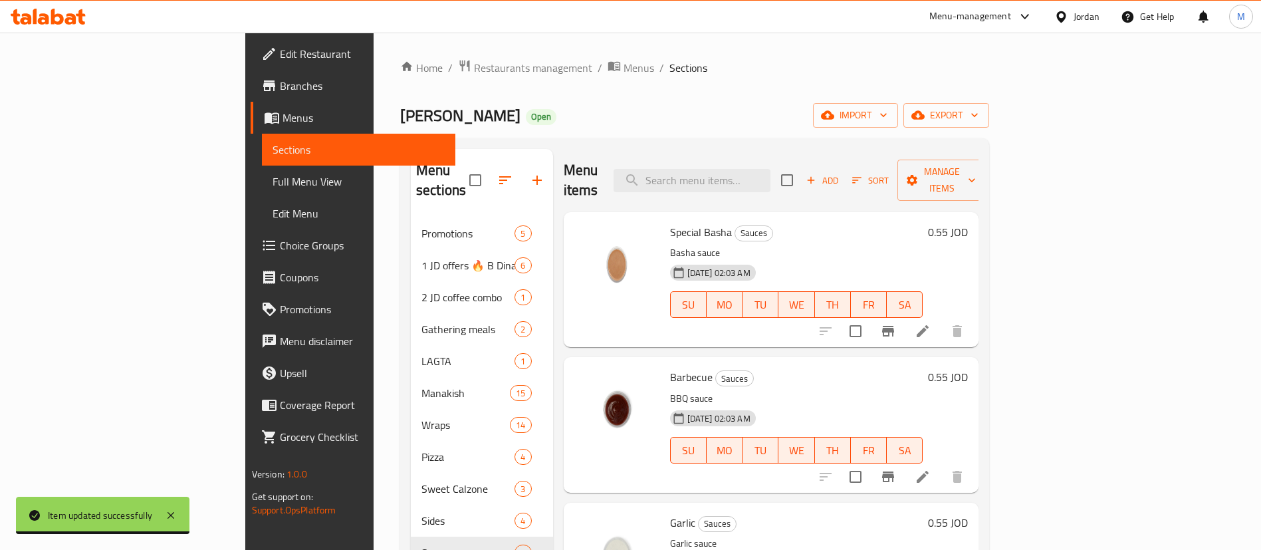
click at [931, 469] on icon at bounding box center [923, 477] width 16 height 16
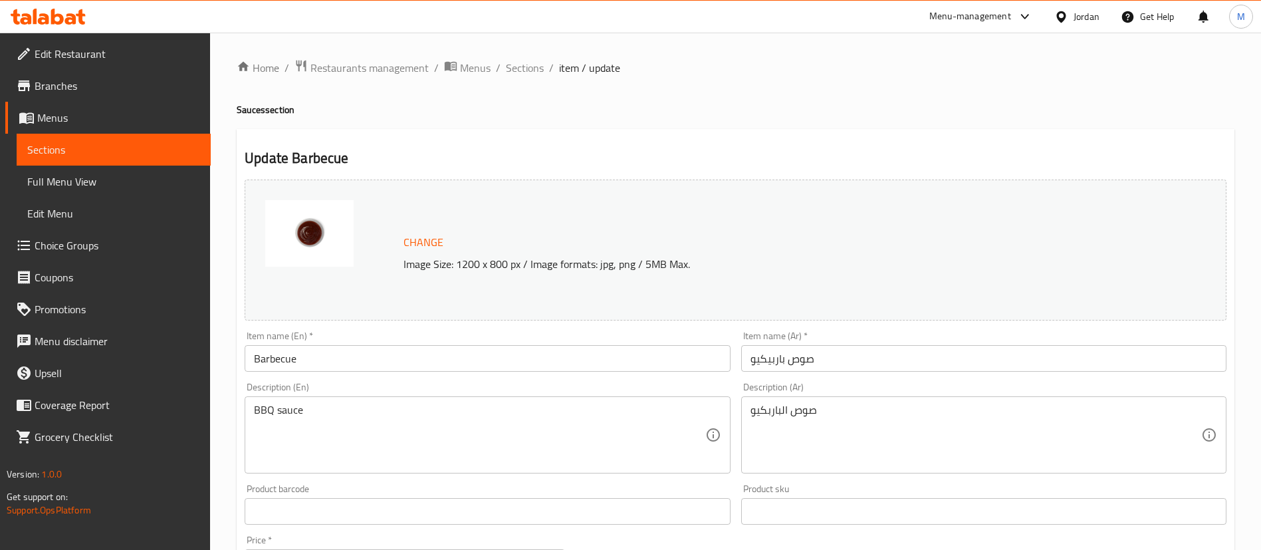
click at [527, 353] on input "Barbecue" at bounding box center [487, 358] width 485 height 27
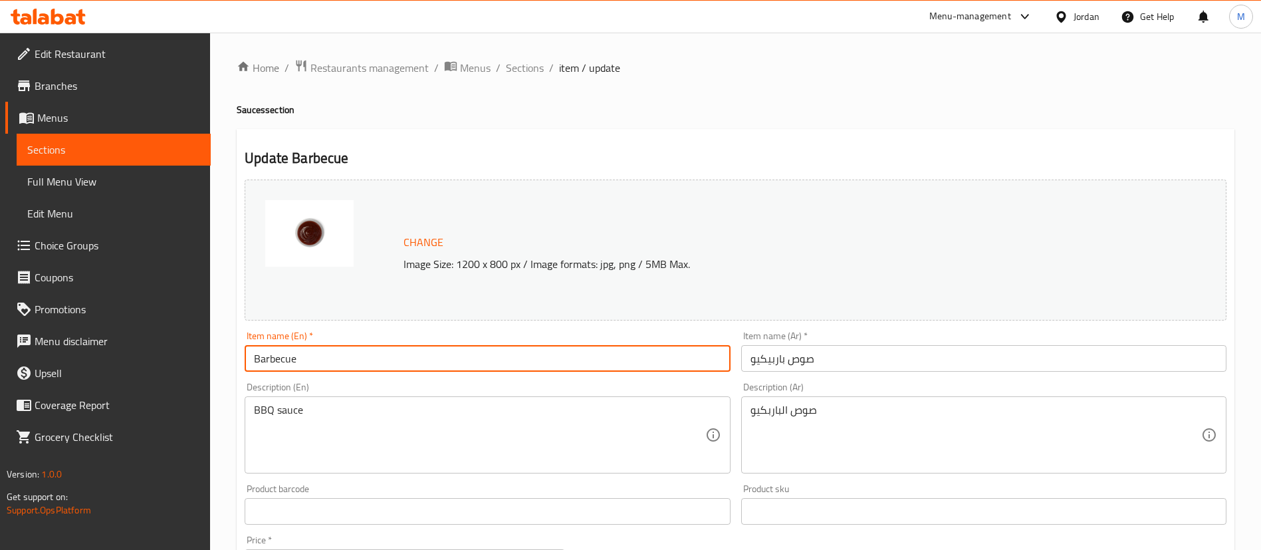
click at [527, 353] on input "Barbecue" at bounding box center [487, 358] width 485 height 27
paste input "BQ Sauc"
type input "BBQ Sauce"
click at [847, 356] on input "صوص باربيكيو" at bounding box center [983, 358] width 485 height 27
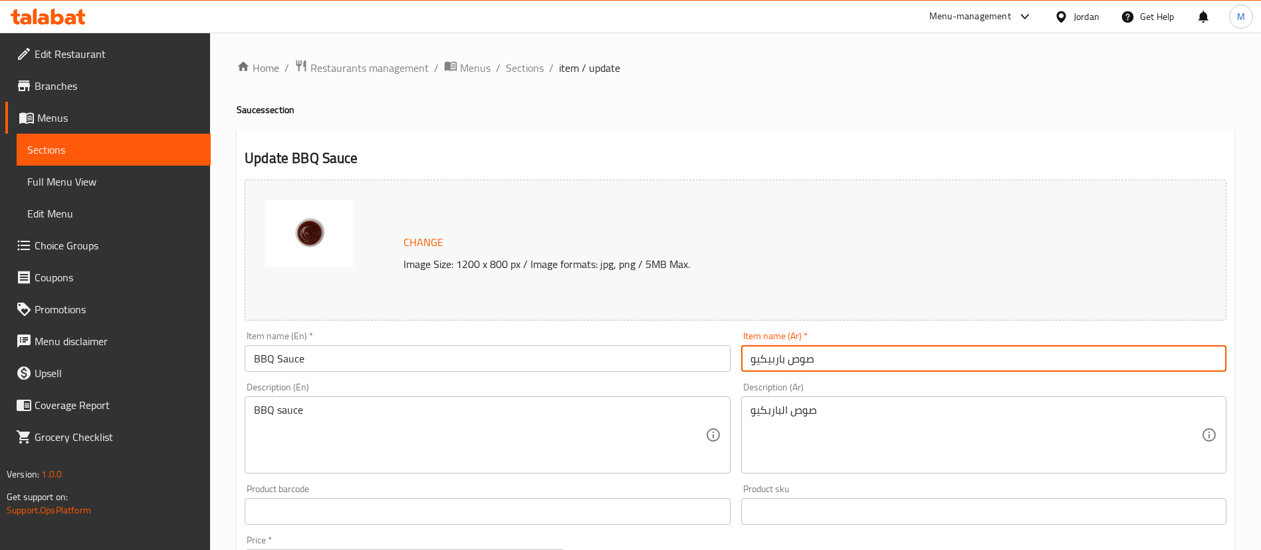
click at [847, 356] on input "صوص باربيكيو" at bounding box center [983, 358] width 485 height 27
paste input "لباربكيو"
type input "صوص الباربكيو"
click at [662, 108] on h4 "Sauces section" at bounding box center [736, 109] width 998 height 13
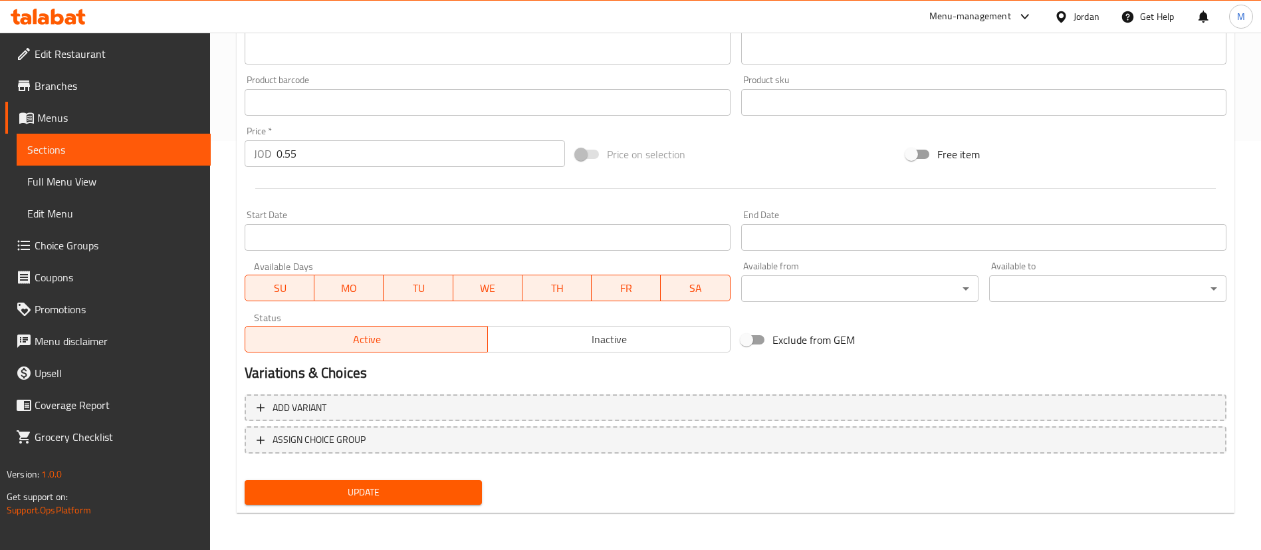
click at [442, 497] on span "Update" at bounding box center [363, 492] width 216 height 17
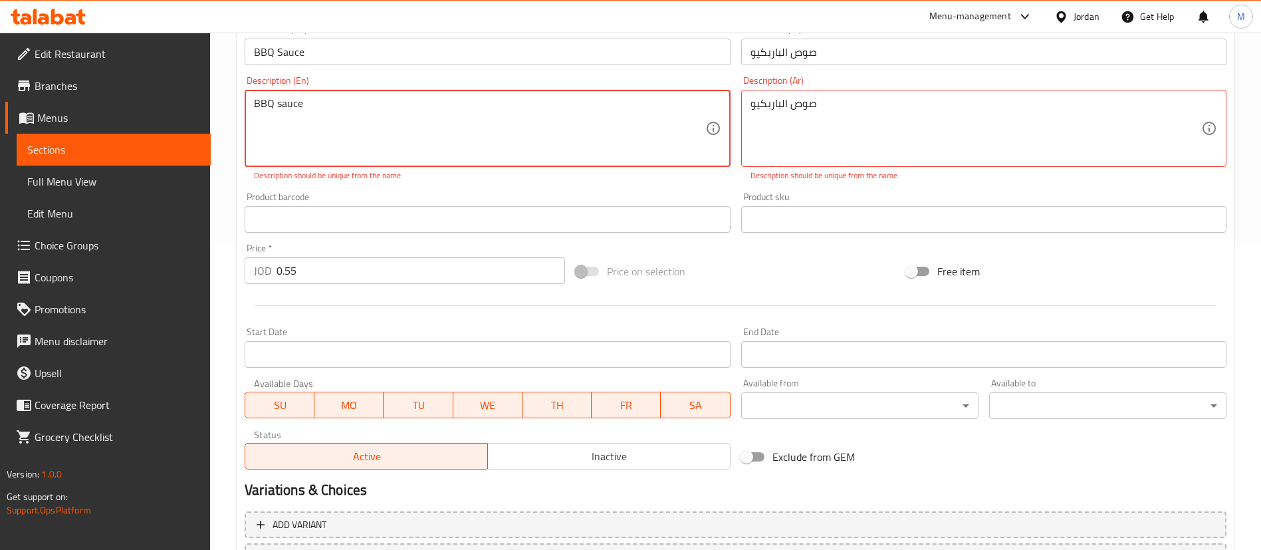
scroll to position [204, 0]
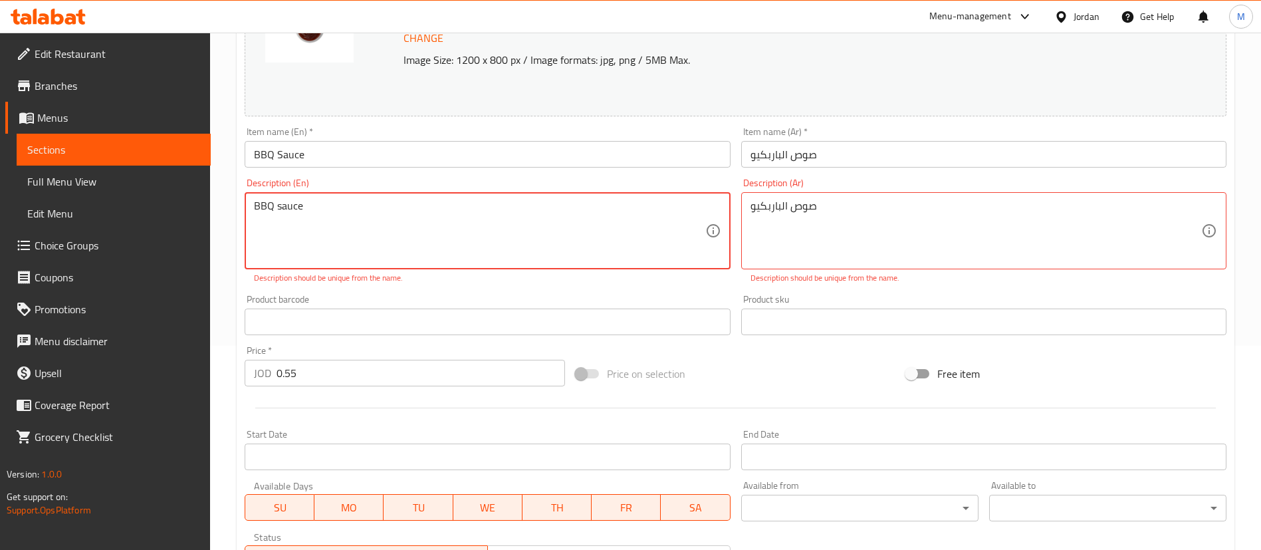
click at [261, 207] on textarea "BBQ sauce" at bounding box center [479, 230] width 451 height 63
click at [269, 206] on textarea "B BQ sauce" at bounding box center [479, 230] width 451 height 63
type textarea "B B Q sauce"
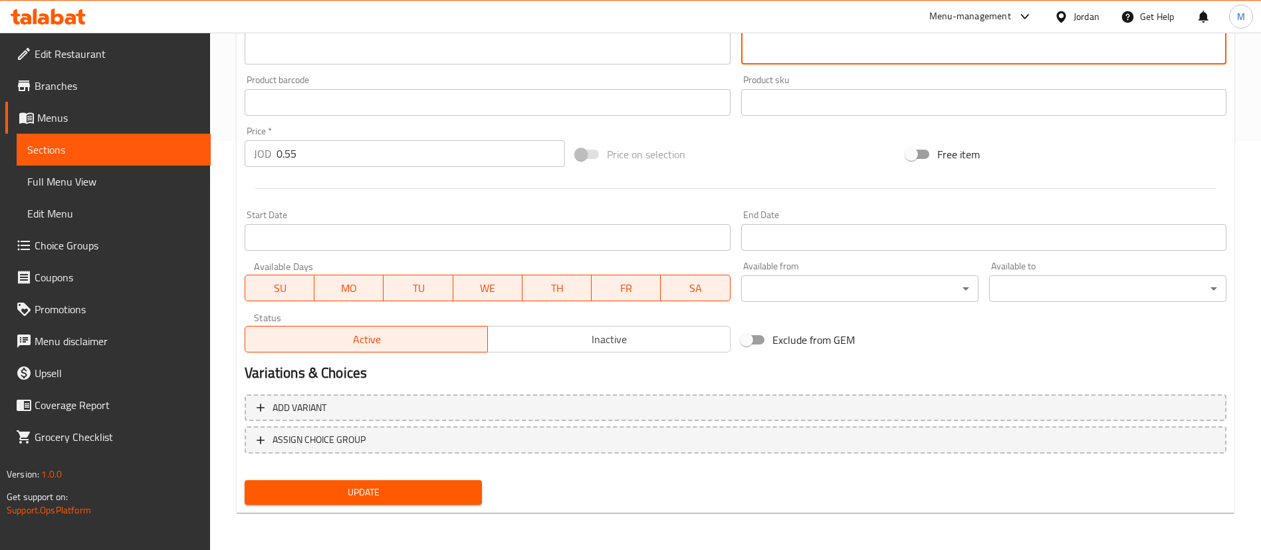
type textarea "ص وص الباربكيو"
drag, startPoint x: 431, startPoint y: 491, endPoint x: 437, endPoint y: 484, distance: 9.4
click at [431, 491] on span "Update" at bounding box center [363, 492] width 216 height 17
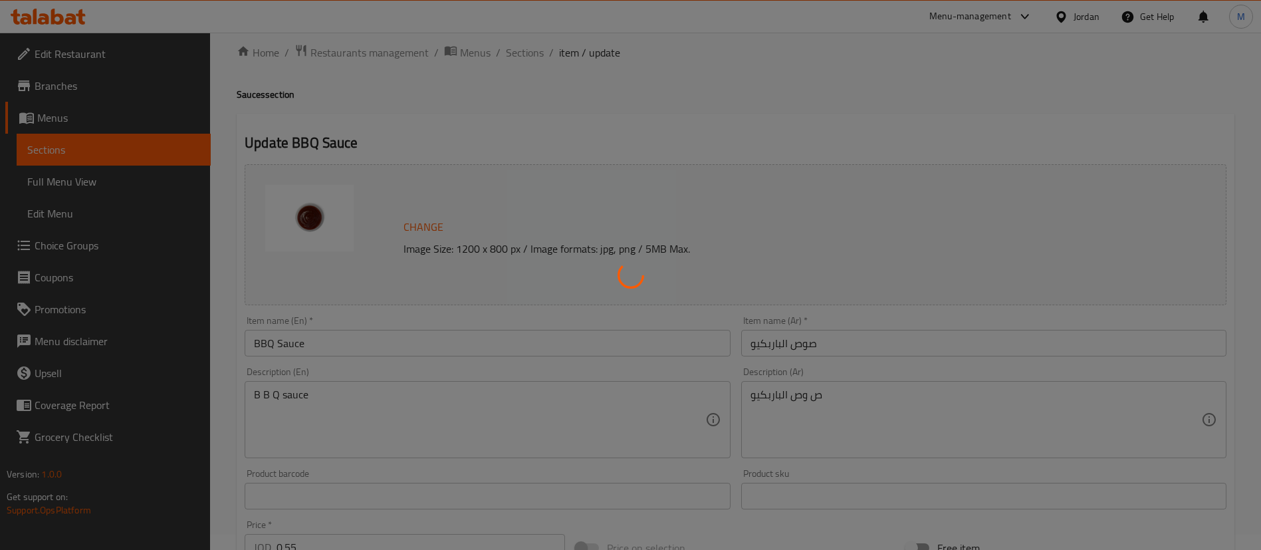
scroll to position [10, 0]
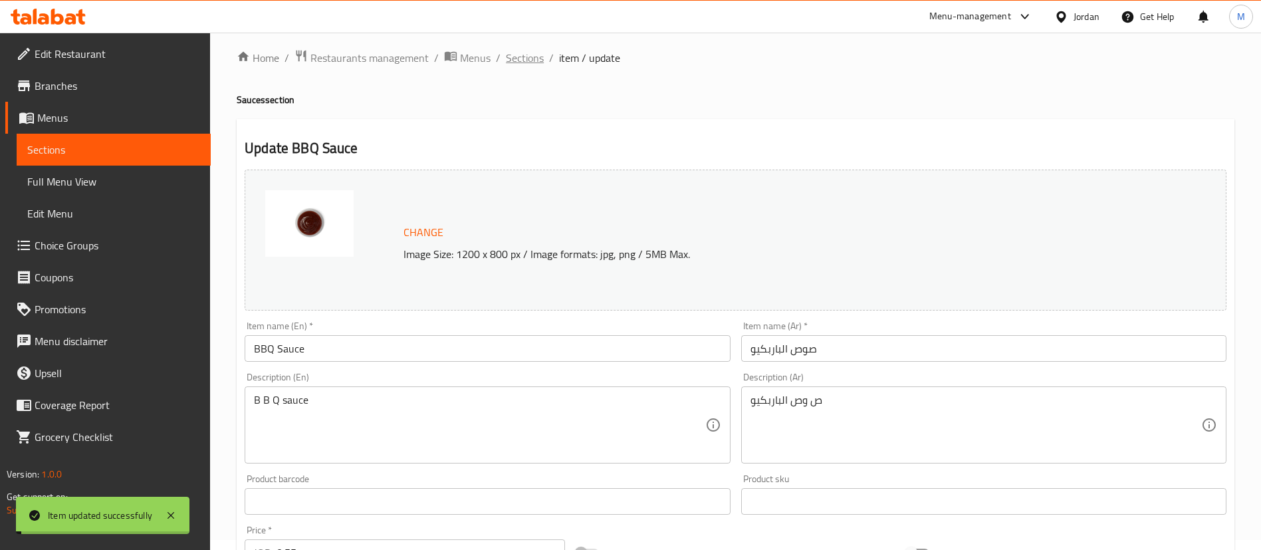
click at [527, 55] on span "Sections" at bounding box center [525, 58] width 38 height 16
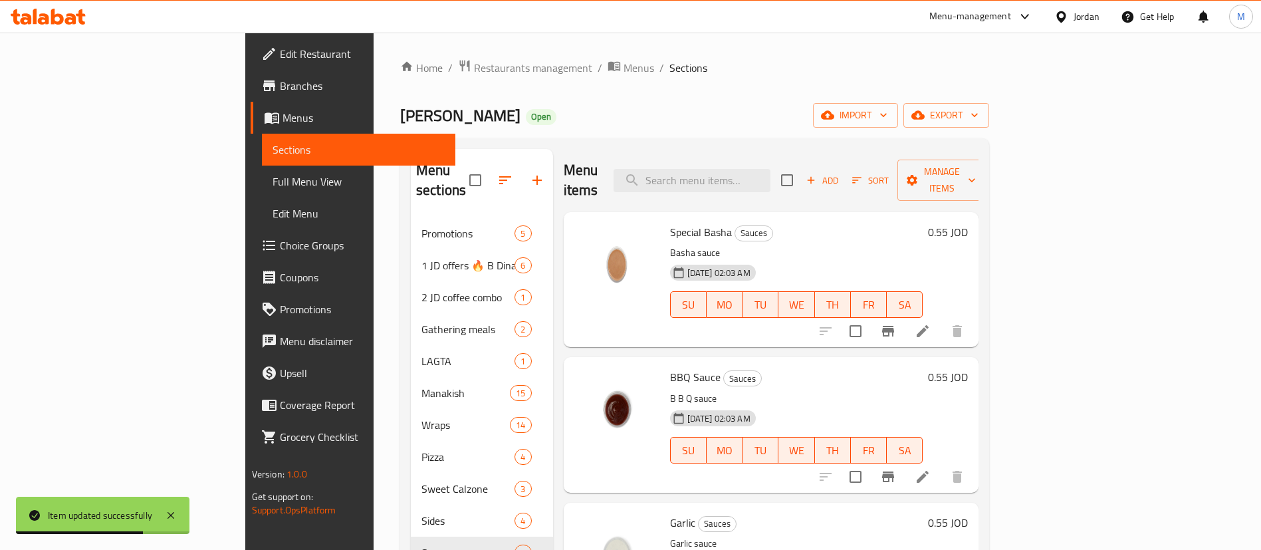
click at [941, 319] on li at bounding box center [922, 331] width 37 height 24
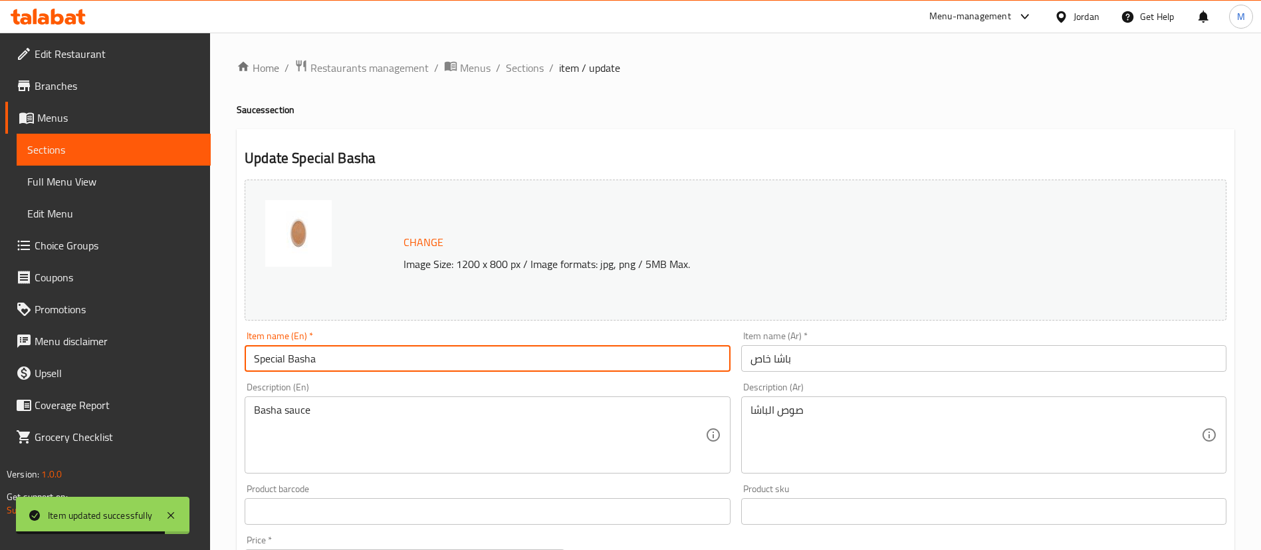
click at [459, 350] on input "Special Basha" at bounding box center [487, 358] width 485 height 27
paste input "Basha Sauce"
type input "Basha Sauce"
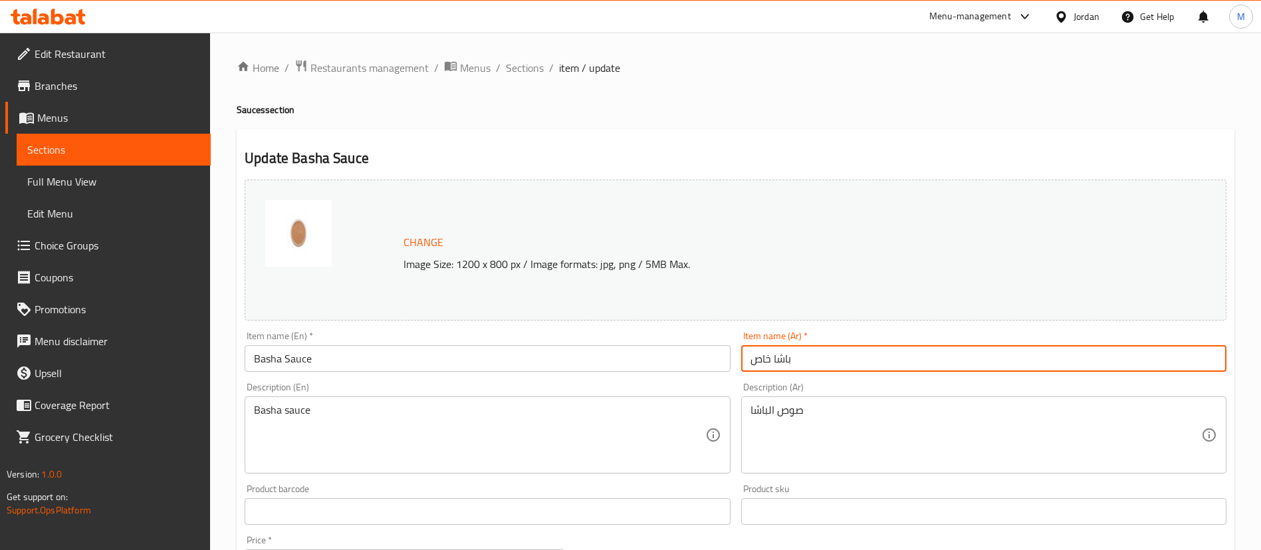
click at [825, 357] on input "باشا خاص" at bounding box center [983, 358] width 485 height 27
paste input "وص الباشا"
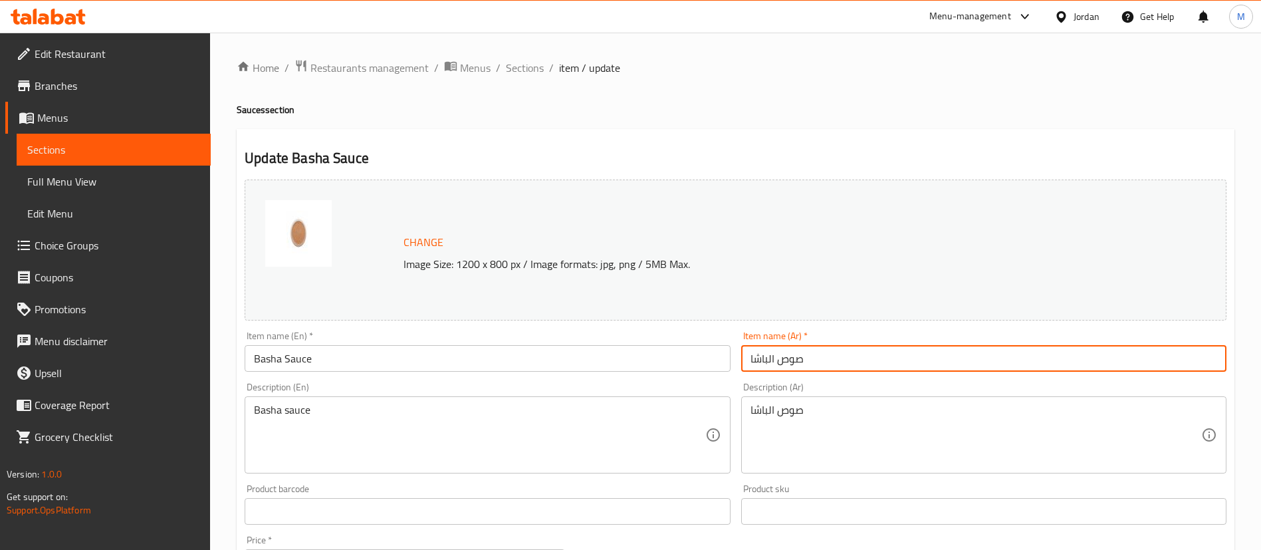
type input "صوص الباشا"
click at [675, 134] on div "Update Basha Sauce Change Image Size: 1200 x 800 px / Image formats: jpg, png /…" at bounding box center [736, 525] width 998 height 793
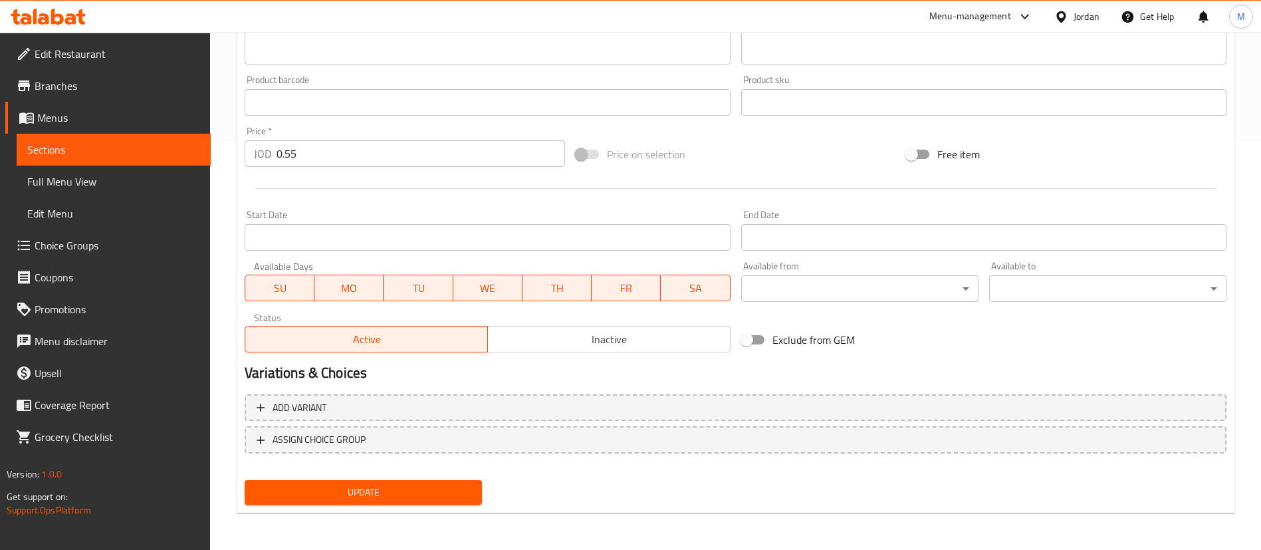
click at [453, 487] on span "Update" at bounding box center [363, 492] width 216 height 17
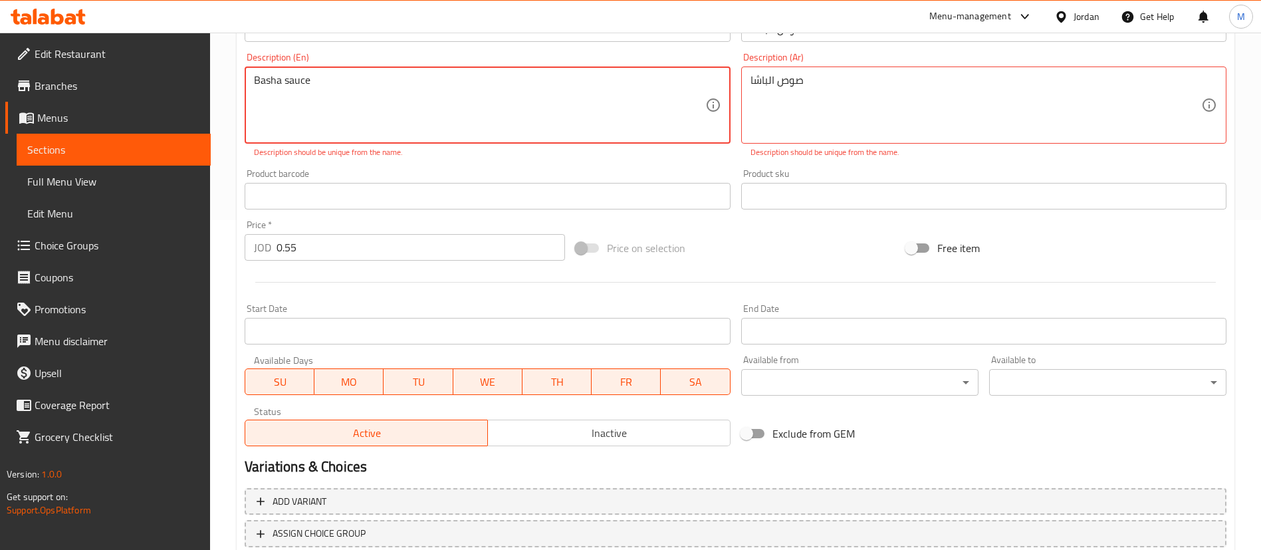
scroll to position [324, 0]
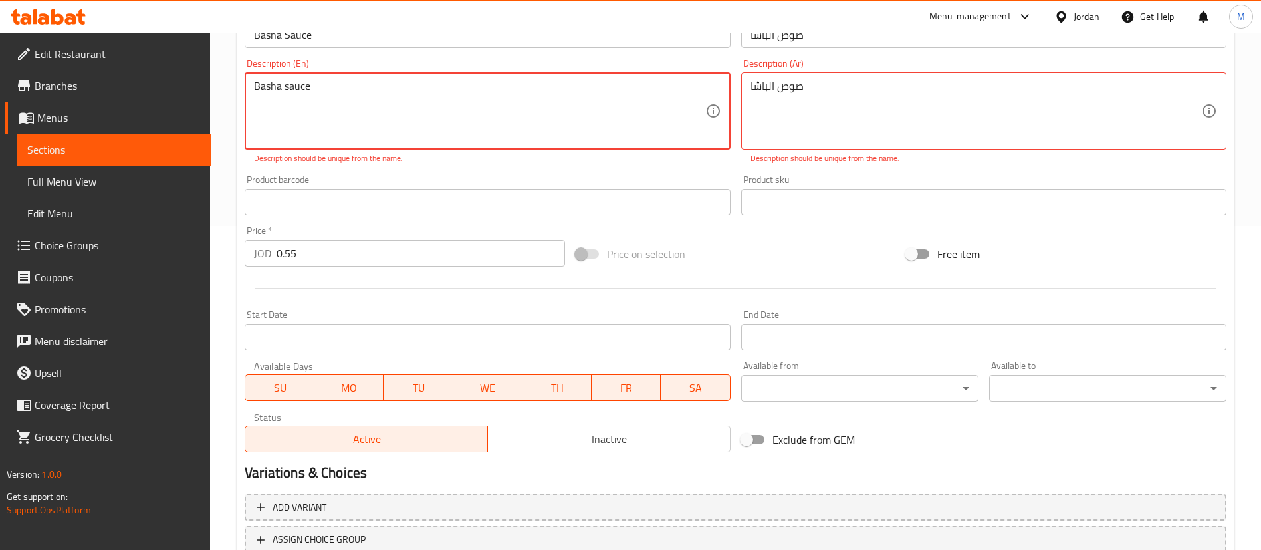
click at [261, 84] on textarea "Basha sauce" at bounding box center [479, 111] width 451 height 63
type textarea "B asha sauce"
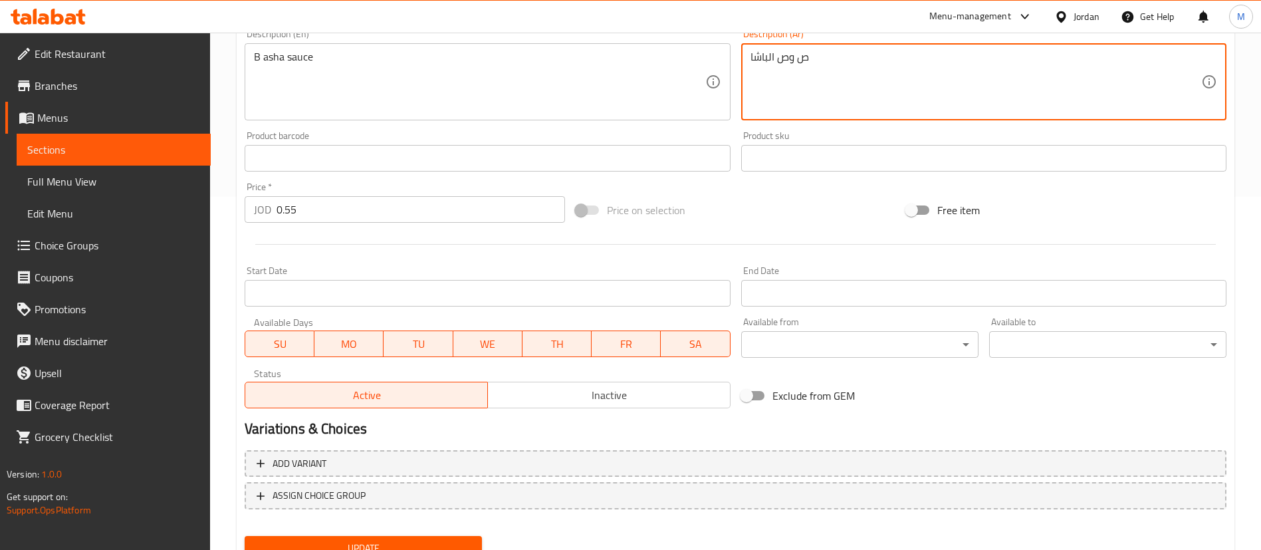
scroll to position [409, 0]
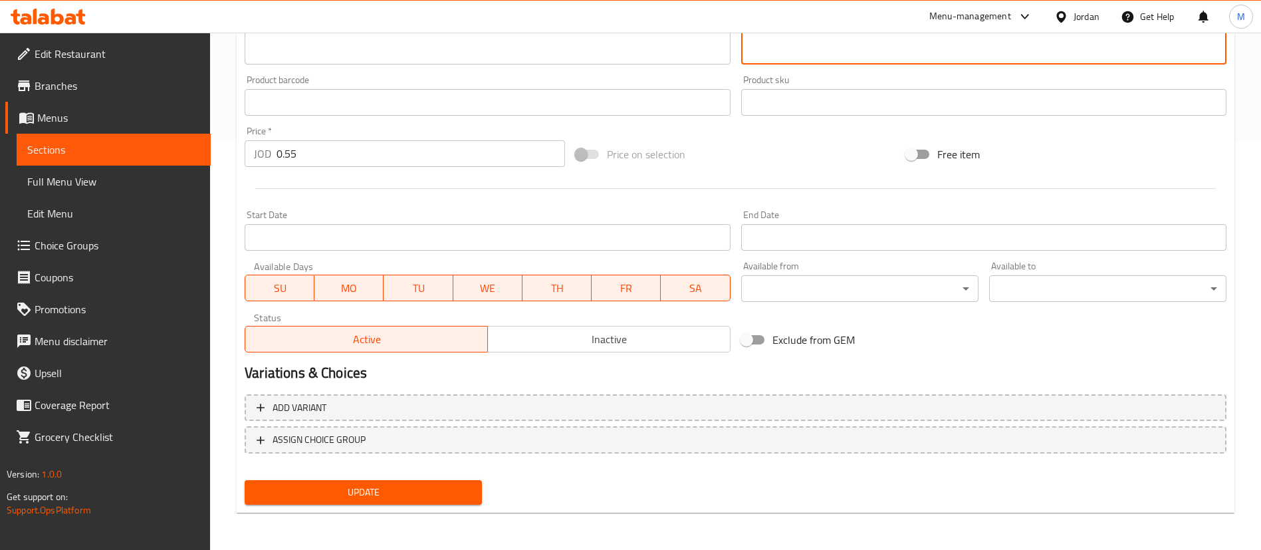
type textarea "ص وص الباشا"
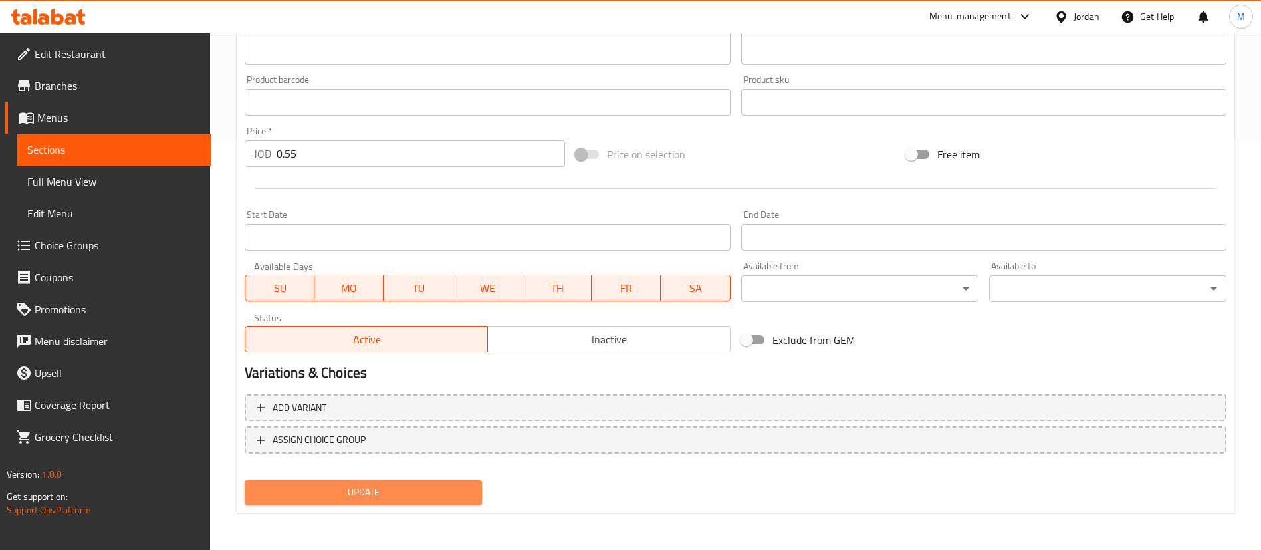
click at [473, 484] on button "Update" at bounding box center [363, 492] width 237 height 25
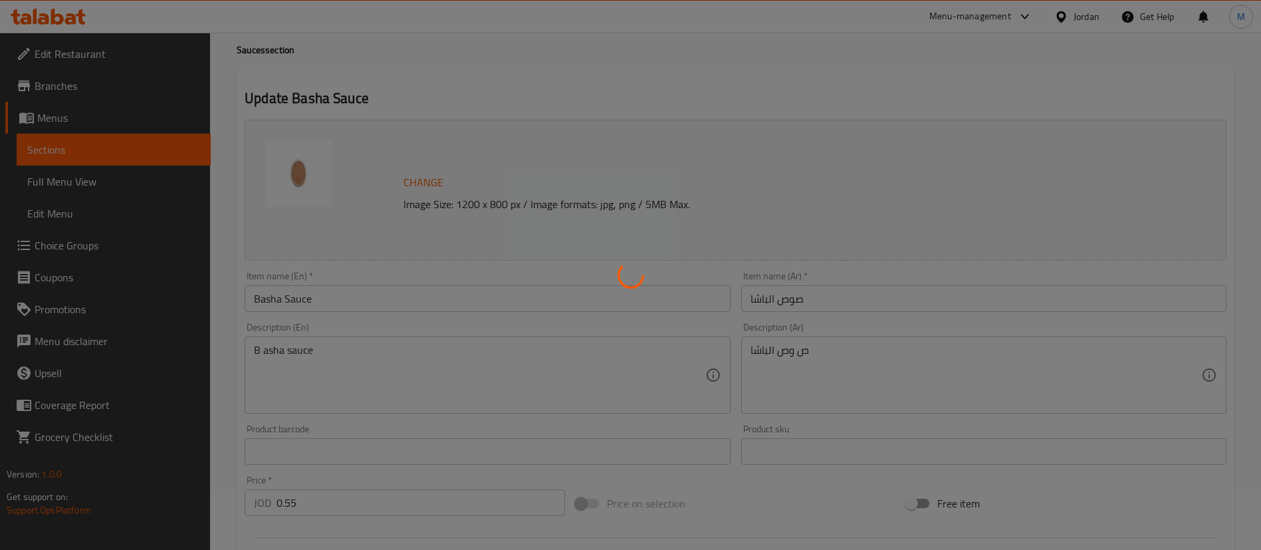
scroll to position [0, 0]
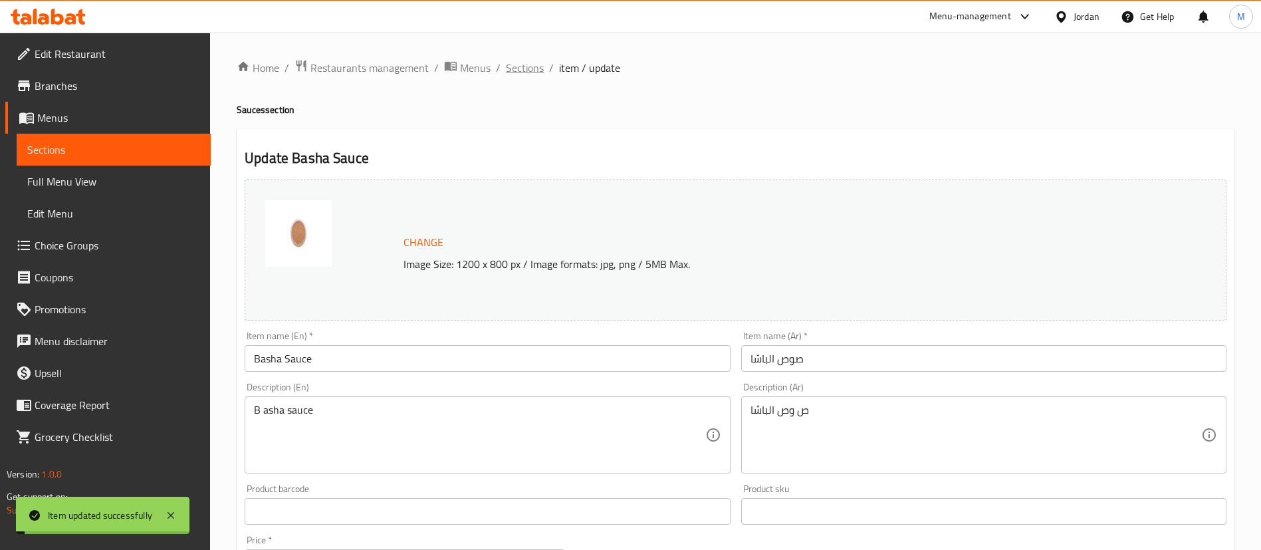
click at [533, 73] on span "Sections" at bounding box center [525, 68] width 38 height 16
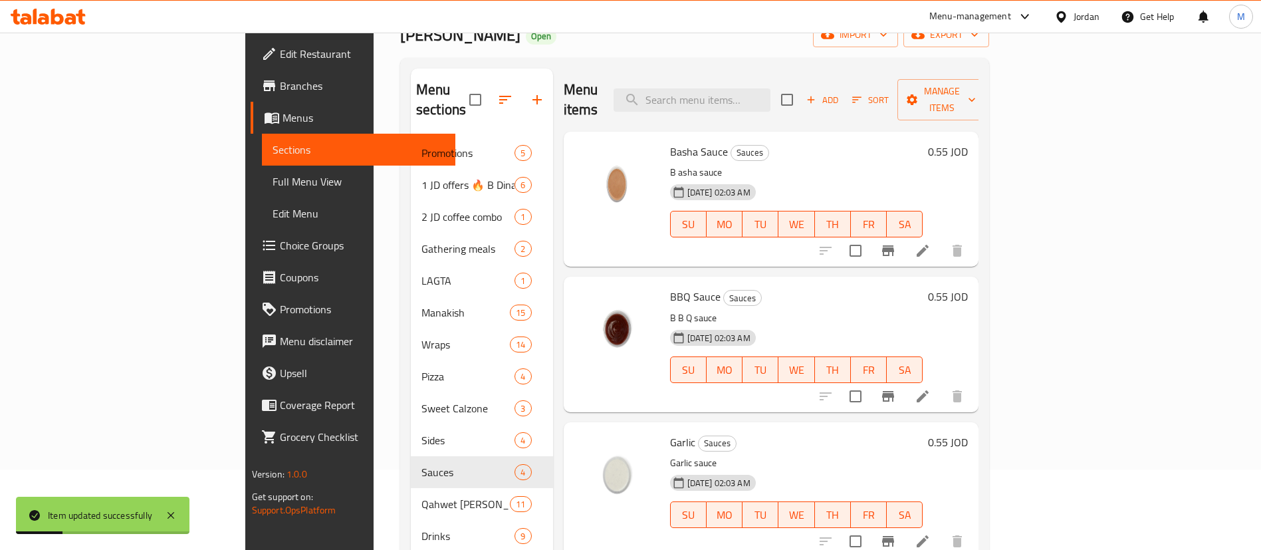
scroll to position [199, 0]
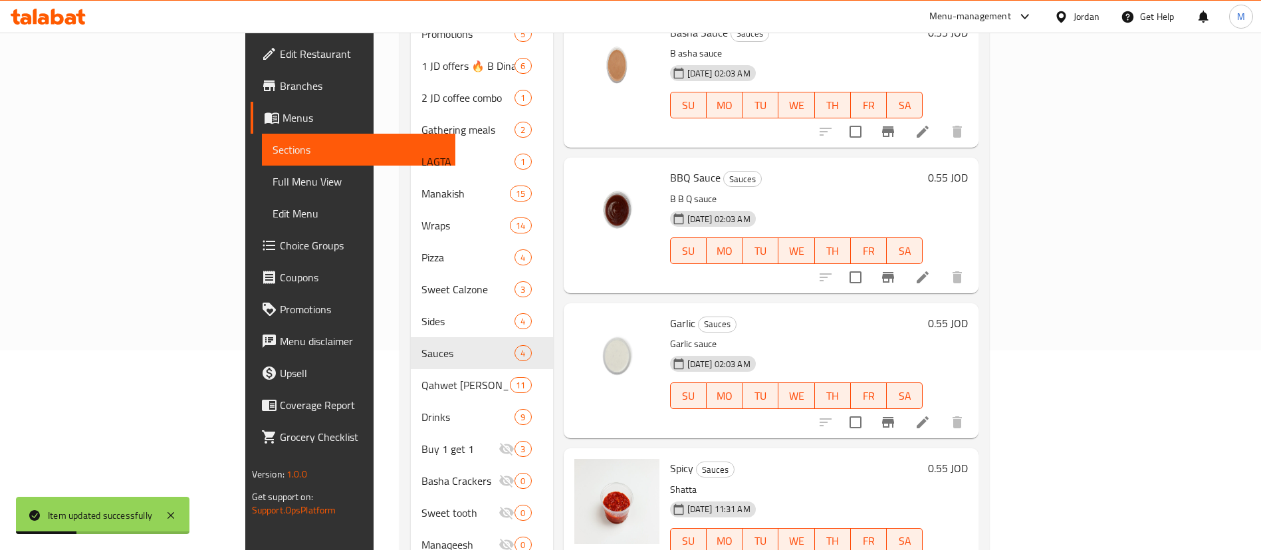
click at [941, 410] on li at bounding box center [922, 422] width 37 height 24
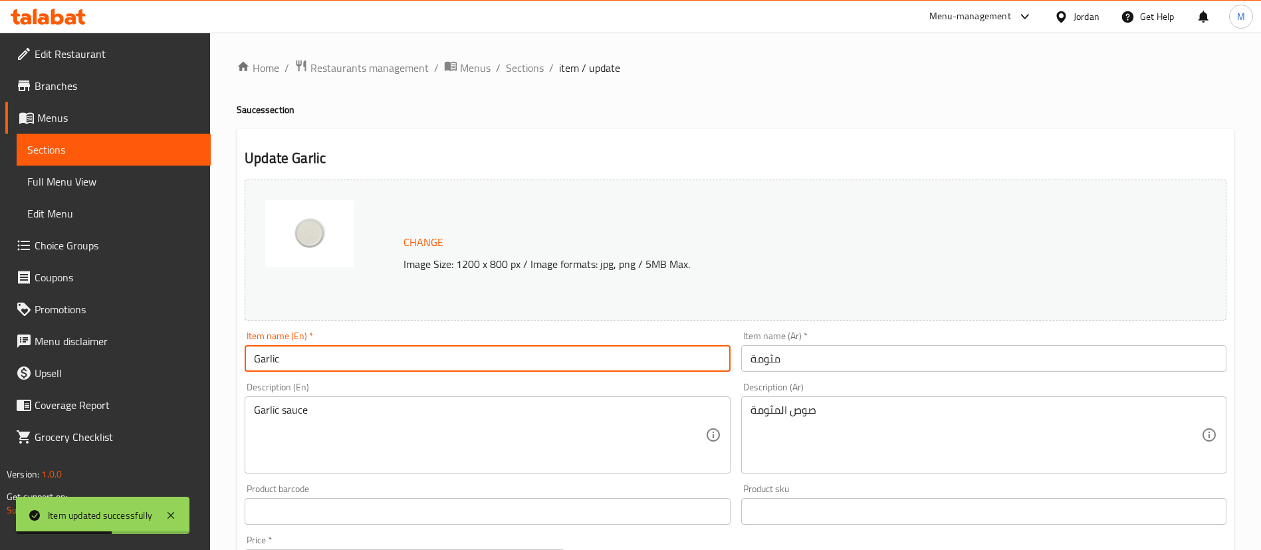
click at [364, 348] on input "Garlic" at bounding box center [487, 358] width 485 height 27
click at [364, 352] on input "Garlic" at bounding box center [487, 358] width 485 height 27
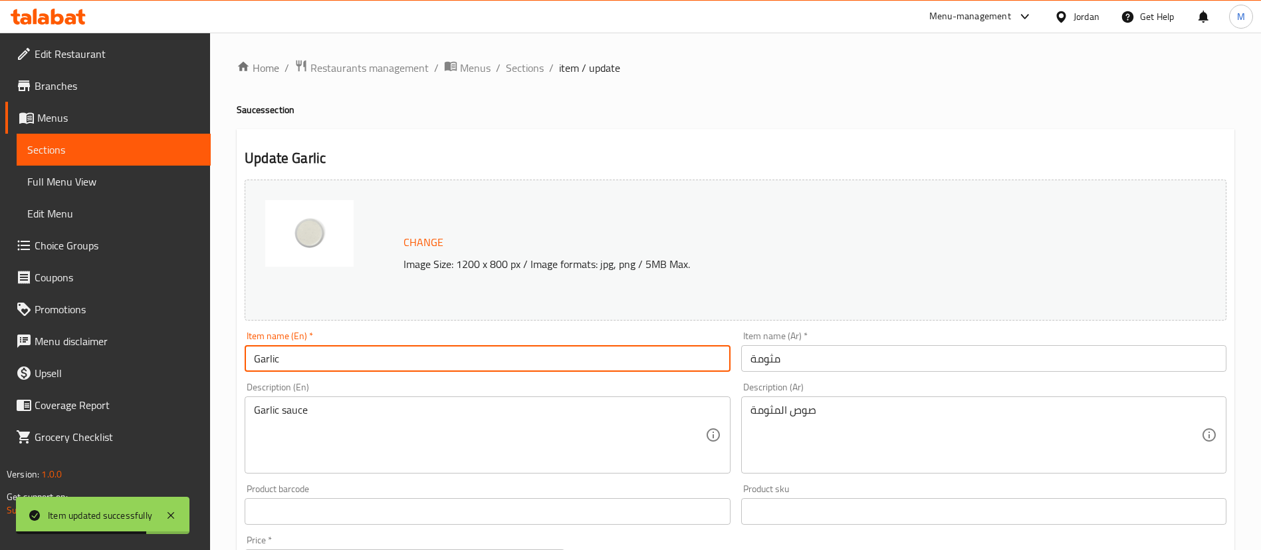
click at [364, 352] on input "Garlic" at bounding box center [487, 358] width 485 height 27
paste input "Sauce"
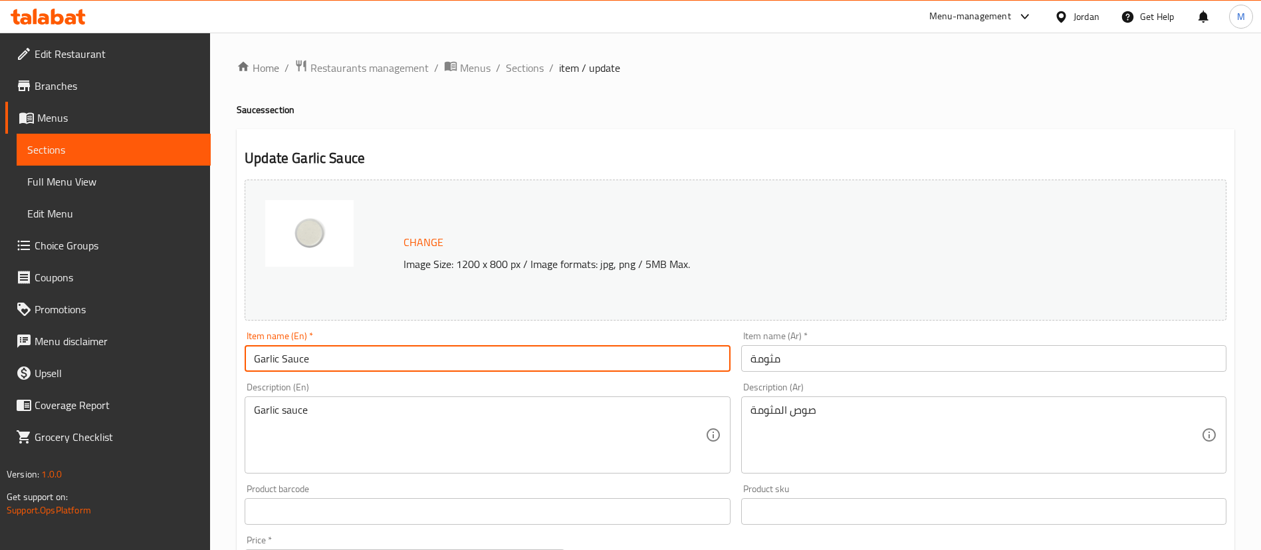
type input "Garlic Sauce"
click at [806, 350] on input "مثومة" at bounding box center [983, 358] width 485 height 27
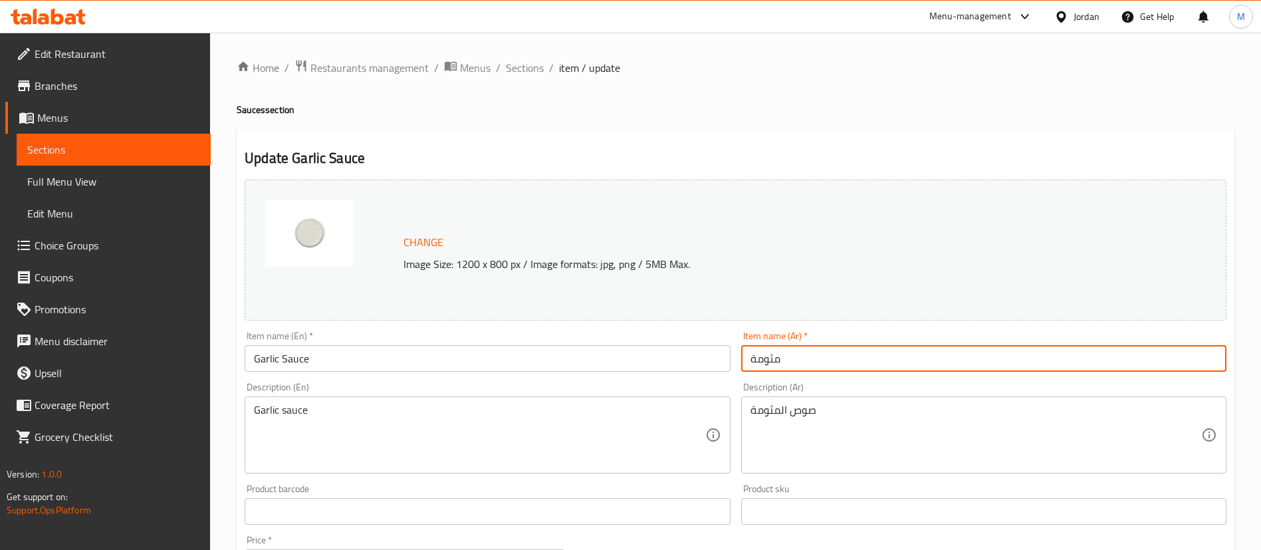
click at [808, 364] on input "مثومة" at bounding box center [983, 358] width 485 height 27
paste input "صوص المثومة"
type input "صوص المثومة"
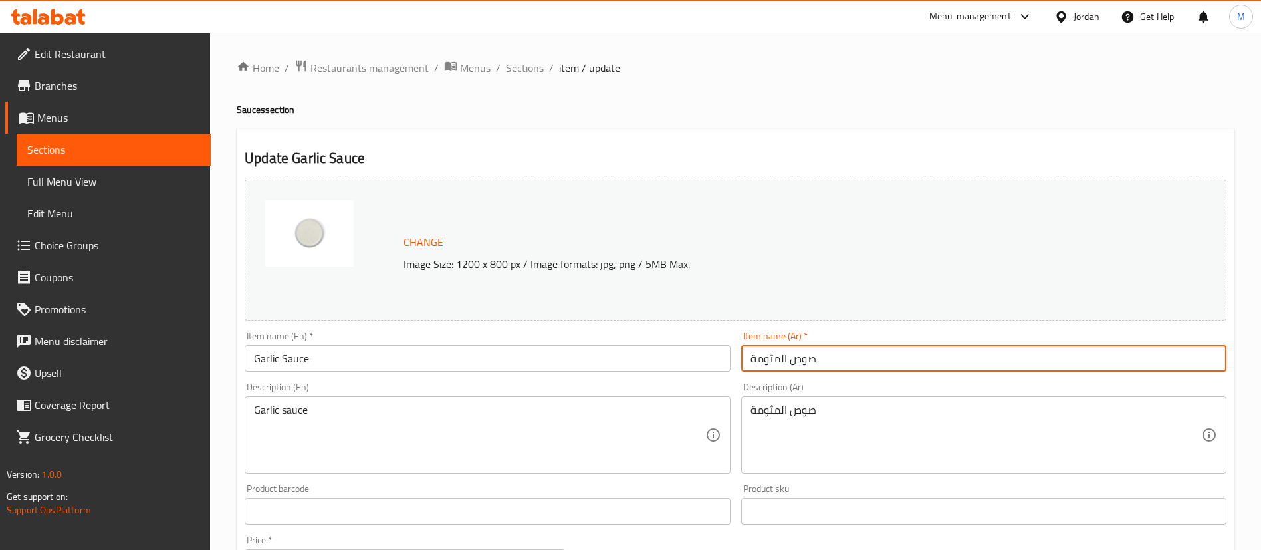
click at [624, 99] on div "Home / Restaurants management / Menus / Sections / item / update Sauces section…" at bounding box center [736, 495] width 998 height 873
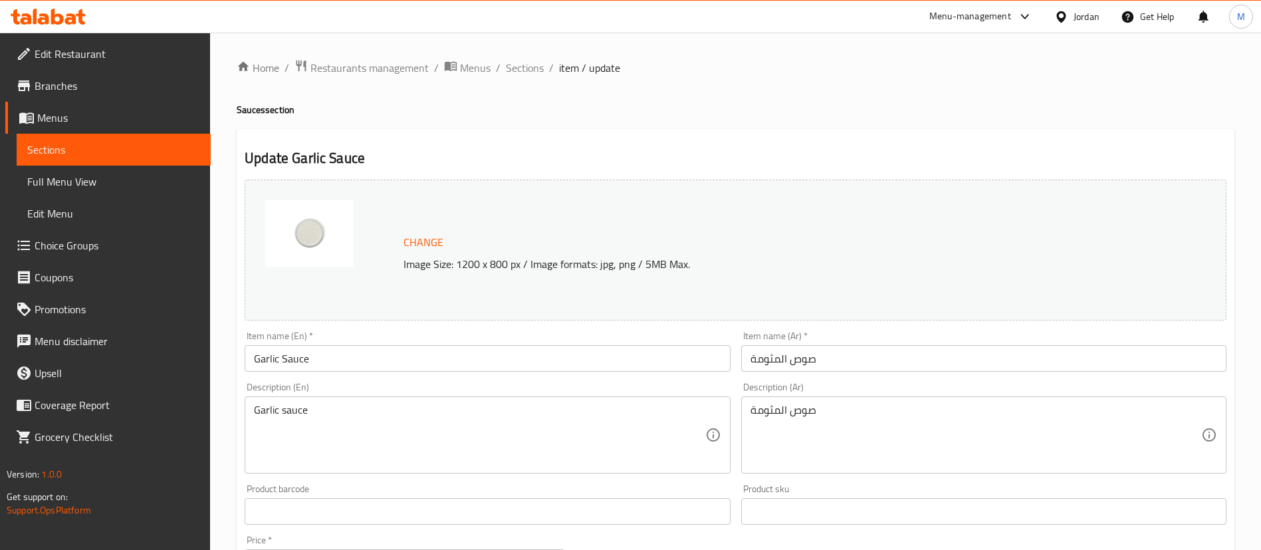
scroll to position [199, 0]
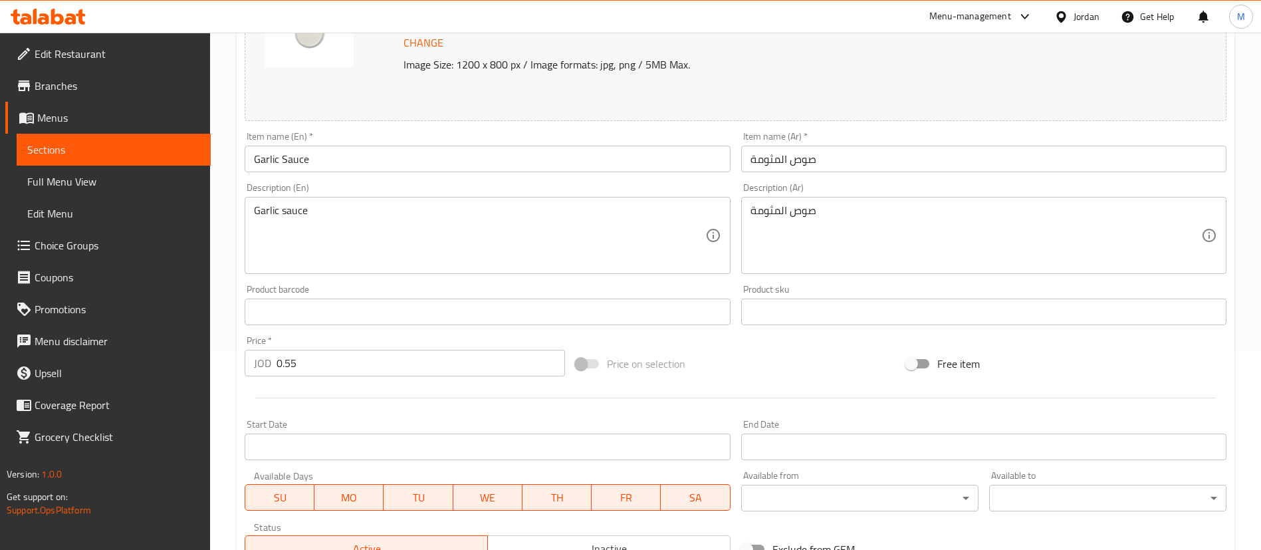
click at [261, 211] on textarea "Garlic sauce" at bounding box center [479, 235] width 451 height 63
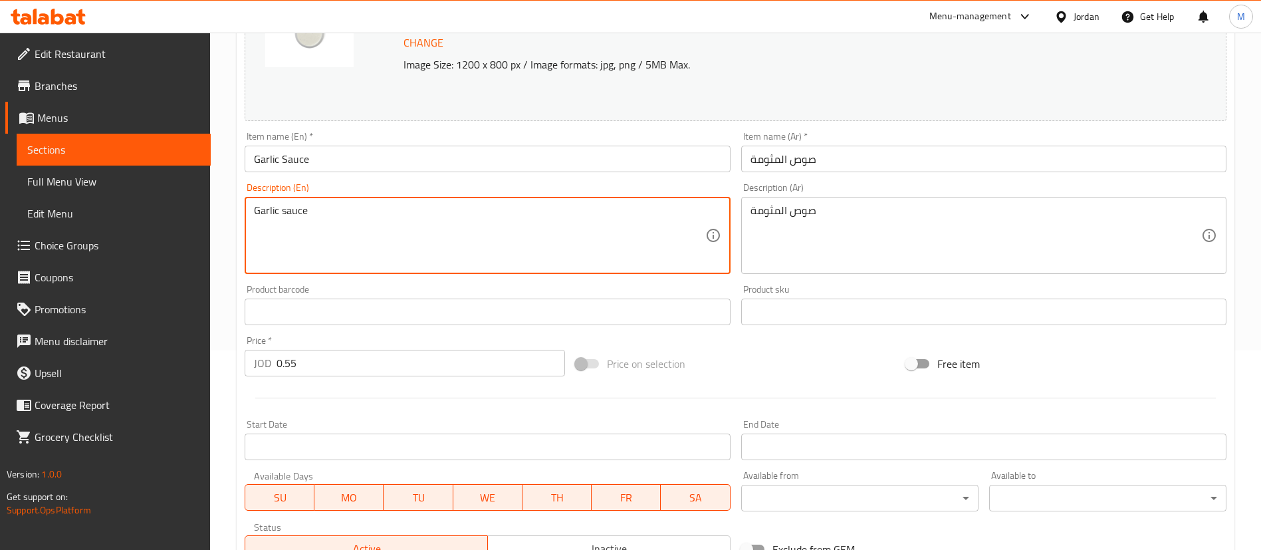
click at [260, 214] on textarea "Garlic sauce" at bounding box center [479, 235] width 451 height 63
type textarea "G arlic sauce"
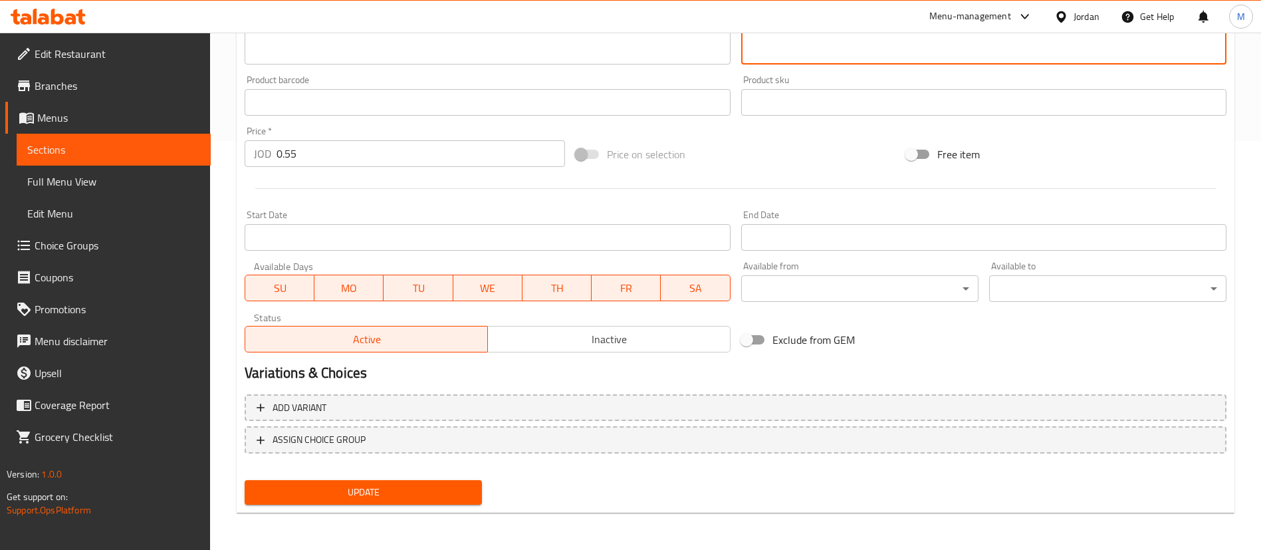
type textarea "ص وص المثومة"
click at [455, 497] on span "Update" at bounding box center [363, 492] width 216 height 17
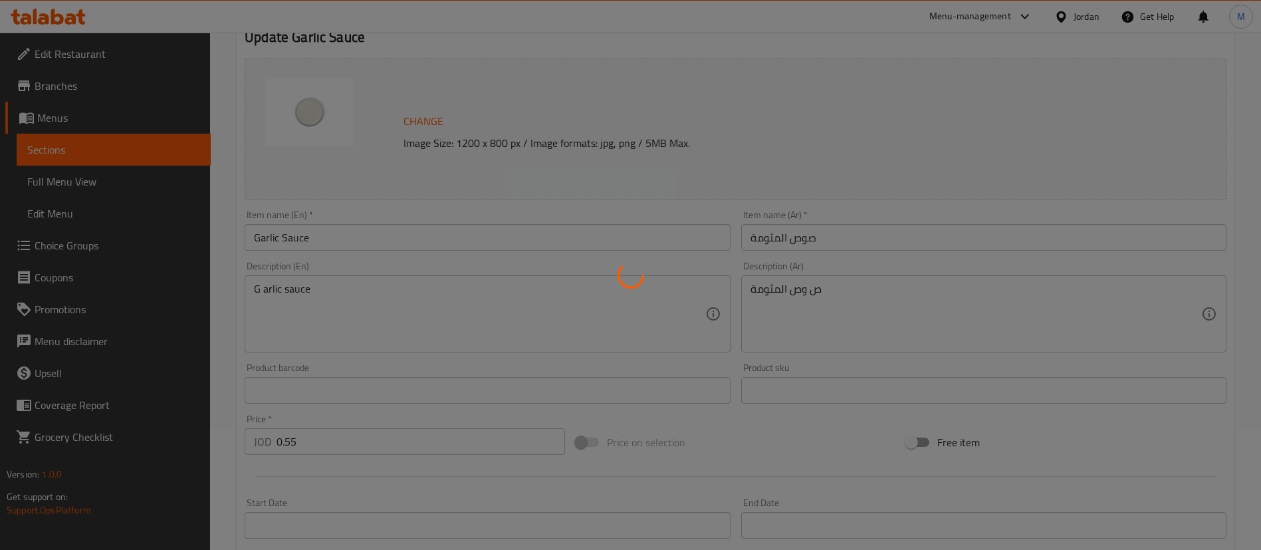
scroll to position [0, 0]
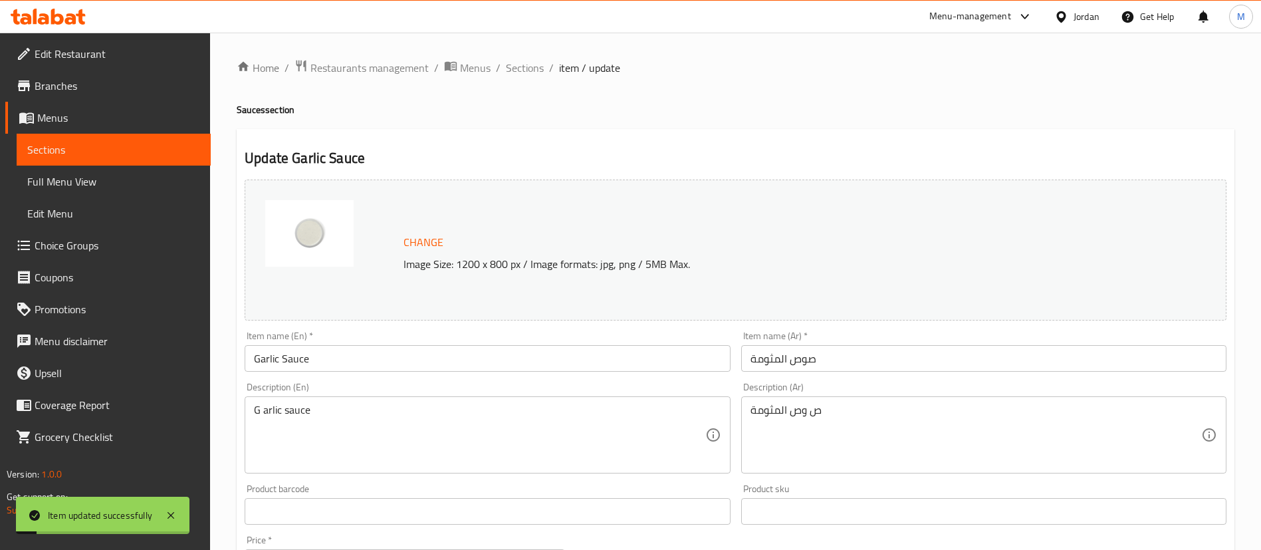
click at [524, 93] on div "Home / Restaurants management / Menus / Sections / item / update Sauces section…" at bounding box center [736, 495] width 998 height 873
click at [525, 68] on span "Sections" at bounding box center [525, 68] width 38 height 16
